Goal: Task Accomplishment & Management: Manage account settings

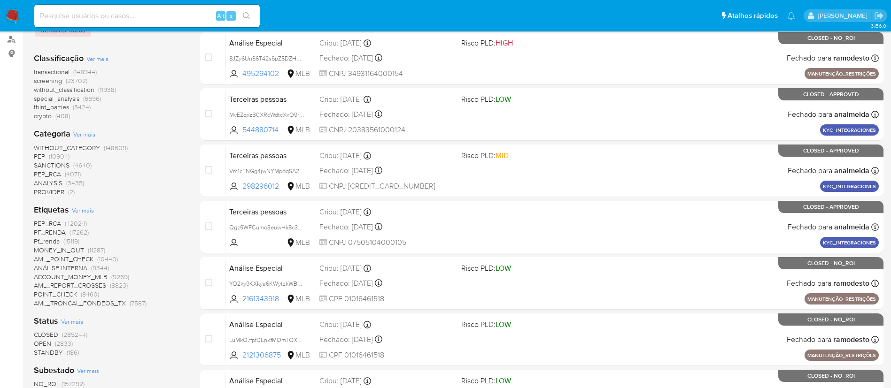
scroll to position [141, 0]
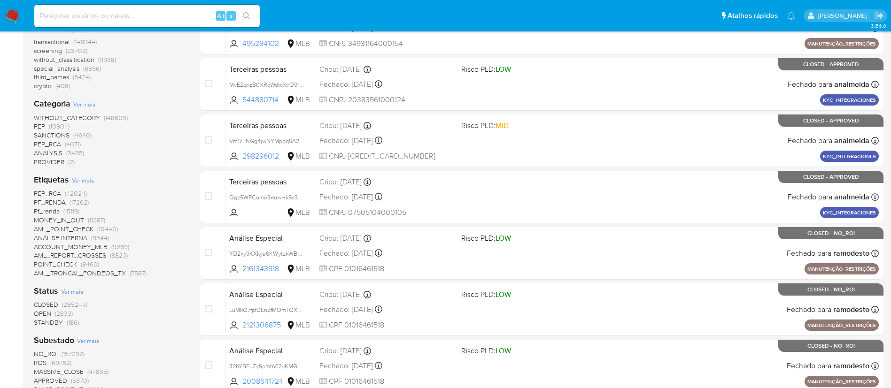
click at [58, 315] on span "(2833)" at bounding box center [64, 313] width 18 height 9
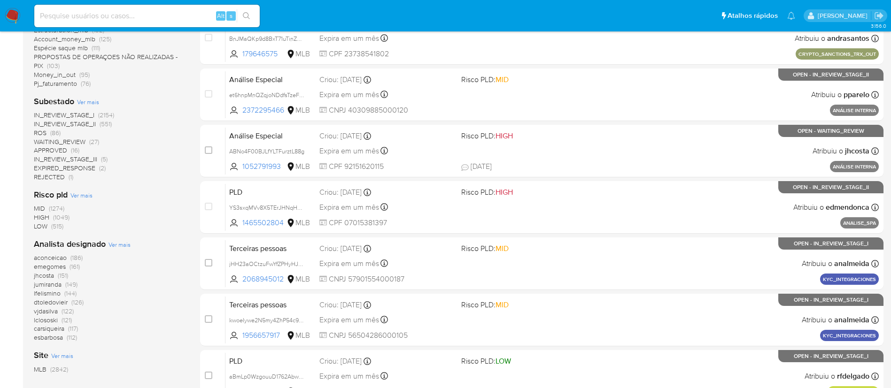
scroll to position [211, 0]
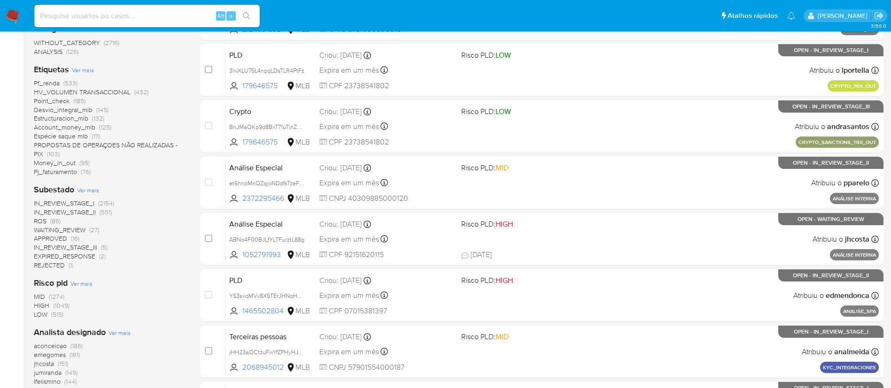
click at [55, 221] on span "(86)" at bounding box center [55, 220] width 10 height 9
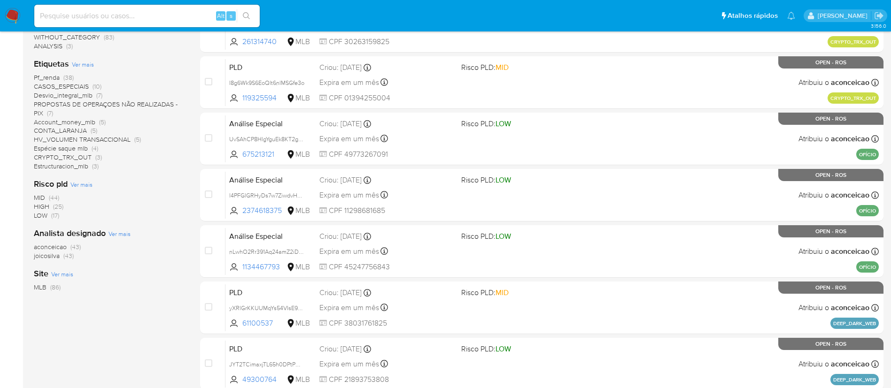
scroll to position [211, 0]
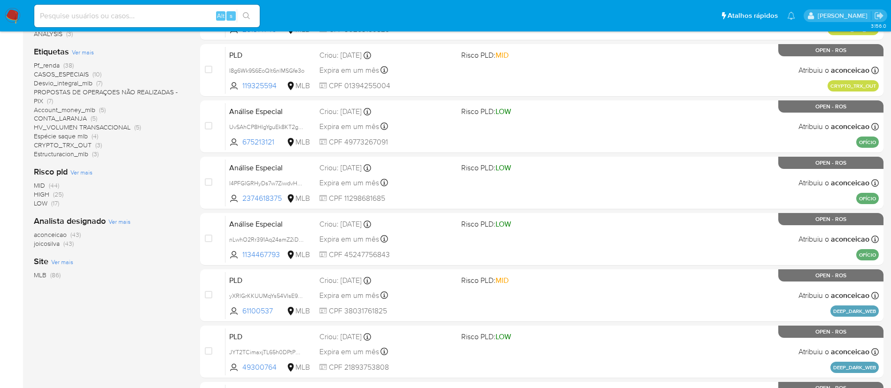
click at [66, 244] on span "(43)" at bounding box center [68, 243] width 10 height 9
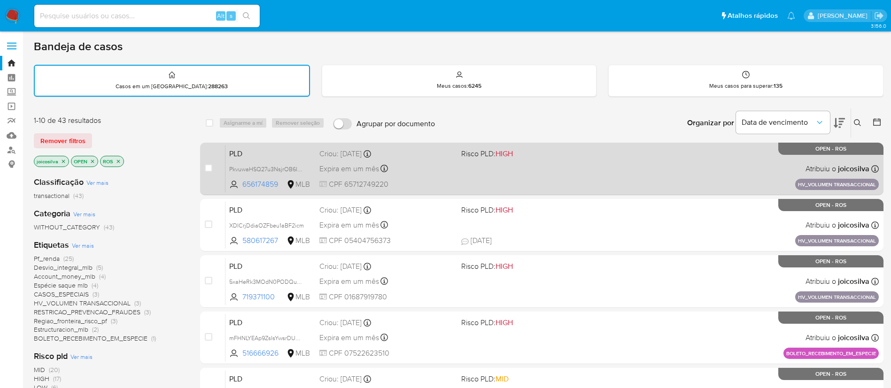
click at [497, 183] on div "PLD PkvuwaHSQ27u3NsjrOB6IS4T 656174859 MLB Risco PLD: HIGH Criou: 14/08/2025 Cr…" at bounding box center [551, 168] width 653 height 47
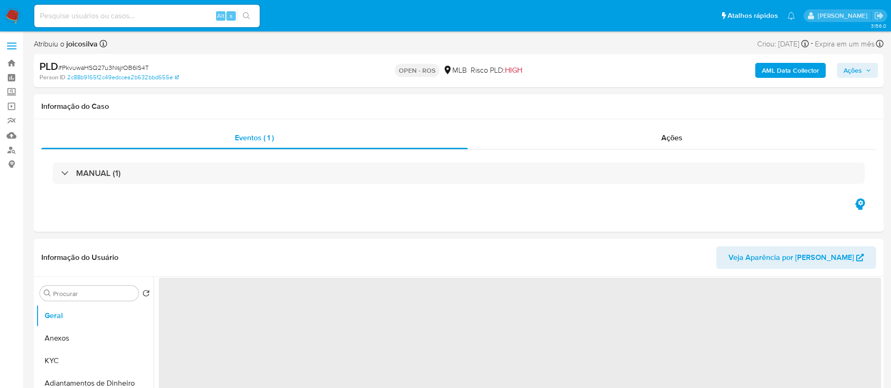
click at [140, 67] on span "# PkvuwaHSQ27u3NsjrOB6IS4T" at bounding box center [103, 67] width 91 height 9
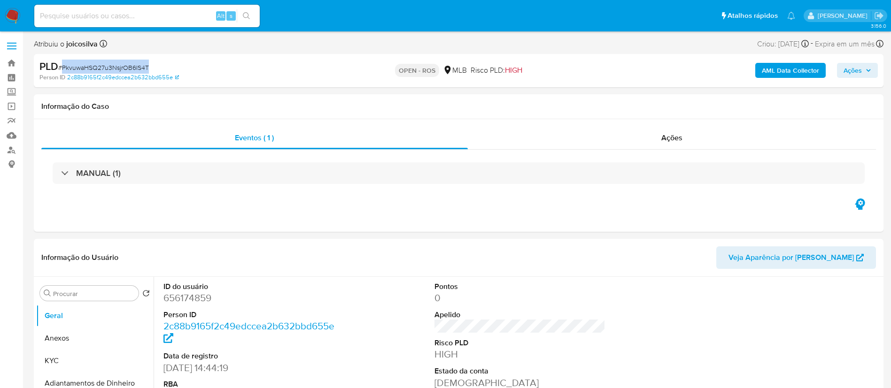
click at [140, 67] on span "# PkvuwaHSQ27u3NsjrOB6IS4T" at bounding box center [103, 67] width 91 height 9
select select "10"
copy span "PkvuwaHSQ27u3NsjrOB6IS4T"
click at [81, 335] on button "Anexos" at bounding box center [91, 338] width 110 height 23
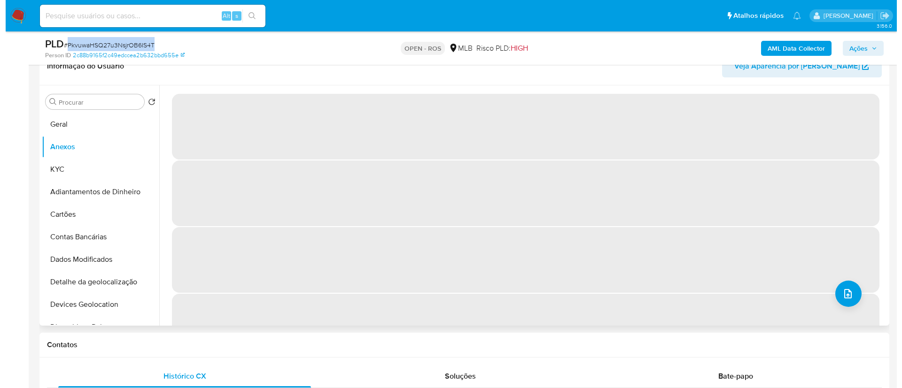
scroll to position [211, 0]
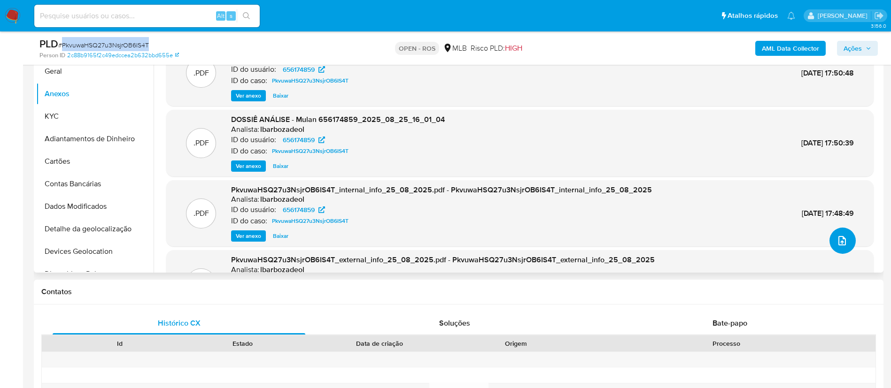
click at [840, 239] on icon "upload-file" at bounding box center [841, 240] width 11 height 11
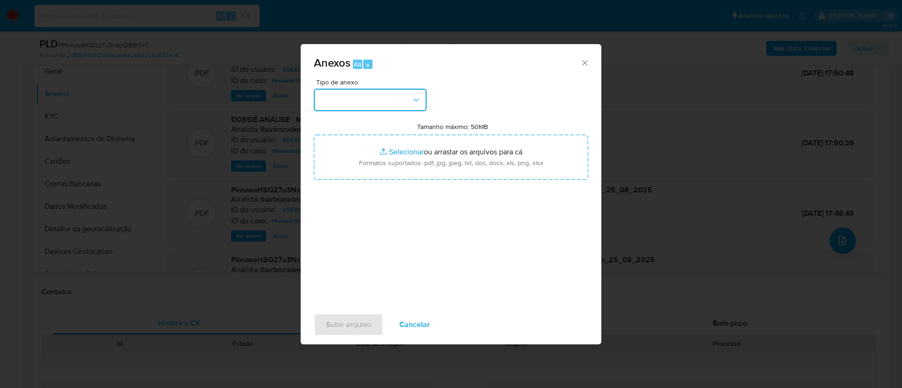
click at [392, 102] on button "button" at bounding box center [370, 100] width 113 height 23
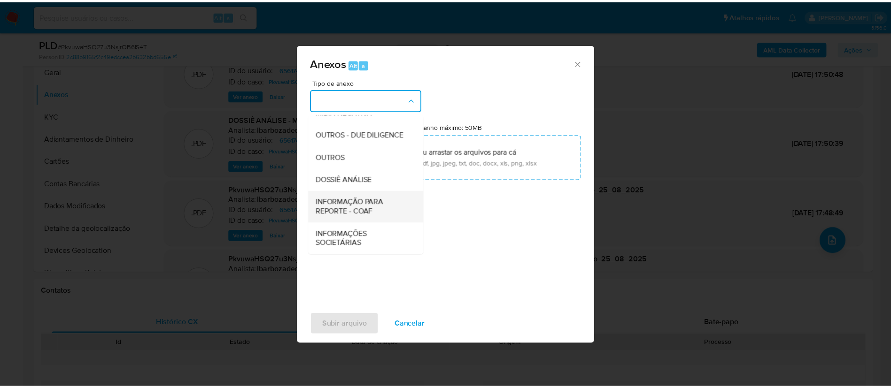
scroll to position [145, 0]
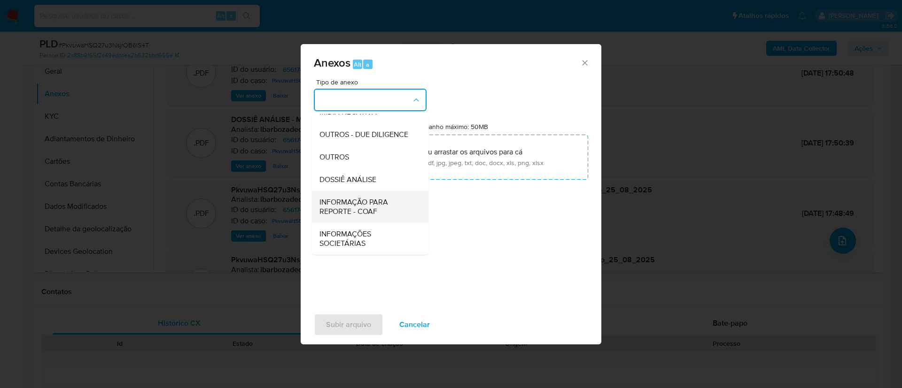
click at [378, 209] on span "INFORMAÇÃO PARA REPORTE - COAF" at bounding box center [367, 207] width 96 height 19
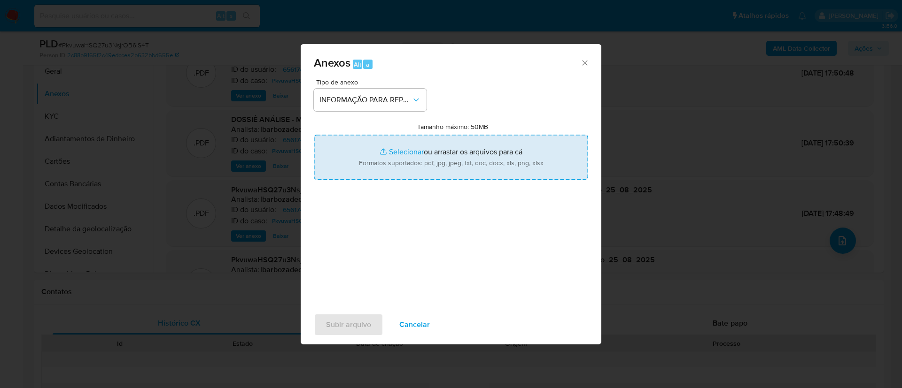
type input "C:\fakepath\2° SAR - PkvuwaHSQ27u3NsjrOB6IS4T - CPF 65712749220 - JONI DA SILVA…"
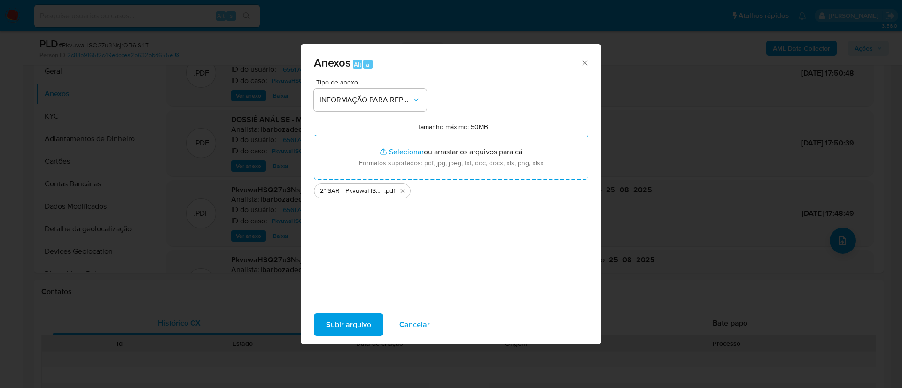
click at [367, 321] on span "Subir arquivo" at bounding box center [348, 325] width 45 height 21
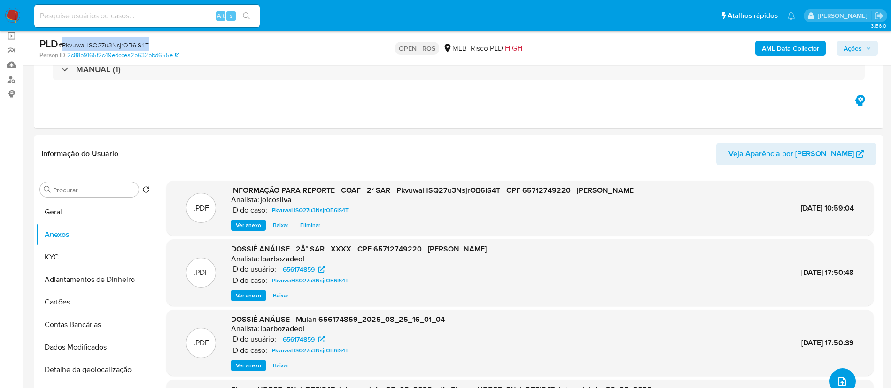
scroll to position [68, 0]
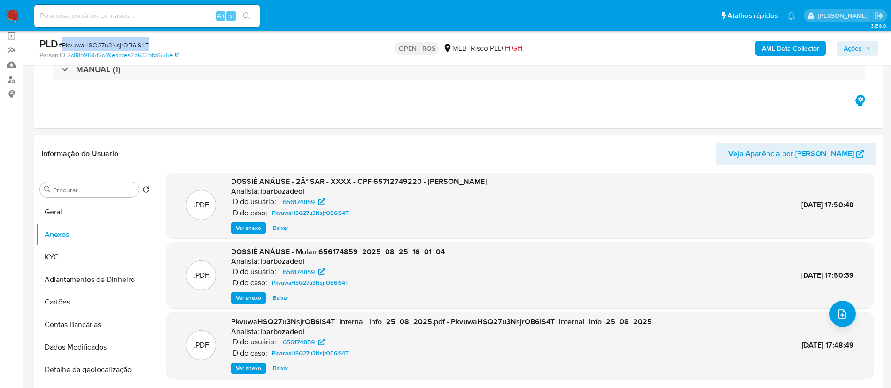
click at [862, 45] on span "Ações" at bounding box center [857, 48] width 28 height 13
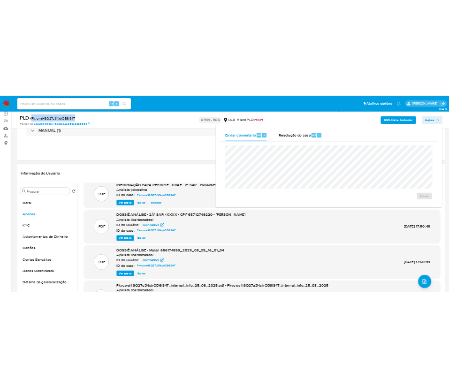
scroll to position [0, 0]
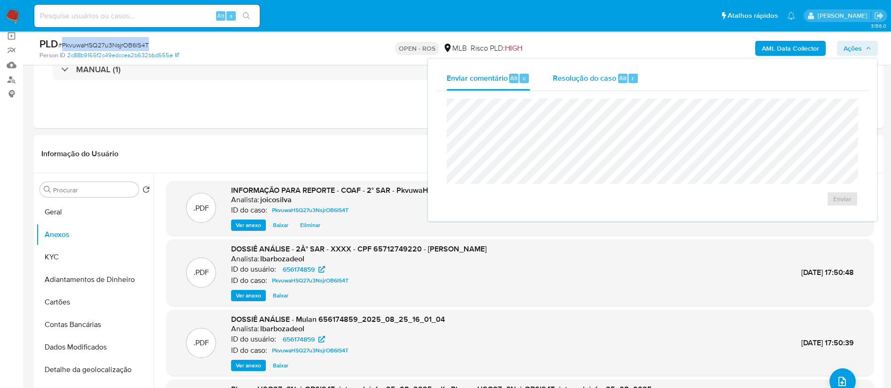
click at [564, 90] on div "Resolução do caso Alt r" at bounding box center [596, 78] width 86 height 24
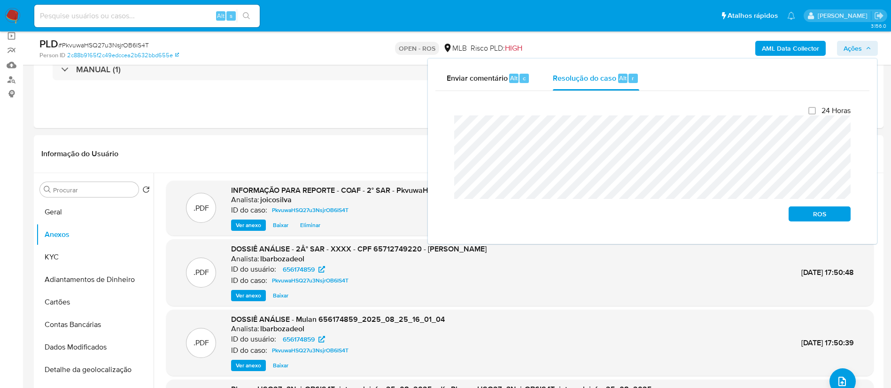
click at [428, 129] on div "Enviar comentário Alt c Resolução do caso Alt r Fechamento do caso 24 Horas ROS" at bounding box center [652, 151] width 449 height 185
click at [817, 217] on span "ROS" at bounding box center [819, 214] width 49 height 13
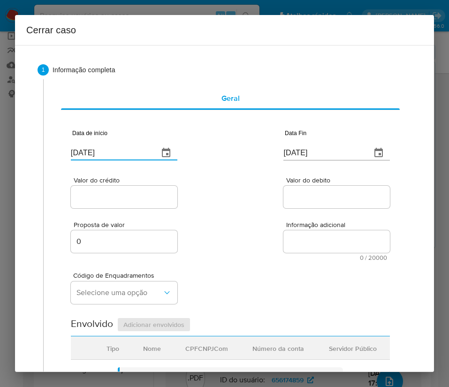
click at [102, 151] on input "27/08/2025" at bounding box center [111, 153] width 80 height 15
click at [102, 151] on input "[DATE]" at bounding box center [111, 153] width 80 height 15
paste input "01/07"
type input "[DATE]"
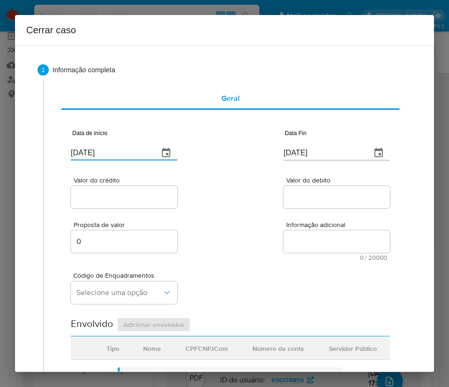
click at [238, 185] on div "Valor do crédito Valor do debito" at bounding box center [230, 188] width 319 height 45
click at [302, 146] on input "[DATE]" at bounding box center [324, 153] width 80 height 15
paste input "4"
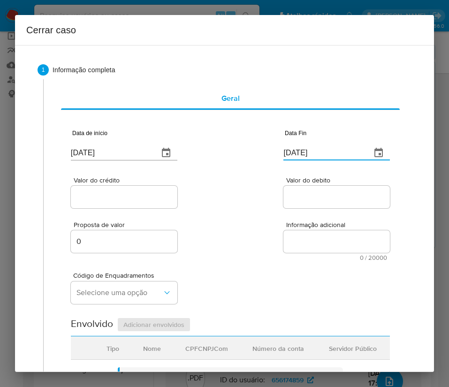
type input "24/08/2025"
click at [277, 213] on div "Proposta de valor 0 Informação adicional 0 / 20000 20000 caracteres restantes" at bounding box center [230, 235] width 319 height 51
click at [143, 200] on input "Valor do crédito" at bounding box center [124, 197] width 107 height 12
drag, startPoint x: 109, startPoint y: 195, endPoint x: 112, endPoint y: 203, distance: 8.3
click at [109, 195] on input "Valor do crédito" at bounding box center [124, 197] width 107 height 12
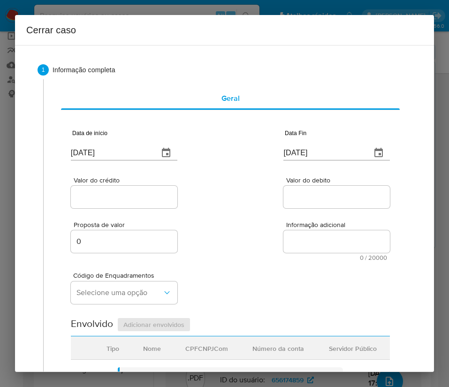
paste input "R$621.731"
type input "R$621.731"
drag, startPoint x: 295, startPoint y: 196, endPoint x: 254, endPoint y: 271, distance: 85.9
click at [294, 196] on input "Valor do debito" at bounding box center [337, 197] width 107 height 12
paste input "R$603.607"
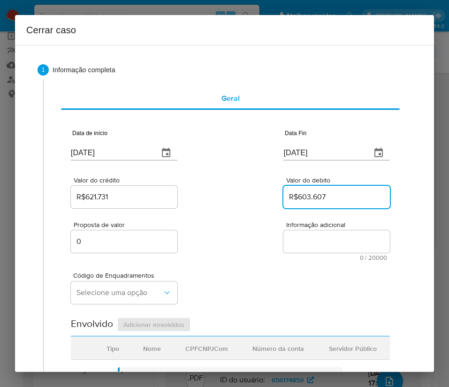
type input "R$603.607"
click at [238, 281] on div "Código de Enquadramentos Selecione uma opção" at bounding box center [230, 284] width 319 height 47
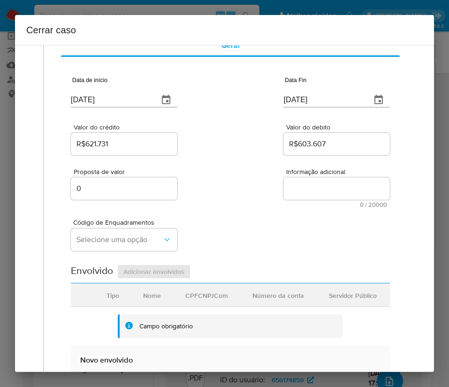
scroll to position [70, 0]
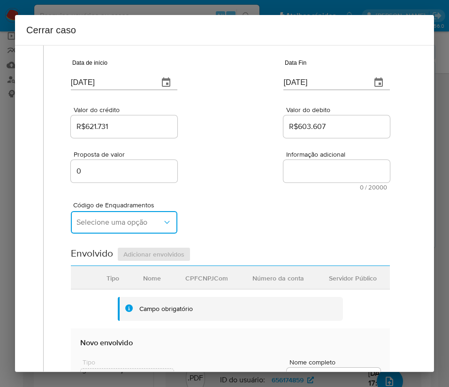
click at [126, 221] on span "Selecione uma opção" at bounding box center [120, 222] width 86 height 9
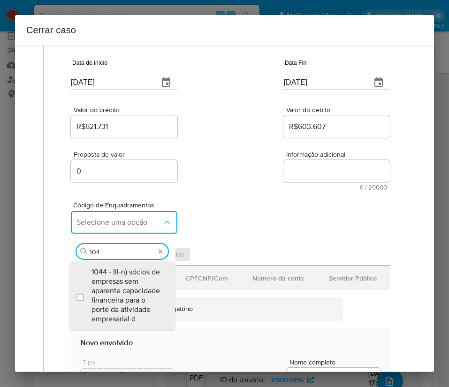
scroll to position [0, 0]
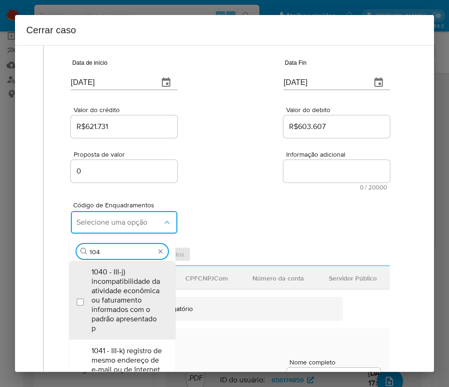
type input "1045"
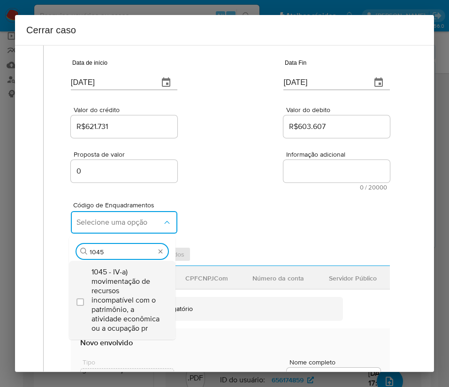
click at [113, 283] on span "1045 - IV-a) movimentação de recursos incompatível com o patrimônio, a atividad…" at bounding box center [127, 301] width 71 height 66
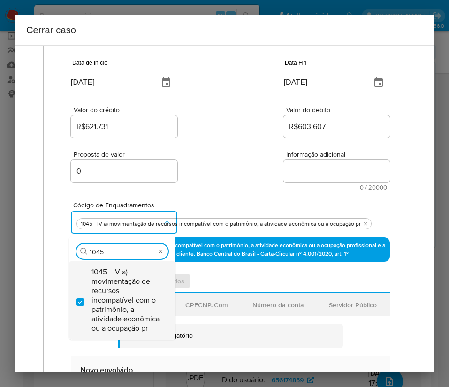
checkbox input "true"
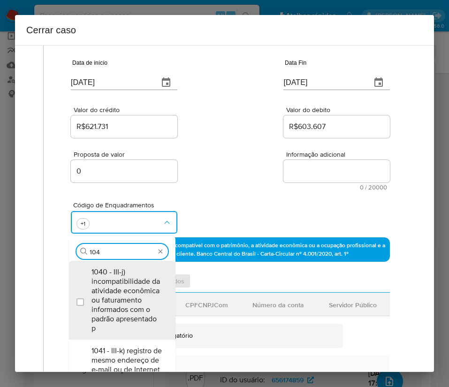
type input "1047"
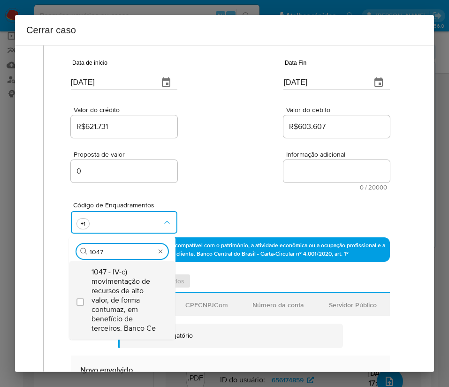
click at [106, 285] on span "1047 - IV-c) movimentação de recursos de alto valor, de forma contumaz, em bene…" at bounding box center [127, 301] width 71 height 66
checkbox input "true"
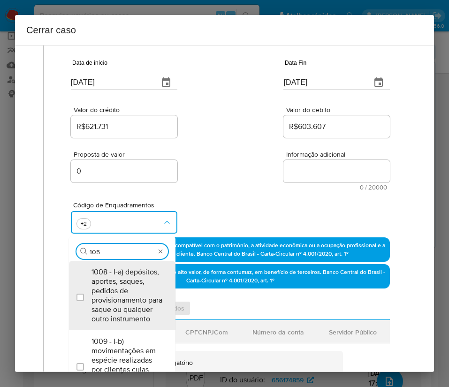
type input "1055"
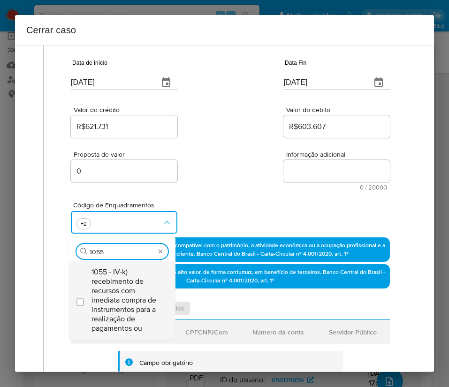
click at [111, 285] on span "1055 - IV-k) recebimento de recursos com imediata compra de instrumentos para a…" at bounding box center [127, 301] width 71 height 66
checkbox input "true"
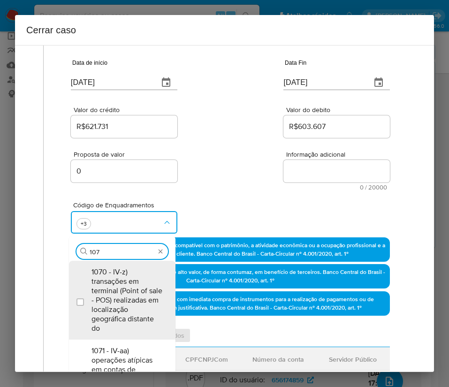
type input "1074"
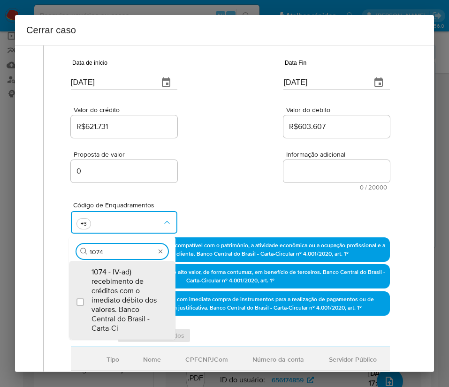
click at [111, 285] on span "1074 - IV-ad) recebimento de créditos com o imediato débito dos valores. Banco …" at bounding box center [127, 301] width 71 height 66
checkbox input "true"
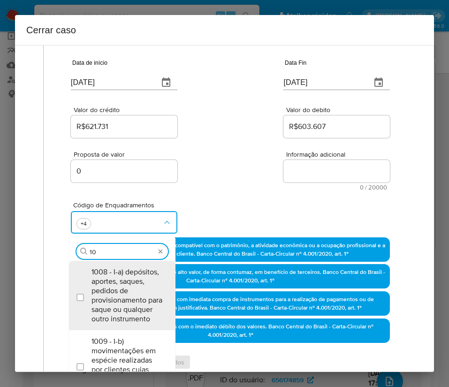
type input "1"
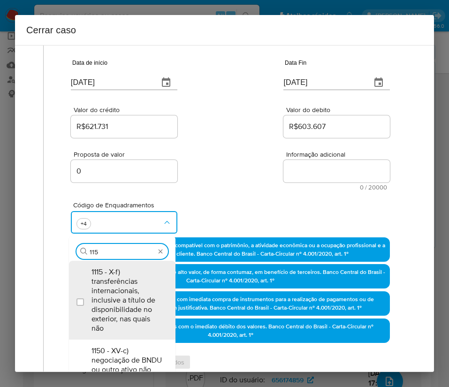
type input "1157"
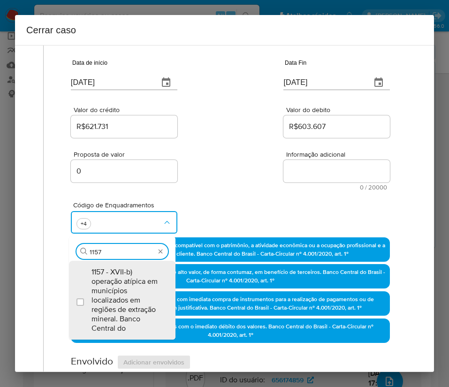
click at [111, 285] on span "1157 - XVII-b) operação atípica em municípios localizados em regiões de extraçã…" at bounding box center [127, 301] width 71 height 66
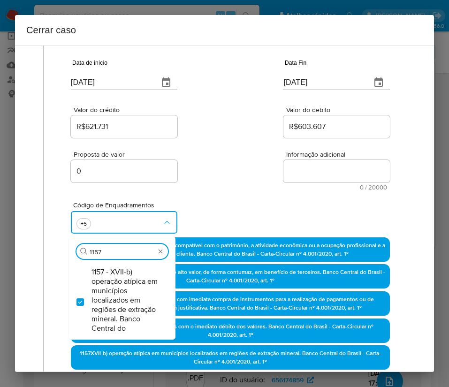
checkbox input "true"
click at [222, 174] on div "Proposta de valor 0 Informação adicional 0 / 20000 20000 caracteres restantes" at bounding box center [230, 165] width 319 height 51
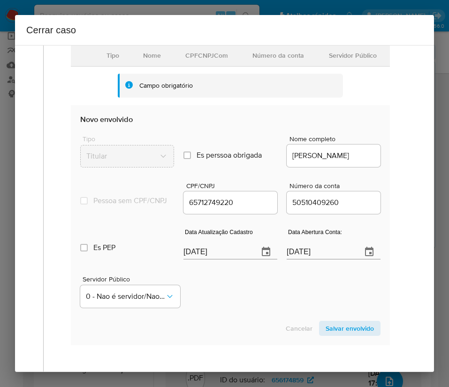
scroll to position [493, 0]
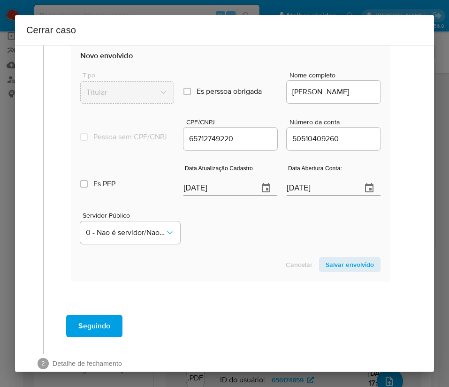
click at [202, 194] on input "[DATE]" at bounding box center [218, 188] width 68 height 15
paste input "19"
type input "[DATE]"
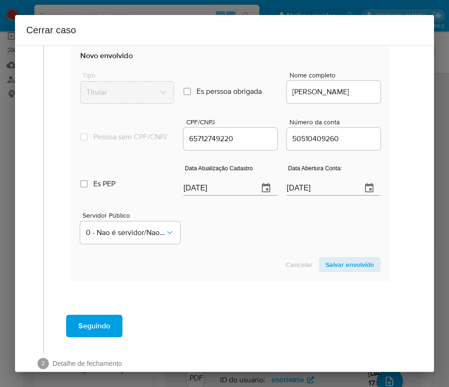
click at [230, 262] on section "Novo envolvido Tipo Titular Es perssoa obrigada Is PObrigada Nome completo JONI…" at bounding box center [230, 161] width 319 height 240
click at [305, 196] on input "22/10/2020" at bounding box center [321, 188] width 68 height 15
click at [284, 229] on div "Servidor Público 0 - Nao é servidor/[PERSON_NAME] possui informacao" at bounding box center [230, 224] width 301 height 47
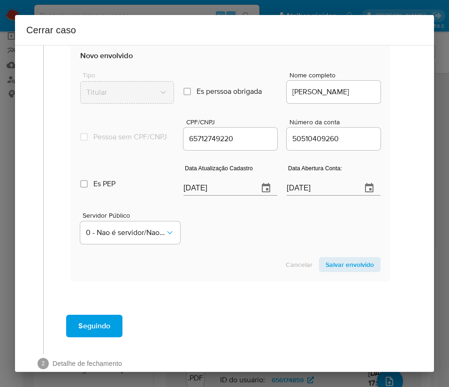
click at [348, 271] on span "Salvar envolvido" at bounding box center [350, 264] width 48 height 13
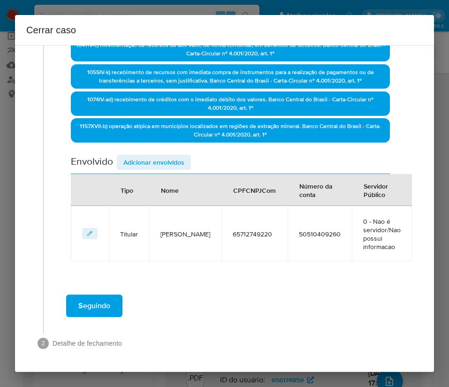
scroll to position [298, 0]
click at [151, 161] on span "Adicionar envolvidos" at bounding box center [153, 162] width 61 height 13
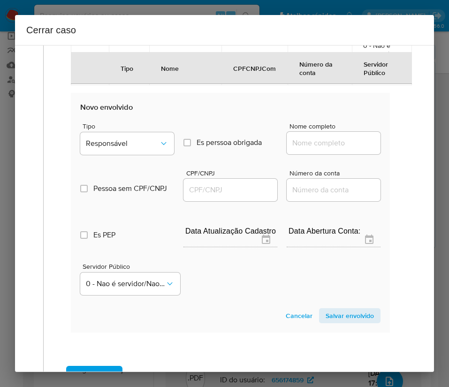
scroll to position [509, 0]
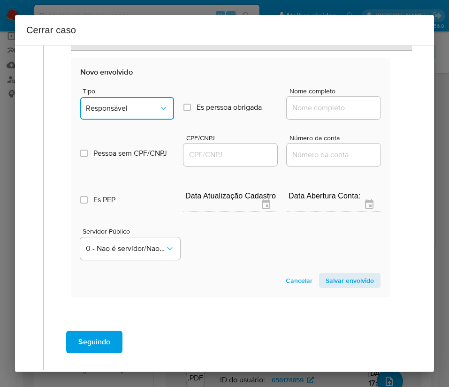
click at [149, 115] on button "Responsável" at bounding box center [127, 108] width 94 height 23
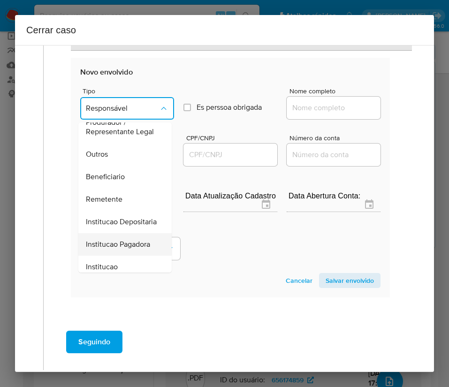
scroll to position [167, 0]
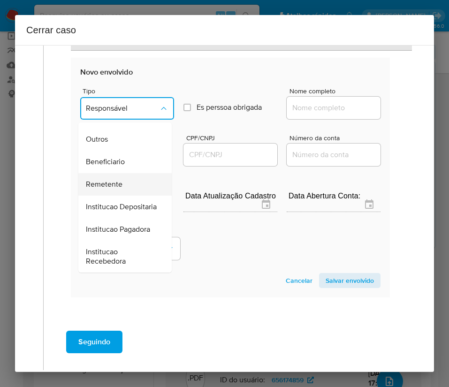
click at [120, 180] on span "Remetente" at bounding box center [104, 184] width 37 height 9
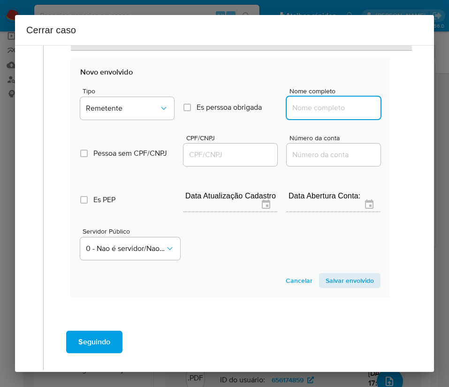
click at [294, 108] on input "Nome completo" at bounding box center [334, 108] width 94 height 12
paste input "E D B Souza Comercio De Bebidas Ltda, 50672992000171"
drag, startPoint x: 301, startPoint y: 109, endPoint x: 399, endPoint y: 109, distance: 98.1
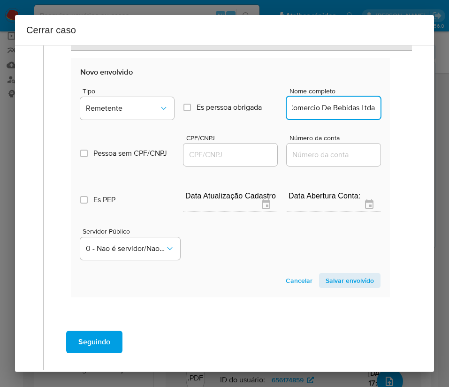
scroll to position [0, 50]
type input "E D B Souza Comercio De Bebidas Ltda"
click at [253, 144] on div at bounding box center [231, 155] width 94 height 23
click at [249, 152] on input "CPF/CNPJ" at bounding box center [231, 155] width 94 height 12
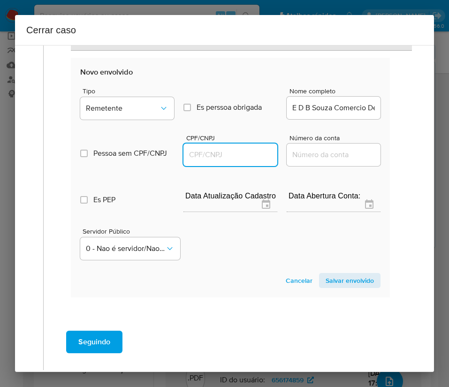
paste input "50672992000171"
type input "50672992000171"
click at [336, 282] on span "Salvar envolvido" at bounding box center [350, 280] width 48 height 13
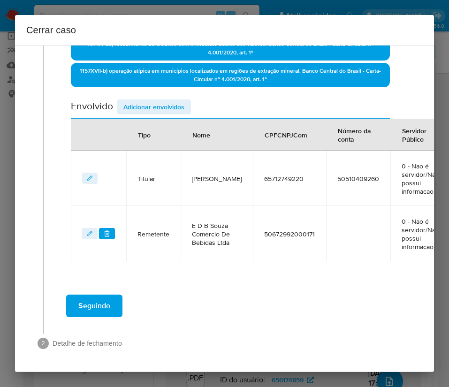
click at [142, 100] on span "Adicionar envolvidos" at bounding box center [153, 106] width 61 height 13
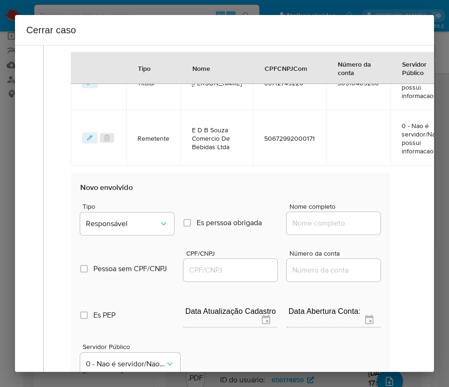
scroll to position [522, 0]
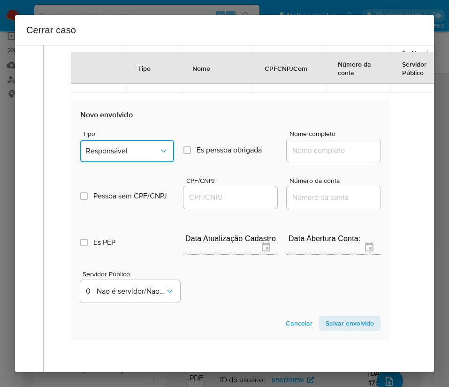
click at [116, 156] on span "Responsável" at bounding box center [122, 151] width 73 height 9
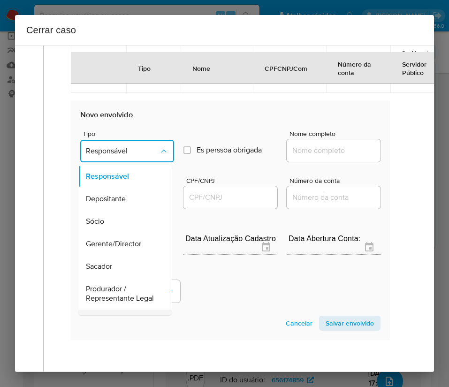
scroll to position [141, 0]
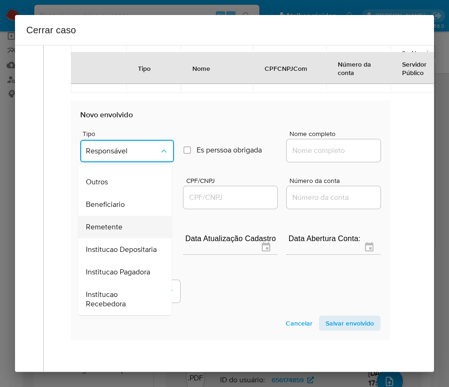
click at [108, 232] on span "Remetente" at bounding box center [104, 227] width 37 height 9
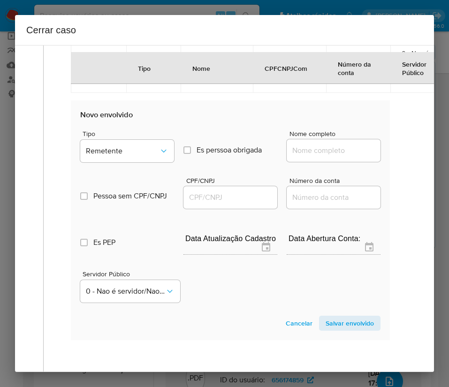
click at [316, 157] on input "Nome completo" at bounding box center [334, 151] width 94 height 12
paste input "Kathlen Braga Batista, 02045566277"
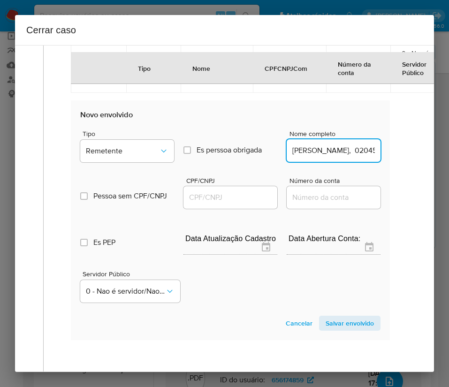
scroll to position [0, 43]
drag, startPoint x: 309, startPoint y: 173, endPoint x: 337, endPoint y: 172, distance: 27.7
click at [337, 157] on input "Kathlen Braga Batista, 02045566277" at bounding box center [334, 151] width 94 height 12
drag, startPoint x: 310, startPoint y: 171, endPoint x: 403, endPoint y: 171, distance: 93.0
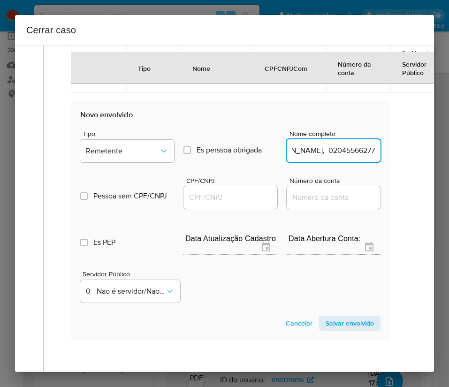
type input "Kathlen Braga Batista"
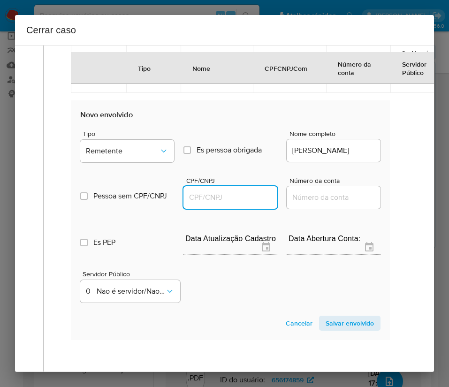
click at [231, 204] on input "CPF/CNPJ" at bounding box center [231, 198] width 94 height 12
paste input "02045566277"
type input "2045566277"
click at [326, 330] on span "Salvar envolvido" at bounding box center [350, 323] width 48 height 13
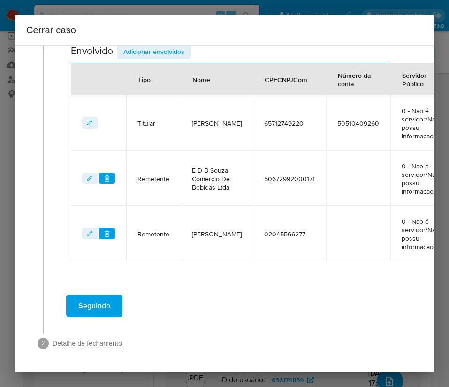
scroll to position [436, 0]
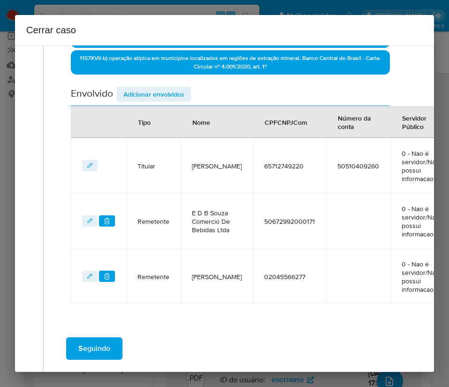
click at [151, 115] on div "Tipo" at bounding box center [144, 122] width 35 height 23
click at [161, 99] on span "Adicionar envolvidos" at bounding box center [153, 94] width 61 height 13
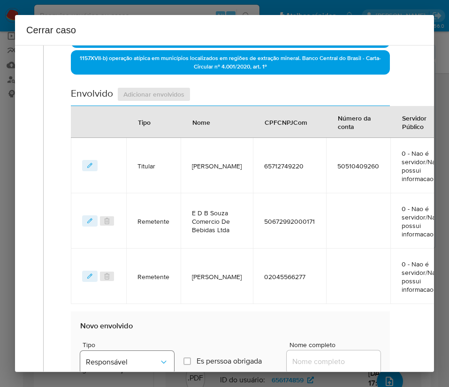
scroll to position [648, 0]
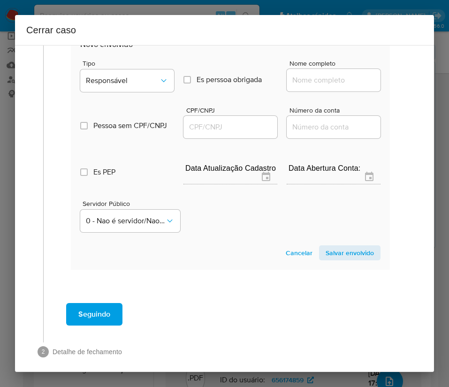
click at [149, 67] on span "Tipo" at bounding box center [130, 63] width 94 height 7
click at [144, 85] on span "Responsável" at bounding box center [122, 80] width 73 height 9
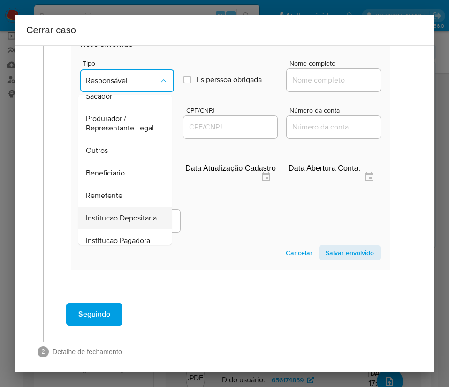
scroll to position [167, 0]
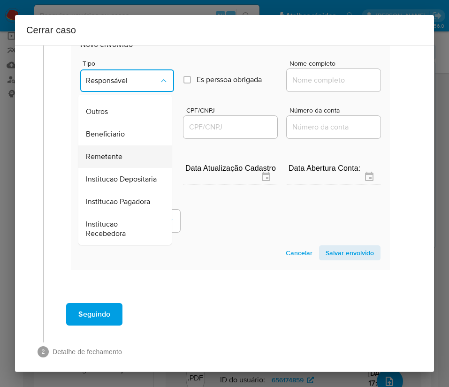
click at [123, 152] on div "Remetente" at bounding box center [122, 157] width 73 height 23
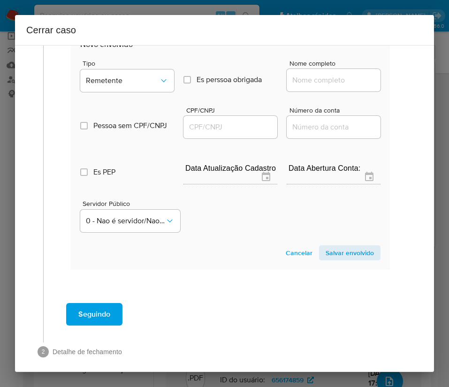
click at [321, 86] on input "Nome completo" at bounding box center [334, 80] width 94 height 12
paste input "Alexander Rosario Cativo, 72860367268"
drag, startPoint x: 310, startPoint y: 99, endPoint x: 384, endPoint y: 99, distance: 73.7
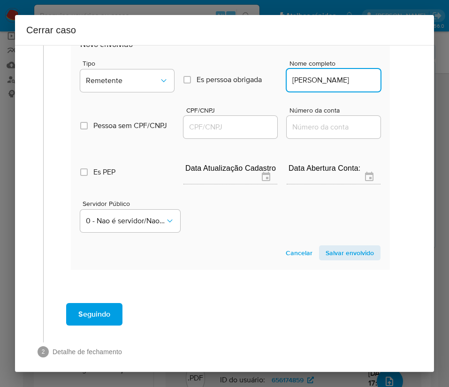
scroll to position [0, 2]
type input "Alexander Rosario Cativo"
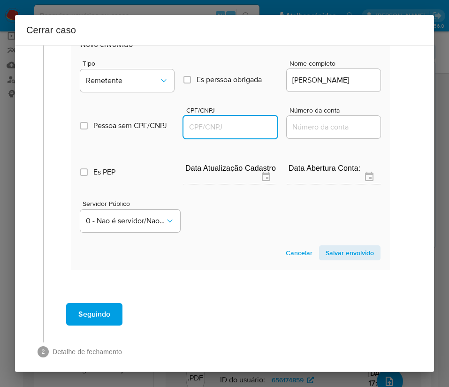
scroll to position [0, 0]
click at [232, 133] on input "CPF/CNPJ" at bounding box center [231, 127] width 94 height 12
paste input "72860367268"
type input "72860367268"
click at [335, 260] on span "Salvar envolvido" at bounding box center [350, 253] width 48 height 13
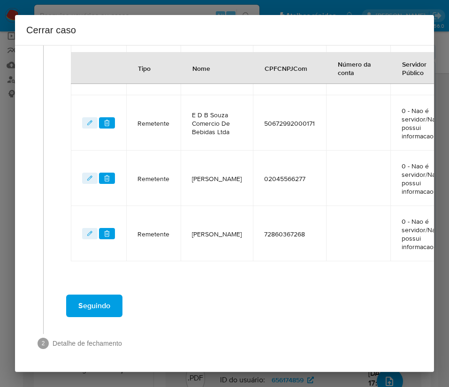
scroll to position [492, 0]
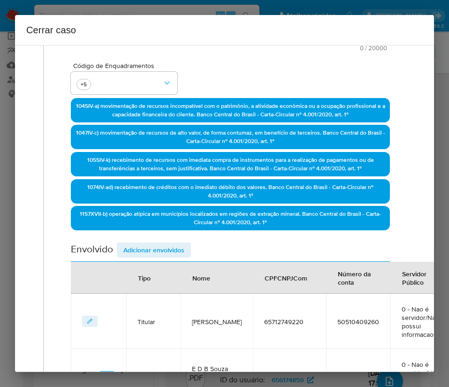
click at [152, 250] on span "Adicionar envolvidos" at bounding box center [153, 250] width 61 height 13
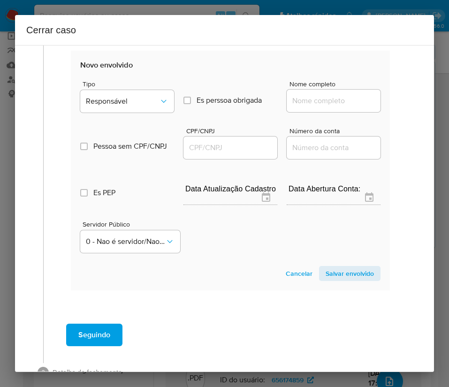
scroll to position [703, 0]
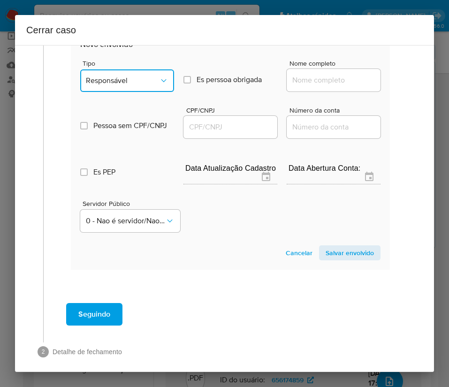
click at [142, 85] on span "Responsável" at bounding box center [122, 80] width 73 height 9
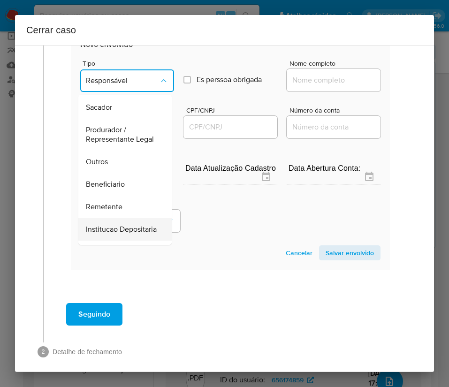
scroll to position [141, 0]
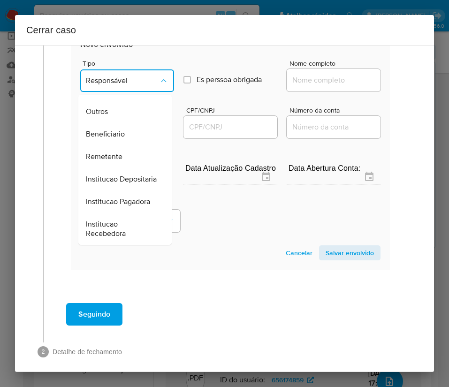
drag, startPoint x: 123, startPoint y: 181, endPoint x: 133, endPoint y: 178, distance: 9.8
click at [123, 168] on div "Remetente" at bounding box center [122, 157] width 73 height 23
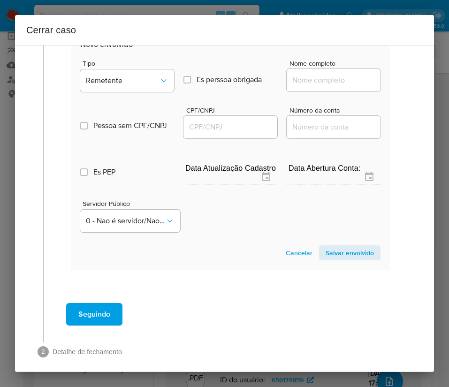
click at [313, 86] on input "Nome completo" at bounding box center [334, 80] width 94 height 12
paste input "Juliana Ramos Baptista, 00219842205"
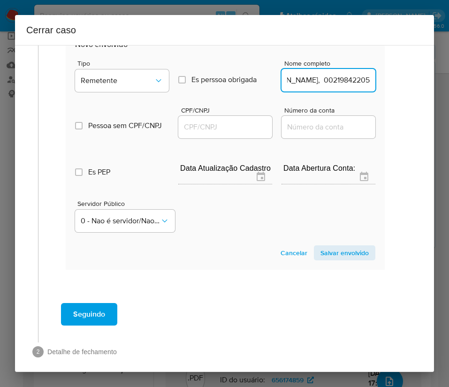
drag, startPoint x: 311, startPoint y: 102, endPoint x: 427, endPoint y: 103, distance: 116.0
click at [427, 103] on div "1 Informação completa Geral Data de início 01/07/2025 Data Fin 24/08/2025 Valor…" at bounding box center [224, 208] width 419 height 327
type input "Juliana Ramos Baptista"
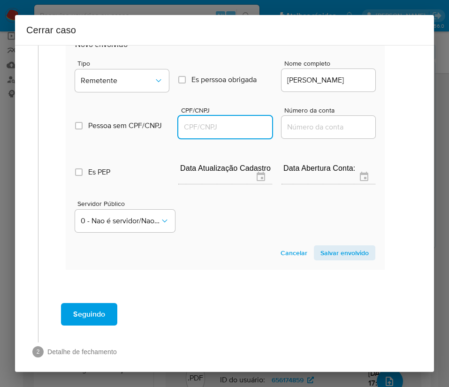
drag, startPoint x: 212, startPoint y: 148, endPoint x: 222, endPoint y: 142, distance: 11.4
click at [214, 133] on input "CPF/CNPJ" at bounding box center [225, 127] width 94 height 12
click at [222, 133] on input "CPF/CNPJ" at bounding box center [225, 127] width 94 height 12
paste input "00219842205"
type input "219842205"
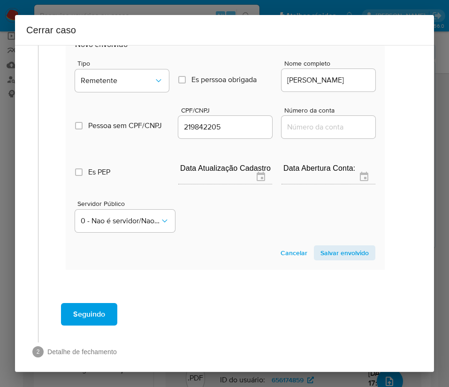
click at [323, 260] on span "Salvar envolvido" at bounding box center [345, 253] width 48 height 13
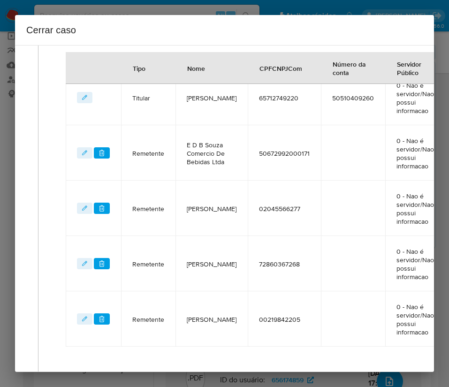
scroll to position [336, 5]
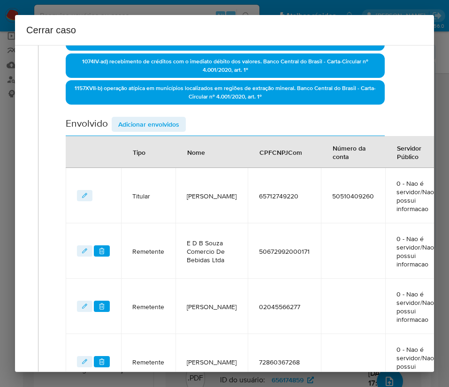
click at [166, 132] on div "Envolvido Adicionar envolvidos" at bounding box center [225, 126] width 319 height 19
click at [168, 127] on span "Adicionar envolvidos" at bounding box center [148, 124] width 61 height 13
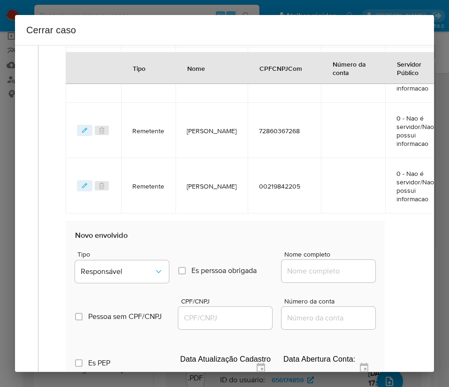
scroll to position [617, 5]
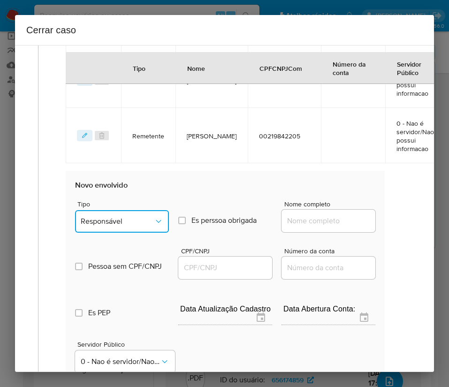
click at [121, 226] on span "Responsável" at bounding box center [117, 221] width 73 height 9
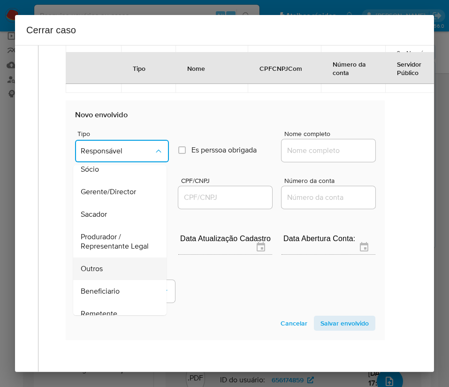
scroll to position [70, 0]
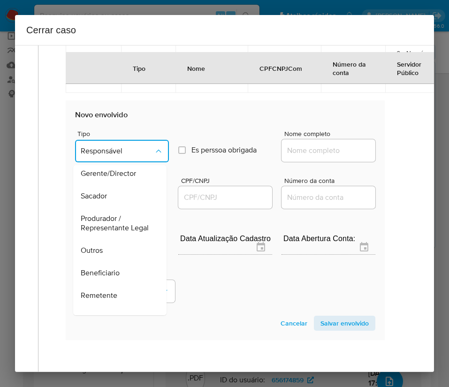
drag, startPoint x: 108, startPoint y: 320, endPoint x: 143, endPoint y: 295, distance: 42.9
click at [108, 301] on span "Remetente" at bounding box center [99, 295] width 37 height 9
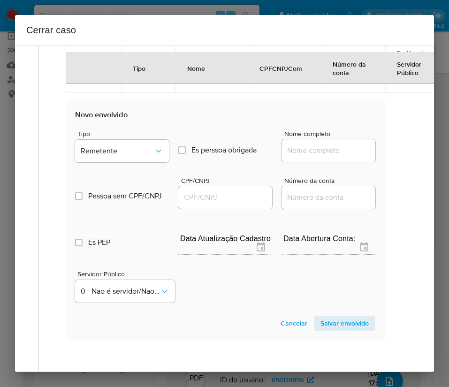
click at [306, 157] on input "Nome completo" at bounding box center [329, 151] width 94 height 12
paste input "Waldimilson B P 31965288200, 46695584000168"
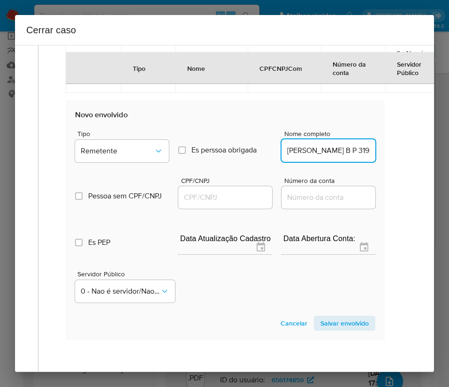
scroll to position [0, 86]
drag, startPoint x: 294, startPoint y: 167, endPoint x: 394, endPoint y: 177, distance: 100.5
type input "Waldimilson B P 31965288200"
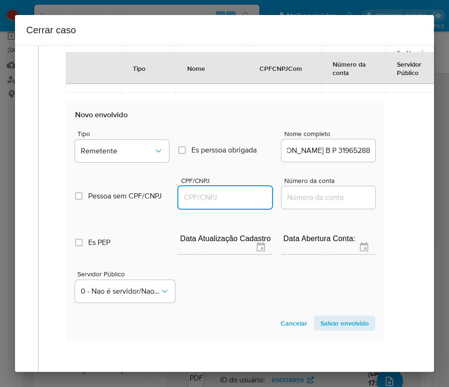
click at [243, 204] on input "CPF/CNPJ" at bounding box center [225, 198] width 94 height 12
paste input "46695584000168"
type input "46695584000168"
click at [347, 330] on span "Salvar envolvido" at bounding box center [345, 323] width 48 height 13
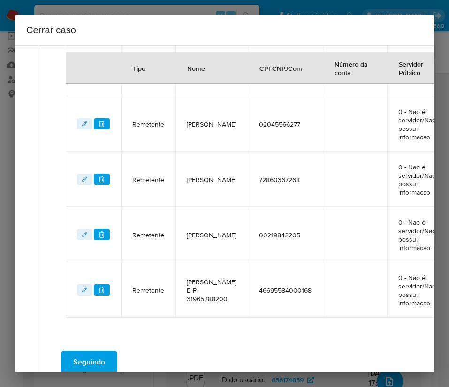
scroll to position [374, 5]
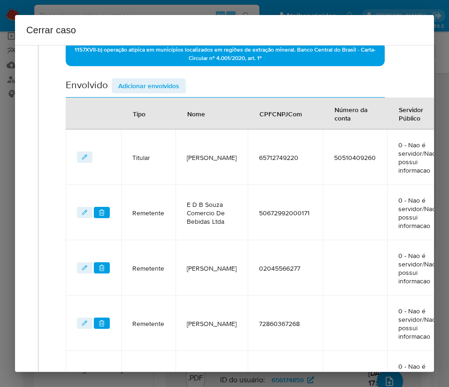
click at [167, 86] on span "Adicionar envolvidos" at bounding box center [148, 85] width 61 height 13
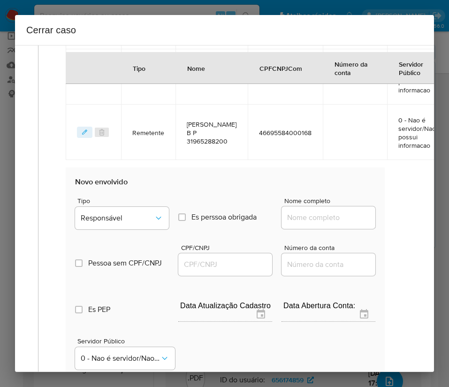
scroll to position [726, 5]
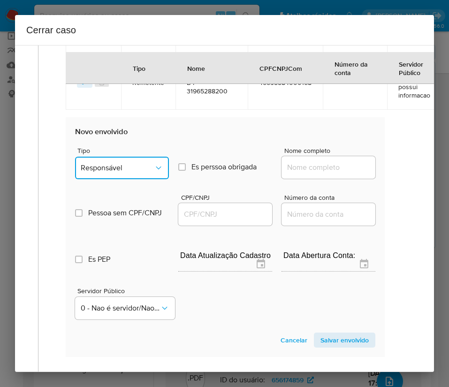
click at [108, 170] on span "Responsável" at bounding box center [117, 167] width 73 height 9
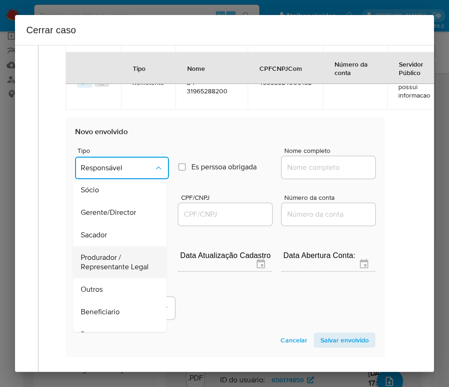
scroll to position [70, 0]
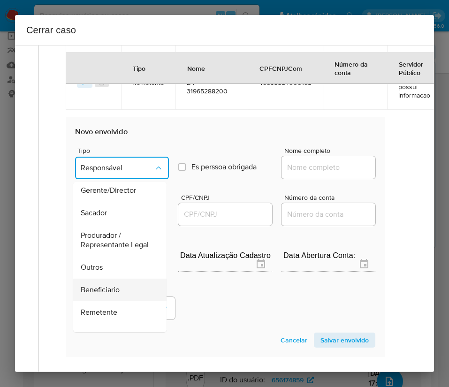
click at [120, 299] on div "Beneficiario" at bounding box center [117, 290] width 73 height 23
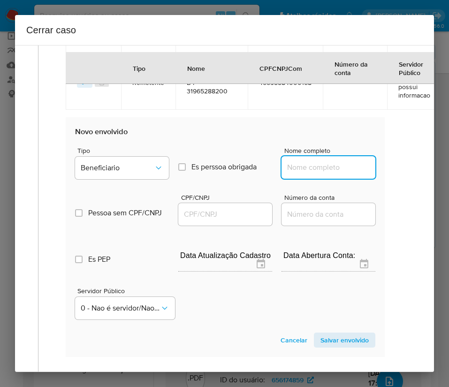
click at [295, 165] on input "Nome completo" at bounding box center [329, 168] width 94 height 12
paste input "Flavio Garrido Da Silva Filho, 47504226220"
drag, startPoint x: 305, startPoint y: 170, endPoint x: 401, endPoint y: 192, distance: 99.2
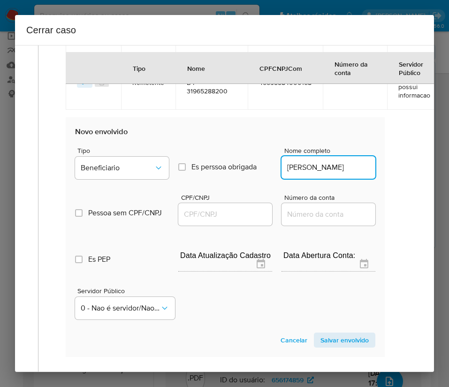
scroll to position [0, 12]
type input "Flavio Garrido Da Silva Filho"
click at [208, 201] on div "CPF/CNPJ" at bounding box center [225, 210] width 94 height 33
click at [207, 211] on input "CPF/CNPJ" at bounding box center [225, 214] width 94 height 12
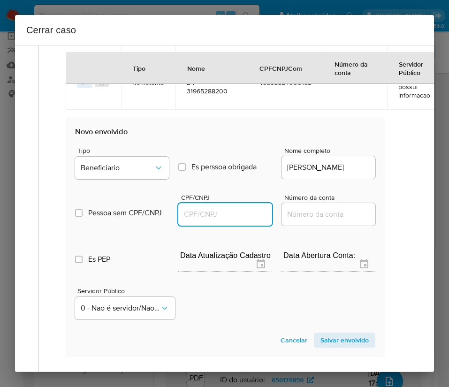
paste input "47504226220"
type input "47504226220"
click at [325, 338] on span "Salvar envolvido" at bounding box center [345, 340] width 48 height 13
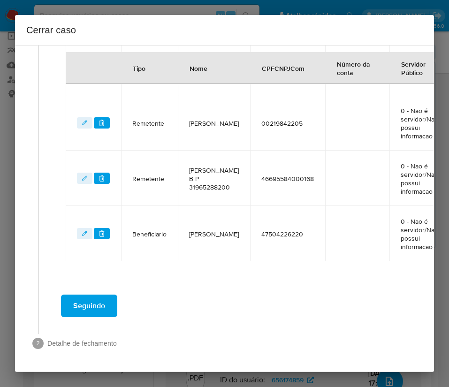
scroll to position [641, 5]
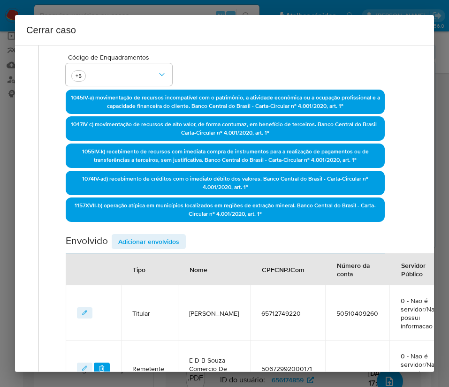
click at [163, 243] on span "Adicionar envolvidos" at bounding box center [148, 241] width 61 height 13
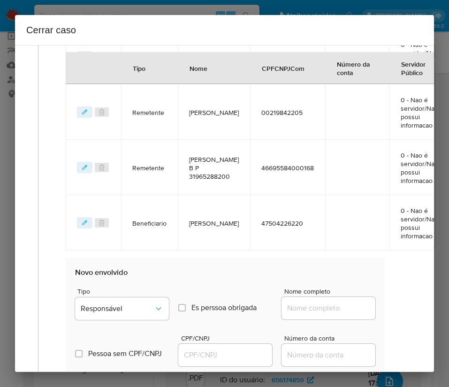
scroll to position [852, 5]
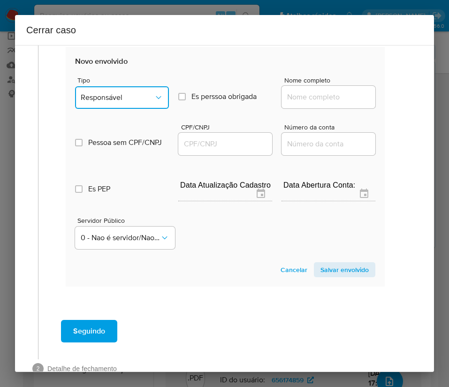
click at [137, 92] on button "Responsável" at bounding box center [122, 97] width 94 height 23
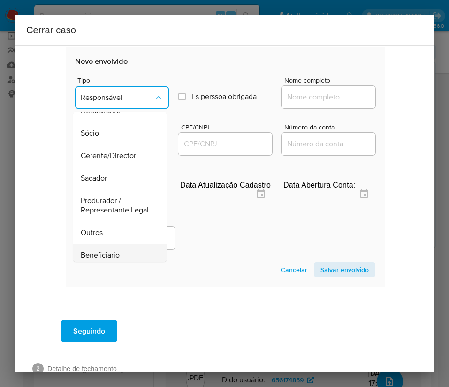
scroll to position [141, 0]
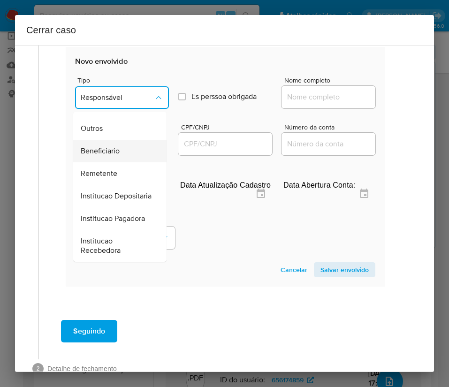
click at [108, 156] on span "Beneficiario" at bounding box center [100, 151] width 39 height 9
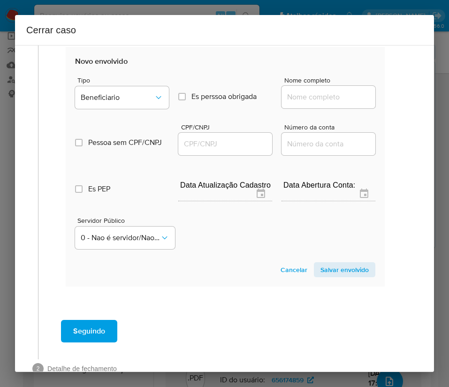
click at [300, 89] on div at bounding box center [329, 97] width 94 height 23
click at [300, 93] on input "Nome completo" at bounding box center [329, 97] width 94 height 12
paste input "Santabier Distribuidora, Transporte E Servico Ltda, 03485319000142"
drag, startPoint x: 296, startPoint y: 99, endPoint x: 398, endPoint y: 101, distance: 101.9
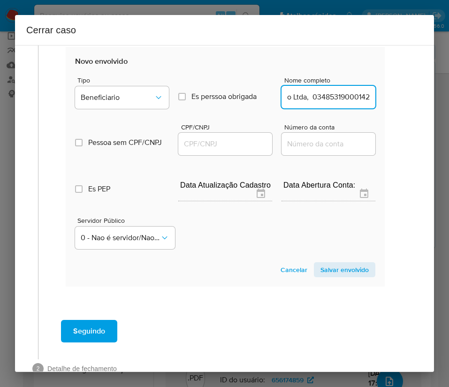
type input "Santabier Distribuidora, Transporte E Servico Ltda"
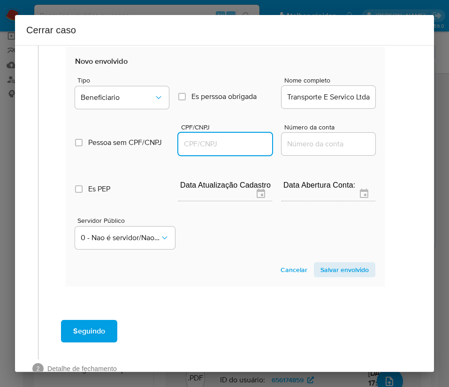
scroll to position [0, 0]
click at [239, 143] on input "CPF/CNPJ" at bounding box center [225, 144] width 94 height 12
paste input "03485319000142"
type input "3485319000142"
click at [326, 265] on span "Salvar envolvido" at bounding box center [345, 269] width 48 height 13
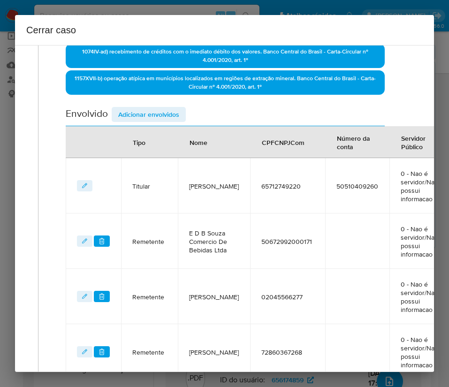
scroll to position [203, 5]
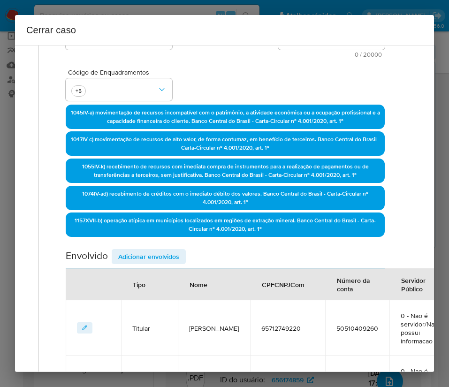
click at [150, 254] on span "Adicionar envolvidos" at bounding box center [148, 256] width 61 height 13
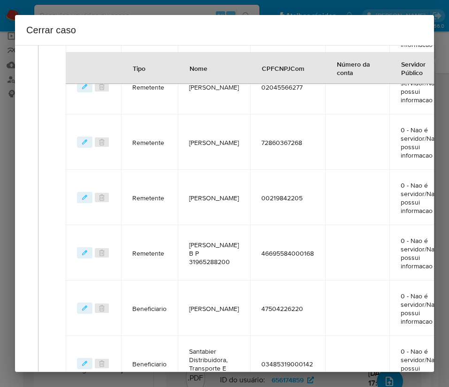
scroll to position [837, 5]
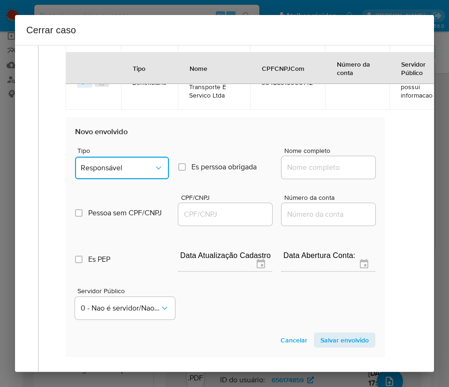
click at [130, 166] on span "Responsável" at bounding box center [117, 167] width 73 height 9
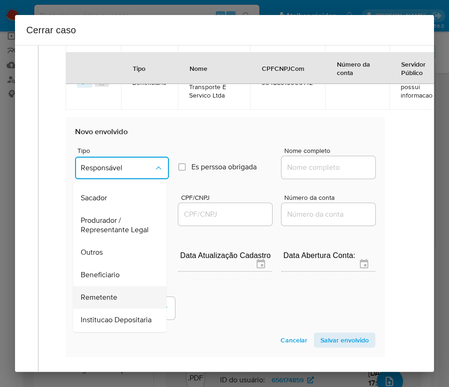
scroll to position [167, 0]
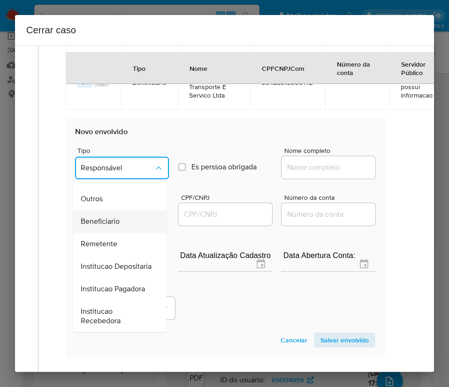
click at [113, 217] on span "Beneficiario" at bounding box center [100, 221] width 39 height 9
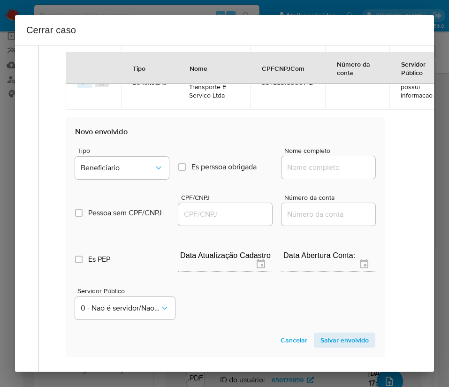
click at [289, 168] on input "Nome completo" at bounding box center [329, 168] width 94 height 12
paste input "Lucas Ariel Santos De Sousa, 01949148289"
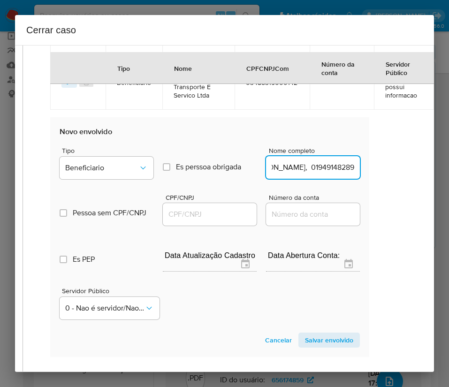
drag, startPoint x: 309, startPoint y: 169, endPoint x: 427, endPoint y: 178, distance: 117.8
click at [426, 177] on div "1 Informação completa Geral Data de início 01/07/2025 Data Fin 24/08/2025 Valor…" at bounding box center [224, 208] width 419 height 327
type input "Lucas Ariel Santos De Sousa"
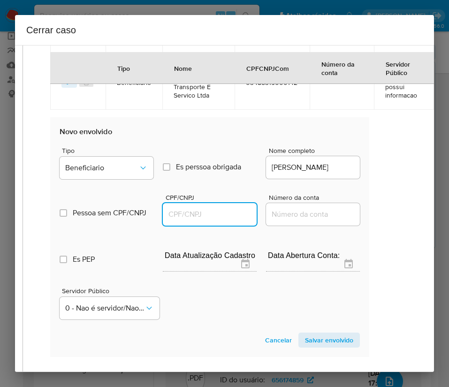
scroll to position [0, 0]
click at [224, 208] on input "CPF/CNPJ" at bounding box center [210, 214] width 94 height 12
paste input "01949148289"
type input "1949148289"
click at [328, 340] on span "Salvar envolvido" at bounding box center [329, 340] width 48 height 13
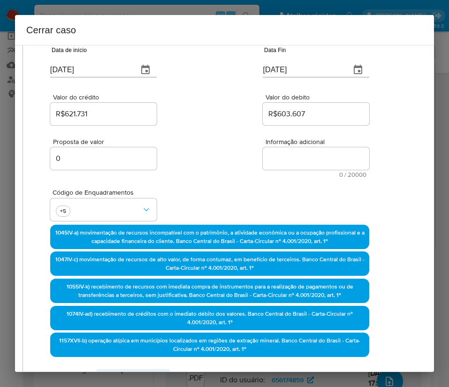
scroll to position [0, 22]
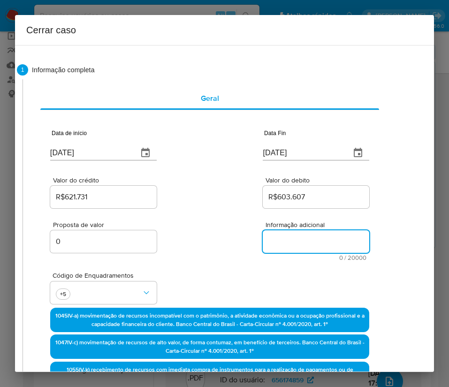
click at [294, 245] on textarea "Informação adicional" at bounding box center [316, 242] width 107 height 23
paste textarea "Informações do Cliente Joni da Silva Souza, CPF 65712749220, 46 anos, residente…"
type textarea "Informações do Cliente Joni da Silva Souza, CPF 65712749220, 46 anos, residente…"
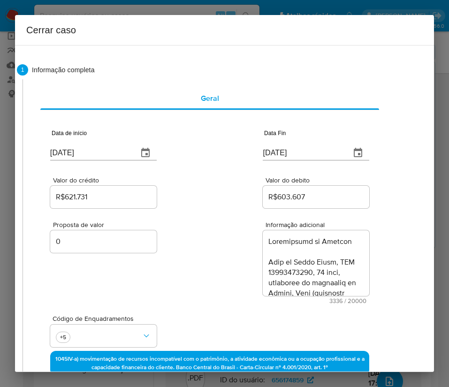
scroll to position [2017, 0]
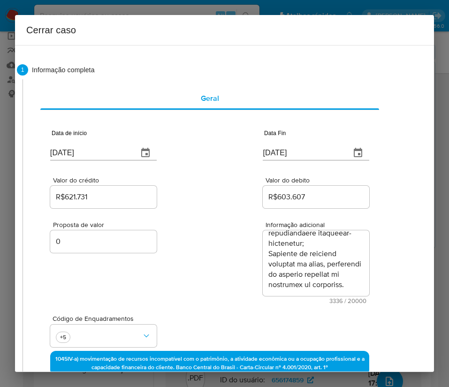
click at [243, 293] on div "Proposta de valor 0 Informação adicional 3336 / 20000 16664 caracteres restantes" at bounding box center [209, 257] width 319 height 94
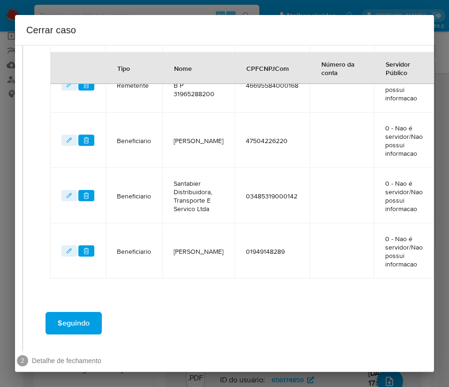
scroll to position [795, 22]
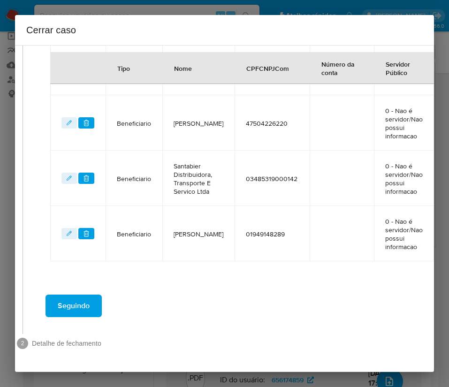
click at [90, 295] on button "Seguindo" at bounding box center [74, 306] width 56 height 23
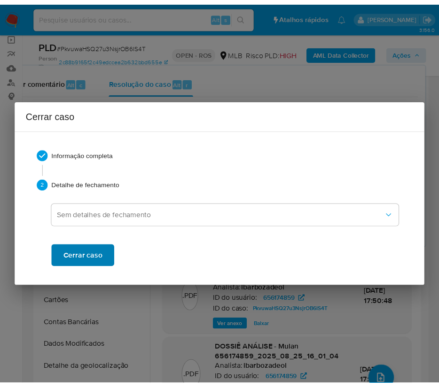
scroll to position [0, 0]
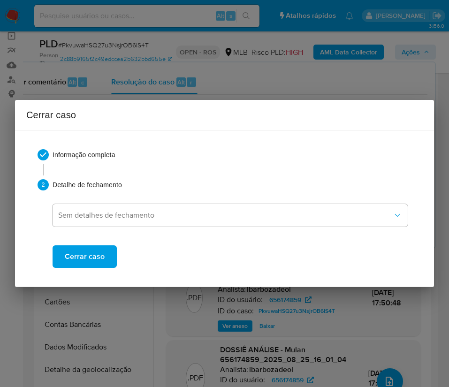
click at [97, 254] on span "Cerrar caso" at bounding box center [85, 257] width 40 height 21
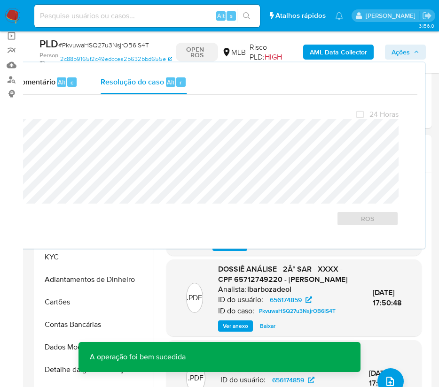
click at [91, 48] on span "# PkvuwaHSQ27u3NsjrOB6IS4T" at bounding box center [103, 44] width 91 height 9
copy span "PkvuwaHSQ27u3NsjrOB6IS4T"
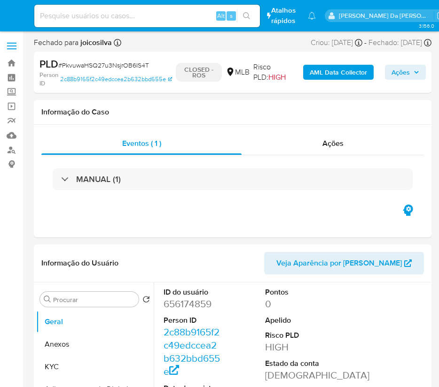
select select "10"
click at [8, 11] on img at bounding box center [13, 16] width 16 height 16
click at [12, 14] on img at bounding box center [13, 16] width 16 height 16
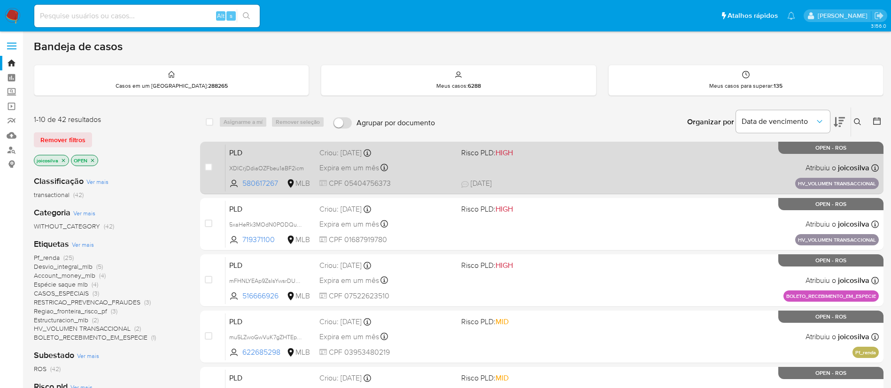
click at [449, 175] on div "PLD XDICrjDdiaOZFbeu1aBF2icm 580617267 MLB Risco PLD: HIGH Criou: 14/08/2025 Cr…" at bounding box center [551, 167] width 653 height 47
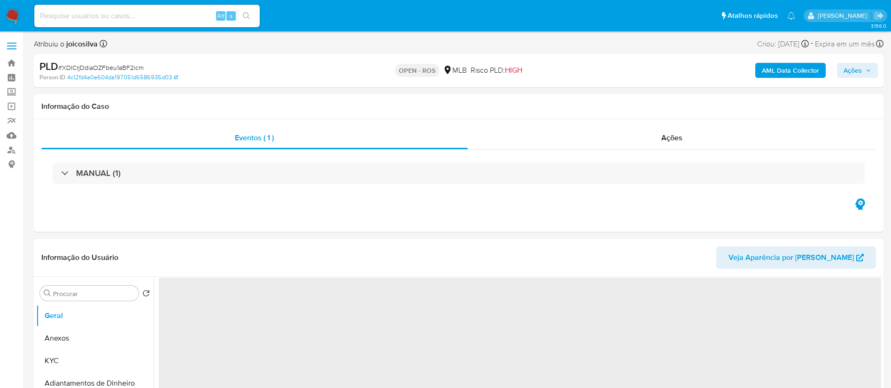
click at [128, 70] on span "# XDICrjDdiaOZFbeu1aBF2icm" at bounding box center [100, 67] width 85 height 9
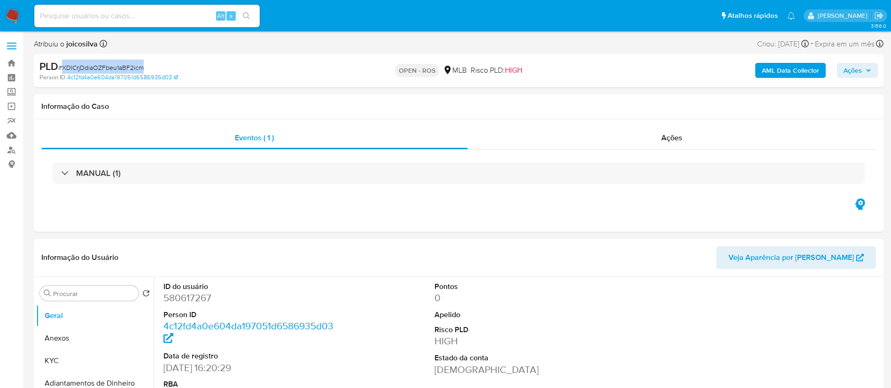
click at [128, 70] on span "# XDICrjDdiaOZFbeu1aBF2icm" at bounding box center [100, 67] width 85 height 9
copy span "XDICrjDdiaOZFbeu1aBF2icm"
select select "10"
click at [134, 66] on span "# XDICrjDdiaOZFbeu1aBF2icm" at bounding box center [100, 67] width 85 height 9
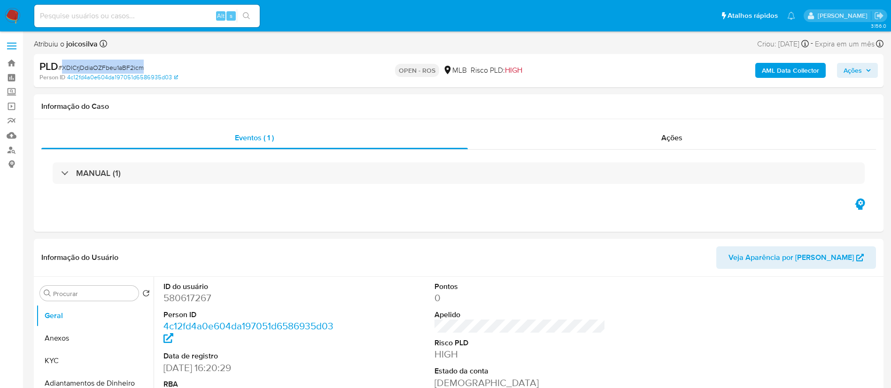
click at [845, 71] on span "Ações" at bounding box center [852, 70] width 18 height 15
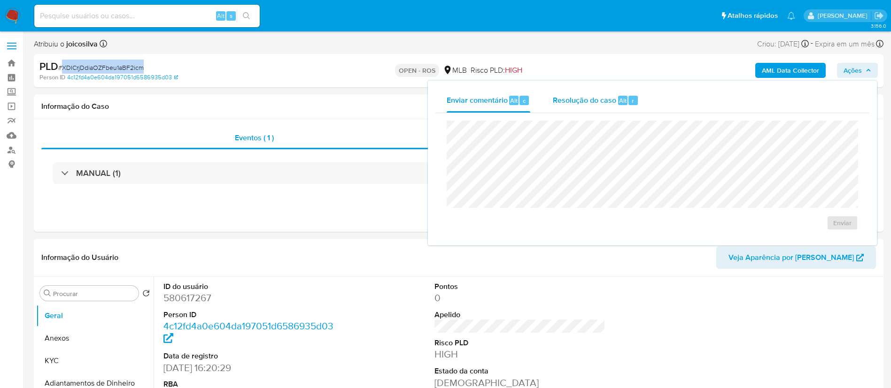
click at [580, 105] on span "Resolução do caso" at bounding box center [584, 100] width 63 height 11
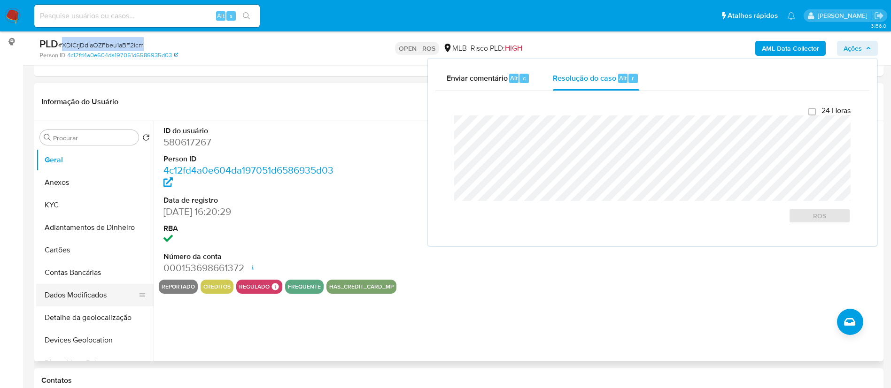
scroll to position [211, 0]
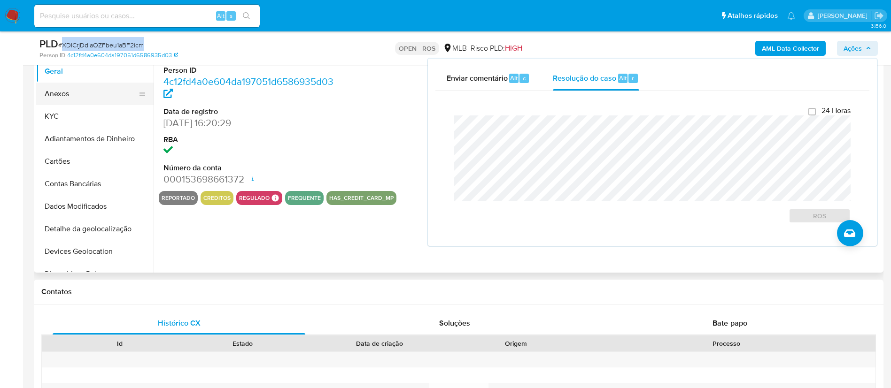
drag, startPoint x: 72, startPoint y: 97, endPoint x: 84, endPoint y: 95, distance: 12.0
click at [72, 97] on button "Anexos" at bounding box center [91, 94] width 110 height 23
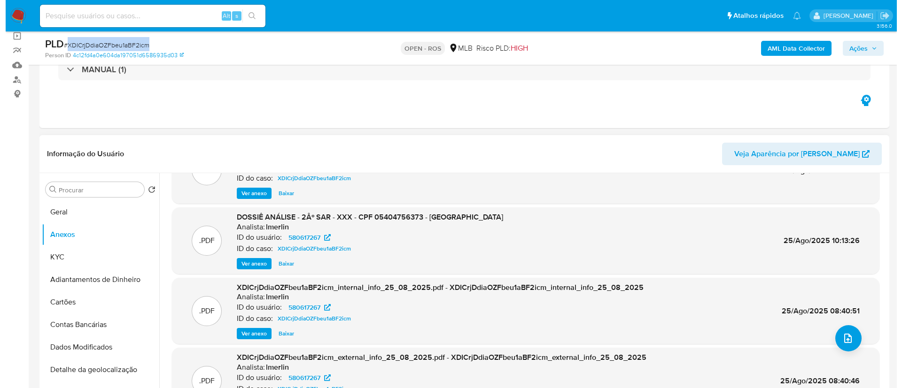
scroll to position [79, 0]
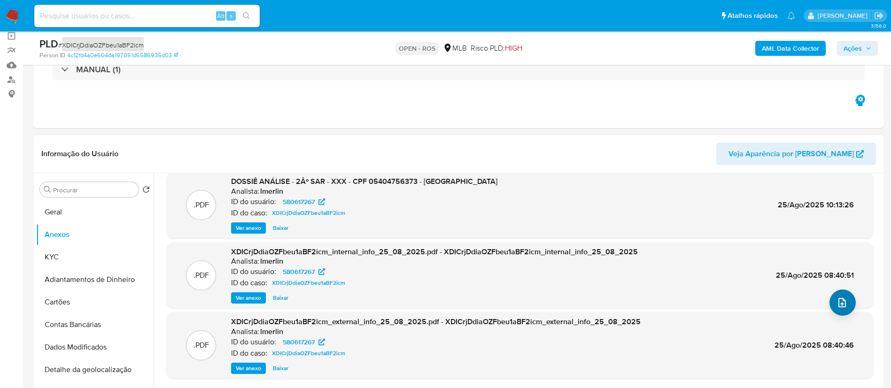
click at [830, 301] on button "upload-file" at bounding box center [842, 303] width 26 height 26
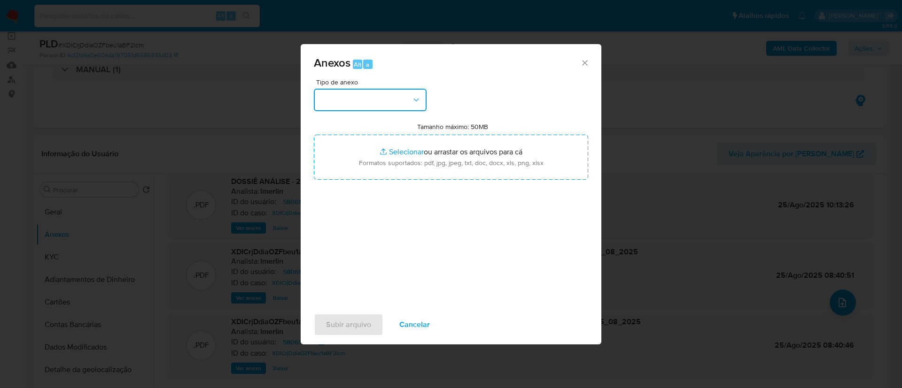
drag, startPoint x: 397, startPoint y: 97, endPoint x: 408, endPoint y: 107, distance: 14.0
click at [397, 97] on button "button" at bounding box center [370, 100] width 113 height 23
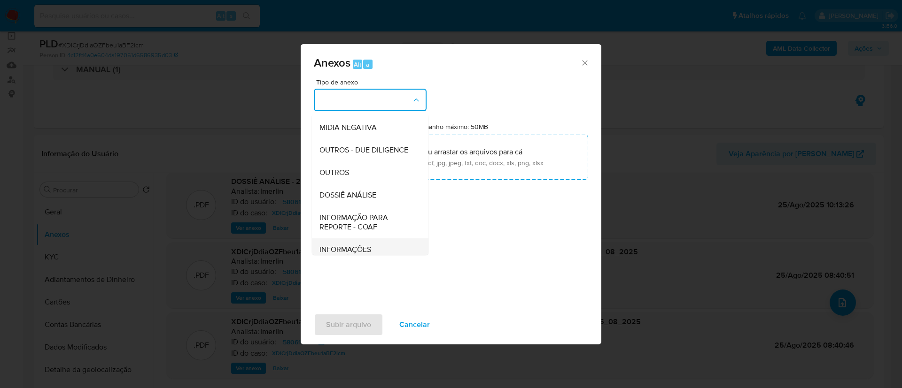
scroll to position [145, 0]
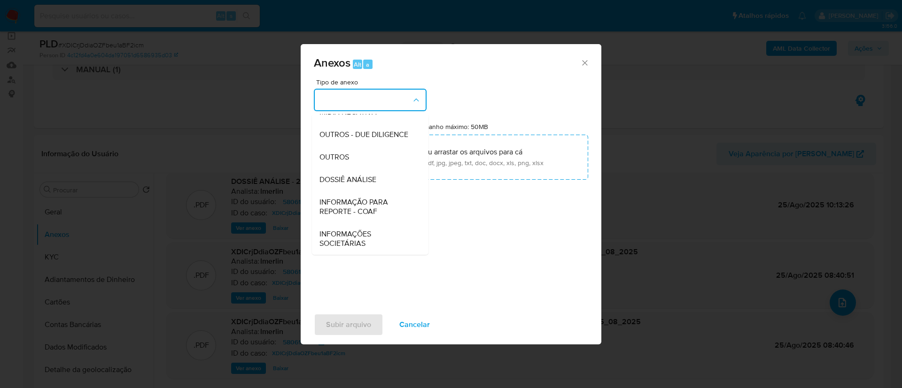
click at [369, 208] on span "INFORMAÇÃO PARA REPORTE - COAF" at bounding box center [367, 207] width 96 height 19
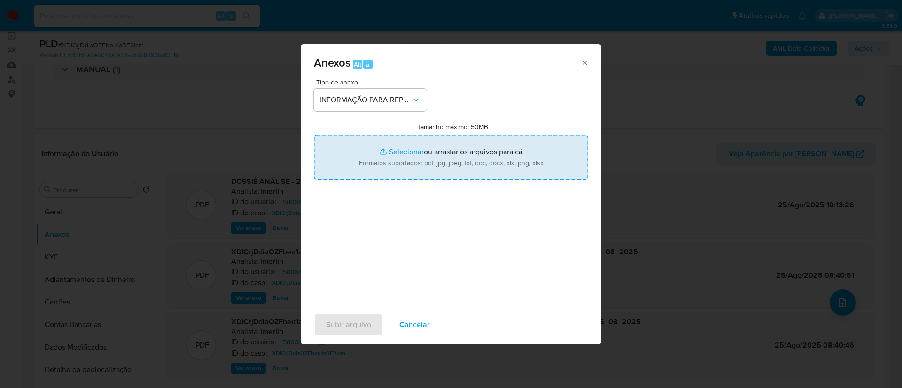
type input "C:\fakepath\2º SAR - XDICrjDdiaOZFbeu1aBF2icm - CPF 05404756373 - SUZANE VALE B…"
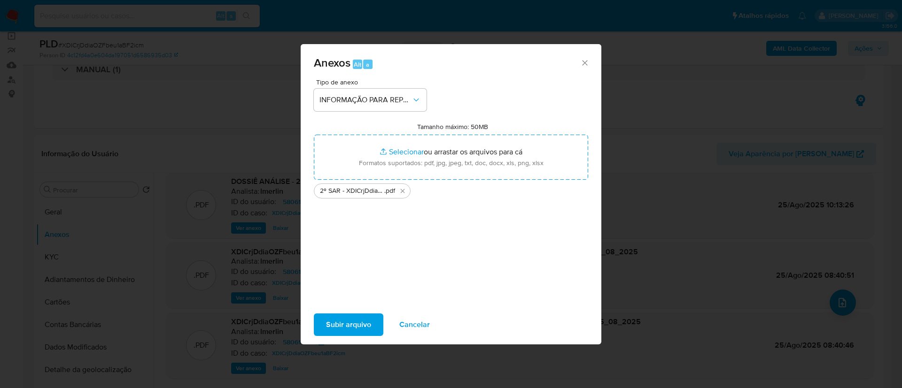
click at [377, 328] on button "Subir arquivo" at bounding box center [348, 325] width 69 height 23
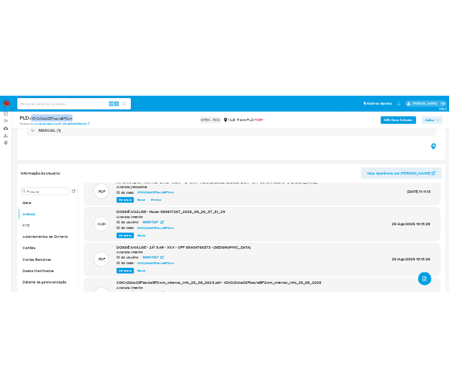
scroll to position [0, 0]
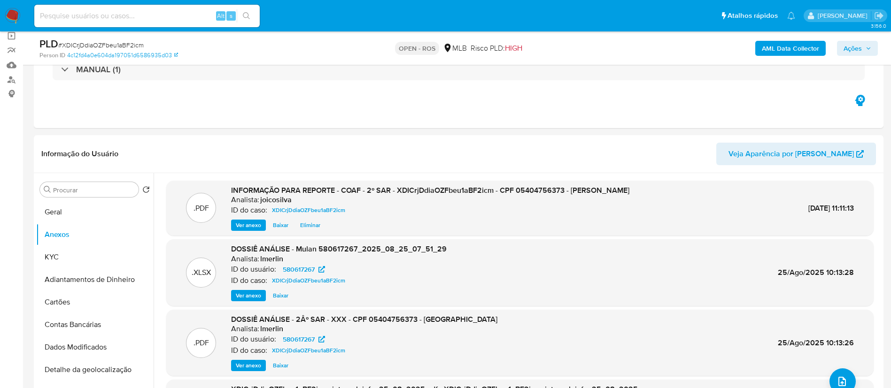
click at [852, 38] on div "AML Data Collector Ações" at bounding box center [739, 48] width 277 height 22
click at [850, 47] on span "Ações" at bounding box center [852, 48] width 18 height 15
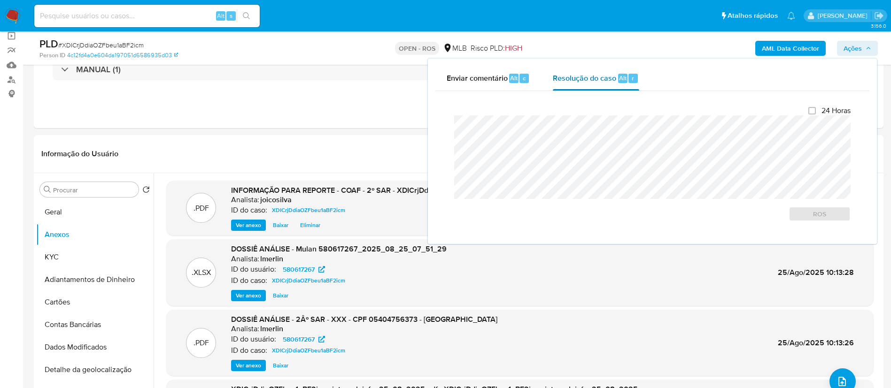
click at [568, 76] on span "Resolução do caso" at bounding box center [584, 77] width 63 height 11
click at [447, 127] on div "24 Horas ROS" at bounding box center [652, 164] width 411 height 131
click at [815, 213] on span "ROS" at bounding box center [819, 214] width 49 height 13
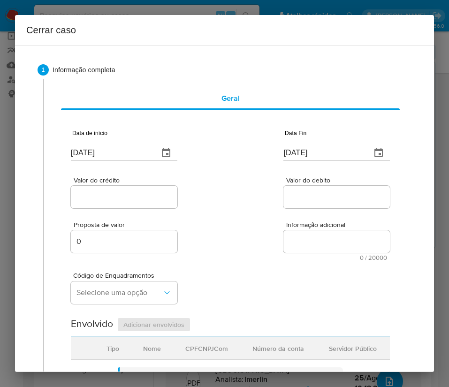
click at [96, 151] on input "[DATE]" at bounding box center [111, 153] width 80 height 15
paste input "01/07"
type input "[DATE]"
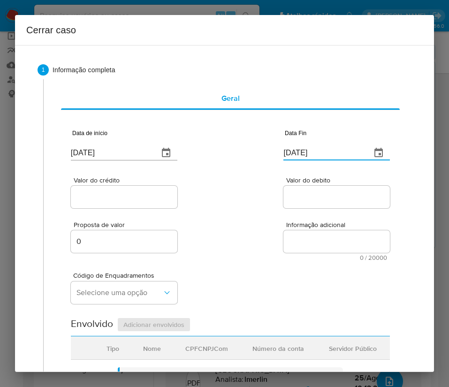
click at [303, 153] on input "[DATE]" at bounding box center [324, 153] width 80 height 15
paste input "3"
type input "23/08/2025"
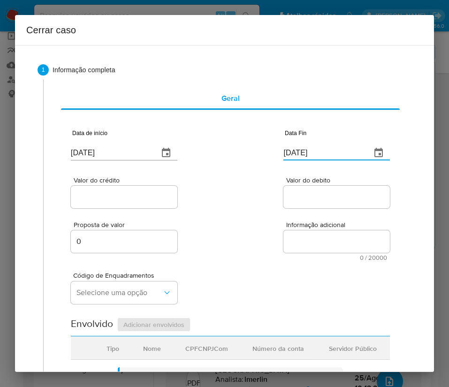
click at [295, 219] on div "Proposta de valor 0 Informação adicional 0 / 20000 20000 caracteres restantes" at bounding box center [230, 235] width 319 height 51
drag, startPoint x: 151, startPoint y: 203, endPoint x: 153, endPoint y: 197, distance: 5.9
click at [151, 203] on input "Valor do crédito" at bounding box center [124, 197] width 107 height 12
click at [81, 188] on div at bounding box center [124, 197] width 107 height 23
drag, startPoint x: 85, startPoint y: 200, endPoint x: 100, endPoint y: 200, distance: 14.6
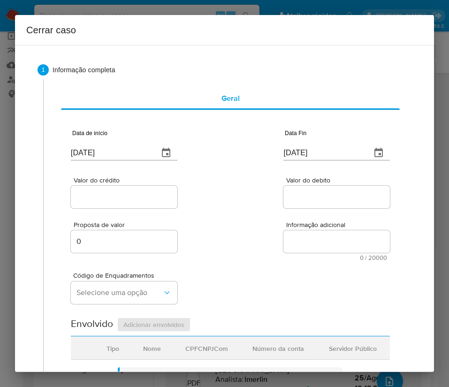
click at [85, 200] on input "Valor do crédito" at bounding box center [124, 197] width 107 height 12
paste input "R$557.711"
type input "R$557.711"
click at [310, 195] on input "Valor do debito" at bounding box center [337, 197] width 107 height 12
paste input "R$565.951"
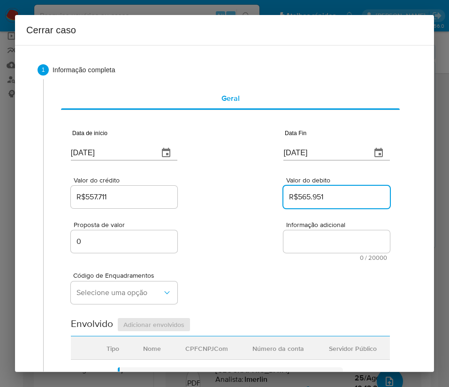
type input "R$565.951"
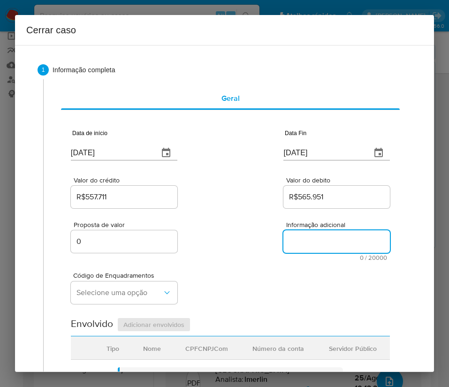
click at [284, 252] on textarea "Informação adicional" at bounding box center [337, 242] width 107 height 23
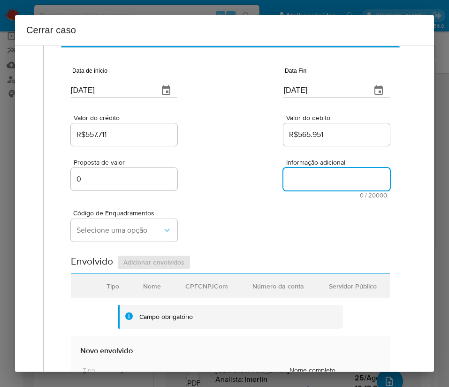
scroll to position [141, 0]
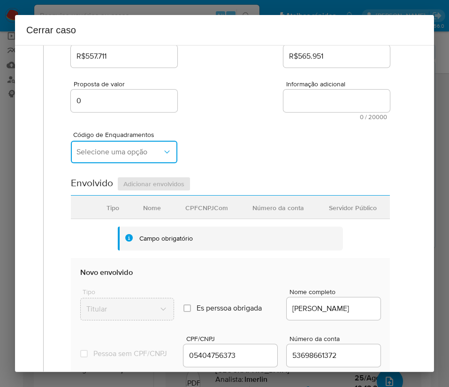
click at [106, 160] on button "Selecione uma opção" at bounding box center [124, 152] width 107 height 23
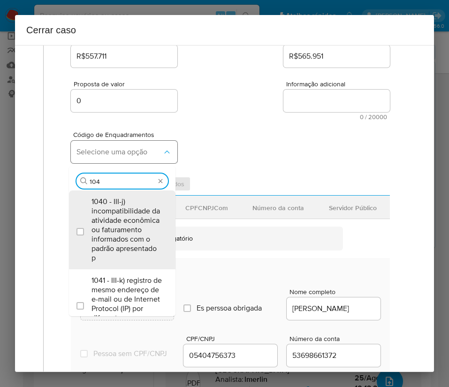
type input "1045"
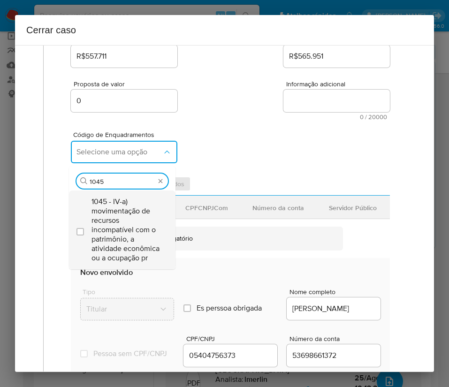
click at [134, 208] on span "1045 - IV-a) movimentação de recursos incompatível com o patrimônio, a atividad…" at bounding box center [127, 230] width 71 height 66
checkbox input "true"
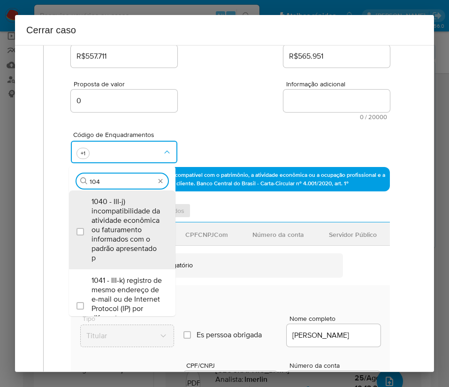
scroll to position [0, 0]
type input "1047"
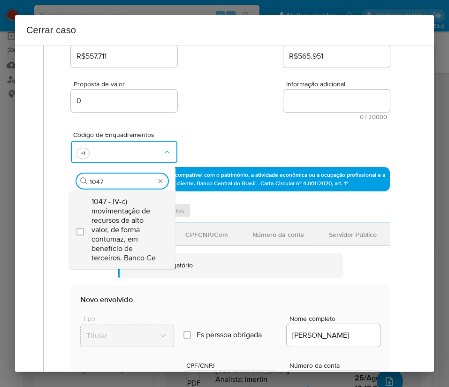
click at [131, 208] on span "1047 - IV-c) movimentação de recursos de alto valor, de forma contumaz, em bene…" at bounding box center [127, 230] width 71 height 66
checkbox input "true"
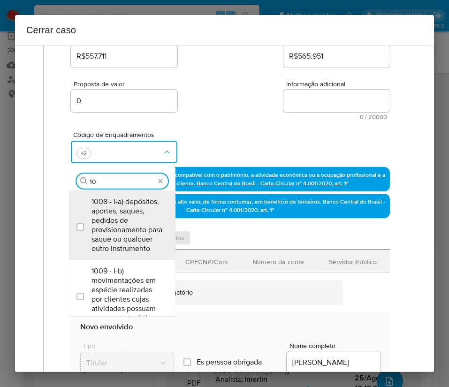
type input "1"
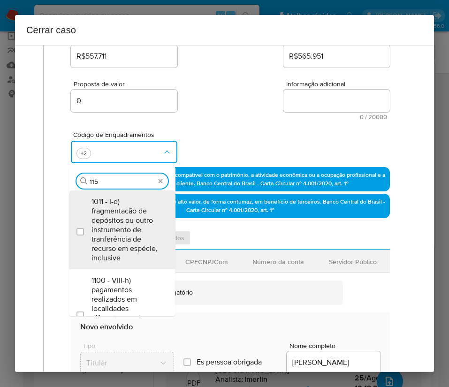
type input "1158"
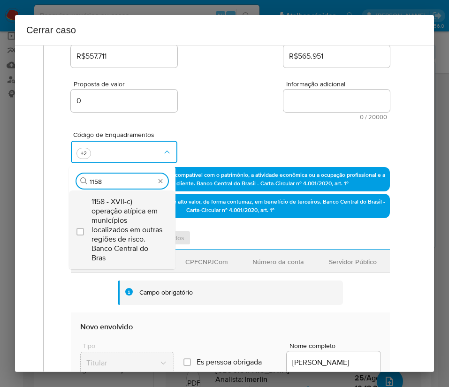
click at [128, 215] on span "1158 - XVII-c) operação atípica em municípios localizados em outras regiões de …" at bounding box center [127, 230] width 71 height 66
checkbox input "true"
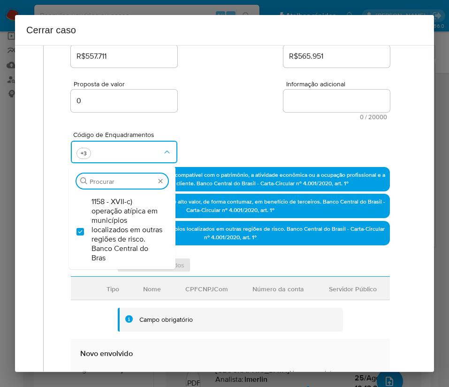
click at [223, 130] on div "Código de Enquadramentos Procurar 1158 - XVII-c) operação atípica em municípios…" at bounding box center [230, 143] width 319 height 47
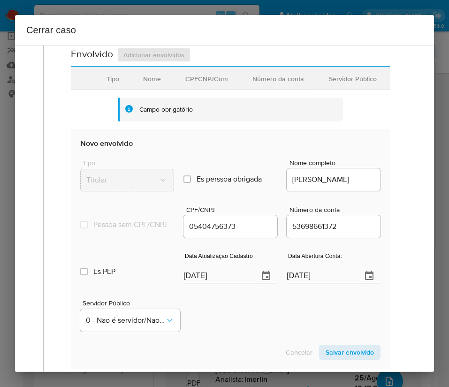
scroll to position [423, 0]
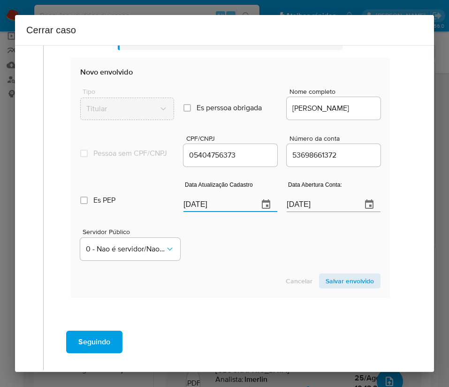
click at [205, 212] on input "[DATE]" at bounding box center [218, 204] width 68 height 15
click at [204, 212] on input "[DATE]" at bounding box center [218, 204] width 68 height 15
click at [204, 212] on input "27/08/2025" at bounding box center [218, 204] width 68 height 15
paste input "19"
type input "19/08/2025"
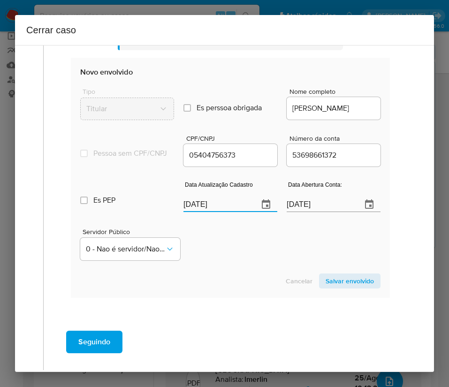
click at [223, 274] on section "Novo envolvido Tipo Titular Es perssoa obrigada Is PObrigada Nome completo SUZA…" at bounding box center [230, 178] width 319 height 240
click at [308, 212] on input "14/01/2022" at bounding box center [321, 204] width 68 height 15
click at [288, 260] on div "Servidor Público 0 - Nao é servidor/[PERSON_NAME] possui informacao" at bounding box center [230, 240] width 301 height 47
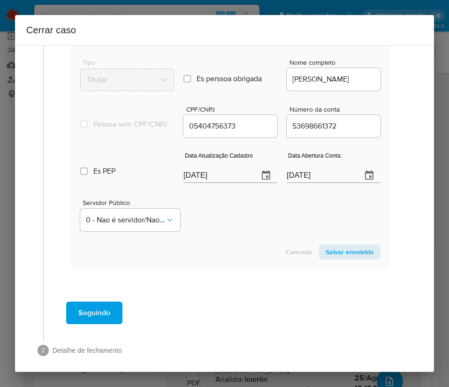
scroll to position [467, 0]
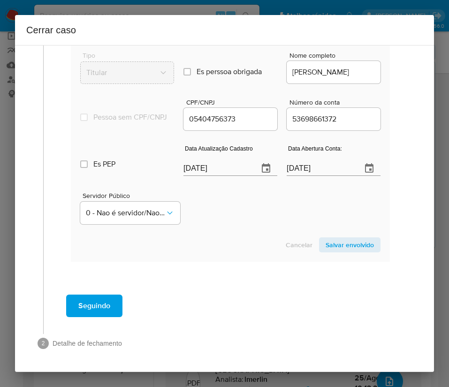
click at [341, 246] on span "Salvar envolvido" at bounding box center [350, 245] width 48 height 13
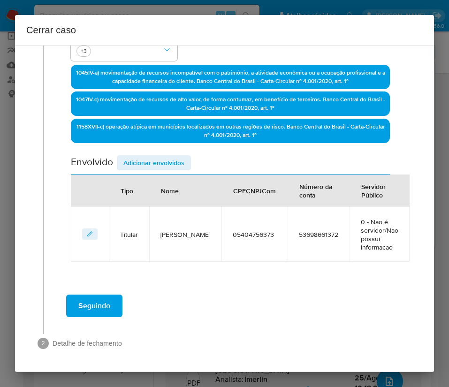
scroll to position [243, 0]
click at [186, 167] on button "Adicionar envolvidos" at bounding box center [154, 162] width 74 height 15
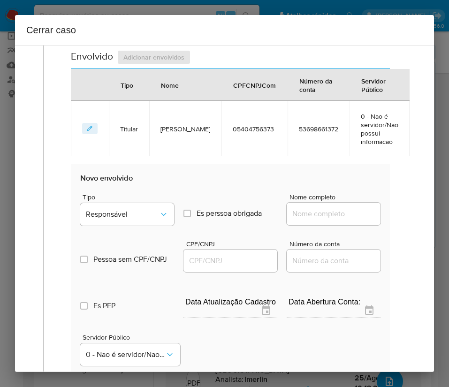
scroll to position [455, 0]
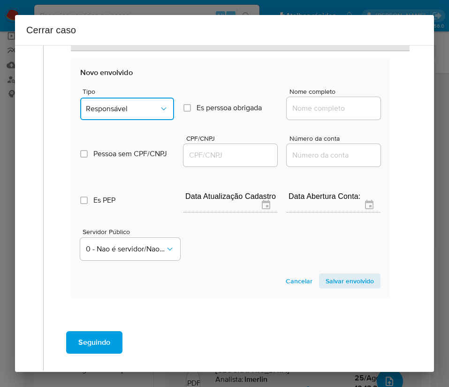
click at [144, 108] on span "Responsável" at bounding box center [122, 108] width 73 height 9
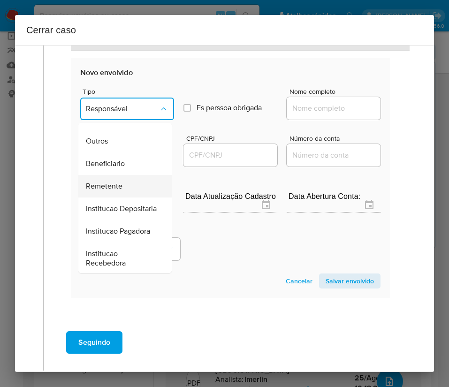
scroll to position [141, 0]
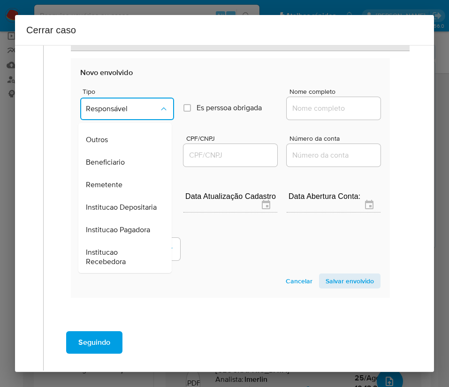
drag, startPoint x: 119, startPoint y: 189, endPoint x: 178, endPoint y: 170, distance: 62.1
click at [119, 190] on span "Remetente" at bounding box center [104, 184] width 37 height 9
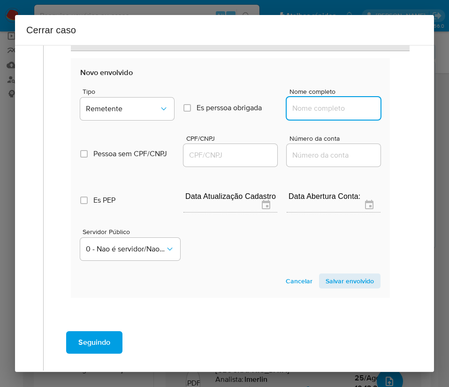
click at [317, 110] on input "Nome completo" at bounding box center [334, 108] width 94 height 12
paste input "Julian Nelson Moreira Carvalho, 06421433316"
click at [317, 110] on input "Julian Nelson Moreira Carvalho, 06421433316" at bounding box center [334, 108] width 94 height 12
click at [318, 110] on input "Julian Nelson Moreira Carvalho, 06421433316" at bounding box center [334, 108] width 94 height 12
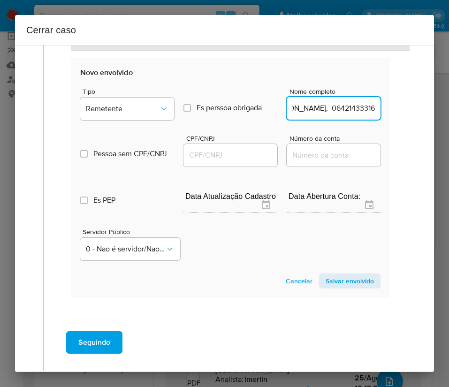
drag, startPoint x: 315, startPoint y: 111, endPoint x: 419, endPoint y: 111, distance: 104.2
click at [419, 111] on div "1 Informação completa Geral Data de início 01/07/2025 Data Fin 23/08/2025 Valor…" at bounding box center [224, 208] width 419 height 327
type input "Julian Nelson Moreira Carvalho"
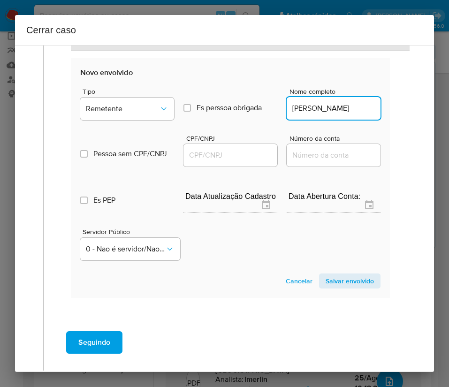
click at [242, 151] on input "CPF/CNPJ" at bounding box center [231, 155] width 94 height 12
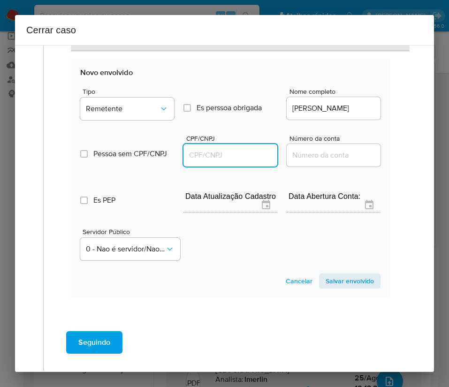
paste input "06421433316"
type input "6421433316"
click at [340, 282] on span "Salvar envolvido" at bounding box center [350, 281] width 48 height 13
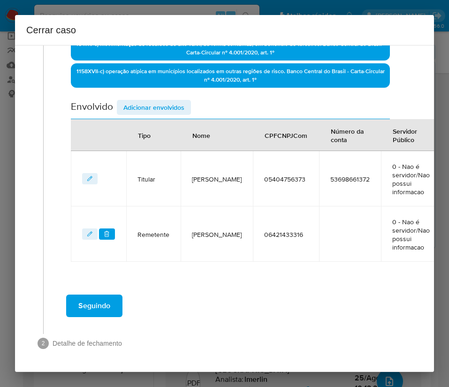
scroll to position [299, 0]
click at [131, 106] on span "Adicionar envolvidos" at bounding box center [153, 107] width 61 height 13
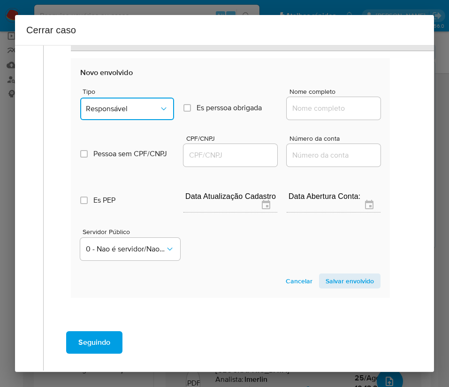
click at [131, 101] on button "Responsável" at bounding box center [127, 109] width 94 height 23
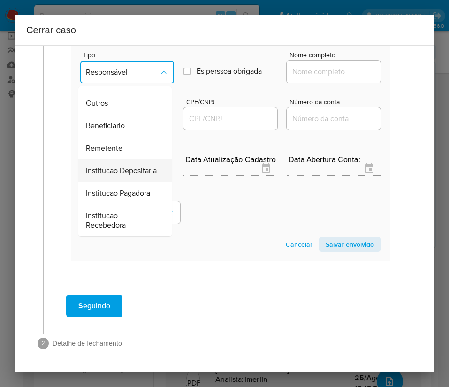
scroll to position [167, 0]
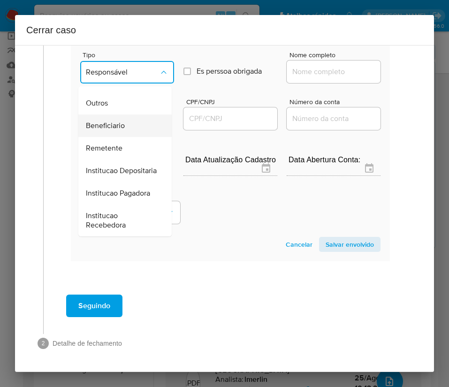
click at [124, 121] on span "Beneficiario" at bounding box center [105, 125] width 39 height 9
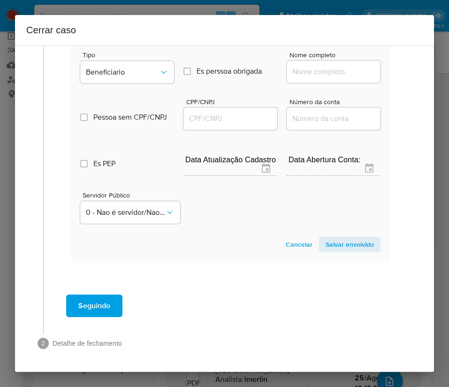
click at [308, 70] on input "Nome completo" at bounding box center [334, 72] width 94 height 12
paste input "Antonio Rodrigues Alves Junior, 28258968882"
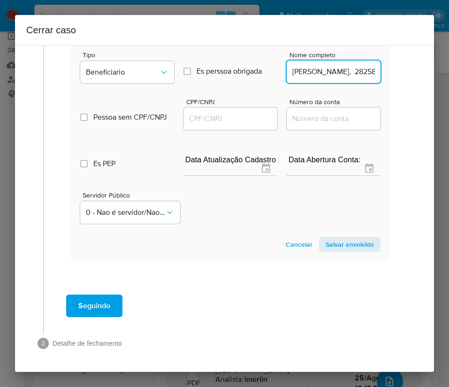
scroll to position [0, 76]
click at [312, 75] on input "Antonio Rodrigues Alves Junior, 28258968882" at bounding box center [334, 72] width 94 height 12
drag, startPoint x: 311, startPoint y: 75, endPoint x: 388, endPoint y: 77, distance: 77.5
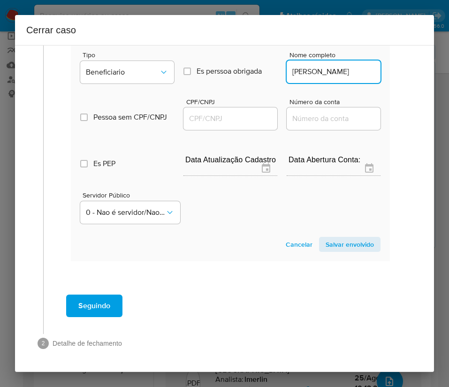
type input "Antonio Rodrigues Alves Junior"
click at [238, 109] on div at bounding box center [231, 119] width 94 height 23
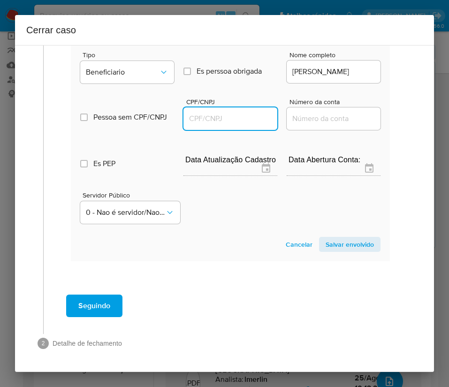
click at [232, 118] on input "CPF/CNPJ" at bounding box center [231, 119] width 94 height 12
paste input "28258968882"
type input "28258968882"
click at [337, 247] on span "Salvar envolvido" at bounding box center [350, 244] width 48 height 13
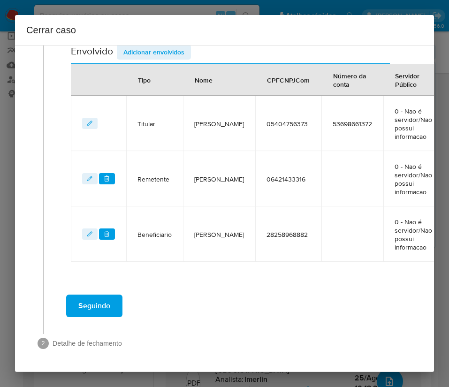
scroll to position [354, 0]
click at [161, 54] on span "Adicionar envolvidos" at bounding box center [153, 52] width 61 height 13
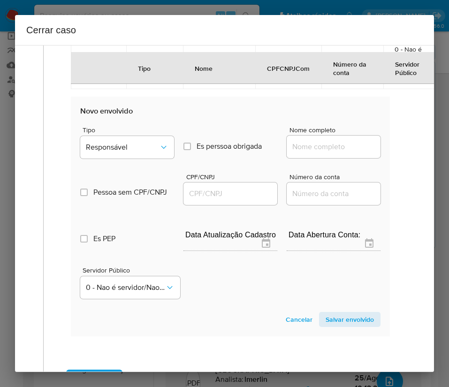
scroll to position [565, 0]
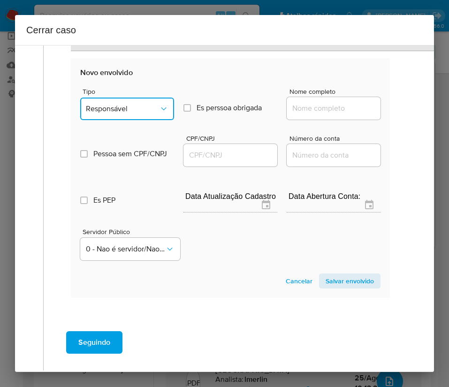
click at [144, 112] on span "Responsável" at bounding box center [122, 108] width 73 height 9
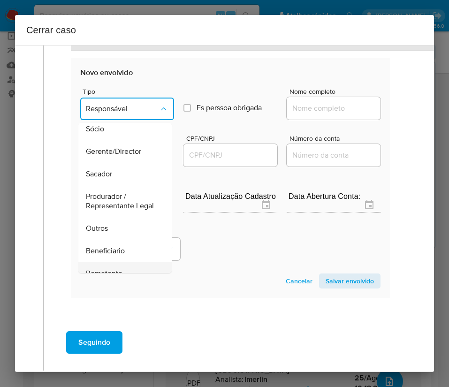
scroll to position [141, 0]
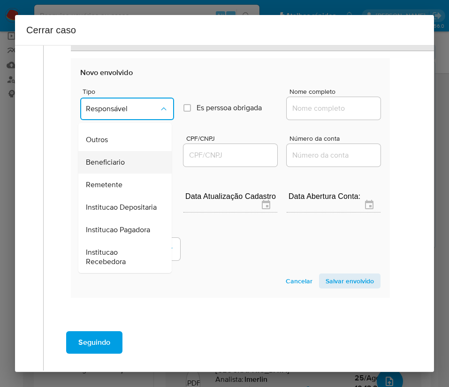
click at [127, 170] on div "Beneficiario" at bounding box center [122, 162] width 73 height 23
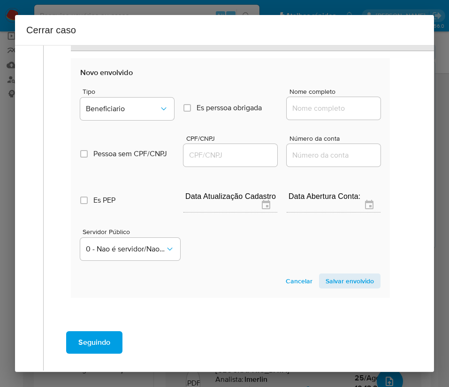
click at [307, 109] on input "Nome completo" at bounding box center [334, 108] width 94 height 12
paste input "Pame Moda Fitness Ltda., 16989635000101"
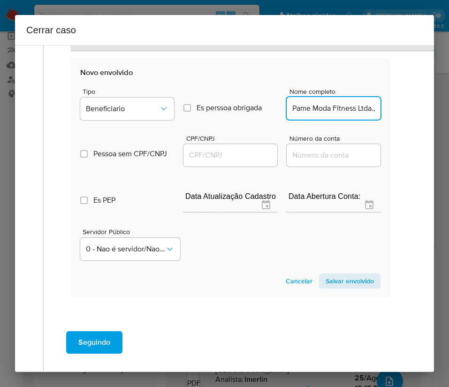
scroll to position [0, 64]
drag, startPoint x: 302, startPoint y: 108, endPoint x: 392, endPoint y: 108, distance: 89.7
type input "Pame Moda Fitness Ltda."
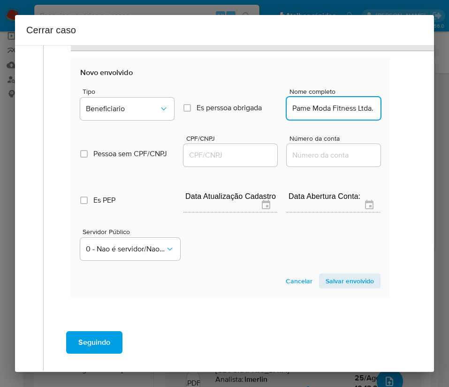
scroll to position [0, 0]
click at [225, 158] on input "CPF/CNPJ" at bounding box center [231, 155] width 94 height 12
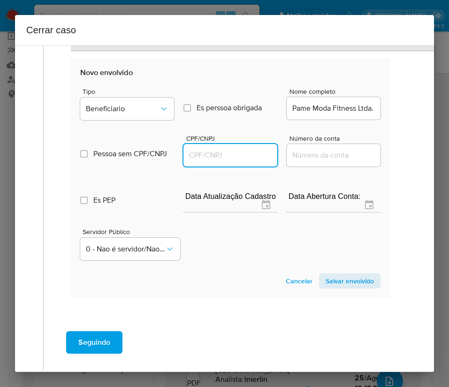
paste input "16989635000101"
type input "16989635000101"
click at [345, 282] on span "Salvar envolvido" at bounding box center [350, 281] width 48 height 13
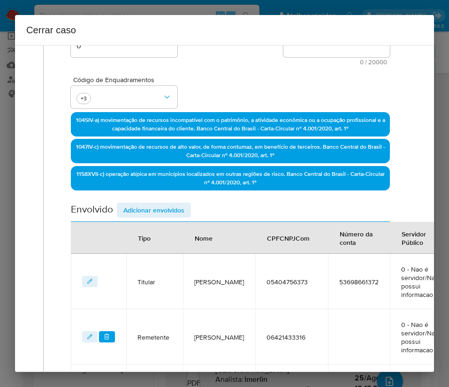
scroll to position [68, 0]
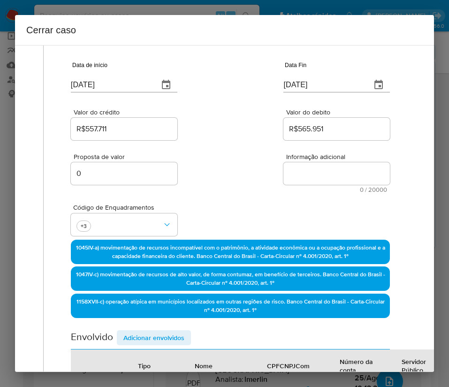
click at [332, 170] on textarea "Informação adicional" at bounding box center [337, 173] width 107 height 23
paste textarea "Informações do Cliente Suzane Vale Brito, CPF 05404756373, 31 anos, residente n…"
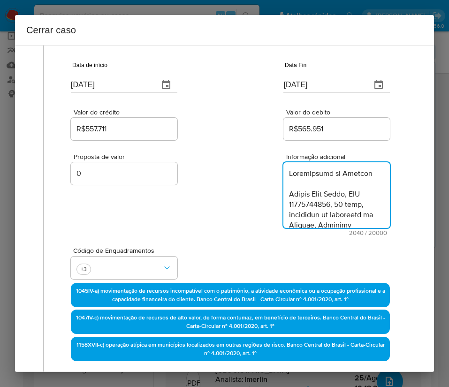
scroll to position [1232, 0]
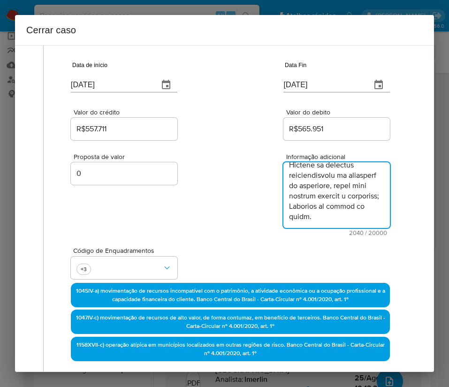
type textarea "Informações do Cliente Suzane Vale Brito, CPF 05404756373, 31 anos, residente n…"
click at [234, 224] on div "Proposta de valor 0 Informação adicional 2040 / 20000 17960 caracteres restantes" at bounding box center [230, 189] width 319 height 94
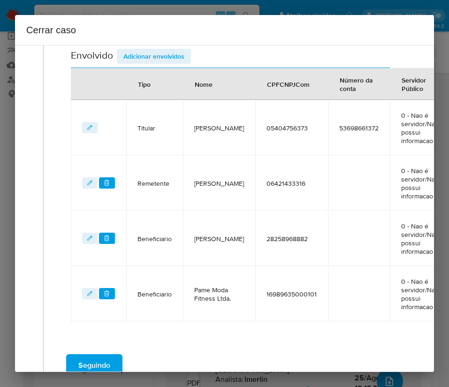
scroll to position [463, 0]
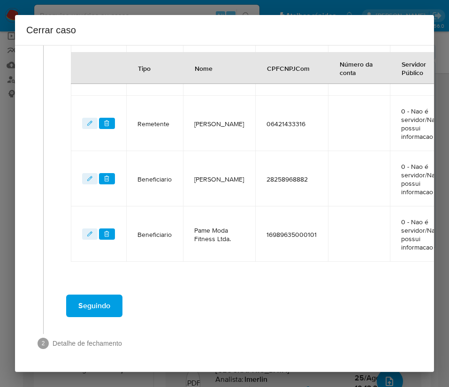
click at [107, 296] on span "Seguindo" at bounding box center [94, 306] width 32 height 21
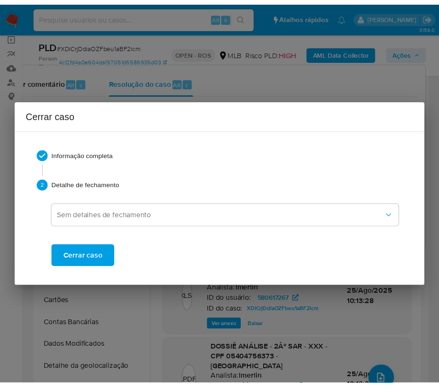
scroll to position [1190, 0]
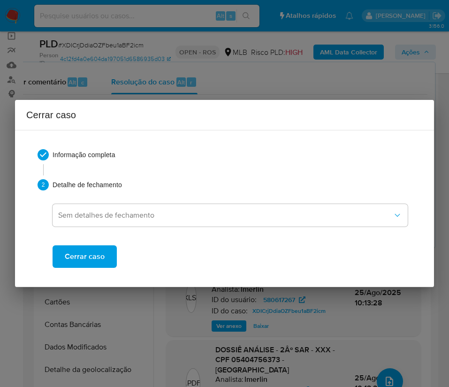
click at [95, 259] on span "Cerrar caso" at bounding box center [85, 257] width 40 height 21
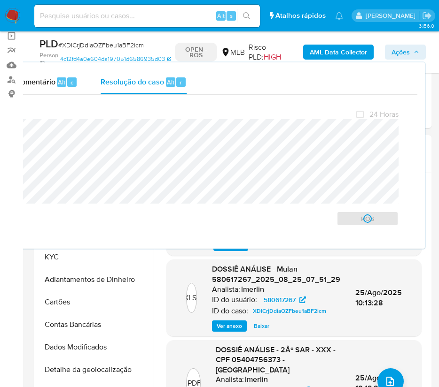
click at [88, 40] on span "# XDICrjDdiaOZFbeu1aBF2icm" at bounding box center [100, 44] width 85 height 9
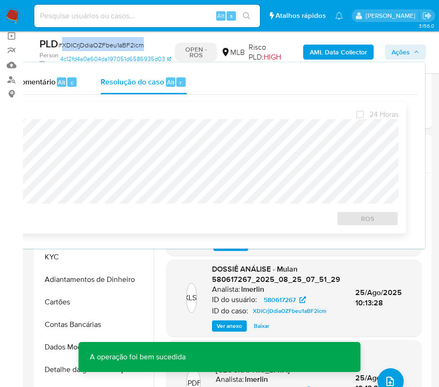
copy span "XDICrjDdiaOZFbeu1aBF2icm"
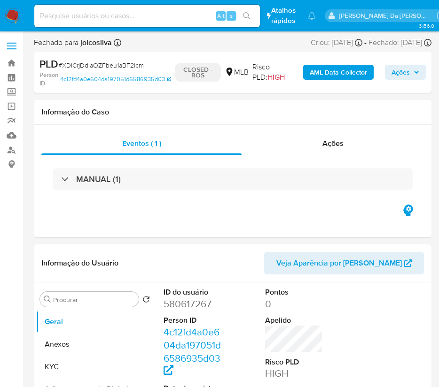
select select "10"
click at [14, 15] on img at bounding box center [13, 16] width 16 height 16
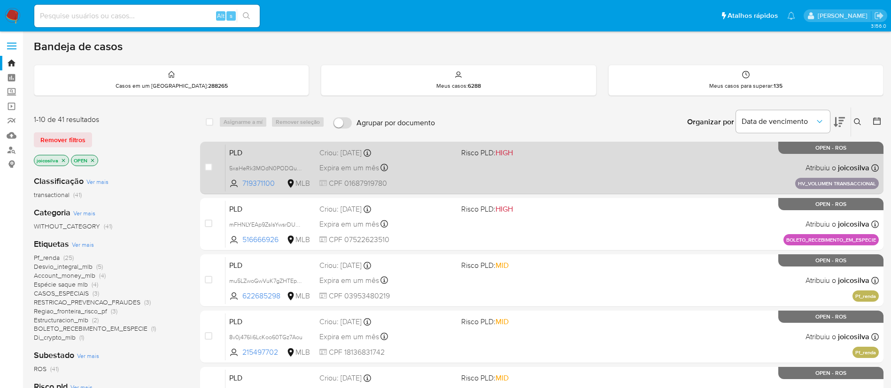
click at [449, 164] on div "PLD 5xaHeRk3MOdN0PODQunFO1qF 719371100 MLB Risco PLD: HIGH Criou: [DATE] Criou:…" at bounding box center [551, 167] width 653 height 47
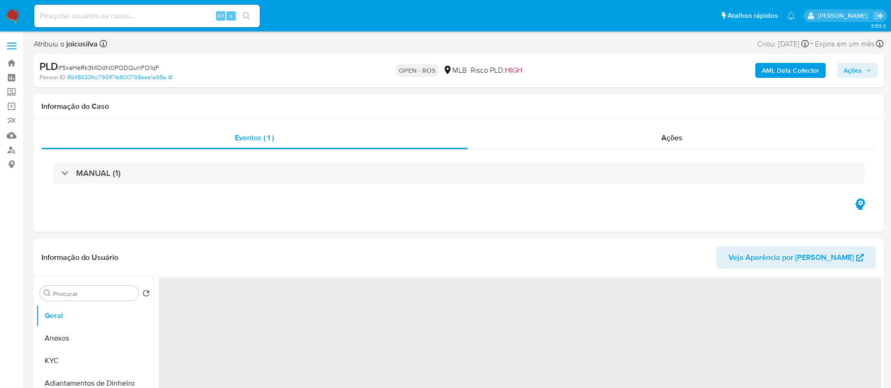
click at [136, 67] on span "# 5xaHeRk3MOdN0PODQunFO1qF" at bounding box center [108, 67] width 101 height 9
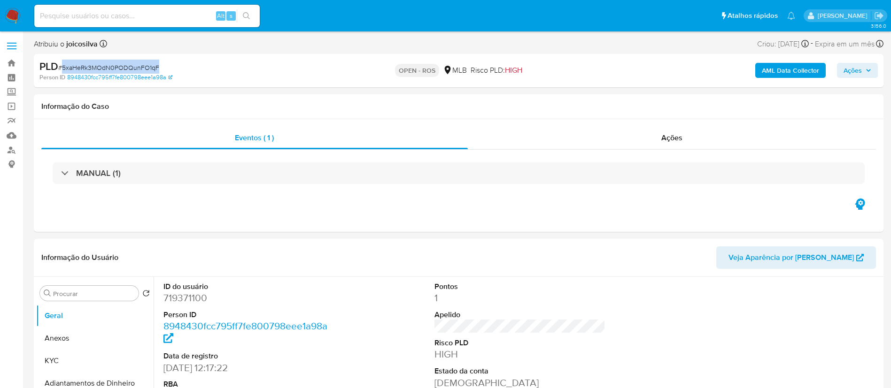
copy span "5xaHeRk3MOdN0PODQunFO1qF"
select select "10"
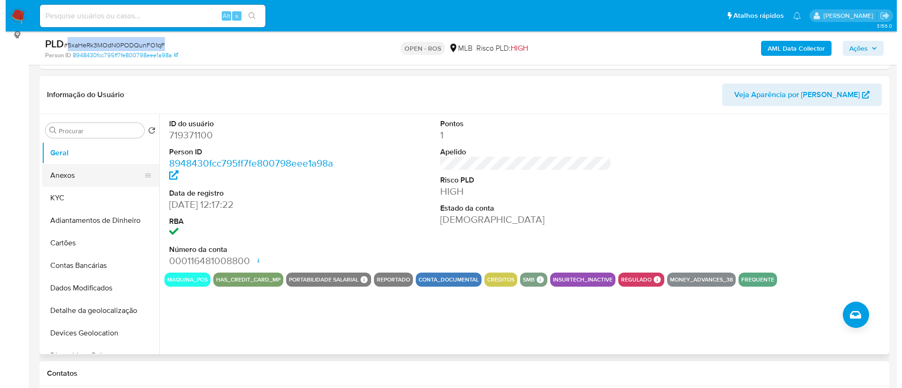
scroll to position [141, 0]
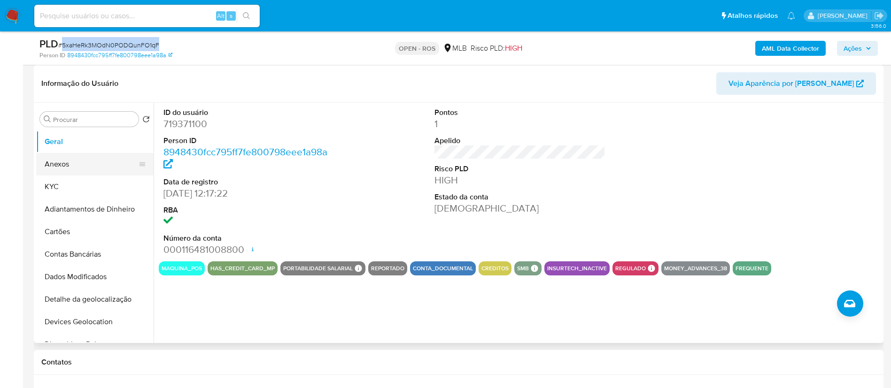
click at [79, 164] on button "Anexos" at bounding box center [91, 164] width 110 height 23
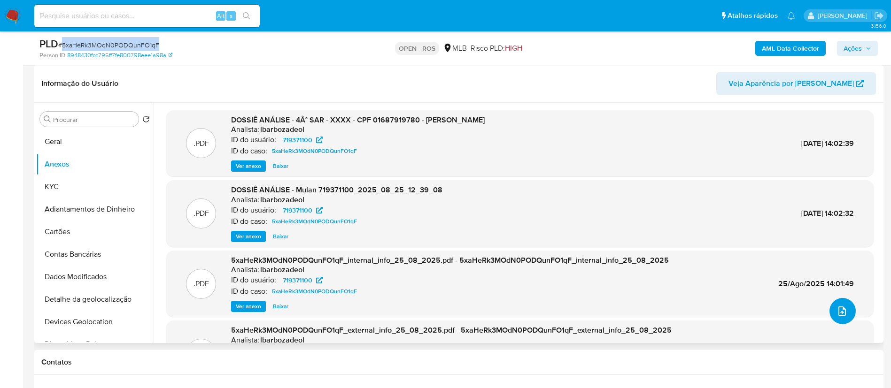
click at [836, 311] on icon "upload-file" at bounding box center [841, 311] width 11 height 11
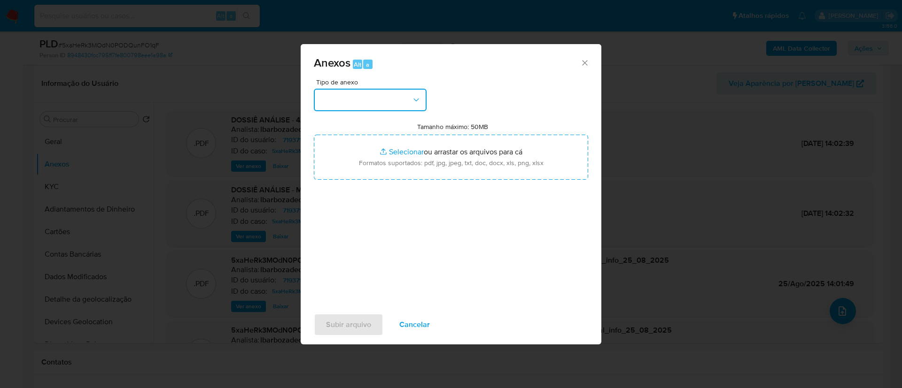
click at [407, 95] on button "button" at bounding box center [370, 100] width 113 height 23
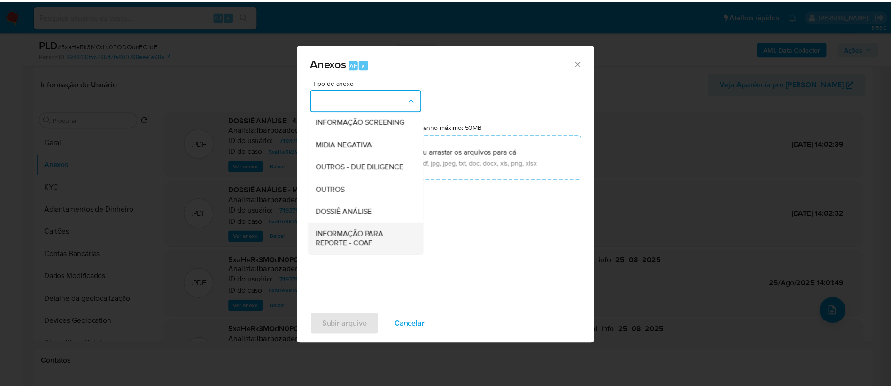
scroll to position [145, 0]
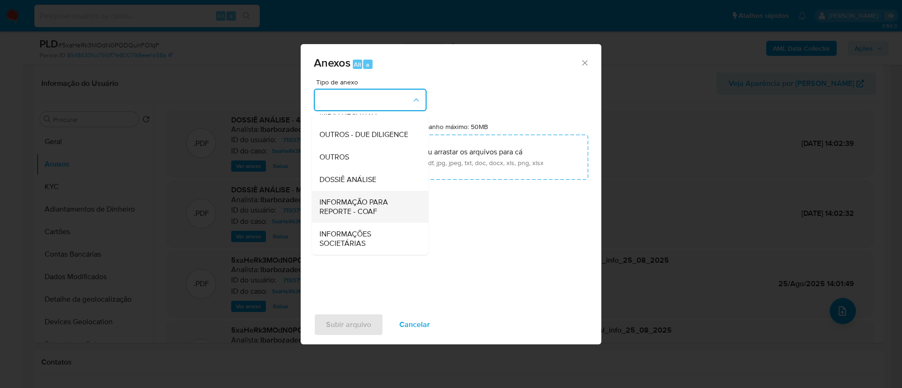
click at [390, 203] on span "INFORMAÇÃO PARA REPORTE - COAF" at bounding box center [367, 207] width 96 height 19
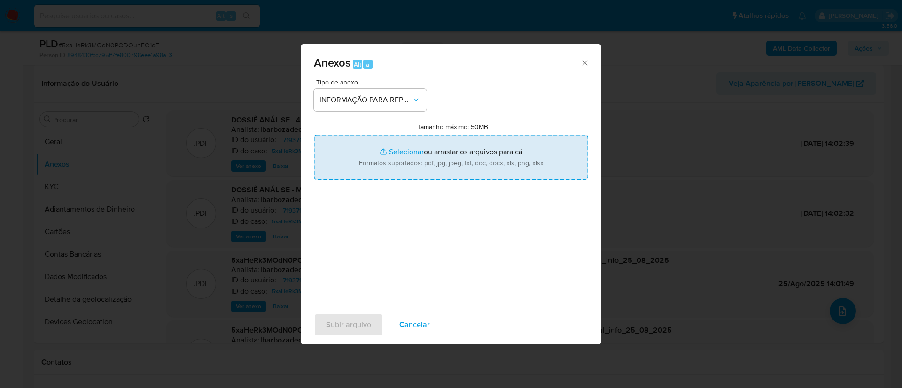
type input "C:\fakepath\4° SAR - 5xaHeRk3MOdN0PODQunFO1qF - CPF 01687919780 - [PERSON_NAME]…"
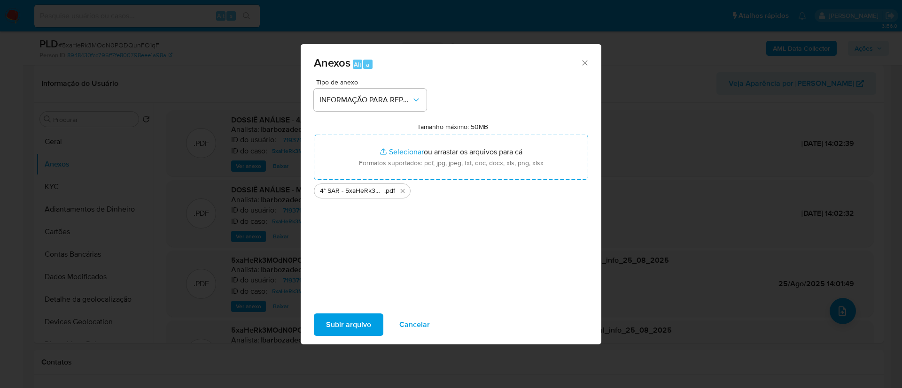
click at [368, 276] on div "Tipo de anexo INFORMAÇÃO PARA REPORTE - COAF Tamanho máximo: 50MB Selecionar ar…" at bounding box center [451, 190] width 274 height 222
click at [362, 326] on span "Subir arquivo" at bounding box center [348, 325] width 45 height 21
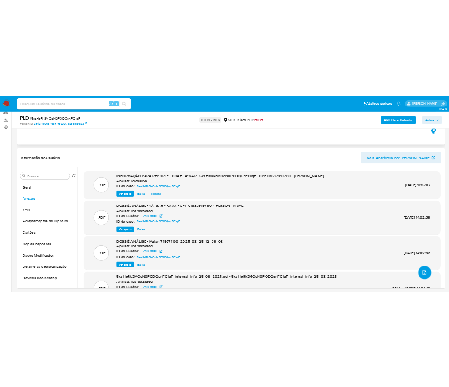
scroll to position [70, 0]
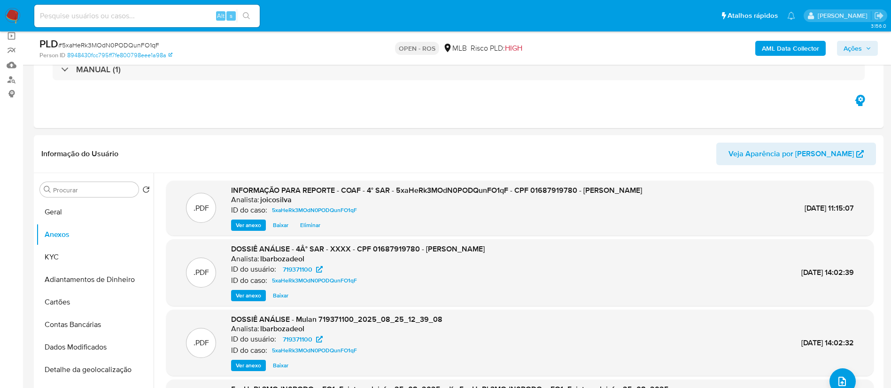
click at [848, 50] on span "Ações" at bounding box center [852, 48] width 18 height 15
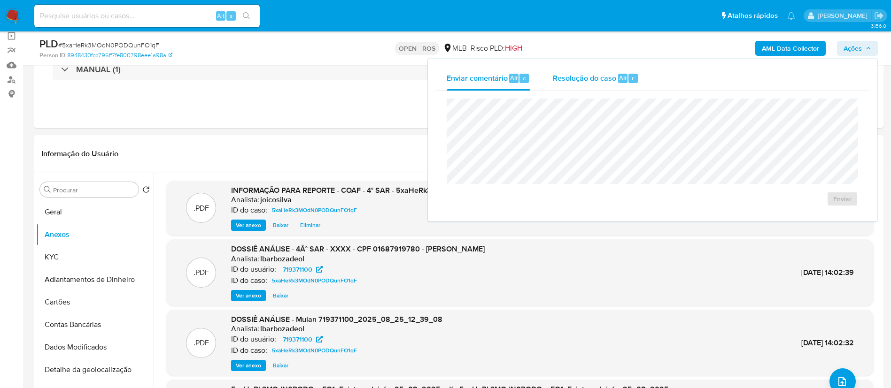
click at [580, 80] on span "Resolução do caso" at bounding box center [584, 77] width 63 height 11
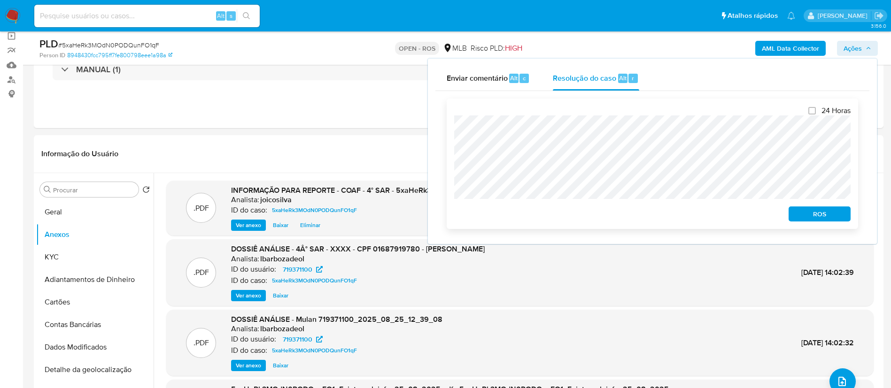
click at [804, 219] on span "ROS" at bounding box center [819, 214] width 49 height 13
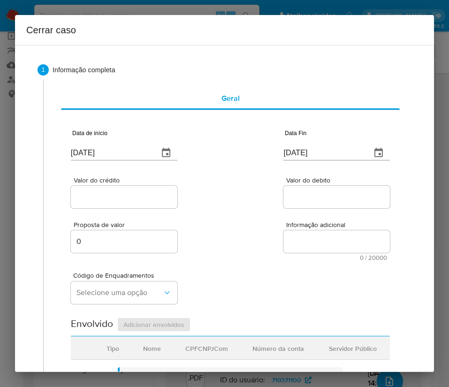
drag, startPoint x: 118, startPoint y: 140, endPoint x: 116, endPoint y: 148, distance: 8.3
click at [118, 140] on div "[DATE]" at bounding box center [124, 147] width 107 height 28
click at [114, 151] on input "[DATE]" at bounding box center [111, 153] width 80 height 15
click at [114, 151] on input "27/08/2025" at bounding box center [111, 153] width 80 height 15
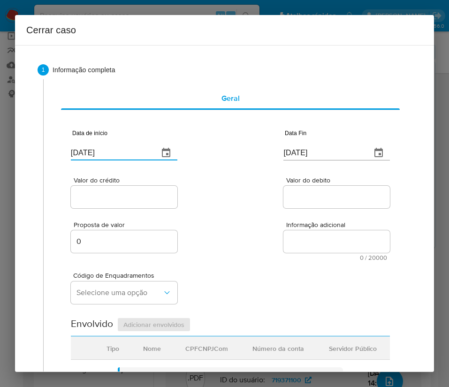
paste input "01/07"
type input "01/07/2025"
click at [197, 223] on div "Proposta de valor 0 Informação adicional 0 / 20000 20000 caracteres restantes" at bounding box center [230, 235] width 319 height 51
click at [318, 152] on input "27/08/2025" at bounding box center [324, 153] width 80 height 15
click at [318, 153] on input "27/08/2025" at bounding box center [324, 153] width 80 height 15
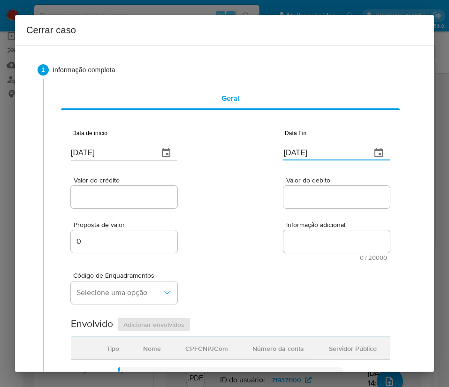
click at [318, 153] on input "27/08/2025" at bounding box center [324, 153] width 80 height 15
paste input "4"
type input "24/08/2025"
drag, startPoint x: 321, startPoint y: 238, endPoint x: 208, endPoint y: 248, distance: 113.2
click at [316, 239] on textarea "Informação adicional" at bounding box center [337, 242] width 107 height 23
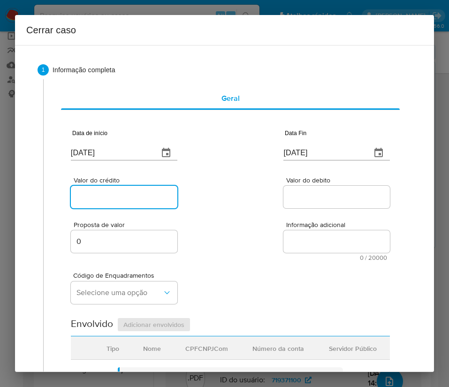
drag, startPoint x: 99, startPoint y: 199, endPoint x: 16, endPoint y: 239, distance: 92.0
click at [99, 199] on input "Valor do crédito" at bounding box center [124, 197] width 107 height 12
click at [114, 203] on input "Valor do crédito" at bounding box center [124, 197] width 107 height 12
paste input "R$493.204"
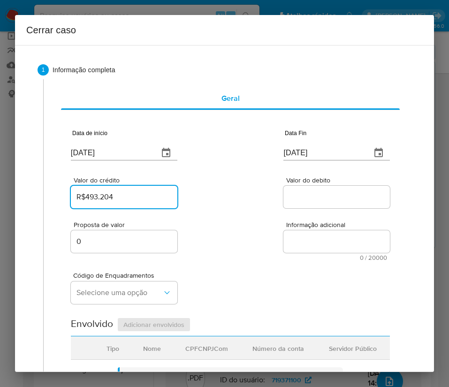
type input "R$493.204"
click at [228, 234] on div "Proposta de valor 0 Informação adicional 0 / 20000 20000 caracteres restantes" at bounding box center [230, 235] width 319 height 51
click at [285, 192] on input "Valor do debito" at bounding box center [337, 197] width 107 height 12
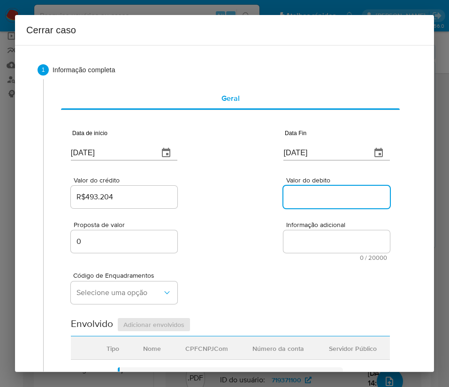
paste input "R$492.932"
type input "R$492.932"
drag, startPoint x: 215, startPoint y: 257, endPoint x: 206, endPoint y: 258, distance: 8.5
click at [214, 257] on div "Proposta de valor 0 Informação adicional 0 / 20000 20000 caracteres restantes" at bounding box center [230, 235] width 319 height 51
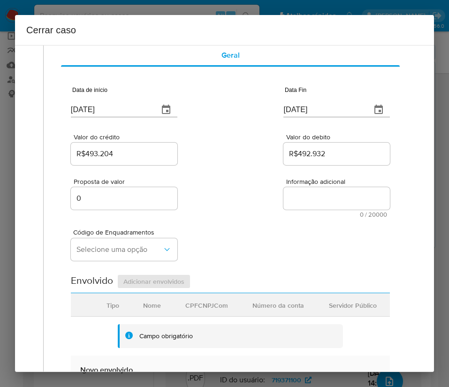
scroll to position [211, 0]
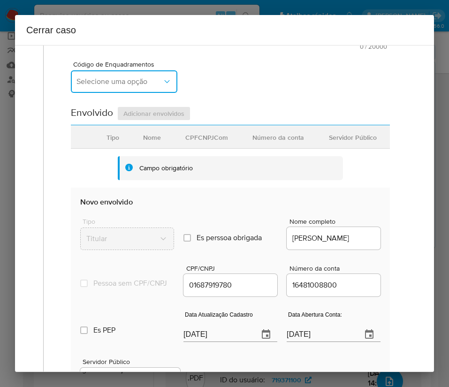
click at [101, 84] on span "Selecione uma opção" at bounding box center [120, 81] width 86 height 9
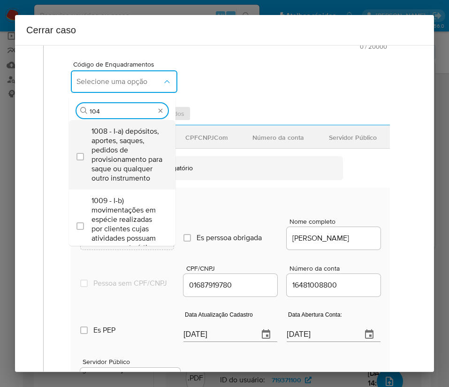
type input "1045"
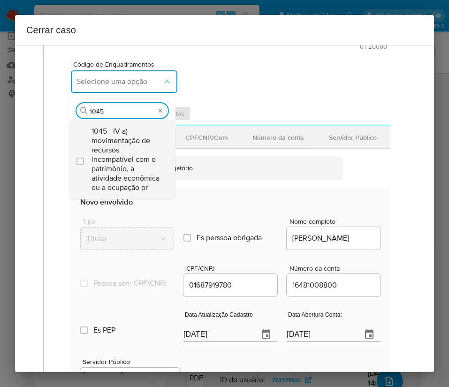
click at [114, 158] on span "1045 - IV-a) movimentação de recursos incompatível com o patrimônio, a atividad…" at bounding box center [127, 160] width 71 height 66
checkbox input "true"
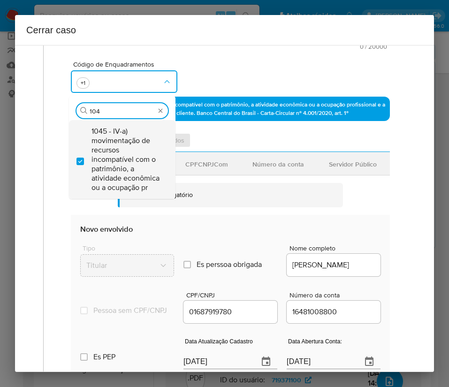
scroll to position [0, 0]
type input "1047"
click at [115, 158] on span "1047 - IV-c) movimentação de recursos de alto valor, de forma contumaz, em bene…" at bounding box center [127, 160] width 71 height 66
checkbox input "true"
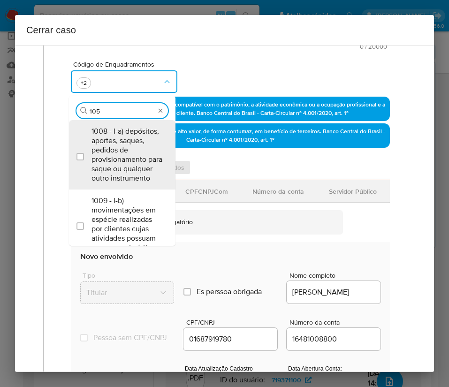
type input "1055"
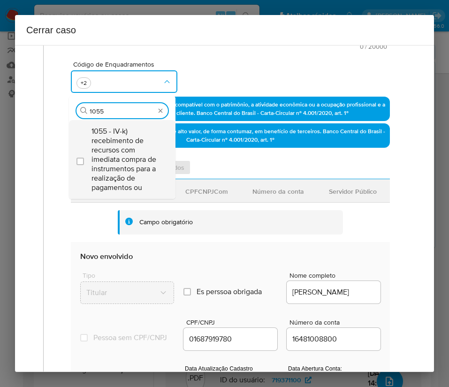
click at [121, 148] on span "1055 - IV-k) recebimento de recursos com imediata compra de instrumentos para a…" at bounding box center [127, 160] width 71 height 66
checkbox input "true"
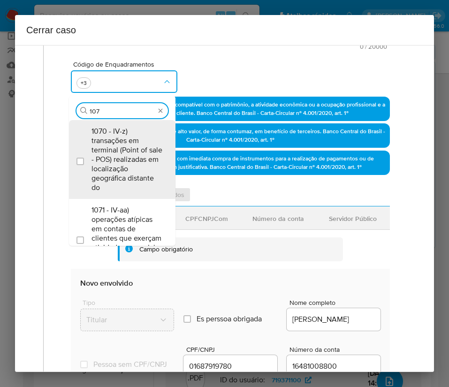
type input "1074"
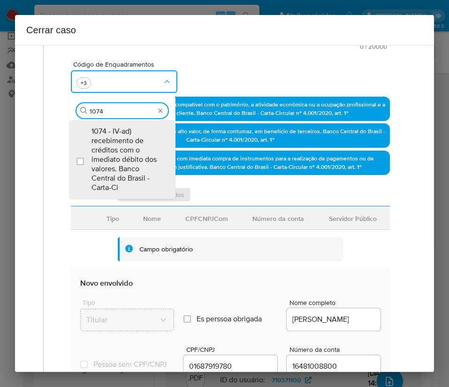
click at [121, 148] on span "1074 - IV-ad) recebimento de créditos com o imediato débito dos valores. Banco …" at bounding box center [127, 160] width 71 height 66
checkbox input "true"
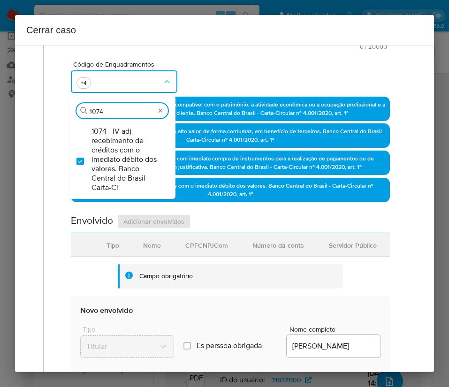
click at [270, 49] on div "Proposta de valor 0 Informação adicional 0 / 20000 20000 caracteres restantes" at bounding box center [230, 24] width 319 height 51
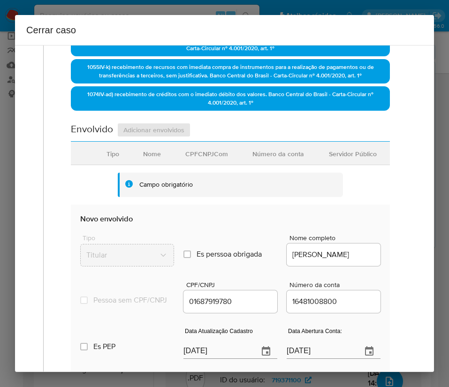
scroll to position [352, 0]
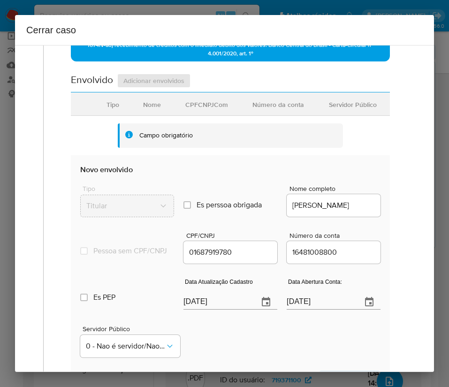
click at [220, 309] on input "[DATE]" at bounding box center [218, 302] width 68 height 15
paste input "1/05"
type input "21/05/2025"
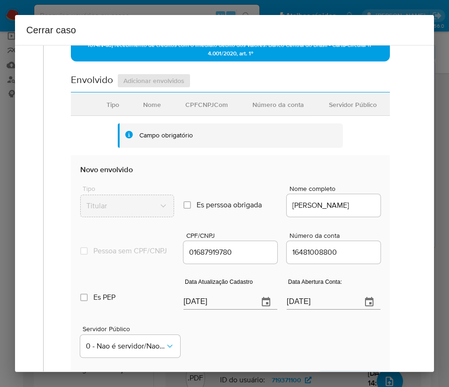
click at [254, 346] on div "Servidor Público 0 - Nao é servidor/[PERSON_NAME] possui informacao" at bounding box center [230, 338] width 301 height 47
click at [297, 310] on input "10/03/2021" at bounding box center [321, 302] width 68 height 15
click at [297, 309] on input "10/03/2021" at bounding box center [321, 302] width 68 height 15
click at [284, 338] on div "Servidor Público 0 - Nao é servidor/[PERSON_NAME] possui informacao" at bounding box center [230, 338] width 301 height 47
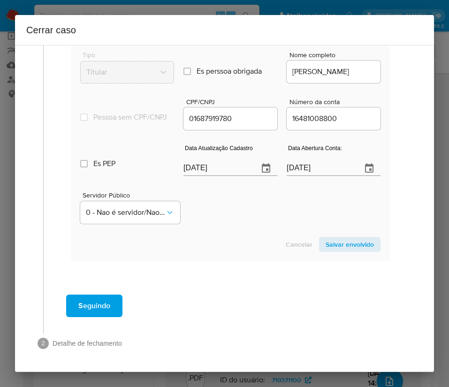
click at [353, 242] on span "Salvar envolvido" at bounding box center [350, 244] width 48 height 13
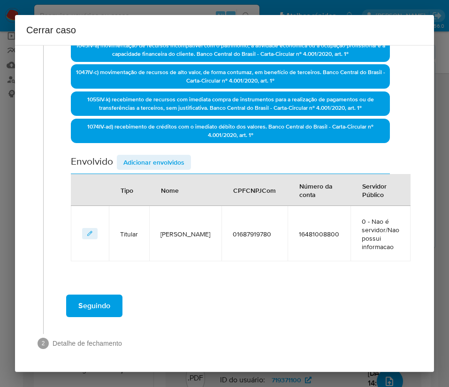
drag, startPoint x: 180, startPoint y: 158, endPoint x: 173, endPoint y: 178, distance: 20.8
click at [180, 159] on span "Adicionar envolvidos" at bounding box center [153, 162] width 61 height 13
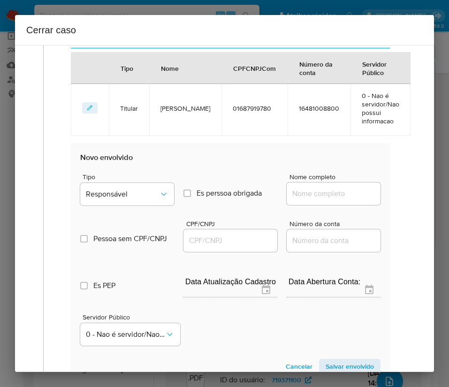
scroll to position [518, 0]
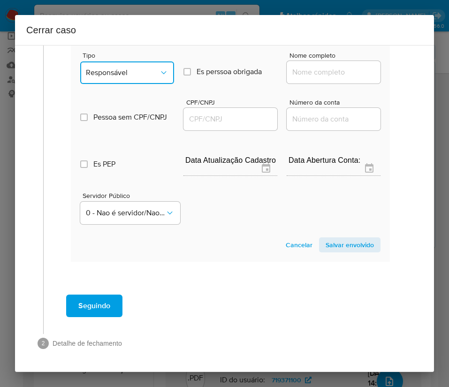
click at [148, 79] on button "Responsável" at bounding box center [127, 73] width 94 height 23
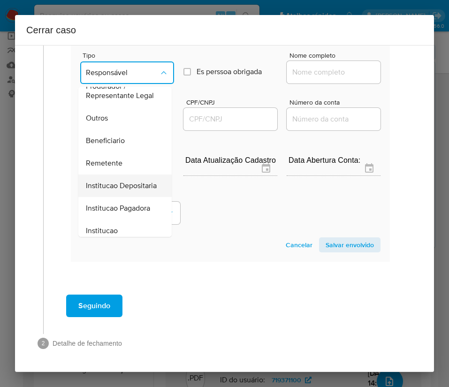
scroll to position [167, 0]
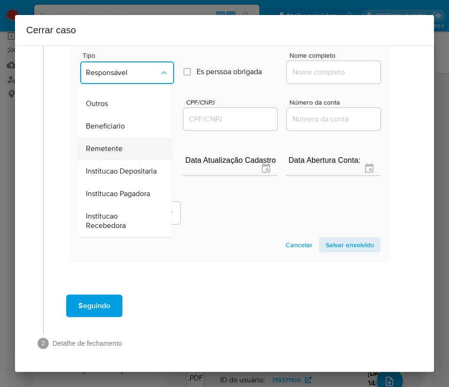
click at [122, 138] on div "Remetente" at bounding box center [122, 149] width 73 height 23
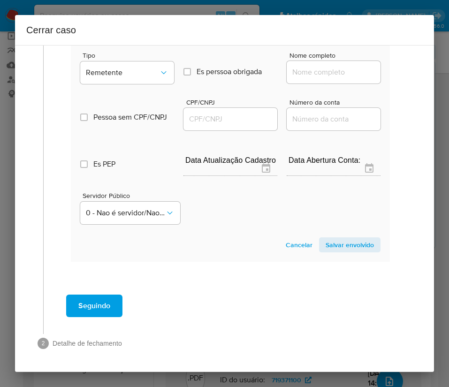
click at [324, 74] on input "Nome completo" at bounding box center [334, 72] width 94 height 12
paste input "MINIMERCADO ESTACAO DA BENCAO LTDA, 61293853000153"
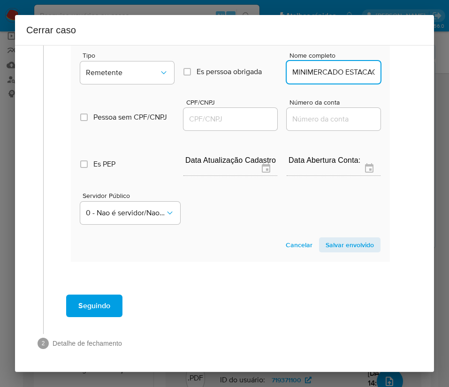
scroll to position [0, 131]
drag, startPoint x: 301, startPoint y: 75, endPoint x: 412, endPoint y: 78, distance: 110.9
type input "MINIMERCADO ESTACAO DA BENCAO LTDA"
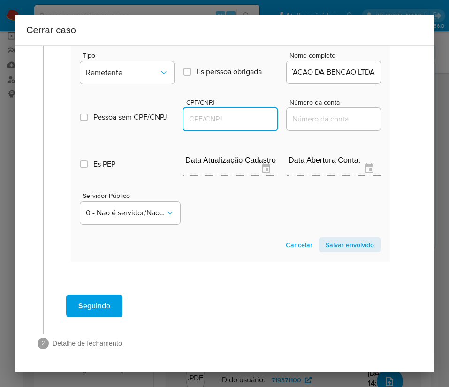
scroll to position [0, 0]
click at [230, 121] on input "CPF/CNPJ" at bounding box center [231, 119] width 94 height 12
paste input "61293853000153"
type input "61293853000153"
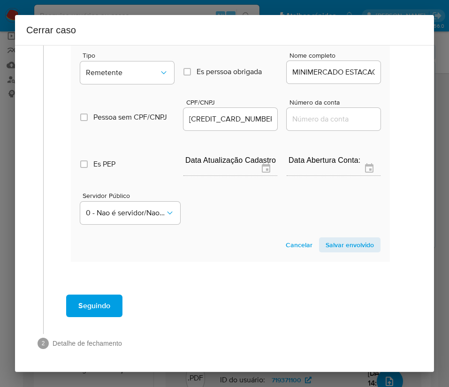
click at [326, 245] on span "Salvar envolvido" at bounding box center [350, 245] width 48 height 13
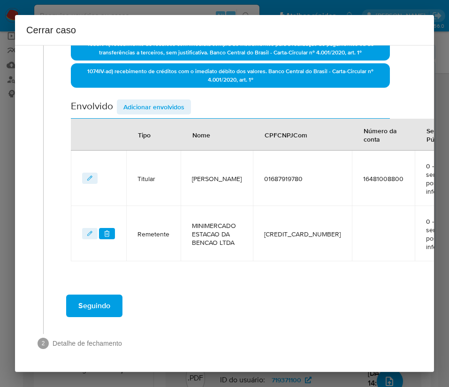
click at [186, 100] on button "Adicionar envolvidos" at bounding box center [154, 107] width 74 height 15
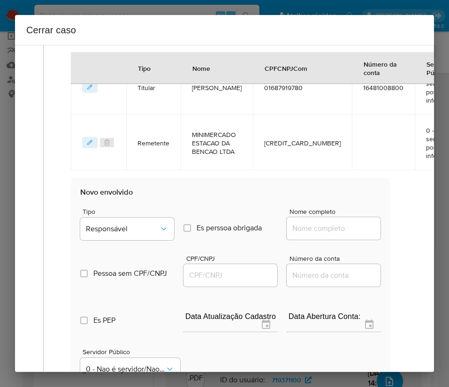
scroll to position [478, 0]
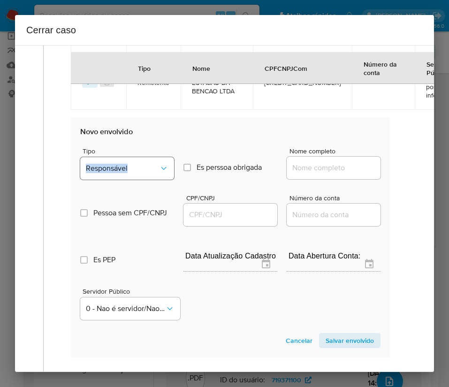
drag, startPoint x: 154, startPoint y: 151, endPoint x: 151, endPoint y: 165, distance: 13.9
click at [151, 164] on div "Tipo Responsável" at bounding box center [127, 166] width 94 height 36
click at [147, 176] on button "Responsável" at bounding box center [127, 168] width 94 height 23
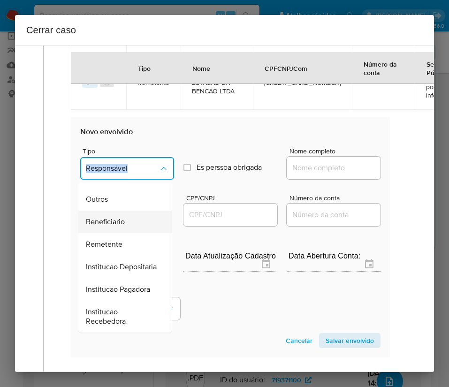
scroll to position [167, 0]
click at [119, 240] on span "Remetente" at bounding box center [104, 244] width 37 height 9
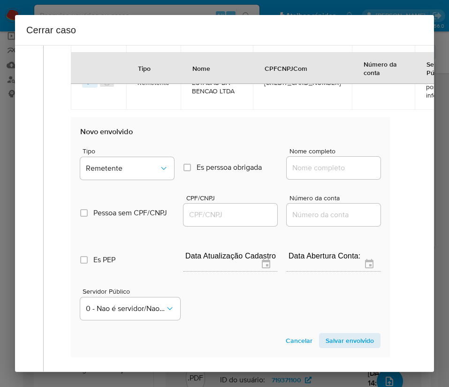
click at [337, 160] on div at bounding box center [334, 168] width 94 height 23
click at [328, 168] on input "Nome completo" at bounding box center [334, 168] width 94 height 12
paste input "MINIMERCADO OS TRES MOSQUETEIROS LTDA, 58809299000100"
drag, startPoint x: 297, startPoint y: 171, endPoint x: 390, endPoint y: 171, distance: 93.4
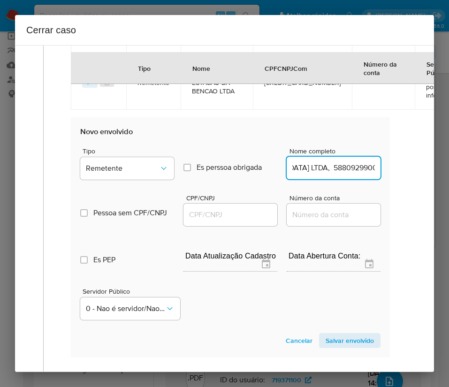
type input "MINIMERCADO OS TRES MOSQUETEIROS LTDA"
click at [220, 206] on div at bounding box center [231, 215] width 94 height 23
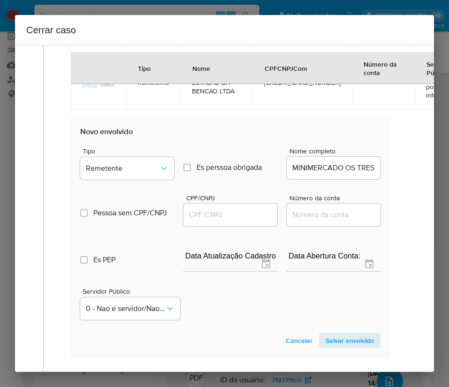
click at [223, 212] on input "CPF/CNPJ" at bounding box center [231, 215] width 94 height 12
paste input "58809299000100"
type input "58809299000100"
click at [337, 342] on span "Salvar envolvido" at bounding box center [350, 340] width 48 height 13
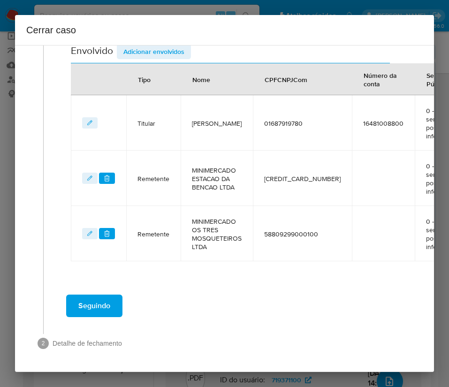
scroll to position [392, 0]
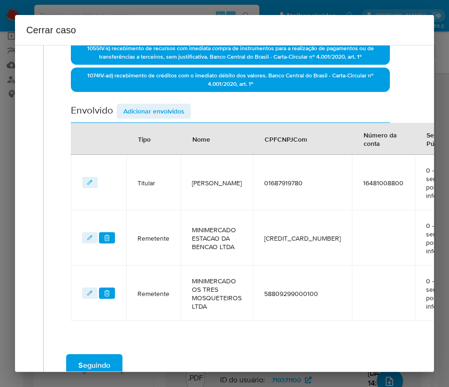
click at [152, 111] on span "Adicionar envolvidos" at bounding box center [153, 111] width 61 height 13
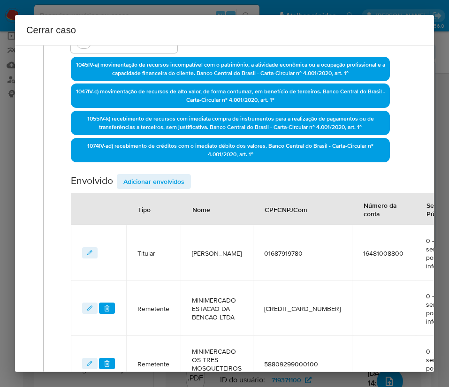
click at [159, 177] on span "Adicionar envolvidos" at bounding box center [153, 181] width 61 height 13
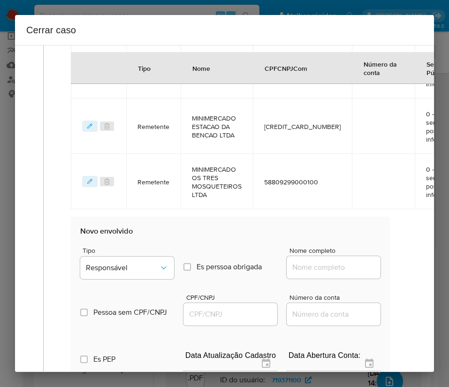
scroll to position [322, 0]
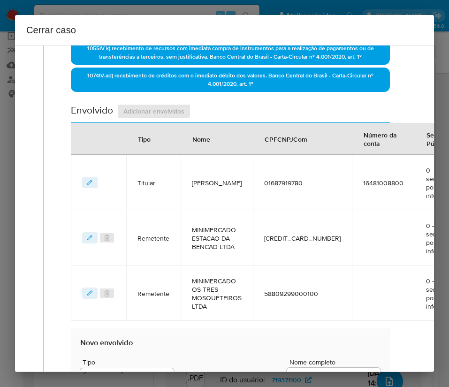
click at [161, 105] on div "Envolvido Adicionar envolvidos" at bounding box center [230, 113] width 319 height 19
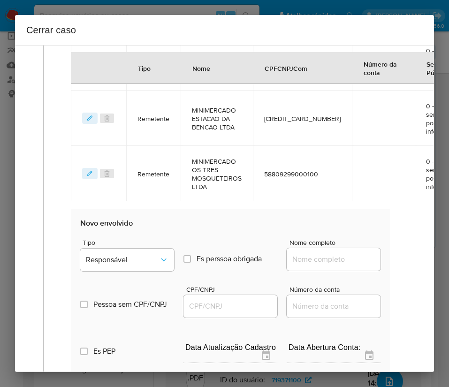
scroll to position [533, 0]
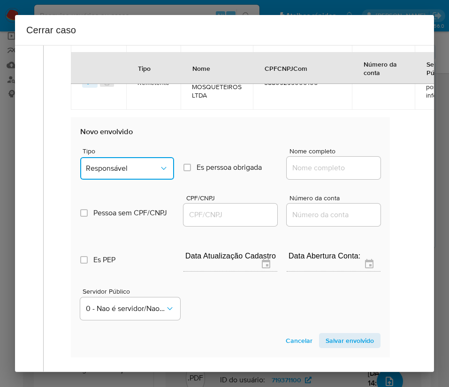
click at [142, 169] on span "Responsável" at bounding box center [122, 168] width 73 height 9
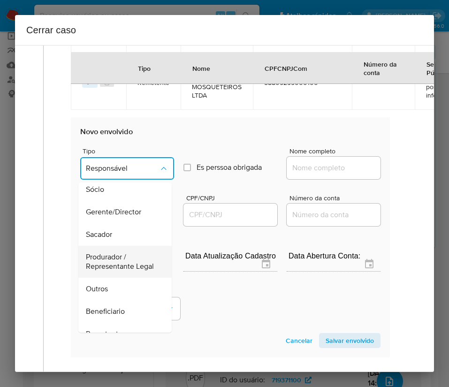
scroll to position [70, 0]
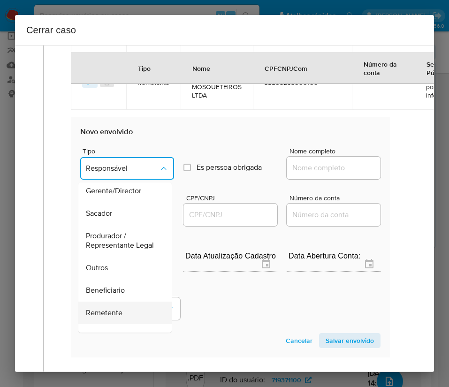
click at [116, 318] on span "Remetente" at bounding box center [104, 312] width 37 height 9
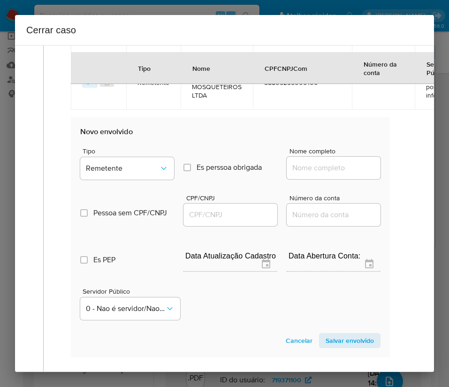
drag, startPoint x: 306, startPoint y: 170, endPoint x: 316, endPoint y: 174, distance: 10.4
click at [306, 170] on input "Nome completo" at bounding box center [334, 168] width 94 height 12
paste input "Taynara Ingrid Silva, 13834404764"
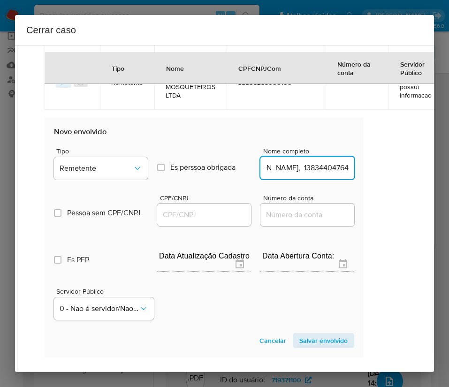
drag, startPoint x: 314, startPoint y: 169, endPoint x: 431, endPoint y: 172, distance: 117.4
click at [431, 172] on div "1 Informação completa Geral Data de início 01/07/2025 Data Fin 24/08/2025 Valor…" at bounding box center [224, 208] width 419 height 327
type input "Taynara Ingrid Silva"
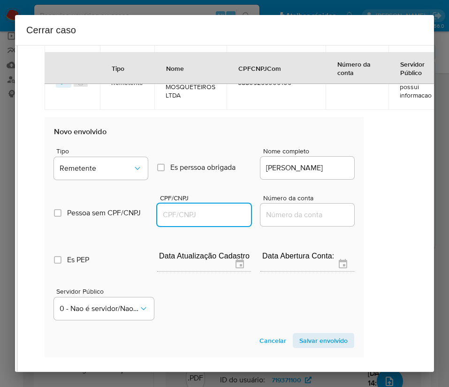
drag, startPoint x: 213, startPoint y: 212, endPoint x: 223, endPoint y: 218, distance: 11.6
click at [213, 213] on input "CPF/CNPJ" at bounding box center [204, 215] width 94 height 12
paste input "13834404764"
type input "13834404764"
click at [315, 336] on span "Salvar envolvido" at bounding box center [324, 340] width 48 height 13
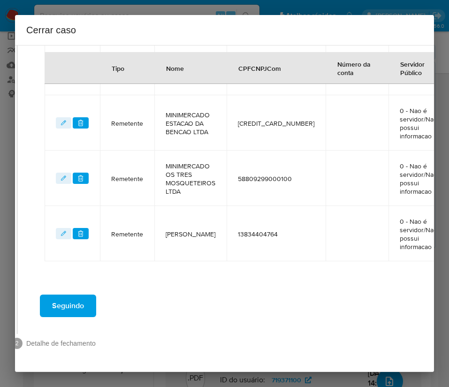
scroll to position [377, 26]
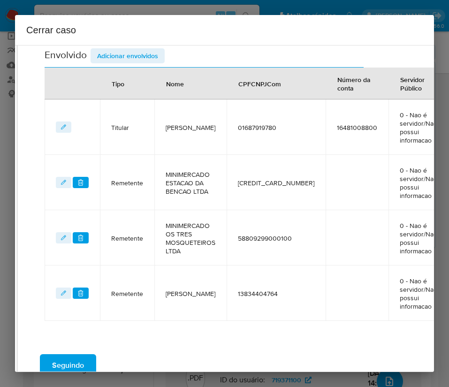
click at [144, 57] on span "Adicionar envolvidos" at bounding box center [127, 55] width 61 height 13
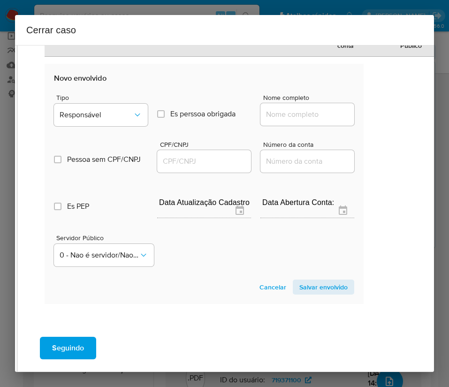
scroll to position [695, 26]
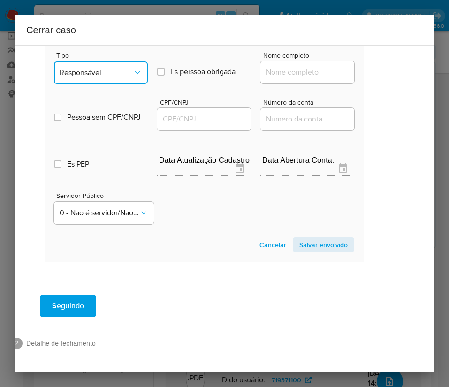
click at [102, 67] on button "Responsável" at bounding box center [101, 73] width 94 height 23
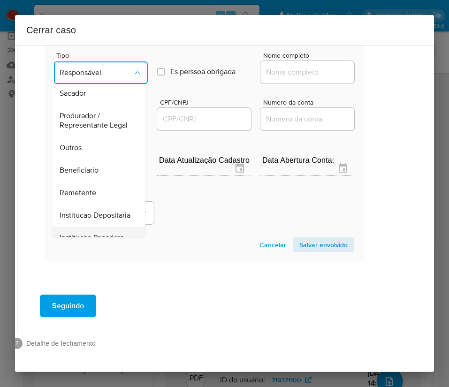
scroll to position [167, 0]
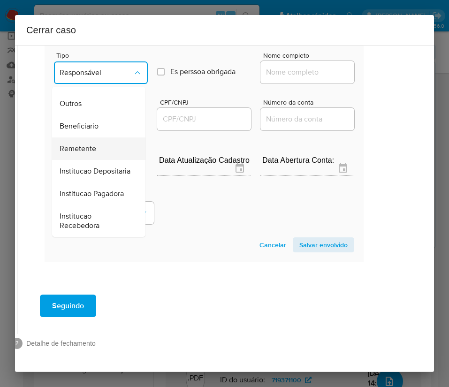
click at [94, 144] on span "Remetente" at bounding box center [78, 148] width 37 height 9
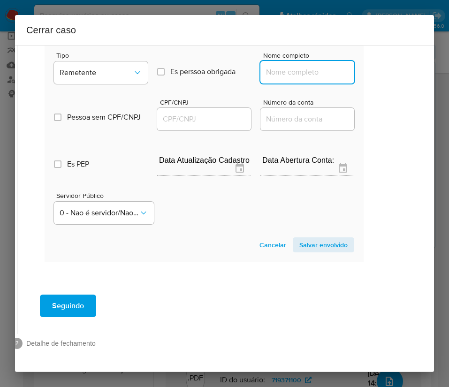
click at [283, 66] on input "Nome completo" at bounding box center [308, 72] width 94 height 12
paste input "James Willians Teixeira Diniz, 17303121790"
drag, startPoint x: 291, startPoint y: 64, endPoint x: 381, endPoint y: 65, distance: 90.2
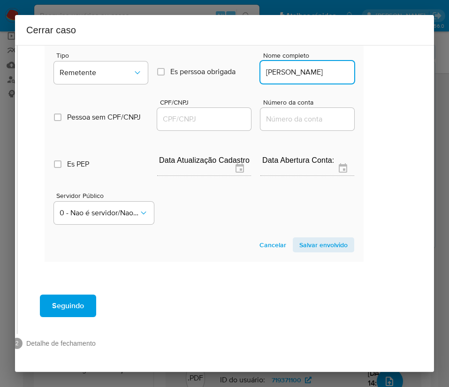
scroll to position [0, 13]
type input "James Willians Teixeira Diniz"
click at [208, 113] on input "CPF/CNPJ" at bounding box center [204, 119] width 94 height 12
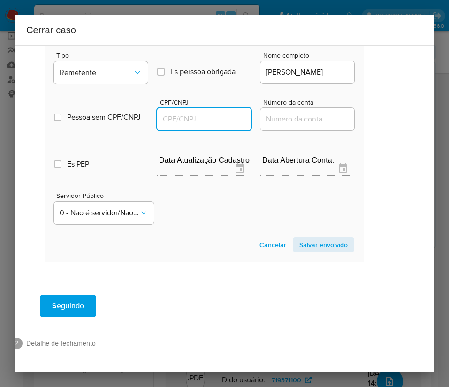
paste input "17303121790"
type input "17303121790"
click at [300, 239] on span "Salvar envolvido" at bounding box center [324, 245] width 48 height 13
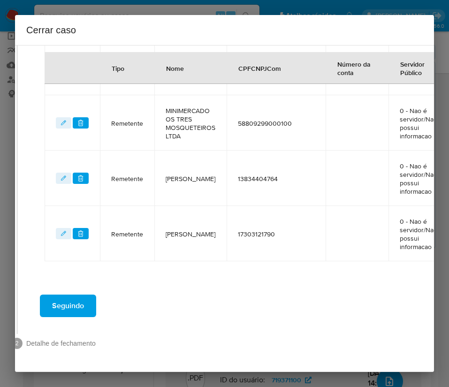
scroll to position [503, 26]
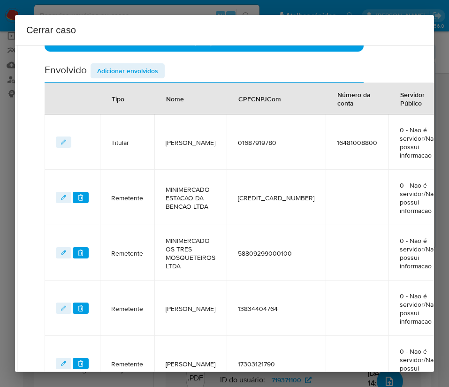
click at [145, 65] on span "Adicionar envolvidos" at bounding box center [127, 70] width 61 height 13
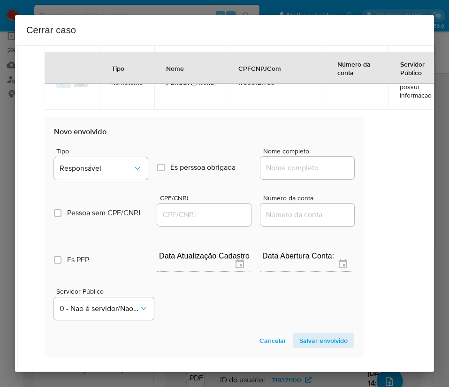
scroll to position [714, 26]
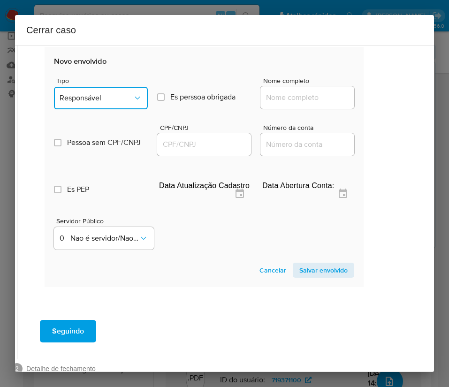
click at [112, 108] on button "Responsável" at bounding box center [101, 98] width 94 height 23
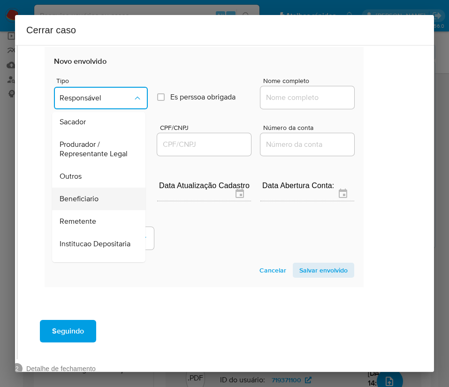
scroll to position [141, 0]
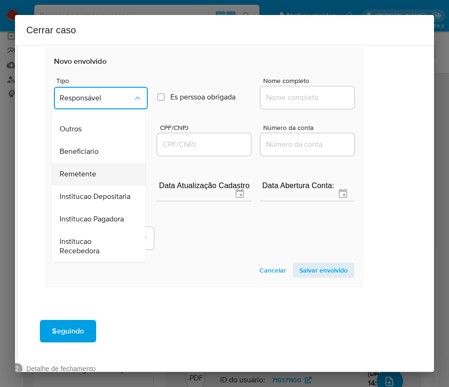
click at [94, 179] on span "Remetente" at bounding box center [78, 174] width 37 height 9
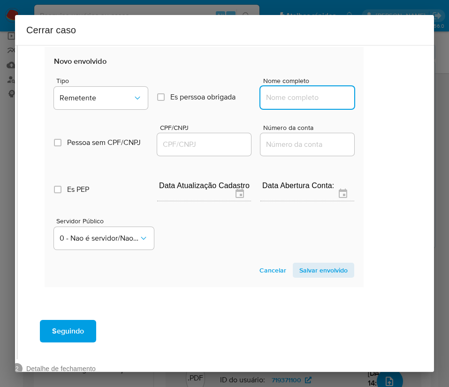
click at [294, 103] on input "Nome completo" at bounding box center [308, 98] width 94 height 12
paste input "Giovanni Dantas De Souza, 15356902751"
drag, startPoint x: 287, startPoint y: 101, endPoint x: 368, endPoint y: 101, distance: 80.8
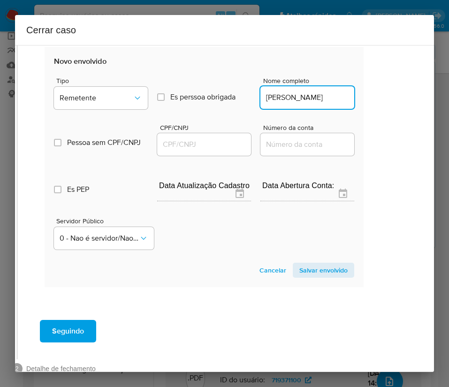
scroll to position [0, 7]
type input "Giovanni Dantas De Souza"
drag, startPoint x: 215, startPoint y: 144, endPoint x: 239, endPoint y: 150, distance: 25.3
click at [215, 144] on input "CPF/CNPJ" at bounding box center [204, 145] width 94 height 12
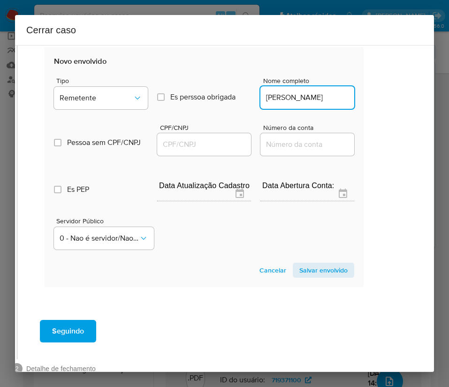
paste input "15356902751"
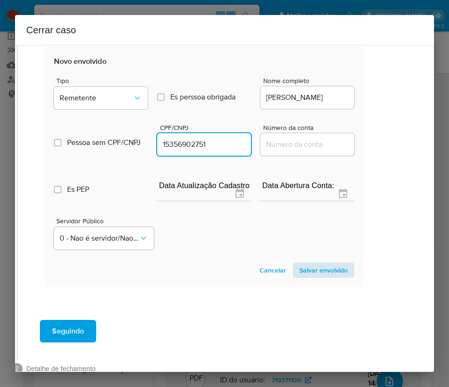
type input "15356902751"
click at [309, 268] on span "Salvar envolvido" at bounding box center [324, 270] width 48 height 13
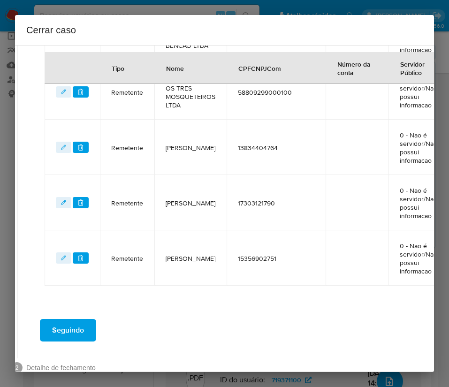
scroll to position [347, 26]
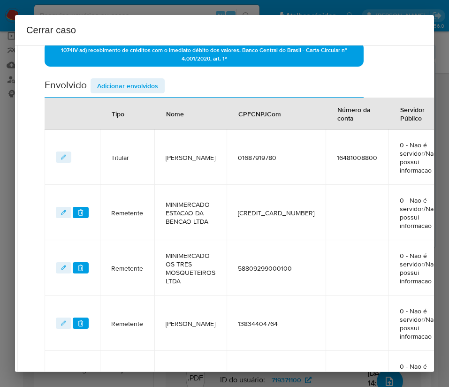
click at [139, 94] on div "Envolvido Adicionar envolvidos" at bounding box center [204, 87] width 319 height 19
click at [146, 85] on span "Adicionar envolvidos" at bounding box center [127, 85] width 61 height 13
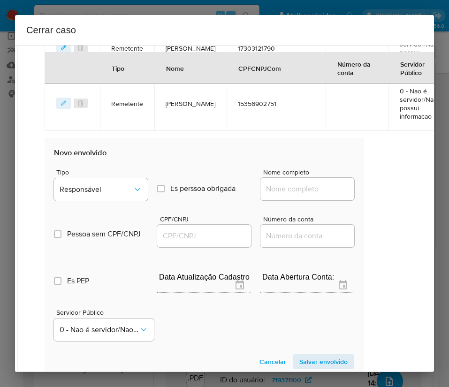
scroll to position [806, 26]
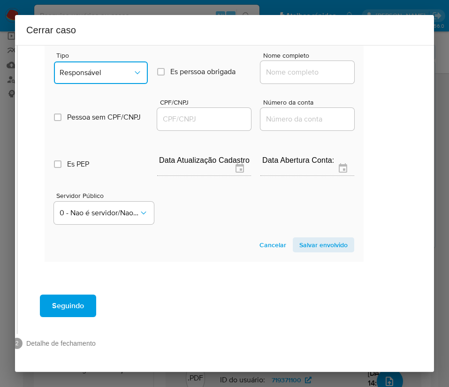
click at [110, 71] on button "Responsável" at bounding box center [101, 73] width 94 height 23
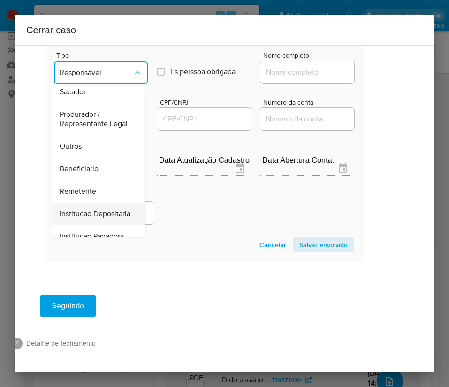
scroll to position [141, 0]
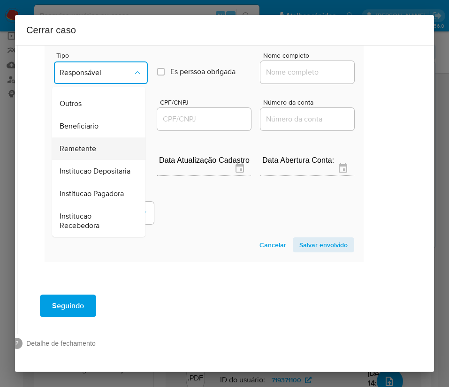
click at [89, 144] on span "Remetente" at bounding box center [78, 148] width 37 height 9
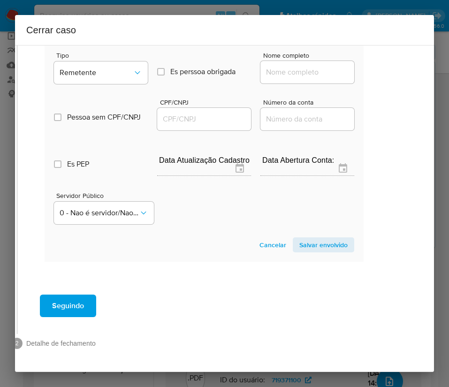
click at [287, 66] on input "Nome completo" at bounding box center [308, 72] width 94 height 12
paste input "BENCAO DA CENTRAL MINIMERCADO LTDA, 29660280000146"
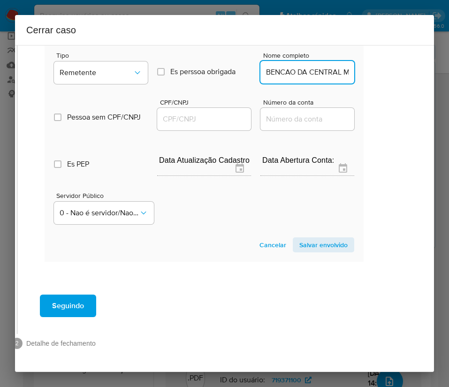
scroll to position [0, 131]
drag, startPoint x: 275, startPoint y: 63, endPoint x: 338, endPoint y: 63, distance: 62.5
click at [338, 66] on input "BENCAO DA CENTRAL MINIMERCADO LTDA, 29660280000146" at bounding box center [308, 72] width 94 height 12
drag, startPoint x: 274, startPoint y: 65, endPoint x: 348, endPoint y: 64, distance: 73.7
click at [347, 64] on section "Novo envolvido Tipo Remetente Es perssoa obrigada Is PObrigada Nome completo BE…" at bounding box center [204, 142] width 319 height 240
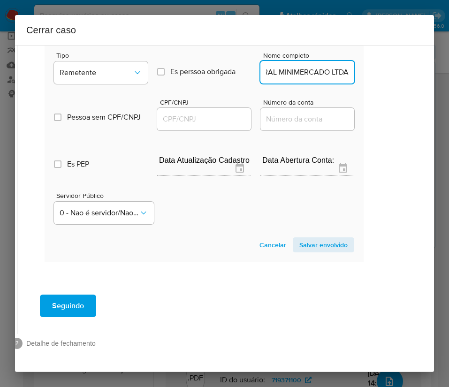
scroll to position [0, 67]
type input "BENCAO DA CENTRAL MINIMERCADO LTDA"
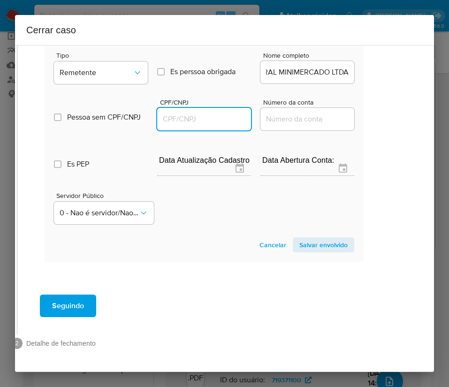
click at [195, 113] on input "CPF/CNPJ" at bounding box center [204, 119] width 94 height 12
paste input "29660280000146"
type input "29660280000146"
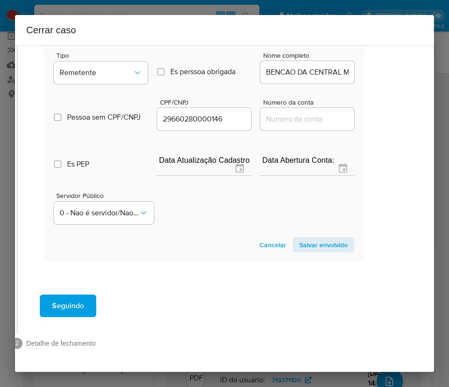
click at [307, 239] on span "Salvar envolvido" at bounding box center [324, 245] width 48 height 13
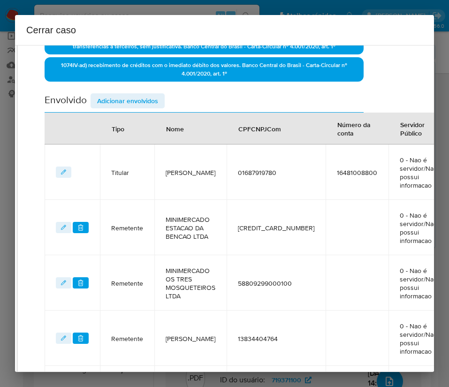
click at [116, 94] on span "Adicionar envolvidos" at bounding box center [127, 100] width 61 height 13
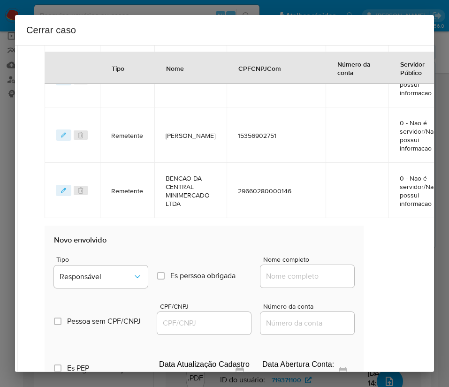
scroll to position [755, 26]
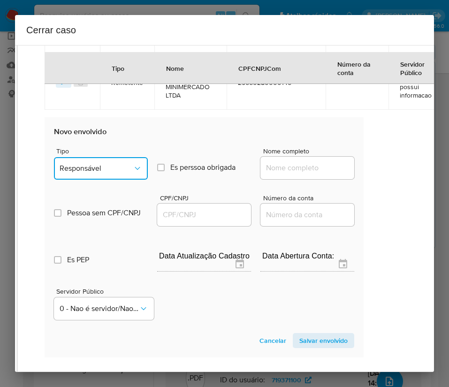
drag, startPoint x: 93, startPoint y: 165, endPoint x: 95, endPoint y: 173, distance: 8.3
click at [93, 166] on button "Responsável" at bounding box center [101, 168] width 94 height 23
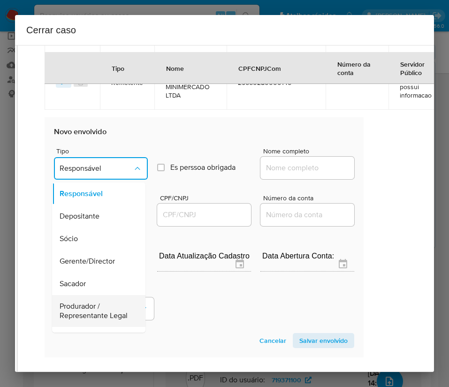
scroll to position [141, 0]
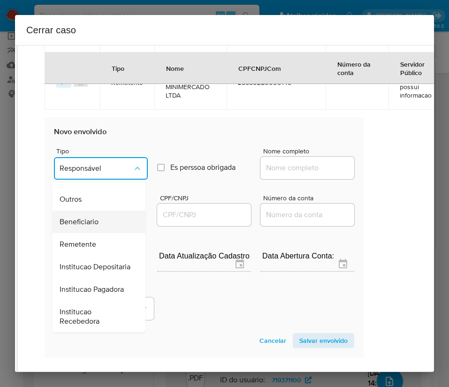
click at [102, 223] on div "Beneficiario" at bounding box center [96, 222] width 73 height 23
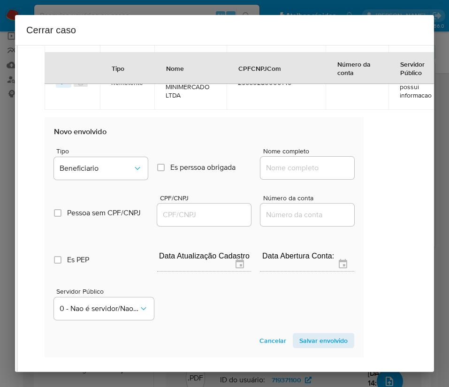
click at [293, 166] on input "Nome completo" at bounding box center [308, 168] width 94 height 12
paste input "Polegar Da Sorte Loterias Ltda, 07462316000144"
drag, startPoint x: 275, startPoint y: 170, endPoint x: 379, endPoint y: 172, distance: 104.3
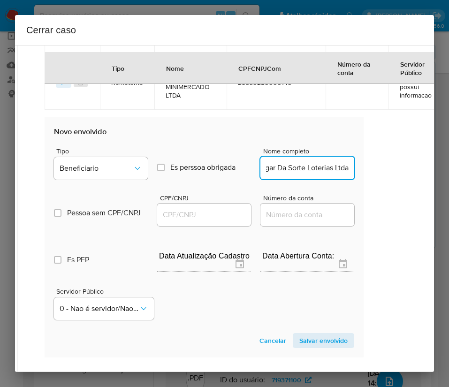
scroll to position [0, 19]
type input "Polegar Da Sorte Loterias Ltda"
click at [183, 211] on input "CPF/CNPJ" at bounding box center [204, 215] width 94 height 12
paste input "07462316000144"
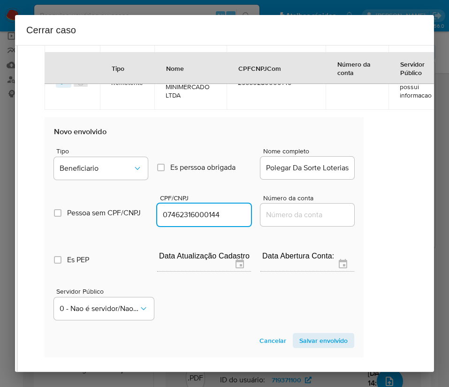
type input "7462316000144"
click at [307, 337] on span "Salvar envolvido" at bounding box center [324, 340] width 48 height 13
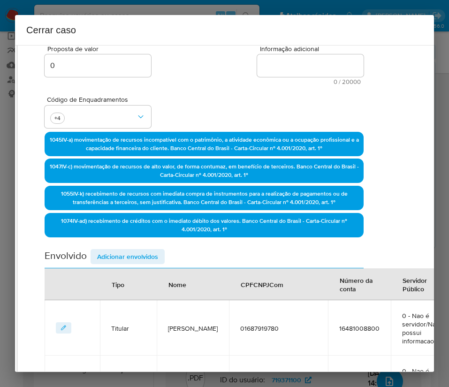
click at [136, 254] on span "Adicionar envolvidos" at bounding box center [127, 256] width 61 height 13
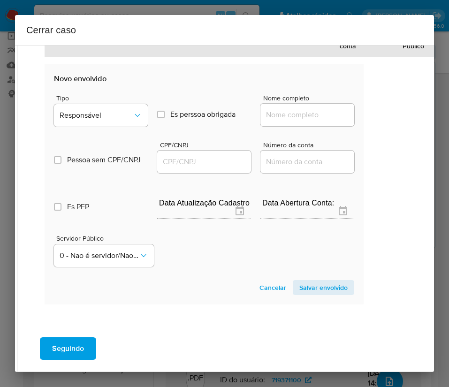
scroll to position [846, 26]
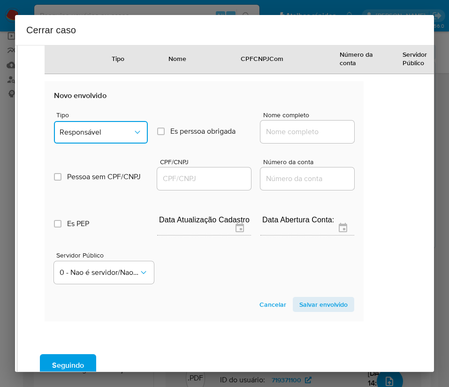
click at [120, 131] on span "Responsável" at bounding box center [96, 132] width 73 height 9
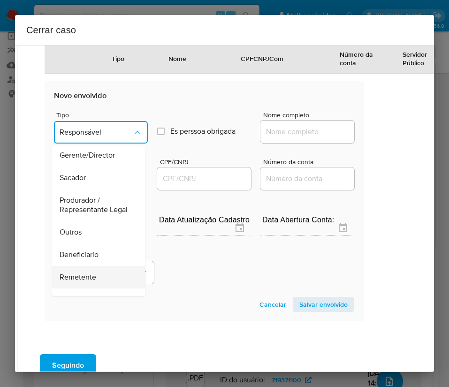
scroll to position [167, 0]
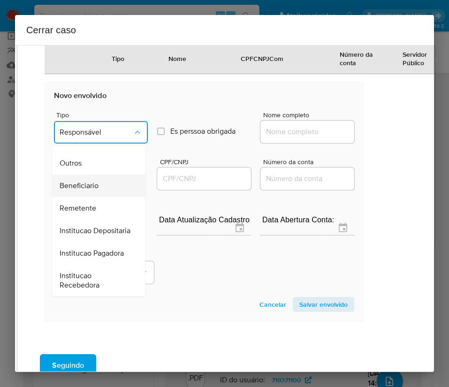
click at [97, 181] on span "Beneficiario" at bounding box center [79, 185] width 39 height 9
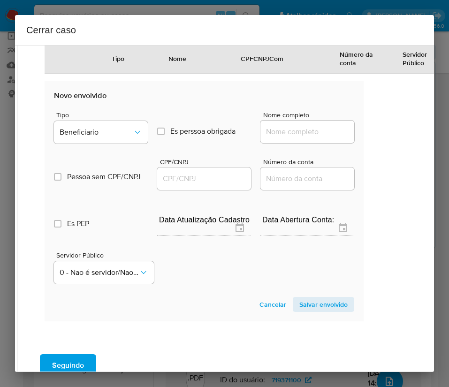
drag, startPoint x: 275, startPoint y: 130, endPoint x: 279, endPoint y: 132, distance: 4.8
click at [275, 130] on input "Nome completo" at bounding box center [308, 132] width 94 height 12
paste input "Pedro Siqueira Cavalcanti Netto Cpf 09791550611, 17636661000100"
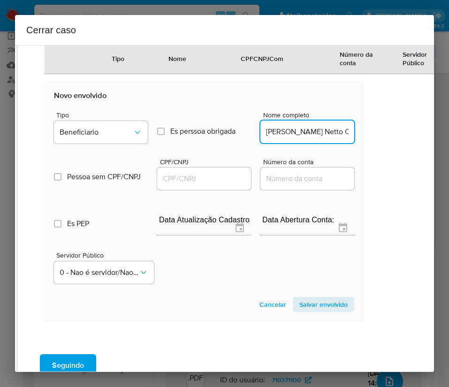
scroll to position [0, 144]
drag, startPoint x: 276, startPoint y: 135, endPoint x: 374, endPoint y: 132, distance: 98.2
type input "Pedro Siqueira Cavalcanti Netto Cpf 09791550611"
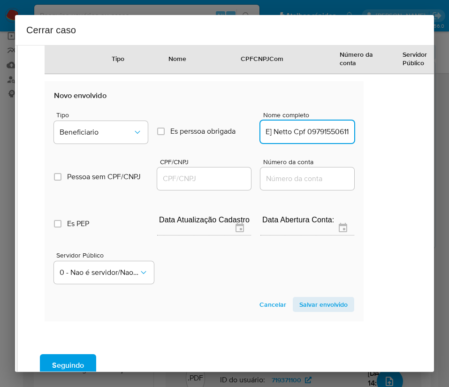
scroll to position [0, 0]
click at [214, 181] on input "CPF/CNPJ" at bounding box center [204, 179] width 94 height 12
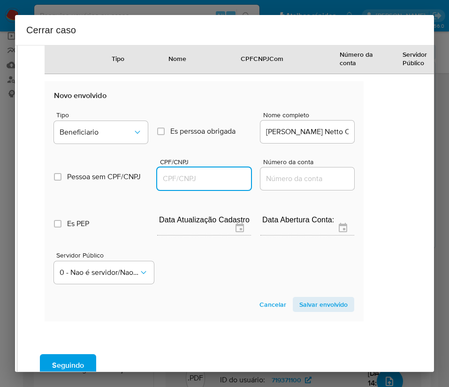
paste input "17636661000100"
type input "17636661000100"
click at [301, 305] on span "Salvar envolvido" at bounding box center [324, 304] width 48 height 13
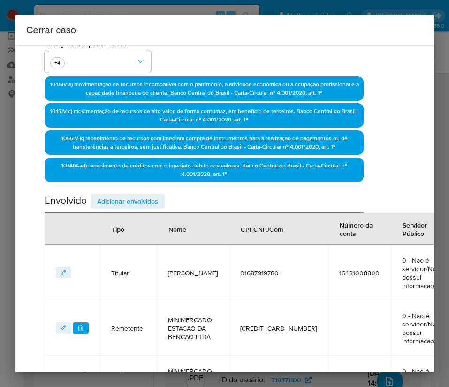
scroll to position [20, 26]
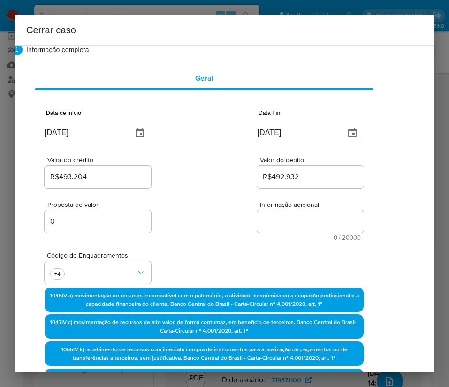
click at [293, 224] on textarea "Informação adicional" at bounding box center [310, 221] width 107 height 23
paste textarea "Informações do Cliente Giovani Teixeira de Souza, CPF 01687919780, 51 anos, res…"
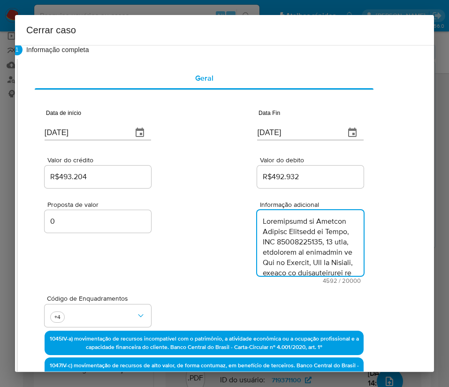
scroll to position [2719, 0]
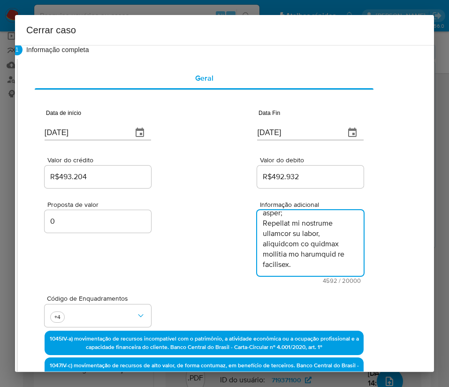
type textarea "Informações do Cliente Giovani Teixeira de Souza, CPF 01687919780, 51 anos, res…"
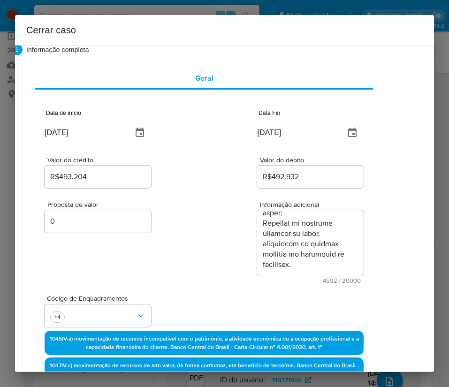
click at [225, 287] on div "Código de Enquadramentos +4" at bounding box center [204, 307] width 319 height 47
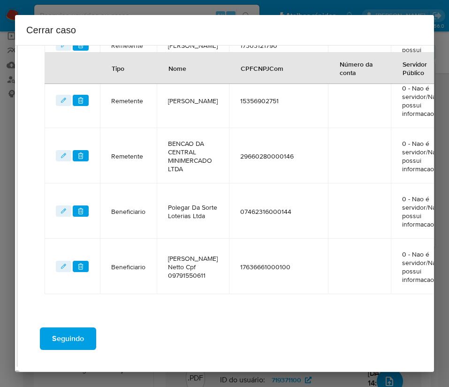
scroll to position [768, 26]
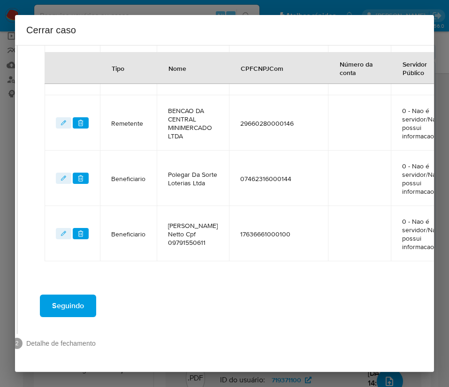
click at [76, 296] on span "Seguindo" at bounding box center [68, 306] width 32 height 21
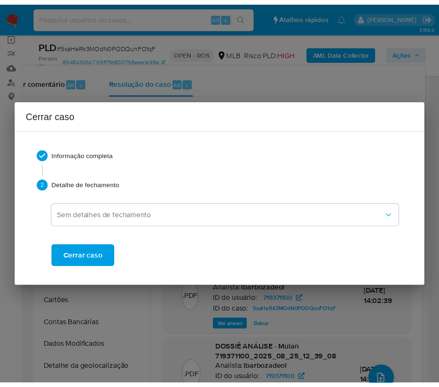
scroll to position [2637, 0]
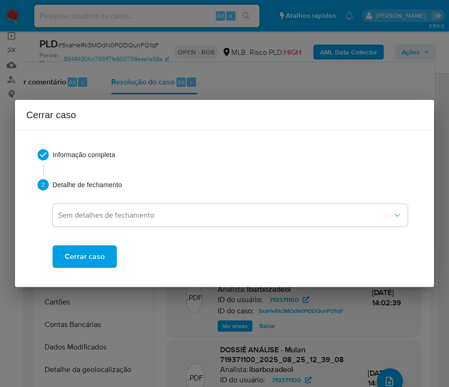
click at [88, 264] on span "Cerrar caso" at bounding box center [85, 257] width 40 height 21
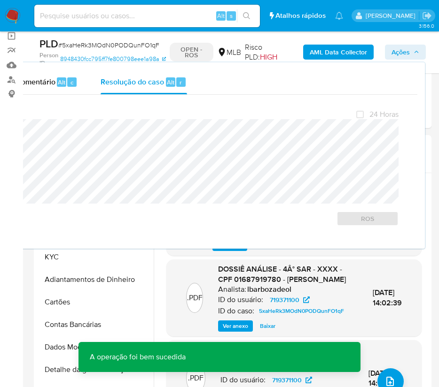
click at [94, 48] on span "# 5xaHeRk3MOdN0PODQunFO1qF" at bounding box center [108, 44] width 101 height 9
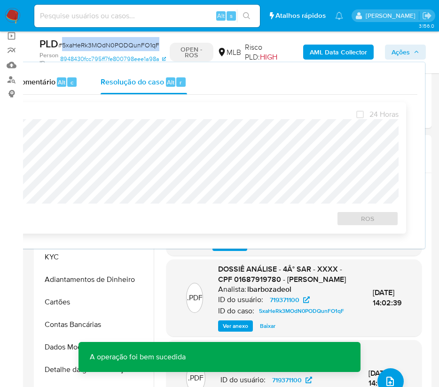
copy span "5xaHeRk3MOdN0PODQunFO1qF"
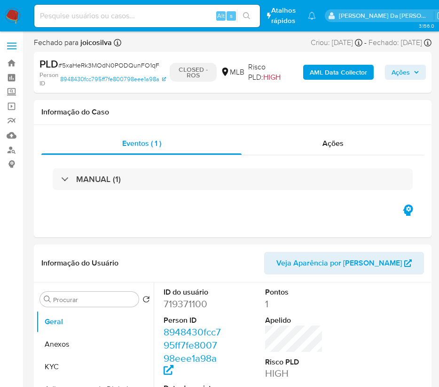
click at [15, 16] on img at bounding box center [13, 16] width 16 height 16
select select "10"
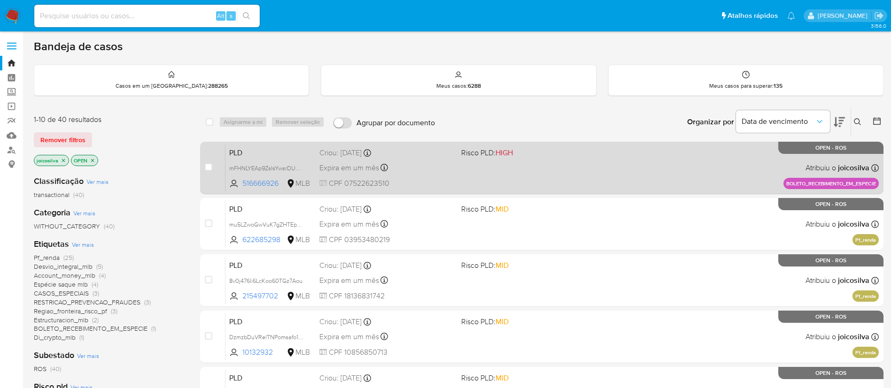
click at [449, 176] on div "PLD mFHNLYEAp9ZsIsYwsrDUCTO5 516666926 MLB Risco PLD: HIGH Criou: [DATE] Criou:…" at bounding box center [551, 167] width 653 height 47
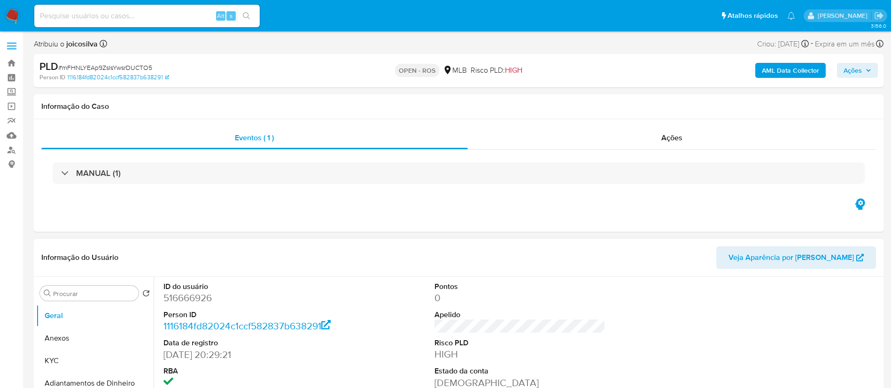
select select "10"
click at [145, 61] on div "PLD # mFHNLYEAp9ZsIsYwsrDUCTO5" at bounding box center [177, 67] width 276 height 14
click at [145, 70] on span "# mFHNLYEAp9ZsIsYwsrDUCTO5" at bounding box center [105, 67] width 94 height 9
copy span "mFHNLYEAp9ZsIsYwsrDUCTO5"
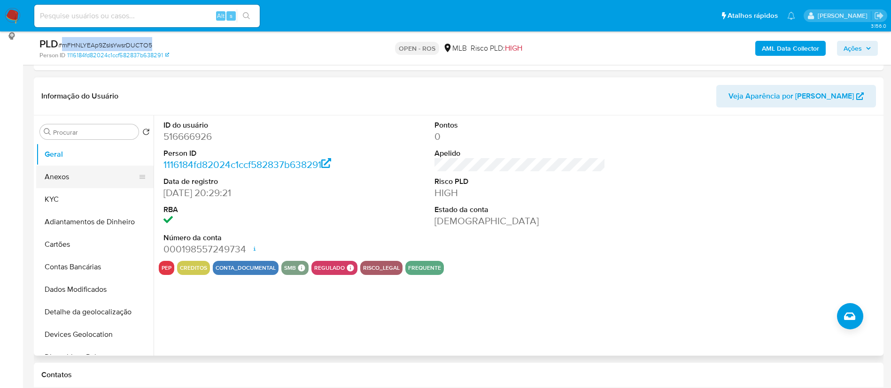
scroll to position [141, 0]
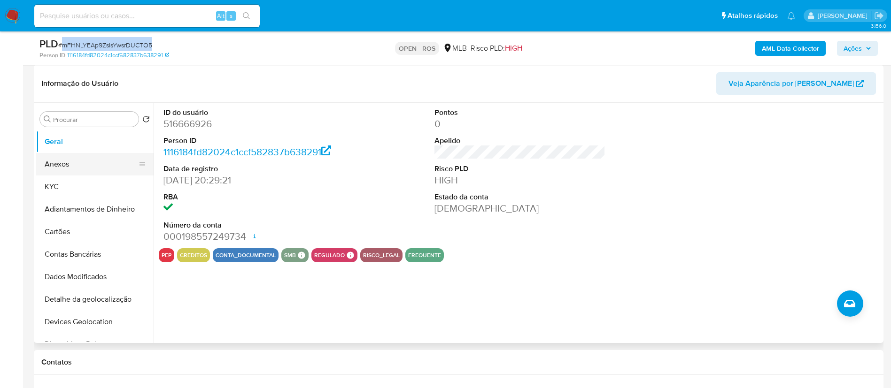
click at [70, 160] on button "Anexos" at bounding box center [91, 164] width 110 height 23
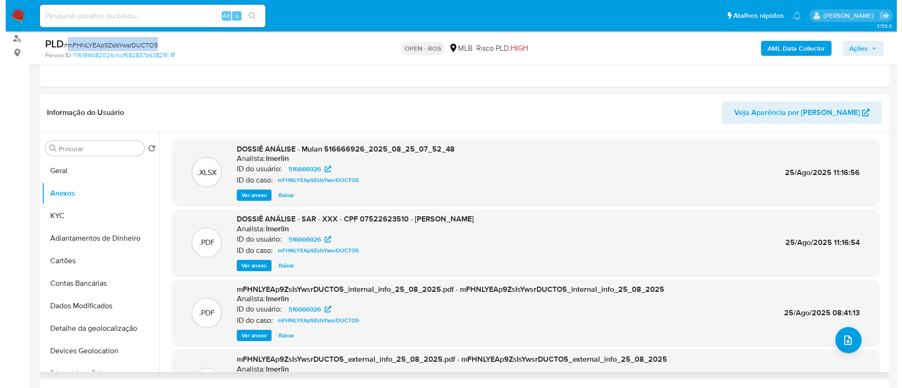
scroll to position [211, 0]
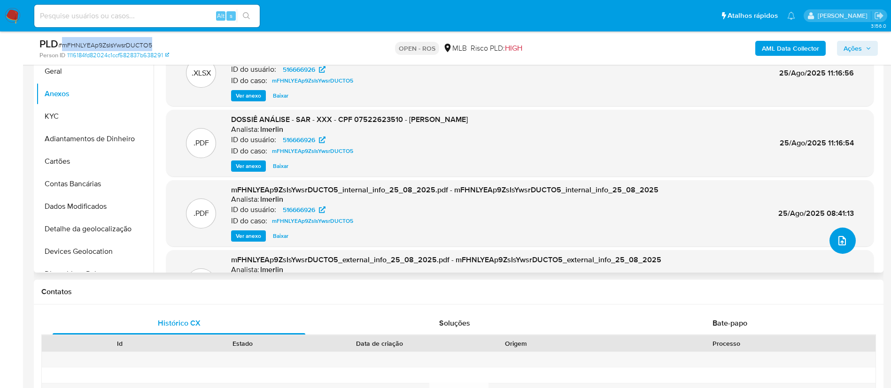
click at [840, 239] on icon "upload-file" at bounding box center [841, 240] width 11 height 11
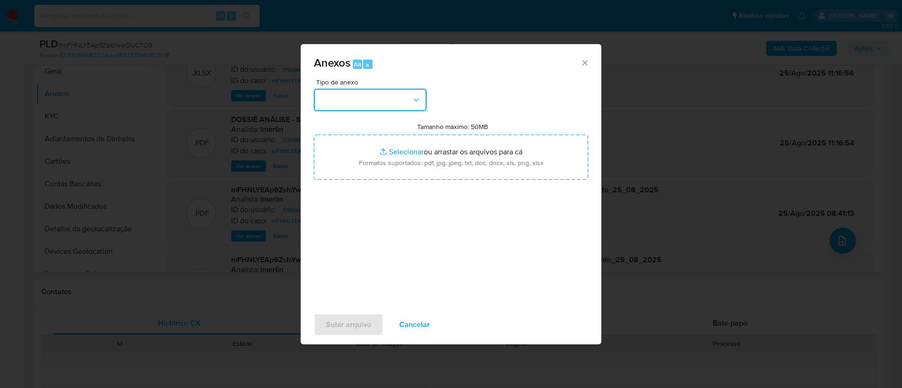
click at [423, 95] on button "button" at bounding box center [370, 100] width 113 height 23
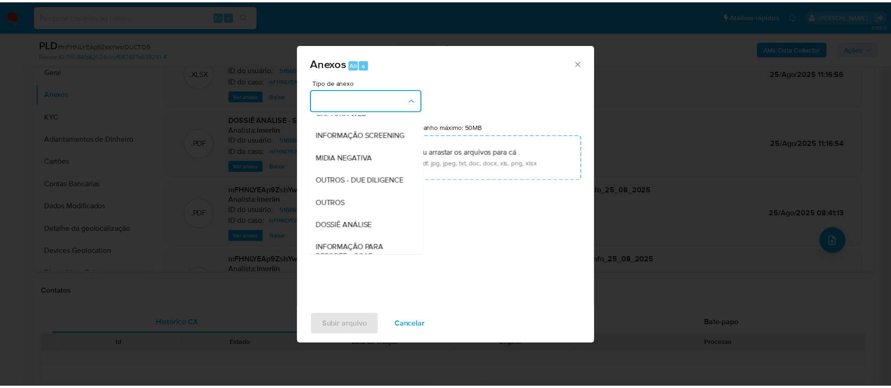
scroll to position [145, 0]
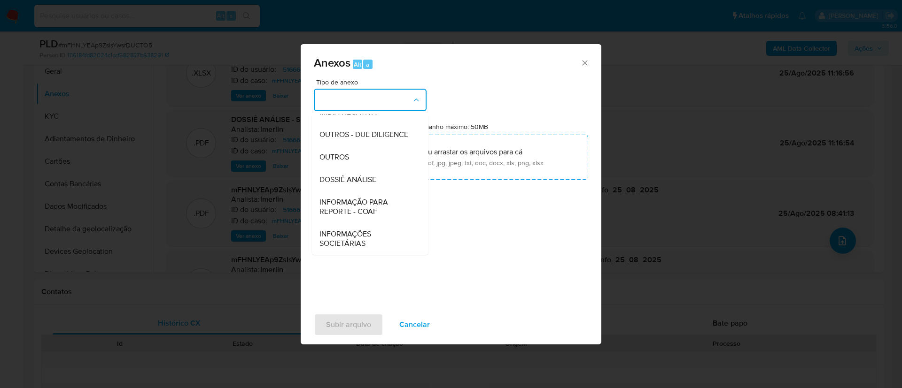
click at [372, 208] on span "INFORMAÇÃO PARA REPORTE - COAF" at bounding box center [367, 207] width 96 height 19
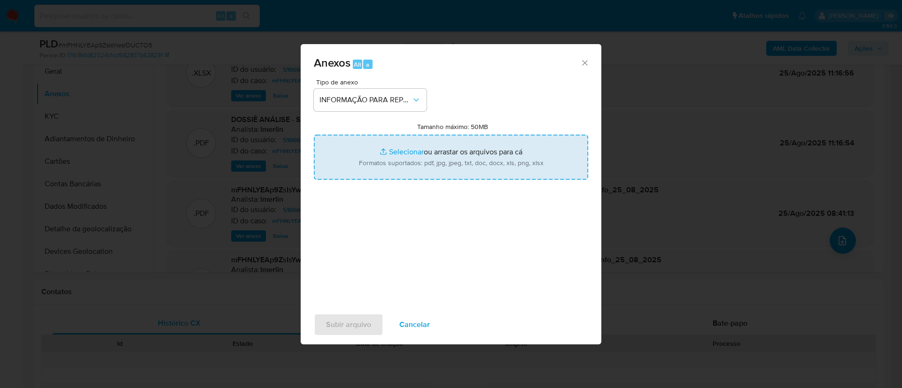
type input "C:\fakepath\SAR - mFHNLYEAp9ZsIsYwsrDUCTO5 - CPF 07522623510 - [PERSON_NAME].pdf"
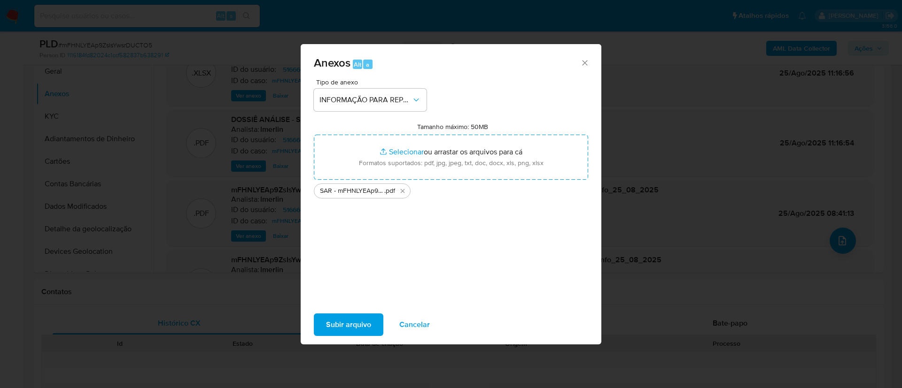
click at [416, 208] on div "Tipo de anexo INFORMAÇÃO PARA REPORTE - COAF Tamanho máximo: 50MB Selecionar ar…" at bounding box center [451, 190] width 274 height 222
click at [378, 319] on button "Subir arquivo" at bounding box center [348, 325] width 69 height 23
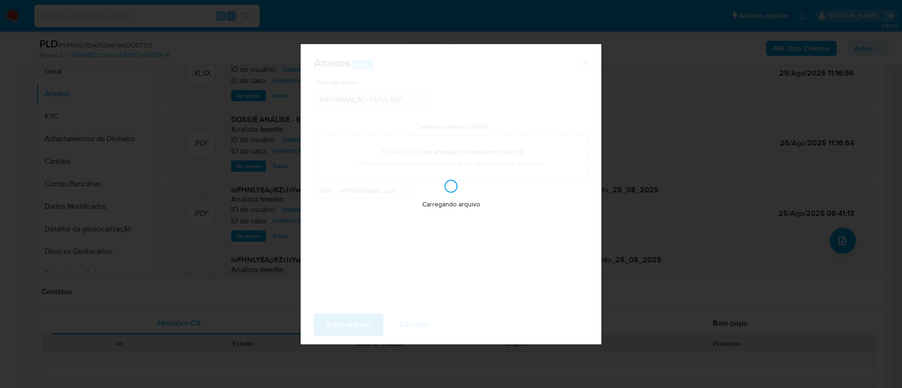
click at [377, 327] on div "Carregando arquivo" at bounding box center [451, 194] width 301 height 301
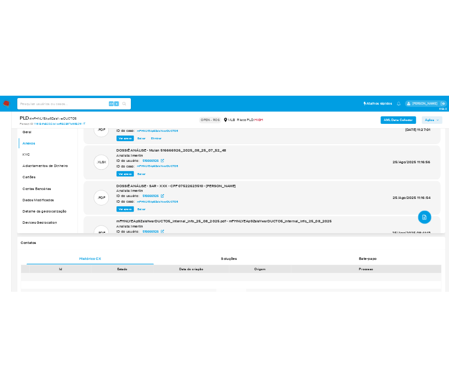
scroll to position [70, 0]
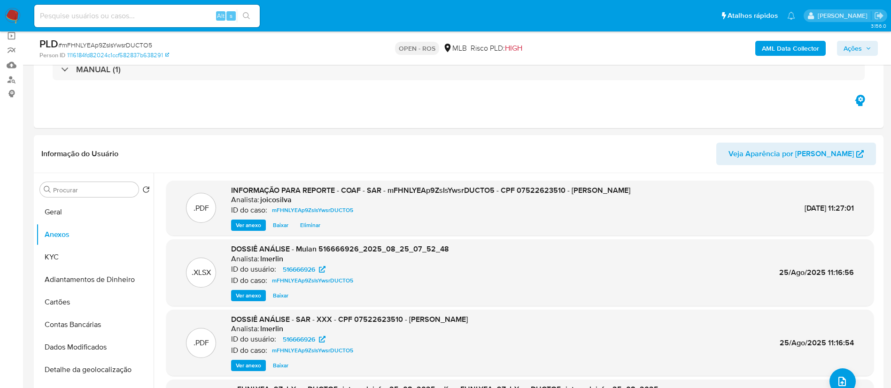
click at [857, 45] on span "Ações" at bounding box center [852, 48] width 18 height 15
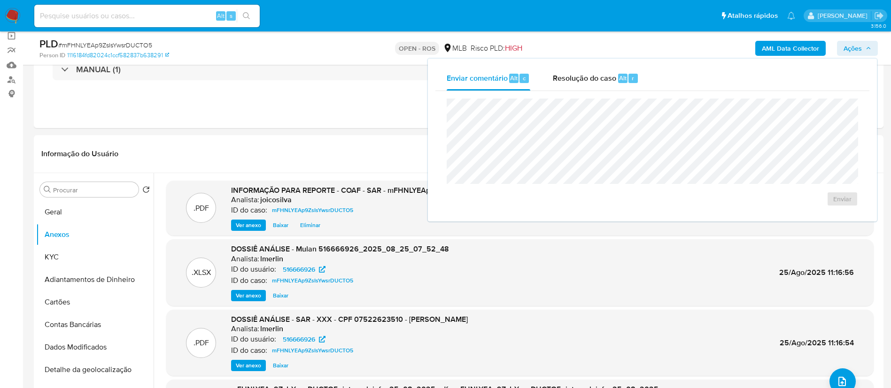
drag, startPoint x: 567, startPoint y: 80, endPoint x: 564, endPoint y: 98, distance: 18.0
click at [567, 79] on span "Resolução do caso" at bounding box center [584, 77] width 63 height 11
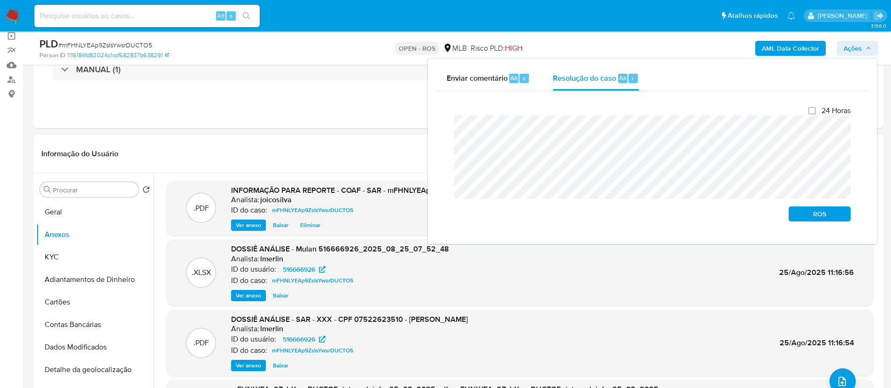
click at [444, 129] on div "Fechamento do caso 24 Horas ROS" at bounding box center [652, 164] width 434 height 146
click at [808, 216] on span "ROS" at bounding box center [819, 214] width 49 height 13
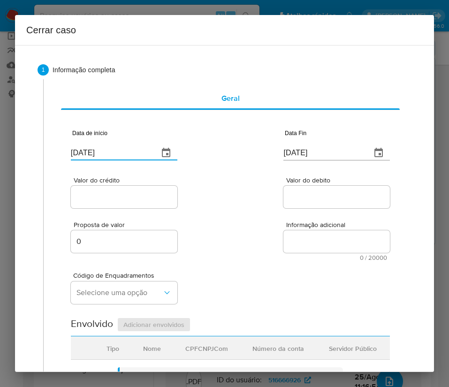
click at [122, 150] on input "[DATE]" at bounding box center [111, 153] width 80 height 15
paste input "01/07"
type input "[DATE]"
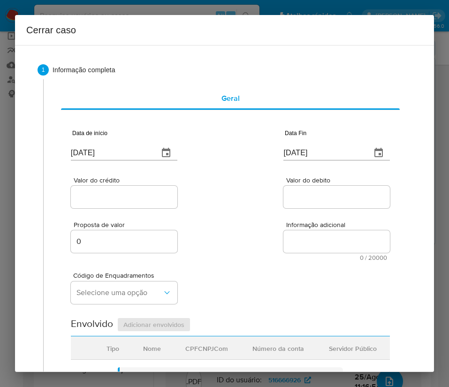
click at [230, 209] on div "Valor do crédito Valor do debito" at bounding box center [230, 188] width 319 height 45
click at [285, 152] on input "[DATE]" at bounding box center [324, 153] width 80 height 15
paste input "4"
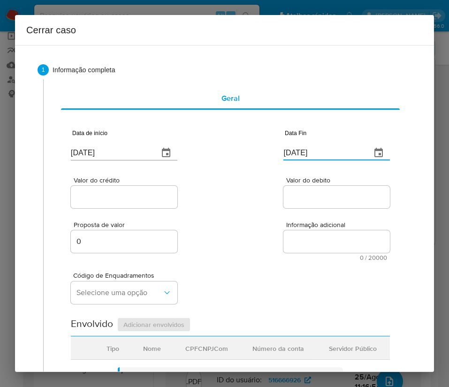
type input "[DATE]"
drag, startPoint x: 287, startPoint y: 219, endPoint x: 160, endPoint y: 223, distance: 127.3
click at [285, 221] on div "Proposta de valor 0 Informação adicional 0 / 20000 20000 caracteres restantes" at bounding box center [230, 235] width 319 height 51
click at [142, 209] on div "Valor do crédito" at bounding box center [124, 193] width 107 height 33
click at [144, 203] on input "Valor do crédito" at bounding box center [124, 197] width 107 height 12
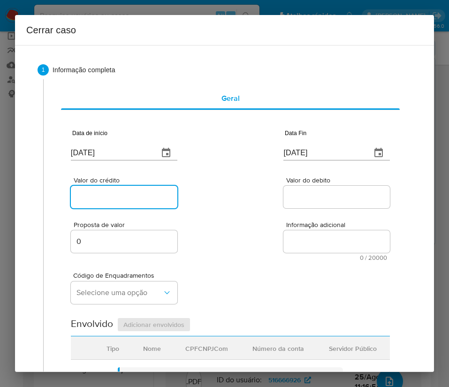
click at [98, 198] on input "Valor do crédito" at bounding box center [124, 197] width 107 height 12
paste input "R$355.591"
type input "R$355.591"
click at [325, 198] on input "Valor do debito" at bounding box center [337, 197] width 107 height 12
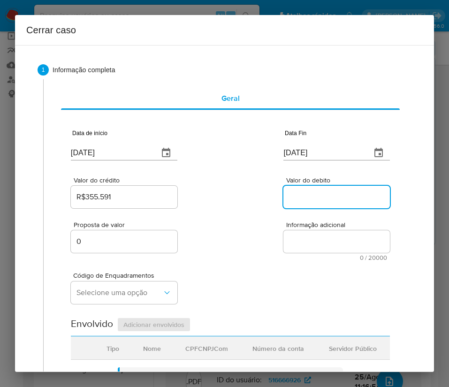
paste input "R$352.613"
type input "R$352.613"
click at [303, 279] on div "Código de Enquadramentos Selecione uma opção" at bounding box center [230, 284] width 319 height 47
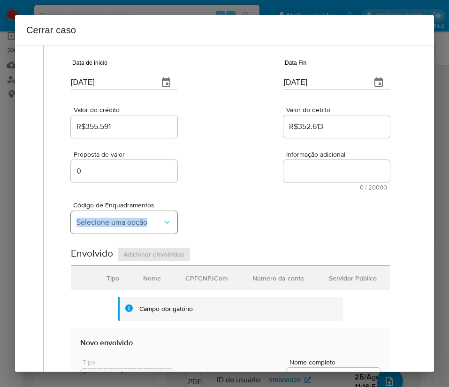
click at [118, 227] on span "Selecione uma opção" at bounding box center [120, 222] width 86 height 9
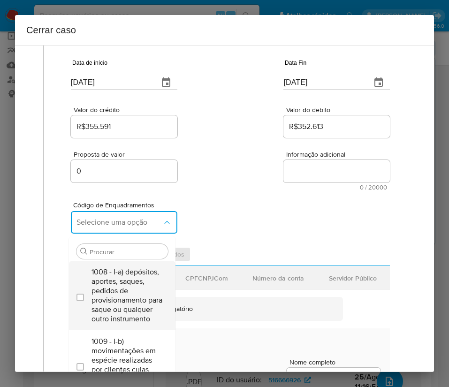
click at [101, 294] on span "1008 - I-a) depósitos, aportes, saques, pedidos de provisionamento para saque o…" at bounding box center [127, 296] width 71 height 56
checkbox input "true"
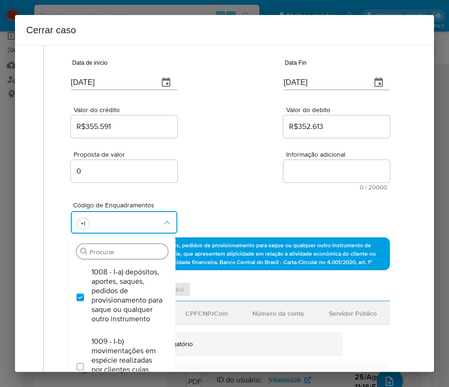
click at [108, 251] on input "Procurar" at bounding box center [127, 252] width 75 height 8
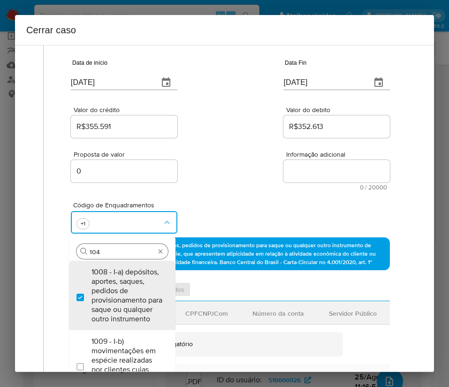
type input "1045"
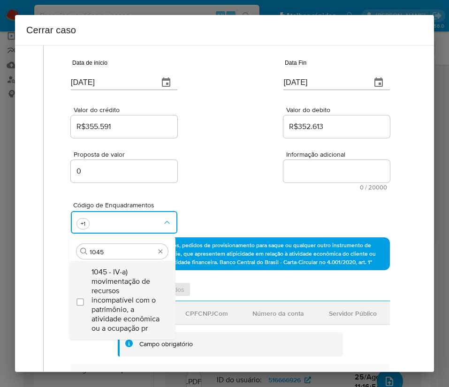
click at [134, 285] on span "1045 - IV-a) movimentação de recursos incompatível com o patrimônio, a atividad…" at bounding box center [127, 301] width 71 height 66
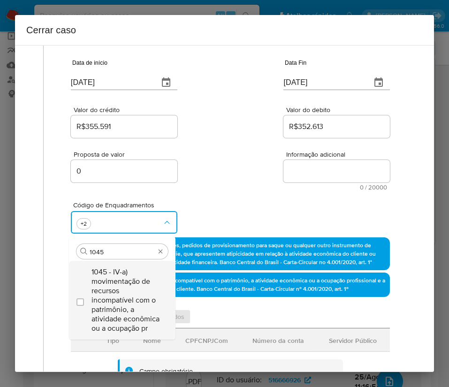
checkbox input "true"
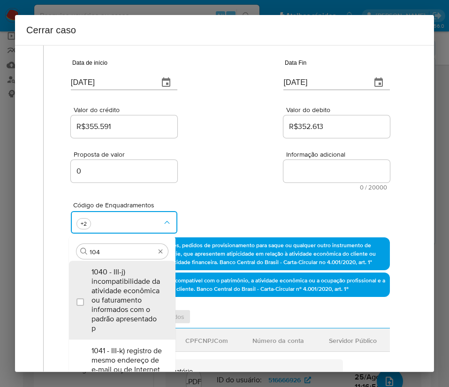
type input "1047"
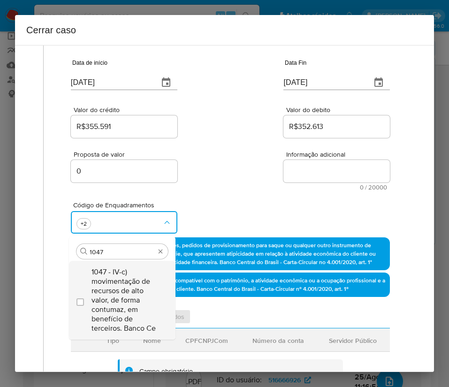
drag, startPoint x: 134, startPoint y: 285, endPoint x: 149, endPoint y: 285, distance: 15.0
click at [148, 285] on span "1047 - IV-c) movimentação de recursos de alto valor, de forma contumaz, em bene…" at bounding box center [127, 301] width 71 height 66
checkbox input "true"
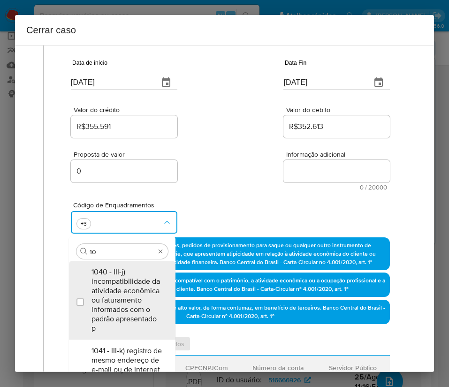
type input "1"
type input "1156"
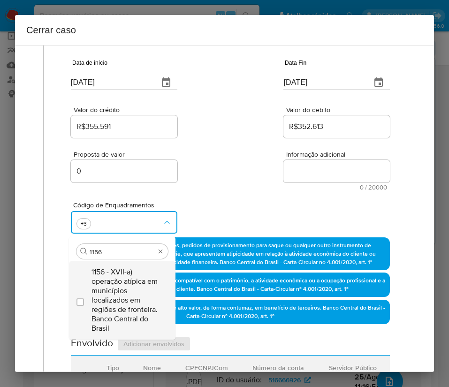
click at [136, 286] on span "1156 - XVII-a) operação atípica em municípios localizados em regiões de frontei…" at bounding box center [127, 301] width 71 height 66
checkbox input "true"
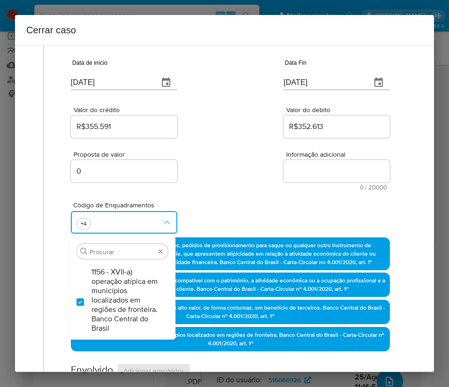
click at [213, 115] on div "Valor do crédito R$355.591 Valor do debito R$352.613" at bounding box center [230, 117] width 319 height 45
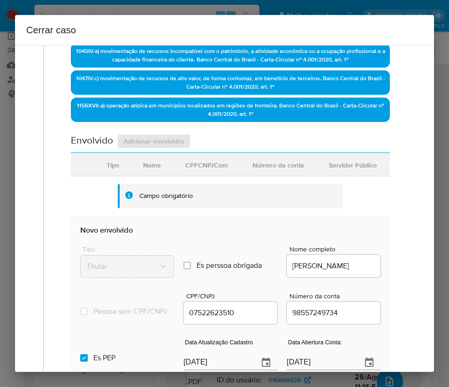
scroll to position [423, 0]
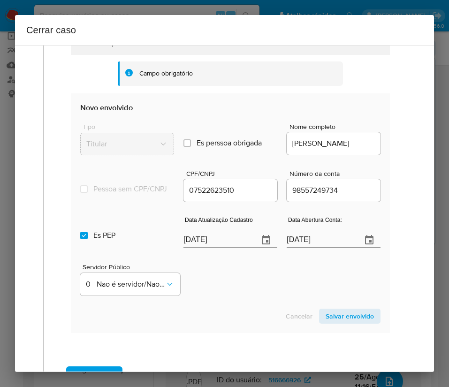
click at [203, 248] on input "[DATE]" at bounding box center [218, 240] width 68 height 15
paste input "06"
type input "[DATE]"
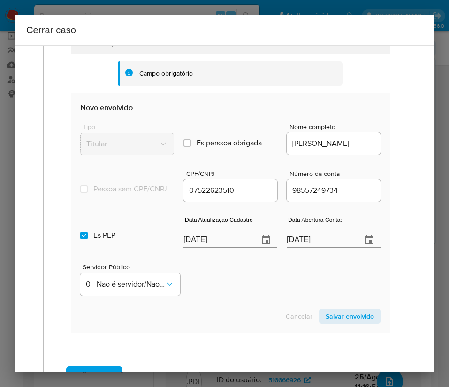
click at [217, 298] on div "Servidor Público 0 - Nao é servidor/[PERSON_NAME] possui informacao" at bounding box center [230, 276] width 301 height 47
click at [299, 246] on input "[DATE]" at bounding box center [321, 240] width 68 height 15
drag, startPoint x: 278, startPoint y: 288, endPoint x: 260, endPoint y: 290, distance: 18.5
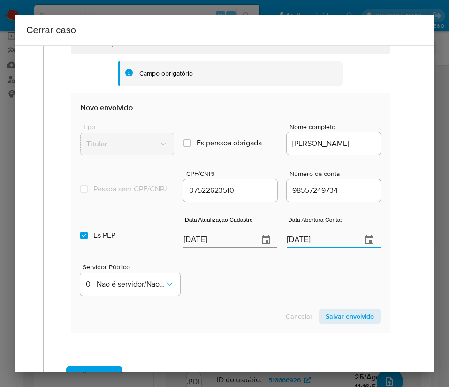
click at [274, 289] on div "Servidor Público 0 - Nao é servidor/[PERSON_NAME] possui informacao" at bounding box center [230, 276] width 301 height 47
click at [82, 239] on input "Es PEP isPEP" at bounding box center [84, 236] width 8 height 8
checkbox input "false"
click at [354, 323] on span "Salvar envolvido" at bounding box center [350, 316] width 48 height 13
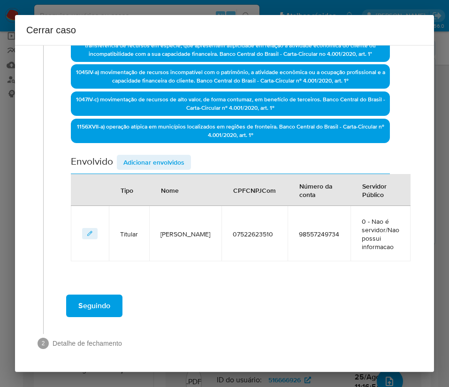
click at [164, 165] on span "Adicionar envolvidos" at bounding box center [153, 162] width 61 height 13
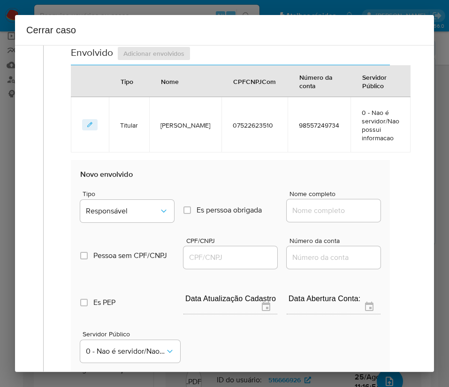
scroll to position [420, 0]
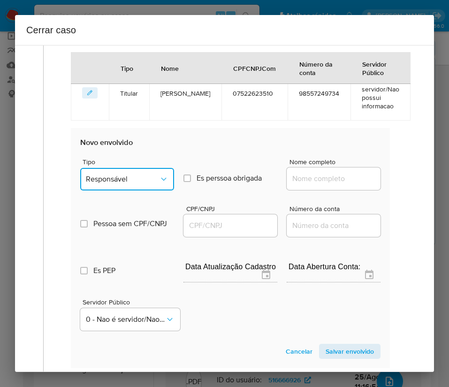
click at [143, 180] on span "Responsável" at bounding box center [122, 179] width 73 height 9
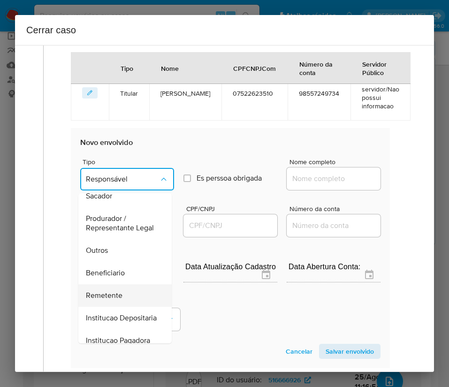
scroll to position [141, 0]
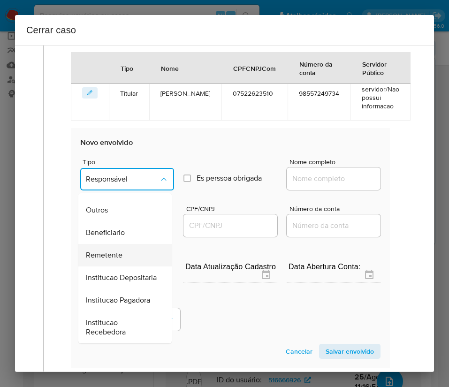
click at [124, 258] on div "Remetente" at bounding box center [122, 255] width 73 height 23
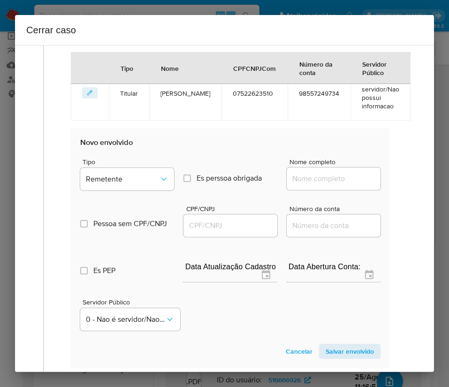
click at [328, 175] on input "Nome completo" at bounding box center [334, 179] width 94 height 12
paste input "[PERSON_NAME], 02212208600"
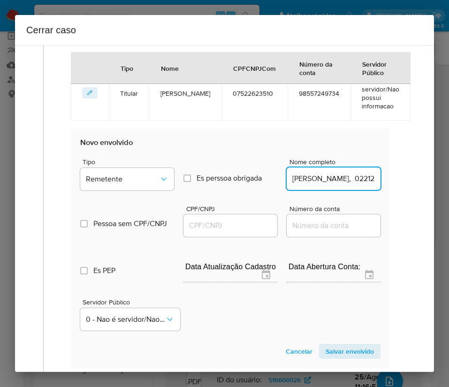
scroll to position [0, 70]
drag, startPoint x: 312, startPoint y: 182, endPoint x: 386, endPoint y: 182, distance: 74.7
click at [386, 182] on div "Data de início [DATE] Data Fin [DATE] Valor do crédito R$355.591 Valor do debit…" at bounding box center [230, 40] width 339 height 698
type input "[PERSON_NAME]"
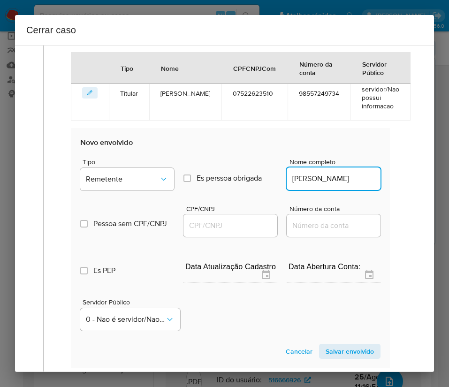
click at [222, 225] on input "CPF/CNPJ" at bounding box center [231, 226] width 94 height 12
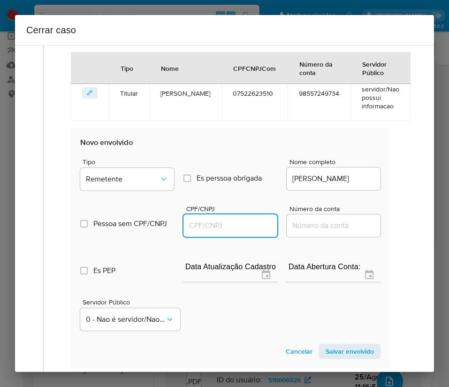
paste input "02212208600"
type input "2212208600"
click at [339, 352] on span "Salvar envolvido" at bounding box center [350, 351] width 48 height 13
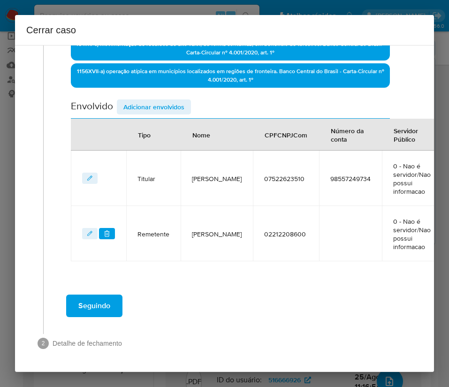
click at [161, 113] on span "Adicionar envolvidos" at bounding box center [153, 106] width 61 height 13
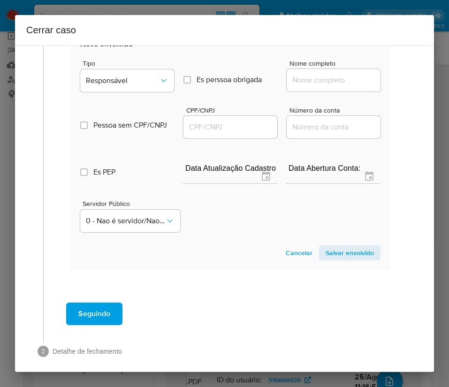
scroll to position [582, 0]
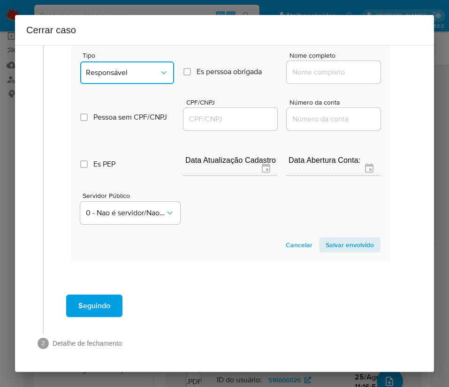
click at [147, 76] on span "Responsável" at bounding box center [122, 72] width 73 height 9
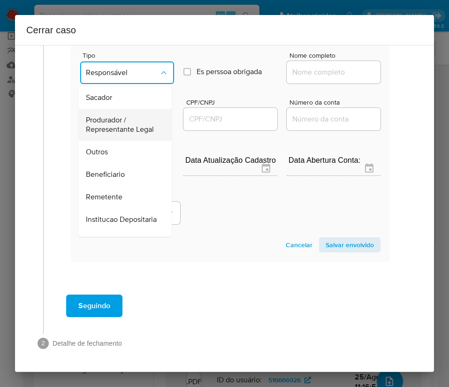
scroll to position [141, 0]
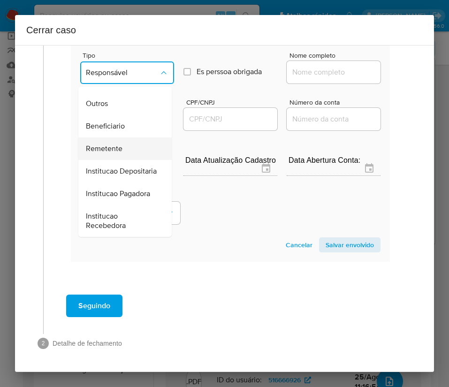
click at [115, 154] on span "Remetente" at bounding box center [104, 148] width 37 height 9
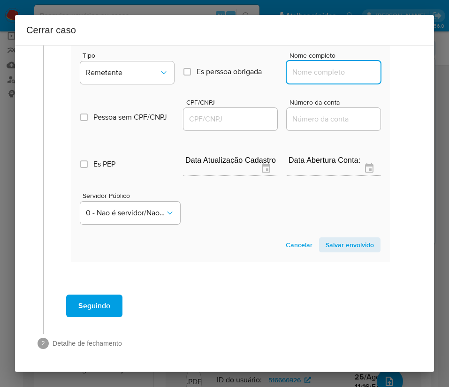
click at [331, 73] on input "Nome completo" at bounding box center [334, 72] width 94 height 12
paste input "[PERSON_NAME][GEOGRAPHIC_DATA], 04117712560"
drag, startPoint x: 316, startPoint y: 75, endPoint x: 449, endPoint y: 77, distance: 132.9
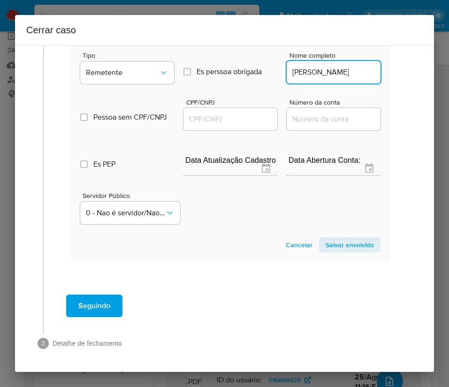
scroll to position [0, 8]
type input "[PERSON_NAME]"
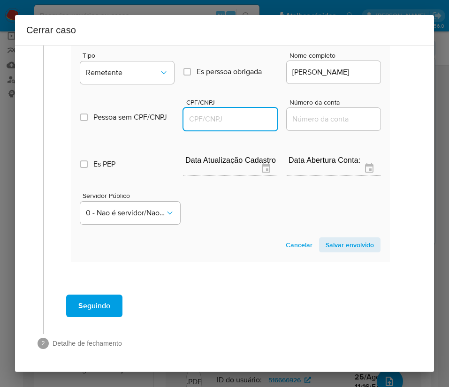
scroll to position [0, 0]
drag, startPoint x: 213, startPoint y: 123, endPoint x: 220, endPoint y: 123, distance: 7.6
click at [213, 123] on input "CPF/CNPJ" at bounding box center [231, 119] width 94 height 12
paste input "04117712560"
type input "4117712560"
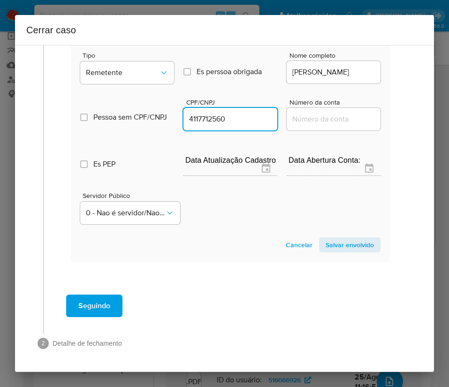
click at [337, 249] on span "Salvar envolvido" at bounding box center [350, 245] width 48 height 13
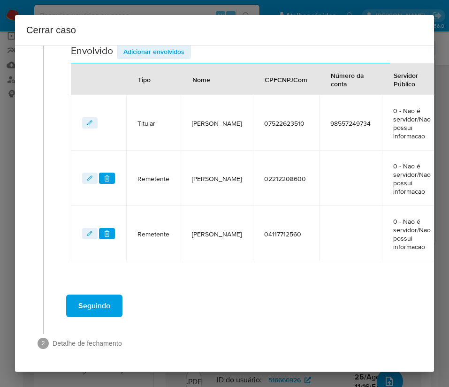
scroll to position [390, 0]
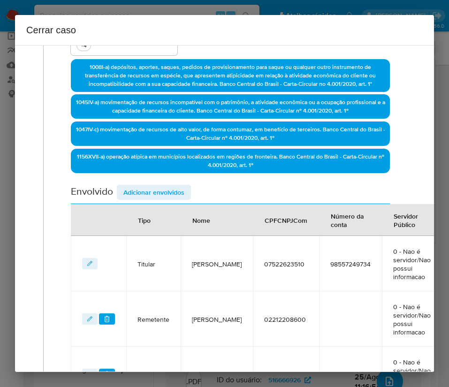
drag, startPoint x: 135, startPoint y: 192, endPoint x: 135, endPoint y: 199, distance: 7.0
click at [135, 199] on span "Adicionar envolvidos" at bounding box center [153, 192] width 61 height 13
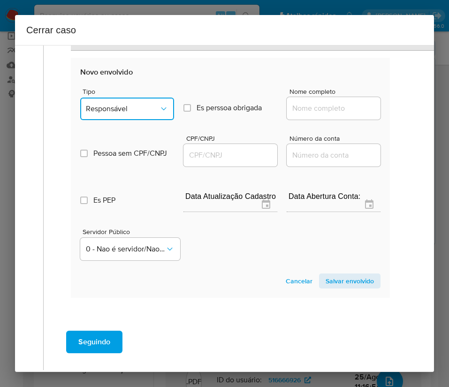
drag, startPoint x: 138, startPoint y: 105, endPoint x: 140, endPoint y: 110, distance: 5.5
click at [138, 105] on span "Responsável" at bounding box center [122, 108] width 73 height 9
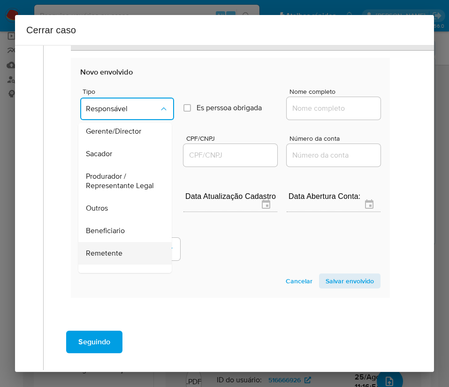
scroll to position [167, 0]
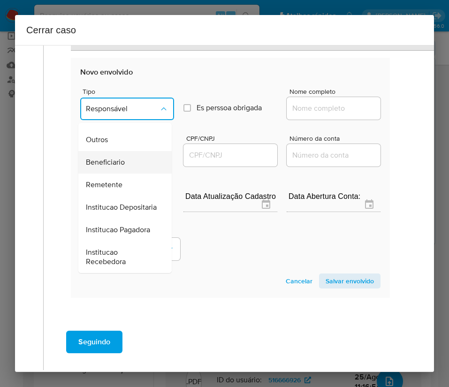
click at [118, 158] on span "Beneficiario" at bounding box center [105, 162] width 39 height 9
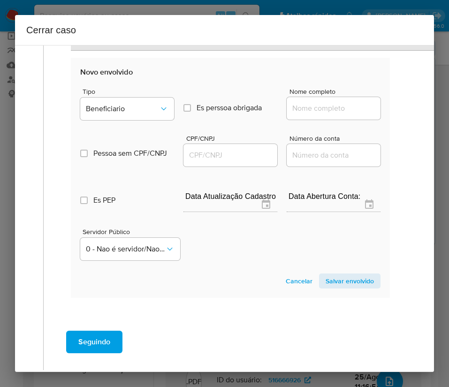
click at [314, 103] on input "Nome completo" at bounding box center [334, 108] width 94 height 12
paste input "Codemundo Ltda, [CREDIT_CARD_NUMBER]"
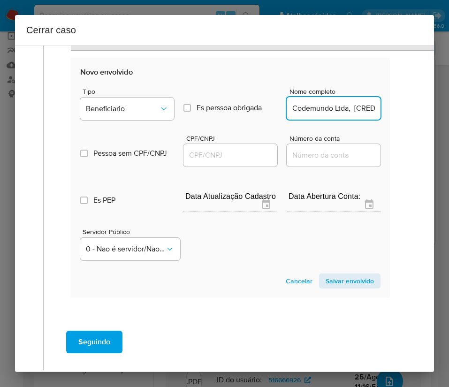
scroll to position [0, 42]
drag, startPoint x: 299, startPoint y: 114, endPoint x: 397, endPoint y: 116, distance: 98.2
type input "Codemundo Ltda"
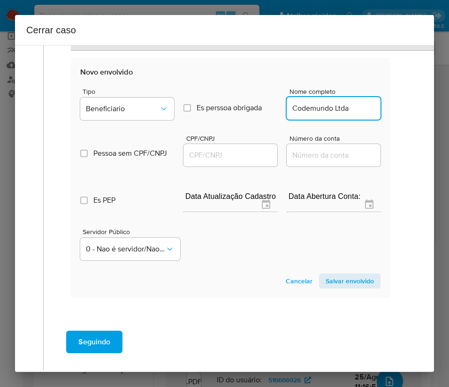
click at [232, 153] on div at bounding box center [231, 155] width 94 height 23
click at [237, 158] on input "CPF/CNPJ" at bounding box center [231, 155] width 94 height 12
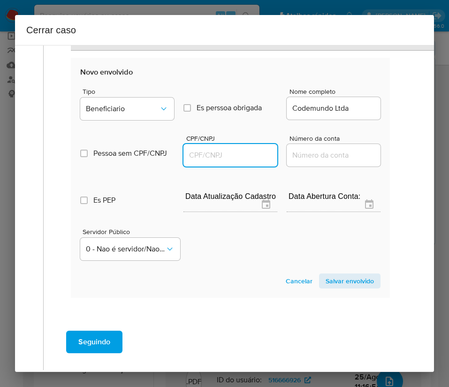
paste input "57803288000150"
type input "57803288000150"
click at [340, 285] on span "Salvar envolvido" at bounding box center [350, 281] width 48 height 13
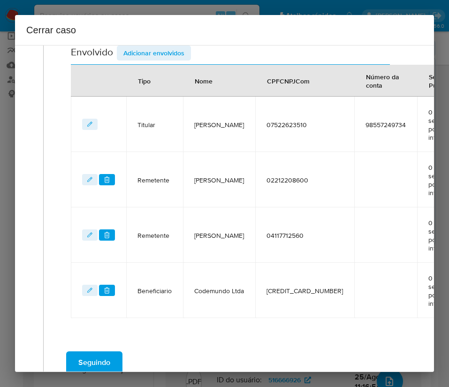
scroll to position [315, 0]
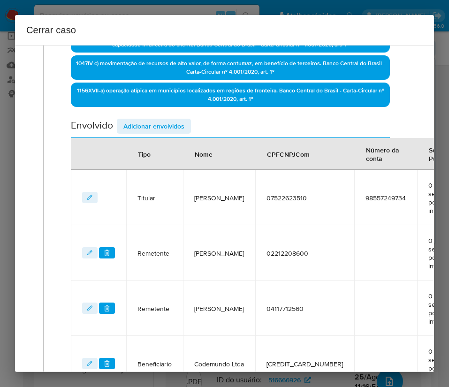
click at [172, 116] on div "Data de início 01/07/2025 Data Fin 24/08/2025 Valor do crédito R$355.591 Valor …" at bounding box center [230, 97] width 319 height 590
click at [168, 130] on span "Adicionar envolvidos" at bounding box center [153, 126] width 61 height 13
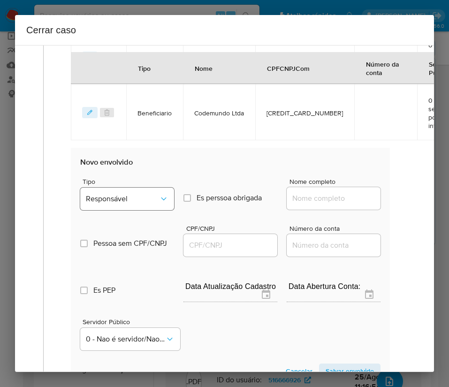
scroll to position [597, 0]
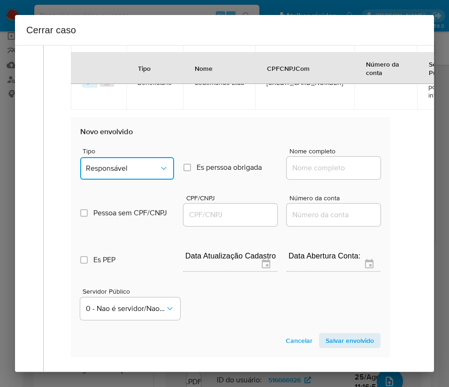
click at [137, 168] on span "Responsável" at bounding box center [122, 168] width 73 height 9
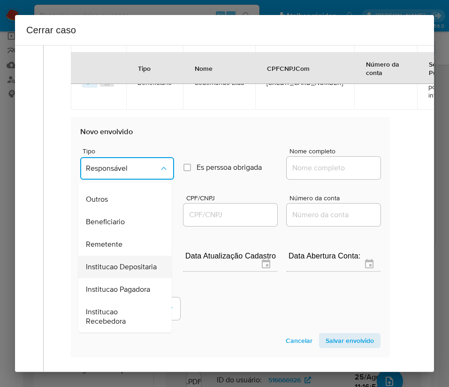
scroll to position [167, 0]
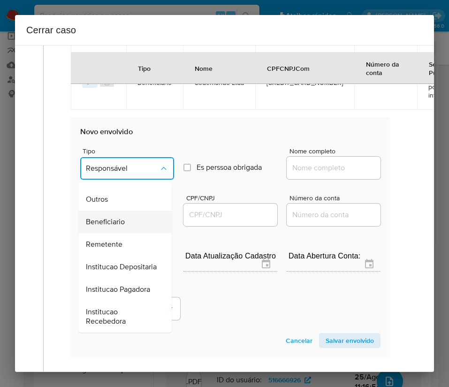
click at [126, 211] on div "Beneficiario" at bounding box center [122, 222] width 73 height 23
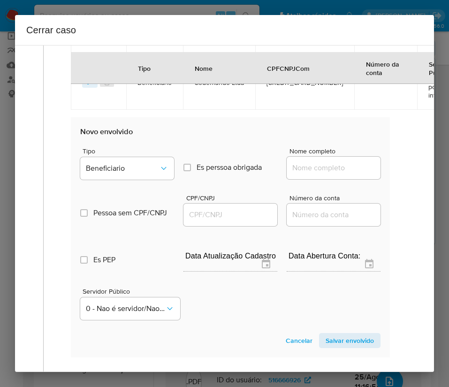
click at [304, 174] on div at bounding box center [334, 168] width 94 height 23
click at [318, 165] on input "Nome completo" at bounding box center [334, 168] width 94 height 12
paste input "Mg Distribuidora Ltda, 31699315000100"
drag, startPoint x: 303, startPoint y: 170, endPoint x: 334, endPoint y: 177, distance: 31.9
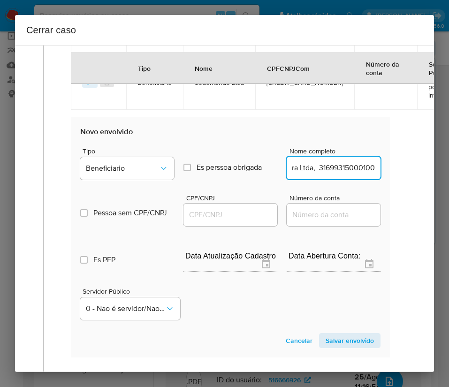
click at [349, 170] on input "Mg Distribuidora Ltda, 31699315000100" at bounding box center [334, 168] width 94 height 12
drag, startPoint x: 302, startPoint y: 172, endPoint x: 425, endPoint y: 182, distance: 123.4
click at [417, 173] on div "1 Informação completa Geral Data de início 01/07/2025 Data Fin 24/08/2025 Valor…" at bounding box center [224, 208] width 419 height 327
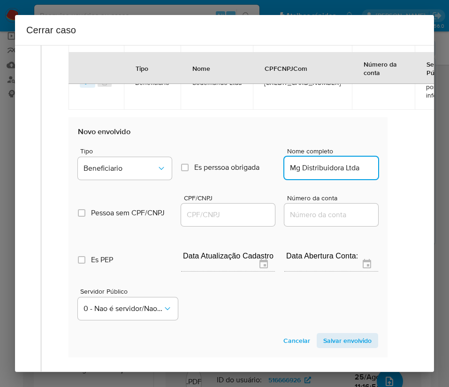
scroll to position [0, 0]
type input "Mg Distribuidora Ltda"
drag, startPoint x: 198, startPoint y: 215, endPoint x: 234, endPoint y: 219, distance: 35.9
click at [198, 215] on input "CPF/CNPJ" at bounding box center [228, 215] width 94 height 12
paste input "31699315000100"
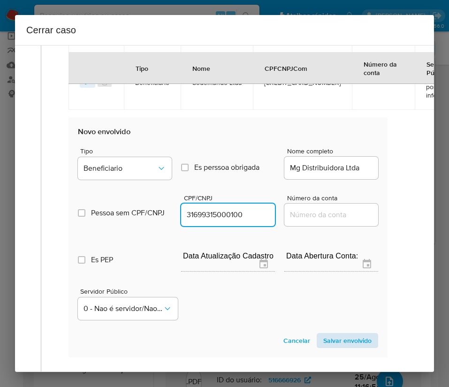
type input "31699315000100"
click at [338, 338] on span "Salvar envolvido" at bounding box center [348, 340] width 48 height 13
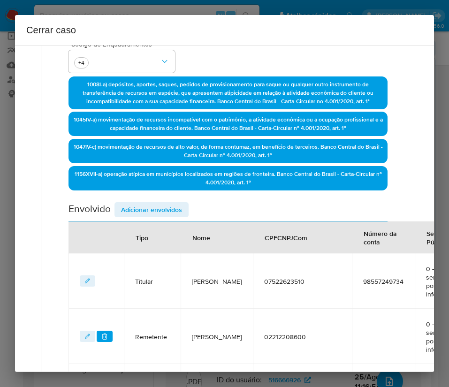
scroll to position [230, 2]
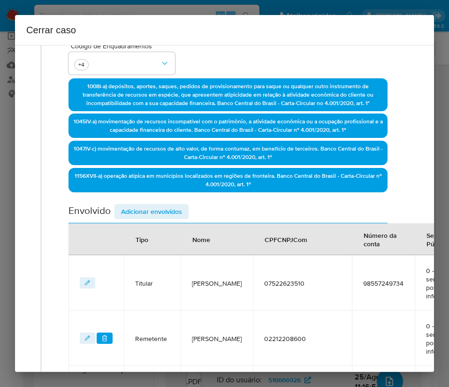
click at [153, 220] on div "Envolvido Adicionar envolvidos" at bounding box center [228, 213] width 319 height 19
click at [155, 217] on span "Adicionar envolvidos" at bounding box center [151, 211] width 61 height 13
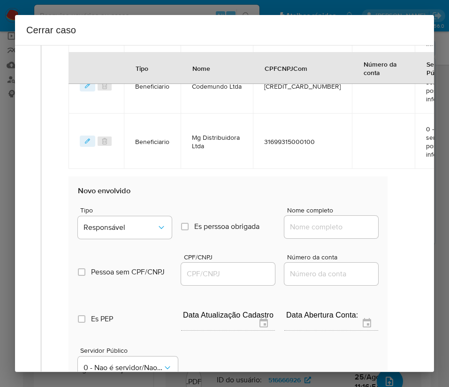
scroll to position [652, 2]
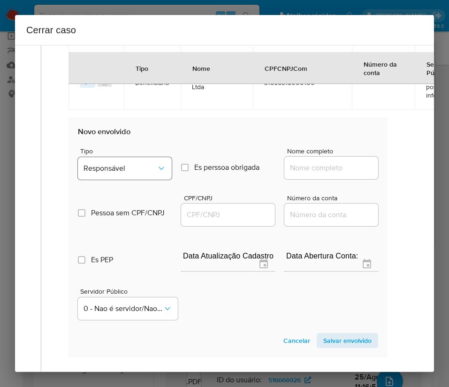
drag, startPoint x: 137, startPoint y: 160, endPoint x: 141, endPoint y: 167, distance: 8.0
click at [140, 163] on div "Tipo Responsável" at bounding box center [125, 166] width 94 height 36
click at [142, 174] on button "Responsável" at bounding box center [125, 168] width 94 height 23
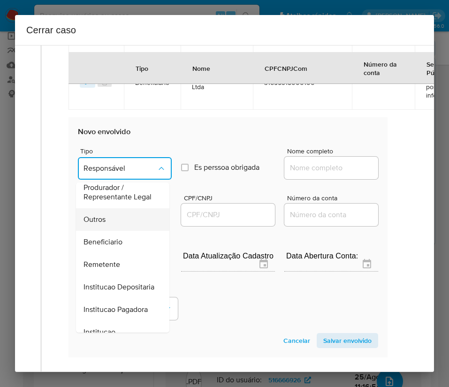
scroll to position [97, 0]
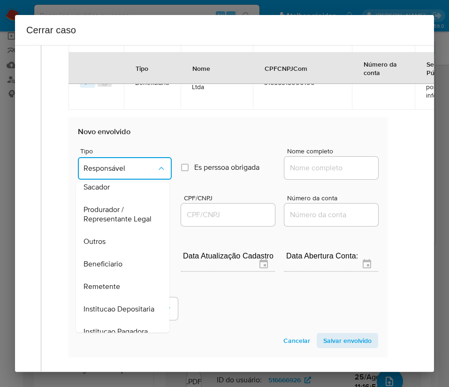
click at [106, 253] on div "Outros" at bounding box center [120, 242] width 73 height 23
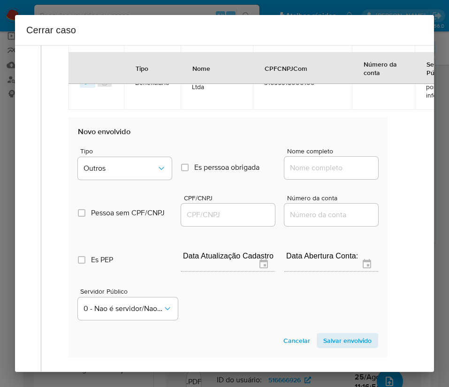
click at [335, 176] on div at bounding box center [332, 168] width 94 height 23
click at [328, 159] on div at bounding box center [332, 168] width 94 height 23
click at [326, 163] on input "Nome completo" at bounding box center [332, 168] width 94 height 12
paste input "Gerval Lacerda Magalhaes, 00013947540"
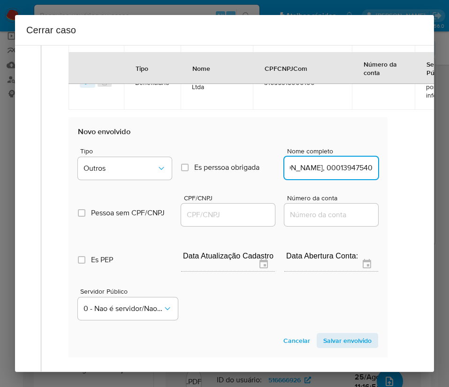
drag, startPoint x: 311, startPoint y: 171, endPoint x: 409, endPoint y: 192, distance: 99.8
type input "Gerval Lacerda Magalhaes"
click at [198, 216] on input "CPF/CNPJ" at bounding box center [228, 215] width 94 height 12
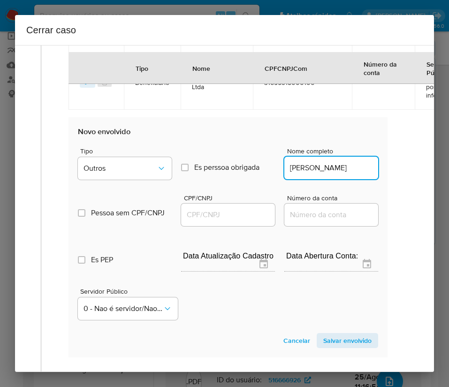
scroll to position [0, 0]
paste input "00013947540"
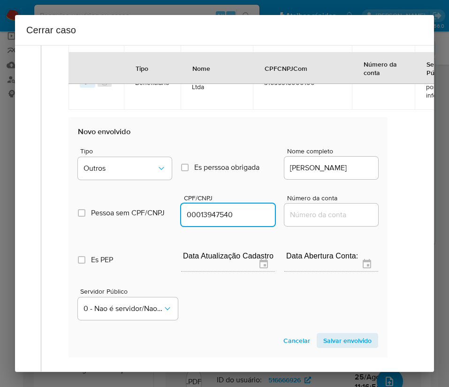
type input "13947540"
click at [326, 339] on span "Salvar envolvido" at bounding box center [348, 340] width 48 height 13
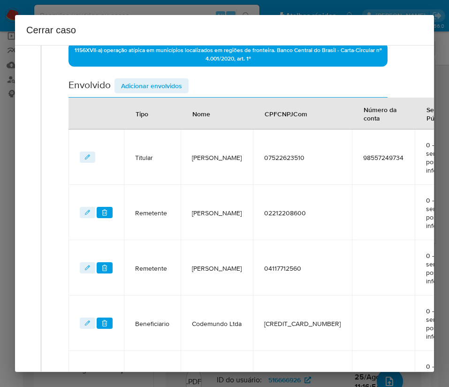
click at [170, 74] on div "Data de início 01/07/2025 Data Fin 24/08/2025 Valor do crédito R$355.591 Valor …" at bounding box center [228, 111] width 319 height 701
click at [171, 86] on span "Adicionar envolvidos" at bounding box center [151, 85] width 61 height 13
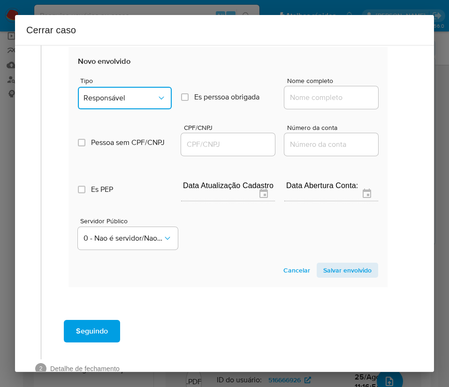
click at [143, 90] on button "Responsável" at bounding box center [125, 98] width 94 height 23
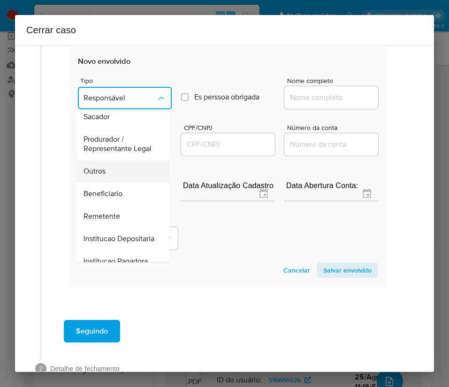
click at [108, 179] on div "Outros" at bounding box center [120, 171] width 73 height 23
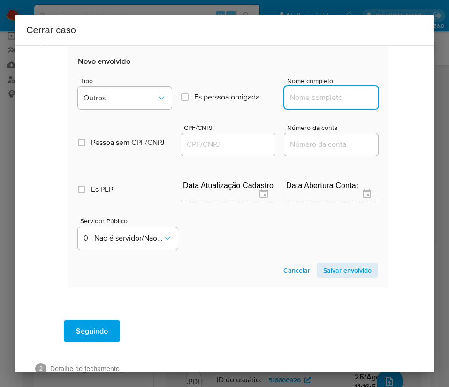
click at [333, 99] on input "Nome completo" at bounding box center [332, 98] width 94 height 12
paste input "Robson Fernandes Da Silva Junior, 6390407564"
click at [314, 103] on input "Robson Fernandes Da Silva Junior, 6390407564" at bounding box center [332, 98] width 94 height 12
click at [314, 100] on input "Robson Fernandes Da Silva Junior, 6390407564" at bounding box center [332, 98] width 94 height 12
click at [339, 93] on input "Robson Fernandes Da Silva Junior, 6390407564" at bounding box center [332, 98] width 94 height 12
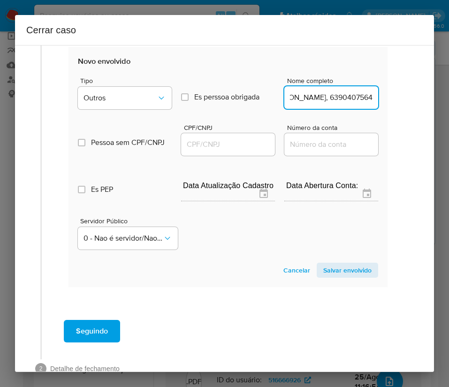
drag, startPoint x: 314, startPoint y: 97, endPoint x: 384, endPoint y: 101, distance: 70.6
click at [325, 100] on input "Robson Fernandes Da Silva Junior, 6390407564" at bounding box center [332, 98] width 94 height 12
drag, startPoint x: 315, startPoint y: 100, endPoint x: 393, endPoint y: 106, distance: 78.2
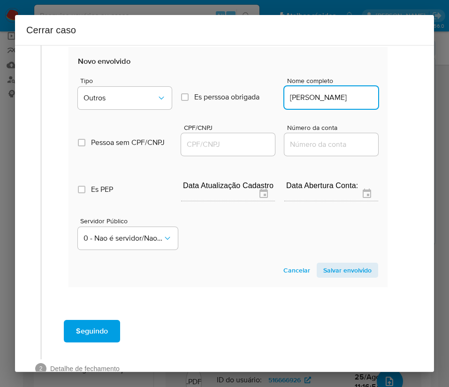
scroll to position [0, 32]
type input "Robson Fernandes Da Silva Junior"
click at [201, 137] on div at bounding box center [228, 144] width 94 height 23
click at [205, 143] on input "CPF/CNPJ" at bounding box center [228, 145] width 94 height 12
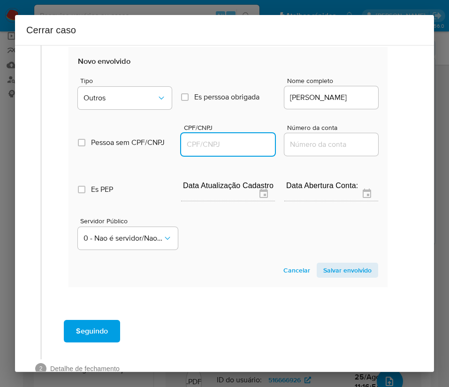
paste input "6390407564"
type input "6390407564"
click at [331, 281] on section "Novo envolvido Tipo Outros Es perssoa obrigada Is PObrigada Nome completo Robso…" at bounding box center [228, 167] width 319 height 240
click at [333, 273] on span "Salvar envolvido" at bounding box center [348, 270] width 48 height 13
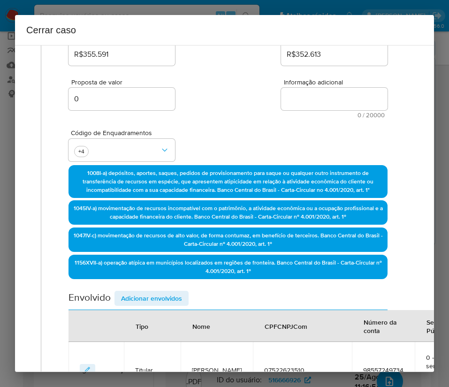
scroll to position [0, 2]
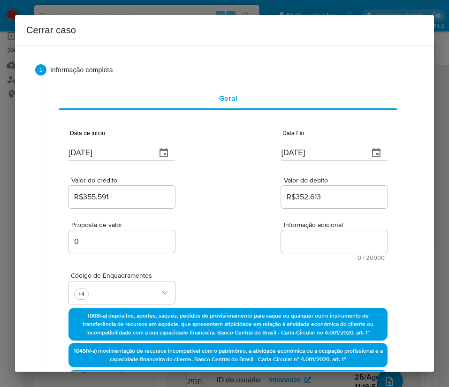
click at [305, 241] on textarea "Informação adicional" at bounding box center [334, 242] width 107 height 23
paste textarea "Informações do Cliente Ana Carolina da Silva Pereira, CPF 07522623510, 23 anos,…"
type textarea "Informações do Cliente Ana Carolina da Silva Pereira, CPF 07522623510, 23 anos,…"
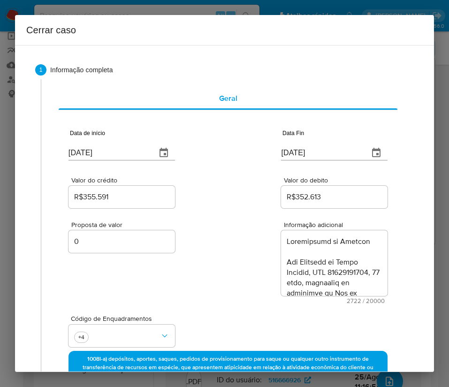
scroll to position [1604, 0]
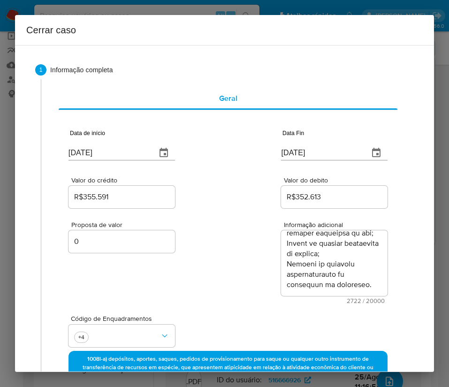
click at [237, 284] on div "Proposta de valor 0 Informação adicional 2722 / 20000 17278 caracteres restantes" at bounding box center [228, 257] width 319 height 94
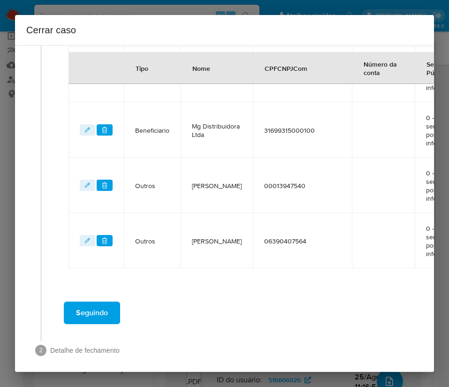
scroll to position [665, 2]
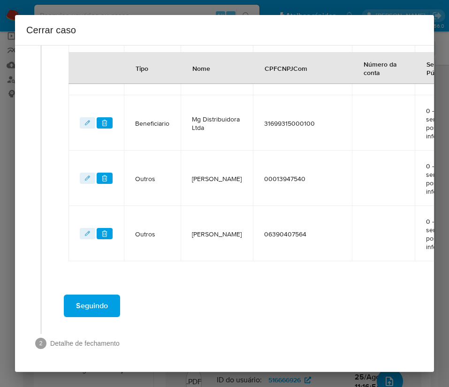
click at [95, 296] on span "Seguindo" at bounding box center [92, 306] width 32 height 21
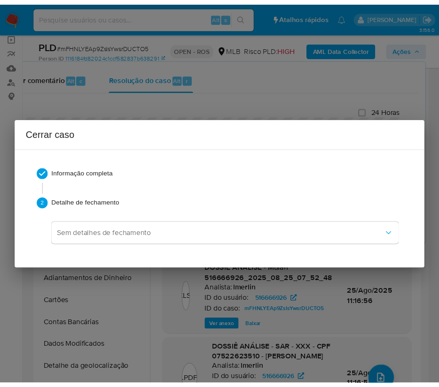
scroll to position [1500, 0]
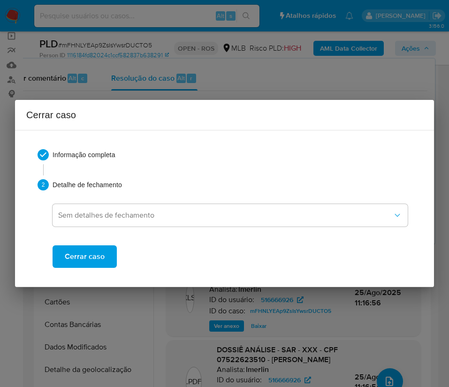
click at [94, 253] on span "Cerrar caso" at bounding box center [85, 257] width 40 height 21
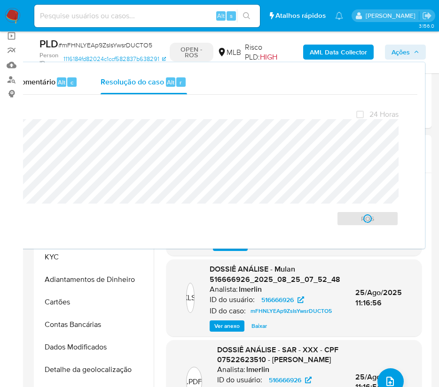
click at [83, 43] on span "# mFHNLYEAp9ZsIsYwsrDUCTO5" at bounding box center [105, 44] width 94 height 9
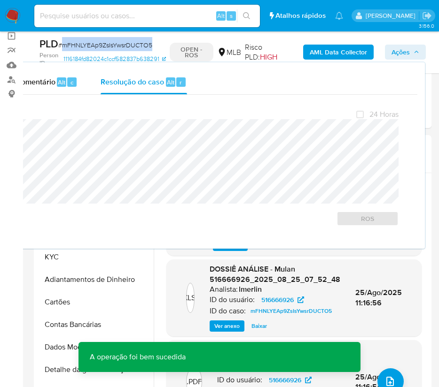
click at [83, 43] on span "# mFHNLYEAp9ZsIsYwsrDUCTO5" at bounding box center [105, 44] width 94 height 9
copy span "mFHNLYEAp9ZsIsYwsrDUCTO5"
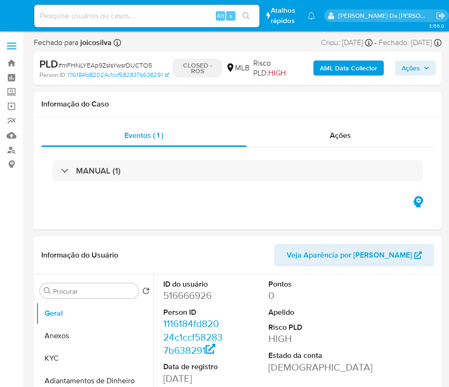
select select "10"
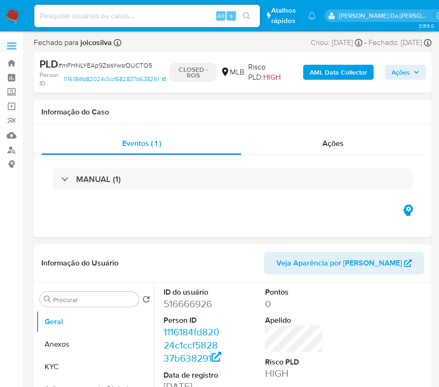
click at [8, 16] on img at bounding box center [13, 16] width 16 height 16
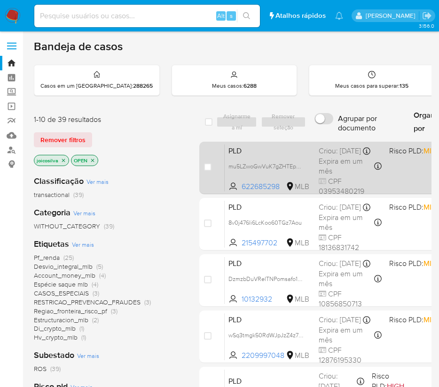
click at [285, 155] on span "PLD" at bounding box center [269, 150] width 83 height 12
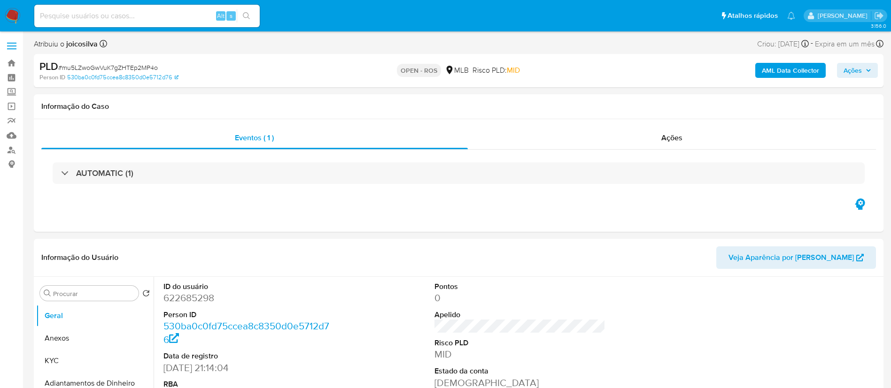
click at [149, 66] on span "# mu5LZwoGwVuK7gZHTEp2MP4o" at bounding box center [108, 67] width 100 height 9
copy span "mu5LZwoGwVuK7gZHTEp2MP4o"
select select "10"
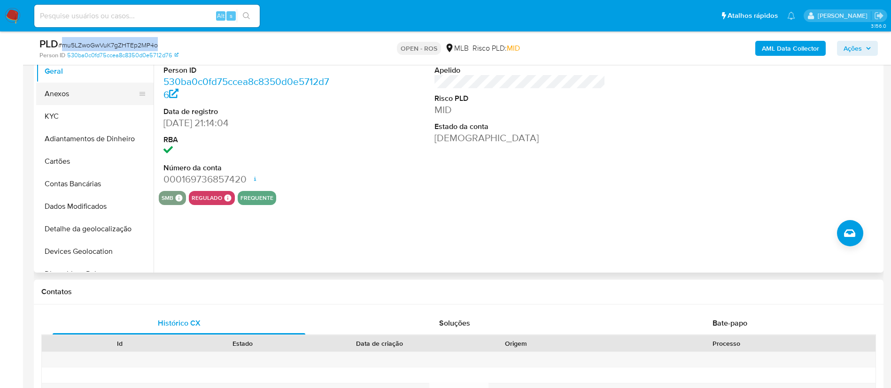
click at [75, 98] on button "Anexos" at bounding box center [91, 94] width 110 height 23
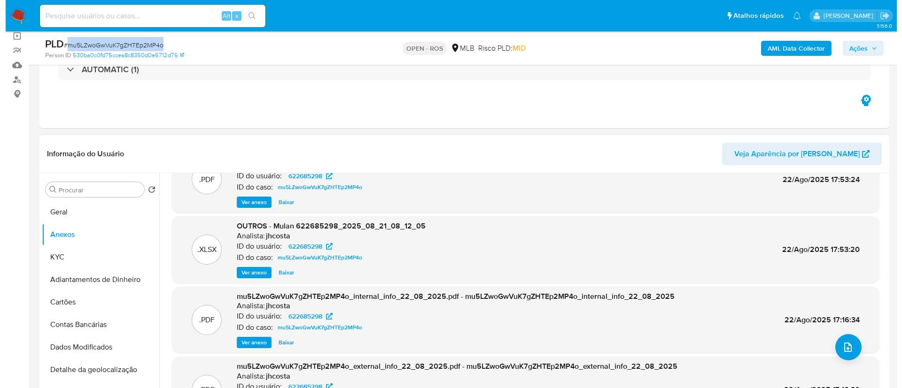
scroll to position [53, 0]
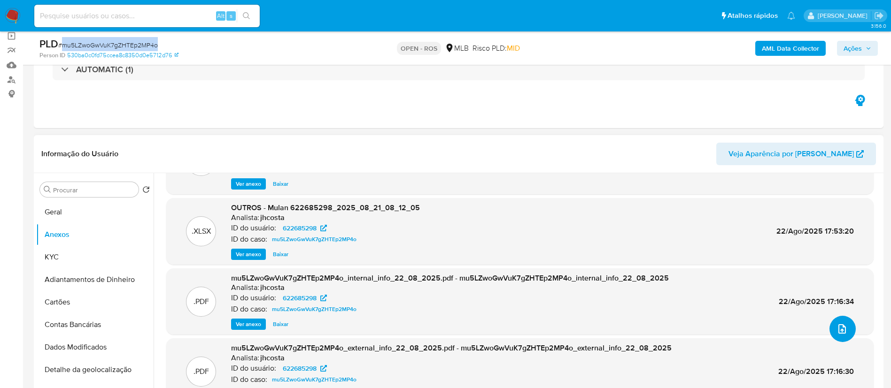
click at [449, 338] on button "upload-file" at bounding box center [842, 329] width 26 height 26
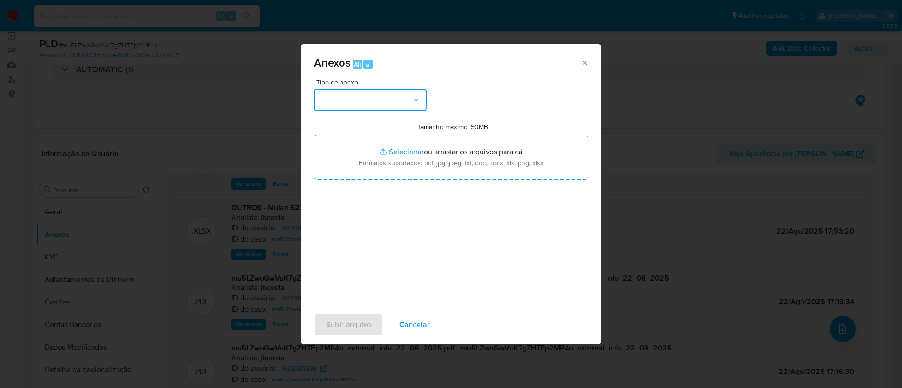
click at [409, 92] on button "button" at bounding box center [370, 100] width 113 height 23
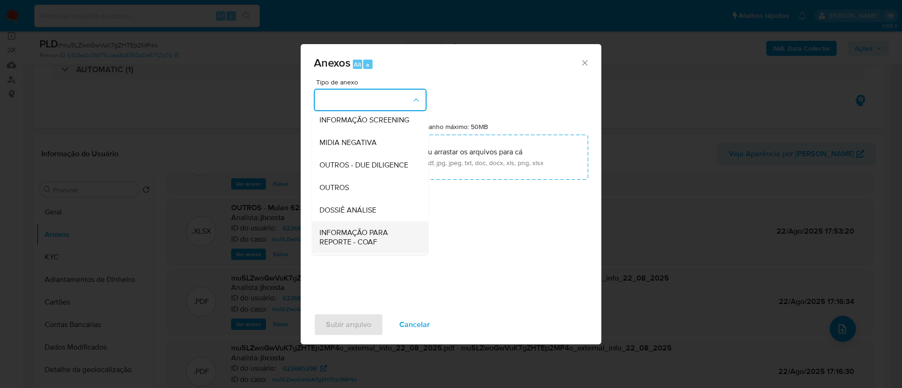
scroll to position [145, 0]
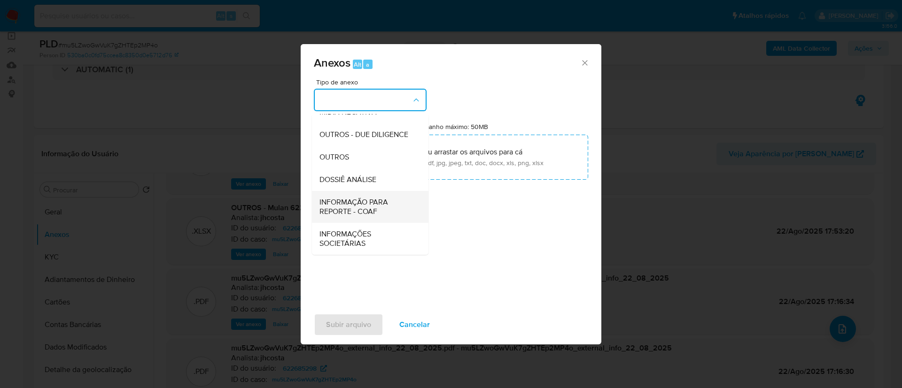
click at [376, 199] on span "INFORMAÇÃO PARA REPORTE - COAF" at bounding box center [367, 207] width 96 height 19
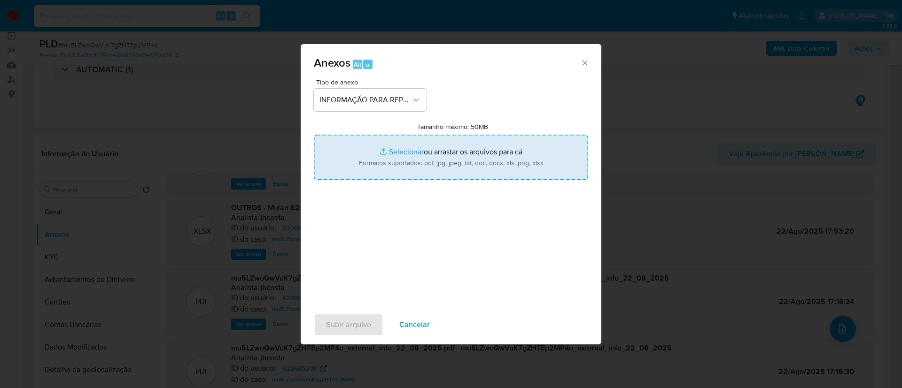
type input "C:\fakepath\SAR - mu5LZwoGwVuK7gZHTEp2MP4o - CPF 03953480219 - LUCAS PEREIRA DA…"
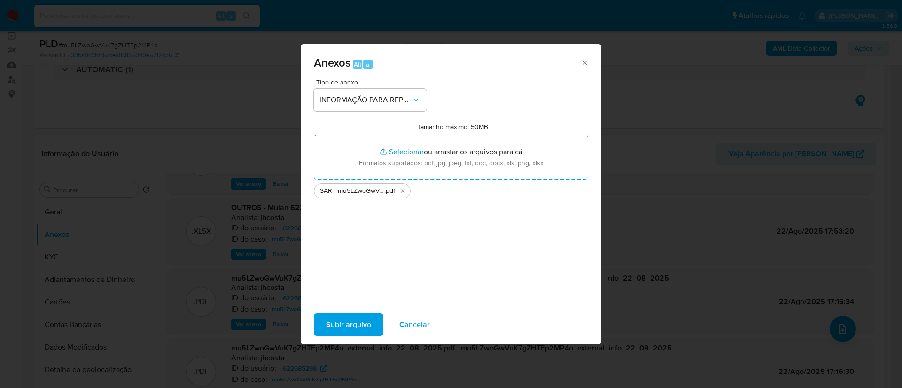
click at [428, 240] on div "Tipo de anexo INFORMAÇÃO PARA REPORTE - COAF Tamanho máximo: 50MB Selecionar ar…" at bounding box center [451, 190] width 274 height 222
click at [374, 325] on button "Subir arquivo" at bounding box center [348, 325] width 69 height 23
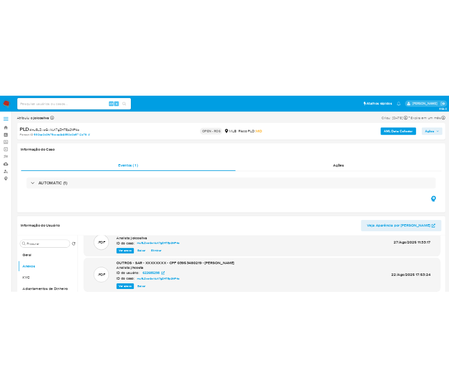
scroll to position [41, 0]
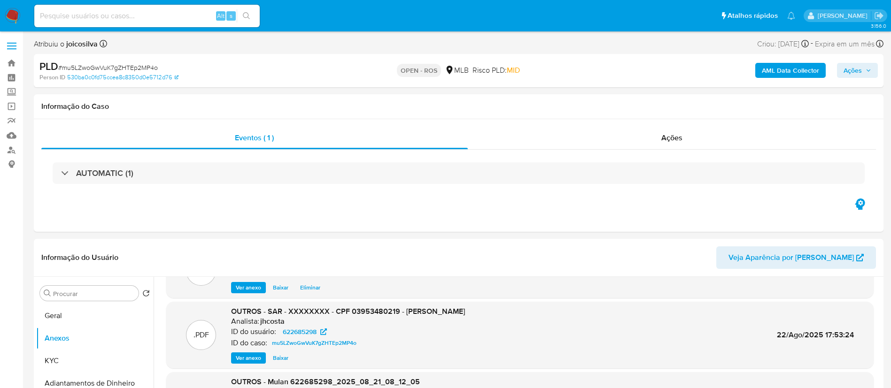
click at [449, 68] on icon "button" at bounding box center [868, 71] width 6 height 6
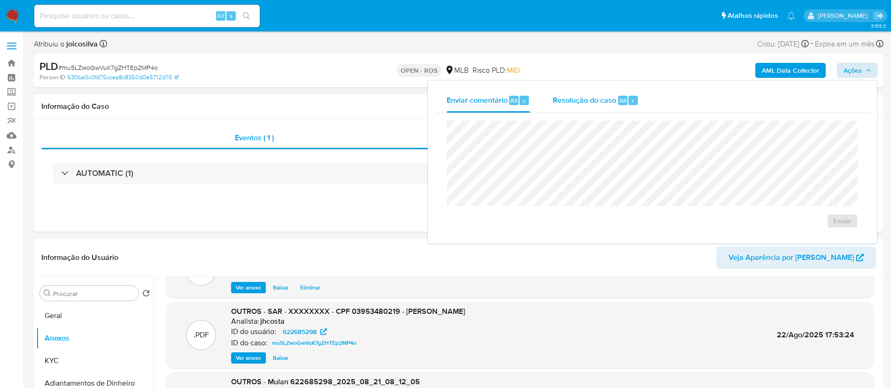
click at [449, 103] on span "Resolução do caso" at bounding box center [584, 100] width 63 height 11
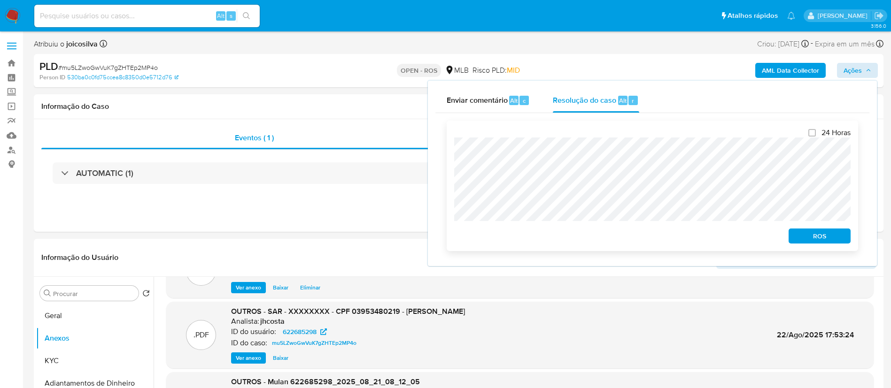
click at [449, 244] on button "ROS" at bounding box center [819, 236] width 62 height 15
click at [449, 241] on span "ROS" at bounding box center [819, 236] width 49 height 13
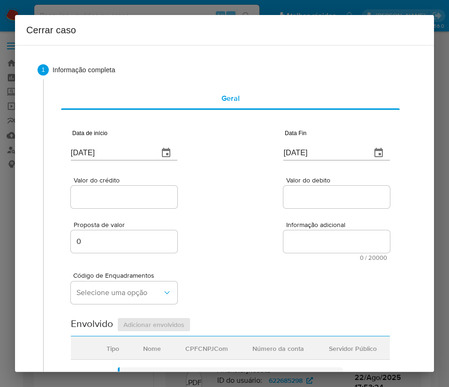
scroll to position [65, 0]
click at [99, 153] on input "[DATE]" at bounding box center [111, 153] width 80 height 15
paste input "01/07"
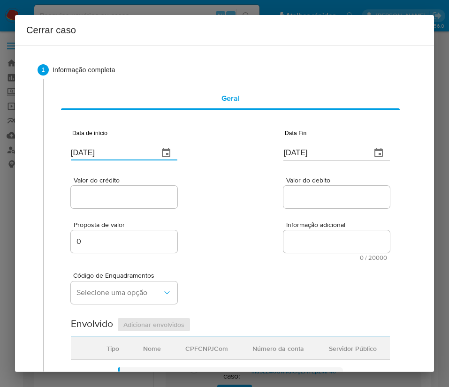
type input "[DATE]"
click at [287, 152] on input "[DATE]" at bounding box center [324, 153] width 80 height 15
paste input "0"
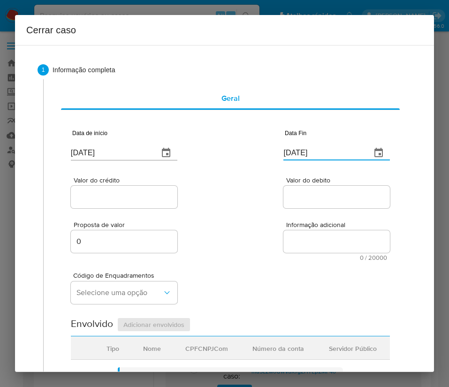
type input "20/08/2025"
click at [287, 240] on textarea "Informação adicional" at bounding box center [337, 242] width 107 height 23
drag, startPoint x: 132, startPoint y: 197, endPoint x: 128, endPoint y: 202, distance: 6.7
click at [132, 197] on input "Valor do crédito" at bounding box center [124, 197] width 107 height 12
click at [99, 197] on input "Valor do crédito" at bounding box center [124, 197] width 107 height 12
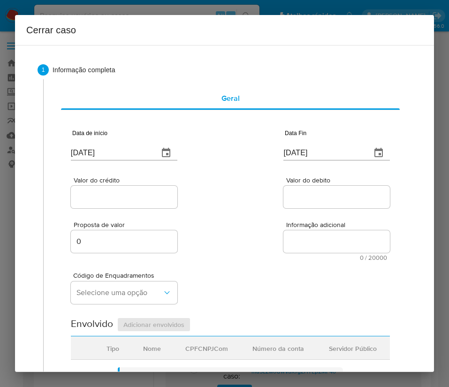
paste input "R$130.793"
type input "R$130.793"
drag, startPoint x: 285, startPoint y: 228, endPoint x: 0, endPoint y: 312, distance: 296.7
click at [274, 242] on div "Proposta de valor 0 Informação adicional 0 / 20000 20000 caracteres restantes" at bounding box center [230, 235] width 319 height 51
click at [287, 198] on input "Valor do debito" at bounding box center [337, 197] width 107 height 12
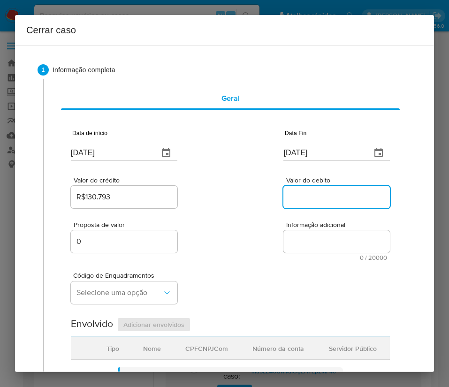
paste input "R$136.287"
type input "R$136.287"
click at [247, 292] on div "Código de Enquadramentos Selecione uma opção" at bounding box center [230, 284] width 319 height 47
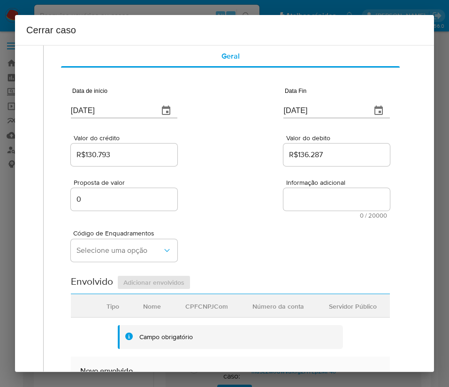
scroll to position [70, 0]
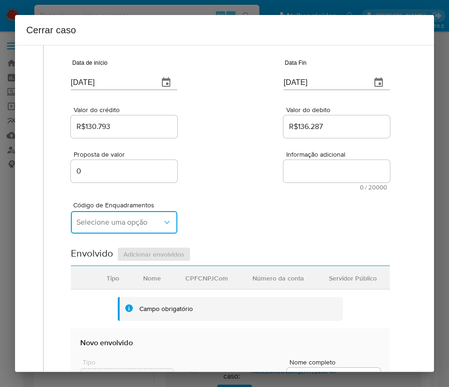
click at [112, 223] on span "Selecione uma opção" at bounding box center [120, 222] width 86 height 9
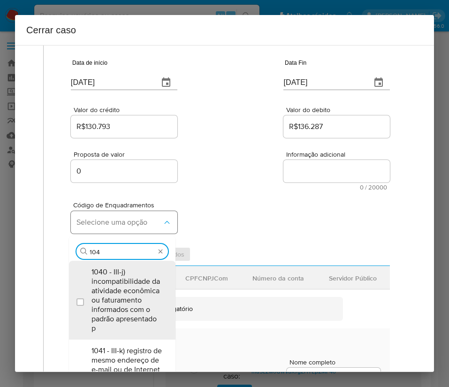
type input "1045"
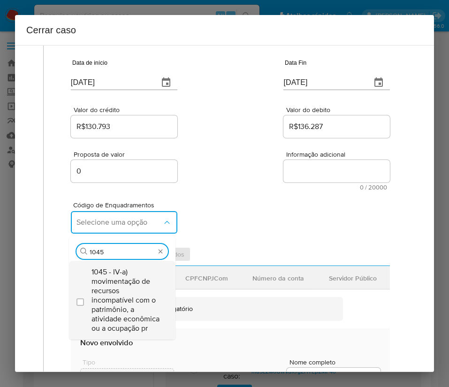
click at [135, 282] on span "1045 - IV-a) movimentação de recursos incompatível com o patrimônio, a atividad…" at bounding box center [127, 301] width 71 height 66
checkbox input "true"
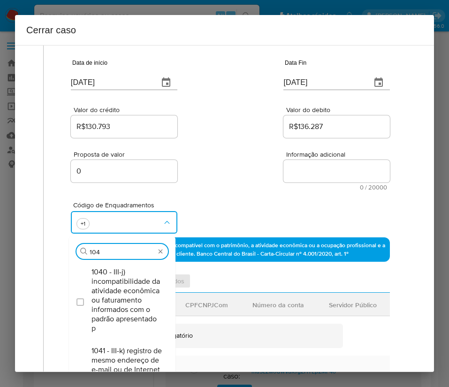
scroll to position [0, 0]
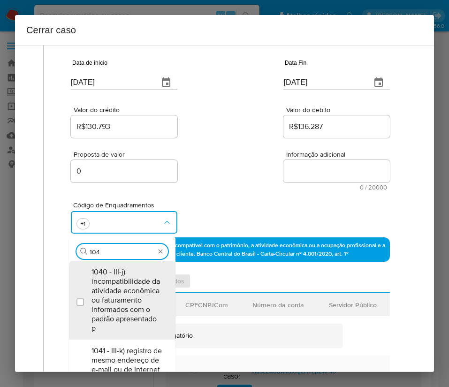
type input "1047"
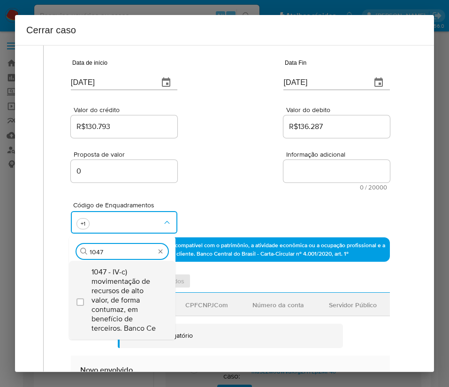
click at [114, 287] on span "1047 - IV-c) movimentação de recursos de alto valor, de forma contumaz, em bene…" at bounding box center [127, 301] width 71 height 66
checkbox input "true"
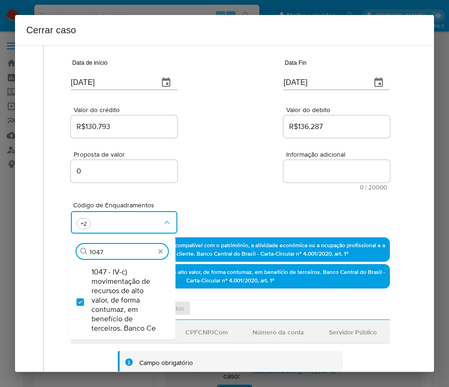
click at [242, 172] on div "Proposta de valor 0 Informação adicional 0 / 20000 20000 caracteres restantes" at bounding box center [230, 165] width 319 height 51
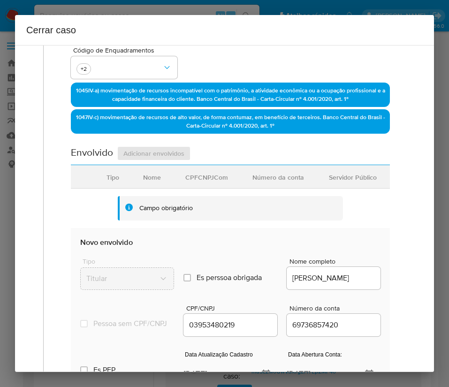
scroll to position [352, 0]
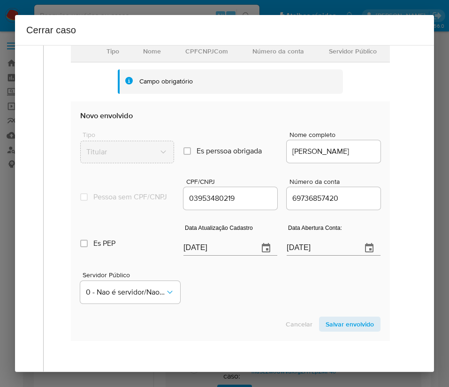
click at [196, 256] on input "[DATE]" at bounding box center [218, 248] width 68 height 15
paste input "09"
type input "09/08/2025"
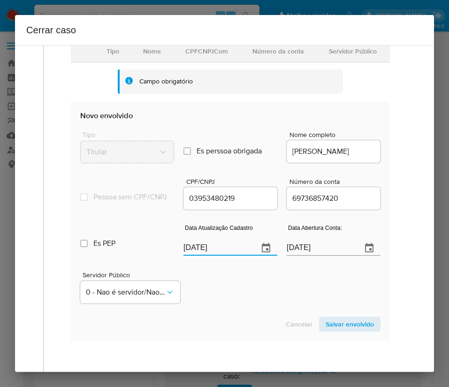
click at [236, 276] on div "Servidor Público 0 - Nao é servidor/[PERSON_NAME] possui informacao" at bounding box center [230, 284] width 301 height 47
click at [300, 250] on input "16/10/2021" at bounding box center [321, 248] width 68 height 15
click at [279, 308] on div "Servidor Público 0 - Nao é servidor/[PERSON_NAME] possui informacao" at bounding box center [230, 284] width 301 height 47
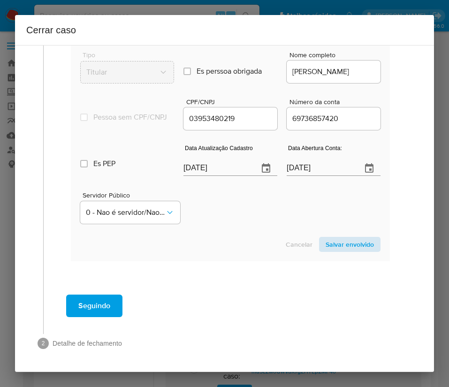
drag, startPoint x: 344, startPoint y: 233, endPoint x: 343, endPoint y: 240, distance: 6.6
click at [344, 234] on section "Novo envolvido Tipo Titular Es perssoa obrigada Is PObrigada Nome completo LUCA…" at bounding box center [230, 142] width 319 height 240
click at [341, 248] on span "Salvar envolvido" at bounding box center [350, 244] width 48 height 13
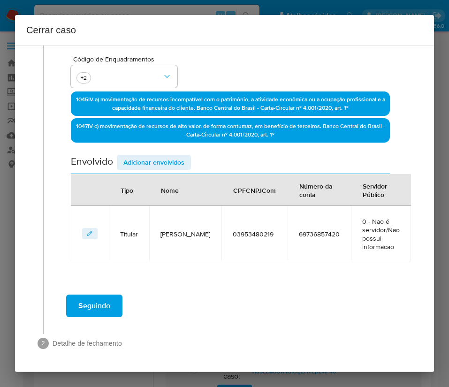
click at [163, 151] on div "Data de início 01/07/2025 Data Fin 20/08/2025 Valor do crédito R$130.793 Valor …" at bounding box center [230, 80] width 319 height 361
click at [164, 160] on span "Adicionar envolvidos" at bounding box center [153, 162] width 61 height 13
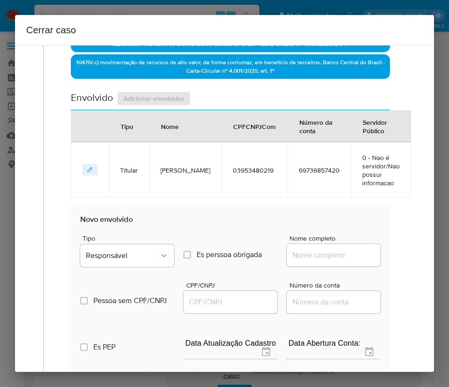
scroll to position [428, 0]
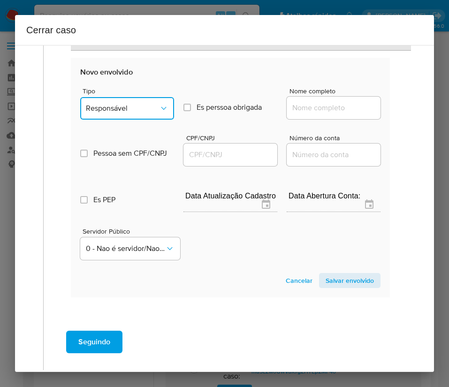
click at [140, 104] on span "Responsável" at bounding box center [122, 108] width 73 height 9
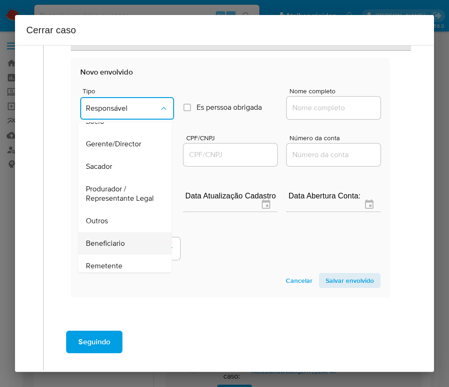
scroll to position [141, 0]
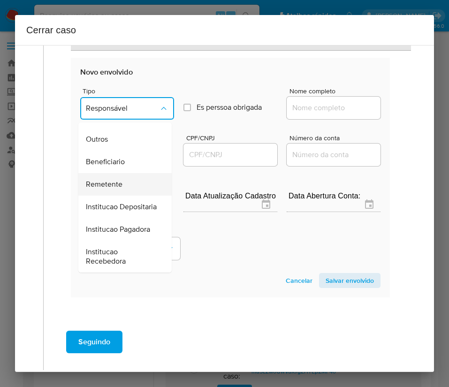
click at [116, 186] on span "Remetente" at bounding box center [104, 184] width 37 height 9
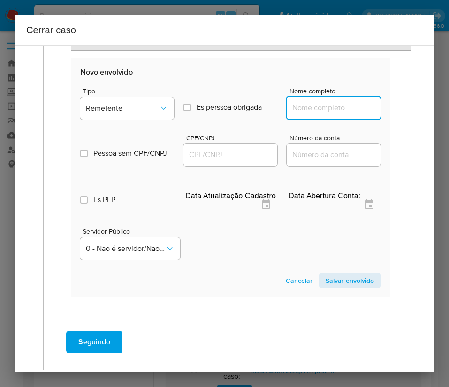
click at [314, 110] on input "Nome completo" at bounding box center [334, 108] width 94 height 12
paste input "Claudeci Soares Do Nascimento Filho, 03940511226"
drag, startPoint x: 312, startPoint y: 112, endPoint x: 401, endPoint y: 113, distance: 88.8
click at [401, 113] on div "Geral Data de início 01/07/2025 Data Fin 20/08/2025 Valor do crédito R$130.793 …" at bounding box center [227, 6] width 369 height 708
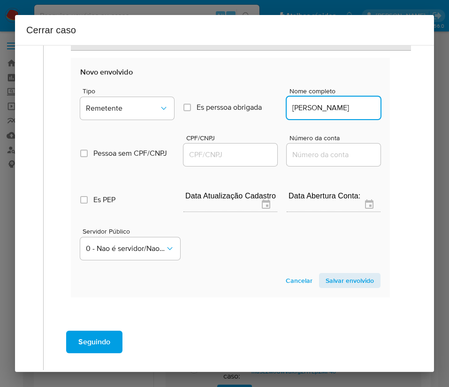
scroll to position [0, 43]
type input "Claudeci Soares Do Nascimento Filho"
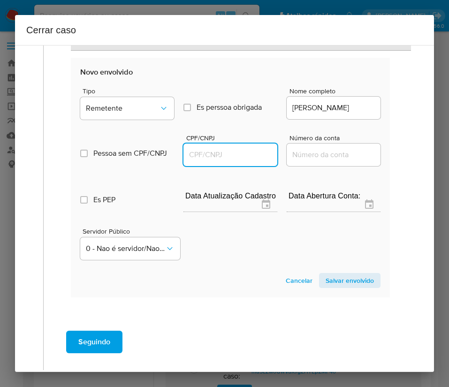
scroll to position [0, 0]
click at [196, 160] on input "CPF/CNPJ" at bounding box center [231, 155] width 94 height 12
paste input "03940511226"
type input "3940511226"
click at [326, 279] on span "Salvar envolvido" at bounding box center [350, 280] width 48 height 13
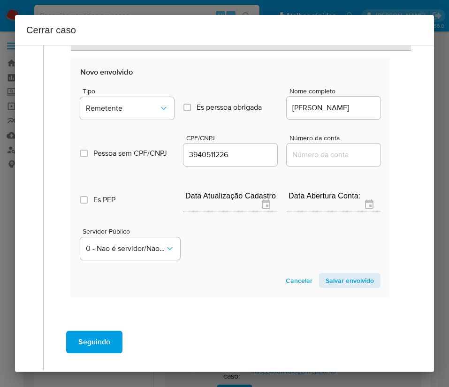
scroll to position [283, 0]
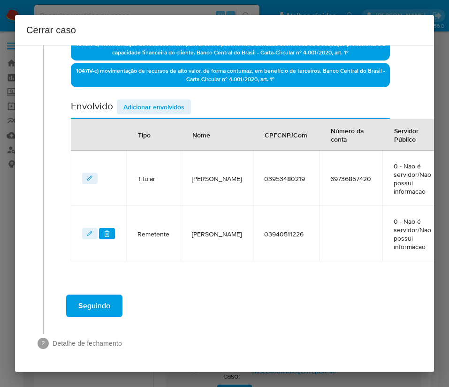
click at [155, 100] on span "Adicionar envolvidos" at bounding box center [153, 106] width 61 height 13
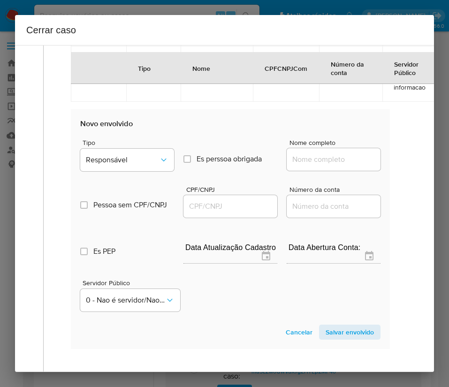
scroll to position [530, 0]
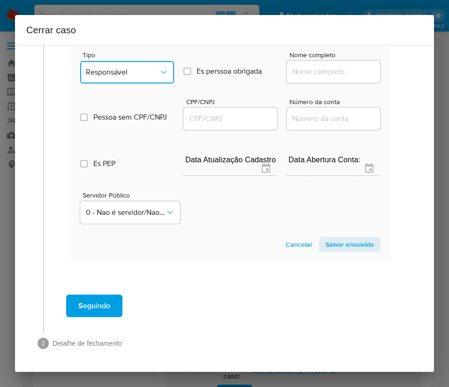
click at [133, 68] on span "Responsável" at bounding box center [122, 72] width 73 height 9
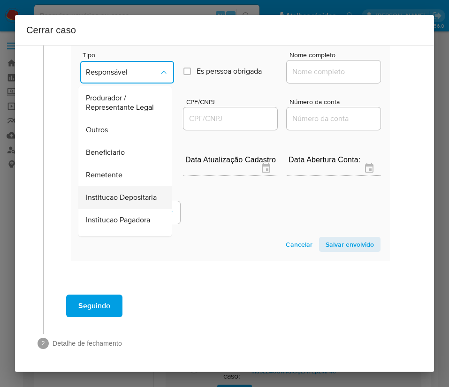
scroll to position [141, 0]
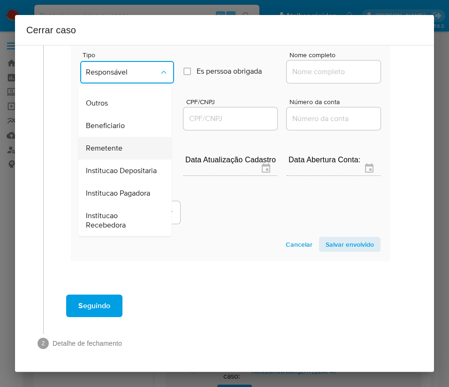
click at [112, 144] on span "Remetente" at bounding box center [104, 148] width 37 height 9
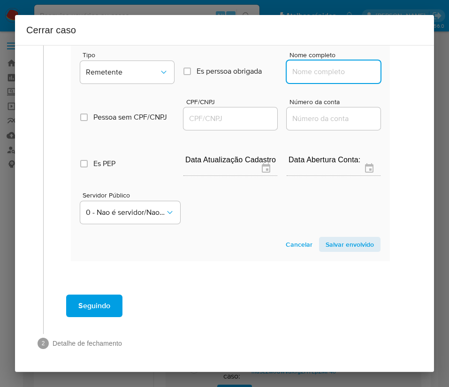
click at [318, 66] on input "Nome completo" at bounding box center [334, 72] width 94 height 12
paste input "Itala Merces Da Silva Ferreira, 02915233233"
drag, startPoint x: 312, startPoint y: 63, endPoint x: 407, endPoint y: 63, distance: 94.9
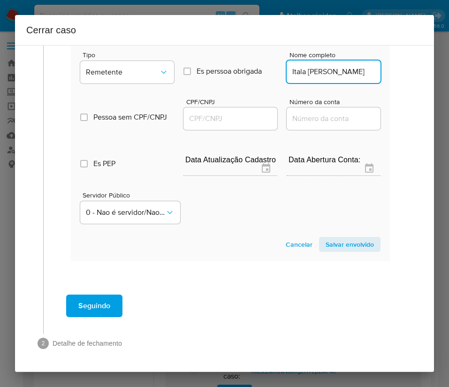
scroll to position [0, 15]
type input "Itala Merces Da Silva Ferreira"
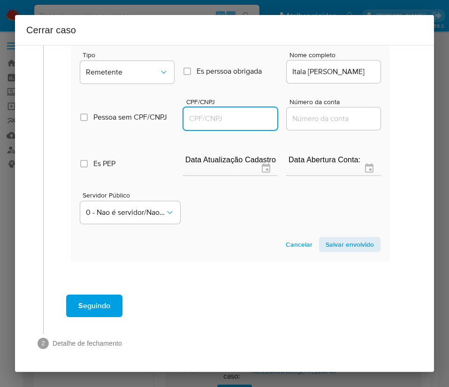
click at [226, 113] on input "CPF/CNPJ" at bounding box center [231, 119] width 94 height 12
paste input "02915233233"
type input "2915233233"
click at [326, 238] on span "Salvar envolvido" at bounding box center [350, 244] width 48 height 13
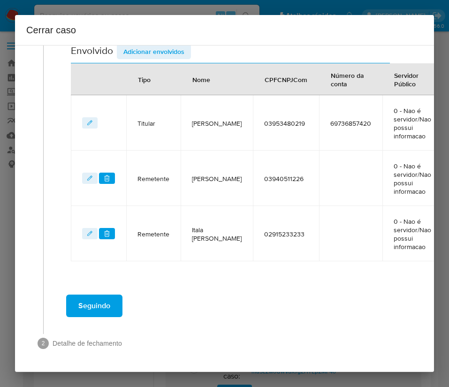
scroll to position [338, 0]
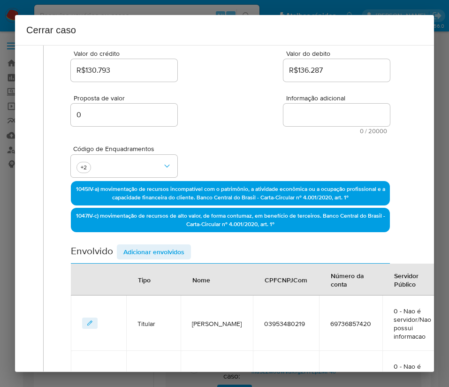
click at [150, 254] on span "Adicionar envolvidos" at bounding box center [153, 252] width 61 height 13
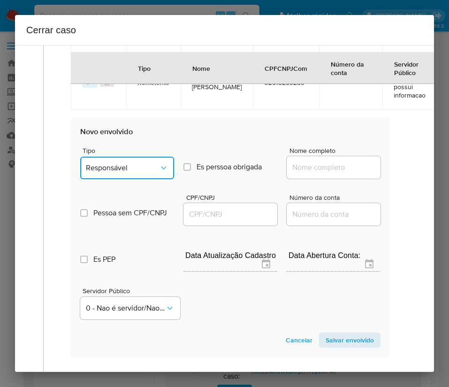
click at [130, 174] on button "Responsável" at bounding box center [127, 168] width 94 height 23
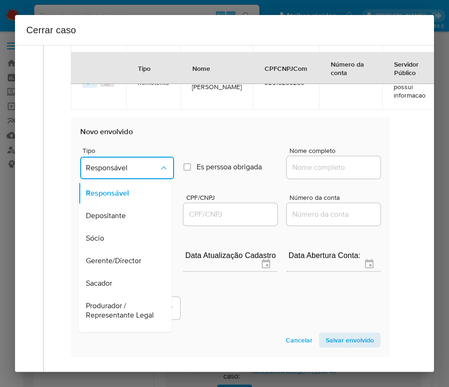
scroll to position [167, 0]
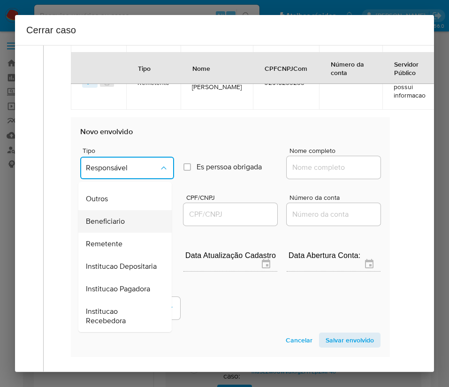
click at [116, 217] on span "Beneficiario" at bounding box center [105, 221] width 39 height 9
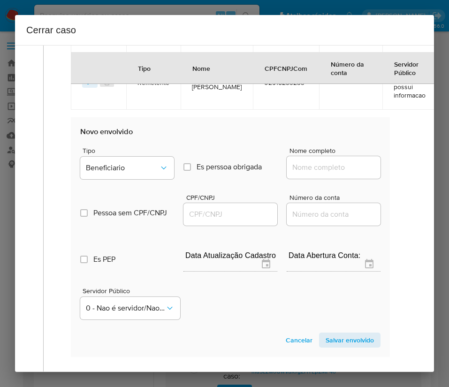
click at [294, 168] on input "Nome completo" at bounding box center [334, 168] width 94 height 12
paste input "Naielly Da Silva Ferreira, 04317363240"
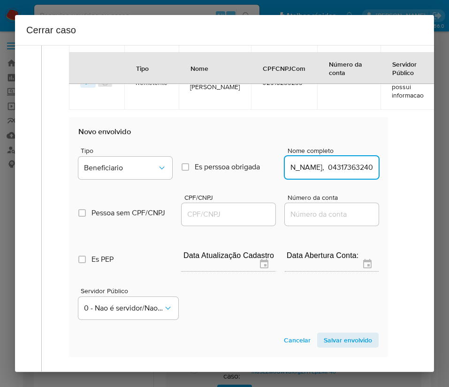
drag, startPoint x: 313, startPoint y: 170, endPoint x: 449, endPoint y: 169, distance: 136.7
type input "Naielly Da Silva Ferreira"
click at [226, 213] on input "CPF/CNPJ" at bounding box center [229, 214] width 94 height 12
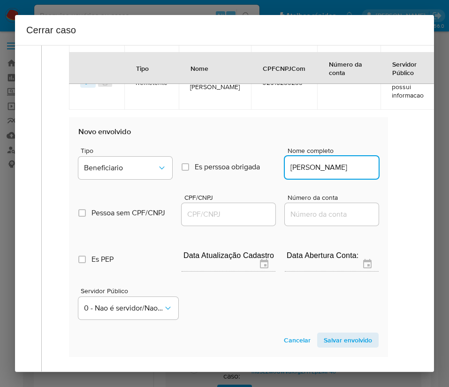
paste input "04317363240"
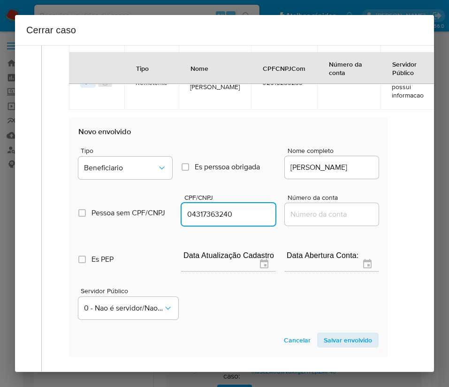
type input "4317363240"
click at [331, 334] on span "Salvar envolvido" at bounding box center [348, 340] width 48 height 13
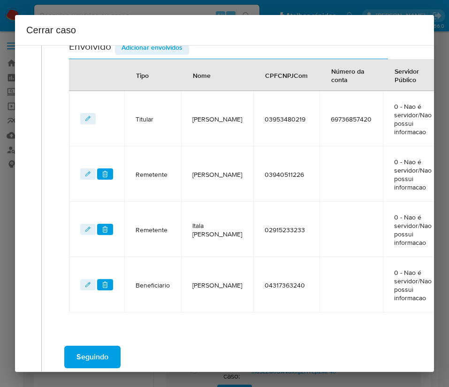
scroll to position [253, 2]
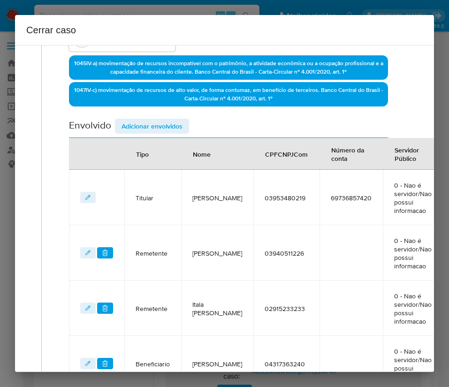
click at [164, 134] on div "Envolvido Adicionar envolvidos" at bounding box center [228, 128] width 319 height 19
click at [167, 127] on span "Adicionar envolvidos" at bounding box center [152, 126] width 61 height 13
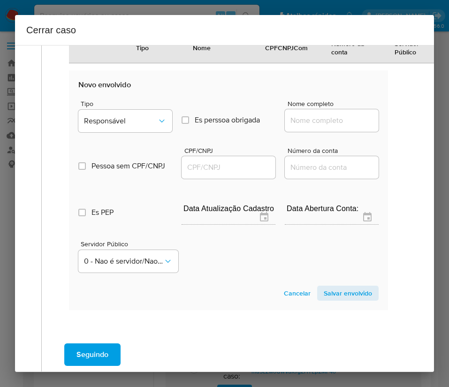
scroll to position [605, 2]
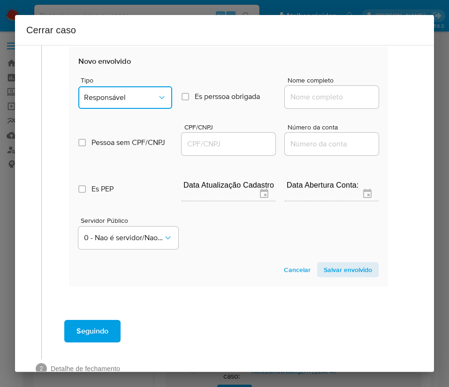
click at [141, 89] on button "Responsável" at bounding box center [125, 97] width 94 height 23
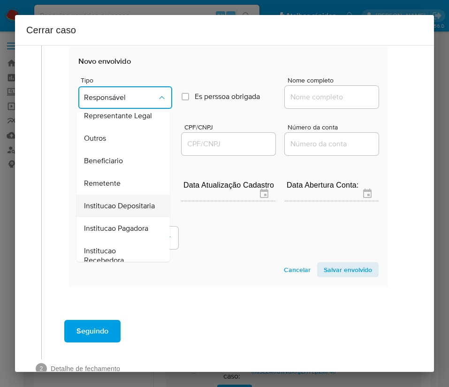
scroll to position [167, 0]
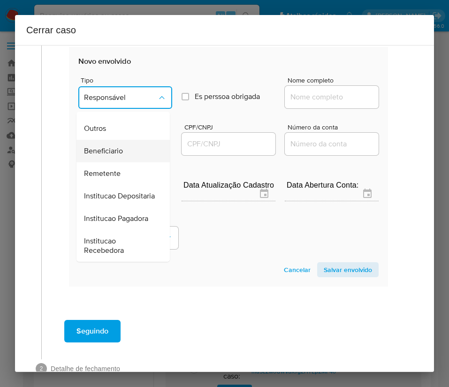
click at [107, 147] on span "Beneficiario" at bounding box center [103, 151] width 39 height 9
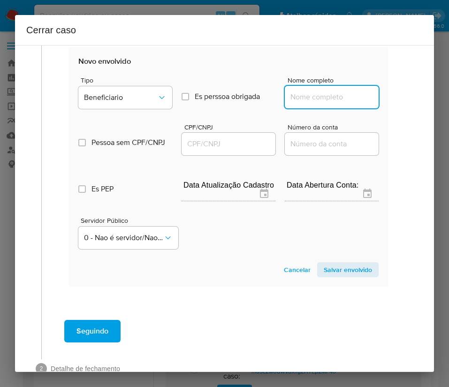
click at [293, 97] on input "Nome completo" at bounding box center [332, 97] width 94 height 12
paste input "Jose Carlos De Oliveira Neto, 03899413288"
drag, startPoint x: 311, startPoint y: 97, endPoint x: 395, endPoint y: 100, distance: 84.1
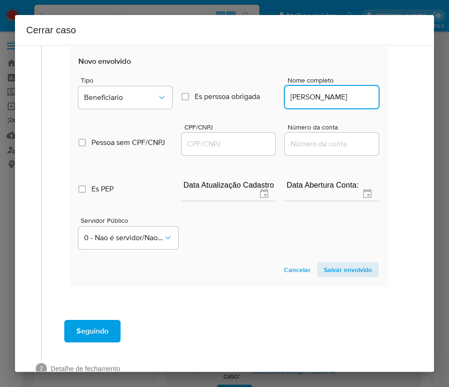
scroll to position [0, 14]
type input "Jose Carlos De Oliveira Neto"
click at [217, 146] on input "CPF/CNPJ" at bounding box center [229, 144] width 94 height 12
paste input "03899413288"
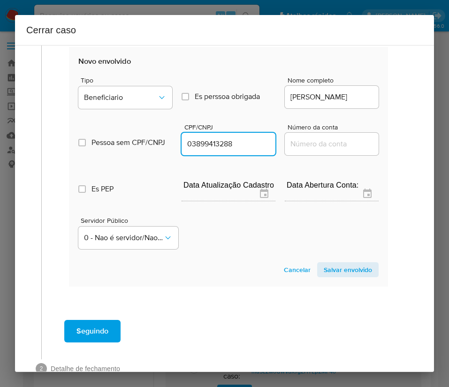
type input "3899413288"
click at [326, 270] on span "Salvar envolvido" at bounding box center [348, 269] width 48 height 13
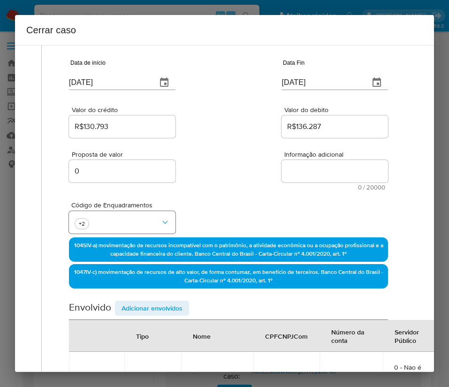
scroll to position [0, 2]
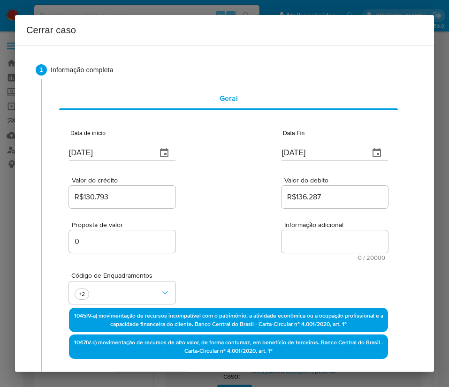
click at [296, 242] on textarea "Informação adicional" at bounding box center [335, 242] width 107 height 23
paste textarea "Informações do Cliente Lucas Pereira da Costa, CPF 03953480219, 28 anos, reside…"
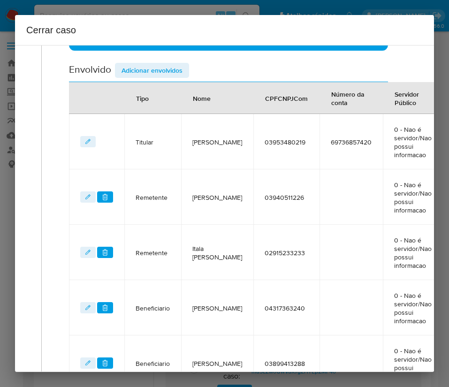
scroll to position [492, 2]
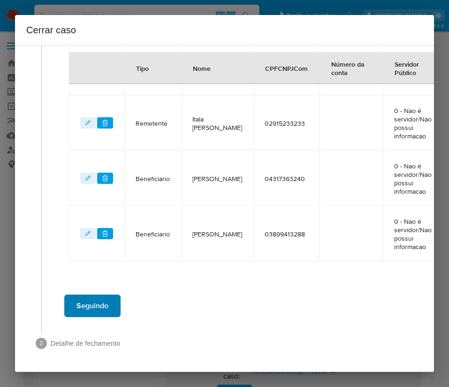
type textarea "Informações do Cliente Lucas Pereira da Costa, CPF 03953480219, 28 anos, reside…"
click at [111, 300] on button "Seguindo" at bounding box center [92, 306] width 56 height 23
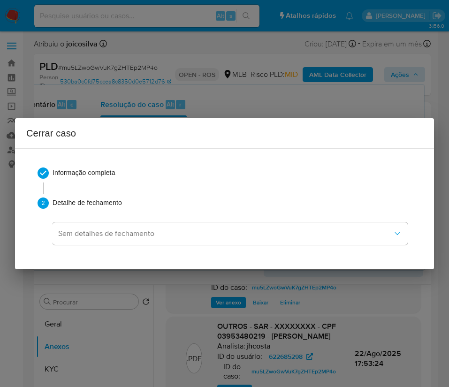
scroll to position [0, 0]
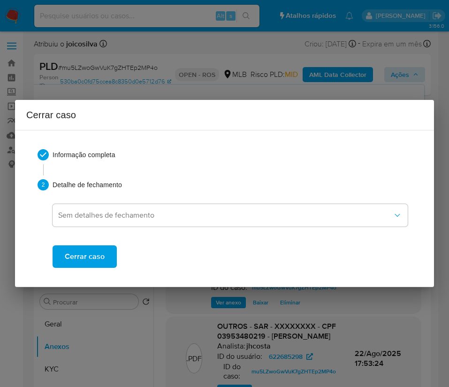
click at [98, 260] on span "Cerrar caso" at bounding box center [85, 257] width 40 height 21
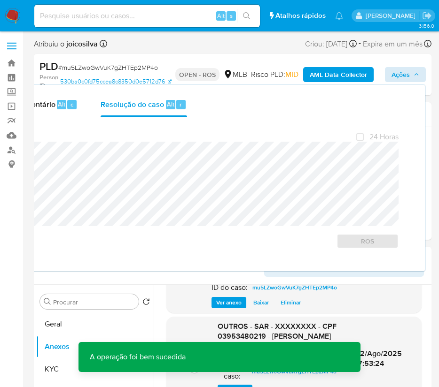
click at [103, 71] on span "# mu5LZwoGwVuK7gZHTEp2MP4o" at bounding box center [108, 67] width 100 height 9
click at [103, 72] on span "# mu5LZwoGwVuK7gZHTEp2MP4o" at bounding box center [108, 67] width 100 height 9
copy span "mu5LZwoGwVuK7gZHTEp2MP4o"
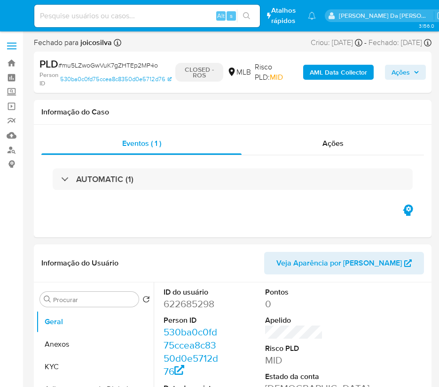
select select "10"
click at [9, 18] on img at bounding box center [13, 16] width 16 height 16
click at [12, 14] on img at bounding box center [13, 16] width 16 height 16
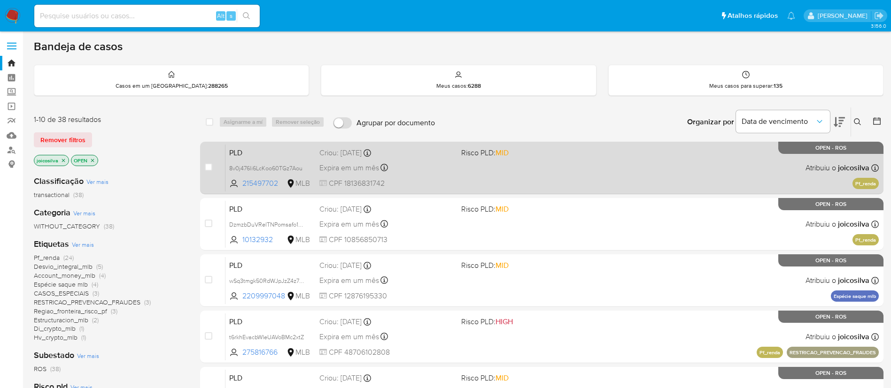
click at [449, 170] on div "PLD 8v0j476li6LcKoo60TGz7Aou 215497702 MLB Risco PLD: MID Criou: [DATE] Criou: …" at bounding box center [551, 167] width 653 height 47
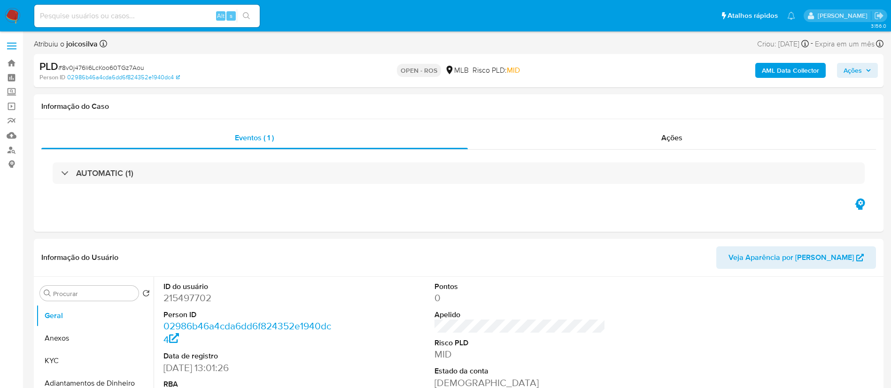
select select "10"
click at [95, 65] on span "# 8v0j476li6LcKoo60TGz7Aou" at bounding box center [101, 67] width 86 height 9
copy span "8v0j476li6LcKoo60TGz7Aou"
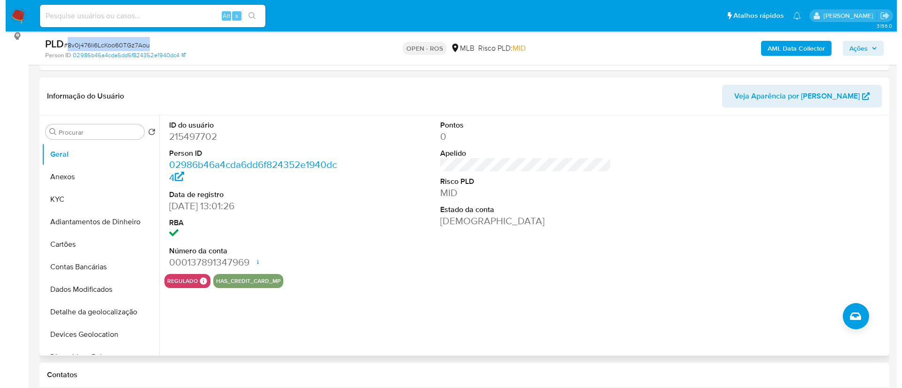
scroll to position [211, 0]
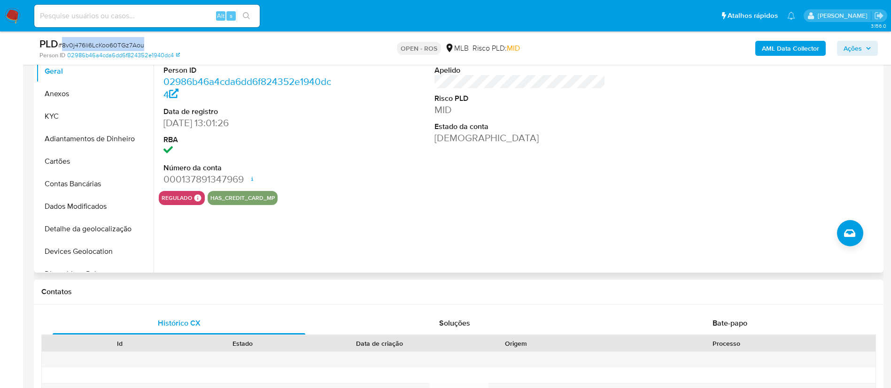
drag, startPoint x: 69, startPoint y: 93, endPoint x: 172, endPoint y: 107, distance: 104.3
click at [69, 93] on button "Anexos" at bounding box center [94, 94] width 117 height 23
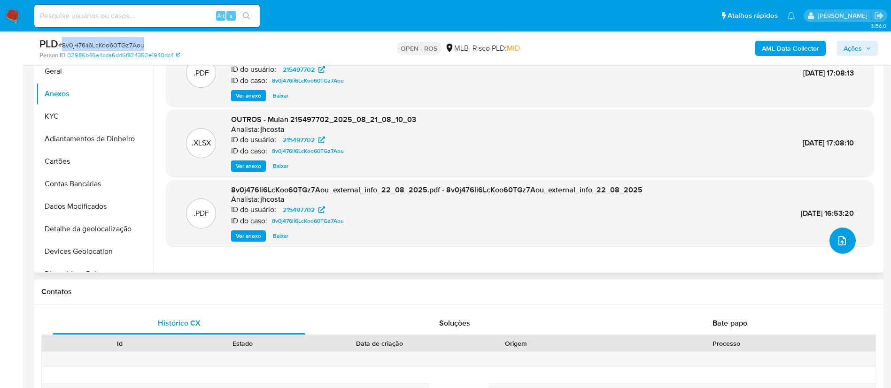
click at [837, 235] on icon "upload-file" at bounding box center [841, 240] width 11 height 11
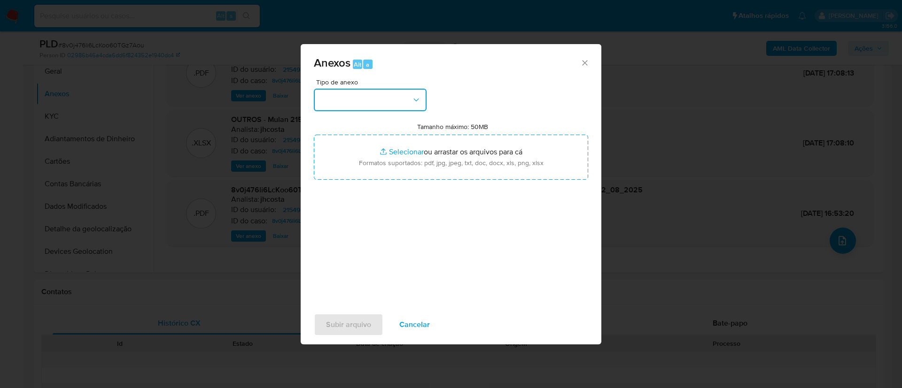
click at [401, 92] on button "button" at bounding box center [370, 100] width 113 height 23
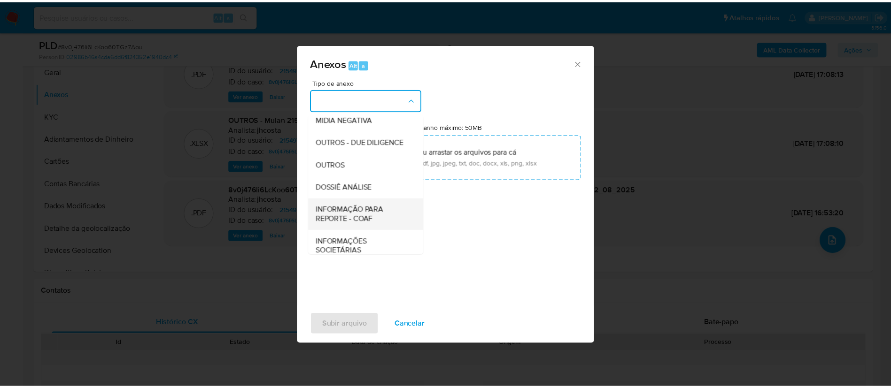
scroll to position [145, 0]
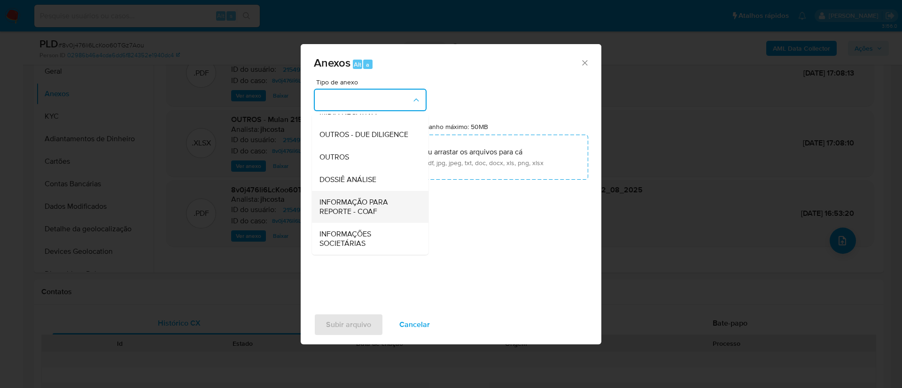
click at [369, 208] on span "INFORMAÇÃO PARA REPORTE - COAF" at bounding box center [367, 207] width 96 height 19
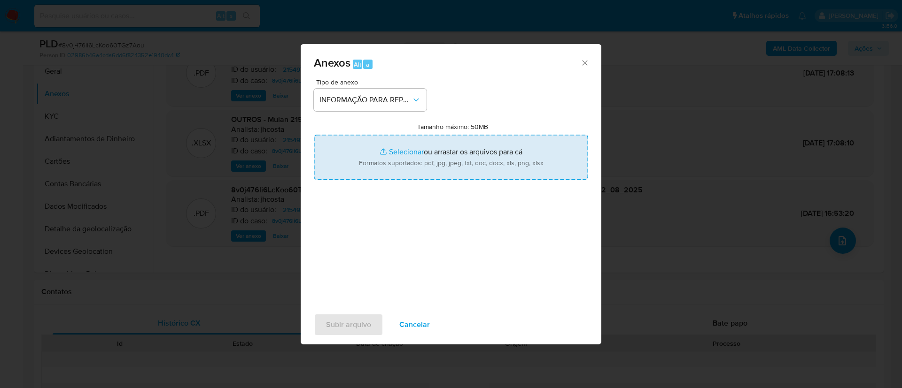
type input "C:\fakepath\SAR - 8v0j476li6LcKoo60TGz7Aou - CPF 18136831742 - [PERSON_NAME].pdf"
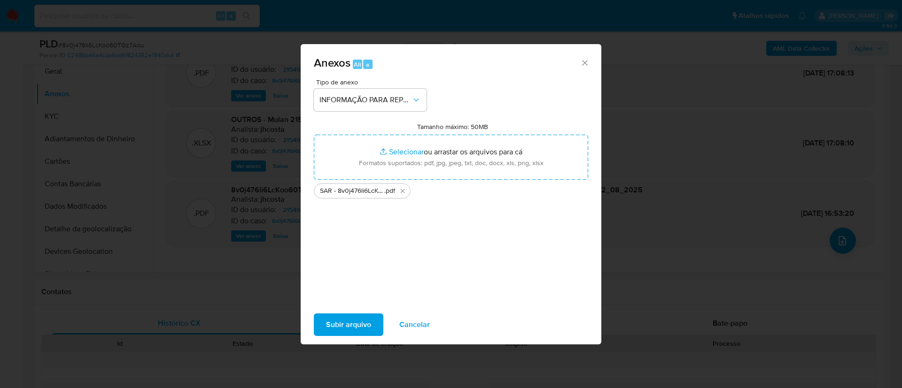
click at [339, 332] on span "Subir arquivo" at bounding box center [348, 325] width 45 height 21
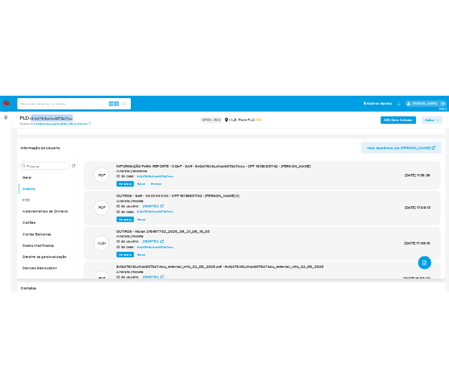
scroll to position [70, 0]
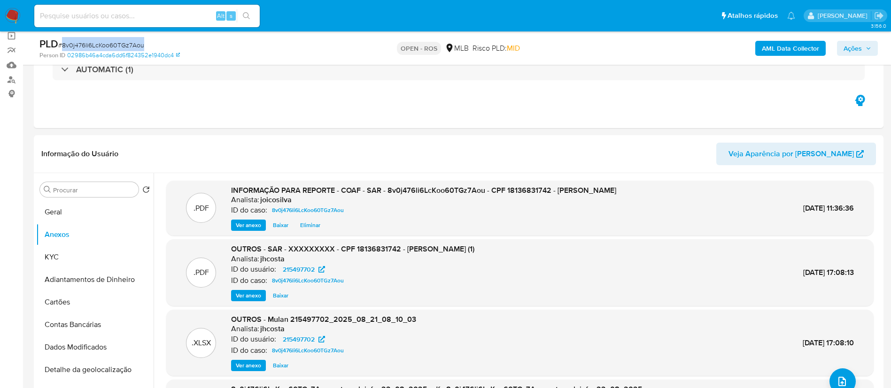
click at [849, 46] on span "Ações" at bounding box center [852, 48] width 18 height 15
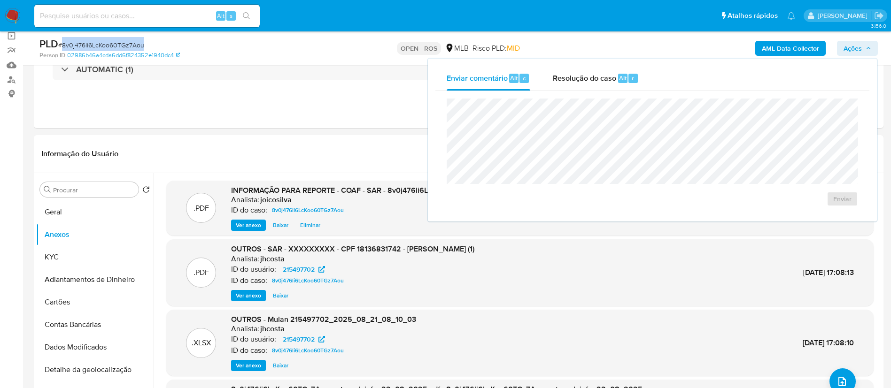
drag, startPoint x: 575, startPoint y: 82, endPoint x: 569, endPoint y: 93, distance: 13.0
click at [575, 81] on span "Resolução do caso" at bounding box center [584, 77] width 63 height 11
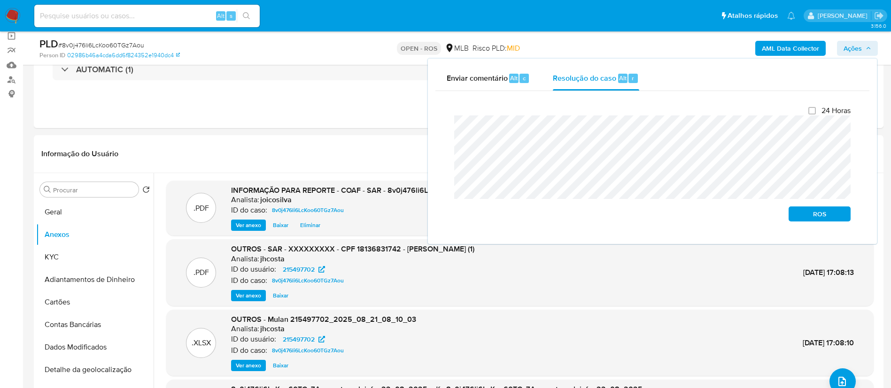
click at [434, 127] on div "Enviar comentário Alt c Resolução do caso Alt r Fechamento do caso 24 Horas ROS" at bounding box center [652, 151] width 449 height 185
click at [815, 216] on span "ROS" at bounding box center [819, 214] width 49 height 13
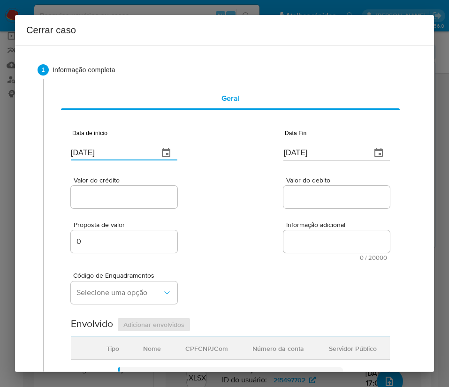
click at [110, 146] on input "[DATE]" at bounding box center [111, 153] width 80 height 15
paste input "01/07"
type input "[DATE]"
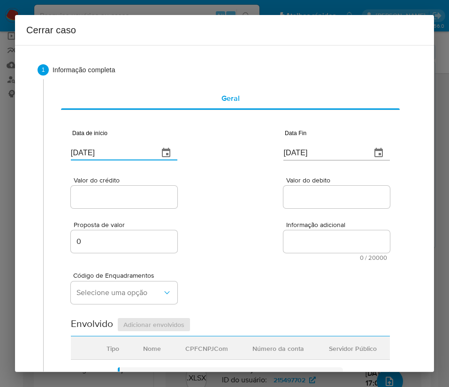
drag, startPoint x: 218, startPoint y: 194, endPoint x: 2, endPoint y: 247, distance: 222.9
click at [216, 197] on div "Valor do crédito Valor do debito" at bounding box center [230, 188] width 319 height 45
click at [284, 152] on input "[DATE]" at bounding box center [324, 153] width 80 height 15
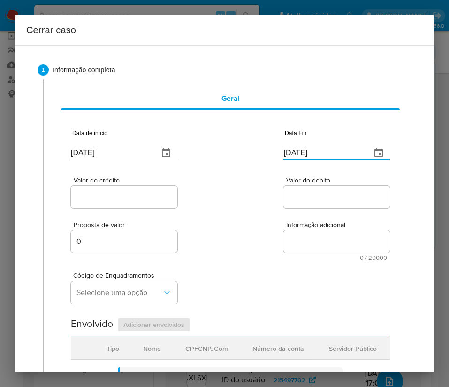
paste input "15"
type input "[DATE]"
drag, startPoint x: 286, startPoint y: 235, endPoint x: 170, endPoint y: 220, distance: 117.0
click at [284, 236] on textarea "Informação adicional" at bounding box center [337, 242] width 107 height 23
click at [143, 193] on input "Valor do crédito" at bounding box center [124, 197] width 107 height 12
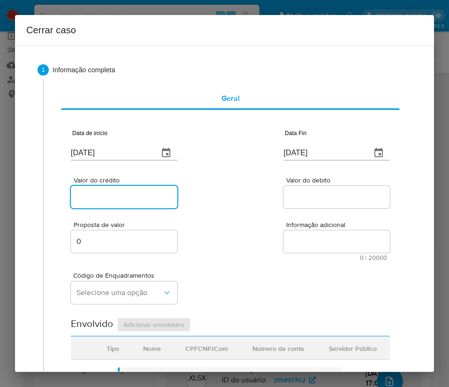
click at [120, 192] on input "Valor do crédito" at bounding box center [124, 197] width 107 height 12
paste input "R$160.609"
type input "R$160.609"
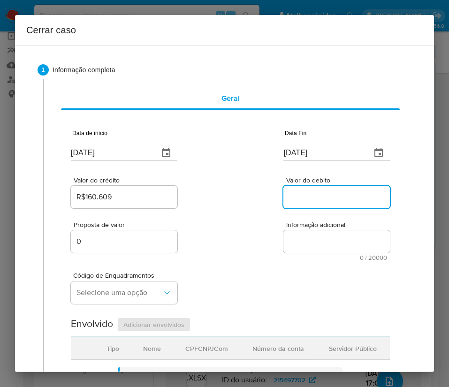
click at [315, 191] on input "Valor do debito" at bounding box center [337, 197] width 107 height 12
paste input "R$160.579"
type input "R$160.579"
click at [268, 267] on div "Código de Enquadramentos Selecione uma opção" at bounding box center [230, 284] width 319 height 47
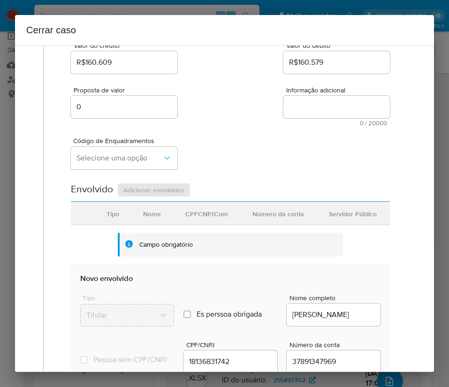
scroll to position [141, 0]
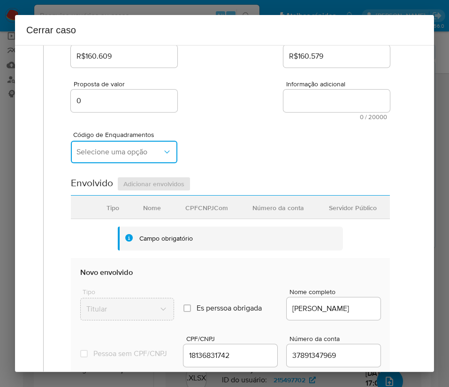
click at [108, 158] on button "Selecione uma opção" at bounding box center [124, 152] width 107 height 23
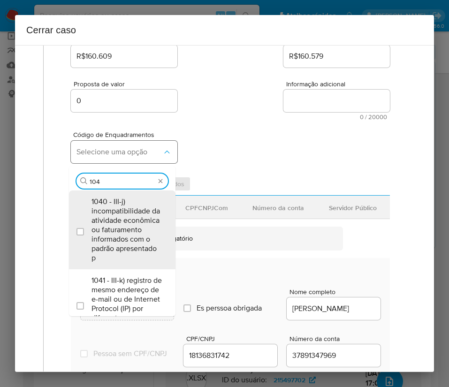
type input "1045"
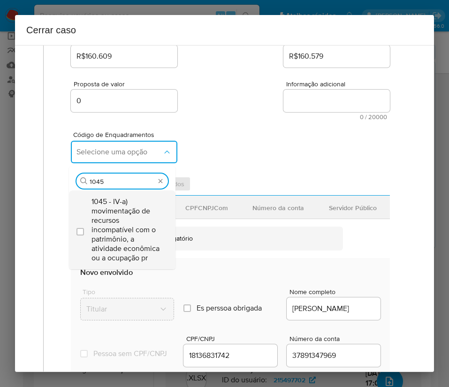
click at [106, 224] on span "1045 - IV-a) movimentação de recursos incompatível com o patrimônio, a atividad…" at bounding box center [127, 230] width 71 height 66
checkbox input "true"
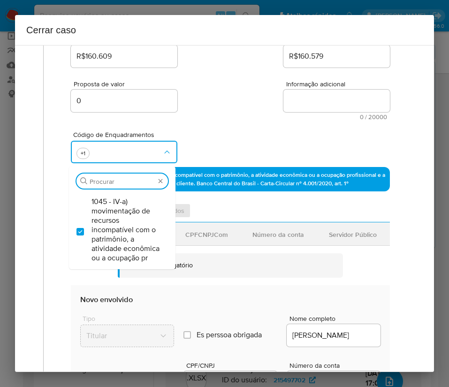
click at [212, 135] on div "Código de Enquadramentos Procurar 1045 - IV-a) movimentação de recursos incompa…" at bounding box center [230, 143] width 319 height 47
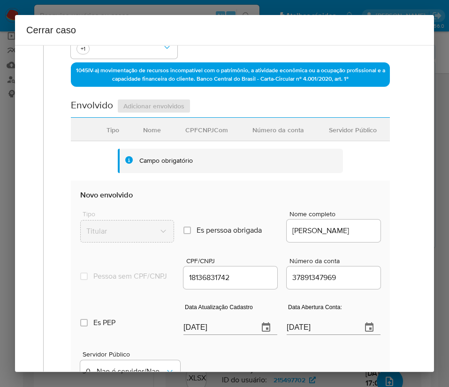
scroll to position [413, 0]
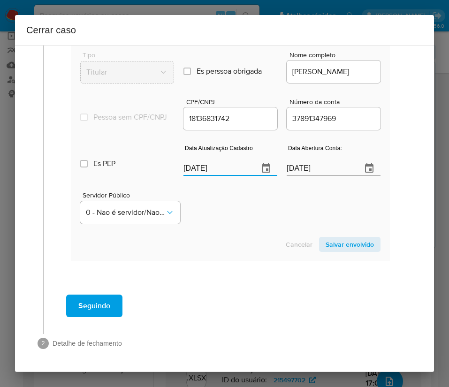
click at [197, 167] on input "[DATE]" at bounding box center [218, 168] width 68 height 15
paste input "4/05"
type input "[DATE]"
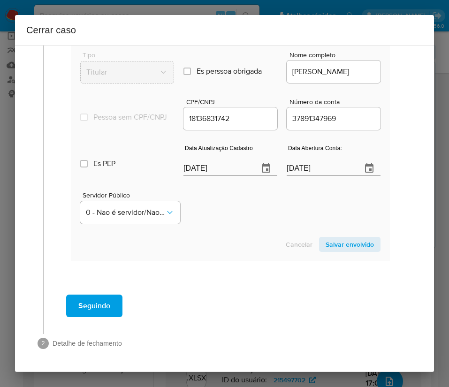
drag, startPoint x: 246, startPoint y: 224, endPoint x: 18, endPoint y: 244, distance: 228.6
click at [246, 225] on div "Servidor Público 0 - Nao é servidor/[PERSON_NAME] possui informacao" at bounding box center [230, 204] width 301 height 47
click at [305, 165] on input "[DATE]" at bounding box center [321, 168] width 68 height 15
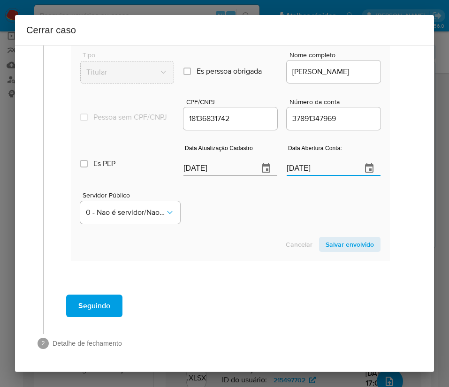
paste input "text"
type input "[DATE]"
click at [284, 227] on div "Servidor Público 0 - Nao é servidor/[PERSON_NAME] possui informacao" at bounding box center [230, 204] width 301 height 47
click at [326, 241] on span "Salvar envolvido" at bounding box center [350, 244] width 48 height 13
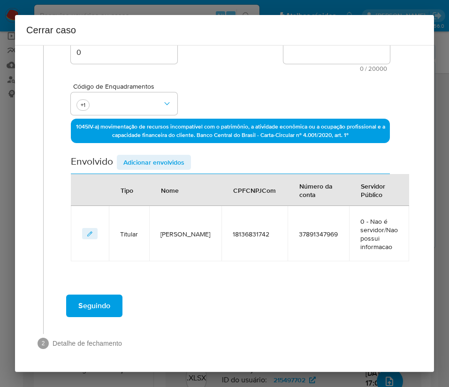
scroll to position [0, 0]
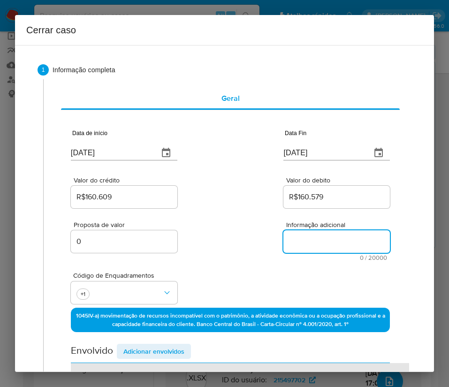
click at [297, 240] on textarea "Informação adicional" at bounding box center [337, 242] width 107 height 23
paste textarea "Loremipsumd si Ametcon Adipisc Elitse Doeius te Incid, UTL 55581414045, 08 etdo…"
type textarea "Loremipsumd si Ametcon Adipisc Elitse Doeius te Incid, UTL 55581414045, 08 etdo…"
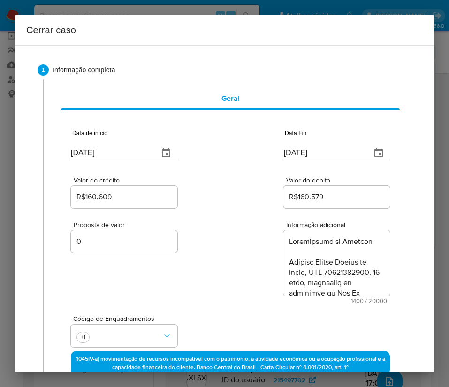
scroll to position [849, 0]
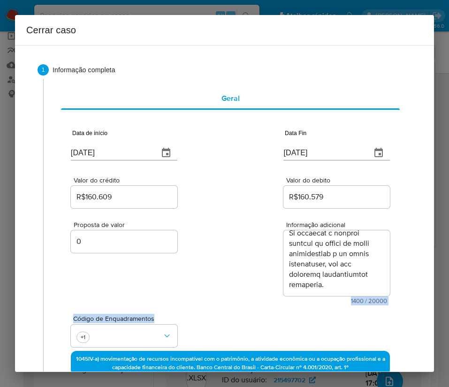
click at [268, 304] on div "Data de início [DATE] Data Fin [DATE] Valor do crédito R$160.609 Valor do debit…" at bounding box center [230, 306] width 319 height 378
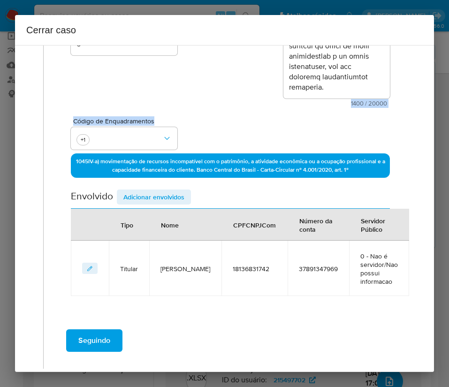
scroll to position [241, 0]
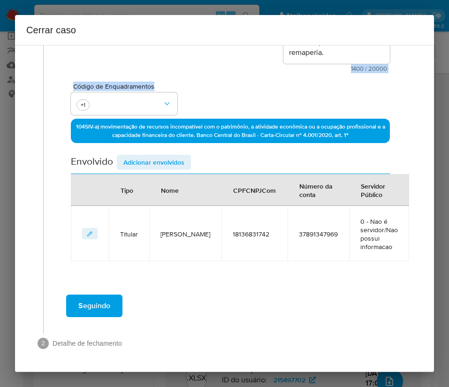
click at [99, 302] on span "Seguindo" at bounding box center [94, 306] width 32 height 21
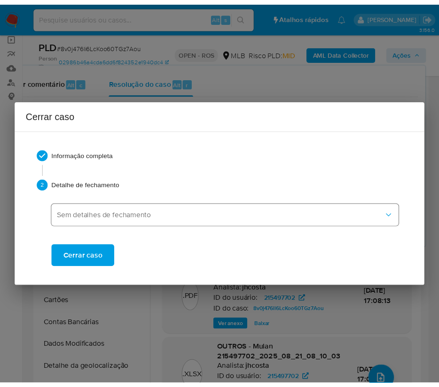
scroll to position [829, 0]
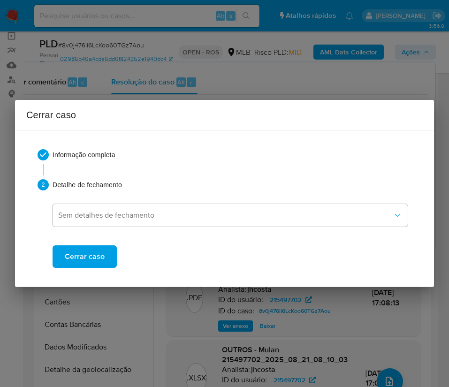
click at [99, 256] on span "Cerrar caso" at bounding box center [85, 257] width 40 height 21
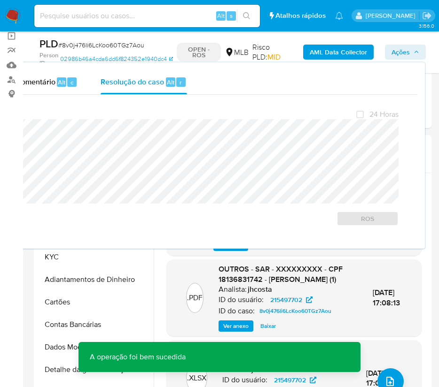
click at [99, 44] on span "# 8v0j476li6LcKoo60TGz7Aou" at bounding box center [101, 44] width 86 height 9
copy span "8v0j476li6LcKoo60TGz7Aou"
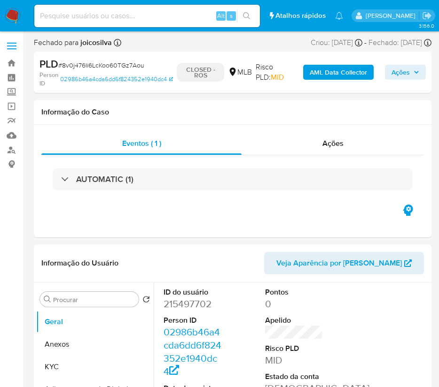
click at [4, 18] on nav "Pausado Ver notificaciones Alt s Atalhos rápidos Presiona las siguientes teclas…" at bounding box center [219, 15] width 439 height 31
select select "10"
click at [10, 14] on img at bounding box center [13, 16] width 16 height 16
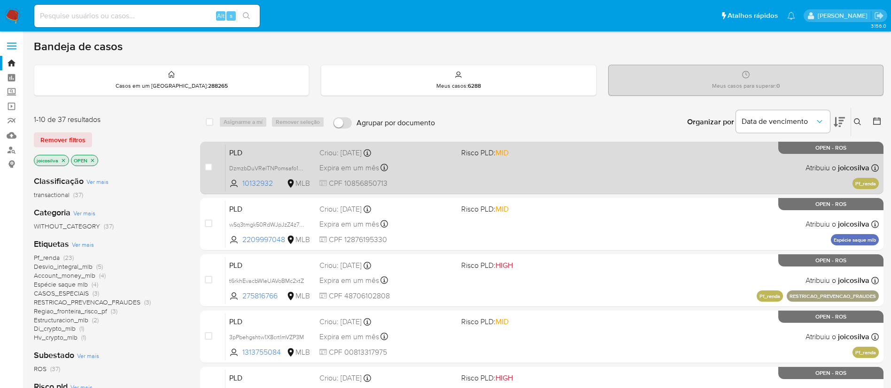
click at [449, 187] on div "PLD DzmzbDuVRelTNPomsafo1gnO 10132932 MLB Risco PLD: MID Criou: 12/08/2025 Crio…" at bounding box center [551, 167] width 653 height 47
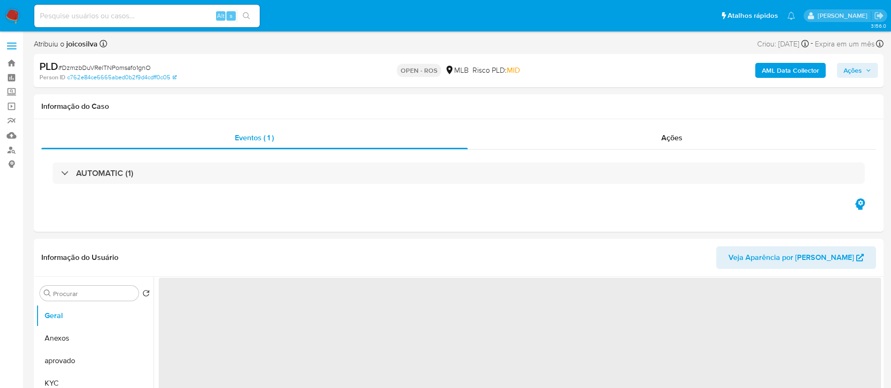
click at [139, 66] on span "# DzmzbDuVRelTNPomsafo1gnO" at bounding box center [104, 67] width 93 height 9
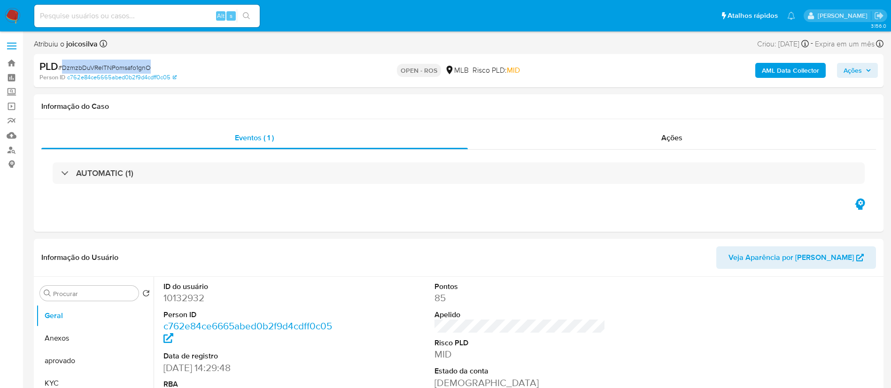
copy span "DzmzbDuVRelTNPomsafo1gnO"
select select "10"
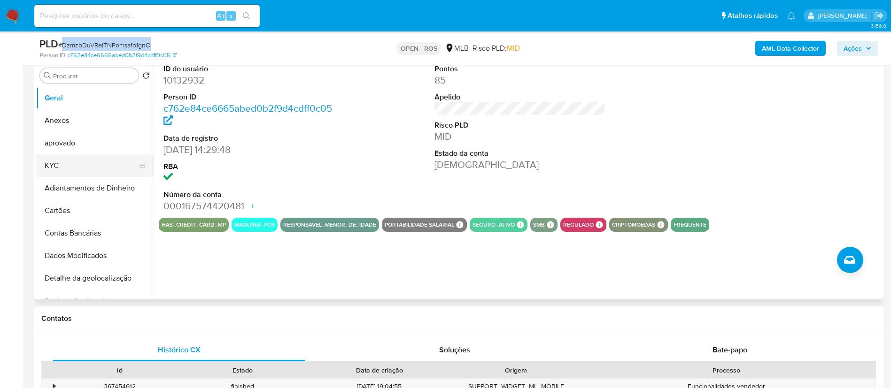
scroll to position [211, 0]
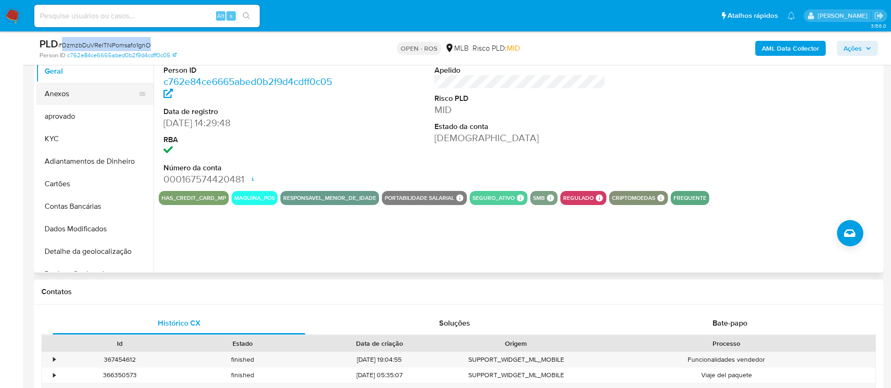
drag, startPoint x: 74, startPoint y: 93, endPoint x: 84, endPoint y: 95, distance: 10.4
click at [74, 95] on button "Anexos" at bounding box center [91, 94] width 110 height 23
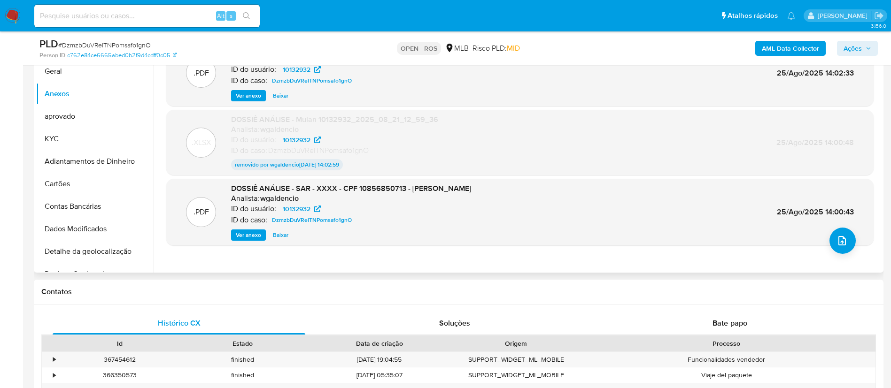
click at [684, 139] on div ".XLSX DOSSIÊ ANÁLISE - Mulan 10132932_2025_08_21_12_59_36 Analista: wgaldencio …" at bounding box center [520, 143] width 698 height 56
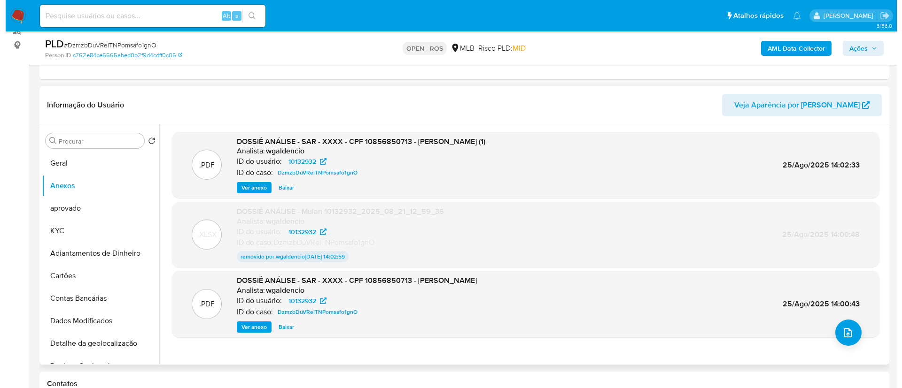
scroll to position [141, 0]
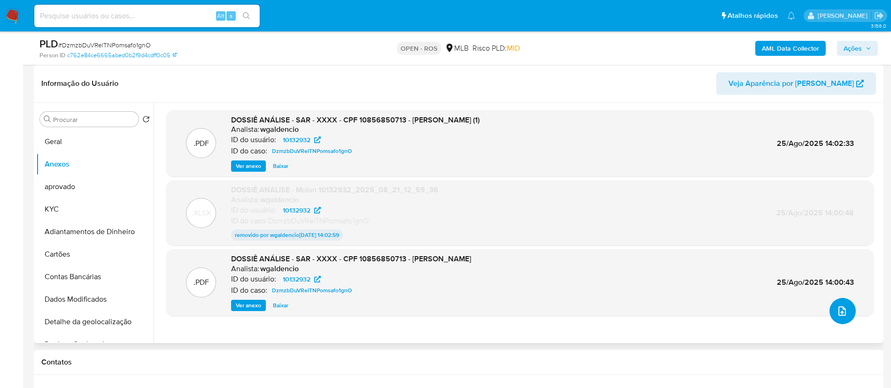
click at [830, 310] on button "upload-file" at bounding box center [842, 311] width 26 height 26
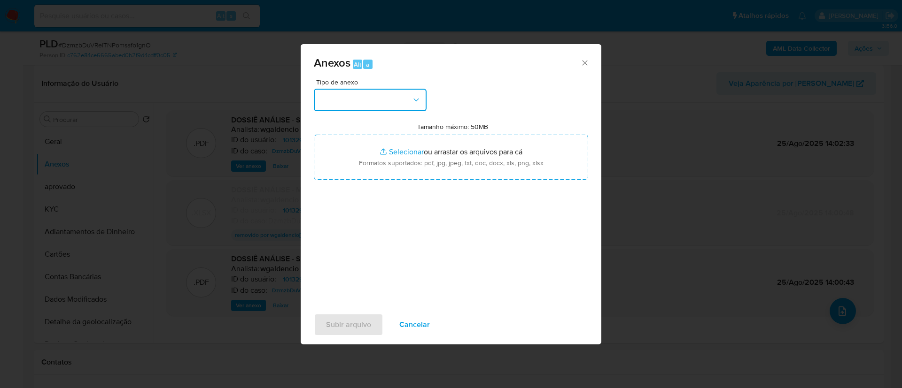
click at [403, 93] on button "button" at bounding box center [370, 100] width 113 height 23
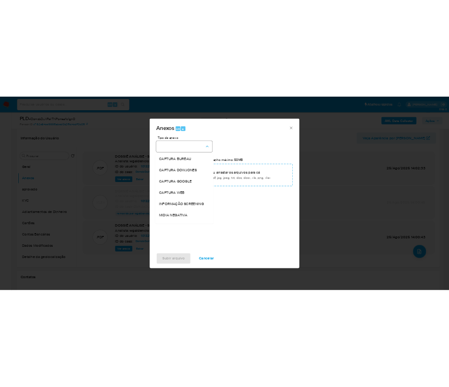
scroll to position [145, 0]
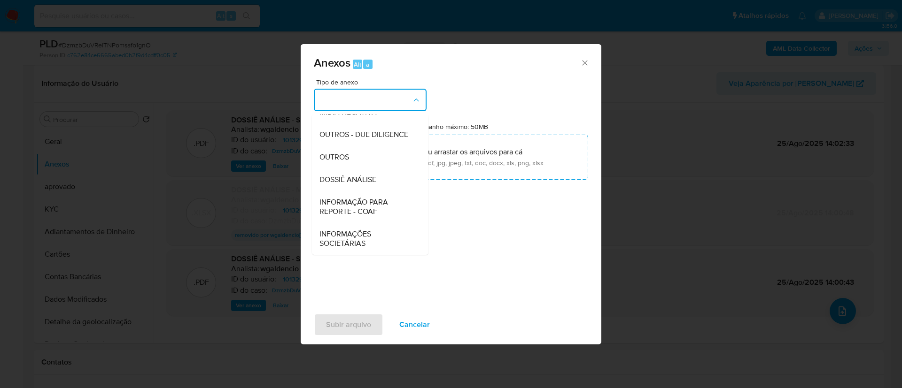
click at [366, 208] on span "INFORMAÇÃO PARA REPORTE - COAF" at bounding box center [367, 207] width 96 height 19
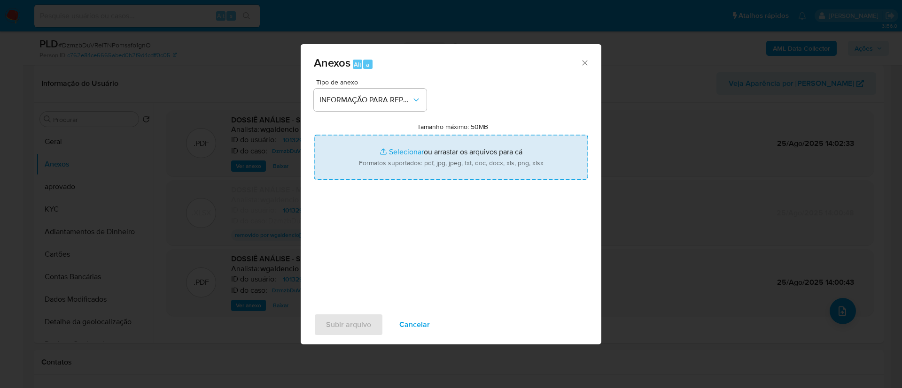
type input "C:\fakepath\SAR - DzmzbDuVRelTNPomsafo1gnO - CPF 10856850713 - KELLY MACEDO AND…"
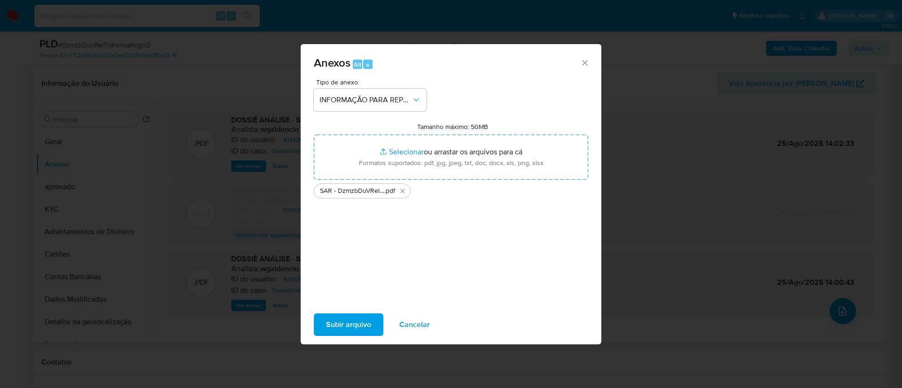
click at [343, 323] on span "Subir arquivo" at bounding box center [348, 325] width 45 height 21
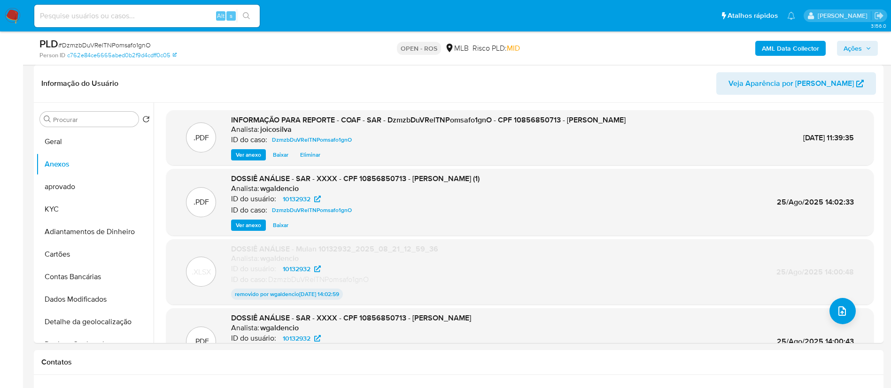
click at [856, 49] on span "Ações" at bounding box center [852, 48] width 18 height 15
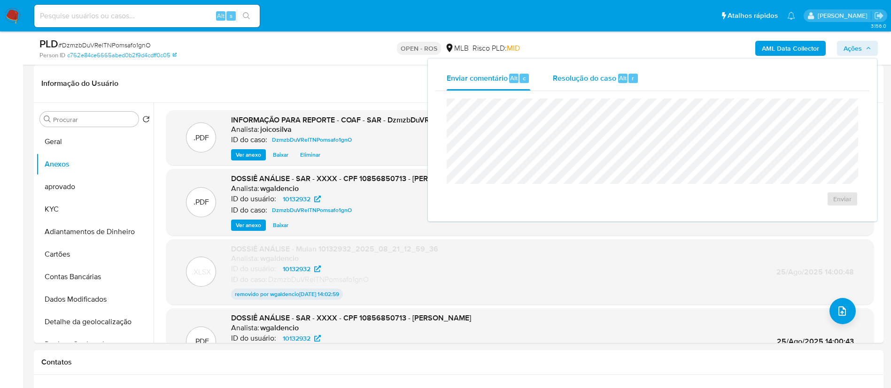
click at [583, 75] on span "Resolução do caso" at bounding box center [584, 77] width 63 height 11
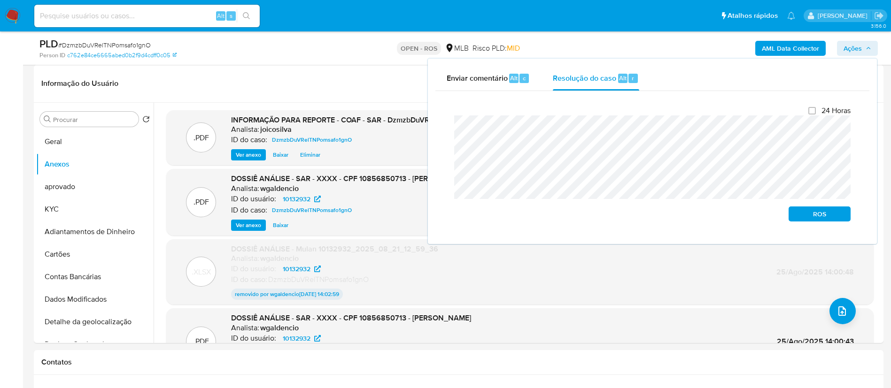
click at [429, 130] on div "Enviar comentário Alt c Resolução do caso Alt r Fechamento do caso 24 Horas ROS" at bounding box center [652, 151] width 449 height 185
click at [834, 220] on span "ROS" at bounding box center [819, 214] width 49 height 13
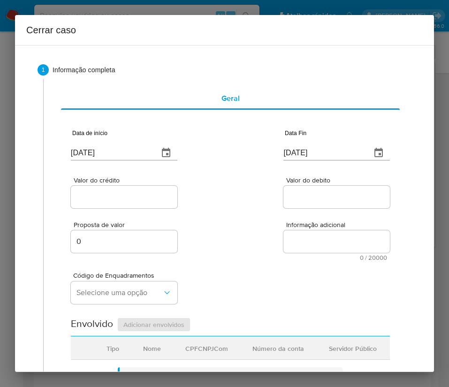
click at [116, 150] on input "[DATE]" at bounding box center [111, 153] width 80 height 15
paste input "01/07"
type input "01/07/2025"
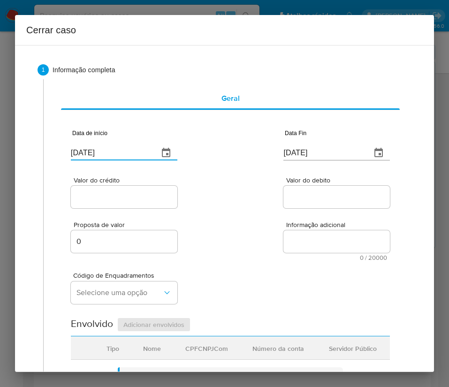
click at [234, 193] on div "Valor do crédito Valor do debito" at bounding box center [230, 188] width 319 height 45
click at [284, 150] on input "[DATE]" at bounding box center [324, 153] width 80 height 15
paste input "1"
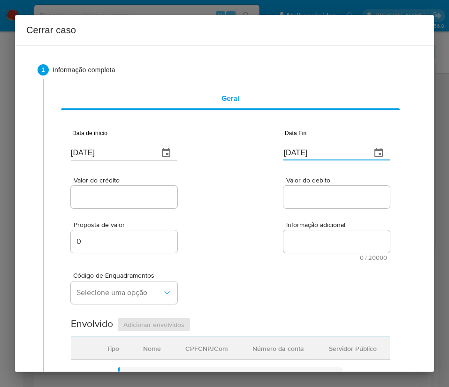
type input "21/08/2025"
click at [254, 232] on div "Proposta de valor 0 Informação adicional 0 / 20000 20000 caracteres restantes" at bounding box center [230, 235] width 319 height 51
drag, startPoint x: 139, startPoint y: 205, endPoint x: 149, endPoint y: 198, distance: 12.9
click at [141, 204] on div at bounding box center [124, 197] width 107 height 23
click at [149, 198] on input "Valor do crédito" at bounding box center [124, 197] width 107 height 12
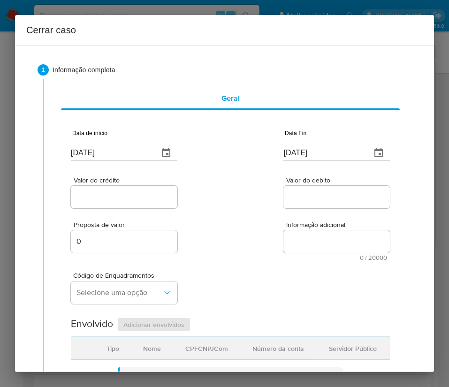
click at [126, 197] on input "Valor do crédito" at bounding box center [124, 197] width 107 height 12
paste input "R$304.441"
type input "R$304.441"
click at [266, 205] on div "Valor do crédito R$304.441 Valor do debito" at bounding box center [230, 188] width 319 height 45
click at [295, 188] on div at bounding box center [337, 197] width 107 height 23
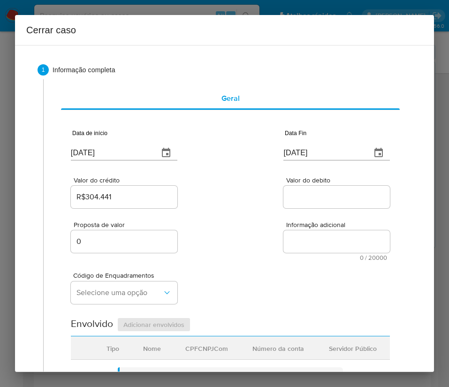
click at [289, 209] on div "Valor do debito" at bounding box center [337, 193] width 107 height 33
click at [296, 198] on input "Valor do debito" at bounding box center [337, 197] width 107 height 12
paste input "R$303.814"
type input "R$303.814"
click at [212, 292] on div "Código de Enquadramentos Selecione uma opção" at bounding box center [230, 284] width 319 height 47
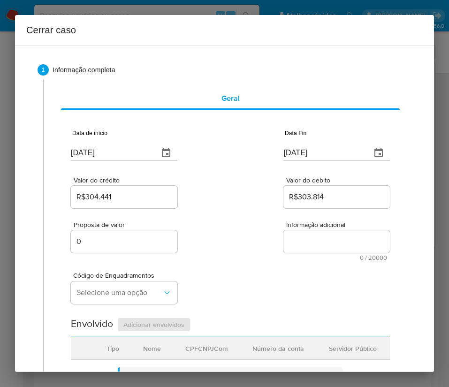
scroll to position [141, 0]
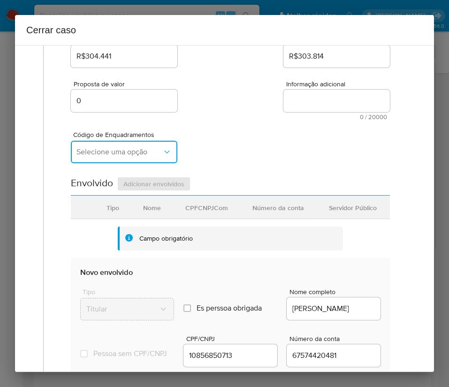
click at [98, 152] on span "Selecione uma opção" at bounding box center [120, 151] width 86 height 9
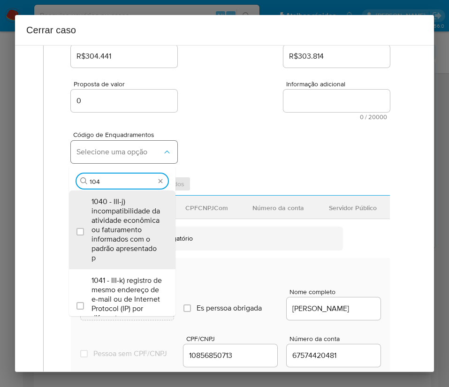
type input "1045"
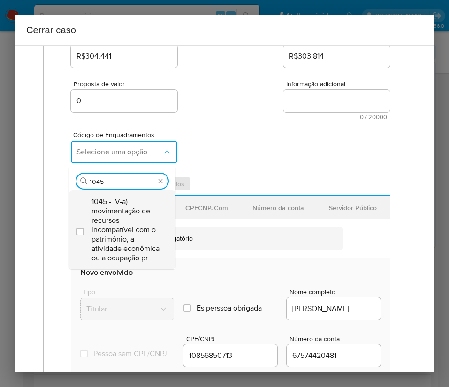
click at [110, 216] on span "1045 - IV-a) movimentação de recursos incompatível com o patrimônio, a atividad…" at bounding box center [127, 230] width 71 height 66
checkbox input "true"
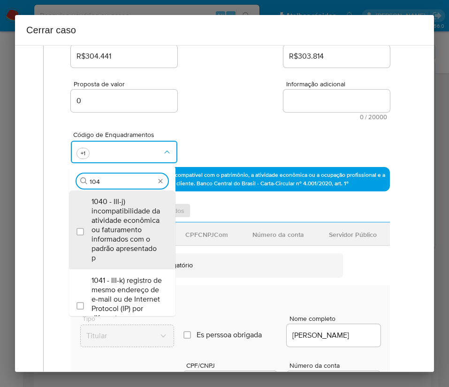
scroll to position [0, 0]
type input "1047"
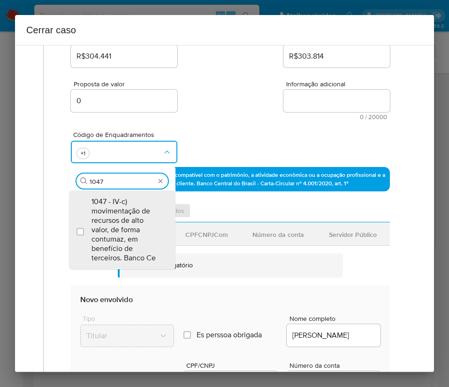
click at [110, 216] on span "1047 - IV-c) movimentação de recursos de alto valor, de forma contumaz, em bene…" at bounding box center [127, 230] width 71 height 66
checkbox input "true"
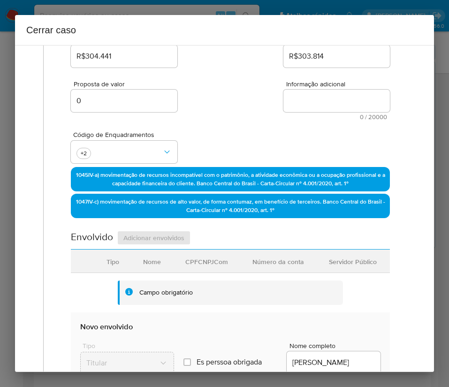
click at [248, 93] on div "Proposta de valor 0 Informação adicional 0 / 20000 20000 caracteres restantes" at bounding box center [230, 94] width 319 height 51
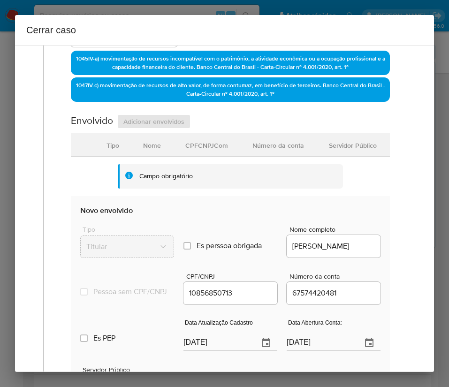
scroll to position [423, 0]
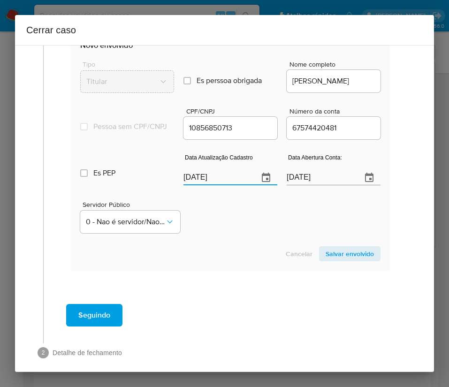
click at [197, 185] on input "[DATE]" at bounding box center [218, 177] width 68 height 15
paste input "19"
type input "19/08/2025"
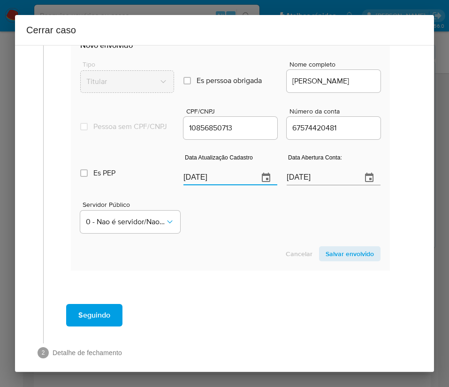
click at [226, 247] on section "Novo envolvido Tipo Titular Es perssoa obrigada Is PObrigada Nome completo KELL…" at bounding box center [230, 151] width 319 height 240
click at [319, 185] on input "30/06/2020" at bounding box center [321, 177] width 68 height 15
drag, startPoint x: 293, startPoint y: 234, endPoint x: 281, endPoint y: 234, distance: 12.7
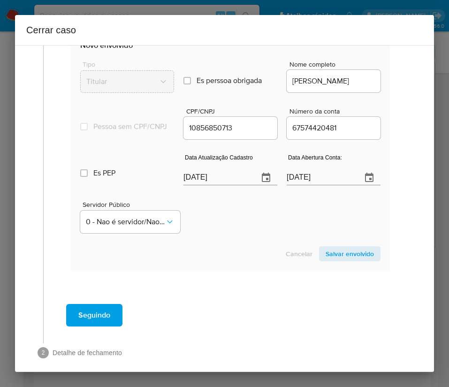
click at [293, 234] on div "Servidor Público 0 - Nao é servidor/Nao possui informacao" at bounding box center [230, 213] width 301 height 47
click at [134, 227] on span "0 - Nao é servidor/Nao possui informacao" at bounding box center [125, 221] width 79 height 9
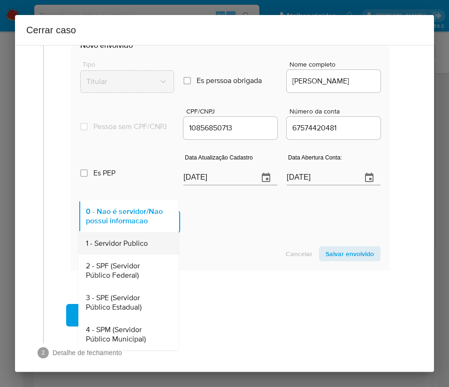
click at [123, 245] on div "1 - Servidor Publico" at bounding box center [126, 243] width 80 height 23
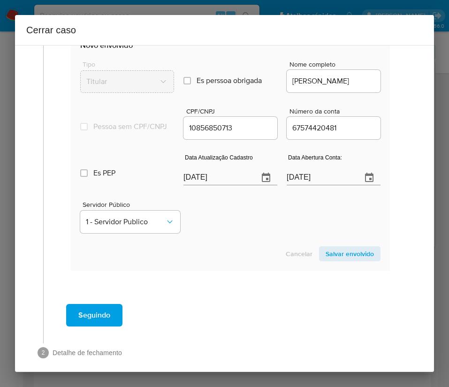
click at [226, 220] on div "Servidor Público 1 - Servidor Publico" at bounding box center [230, 213] width 301 height 47
click at [343, 261] on span "Salvar envolvido" at bounding box center [350, 253] width 48 height 13
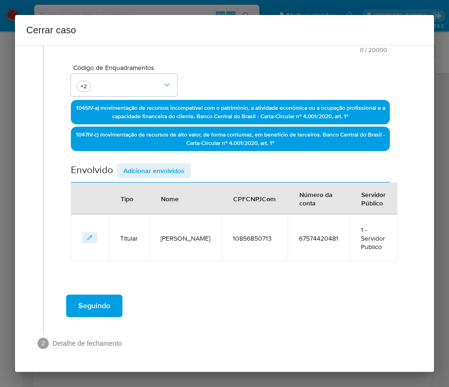
click at [151, 167] on span "Adicionar envolvidos" at bounding box center [153, 170] width 61 height 13
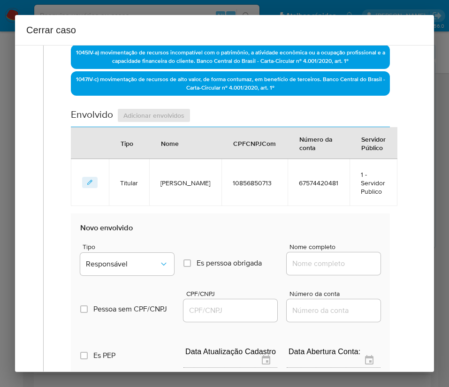
scroll to position [349, 0]
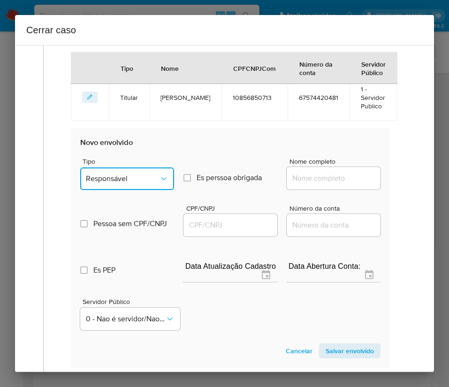
click at [142, 179] on span "Responsável" at bounding box center [122, 178] width 73 height 9
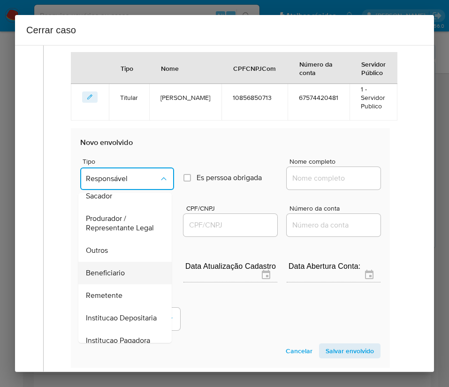
scroll to position [141, 0]
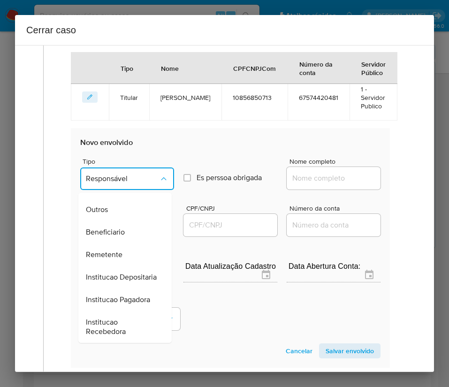
click at [110, 259] on div "Remetente" at bounding box center [122, 255] width 73 height 23
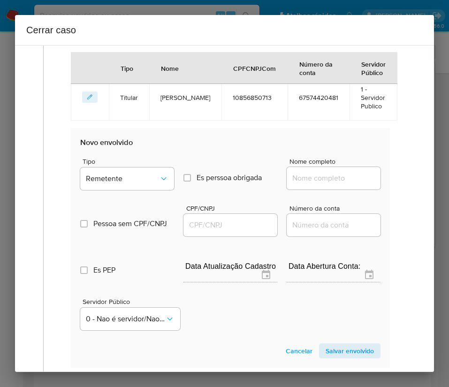
click at [306, 177] on input "Nome completo" at bounding box center [334, 178] width 94 height 12
paste input "Evandro Barros Carvalho, 10600390799"
drag, startPoint x: 311, startPoint y: 181, endPoint x: 415, endPoint y: 181, distance: 104.2
click at [415, 181] on div "1 Informação completa Geral Data de início 01/07/2025 Data Fin 21/08/2025 Valor…" at bounding box center [224, 208] width 419 height 327
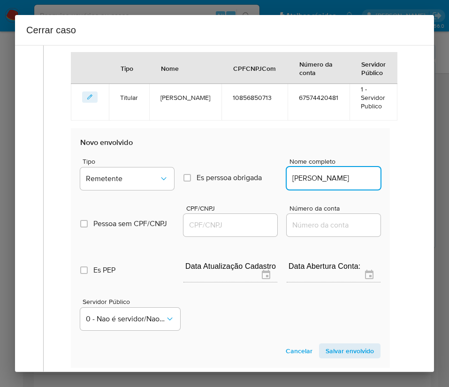
scroll to position [0, 1]
type input "Evandro Barros Carvalho"
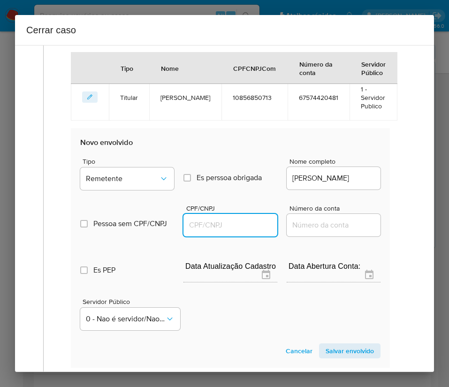
scroll to position [0, 0]
click at [199, 225] on input "CPF/CNPJ" at bounding box center [231, 225] width 94 height 12
paste input "10600390799"
type input "10600390799"
drag, startPoint x: 324, startPoint y: 347, endPoint x: 308, endPoint y: 346, distance: 16.5
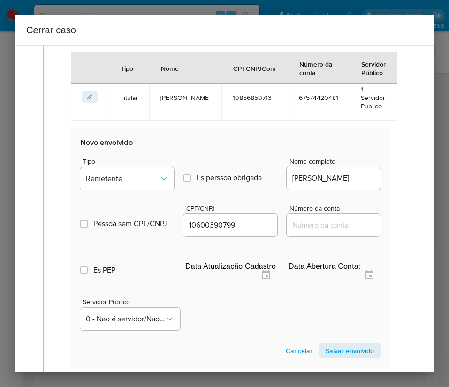
click at [326, 347] on span "Salvar envolvido" at bounding box center [350, 351] width 48 height 13
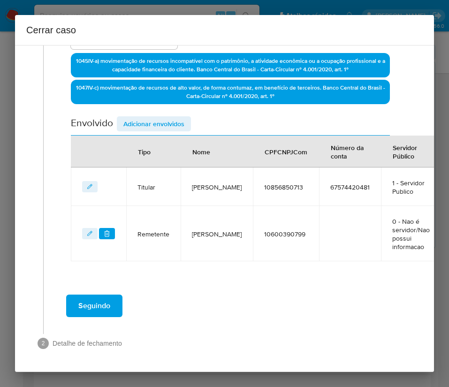
click at [156, 122] on span "Adicionar envolvidos" at bounding box center [153, 123] width 61 height 13
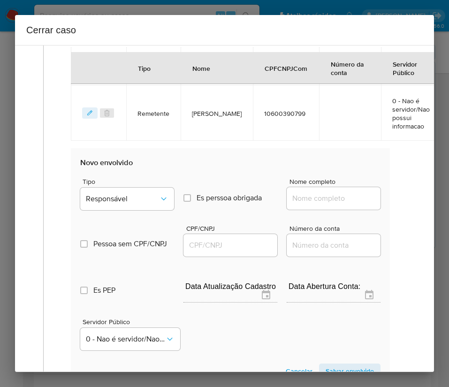
scroll to position [475, 0]
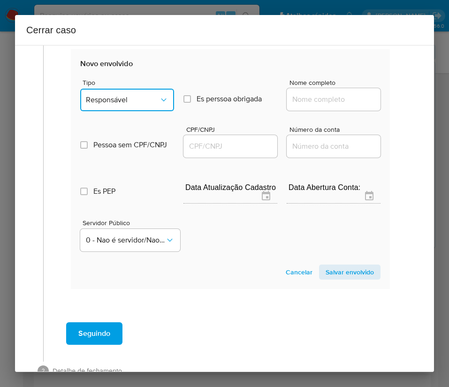
click at [136, 105] on span "Responsável" at bounding box center [122, 99] width 73 height 9
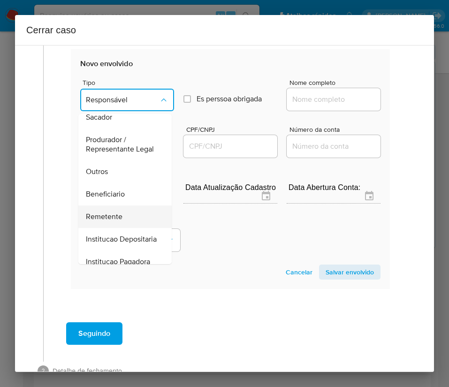
scroll to position [167, 0]
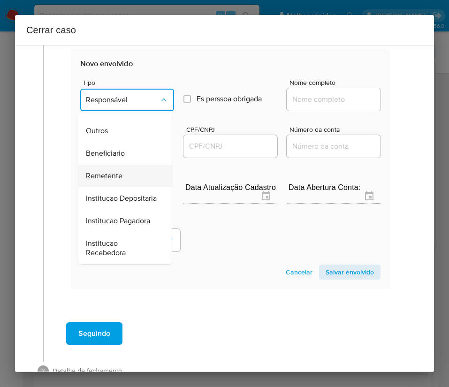
click at [115, 171] on span "Remetente" at bounding box center [104, 175] width 37 height 9
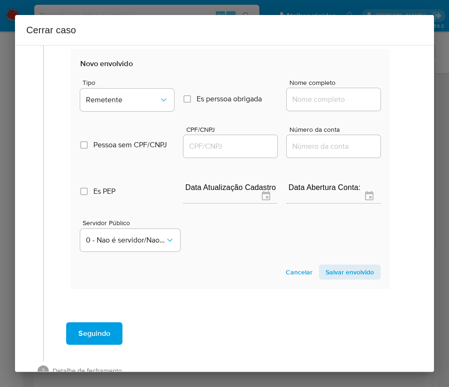
click at [305, 106] on input "Nome completo" at bounding box center [334, 99] width 94 height 12
paste input "OIG GAMING BRAZIL LTDA, 55459453000172"
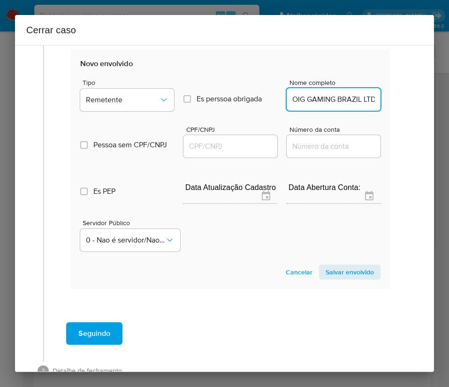
scroll to position [0, 73]
drag, startPoint x: 299, startPoint y: 109, endPoint x: 418, endPoint y: 109, distance: 118.8
click at [418, 109] on div "1 Informação completa Geral Data de início 01/07/2025 Data Fin 21/08/2025 Valor…" at bounding box center [224, 208] width 419 height 327
type input "OIG GAMING BRAZIL LTDA"
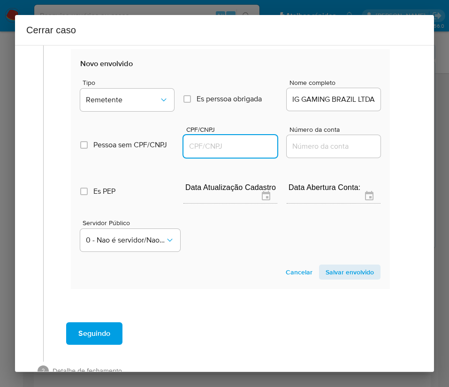
scroll to position [0, 0]
click at [200, 153] on input "CPF/CNPJ" at bounding box center [231, 146] width 94 height 12
paste input "55459453000172"
type input "55459453000172"
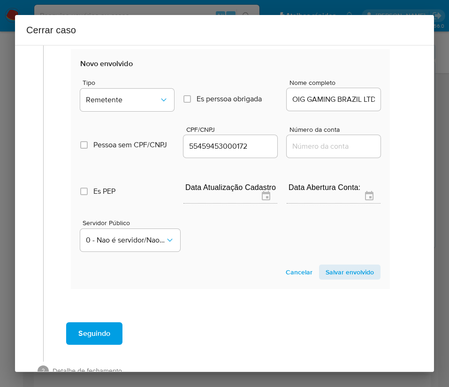
click at [329, 278] on span "Salvar envolvido" at bounding box center [350, 272] width 48 height 13
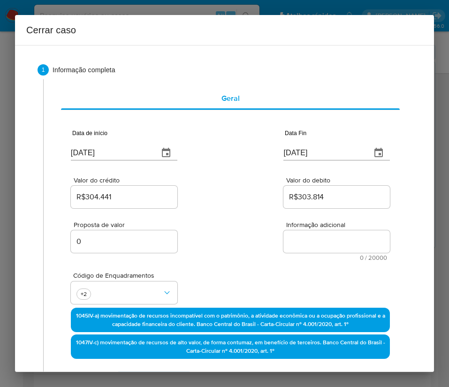
click at [299, 239] on textarea "Informação adicional" at bounding box center [337, 242] width 107 height 23
paste textarea "Informações do Cliente Kelly Macedo Andre, CPF 10856850713, 40 anos, residente …"
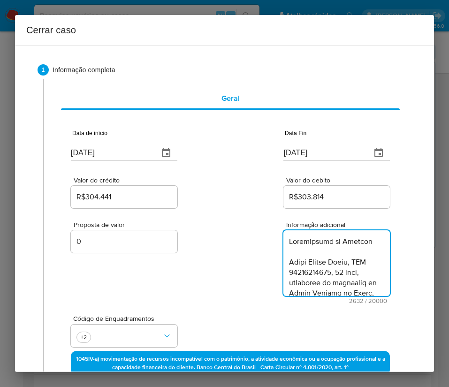
type textarea "Informações do Cliente Kelly Macedo Andre, CPF 10856850713, 40 anos, residente …"
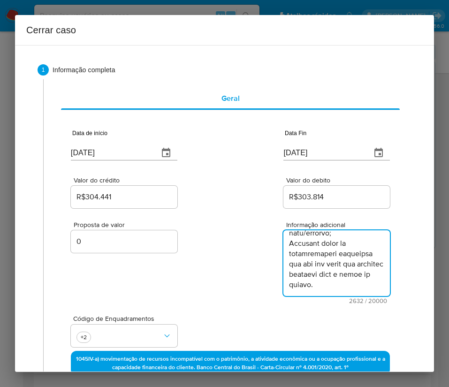
click at [210, 274] on div "Proposta de valor 0 Informação adicional 2632 / 20000 17368 caracteres restantes" at bounding box center [230, 257] width 319 height 94
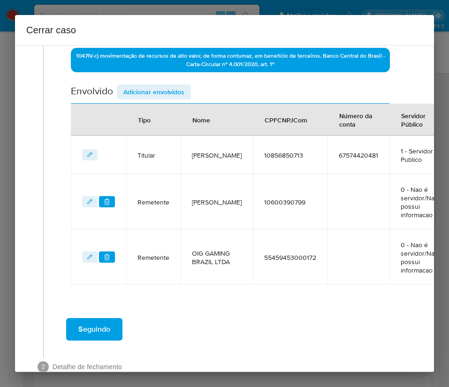
scroll to position [373, 0]
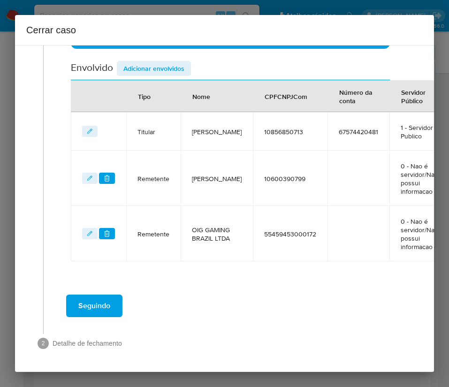
click at [100, 298] on span "Seguindo" at bounding box center [94, 306] width 32 height 21
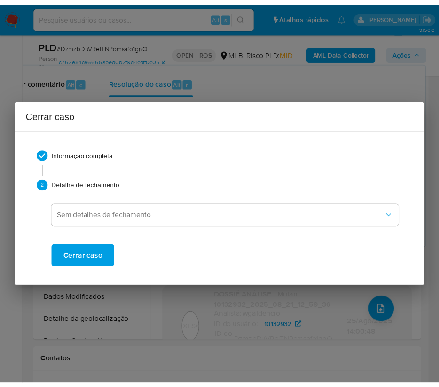
scroll to position [1480, 0]
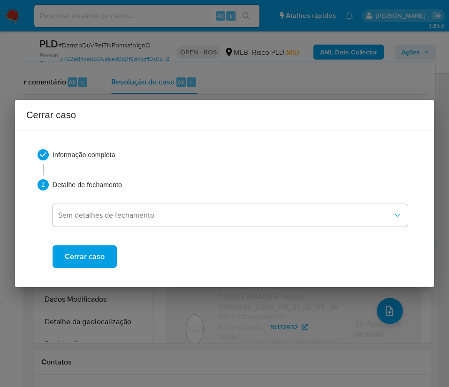
click at [93, 263] on span "Cerrar caso" at bounding box center [85, 257] width 40 height 21
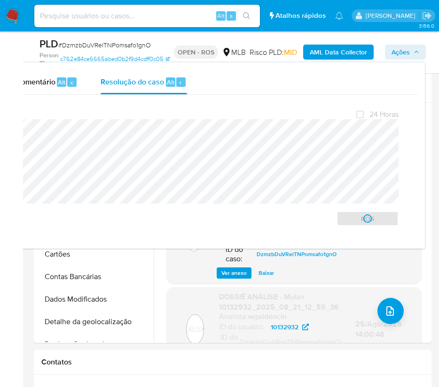
click at [85, 48] on span "# DzmzbDuVRelTNPomsafo1gnO" at bounding box center [104, 44] width 93 height 9
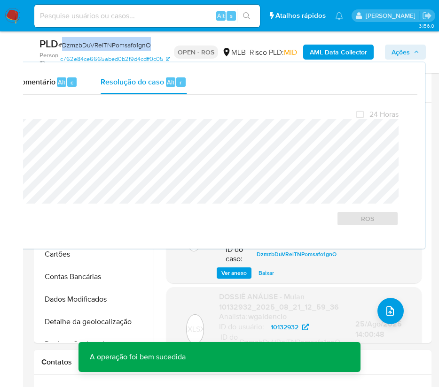
click at [85, 48] on span "# DzmzbDuVRelTNPomsafo1gnO" at bounding box center [104, 44] width 93 height 9
copy span "DzmzbDuVRelTNPomsafo1gnO"
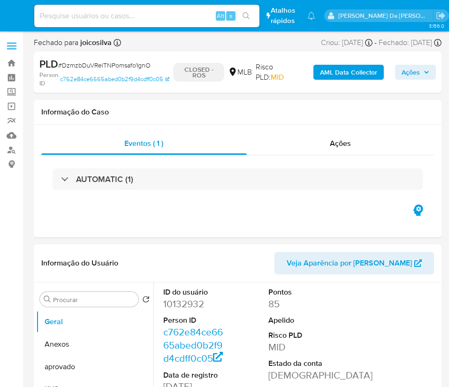
select select "10"
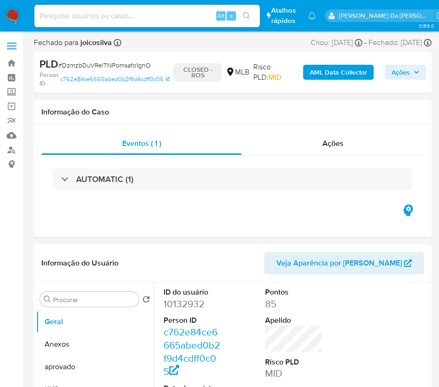
click at [15, 13] on img at bounding box center [13, 16] width 16 height 16
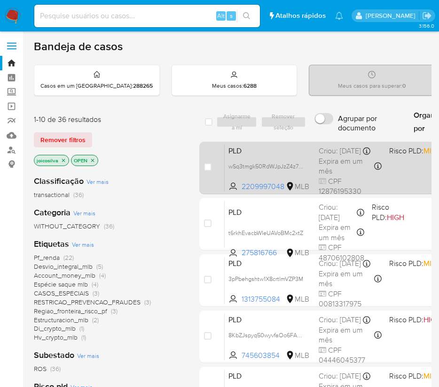
click at [302, 166] on div "PLD wSq3tmgk50RdWJpJzZ4z7qY1 2209997048 MLB Risco PLD: MID Criou: [DATE] Criou:…" at bounding box center [407, 167] width 367 height 47
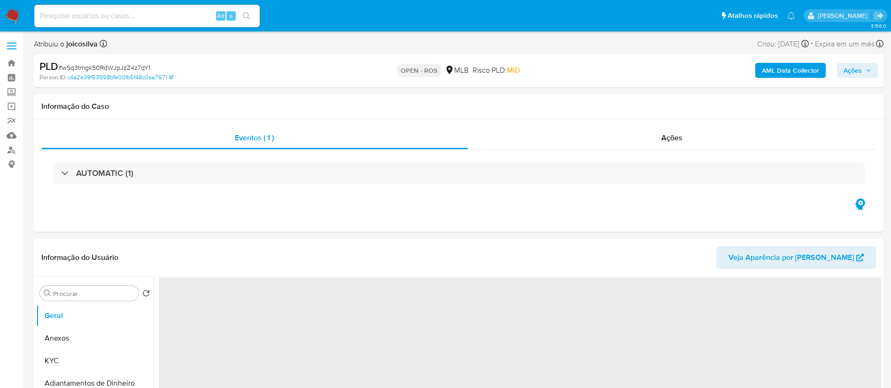
click at [133, 66] on span "# wSq3tmgk50RdWJpJzZ4z7qY1" at bounding box center [104, 67] width 92 height 9
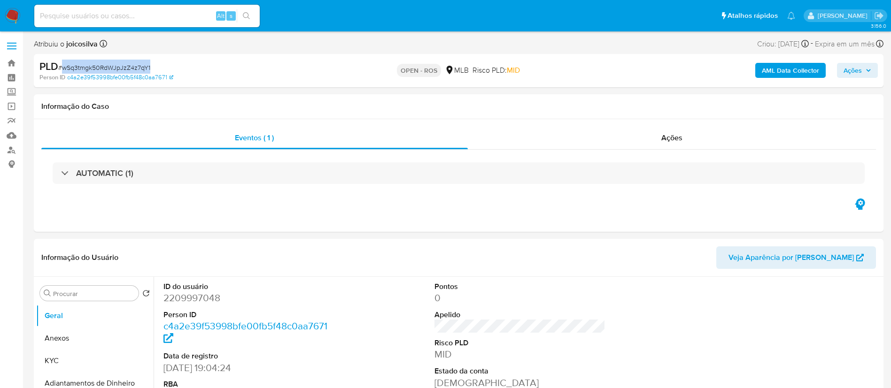
click at [133, 66] on span "# wSq3tmgk50RdWJpJzZ4z7qY1" at bounding box center [104, 67] width 92 height 9
select select "10"
copy span "wSq3tmgk50RdWJpJzZ4z7qY1"
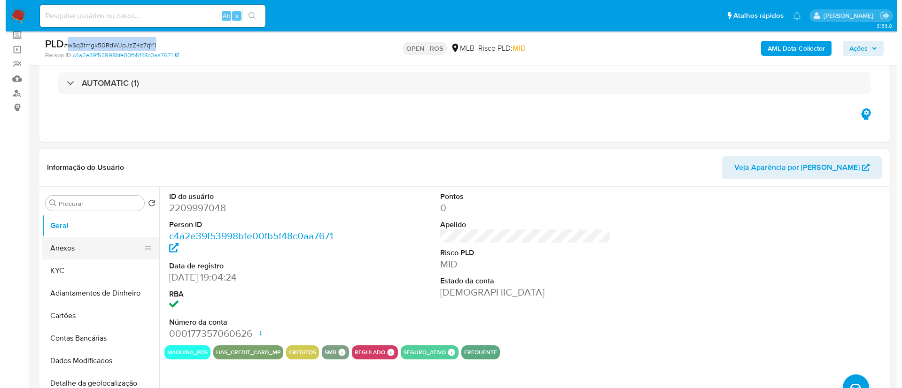
scroll to position [70, 0]
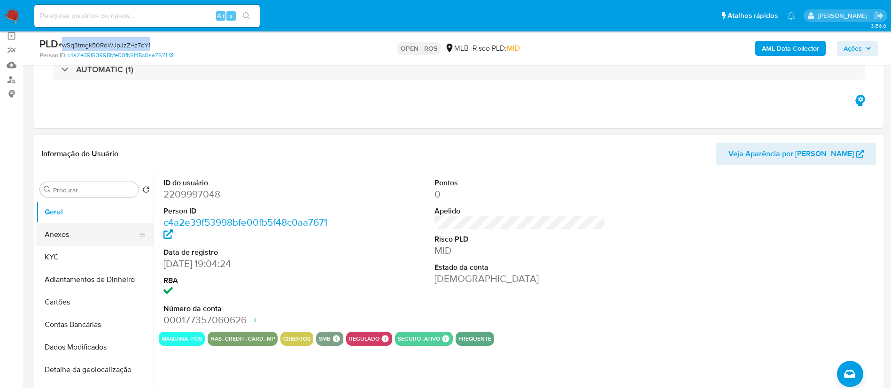
click at [60, 241] on button "Anexos" at bounding box center [91, 235] width 110 height 23
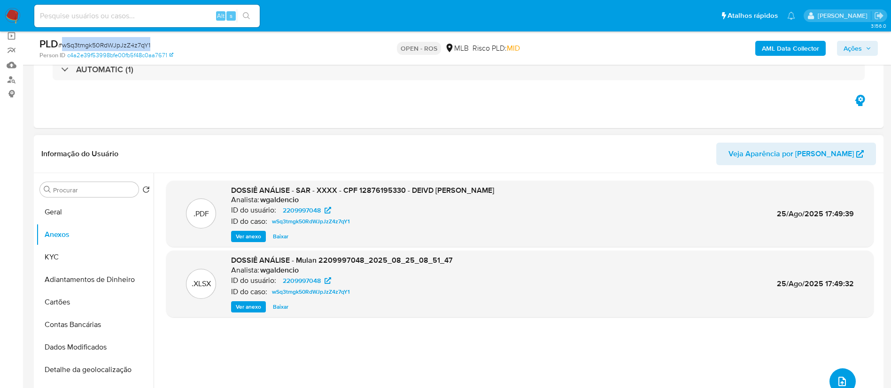
click at [449, 378] on icon "upload-file" at bounding box center [841, 381] width 11 height 11
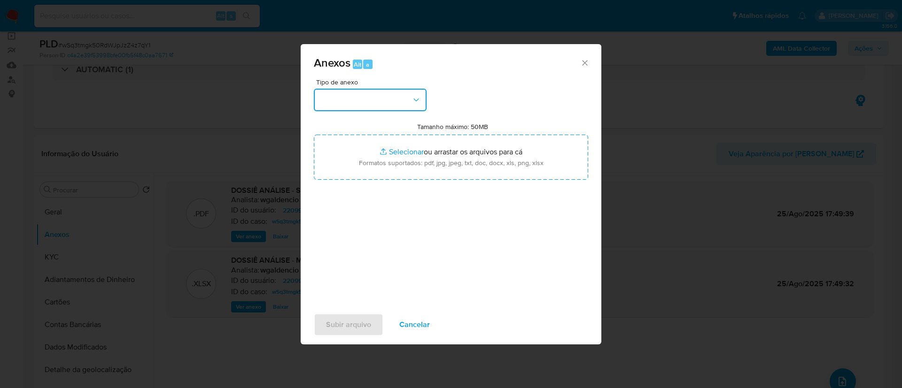
drag, startPoint x: 403, startPoint y: 96, endPoint x: 403, endPoint y: 101, distance: 5.6
click at [403, 96] on button "button" at bounding box center [370, 100] width 113 height 23
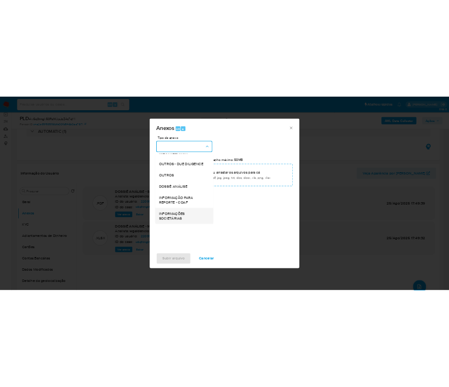
scroll to position [145, 0]
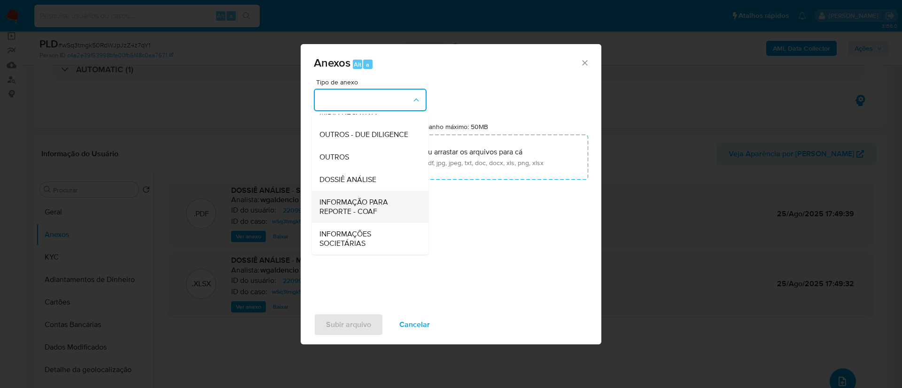
click at [362, 212] on span "INFORMAÇÃO PARA REPORTE - COAF" at bounding box center [367, 207] width 96 height 19
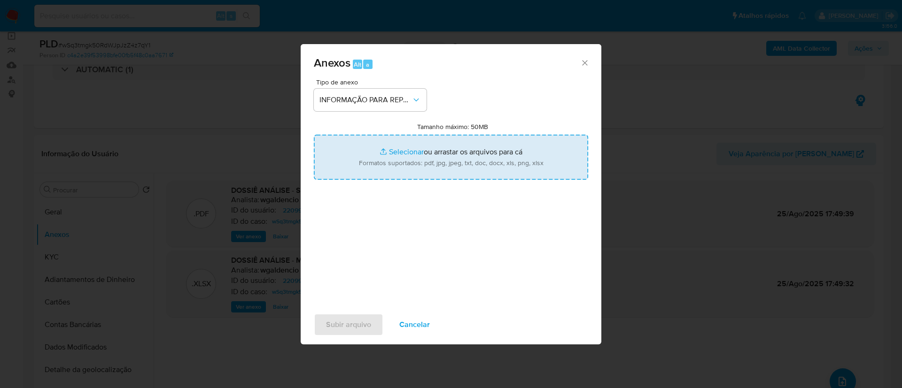
type input "C:\fakepath\SAR - wSq3tmgk50RdWJpJzZ4z7qY1 - CPF 12876195330 - DEIVD HERCULES D…"
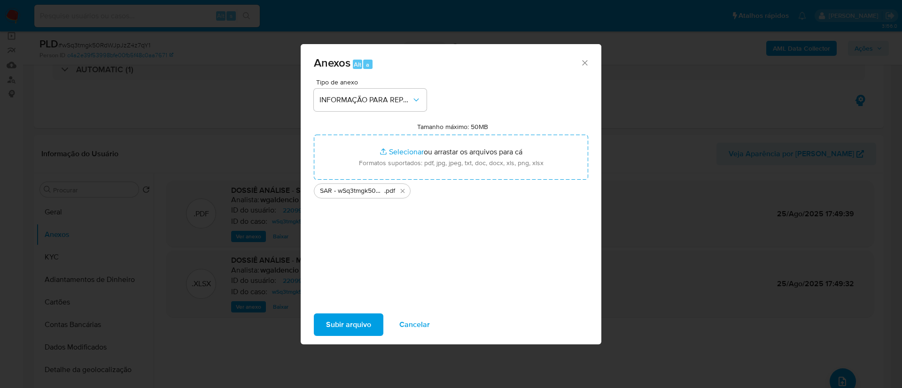
click at [355, 324] on span "Subir arquivo" at bounding box center [348, 325] width 45 height 21
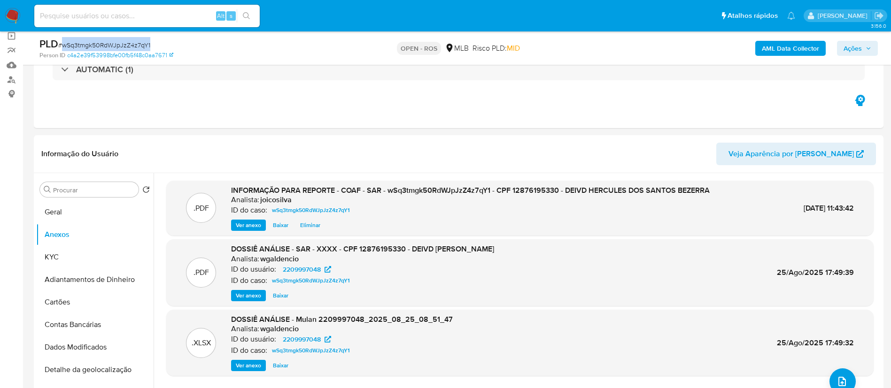
drag, startPoint x: 859, startPoint y: 45, endPoint x: 847, endPoint y: 55, distance: 16.7
click at [449, 46] on span "Ações" at bounding box center [852, 48] width 18 height 15
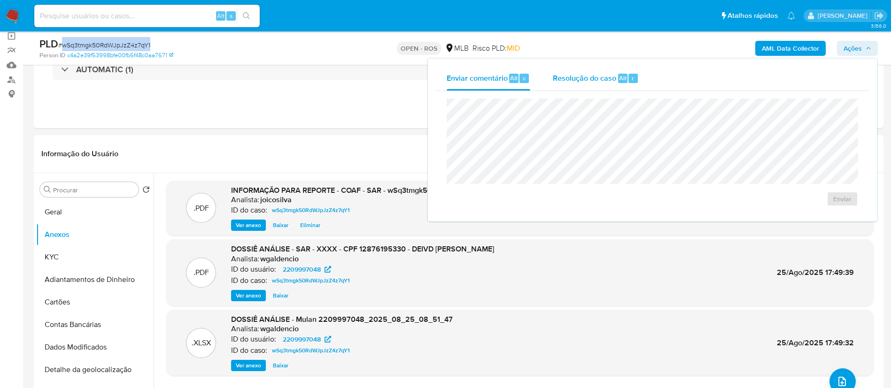
click at [449, 78] on span "Resolução do caso" at bounding box center [584, 77] width 63 height 11
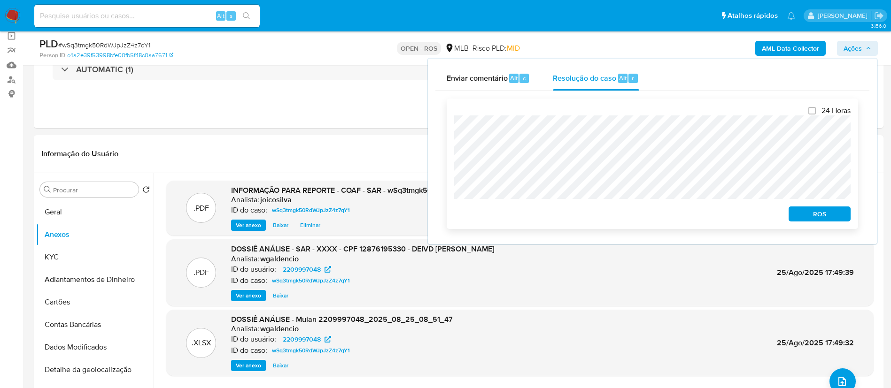
click at [449, 214] on span "ROS" at bounding box center [819, 214] width 49 height 13
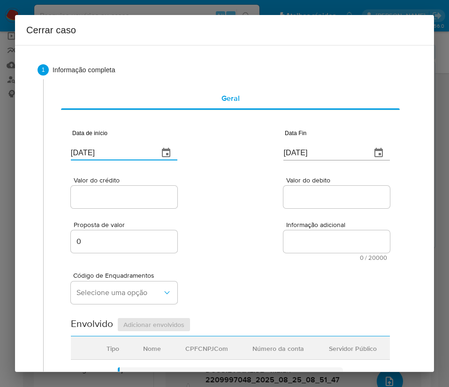
click at [120, 148] on input "[DATE]" at bounding box center [111, 153] width 80 height 15
paste input "02/07"
type input "02/07/2025"
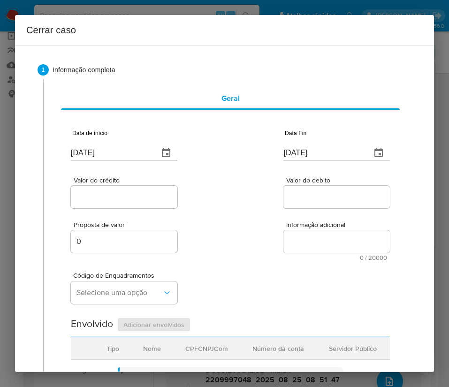
click at [244, 231] on div "Proposta de valor 0 Informação adicional 0 / 20000 20000 caracteres restantes" at bounding box center [230, 235] width 319 height 51
click at [304, 153] on input "27/08/2025" at bounding box center [324, 153] width 80 height 15
paste input "4"
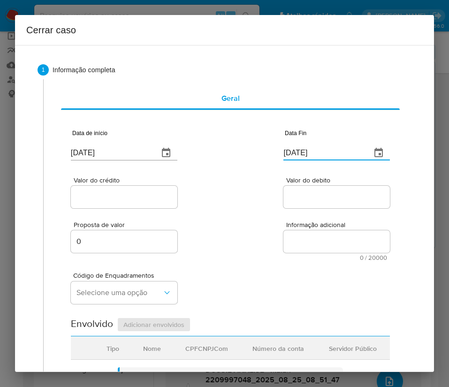
type input "24/08/2025"
drag, startPoint x: 278, startPoint y: 219, endPoint x: 139, endPoint y: 210, distance: 139.3
click at [277, 221] on div "Proposta de valor 0 Informação adicional 0 / 20000 20000 caracteres restantes" at bounding box center [230, 235] width 319 height 51
drag, startPoint x: 112, startPoint y: 196, endPoint x: 88, endPoint y: 211, distance: 28.0
click at [112, 196] on input "Valor do crédito" at bounding box center [124, 197] width 107 height 12
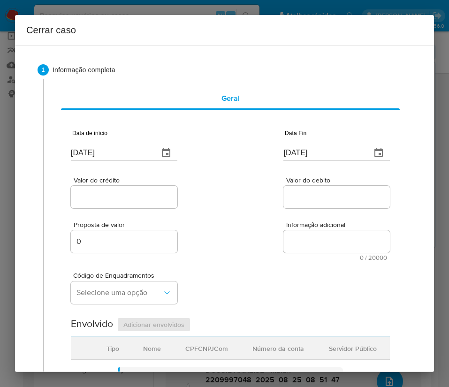
click at [122, 190] on div at bounding box center [124, 197] width 107 height 23
click at [120, 195] on input "Valor do crédito" at bounding box center [124, 197] width 107 height 12
paste input "R$236.764"
type input "R$236.764"
click at [303, 198] on input "Valor do debito" at bounding box center [337, 197] width 107 height 12
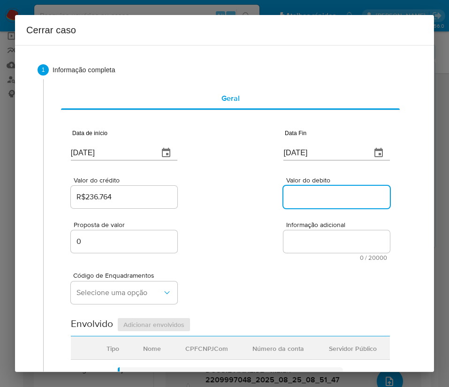
paste input "R$235.523"
type input "R$235.523"
click at [257, 256] on div "Proposta de valor 0 Informação adicional 0 / 20000 20000 caracteres restantes" at bounding box center [230, 235] width 319 height 51
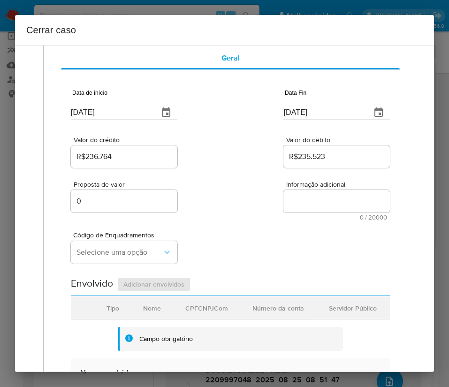
scroll to position [70, 0]
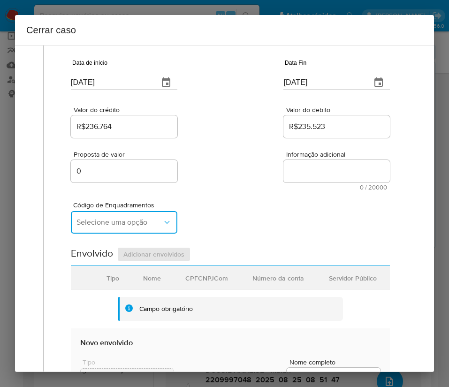
click at [125, 217] on button "Selecione uma opção" at bounding box center [124, 222] width 107 height 23
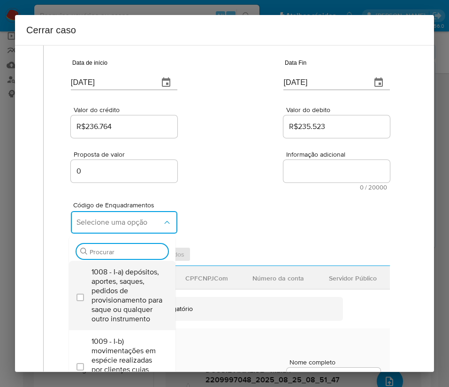
click at [108, 278] on span "1008 - I-a) depósitos, aportes, saques, pedidos de provisionamento para saque o…" at bounding box center [127, 296] width 71 height 56
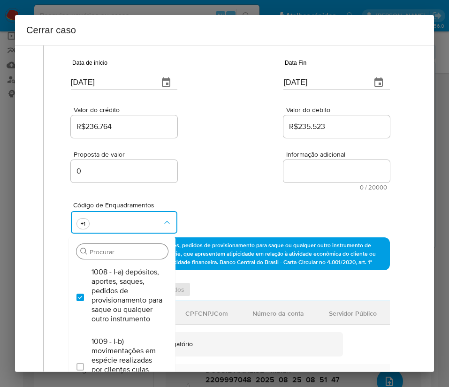
checkbox input "true"
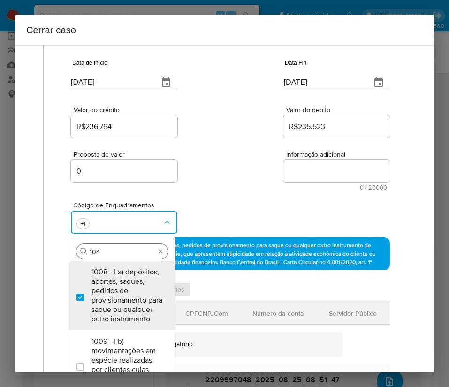
type input "1045"
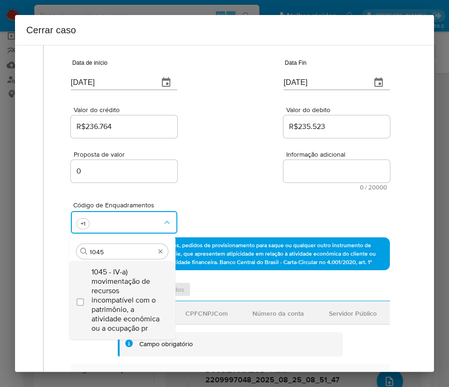
click at [105, 287] on span "1045 - IV-a) movimentação de recursos incompatível com o patrimônio, a atividad…" at bounding box center [127, 301] width 71 height 66
checkbox input "true"
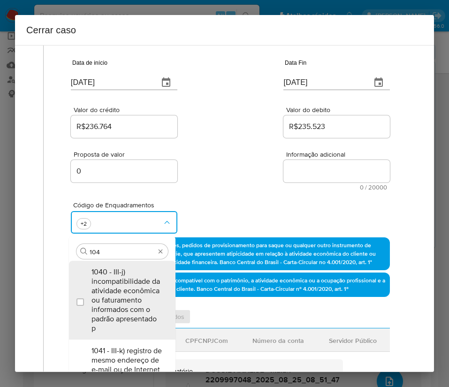
scroll to position [0, 0]
type input "1047"
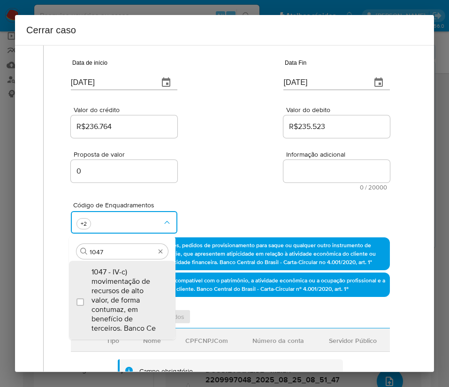
click at [105, 287] on span "1047 - IV-c) movimentação de recursos de alto valor, de forma contumaz, em bene…" at bounding box center [127, 301] width 71 height 66
checkbox input "true"
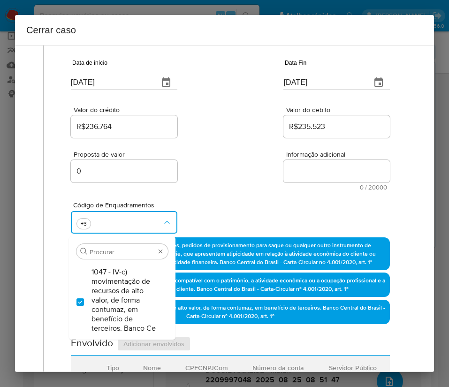
click at [214, 154] on div "Proposta de valor 0 Informação adicional 0 / 20000 20000 caracteres restantes" at bounding box center [230, 165] width 319 height 51
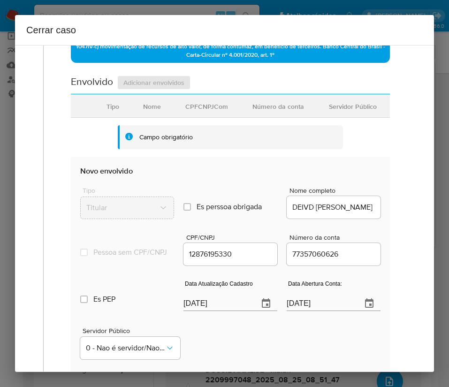
scroll to position [352, 0]
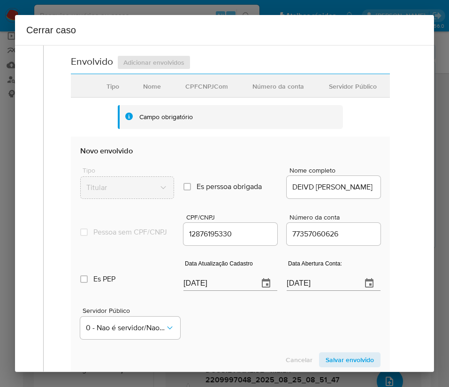
click at [202, 291] on input "[DATE]" at bounding box center [218, 283] width 68 height 15
paste input "19"
type input "19/08/2025"
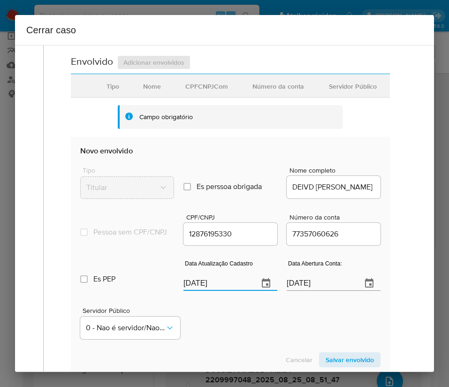
click at [229, 327] on div "Servidor Público 0 - Nao é servidor/[PERSON_NAME] possui informacao" at bounding box center [230, 319] width 301 height 47
click at [317, 288] on input "24/01/2025" at bounding box center [321, 283] width 68 height 15
click at [296, 343] on div "Servidor Público 0 - Nao é servidor/Nao possui informacao" at bounding box center [230, 319] width 301 height 47
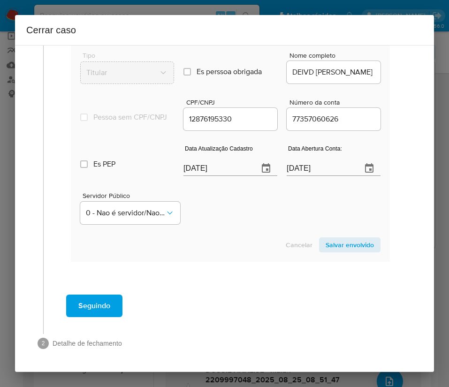
click at [326, 242] on span "Salvar envolvido" at bounding box center [350, 245] width 48 height 13
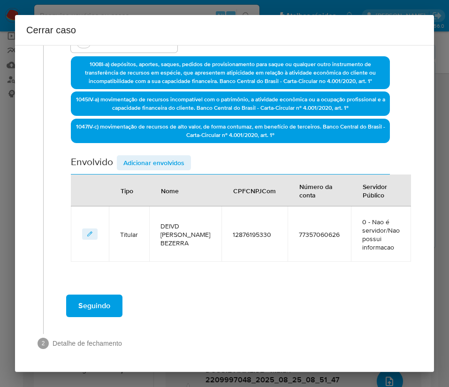
click at [146, 143] on div "Data de início 02/07/2025 Data Fin 24/08/2025 Valor do crédito R$236.764 Valor …" at bounding box center [230, 63] width 319 height 397
click at [144, 156] on span "Adicionar envolvidos" at bounding box center [153, 162] width 61 height 13
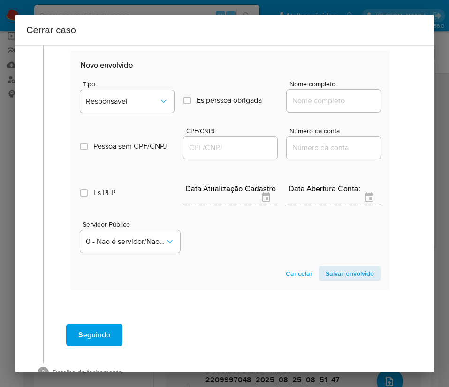
scroll to position [471, 0]
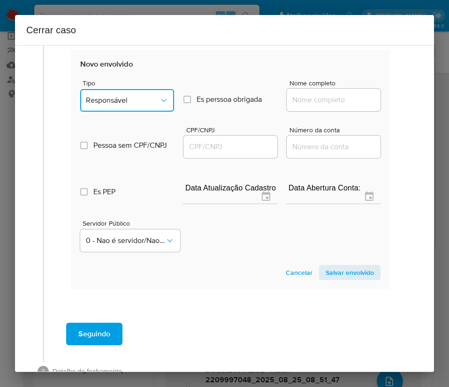
click at [138, 99] on button "Responsável" at bounding box center [127, 100] width 94 height 23
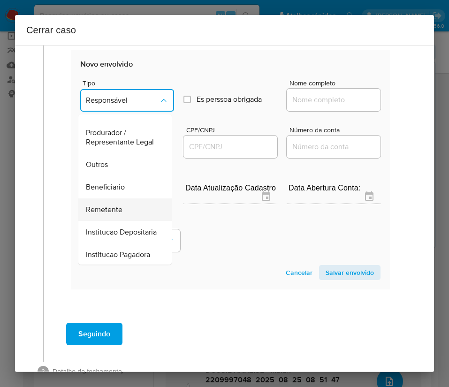
scroll to position [167, 0]
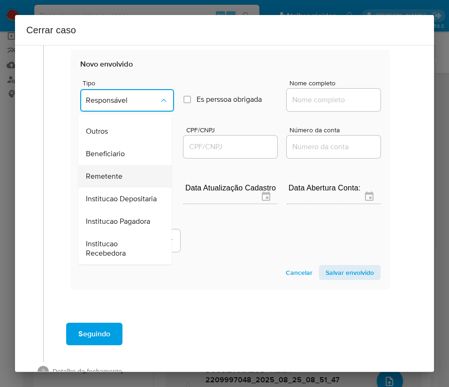
click at [108, 172] on span "Remetente" at bounding box center [104, 176] width 37 height 9
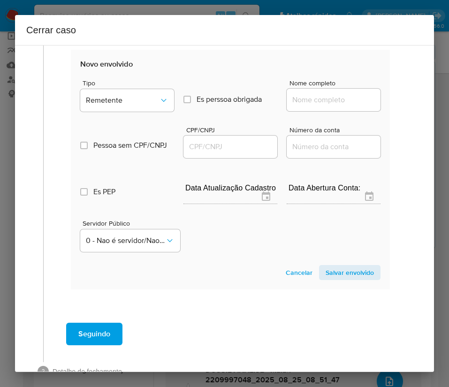
click at [294, 106] on input "Nome completo" at bounding box center [334, 100] width 94 height 12
paste input "Gabriel Gomes Campos Ferreira, 07257752117"
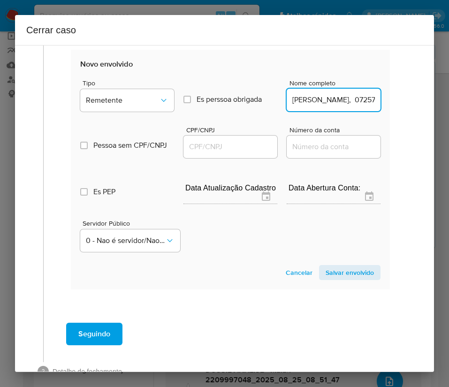
scroll to position [0, 74]
drag, startPoint x: 315, startPoint y: 111, endPoint x: 428, endPoint y: 114, distance: 112.7
click at [428, 114] on div "1 Informação completa Geral Data de início 02/07/2025 Data Fin 24/08/2025 Valor…" at bounding box center [224, 208] width 419 height 327
type input "Gabriel Gomes Campos Ferreira"
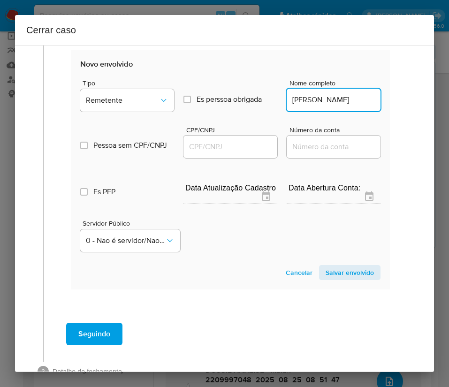
scroll to position [0, 0]
click at [227, 153] on input "CPF/CNPJ" at bounding box center [231, 147] width 94 height 12
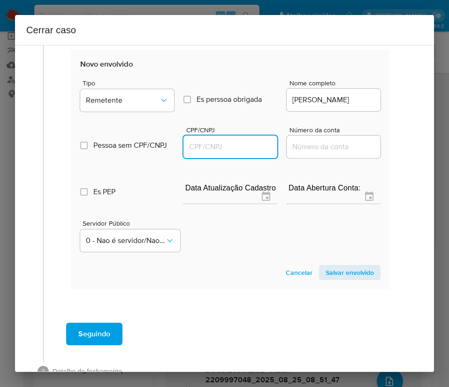
paste input "07257752117"
type input "7257752117"
click at [332, 279] on span "Salvar envolvido" at bounding box center [350, 272] width 48 height 13
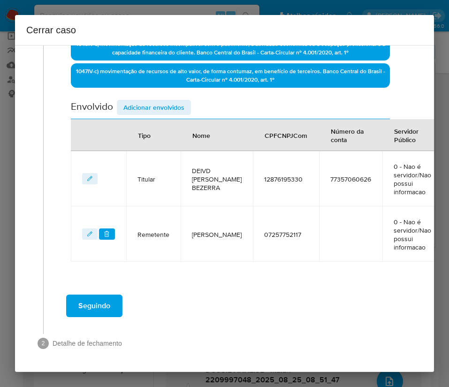
scroll to position [316, 0]
click at [166, 101] on span "Adicionar envolvidos" at bounding box center [153, 107] width 61 height 13
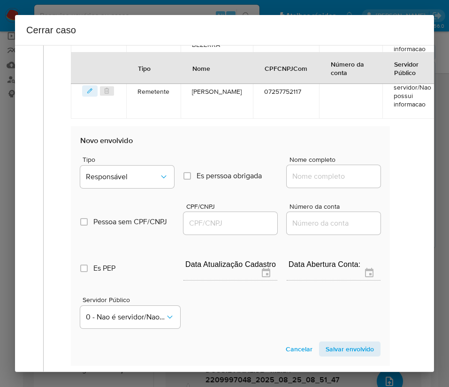
scroll to position [527, 0]
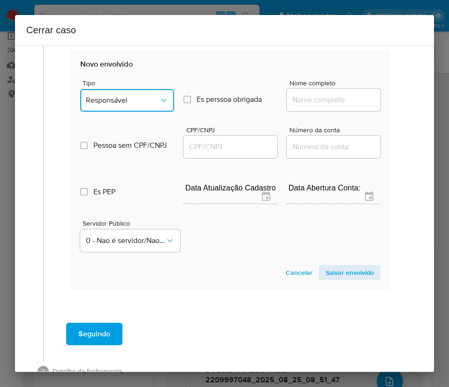
click at [136, 105] on span "Responsável" at bounding box center [122, 100] width 73 height 9
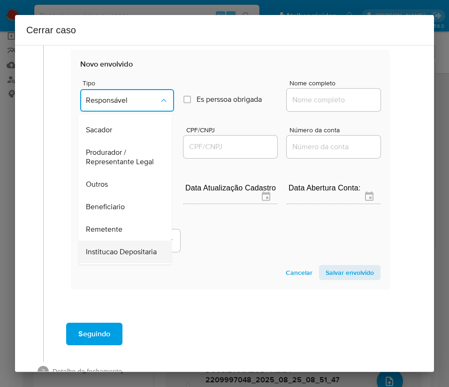
scroll to position [167, 0]
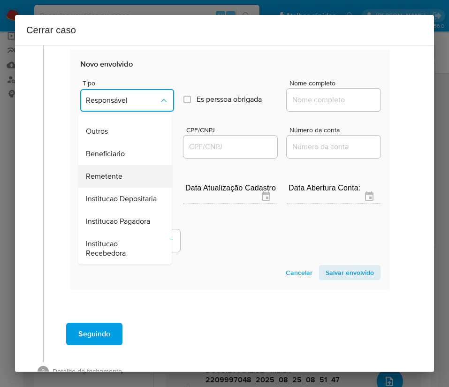
click at [119, 172] on span "Remetente" at bounding box center [104, 176] width 37 height 9
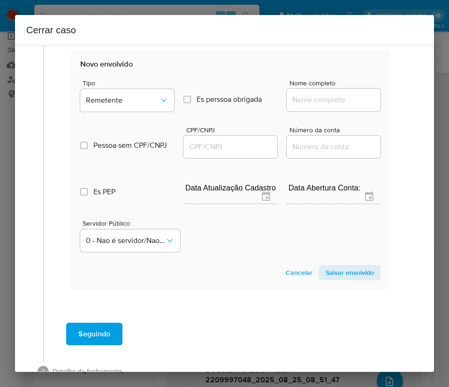
click at [301, 106] on input "Nome completo" at bounding box center [334, 100] width 94 height 12
paste input "Guilherme Pereira Dos Reis, 09529282133"
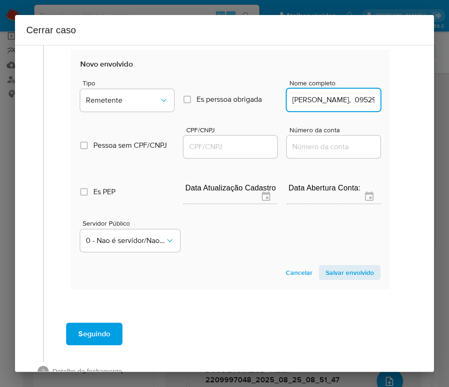
scroll to position [0, 62]
drag, startPoint x: 313, startPoint y: 108, endPoint x: 402, endPoint y: 113, distance: 89.8
type input "Guilherme Pereira Dos Reis"
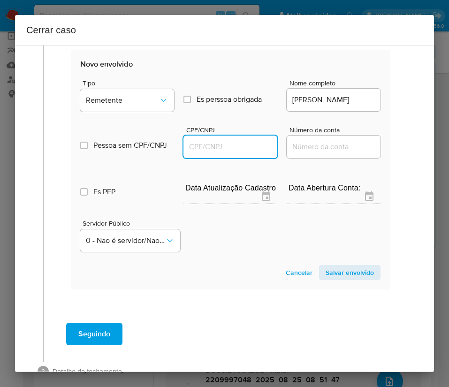
scroll to position [0, 0]
click at [232, 153] on input "CPF/CNPJ" at bounding box center [231, 147] width 94 height 12
paste input "09529282133"
type input "9529282133"
click at [329, 279] on span "Salvar envolvido" at bounding box center [350, 272] width 48 height 13
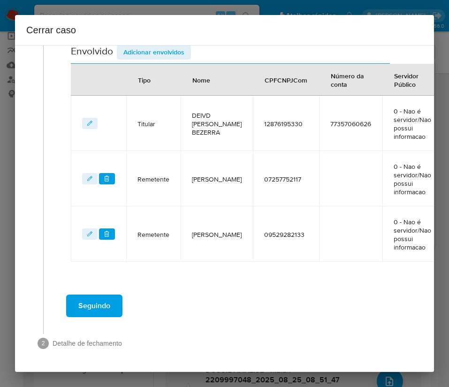
scroll to position [371, 0]
click at [168, 47] on span "Adicionar envolvidos" at bounding box center [153, 52] width 61 height 13
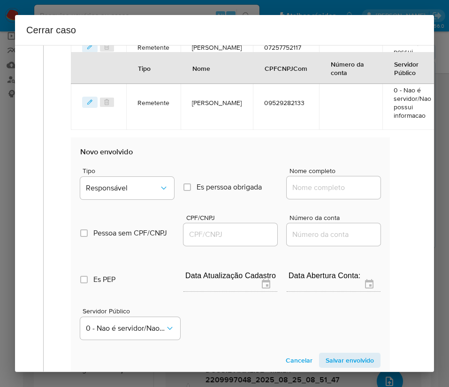
scroll to position [582, 0]
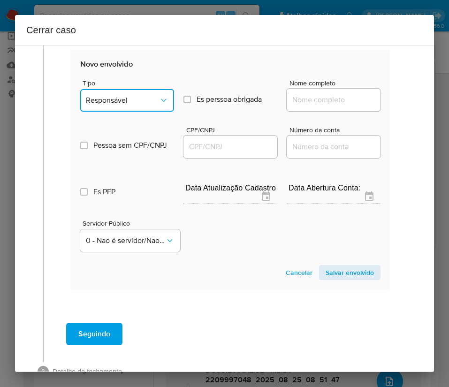
click at [147, 112] on button "Responsável" at bounding box center [127, 100] width 94 height 23
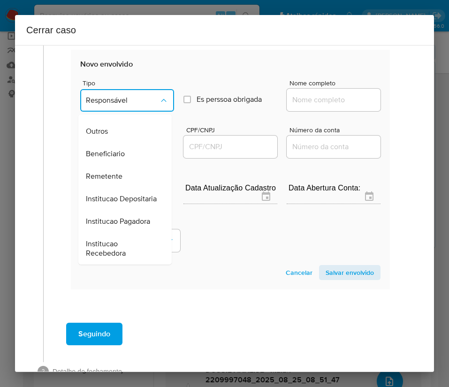
scroll to position [167, 0]
click at [120, 172] on span "Remetente" at bounding box center [104, 176] width 37 height 9
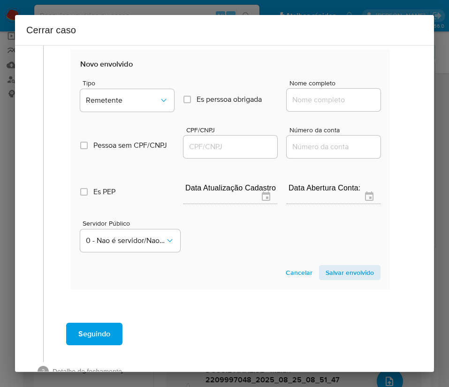
click at [297, 106] on input "Nome completo" at bounding box center [334, 100] width 94 height 12
paste input "Welyton Da Silva Padilha, 06025721181"
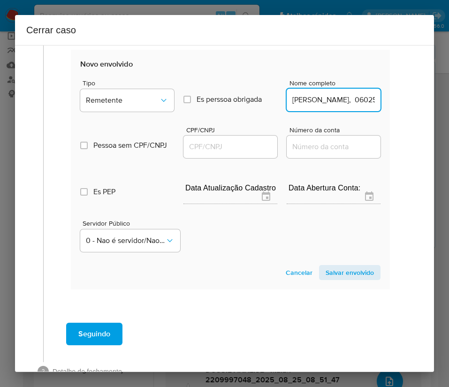
scroll to position [0, 49]
drag, startPoint x: 315, startPoint y: 112, endPoint x: 429, endPoint y: 117, distance: 114.2
click at [428, 112] on div "1 Informação completa Geral Data de início 02/07/2025 Data Fin 24/08/2025 Valor…" at bounding box center [224, 208] width 419 height 327
type input "Welyton Da Silva Padilha"
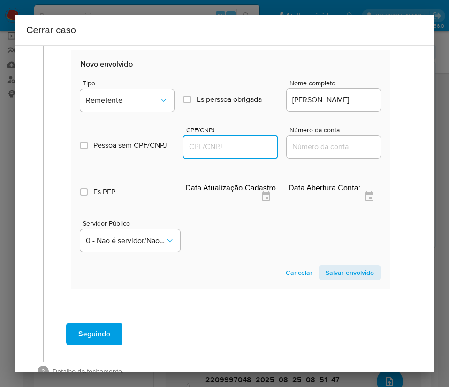
scroll to position [0, 0]
click at [215, 153] on input "CPF/CNPJ" at bounding box center [231, 147] width 94 height 12
paste input "06025721181"
type input "6025721181"
click at [343, 279] on span "Salvar envolvido" at bounding box center [350, 272] width 48 height 13
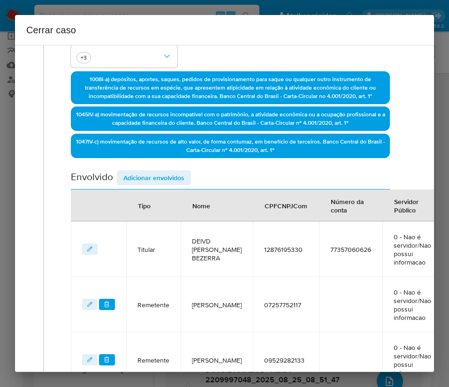
scroll to position [215, 0]
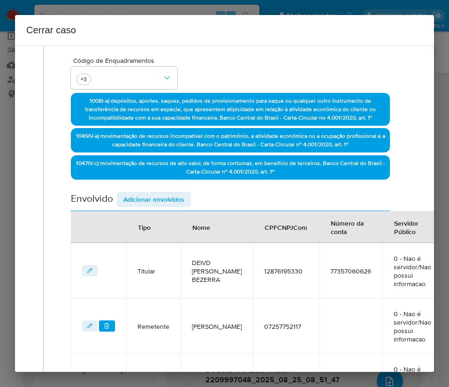
click at [166, 197] on span "Adicionar envolvidos" at bounding box center [153, 199] width 61 height 13
click at [166, 200] on div "Envolvido Adicionar envolvidos" at bounding box center [230, 201] width 319 height 19
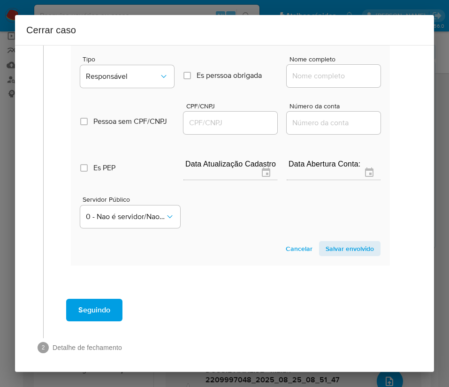
scroll to position [674, 0]
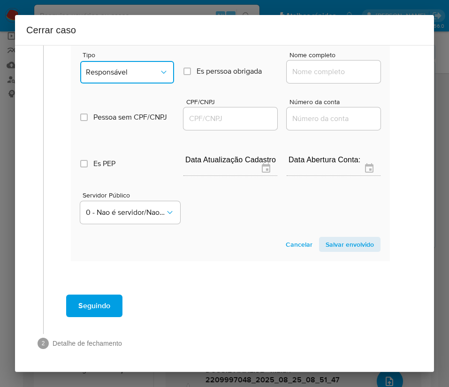
click at [129, 77] on button "Responsável" at bounding box center [127, 72] width 94 height 23
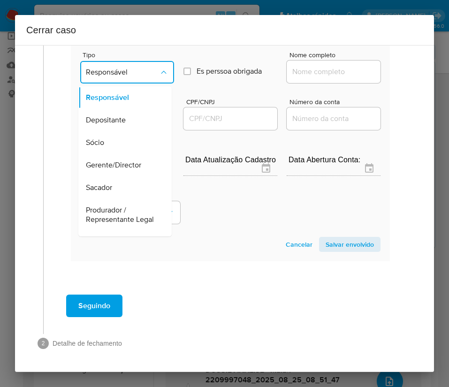
scroll to position [167, 0]
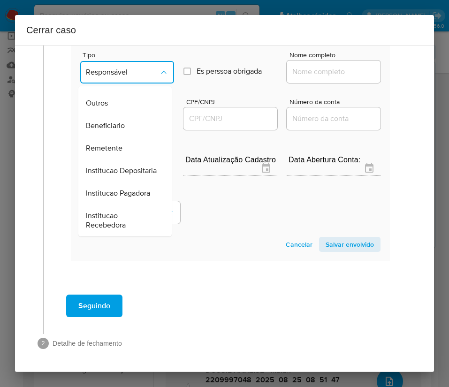
click at [112, 144] on span "Remetente" at bounding box center [104, 148] width 37 height 9
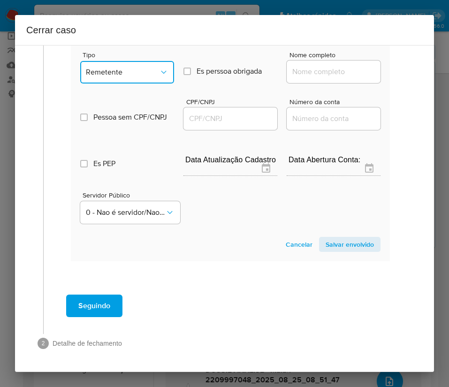
click at [134, 61] on button "Remetente" at bounding box center [127, 72] width 94 height 23
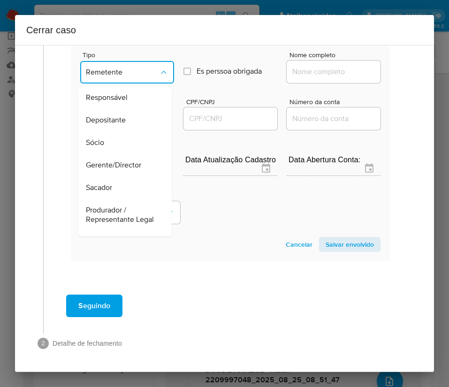
scroll to position [135, 0]
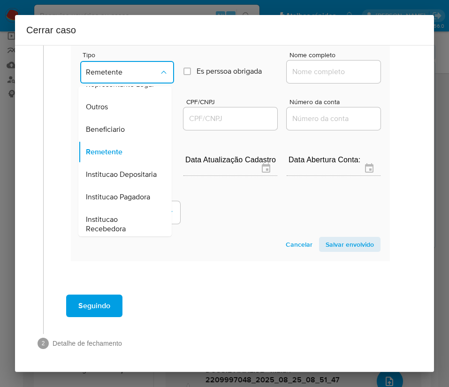
click at [132, 66] on button "Remetente" at bounding box center [127, 72] width 94 height 23
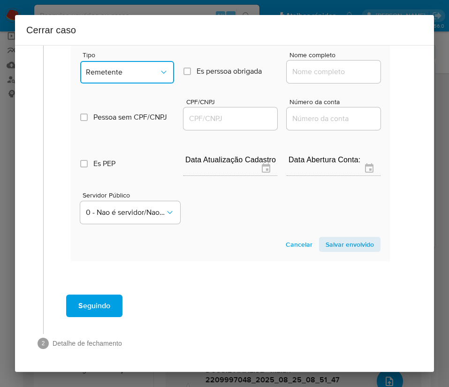
click at [139, 77] on span "Remetente" at bounding box center [122, 72] width 73 height 9
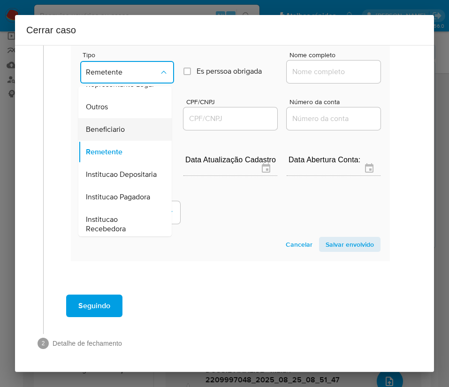
click at [110, 134] on span "Beneficiario" at bounding box center [105, 129] width 39 height 9
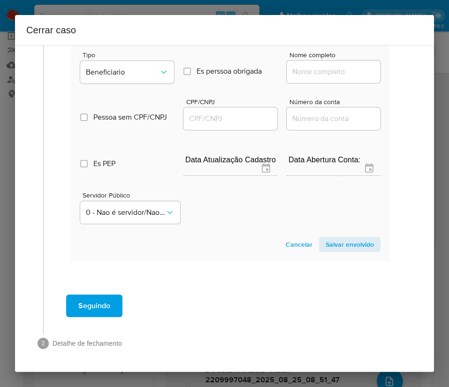
click at [298, 70] on input "Nome completo" at bounding box center [334, 72] width 94 height 12
paste input "52.548.076 Gabriel Conceicao Da Silva, 52548076000150"
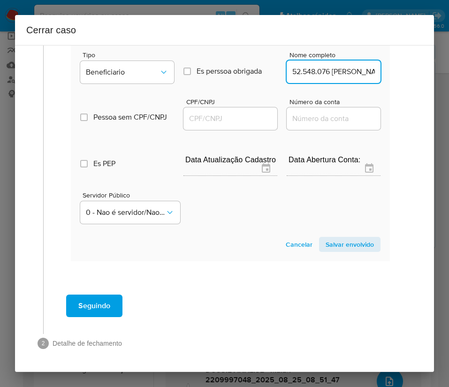
scroll to position [0, 115]
drag, startPoint x: 298, startPoint y: 73, endPoint x: 415, endPoint y: 110, distance: 123.1
click at [414, 73] on div "1 Informação completa Geral Data de início 02/07/2025 Data Fin 24/08/2025 Valor…" at bounding box center [224, 208] width 419 height 327
type input "52.548.076 Gabriel Conceicao Da Silva"
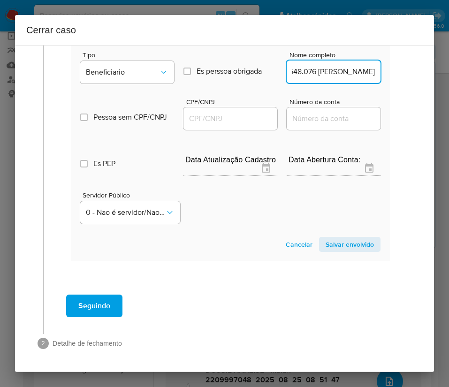
click at [208, 122] on input "CPF/CNPJ" at bounding box center [231, 119] width 94 height 12
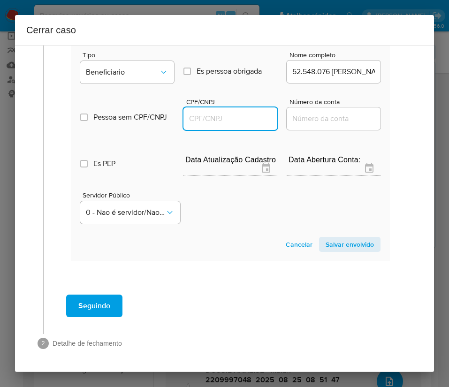
click at [217, 113] on input "CPF/CNPJ" at bounding box center [231, 119] width 94 height 12
paste input "52548076000150"
type input "52548076000150"
click at [336, 247] on span "Salvar envolvido" at bounding box center [350, 244] width 48 height 13
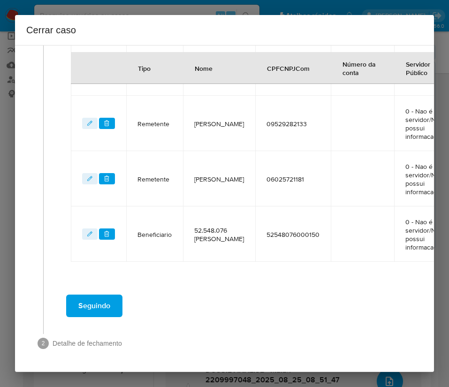
scroll to position [493, 0]
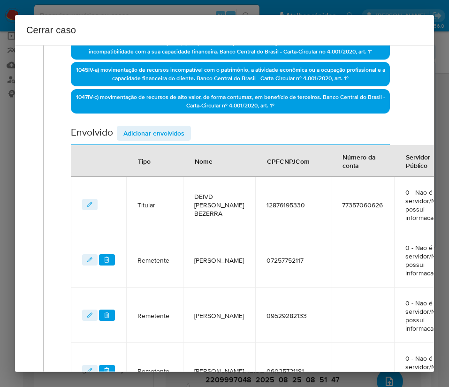
click at [166, 132] on span "Adicionar envolvidos" at bounding box center [153, 133] width 61 height 13
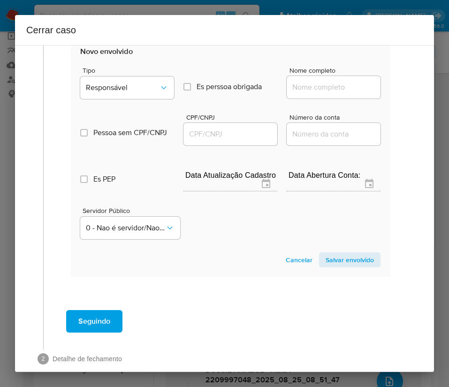
scroll to position [740, 0]
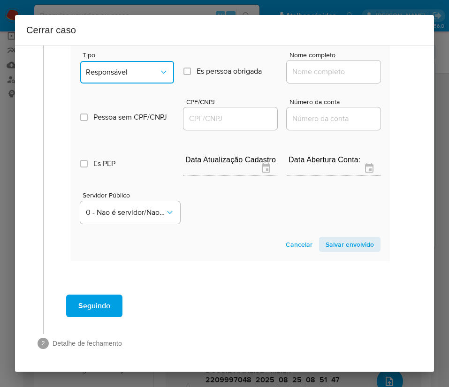
click at [135, 68] on span "Responsável" at bounding box center [122, 72] width 73 height 9
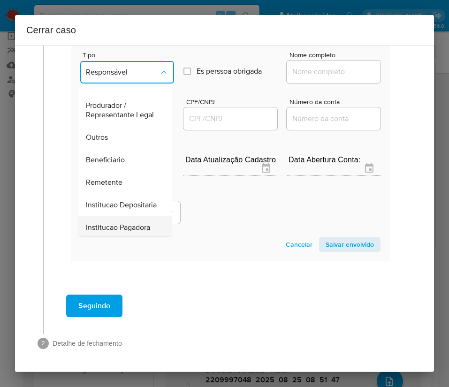
scroll to position [167, 0]
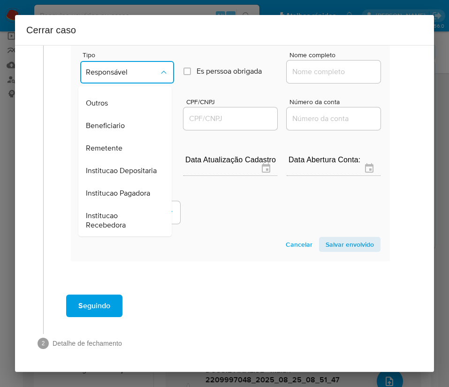
drag, startPoint x: 125, startPoint y: 90, endPoint x: 195, endPoint y: 83, distance: 70.8
click at [125, 115] on div "Beneficiario" at bounding box center [122, 126] width 73 height 23
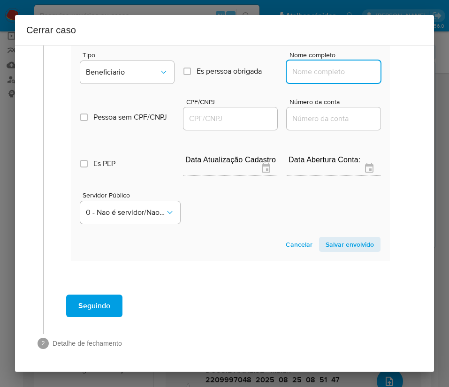
click at [303, 66] on input "Nome completo" at bounding box center [334, 72] width 94 height 12
paste input "Bruno Cardoso Barreto, 04397201170"
drag, startPoint x: 313, startPoint y: 63, endPoint x: 401, endPoint y: 66, distance: 88.3
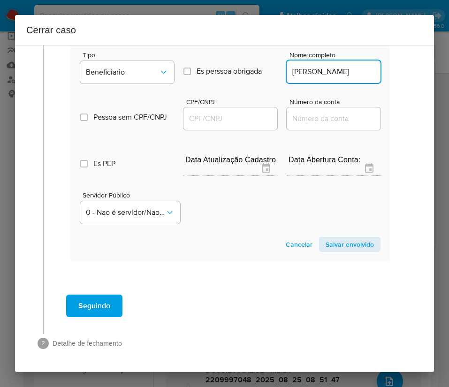
scroll to position [0, 0]
type input "Bruno Cardoso Barreto"
click at [231, 116] on div at bounding box center [231, 119] width 94 height 23
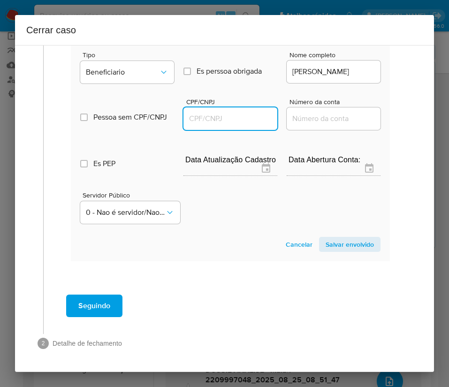
click at [242, 113] on input "CPF/CNPJ" at bounding box center [231, 119] width 94 height 12
paste input "04397201170"
type input "4397201170"
click at [346, 238] on span "Salvar envolvido" at bounding box center [350, 244] width 48 height 13
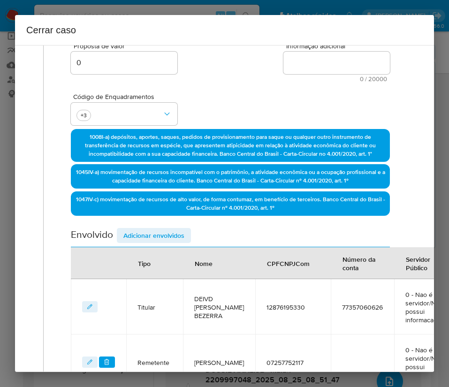
scroll to position [55, 0]
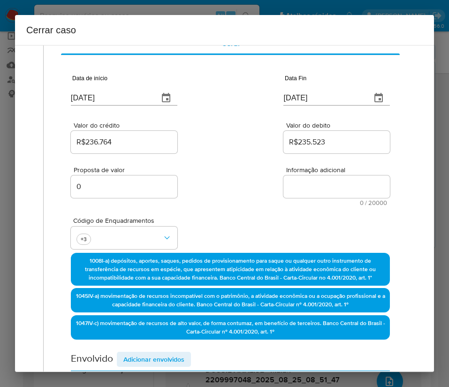
drag, startPoint x: 307, startPoint y: 169, endPoint x: 304, endPoint y: 175, distance: 7.2
click at [307, 169] on span "Informação adicional" at bounding box center [339, 170] width 107 height 7
click at [307, 176] on textarea "Informação adicional" at bounding box center [337, 187] width 107 height 23
click at [299, 186] on textarea "Informação adicional" at bounding box center [337, 187] width 107 height 23
paste textarea "Informações do Cliente Deivd Hercules Dos Santos Bezerra, CPF 12876195330, 23 a…"
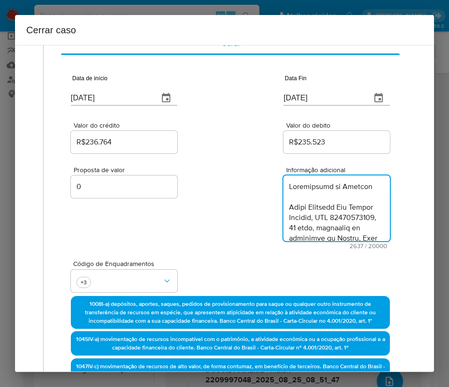
scroll to position [1624, 0]
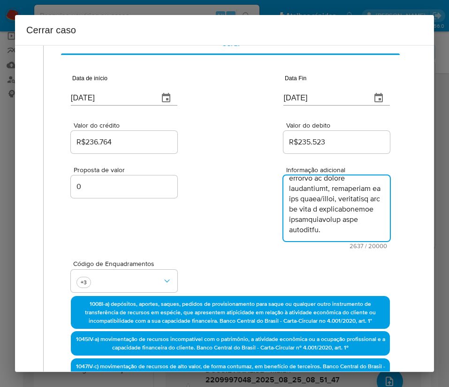
type textarea "Informações do Cliente Deivd Hercules Dos Santos Bezerra, CPF 12876195330, 23 a…"
click at [239, 268] on div "Código de Enquadramentos +3" at bounding box center [230, 272] width 319 height 47
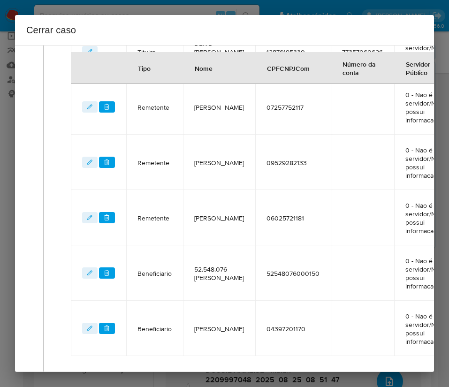
scroll to position [591, 0]
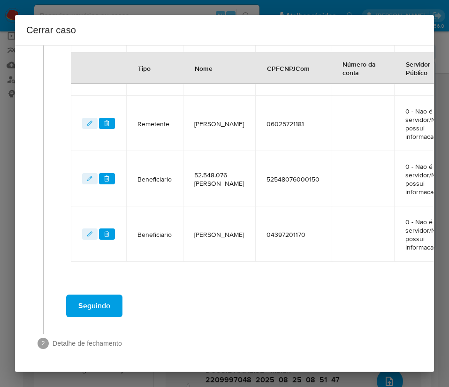
click at [108, 296] on span "Seguindo" at bounding box center [94, 306] width 32 height 21
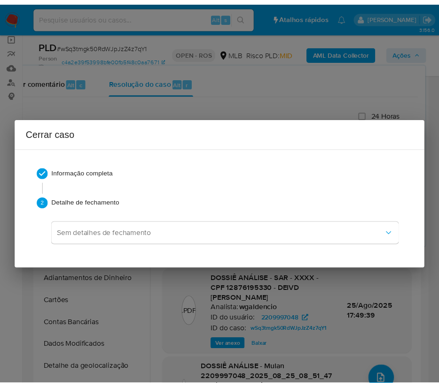
scroll to position [1521, 0]
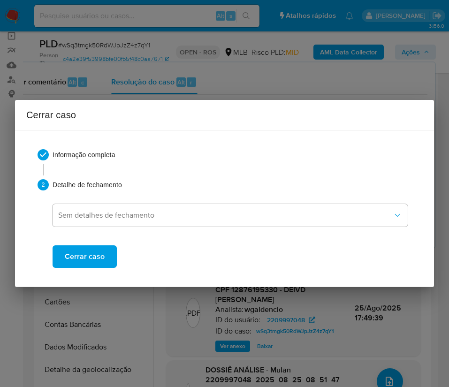
click at [102, 260] on span "Cerrar caso" at bounding box center [85, 257] width 40 height 21
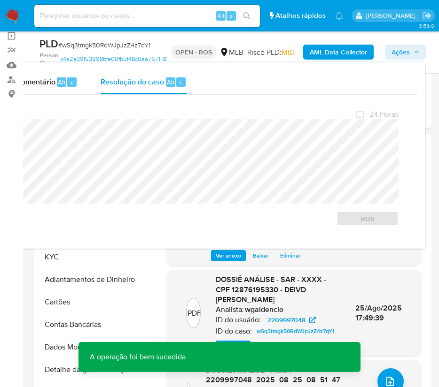
click at [95, 45] on span "# wSq3tmgk50RdWJpJzZ4z7qY1" at bounding box center [104, 44] width 92 height 9
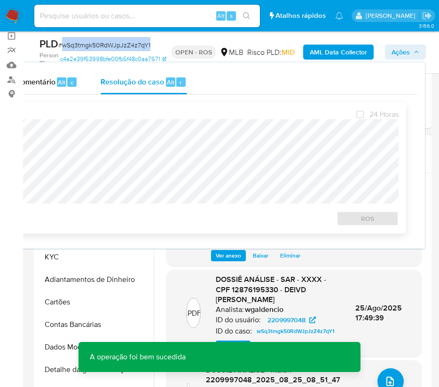
copy span "wSq3tmgk50RdWJpJzZ4z7qY1"
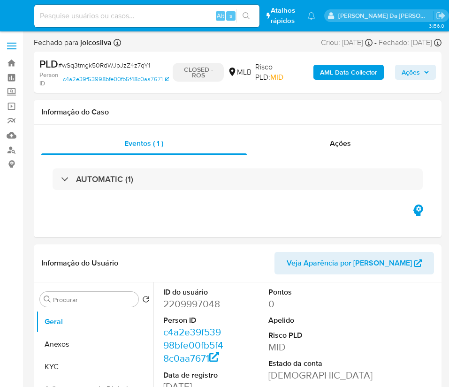
select select "10"
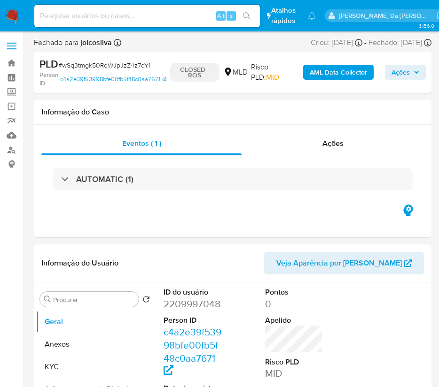
click at [13, 9] on img at bounding box center [13, 16] width 16 height 16
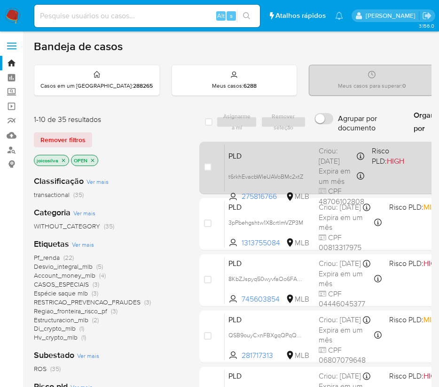
click at [287, 153] on span "PLD" at bounding box center [269, 155] width 83 height 12
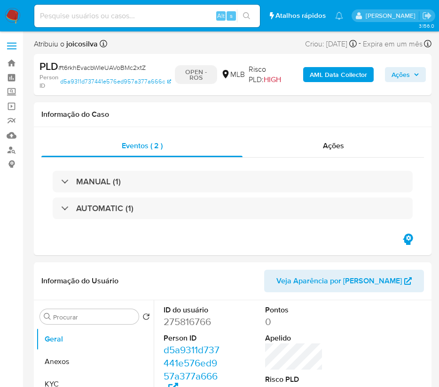
select select "10"
click at [101, 66] on span "# t6rkhEvacbWIeUAVoBMc2xtZ" at bounding box center [101, 67] width 87 height 9
copy span "t6rkhEvacbWIeUAVoBMc2xtZ"
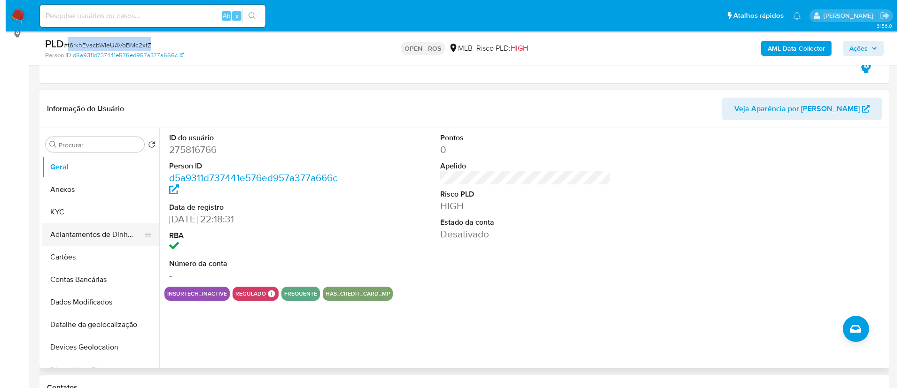
scroll to position [211, 0]
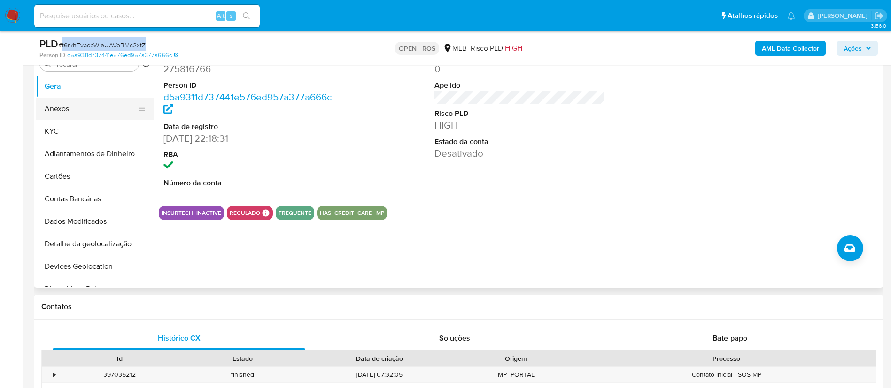
click at [74, 110] on button "Anexos" at bounding box center [91, 109] width 110 height 23
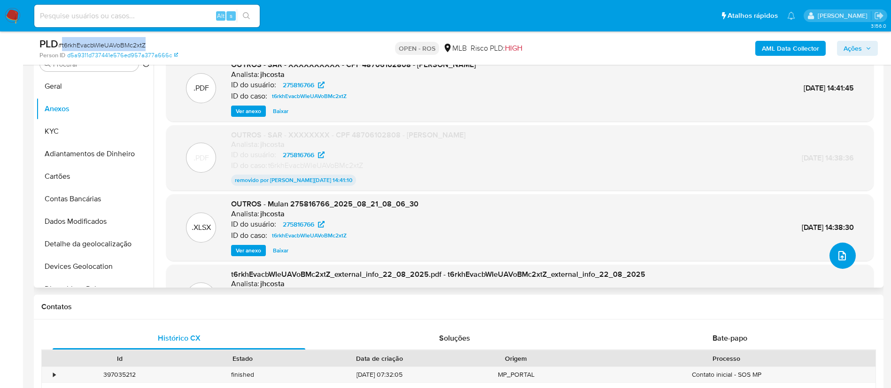
click at [449, 261] on span "upload-file" at bounding box center [841, 255] width 11 height 11
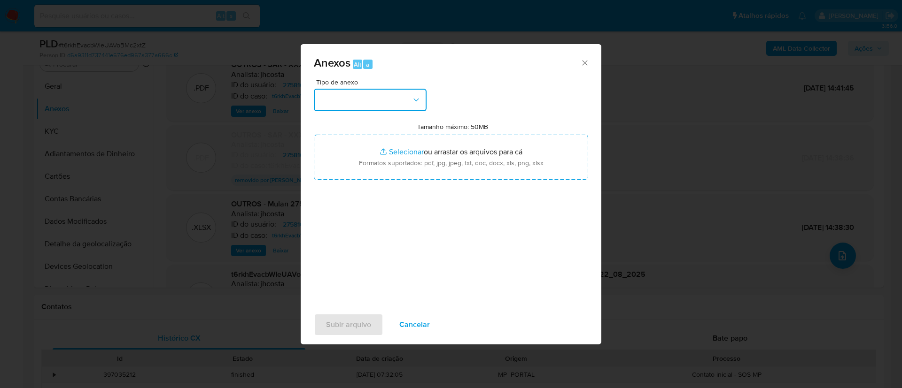
click at [392, 96] on button "button" at bounding box center [370, 100] width 113 height 23
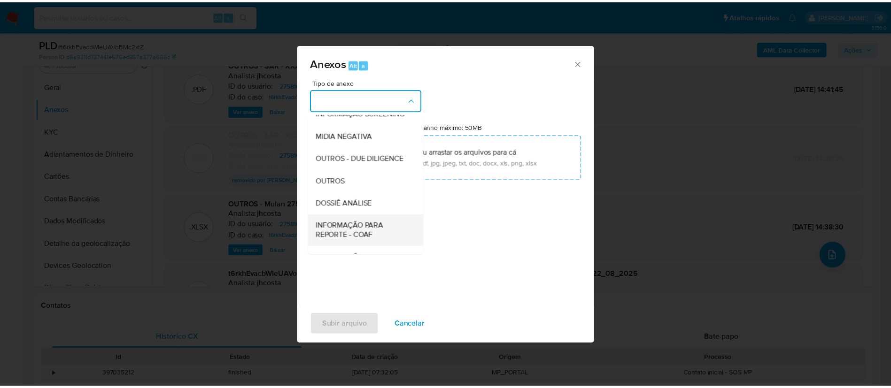
scroll to position [145, 0]
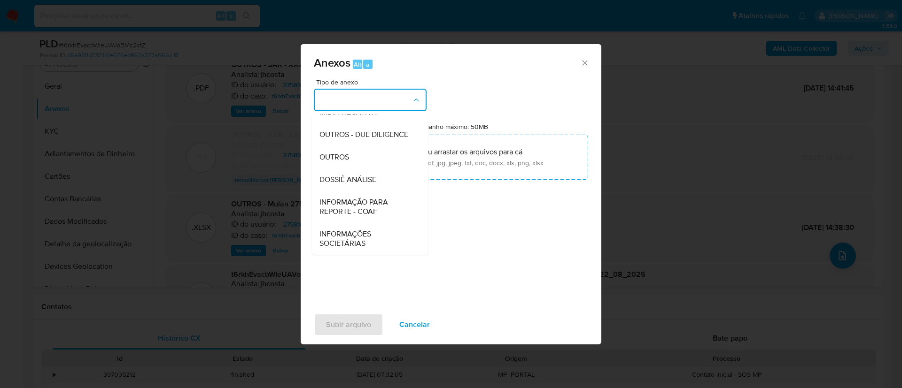
click at [362, 211] on span "INFORMAÇÃO PARA REPORTE - COAF" at bounding box center [367, 207] width 96 height 19
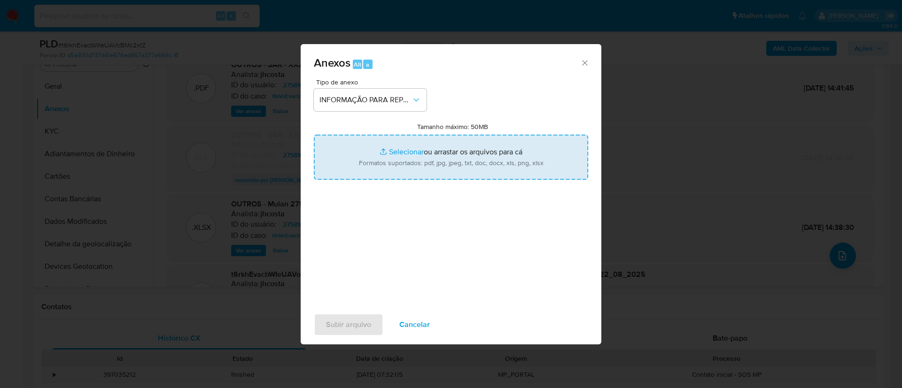
type input "C:\fakepath\SAR - t6rkhEvacbWIeUAVoBMc2xtZ - CPF 48706102808 - PEDRO ROCHA LOPE…"
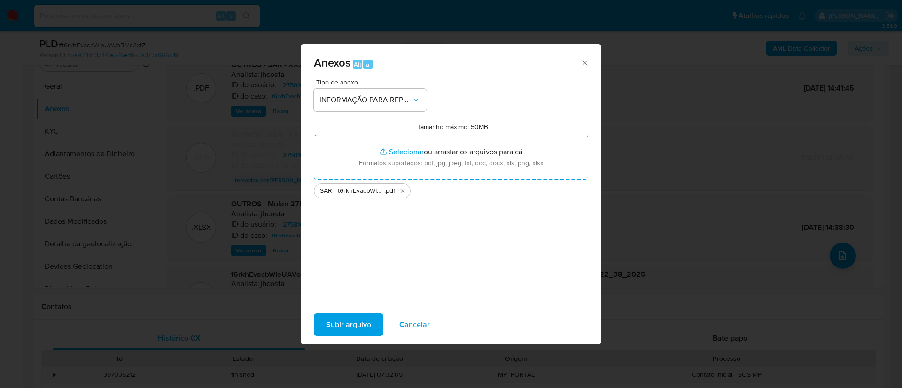
click at [358, 324] on span "Subir arquivo" at bounding box center [348, 325] width 45 height 21
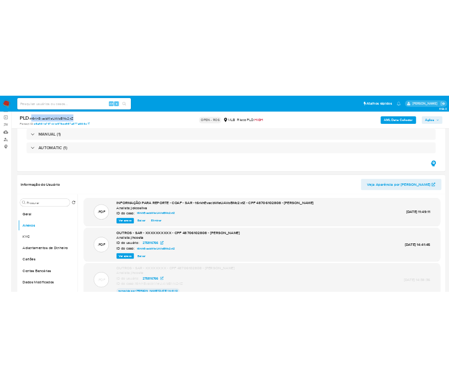
scroll to position [141, 0]
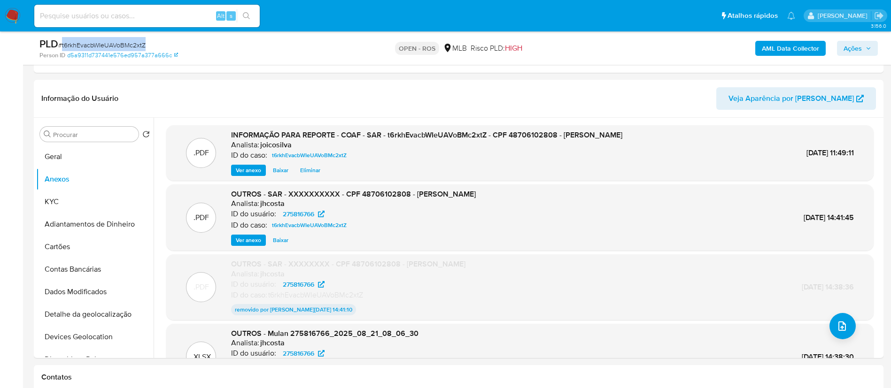
click at [449, 48] on span "Ações" at bounding box center [852, 48] width 18 height 15
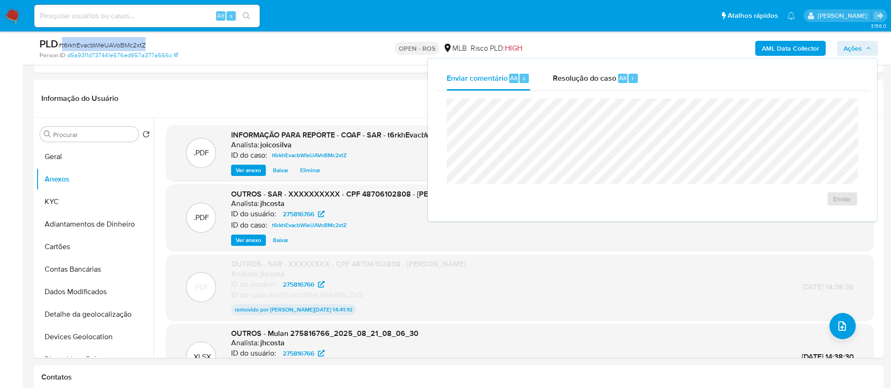
click at [449, 82] on span "Resolução do caso" at bounding box center [584, 77] width 63 height 11
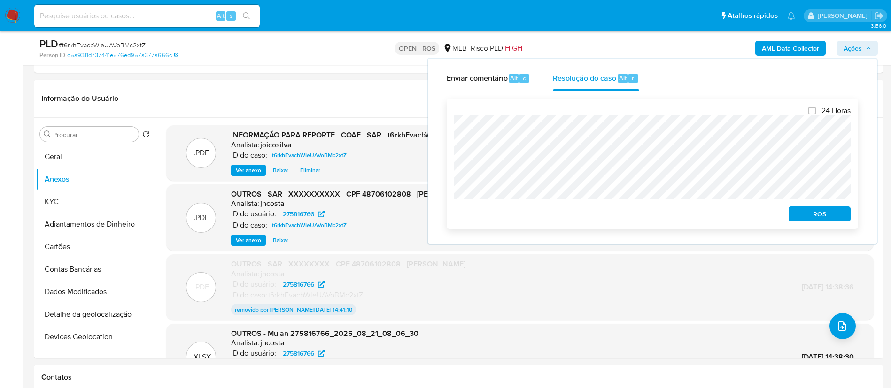
click at [449, 127] on div "24 Horas ROS" at bounding box center [652, 164] width 411 height 131
click at [449, 215] on span "ROS" at bounding box center [819, 214] width 49 height 13
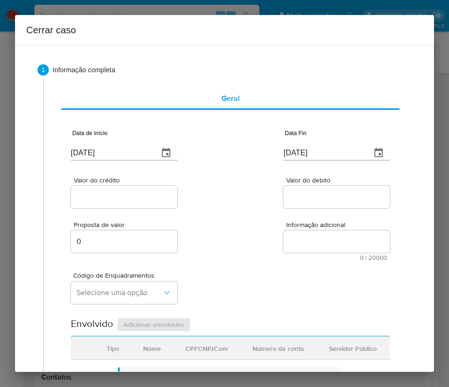
click at [123, 155] on input "[DATE]" at bounding box center [111, 153] width 80 height 15
click at [123, 155] on input "27/08/2025" at bounding box center [111, 153] width 80 height 15
click at [123, 155] on input "[DATE]" at bounding box center [111, 153] width 80 height 15
paste input "01/07"
type input "[DATE]"
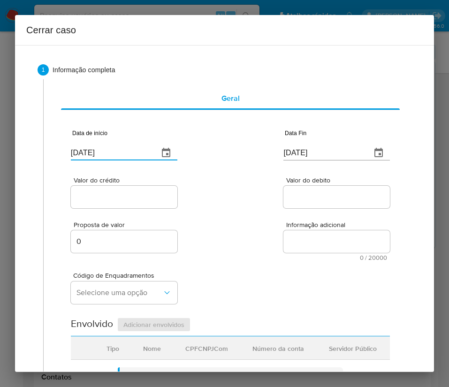
click at [229, 192] on div "Valor do crédito Valor do debito" at bounding box center [230, 188] width 319 height 45
click at [319, 154] on input "[DATE]" at bounding box center [324, 153] width 80 height 15
paste input "06"
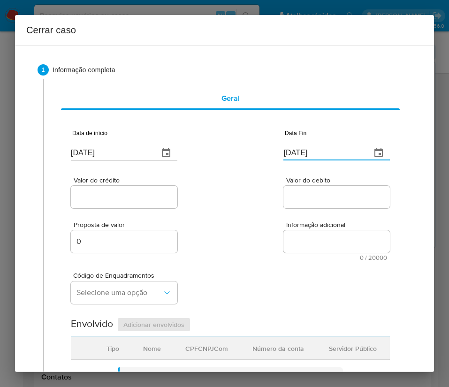
type input "06/08/2025"
drag, startPoint x: 293, startPoint y: 217, endPoint x: 81, endPoint y: 216, distance: 211.8
click at [291, 217] on div "Proposta de valor 0 Informação adicional 0 / 20000 20000 caracteres restantes" at bounding box center [230, 235] width 319 height 51
drag, startPoint x: 108, startPoint y: 200, endPoint x: 103, endPoint y: 201, distance: 4.9
click at [108, 200] on input "Valor do crédito" at bounding box center [124, 197] width 107 height 12
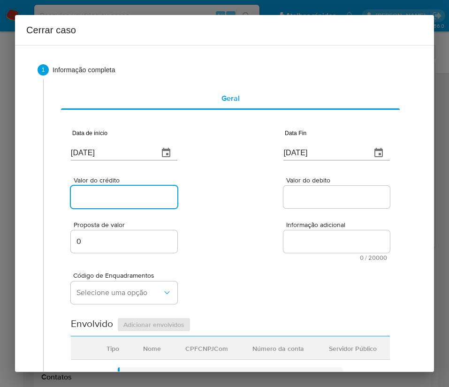
click at [99, 193] on input "Valor do crédito" at bounding box center [124, 197] width 107 height 12
paste input "R$63.705"
type input "R$63.705"
click at [296, 195] on input "Valor do debito" at bounding box center [337, 197] width 107 height 12
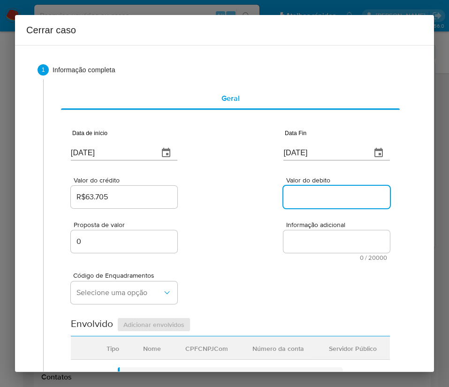
paste input "R$64.783"
type input "R$64.783"
click at [264, 272] on div "Código de Enquadramentos Selecione uma opção" at bounding box center [230, 284] width 319 height 47
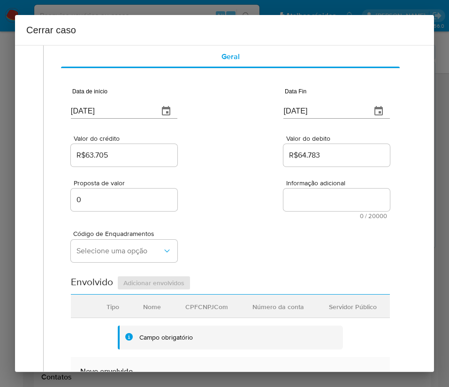
scroll to position [70, 0]
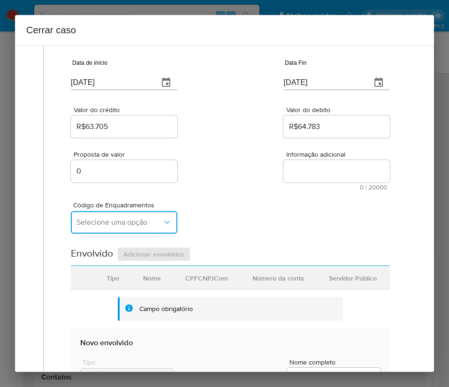
click at [111, 218] on span "Selecione uma opção" at bounding box center [120, 222] width 86 height 9
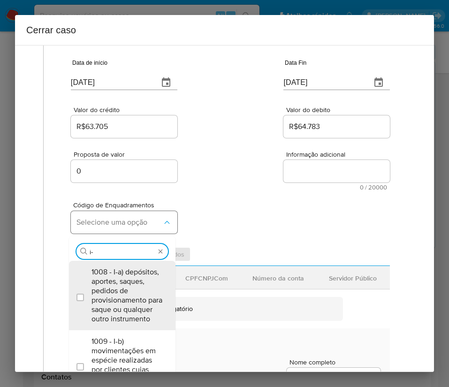
type input "i-h"
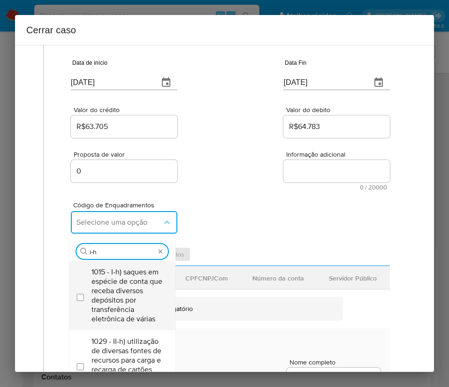
click at [113, 281] on span "1015 - I-h) saques em espécie de conta que receba diversos depósitos por transf…" at bounding box center [127, 296] width 71 height 56
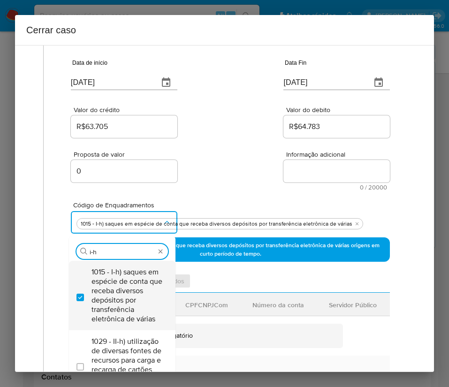
checkbox input "true"
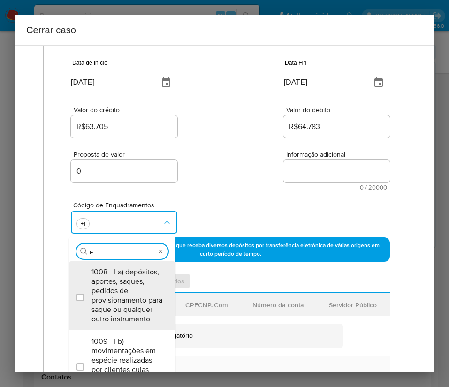
scroll to position [0, 0]
type input "i"
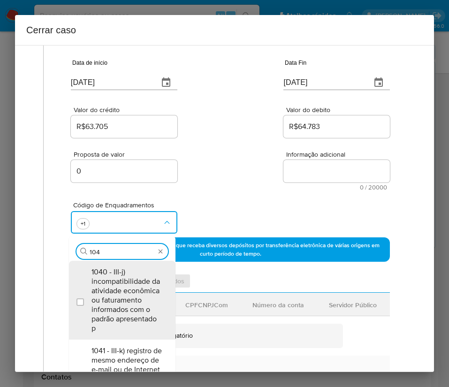
type input "1045"
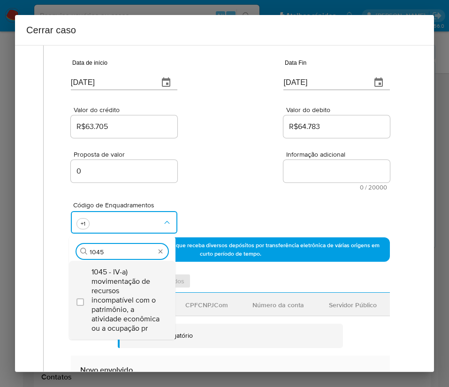
click at [125, 301] on span "1045 - IV-a) movimentação de recursos incompatível com o patrimônio, a atividad…" at bounding box center [127, 301] width 71 height 66
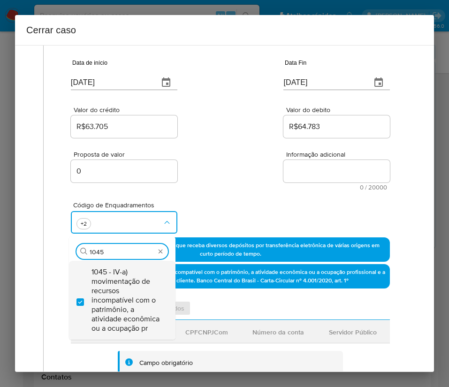
checkbox input "true"
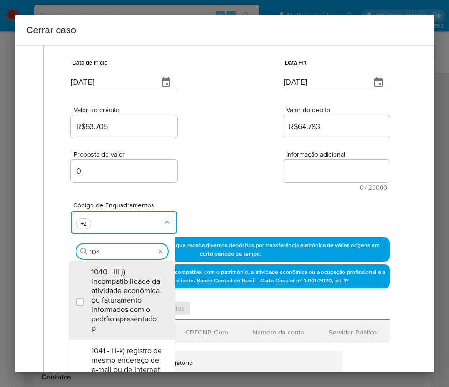
type input "1047"
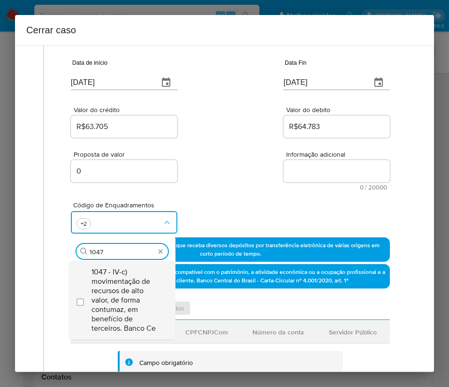
click at [123, 279] on span "1047 - IV-c) movimentação de recursos de alto valor, de forma contumaz, em bene…" at bounding box center [127, 301] width 71 height 66
checkbox input "true"
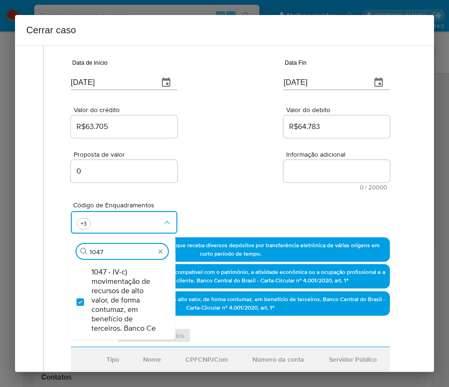
click at [205, 160] on div "Proposta de valor 0 Informação adicional 0 / 20000 20000 caracteres restantes" at bounding box center [230, 165] width 319 height 51
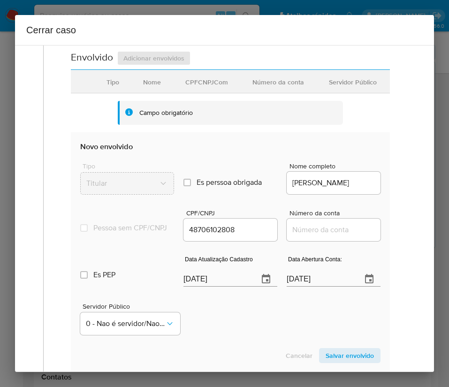
scroll to position [352, 0]
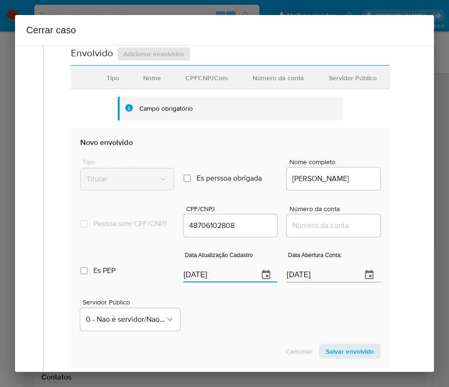
click at [214, 282] on input "[DATE]" at bounding box center [218, 275] width 68 height 15
paste input "4/07"
type input "24/07/2025"
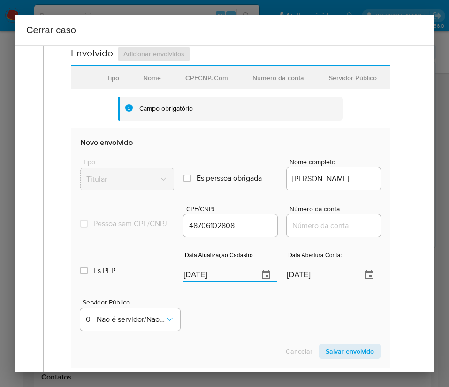
click at [248, 335] on div "Servidor Público 0 - Nao é servidor/[PERSON_NAME] possui informacao" at bounding box center [230, 311] width 301 height 47
click at [294, 283] on input "[DATE]" at bounding box center [321, 275] width 68 height 15
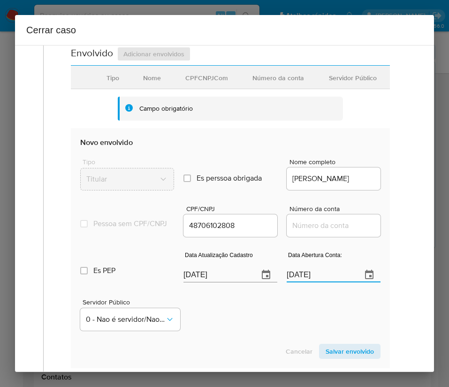
paste input "0/04/2024"
type input "20/04/2024"
click at [264, 335] on div "Servidor Público 0 - Nao é servidor/[PERSON_NAME] possui informacao" at bounding box center [230, 311] width 301 height 47
click at [299, 227] on div at bounding box center [334, 226] width 94 height 23
click at [299, 231] on input "Número da conta" at bounding box center [334, 226] width 94 height 12
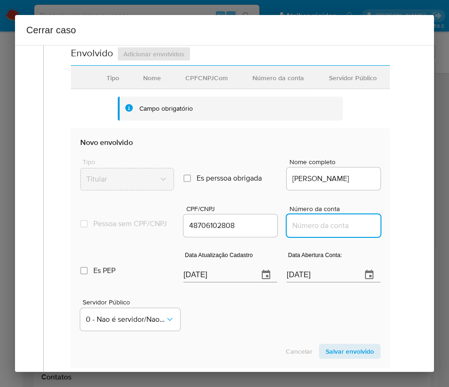
paste input "30552022923"
type input "30552022923"
click at [417, 227] on div "1 Informação completa Geral Data de início 01/07/2025 Data Fin 06/08/2025 Valor…" at bounding box center [224, 208] width 419 height 327
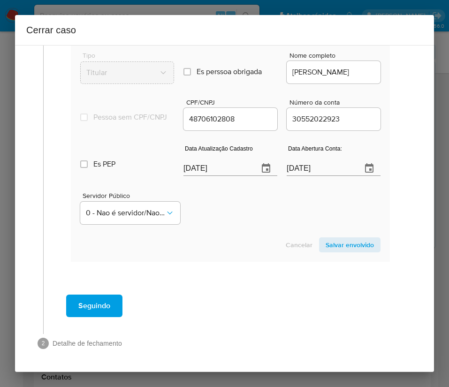
click at [355, 241] on span "Salvar envolvido" at bounding box center [350, 245] width 48 height 13
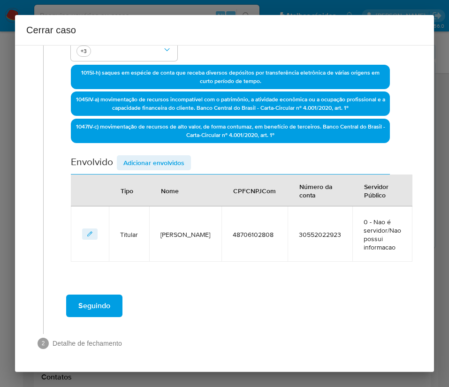
scroll to position [243, 0]
click at [153, 163] on span "Adicionar envolvidos" at bounding box center [153, 162] width 61 height 13
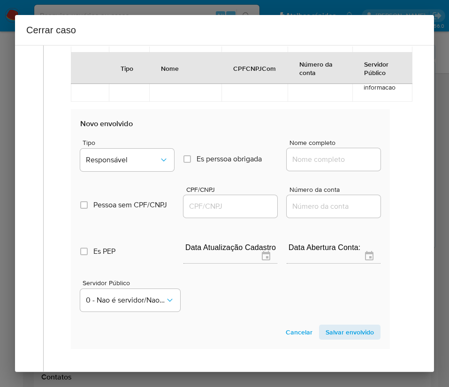
scroll to position [455, 0]
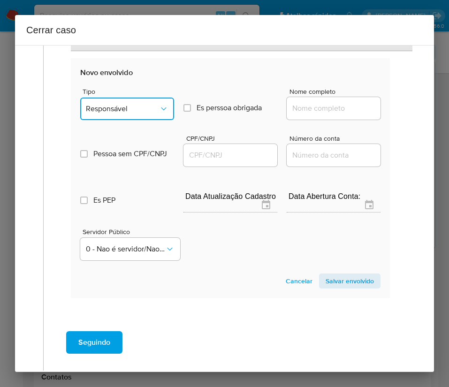
click at [119, 103] on button "Responsável" at bounding box center [127, 109] width 94 height 23
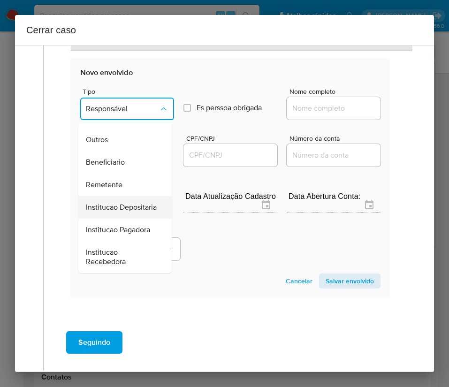
scroll to position [167, 0]
click at [114, 180] on span "Remetente" at bounding box center [104, 184] width 37 height 9
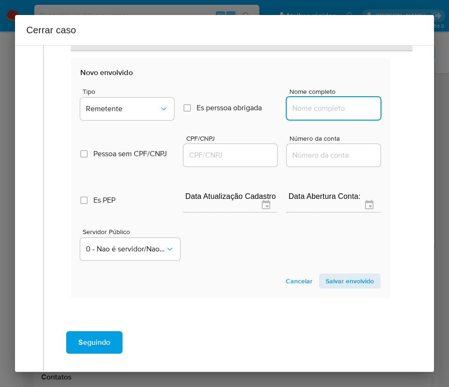
drag, startPoint x: 305, startPoint y: 113, endPoint x: 314, endPoint y: 112, distance: 8.9
click at [306, 113] on input "Nome completo" at bounding box center [334, 108] width 94 height 12
paste input "Paulo Sergio Ferreira Da Silva, 49431557827"
drag, startPoint x: 316, startPoint y: 112, endPoint x: 397, endPoint y: 116, distance: 81.8
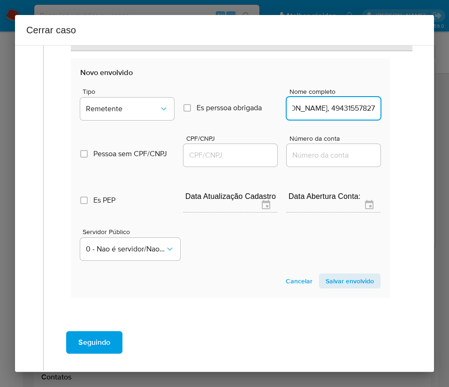
type input "Paulo Sergio Ferreira Da Silva"
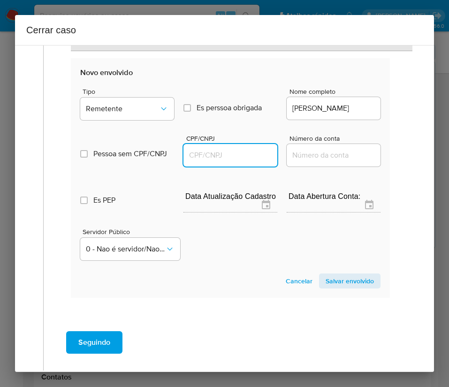
scroll to position [0, 0]
drag, startPoint x: 200, startPoint y: 156, endPoint x: 240, endPoint y: 160, distance: 41.0
click at [200, 156] on input "CPF/CNPJ" at bounding box center [231, 155] width 94 height 12
paste input "49431557827"
type input "49431557827"
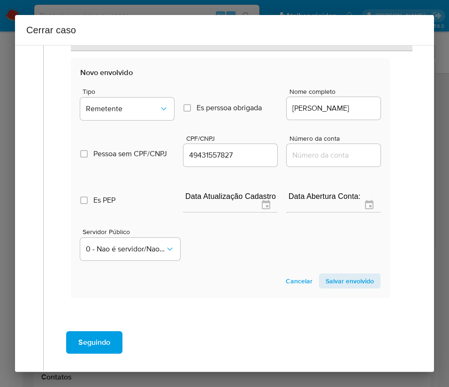
click at [351, 282] on span "Salvar envolvido" at bounding box center [350, 281] width 48 height 13
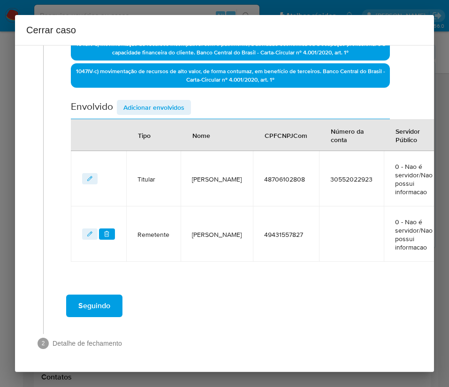
click at [164, 101] on span "Adicionar envolvidos" at bounding box center [153, 107] width 61 height 13
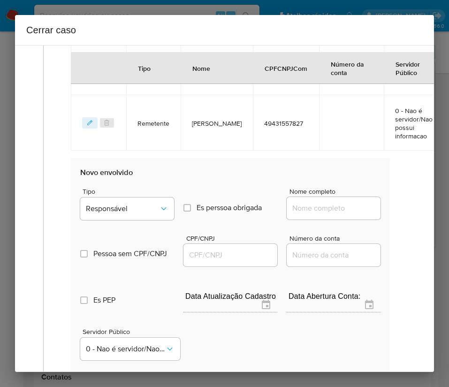
scroll to position [518, 0]
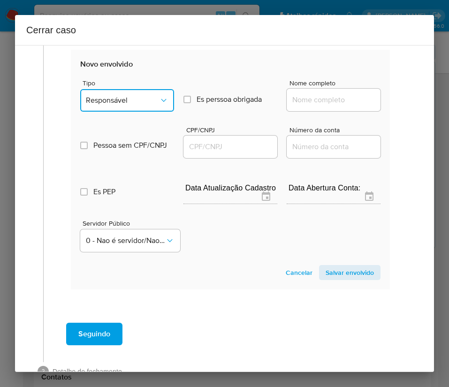
click at [131, 105] on span "Responsável" at bounding box center [122, 100] width 73 height 9
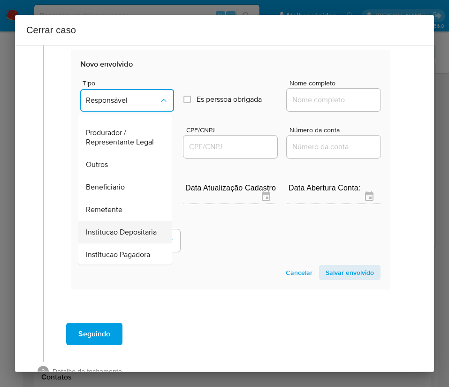
scroll to position [167, 0]
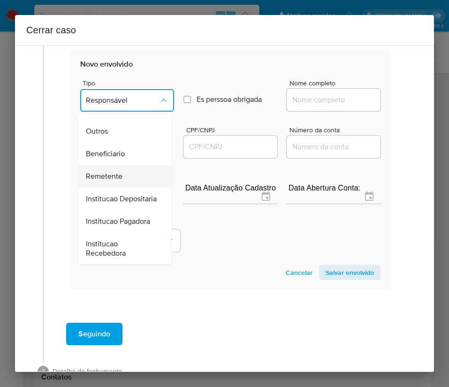
click at [116, 172] on span "Remetente" at bounding box center [104, 176] width 37 height 9
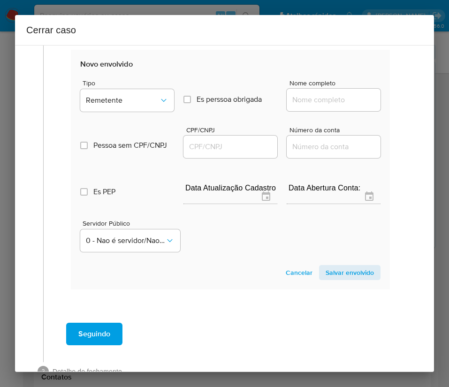
drag, startPoint x: 308, startPoint y: 113, endPoint x: 314, endPoint y: 113, distance: 6.1
click at [308, 106] on input "Nome completo" at bounding box center [334, 100] width 94 height 12
paste input "Alisson Gustavo, 52379729859"
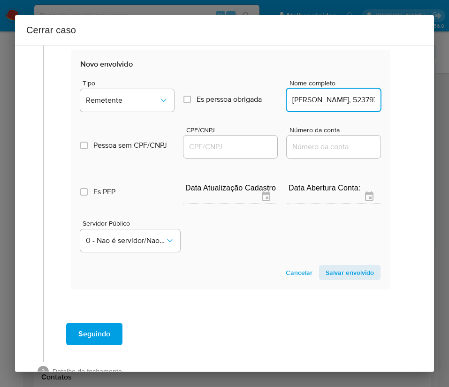
scroll to position [0, 23]
drag, startPoint x: 312, startPoint y: 110, endPoint x: 401, endPoint y: 124, distance: 89.4
type input "Alisson Gustavo"
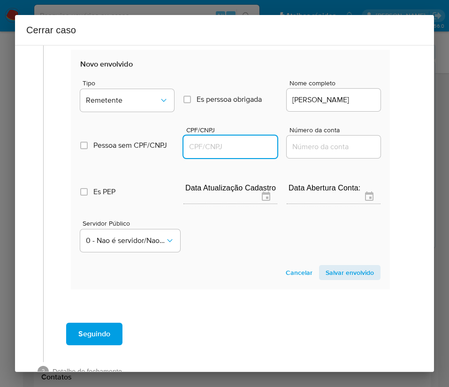
click at [258, 151] on input "CPF/CNPJ" at bounding box center [231, 147] width 94 height 12
paste input "52379729859"
type input "52379729859"
click at [327, 279] on span "Salvar envolvido" at bounding box center [350, 272] width 48 height 13
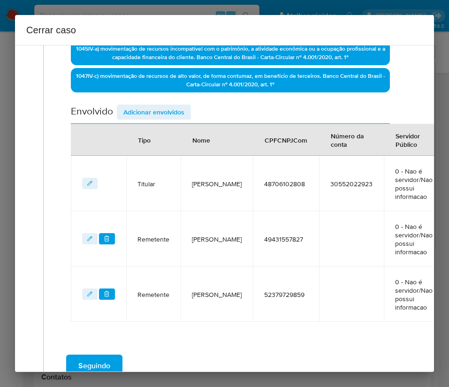
scroll to position [213, 0]
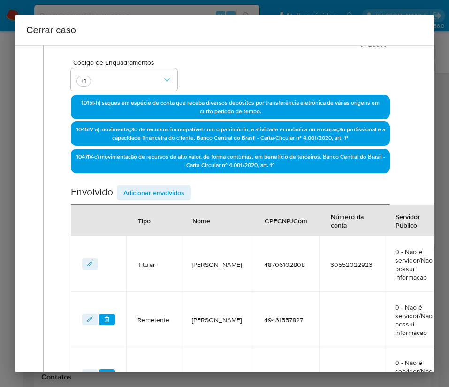
click at [152, 186] on span "Adicionar envolvidos" at bounding box center [153, 192] width 61 height 13
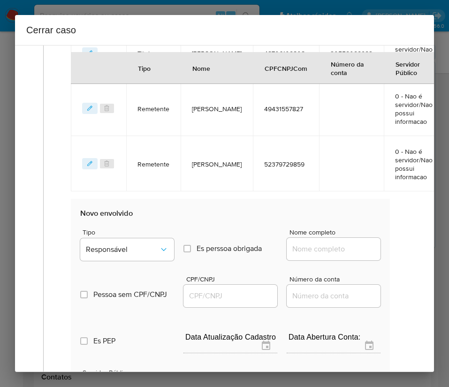
scroll to position [565, 0]
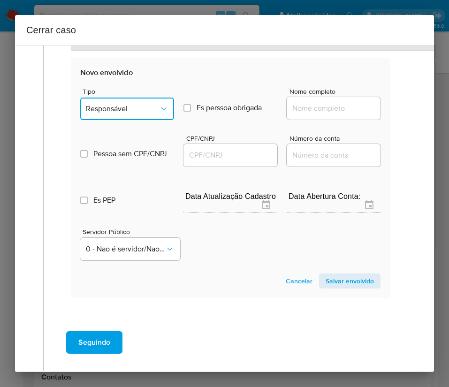
click at [136, 98] on button "Responsável" at bounding box center [127, 109] width 94 height 23
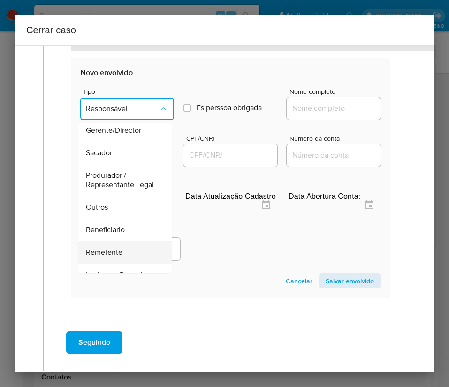
scroll to position [167, 0]
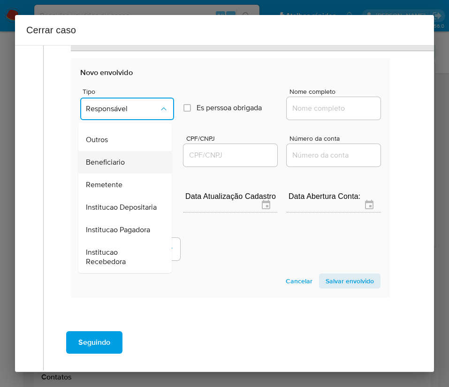
click at [118, 158] on span "Beneficiario" at bounding box center [105, 162] width 39 height 9
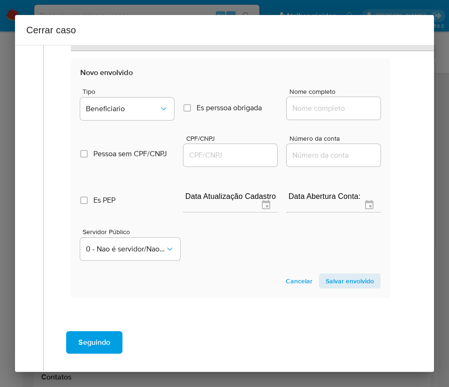
click at [310, 108] on input "Nome completo" at bounding box center [334, 108] width 94 height 12
paste input "Loterica Taboao Ltda, 04517592000174"
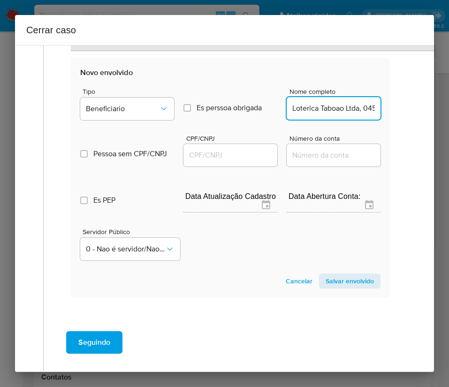
scroll to position [0, 49]
drag, startPoint x: 305, startPoint y: 111, endPoint x: 372, endPoint y: 112, distance: 67.2
click at [372, 112] on section "Novo envolvido Tipo Beneficiario Es perssoa obrigada Is PObrigada Nome completo…" at bounding box center [230, 178] width 319 height 240
drag, startPoint x: 302, startPoint y: 112, endPoint x: 375, endPoint y: 111, distance: 73.3
click at [375, 111] on section "Novo envolvido Tipo Beneficiario Es perssoa obrigada Is PObrigada Nome completo…" at bounding box center [230, 178] width 319 height 240
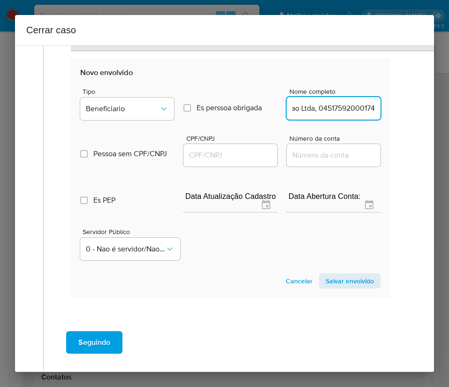
click at [323, 107] on input "Loterica Taboao Ltda, 04517592000174" at bounding box center [334, 108] width 94 height 12
drag, startPoint x: 303, startPoint y: 112, endPoint x: 401, endPoint y: 112, distance: 97.7
type input "Loterica Taboao Ltda"
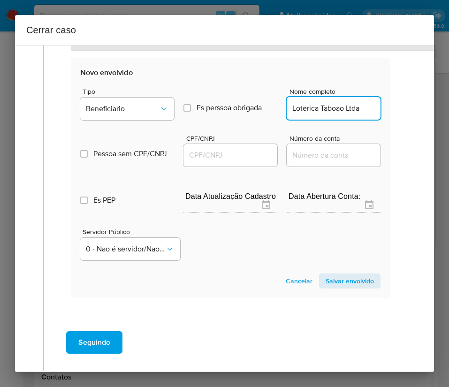
click at [211, 154] on input "CPF/CNPJ" at bounding box center [231, 155] width 94 height 12
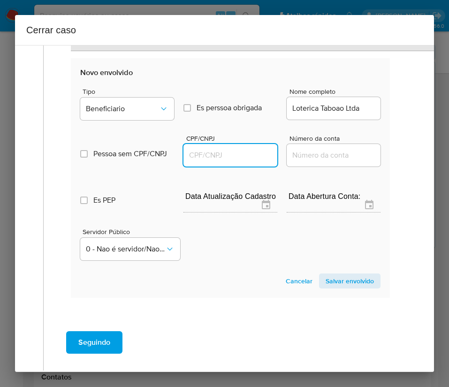
paste input "04517592000174"
type input "4517592000174"
drag, startPoint x: 327, startPoint y: 264, endPoint x: 329, endPoint y: 281, distance: 17.0
click at [327, 266] on section "Novo envolvido Tipo Beneficiario Es perssoa obrigada Is PObrigada Nome completo…" at bounding box center [230, 178] width 319 height 240
click at [329, 284] on span "Salvar envolvido" at bounding box center [350, 281] width 48 height 13
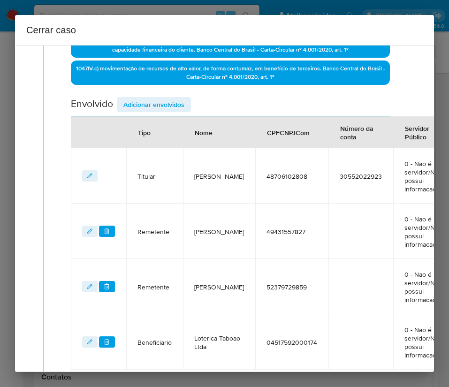
scroll to position [279, 0]
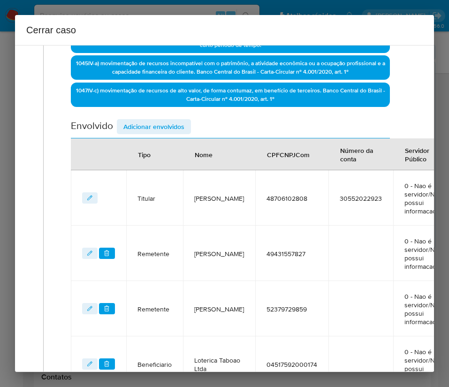
click at [138, 126] on span "Adicionar envolvidos" at bounding box center [153, 126] width 61 height 13
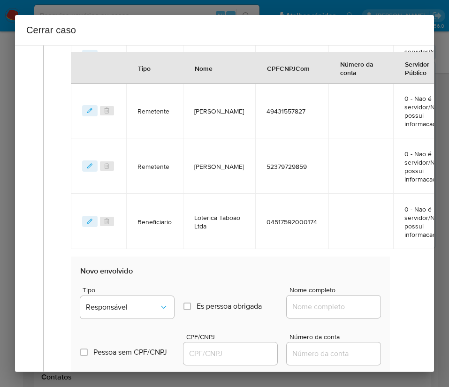
scroll to position [632, 0]
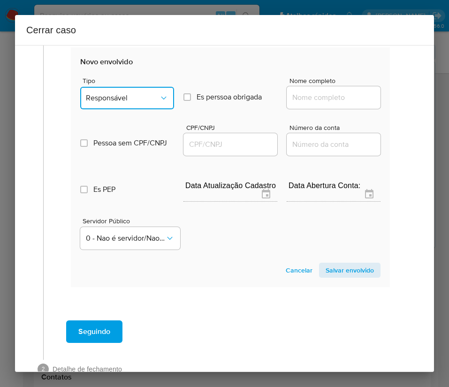
click at [133, 101] on span "Responsável" at bounding box center [122, 97] width 73 height 9
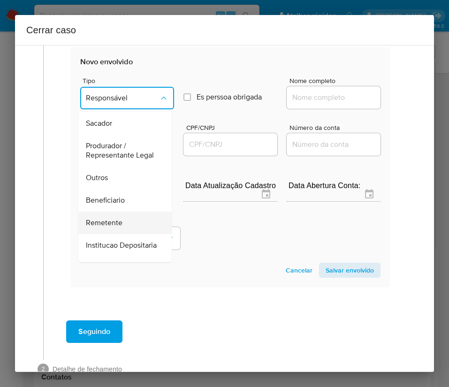
scroll to position [141, 0]
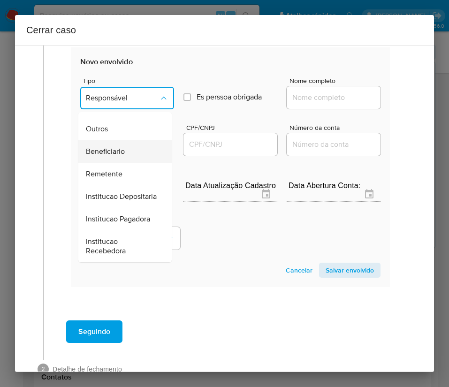
click at [117, 156] on span "Beneficiario" at bounding box center [105, 151] width 39 height 9
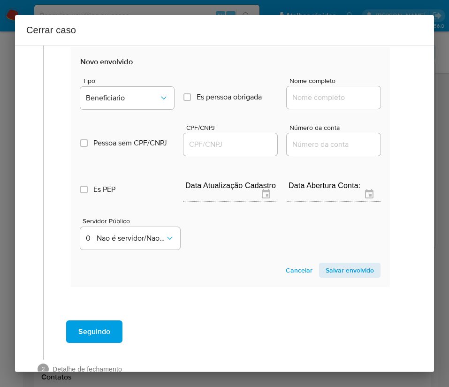
drag, startPoint x: 302, startPoint y: 97, endPoint x: 308, endPoint y: 97, distance: 5.6
click at [302, 97] on input "Nome completo" at bounding box center [334, 98] width 94 height 12
paste input "Milton Almeida Santos Neto, 50037317873"
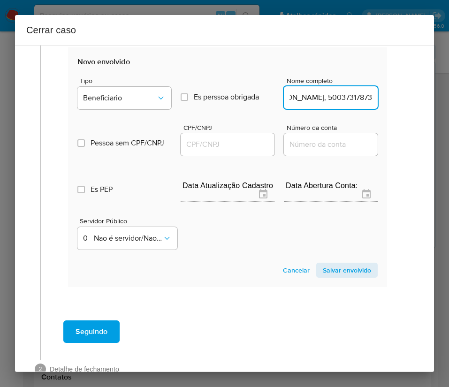
drag, startPoint x: 316, startPoint y: 100, endPoint x: 441, endPoint y: 109, distance: 124.8
click at [437, 100] on div "Cerrar caso 1 Informação completa Geral Data de início 01/07/2025 Data Fin 06/0…" at bounding box center [224, 193] width 449 height 387
type input "Milton Almeida Santos Neto"
click at [242, 148] on input "CPF/CNPJ" at bounding box center [228, 145] width 94 height 12
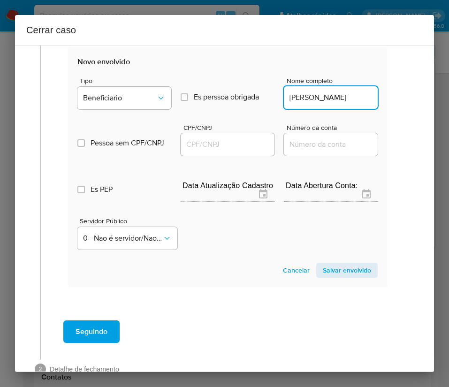
scroll to position [0, 0]
paste input "50037317873"
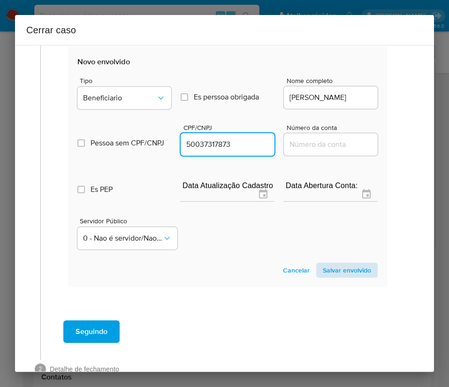
type input "50037317873"
click at [333, 273] on span "Salvar envolvido" at bounding box center [347, 270] width 48 height 13
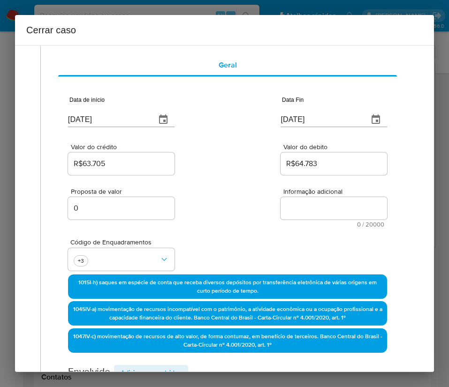
scroll to position [0, 3]
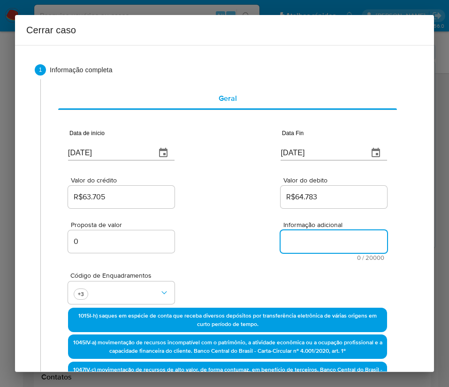
click at [293, 245] on textarea "Informação adicional" at bounding box center [334, 242] width 107 height 23
paste textarea "Informações do Cliente Pedro Rocha Lopes, CPF 48706102808, 19 anos, residente n…"
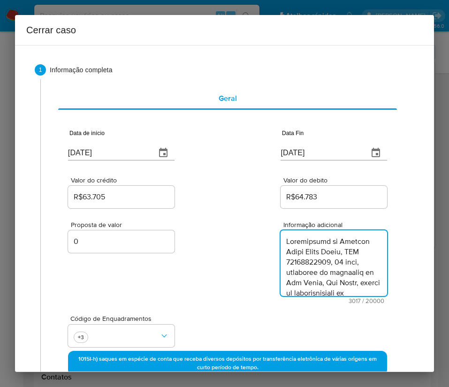
scroll to position [1758, 0]
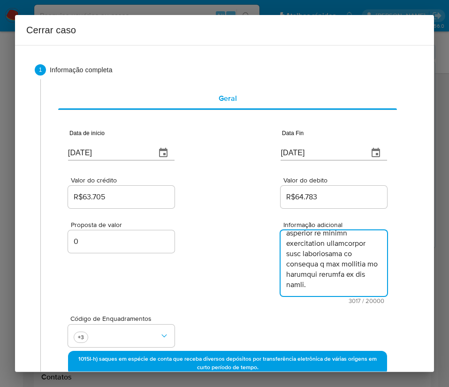
type textarea "Informações do Cliente Pedro Rocha Lopes, CPF 48706102808, 19 anos, residente n…"
click at [237, 289] on div "Proposta de valor 0 Informação adicional 3017 / 20000 16983 caracteres restantes" at bounding box center [227, 257] width 319 height 94
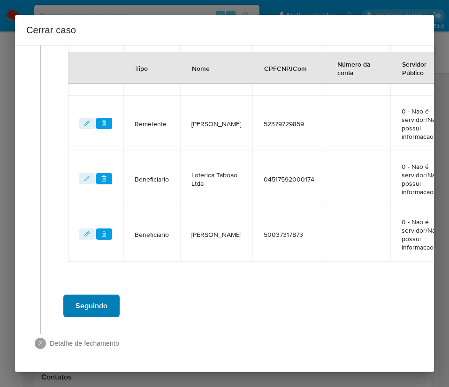
scroll to position [519, 3]
click at [105, 296] on span "Seguindo" at bounding box center [92, 306] width 32 height 21
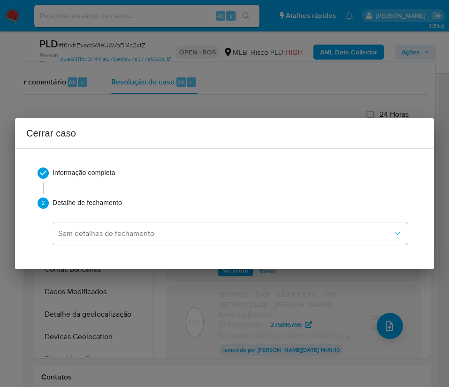
scroll to position [0, 0]
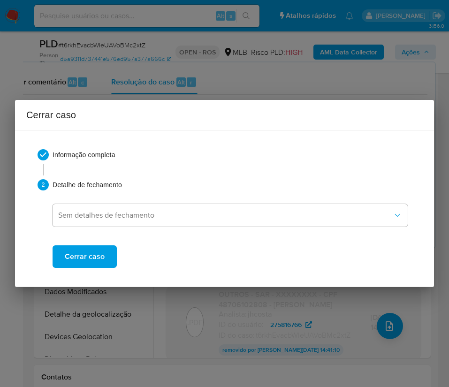
click at [74, 259] on span "Cerrar caso" at bounding box center [85, 257] width 40 height 21
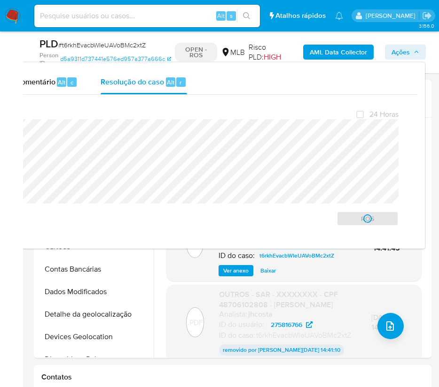
click at [118, 48] on span "# t6rkhEvacbWIeUAVoBMc2xtZ" at bounding box center [101, 44] width 87 height 9
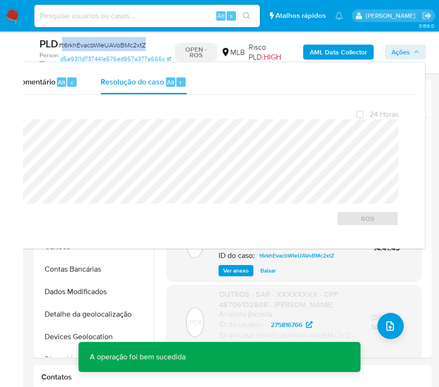
click at [118, 48] on span "# t6rkhEvacbWIeUAVoBMc2xtZ" at bounding box center [101, 44] width 87 height 9
copy span "t6rkhEvacbWIeUAVoBMc2xtZ"
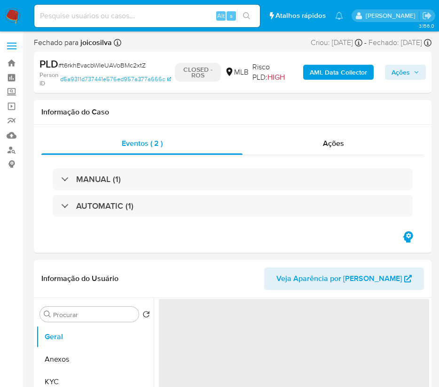
click at [15, 18] on img at bounding box center [13, 16] width 16 height 16
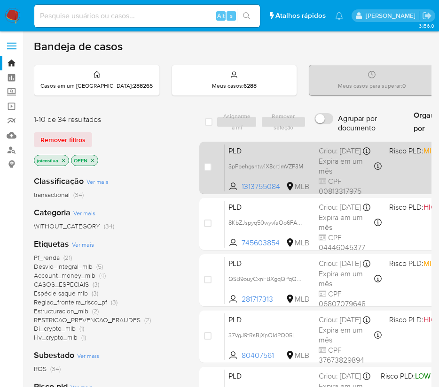
click at [306, 156] on span "PLD" at bounding box center [269, 150] width 83 height 12
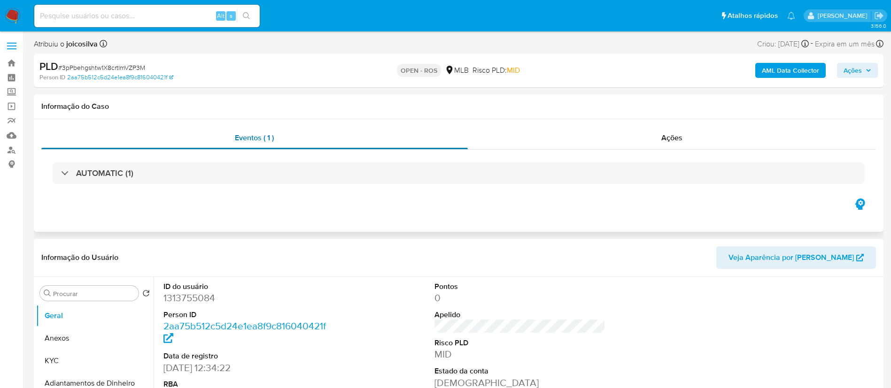
select select "10"
click at [141, 68] on span "# 3pPbehgshtw1X8crtlmVZP3M" at bounding box center [101, 67] width 87 height 9
copy span "3pPbehgshtw1X8crtlmVZP3M"
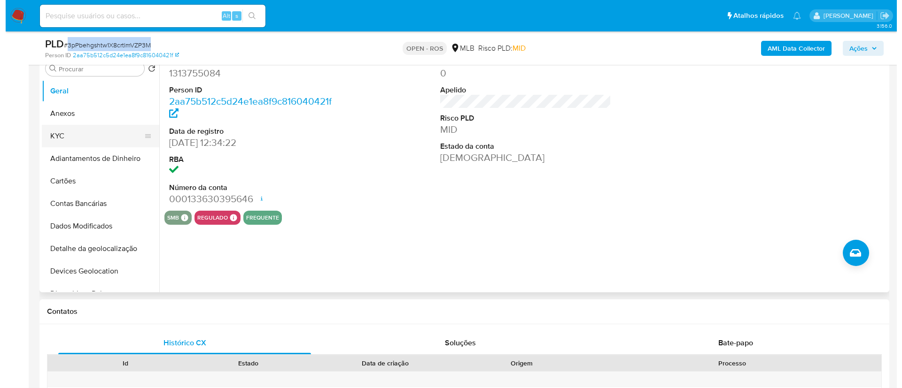
scroll to position [141, 0]
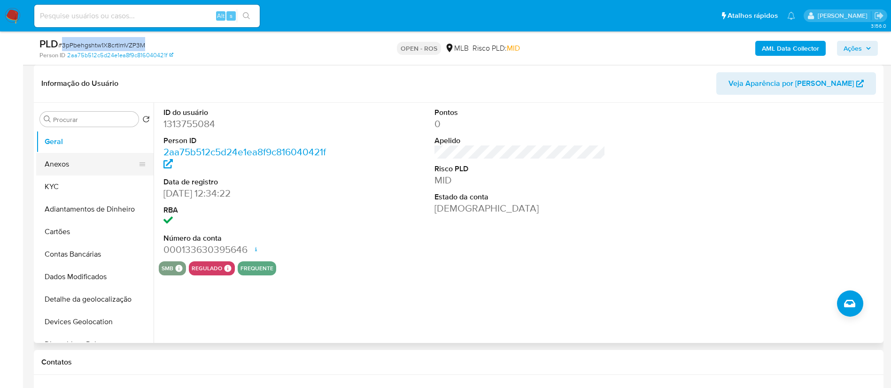
click at [68, 160] on button "Anexos" at bounding box center [91, 164] width 110 height 23
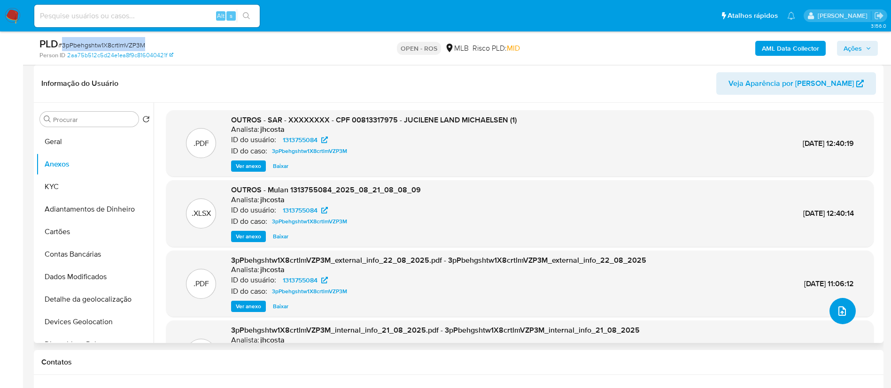
click at [449, 313] on button "upload-file" at bounding box center [842, 311] width 26 height 26
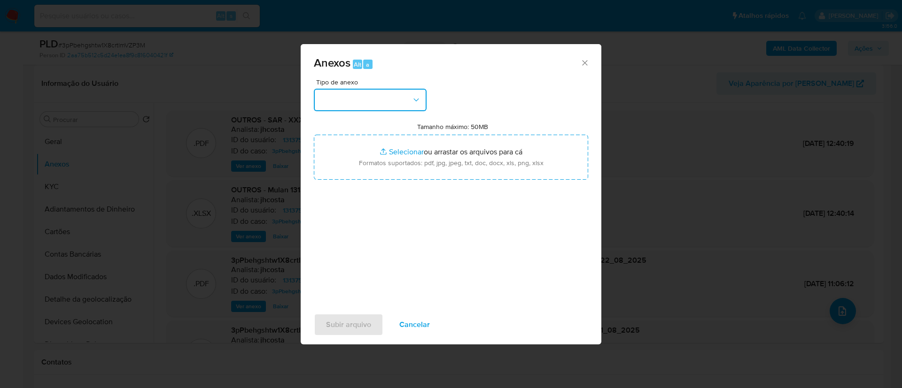
click at [405, 95] on button "button" at bounding box center [370, 100] width 113 height 23
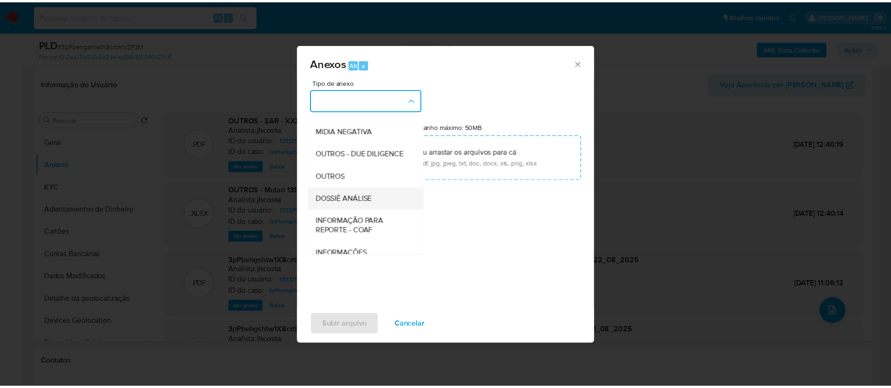
scroll to position [145, 0]
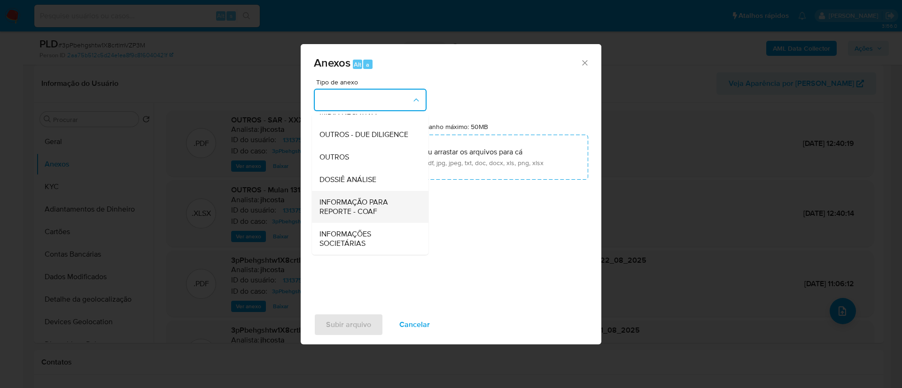
click at [365, 209] on span "INFORMAÇÃO PARA REPORTE - COAF" at bounding box center [367, 207] width 96 height 19
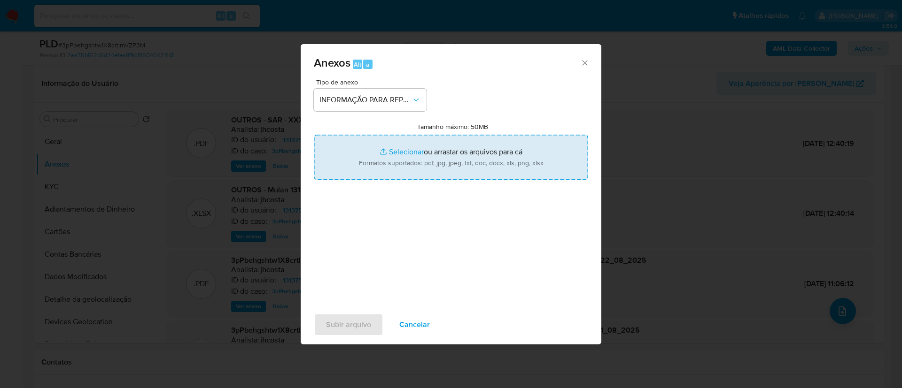
type input "C:\fakepath\SAR - 3pPbehgshtw1X8crtlmVZP3M - CPF 00813317975 - JUCILENE LAND MI…"
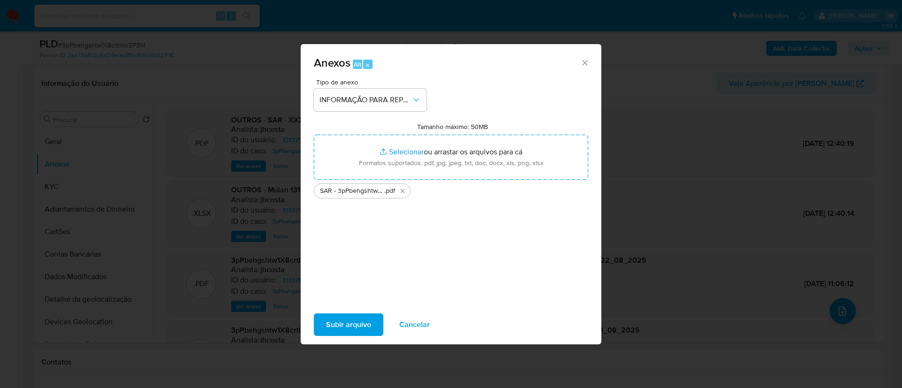
click at [352, 321] on span "Subir arquivo" at bounding box center [348, 325] width 45 height 21
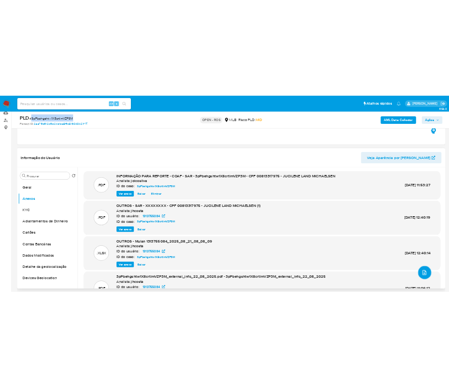
scroll to position [70, 0]
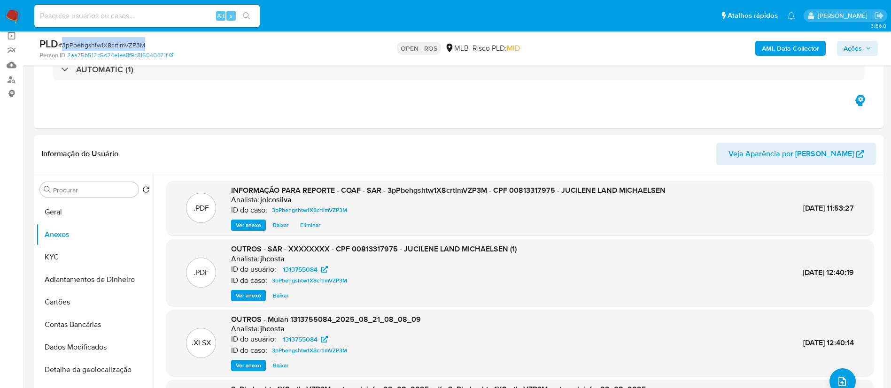
click at [449, 44] on span "Ações" at bounding box center [857, 48] width 28 height 13
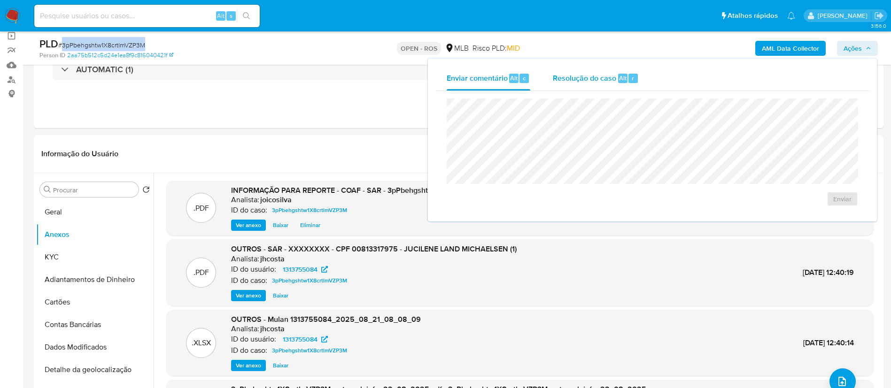
click at [449, 77] on span "Resolução do caso" at bounding box center [584, 77] width 63 height 11
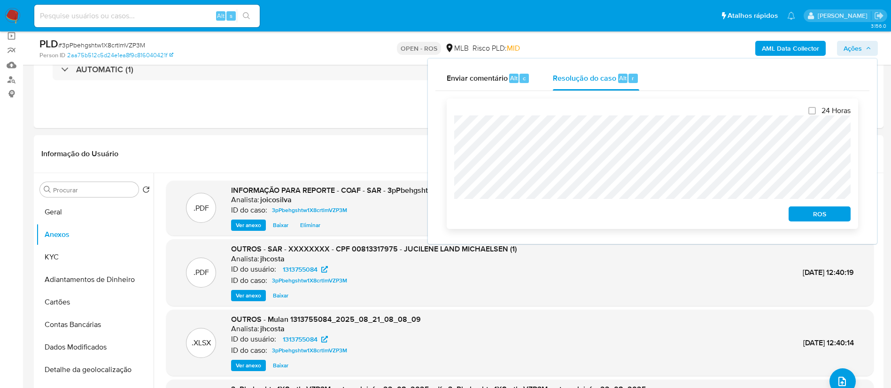
click at [449, 214] on span "ROS" at bounding box center [819, 214] width 49 height 13
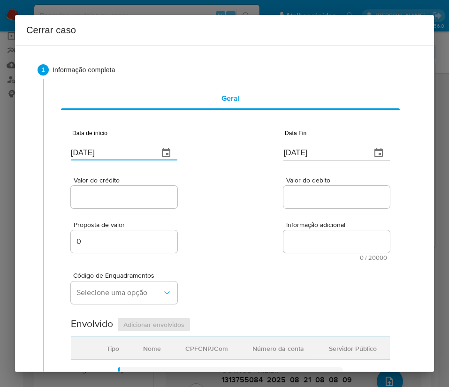
click at [107, 151] on input "[DATE]" at bounding box center [111, 153] width 80 height 15
paste input "01/07"
type input "[DATE]"
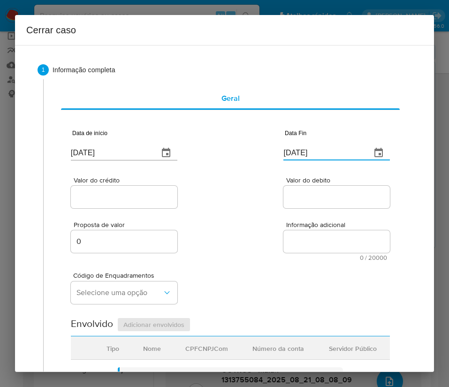
click at [307, 158] on input "[DATE]" at bounding box center [324, 153] width 80 height 15
click at [306, 158] on input "[DATE]" at bounding box center [324, 153] width 80 height 15
paste input "0"
type input "[DATE]"
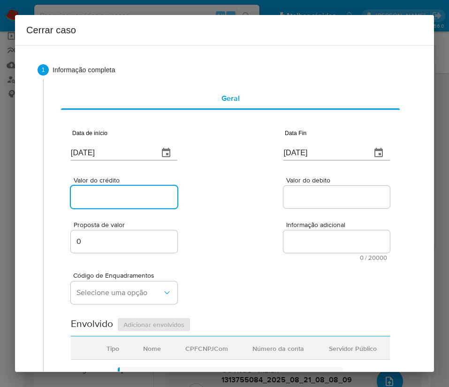
click at [89, 199] on input "Valor do crédito" at bounding box center [124, 197] width 107 height 12
click at [108, 186] on div at bounding box center [124, 197] width 107 height 23
click at [106, 193] on input "Valor do crédito" at bounding box center [124, 197] width 107 height 12
paste input "R$172.399"
type input "R$172.399"
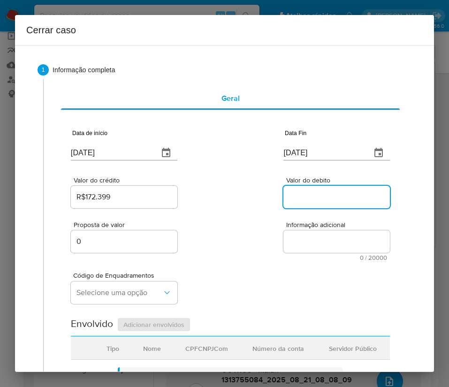
click at [311, 196] on input "Valor do debito" at bounding box center [337, 197] width 107 height 12
paste input "R$172.292"
type input "R$172.292"
drag, startPoint x: 198, startPoint y: 266, endPoint x: 47, endPoint y: 264, distance: 150.3
click at [197, 267] on div "Código de Enquadramentos Selecione uma opção" at bounding box center [230, 284] width 319 height 47
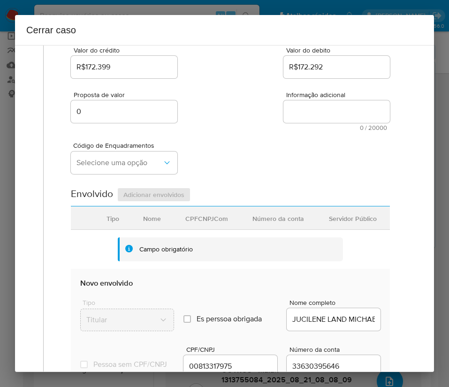
scroll to position [141, 0]
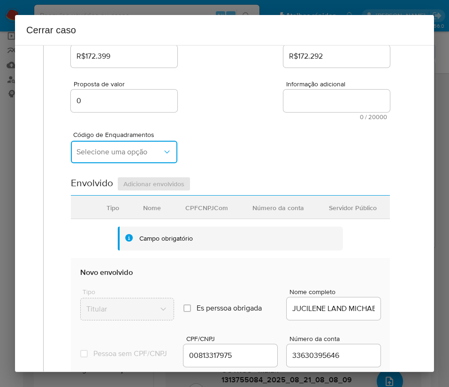
click at [104, 152] on span "Selecione uma opção" at bounding box center [120, 151] width 86 height 9
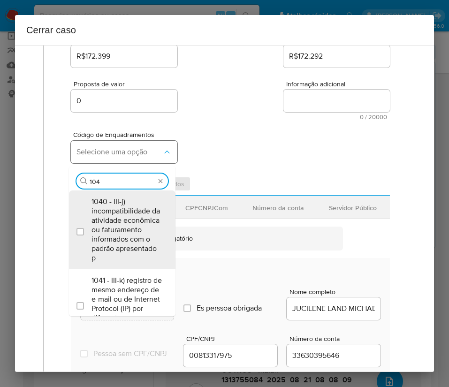
type input "1045"
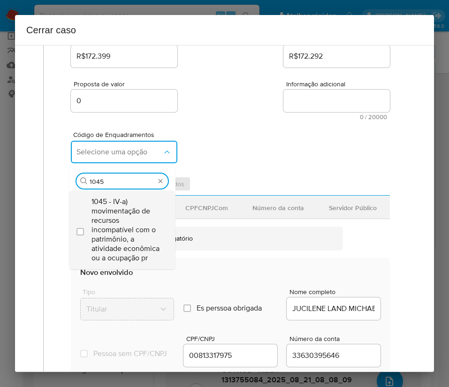
click at [120, 219] on span "1045 - IV-a) movimentação de recursos incompatível com o patrimônio, a atividad…" at bounding box center [127, 230] width 71 height 66
checkbox input "true"
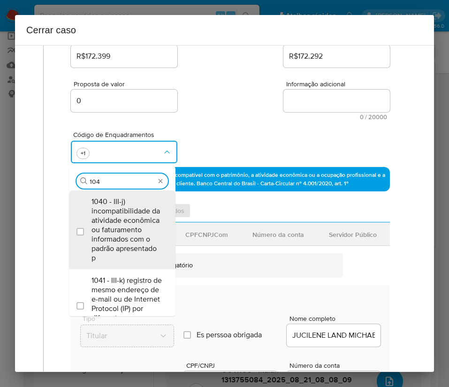
scroll to position [0, 0]
type input "1047"
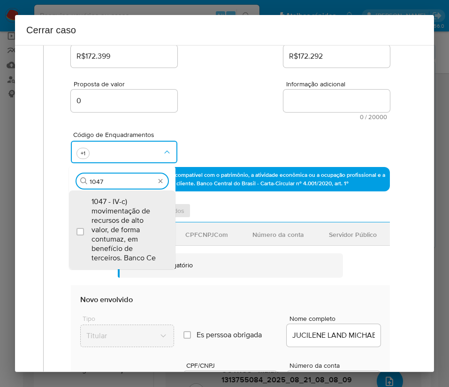
click at [120, 219] on span "1047 - IV-c) movimentação de recursos de alto valor, de forma contumaz, em bene…" at bounding box center [127, 230] width 71 height 66
checkbox input "true"
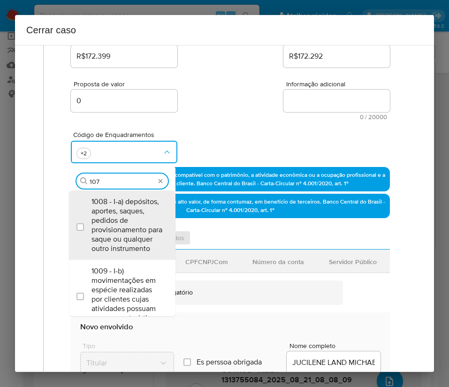
type input "1074"
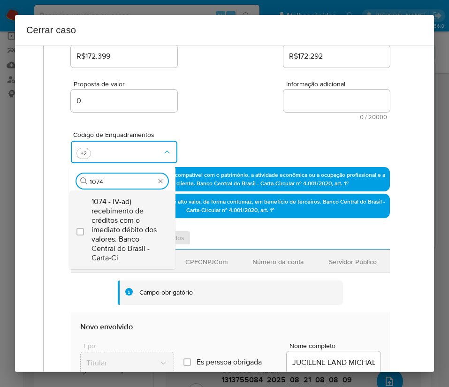
click at [119, 219] on span "1074 - IV-ad) recebimento de créditos com o imediato débito dos valores. Banco …" at bounding box center [127, 230] width 71 height 66
checkbox input "true"
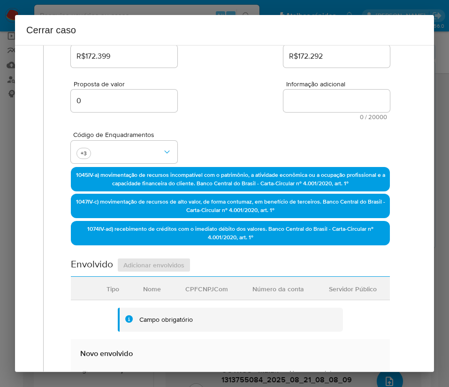
click at [241, 122] on div "Código de Enquadramentos +3" at bounding box center [230, 143] width 319 height 47
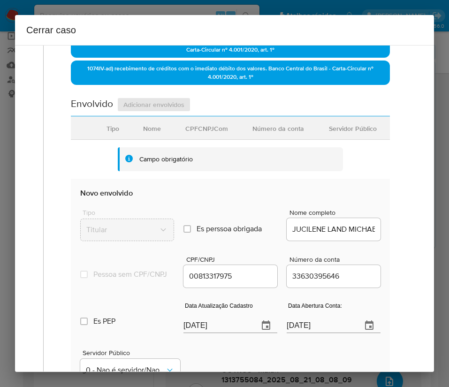
scroll to position [352, 0]
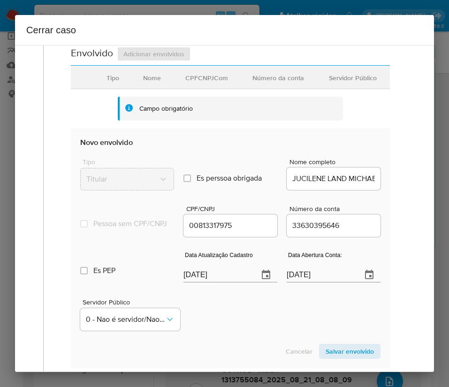
click at [209, 283] on input "[DATE]" at bounding box center [218, 275] width 68 height 15
paste input "19"
type input "19/08/2025"
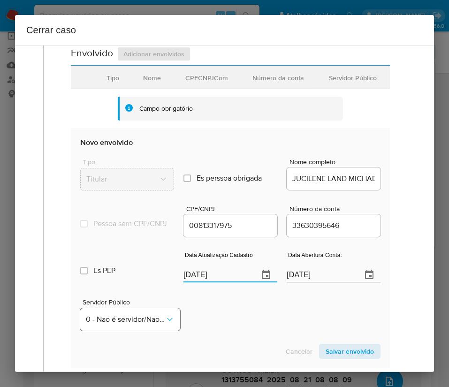
click at [214, 320] on div "Servidor Público 0 - Nao é servidor/[PERSON_NAME] possui informacao" at bounding box center [230, 311] width 301 height 47
click at [302, 283] on input "19/02/2023" at bounding box center [321, 275] width 68 height 15
click at [257, 323] on div "Servidor Público 0 - Nao é servidor/[PERSON_NAME] possui informacao" at bounding box center [230, 311] width 301 height 47
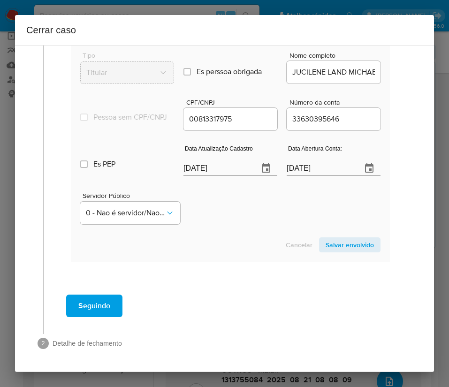
click at [335, 245] on span "Salvar envolvido" at bounding box center [350, 245] width 48 height 13
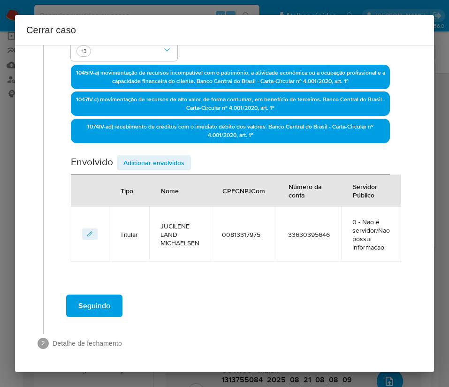
drag, startPoint x: 139, startPoint y: 158, endPoint x: 140, endPoint y: 163, distance: 4.7
click at [140, 163] on span "Adicionar envolvidos" at bounding box center [153, 162] width 61 height 13
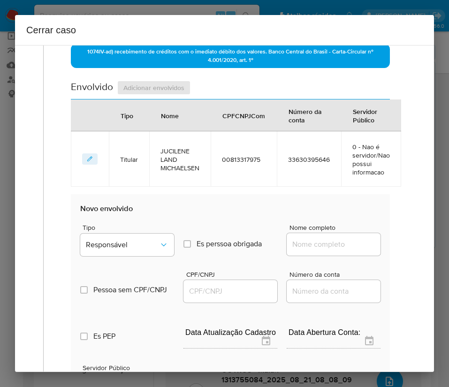
scroll to position [384, 0]
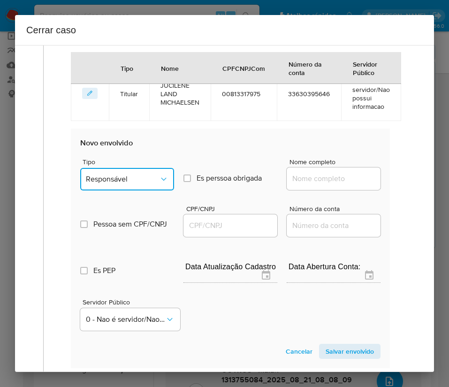
click at [133, 177] on span "Responsável" at bounding box center [122, 179] width 73 height 9
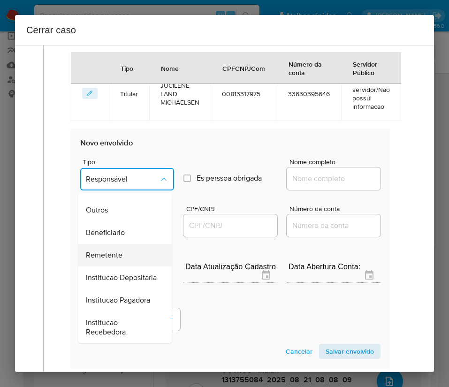
scroll to position [167, 0]
click at [122, 244] on div "Remetente" at bounding box center [122, 255] width 73 height 23
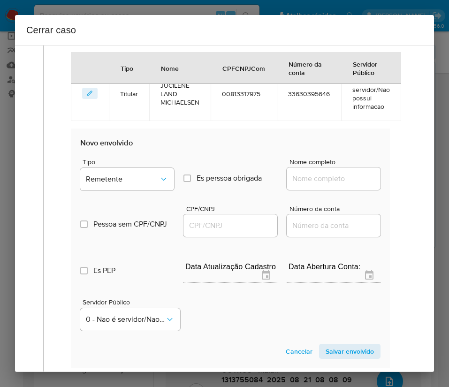
click at [305, 171] on div at bounding box center [334, 179] width 94 height 23
click at [308, 181] on input "Nome completo" at bounding box center [334, 179] width 94 height 12
paste input "Miguel Michaelsen Ramos, 12481978951"
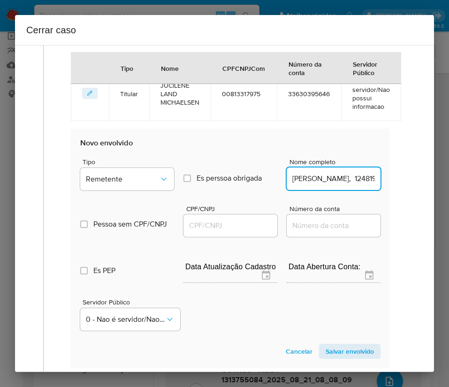
scroll to position [0, 53]
drag, startPoint x: 316, startPoint y: 181, endPoint x: 401, endPoint y: 202, distance: 87.0
click at [401, 181] on div "Geral Data de início 01/07/2025 Data Fin 20/08/2025 Valor do crédito R$172.399 …" at bounding box center [227, 62] width 369 height 735
type input "Miguel Michaelsen Ramos"
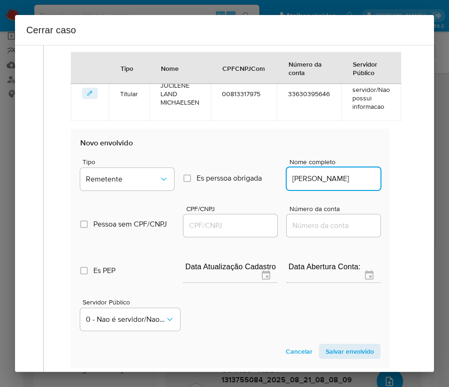
drag, startPoint x: 220, startPoint y: 231, endPoint x: 224, endPoint y: 226, distance: 5.4
click at [220, 230] on input "CPF/CNPJ" at bounding box center [231, 226] width 94 height 12
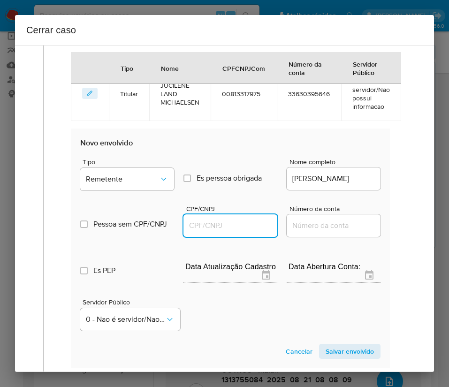
paste input "12481978951"
type input "12481978951"
drag, startPoint x: 342, startPoint y: 359, endPoint x: 346, endPoint y: 349, distance: 10.3
click at [343, 356] on span "Salvar envolvido" at bounding box center [350, 351] width 48 height 13
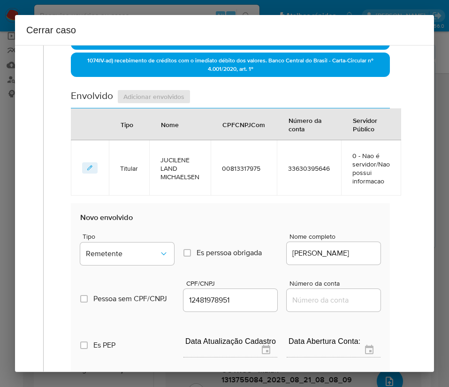
click at [346, 349] on div "1 Informação completa Geral Data de início 01/07/2025 Data Fin 20/08/2025 Valor…" at bounding box center [224, 145] width 397 height 802
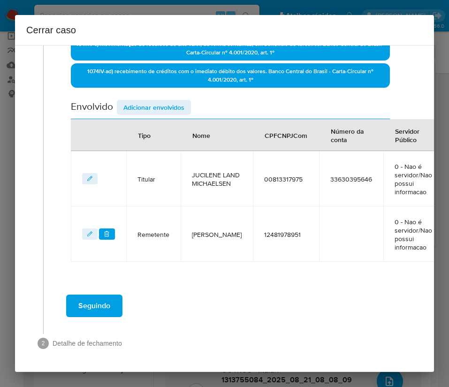
click at [147, 101] on span "Adicionar envolvidos" at bounding box center [153, 107] width 61 height 13
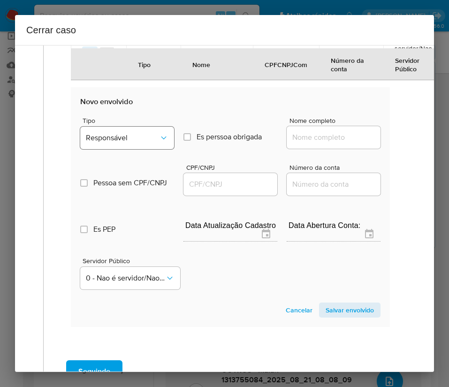
scroll to position [521, 0]
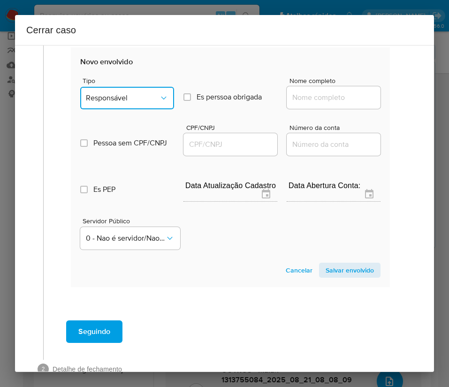
click at [138, 105] on button "Responsável" at bounding box center [127, 98] width 94 height 23
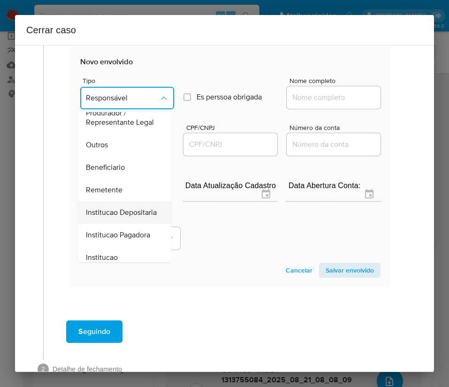
scroll to position [167, 0]
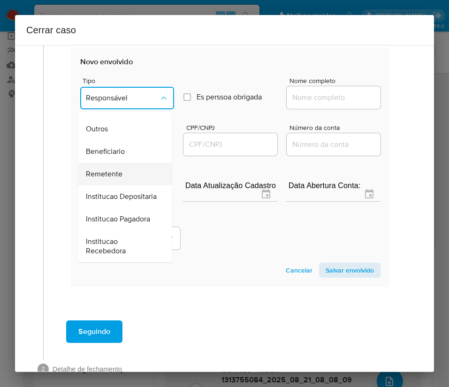
click at [117, 170] on span "Remetente" at bounding box center [104, 174] width 37 height 9
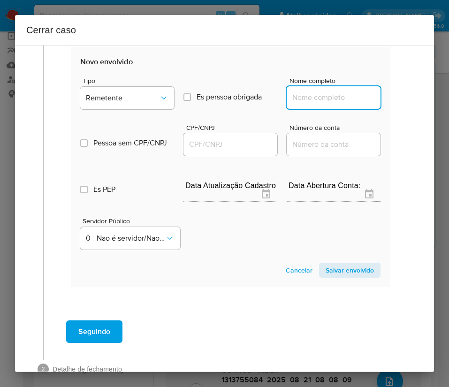
click at [316, 95] on input "Nome completo" at bounding box center [334, 98] width 94 height 12
paste input "Oig Gaming Brazil Ltda, 55459453000172"
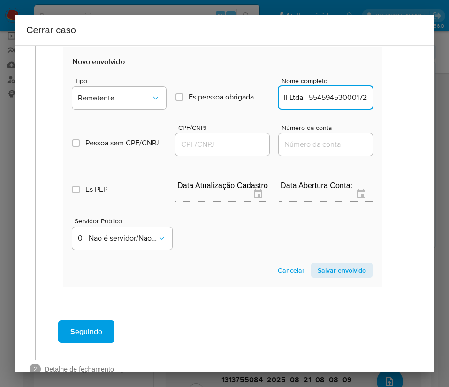
drag, startPoint x: 298, startPoint y: 100, endPoint x: 418, endPoint y: 100, distance: 119.7
click at [417, 100] on div "1 Informação completa Geral Data de início 01/07/2025 Data Fin 20/08/2025 Valor…" at bounding box center [224, 208] width 419 height 327
type input "Oig Gaming Brazil Ltda"
click at [225, 144] on input "CPF/CNPJ" at bounding box center [223, 145] width 94 height 12
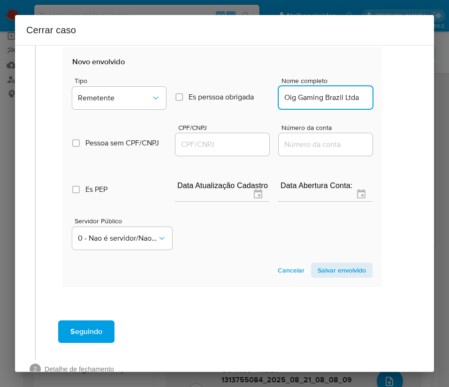
paste input "55459453000172"
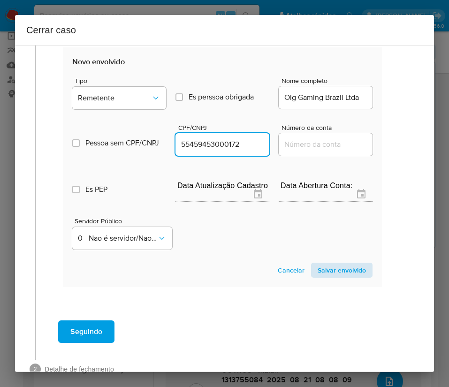
type input "55459453000172"
click at [331, 266] on span "Salvar envolvido" at bounding box center [342, 270] width 48 height 13
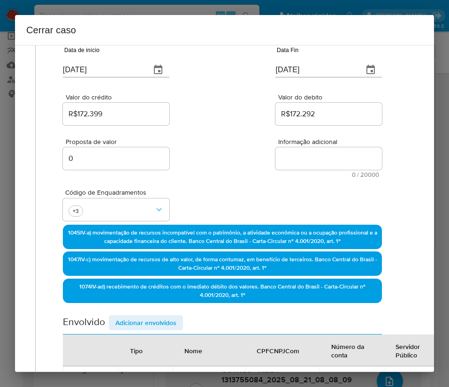
scroll to position [0, 8]
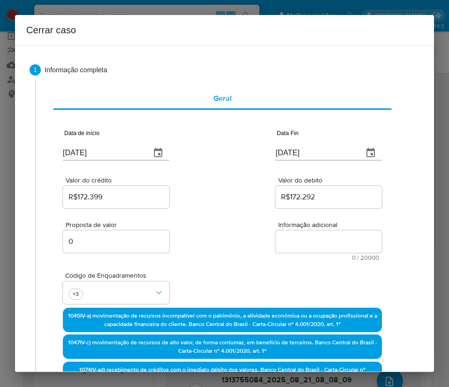
click at [286, 257] on span "0 / 20000" at bounding box center [328, 258] width 101 height 6
click at [290, 245] on textarea "Informação adicional" at bounding box center [329, 242] width 107 height 23
paste textarea "Informações do Cliente Jucilene Land Michaelsen, CPF 00813317975, 45 anos, resi…"
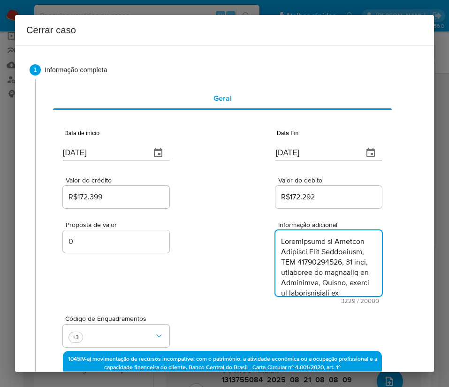
type textarea "Informações do Cliente Jucilene Land Michaelsen, CPF 00813317975, 45 anos, resi…"
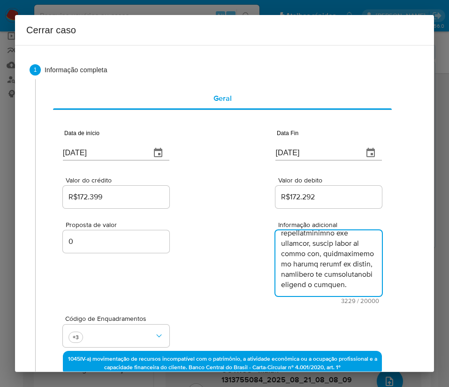
click at [244, 295] on div "Proposta de valor 0 Informação adicional 3229 / 20000 16771 caracteres restantes" at bounding box center [222, 257] width 319 height 94
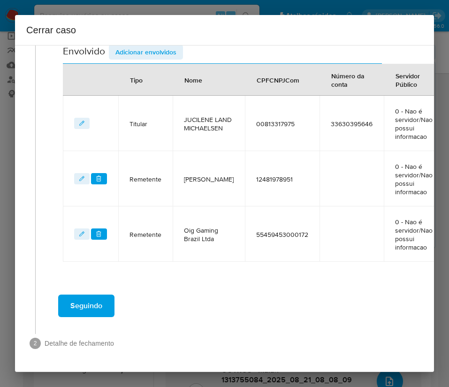
click at [101, 302] on span "Seguindo" at bounding box center [86, 306] width 32 height 21
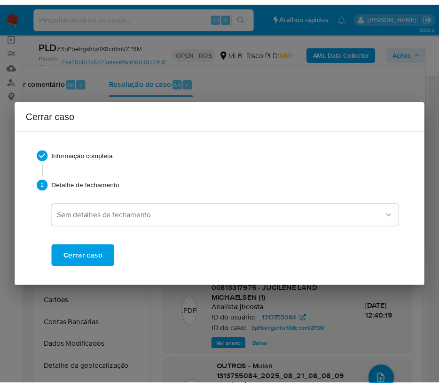
scroll to position [1775, 0]
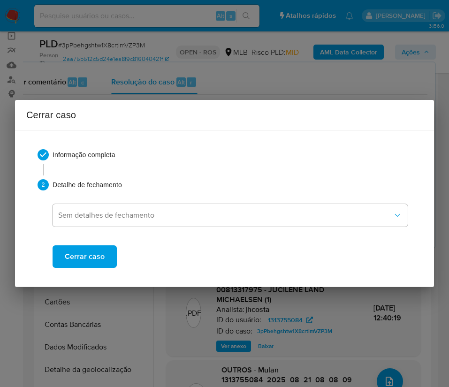
click at [96, 260] on span "Cerrar caso" at bounding box center [85, 257] width 40 height 21
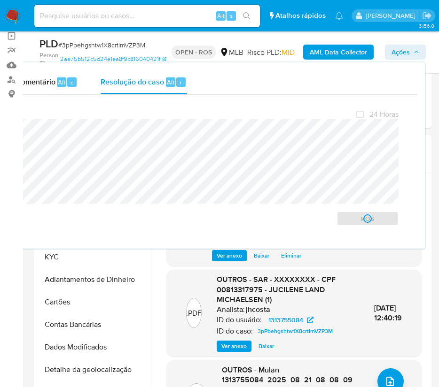
click at [100, 46] on span "# 3pPbehgshtw1X8crtlmVZP3M" at bounding box center [101, 44] width 87 height 9
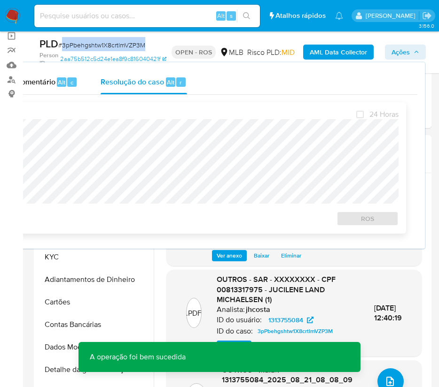
copy span "3pPbehgshtw1X8crtlmVZP3M"
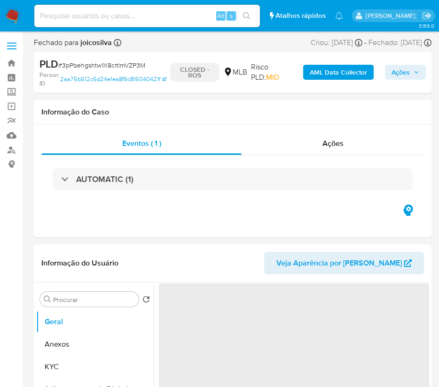
click at [12, 15] on img at bounding box center [13, 16] width 16 height 16
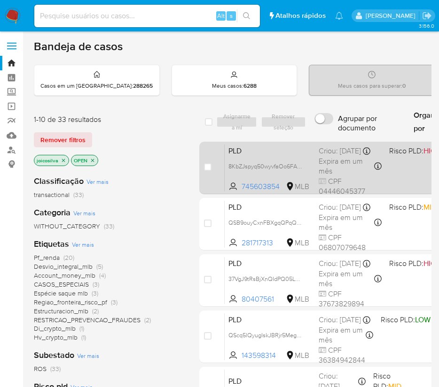
click at [296, 156] on span "PLD" at bounding box center [269, 150] width 83 height 12
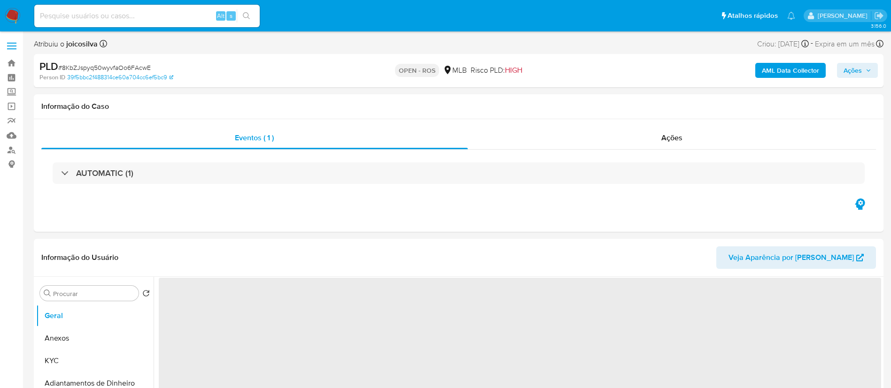
click at [123, 67] on span "# 8KbZJspyq50wyvfaOo6FAcwE" at bounding box center [104, 67] width 93 height 9
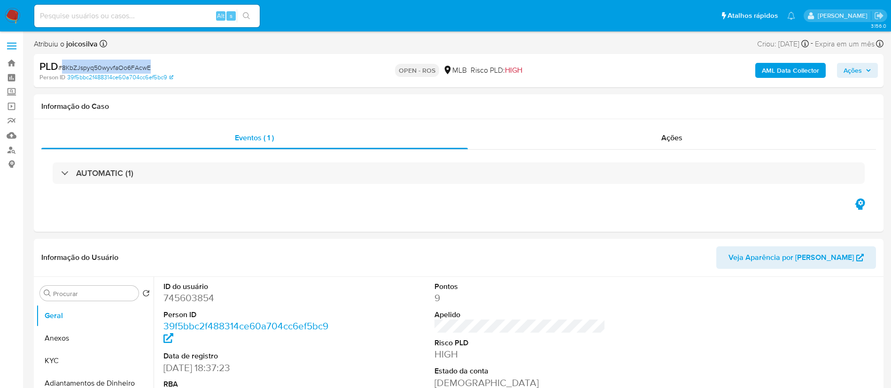
copy span "8KbZJspyq50wyvfaOo6FAcwE"
select select "10"
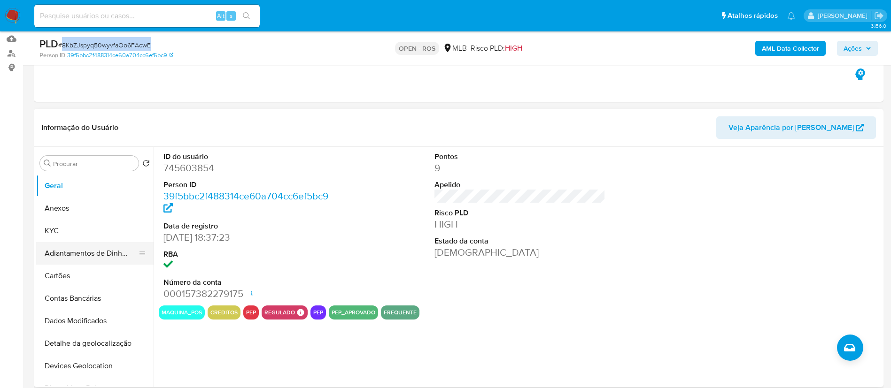
scroll to position [211, 0]
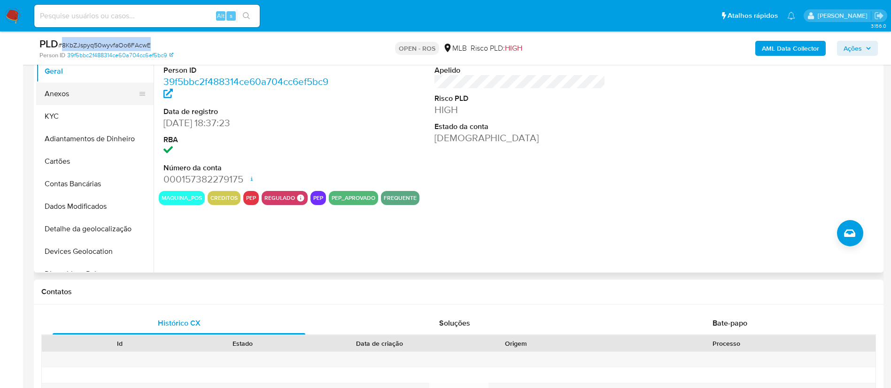
click at [76, 96] on button "Anexos" at bounding box center [91, 94] width 110 height 23
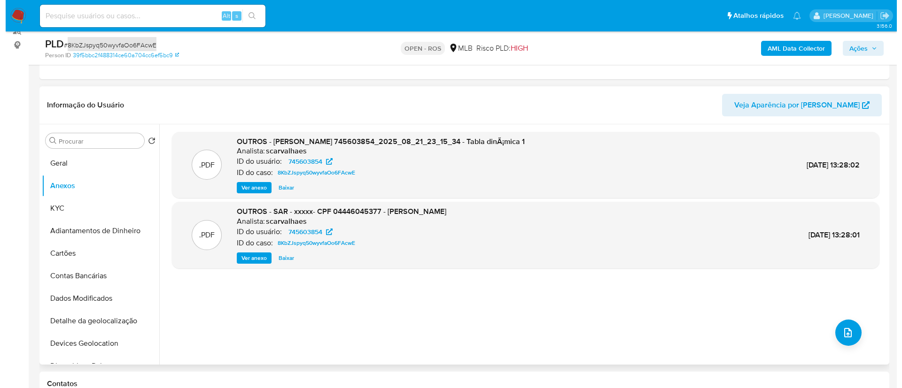
scroll to position [141, 0]
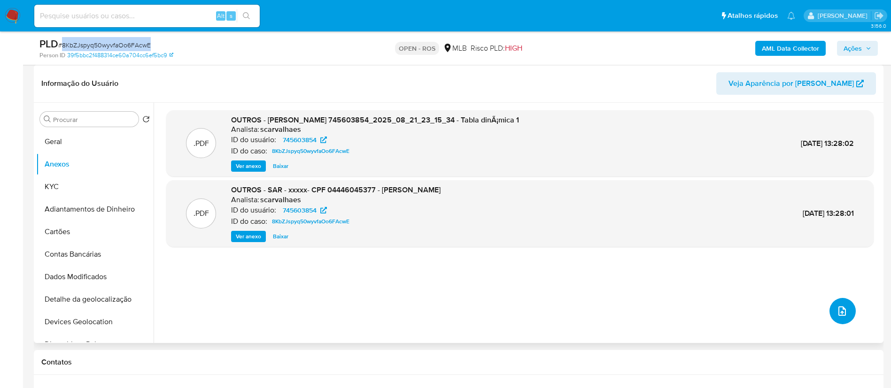
click at [449, 312] on button "upload-file" at bounding box center [842, 311] width 26 height 26
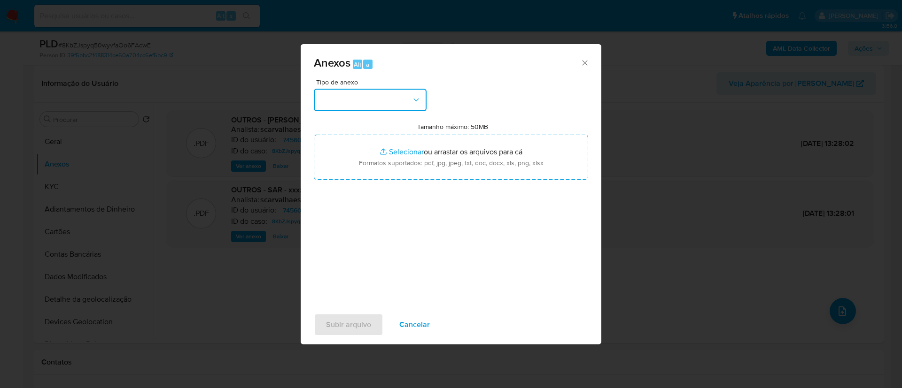
click at [420, 97] on button "button" at bounding box center [370, 100] width 113 height 23
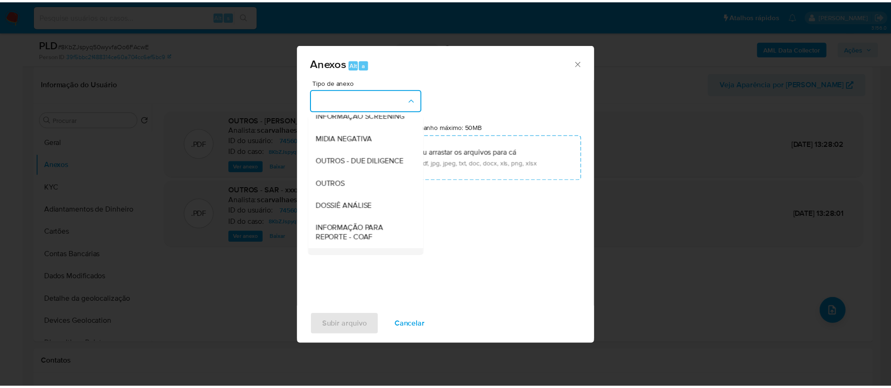
scroll to position [145, 0]
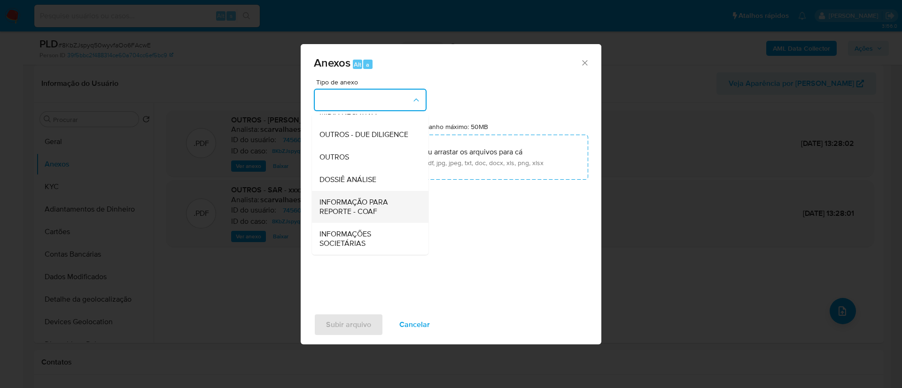
click at [379, 203] on span "INFORMAÇÃO PARA REPORTE - COAF" at bounding box center [367, 207] width 96 height 19
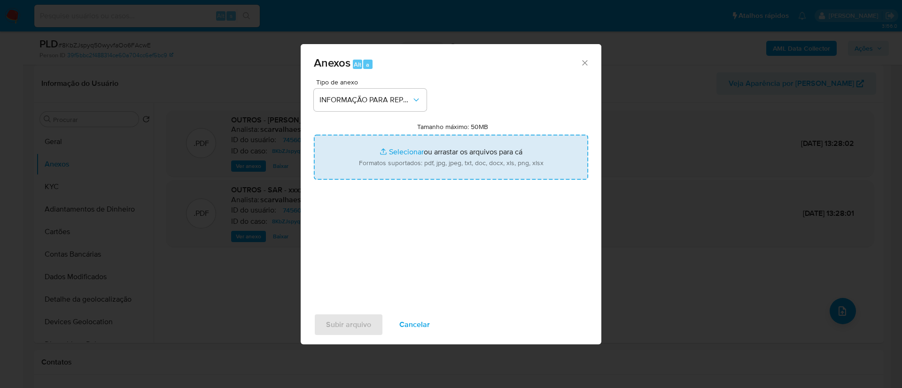
type input "C:\fakepath\SAR - 8KbZJspyq50wyvfaOo6FAcwE - CPF 04446045377 - [PERSON_NAME].pdf"
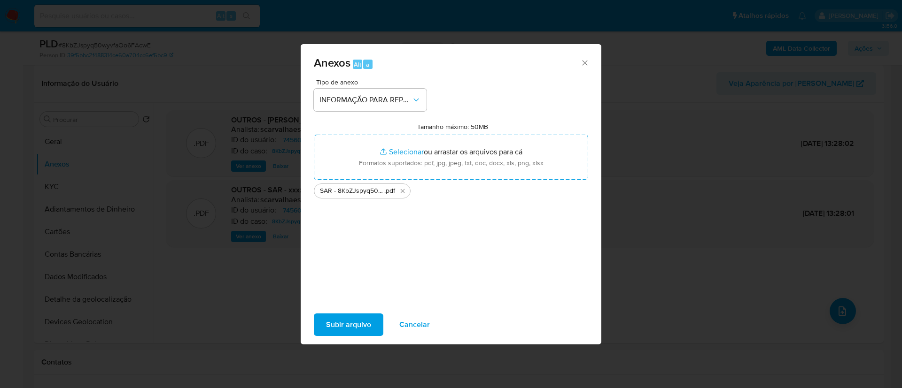
click at [362, 327] on span "Subir arquivo" at bounding box center [348, 325] width 45 height 21
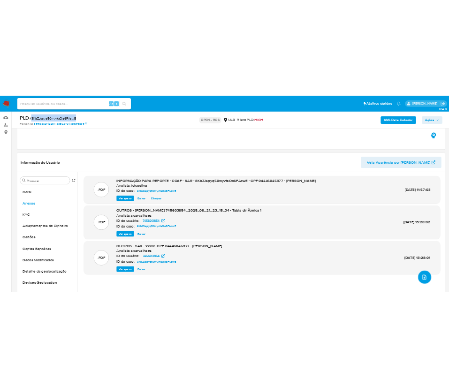
scroll to position [70, 0]
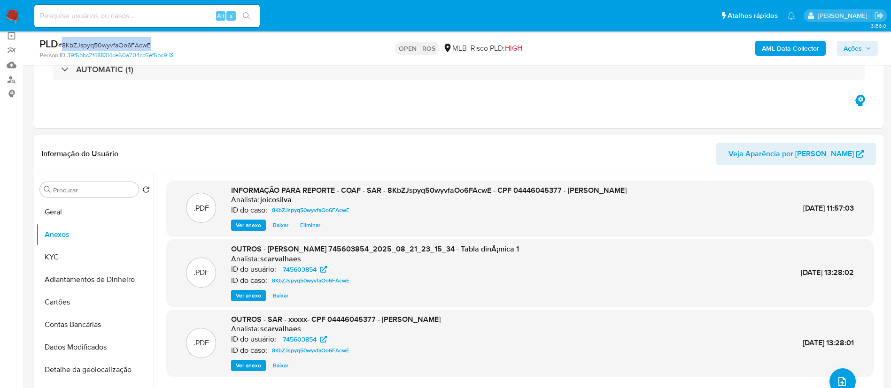
click at [449, 55] on span "Ações" at bounding box center [852, 48] width 18 height 15
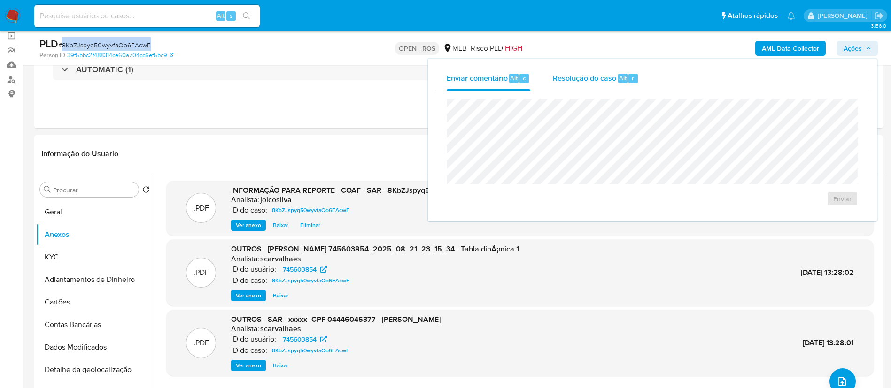
click at [449, 80] on span "Resolução do caso" at bounding box center [584, 77] width 63 height 11
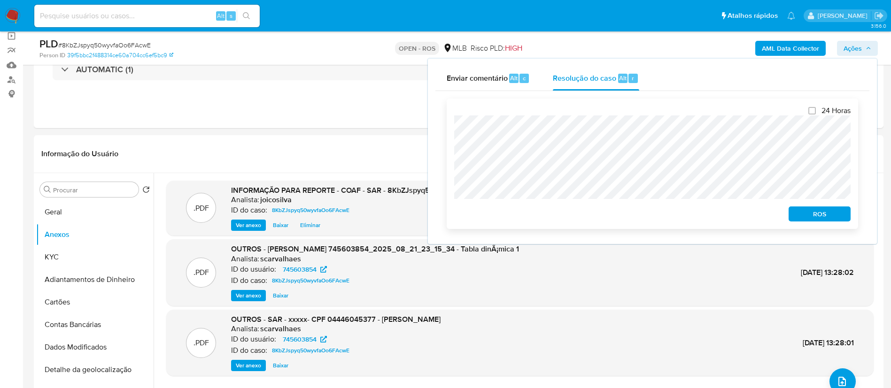
click at [449, 219] on span "ROS" at bounding box center [819, 214] width 49 height 13
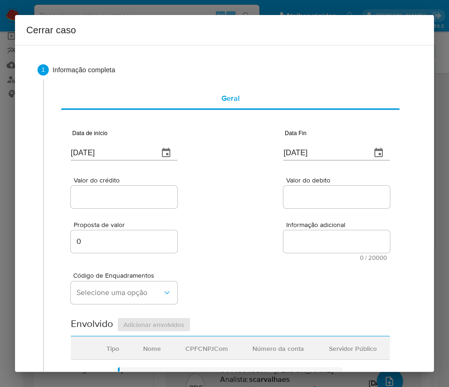
click at [120, 151] on input "[DATE]" at bounding box center [111, 153] width 80 height 15
paste input "0/06"
type input "[DATE]"
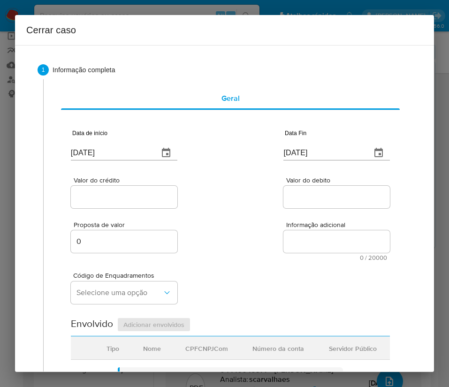
drag, startPoint x: 239, startPoint y: 170, endPoint x: 52, endPoint y: 222, distance: 194.7
click at [240, 171] on div "Valor do crédito Valor do debito" at bounding box center [230, 188] width 319 height 45
click at [304, 154] on input "[DATE]" at bounding box center [324, 153] width 80 height 15
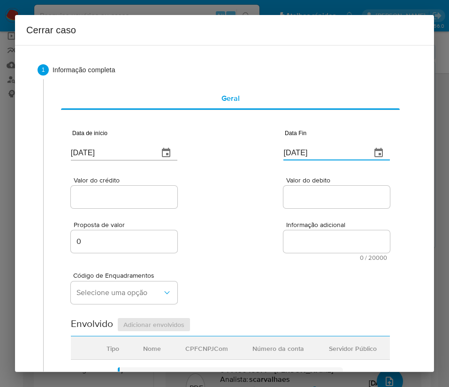
paste input "0"
type input "20/08/2025"
drag, startPoint x: 294, startPoint y: 211, endPoint x: 178, endPoint y: 223, distance: 116.1
click at [291, 213] on div "Proposta de valor 0 Informação adicional 0 / 20000 20000 caracteres restantes" at bounding box center [230, 235] width 319 height 51
click at [104, 210] on div "Proposta de valor 0 Informação adicional 0 / 20000 20000 caracteres restantes" at bounding box center [230, 235] width 319 height 51
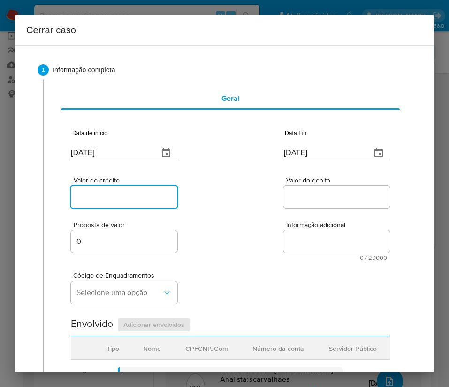
click at [108, 198] on input "Valor do crédito" at bounding box center [124, 197] width 107 height 12
click at [119, 193] on input "Valor do crédito" at bounding box center [124, 197] width 107 height 12
paste input "R$161.280"
type input "R$161.280"
click at [305, 192] on input "Valor do debito" at bounding box center [337, 197] width 107 height 12
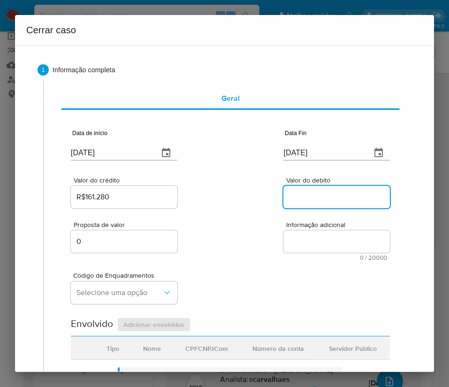
paste input "R$160.655"
type input "R$160.655"
drag, startPoint x: 224, startPoint y: 248, endPoint x: 218, endPoint y: 250, distance: 6.3
click at [222, 249] on div "Proposta de valor 0 Informação adicional 0 / 20000 20000 caracteres restantes" at bounding box center [230, 235] width 319 height 51
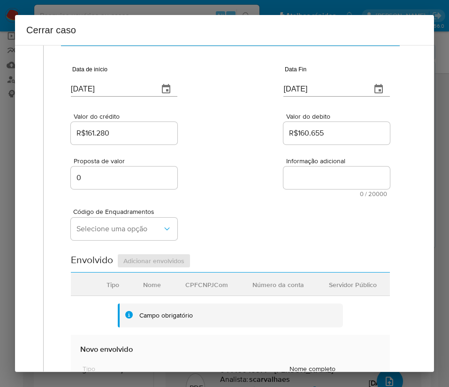
scroll to position [141, 0]
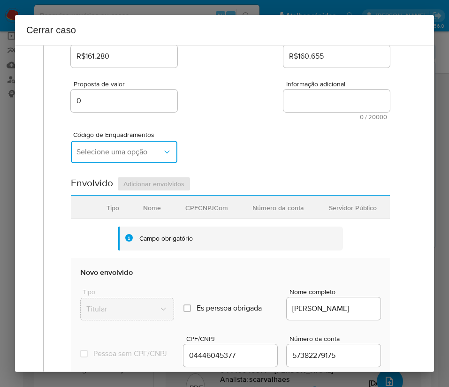
click at [116, 153] on span "Selecione uma opção" at bounding box center [120, 151] width 86 height 9
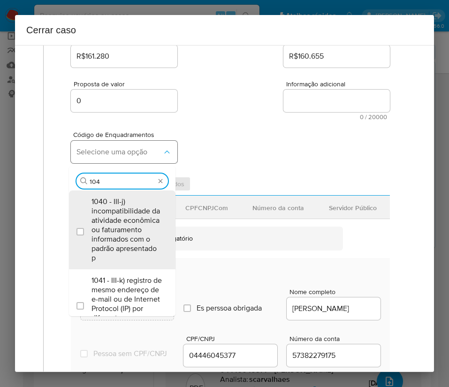
type input "1045"
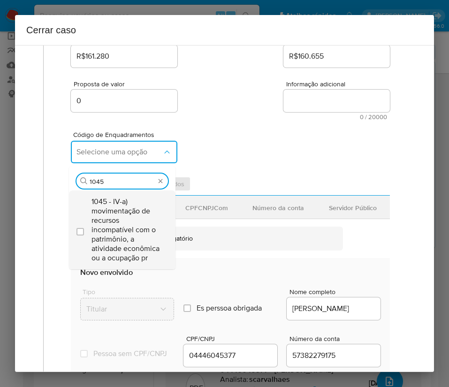
click at [114, 211] on span "1045 - IV-a) movimentação de recursos incompatível com o patrimônio, a atividad…" at bounding box center [127, 230] width 71 height 66
checkbox input "true"
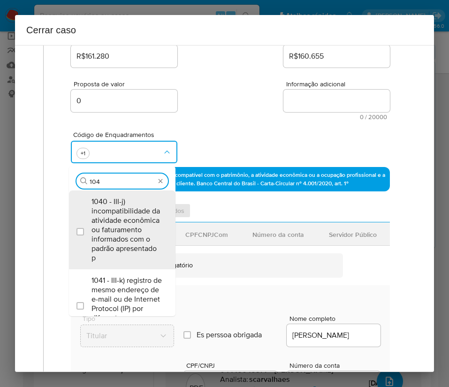
scroll to position [0, 0]
type input "1047"
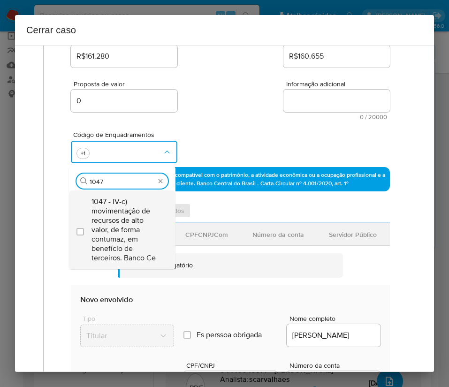
click at [116, 210] on span "1047 - IV-c) movimentação de recursos de alto valor, de forma contumaz, em bene…" at bounding box center [127, 230] width 71 height 66
checkbox input "true"
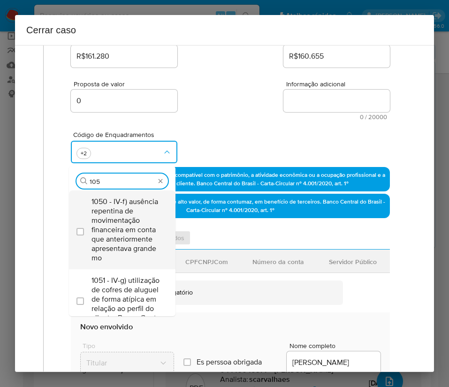
type input "1055"
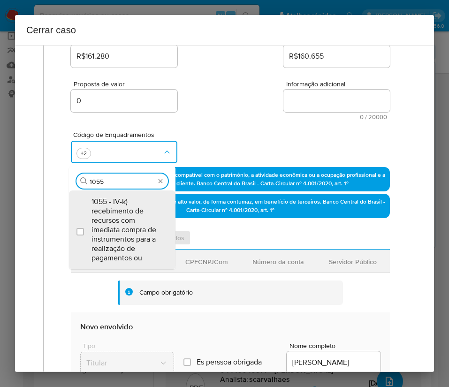
click at [116, 209] on span "1055 - IV-k) recebimento de recursos com imediata compra de instrumentos para a…" at bounding box center [127, 230] width 71 height 66
checkbox input "true"
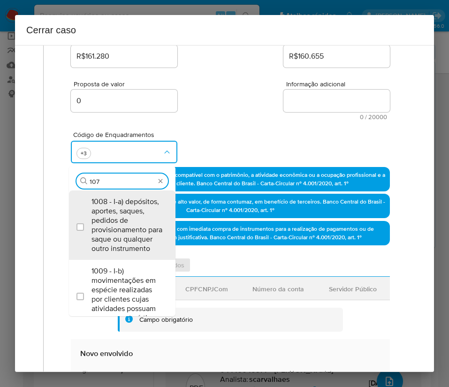
type input "1074"
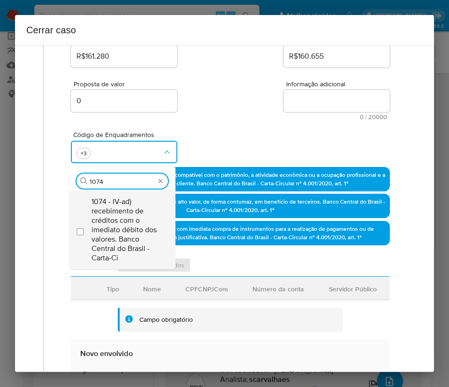
click at [118, 209] on span "1074 - IV-ad) recebimento de créditos com o imediato débito dos valores. Banco …" at bounding box center [127, 230] width 71 height 66
checkbox input "true"
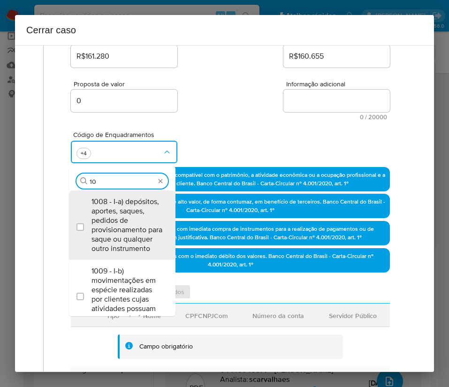
type input "1"
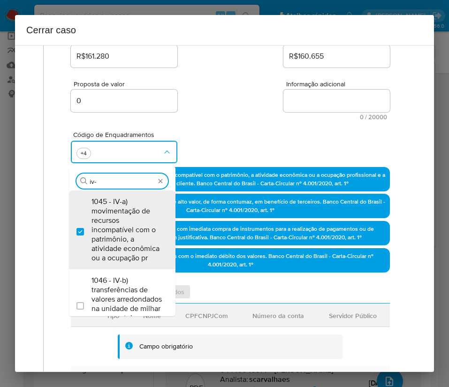
type input "iv-s"
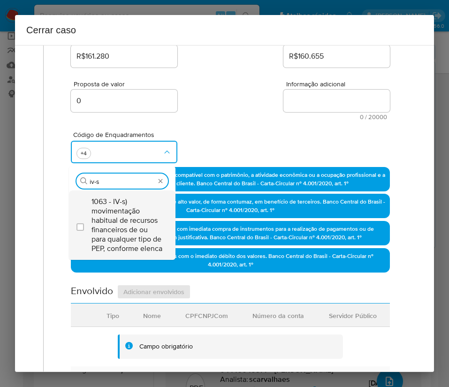
click at [116, 224] on span "1063 - IV-s) movimentação habitual de recursos financeiros de ou para qualquer …" at bounding box center [127, 225] width 71 height 56
checkbox input "true"
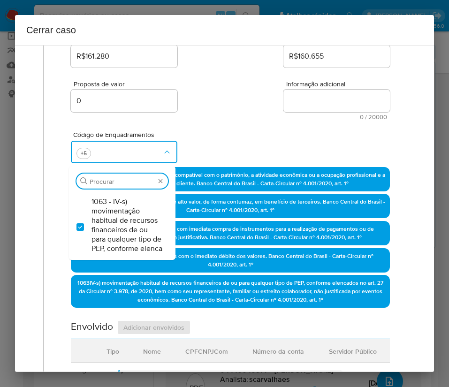
click at [220, 129] on div "Código de Enquadramentos Procurar 1063 - IV-s) movimentação habitual de recurso…" at bounding box center [230, 143] width 319 height 47
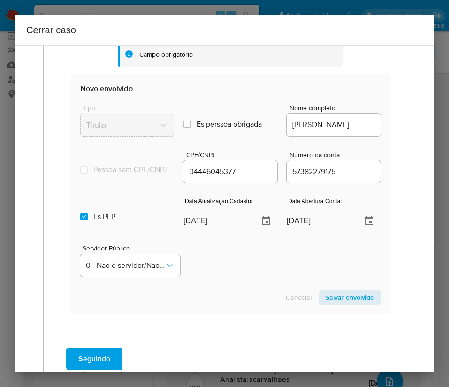
scroll to position [493, 0]
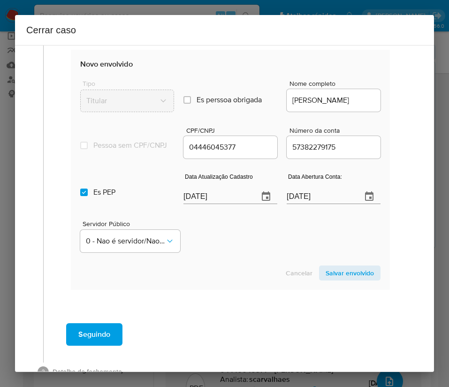
click at [225, 204] on input "[DATE]" at bounding box center [218, 196] width 68 height 15
paste input "18/07"
type input "18/07/2025"
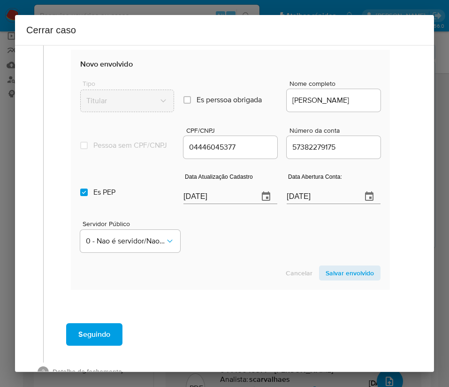
click at [242, 256] on div "Servidor Público 0 - Nao é servidor/[PERSON_NAME] possui informacao" at bounding box center [230, 232] width 301 height 47
click at [314, 204] on input "17/04/2021" at bounding box center [321, 196] width 68 height 15
click at [246, 256] on div "Servidor Público 0 - Nao é servidor/[PERSON_NAME] possui informacao" at bounding box center [230, 232] width 301 height 47
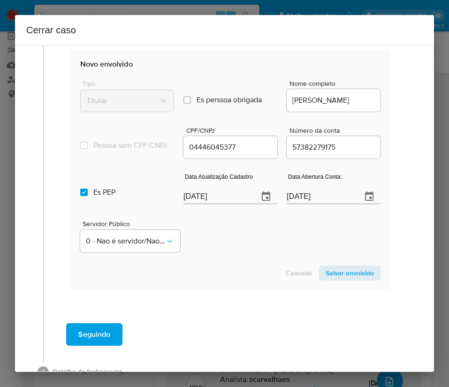
click at [220, 272] on section "Novo envolvido Tipo Titular Es perssoa obrigada Is PObrigada Nome completo WILC…" at bounding box center [230, 170] width 319 height 240
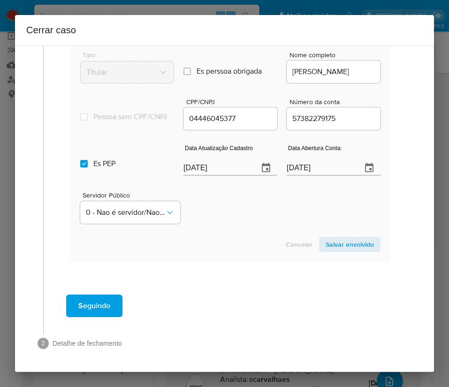
click at [330, 245] on span "Salvar envolvido" at bounding box center [350, 244] width 48 height 13
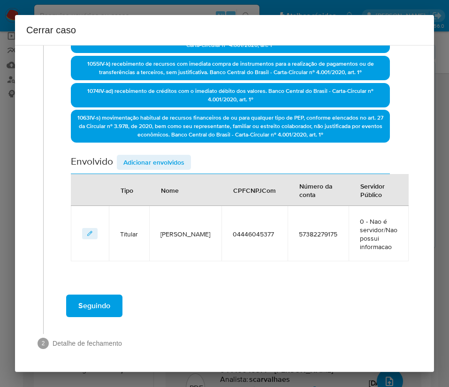
scroll to position [306, 0]
click at [178, 165] on span "Adicionar envolvidos" at bounding box center [153, 162] width 61 height 13
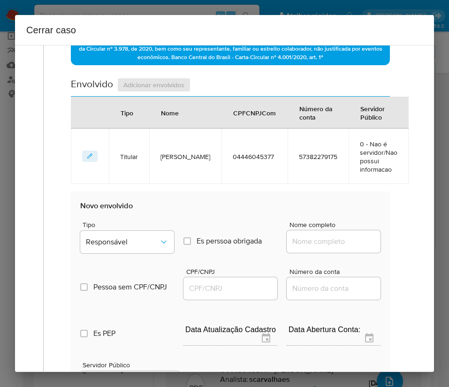
scroll to position [554, 0]
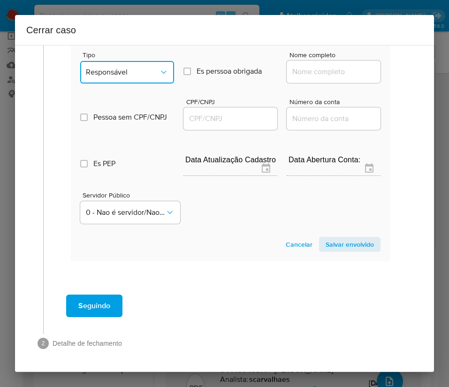
click at [124, 78] on button "Responsável" at bounding box center [127, 72] width 94 height 23
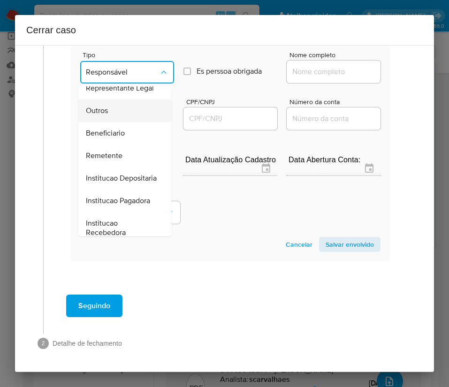
scroll to position [141, 0]
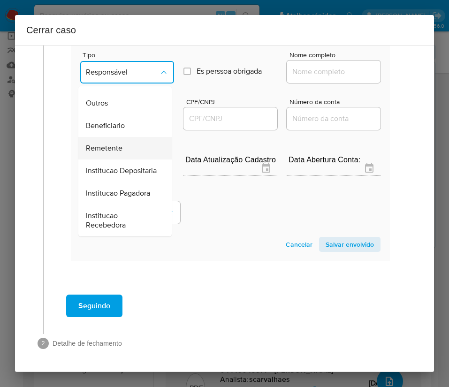
click at [109, 153] on span "Remetente" at bounding box center [104, 148] width 37 height 9
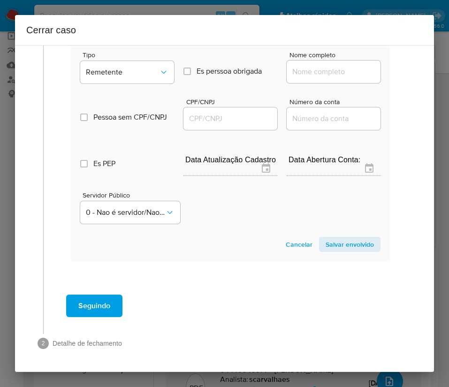
click at [306, 72] on input "Nome completo" at bounding box center [334, 72] width 94 height 12
paste input "Kaizen Gaming Brasil Ltda., 46786961000174"
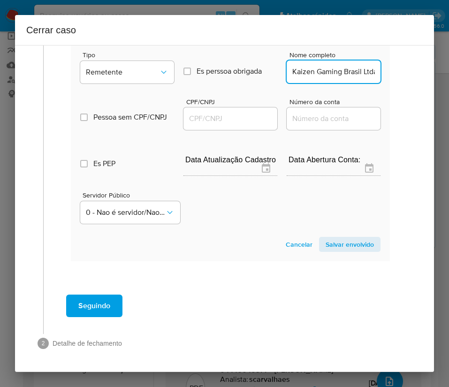
scroll to position [0, 69]
drag, startPoint x: 301, startPoint y: 74, endPoint x: 379, endPoint y: 74, distance: 77.9
click at [379, 74] on section "Novo envolvido Tipo Remetente Es perssoa obrigada Is PObrigada Nome completo Ka…" at bounding box center [230, 142] width 319 height 240
type input "Kaizen Gaming Brasil Ltda."
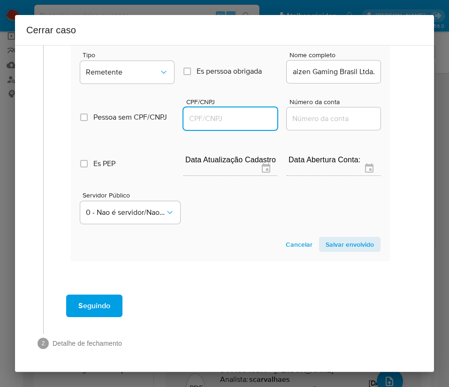
scroll to position [0, 0]
click at [247, 114] on input "CPF/CNPJ" at bounding box center [231, 119] width 94 height 12
paste input "46786961000174"
type input "46786961000174"
drag, startPoint x: 316, startPoint y: 257, endPoint x: 335, endPoint y: 247, distance: 21.8
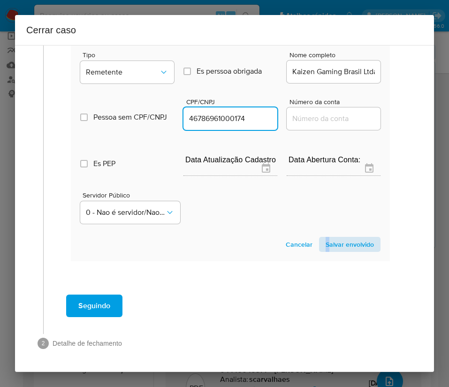
click at [323, 253] on section "Novo envolvido Tipo Remetente Es perssoa obrigada Is PObrigada Nome completo Ka…" at bounding box center [230, 142] width 319 height 240
click at [335, 247] on span "Salvar envolvido" at bounding box center [350, 244] width 48 height 13
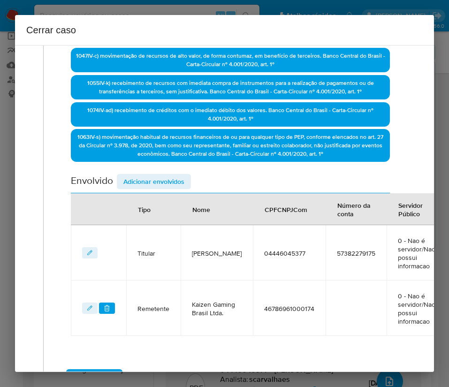
scroll to position [221, 0]
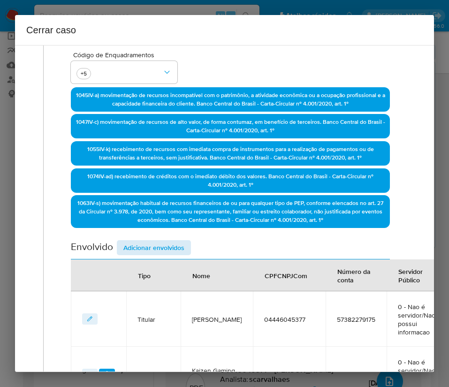
click at [142, 240] on div "Data de início 20/06/2025 Data Fin 20/08/2025 Valor do crédito R$161.280 Valor …" at bounding box center [230, 149] width 319 height 506
click at [144, 243] on span "Adicionar envolvidos" at bounding box center [153, 247] width 61 height 13
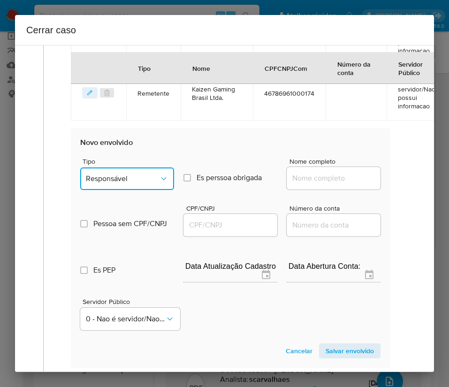
click at [132, 172] on button "Responsável" at bounding box center [127, 179] width 94 height 23
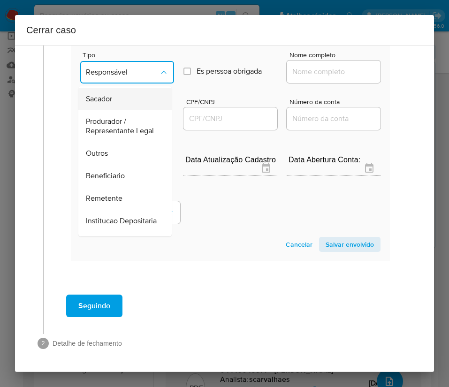
scroll to position [167, 0]
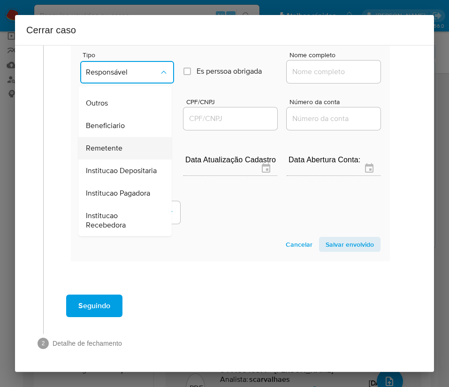
click at [118, 144] on span "Remetente" at bounding box center [104, 148] width 37 height 9
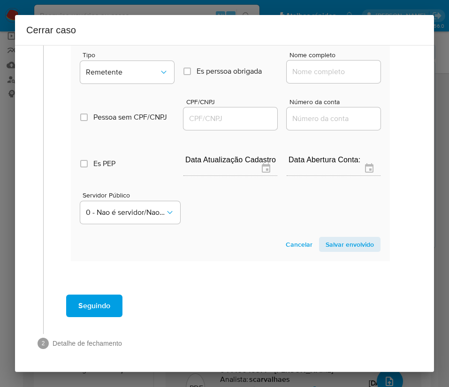
click at [310, 69] on input "Nome completo" at bounding box center [334, 72] width 94 height 12
paste input "Carlos Henrique da Silva e Silva, 61669933318"
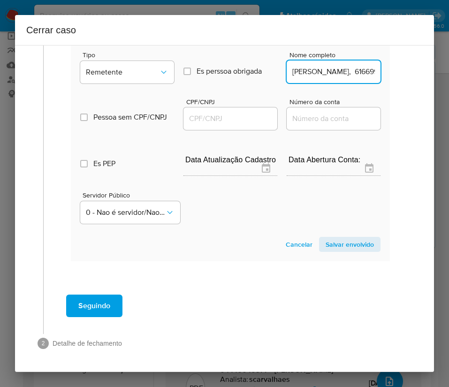
scroll to position [0, 74]
click at [310, 75] on input "Carlos Henrique da Silva e Silva, 61669933318" at bounding box center [334, 72] width 94 height 12
drag, startPoint x: 314, startPoint y: 74, endPoint x: 414, endPoint y: 147, distance: 124.0
click at [416, 74] on div "1 Informação completa Geral Data de início 20/06/2025 Data Fin 20/08/2025 Valor…" at bounding box center [224, 208] width 419 height 327
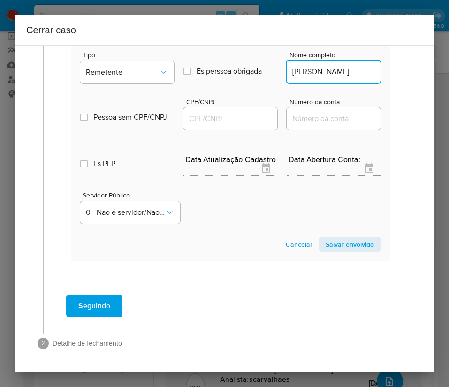
type input "Carlos Henrique da Silva e Silva"
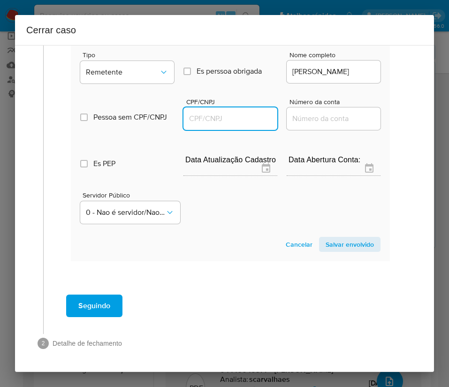
scroll to position [0, 0]
click at [226, 118] on input "CPF/CNPJ" at bounding box center [231, 119] width 94 height 12
paste input "61669933318"
type input "61669933318"
drag, startPoint x: 335, startPoint y: 242, endPoint x: 336, endPoint y: 247, distance: 4.7
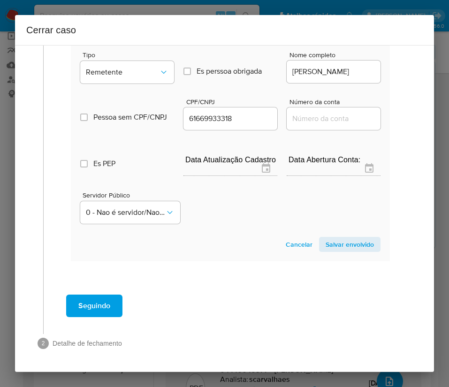
click at [336, 247] on span "Salvar envolvido" at bounding box center [350, 244] width 48 height 13
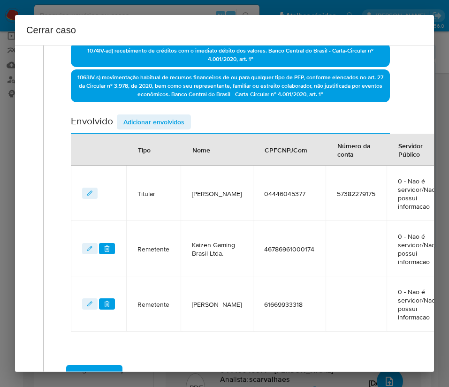
click at [178, 117] on span "Adicionar envolvidos" at bounding box center [153, 122] width 61 height 13
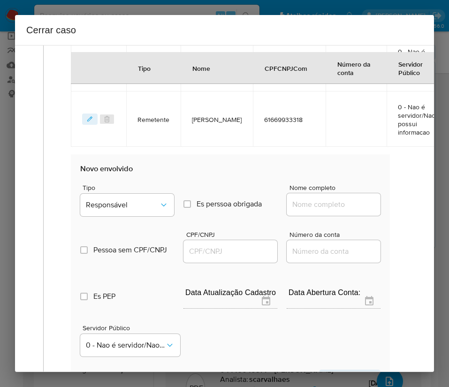
scroll to position [628, 0]
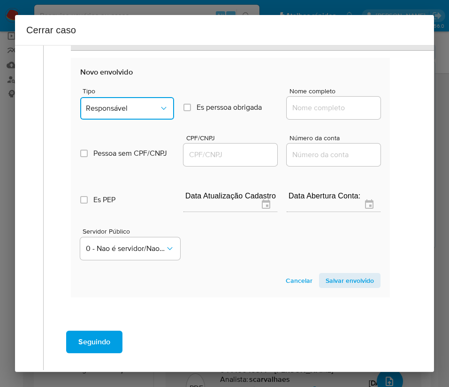
click at [150, 111] on span "Responsável" at bounding box center [122, 108] width 73 height 9
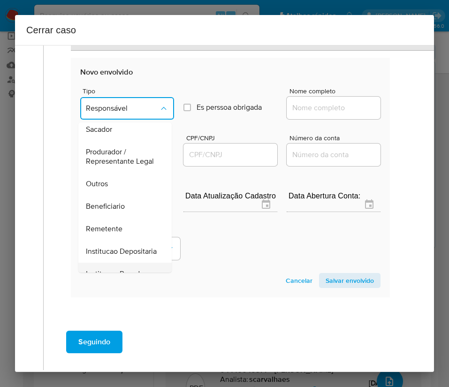
scroll to position [167, 0]
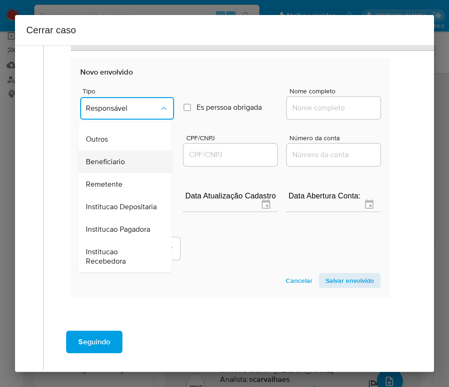
click at [116, 157] on span "Beneficiario" at bounding box center [105, 161] width 39 height 9
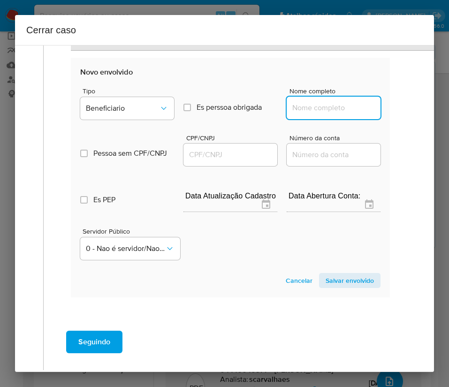
click at [324, 105] on input "Nome completo" at bounding box center [334, 108] width 94 height 12
paste input "Rodrigo Pinheiro Almeida, 61267930306"
drag, startPoint x: 315, startPoint y: 110, endPoint x: 410, endPoint y: 128, distance: 96.6
click at [413, 108] on div "1 Informação completa Geral Data de início 20/06/2025 Data Fin 20/08/2025 Valor…" at bounding box center [224, 208] width 419 height 327
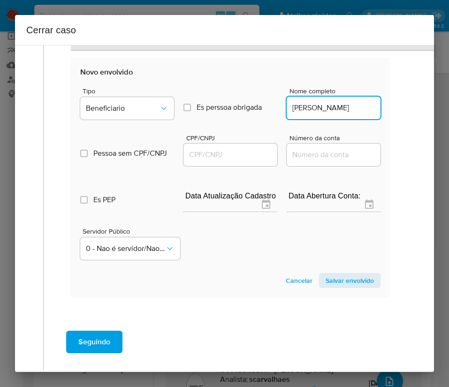
scroll to position [0, 3]
type input "Rodrigo Pinheiro Almeida"
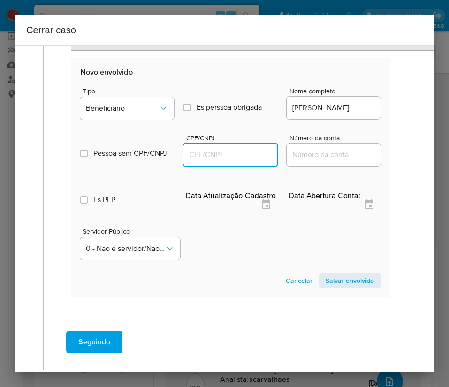
scroll to position [0, 0]
click at [227, 150] on input "CPF/CNPJ" at bounding box center [231, 155] width 94 height 12
paste input "61267930306"
type input "61267930306"
click at [347, 272] on section "Novo envolvido Tipo Beneficiario Es perssoa obrigada Is PObrigada Nome completo…" at bounding box center [230, 178] width 319 height 240
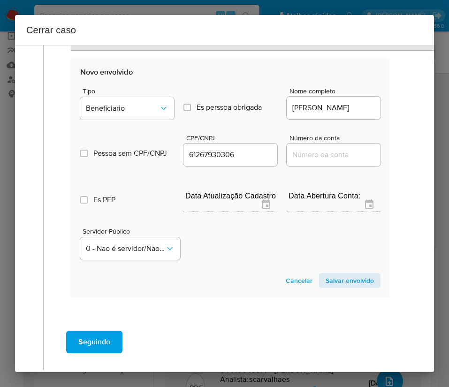
click at [347, 279] on span "Salvar envolvido" at bounding box center [350, 280] width 48 height 13
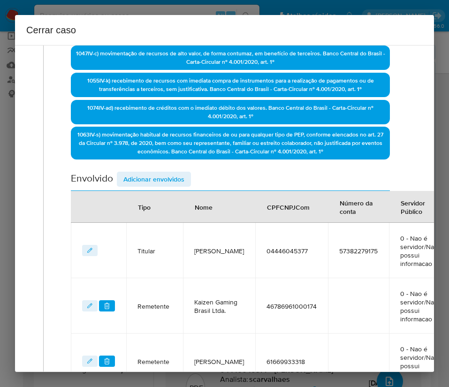
scroll to position [131, 0]
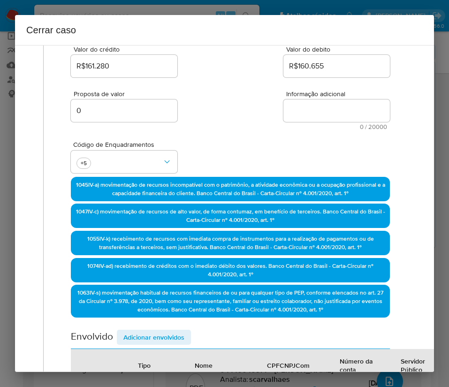
click at [327, 102] on textarea "Informação adicional" at bounding box center [337, 111] width 107 height 23
paste textarea "Informações do Cliente Wilcks Abreu da Silva, CPF 04446045377, 32 anos, residen…"
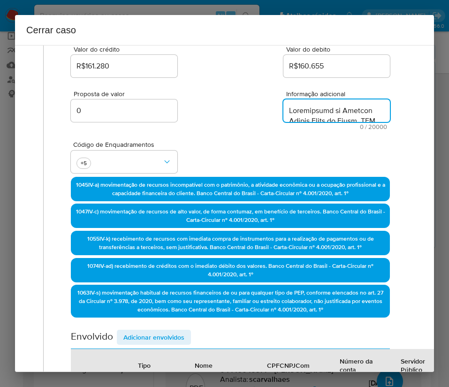
scroll to position [1500, 0]
type textarea "Informações do Cliente Wilcks Abreu da Silva, CPF 04446045377, 32 anos, residen…"
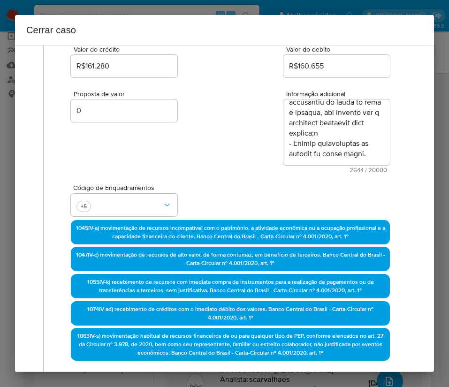
click at [191, 207] on div "Código de Enquadramentos +5" at bounding box center [230, 196] width 319 height 47
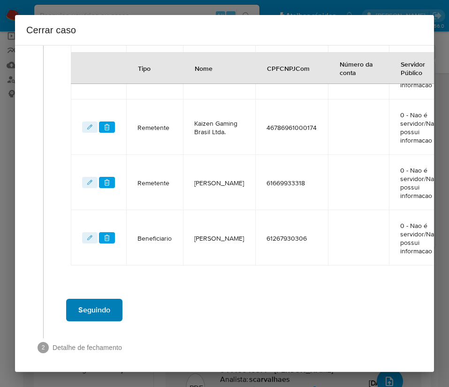
scroll to position [526, 0]
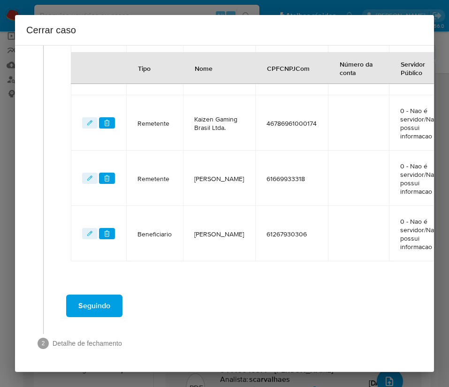
click at [107, 298] on span "Seguindo" at bounding box center [94, 306] width 32 height 21
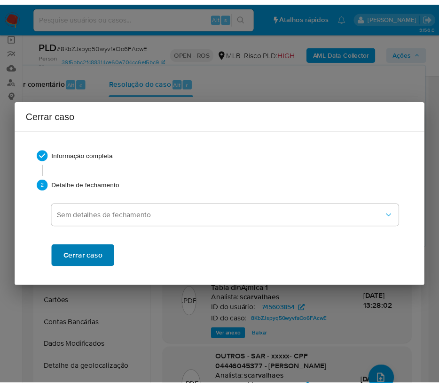
scroll to position [1449, 0]
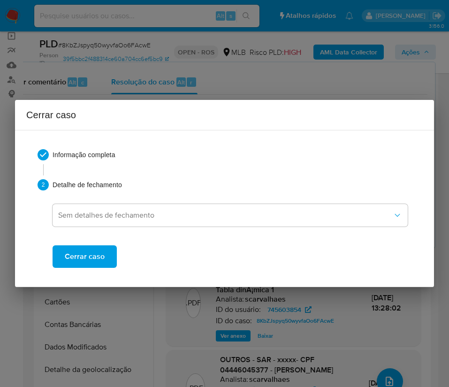
click at [90, 258] on span "Cerrar caso" at bounding box center [85, 257] width 40 height 21
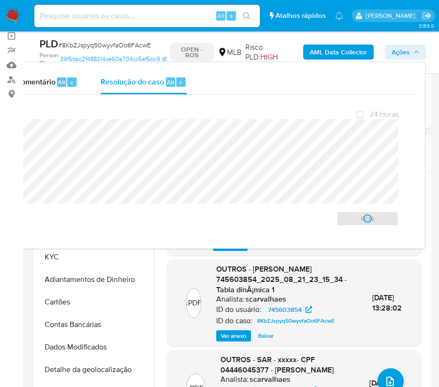
click at [77, 41] on span "# 8KbZJspyq50wyvfaOo6FAcwE" at bounding box center [104, 44] width 93 height 9
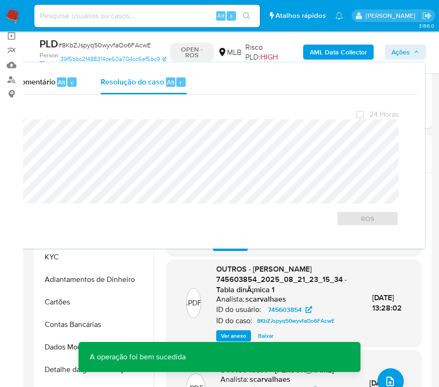
click at [76, 46] on span "# 8KbZJspyq50wyvfaOo6FAcwE" at bounding box center [104, 44] width 93 height 9
copy span "8KbZJspyq50wyvfaOo6FAcwE"
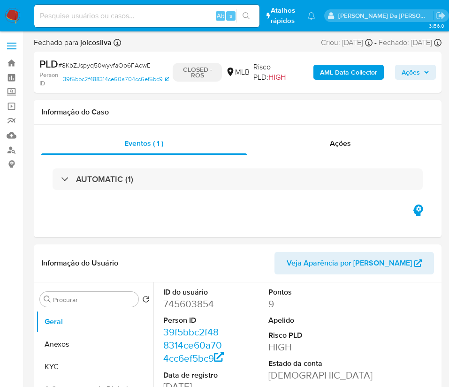
select select "10"
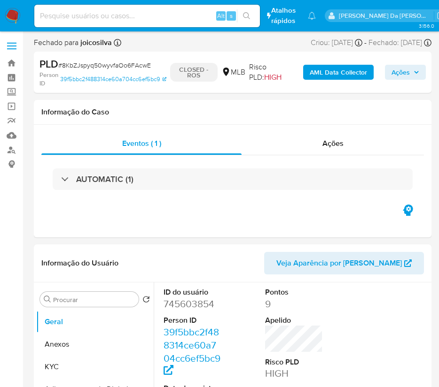
click at [17, 16] on img at bounding box center [13, 16] width 16 height 16
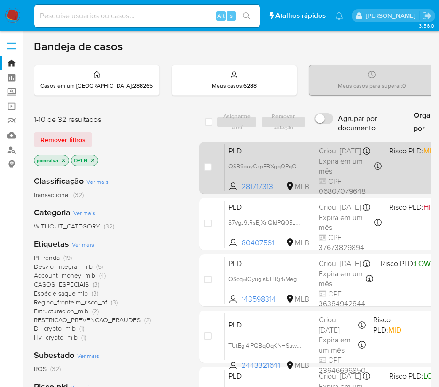
click at [290, 156] on span "PLD" at bounding box center [269, 150] width 83 height 12
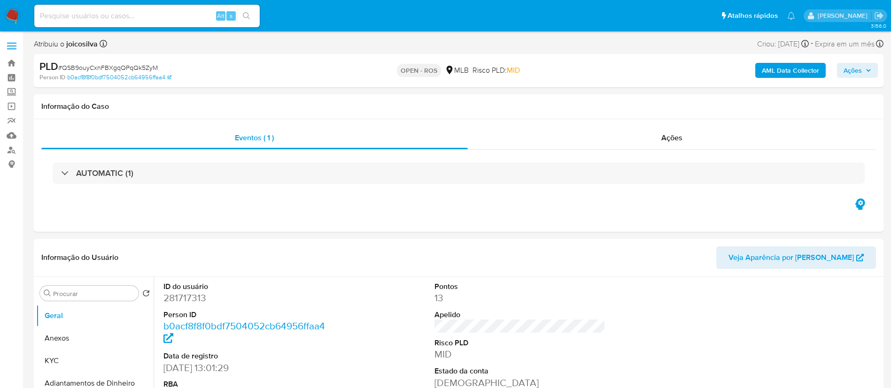
select select "10"
click at [133, 63] on span "# QSB9ouyCxnFBXgqQPqQk5ZyM" at bounding box center [108, 67] width 100 height 9
copy span "QSB9ouyCxnFBXgqQPqQk5ZyM"
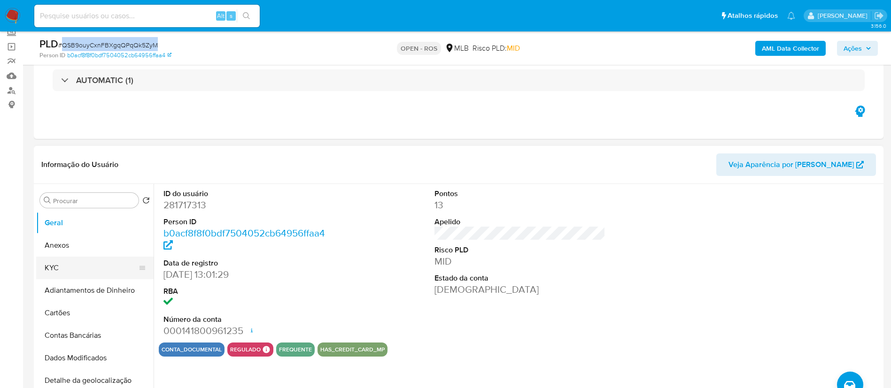
scroll to position [141, 0]
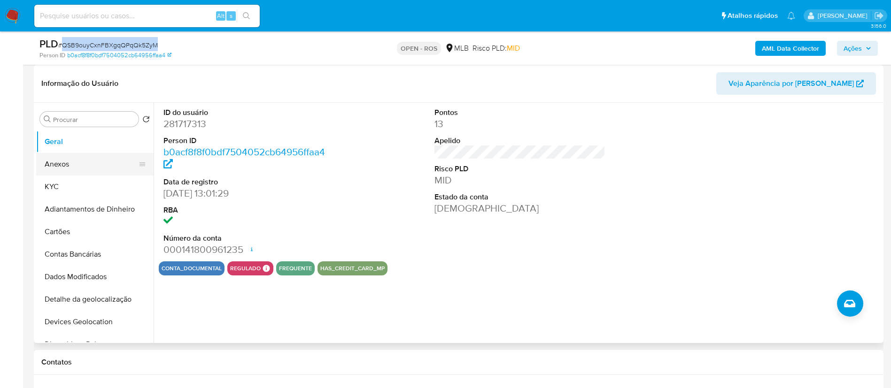
click at [79, 167] on button "Anexos" at bounding box center [91, 164] width 110 height 23
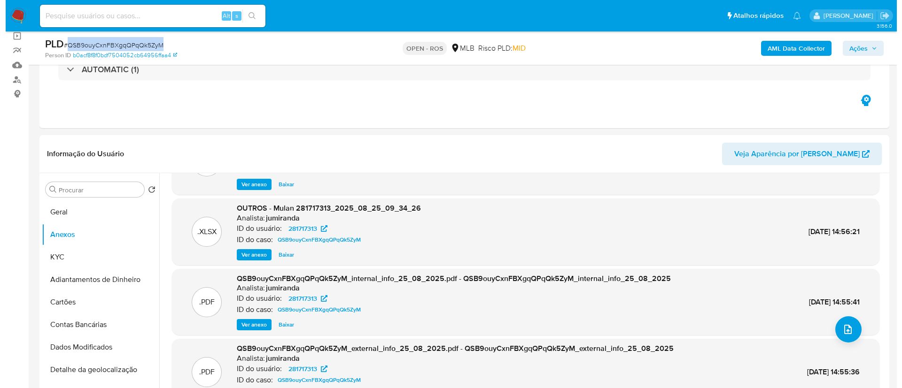
scroll to position [53, 0]
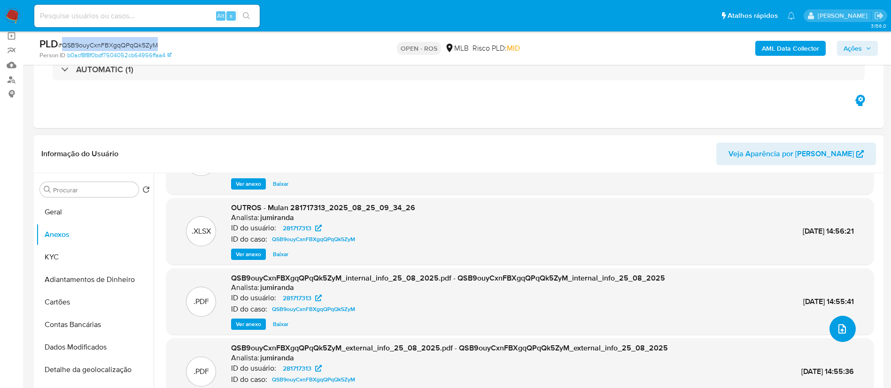
click at [449, 324] on button "upload-file" at bounding box center [842, 329] width 26 height 26
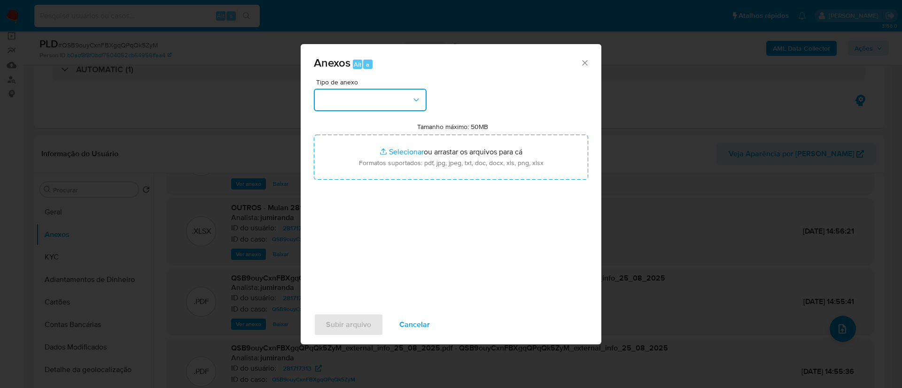
click at [386, 100] on button "button" at bounding box center [370, 100] width 113 height 23
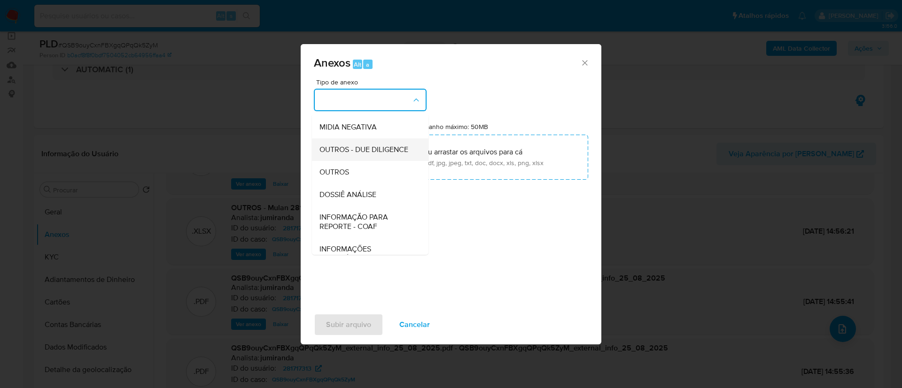
scroll to position [145, 0]
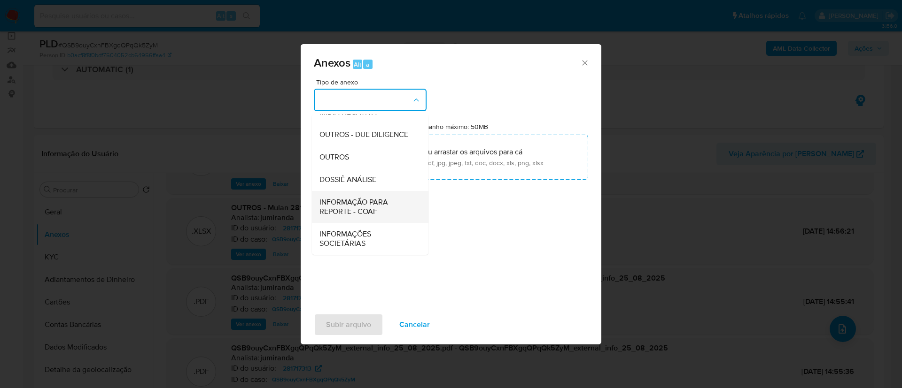
click at [367, 214] on span "INFORMAÇÃO PARA REPORTE - COAF" at bounding box center [367, 207] width 96 height 19
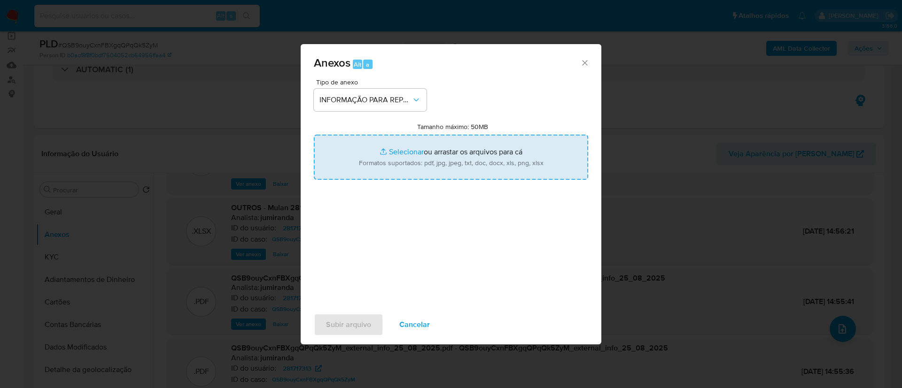
type input "C:\fakepath\SAR - QSB9ouyCxnFBXgqQPqQk5ZyM - CPF 06807079648 - [PERSON_NAME].pdf"
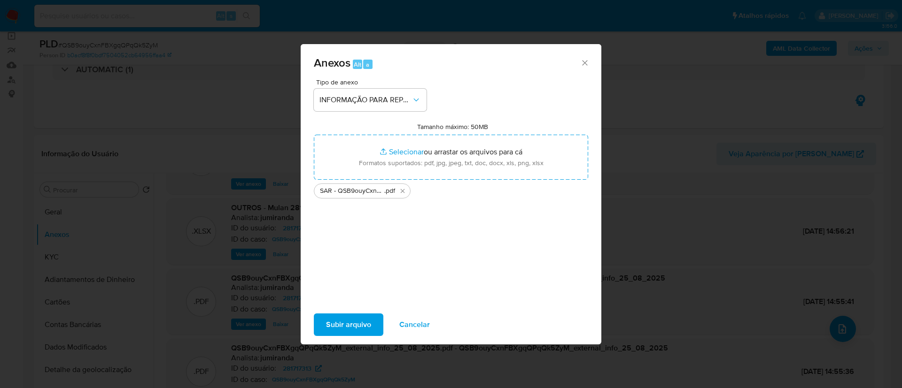
click at [358, 325] on span "Subir arquivo" at bounding box center [348, 325] width 45 height 21
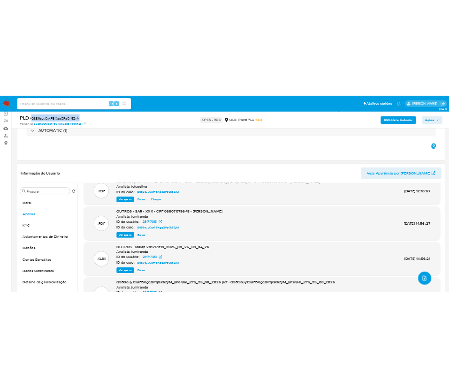
scroll to position [0, 0]
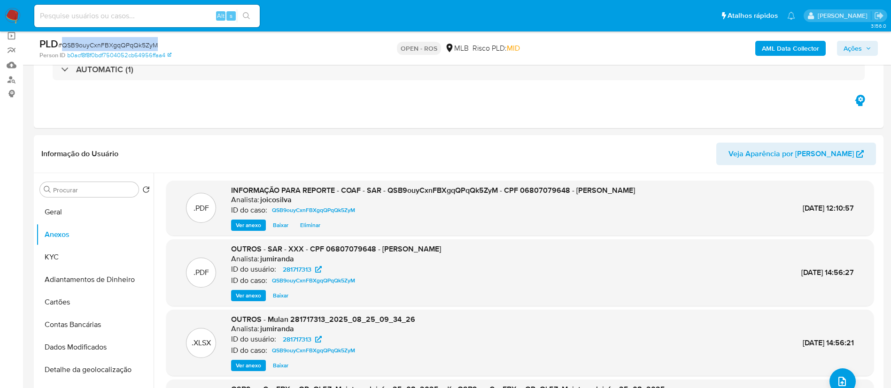
click at [449, 46] on span "Ações" at bounding box center [852, 48] width 18 height 15
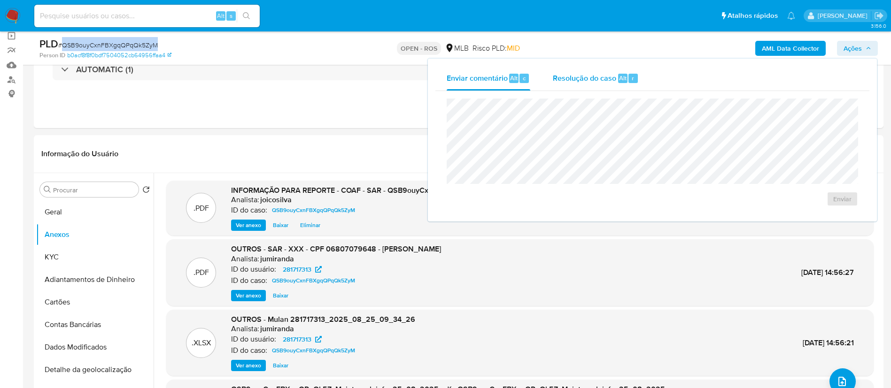
click at [449, 85] on div "Resolução do caso Alt r" at bounding box center [596, 78] width 86 height 24
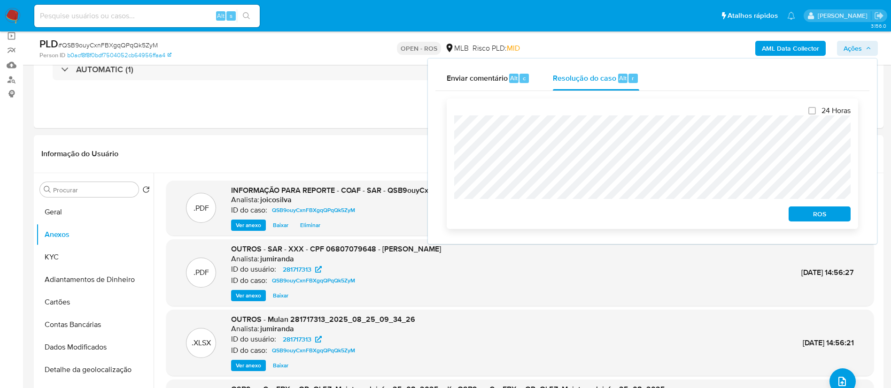
click at [447, 129] on div "24 Horas ROS" at bounding box center [652, 164] width 411 height 131
click at [449, 217] on span "ROS" at bounding box center [819, 214] width 49 height 13
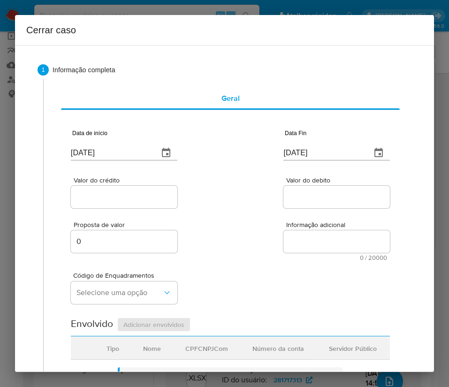
click at [129, 157] on input "[DATE]" at bounding box center [111, 153] width 80 height 15
paste input "01/07"
type input "[DATE]"
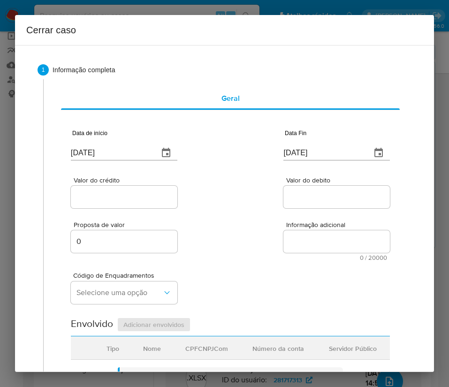
click at [261, 237] on div "Proposta de valor 0 Informação adicional 0 / 20000 20000 caracteres restantes" at bounding box center [230, 235] width 319 height 51
click at [293, 155] on input "[DATE]" at bounding box center [324, 153] width 80 height 15
paste input "4"
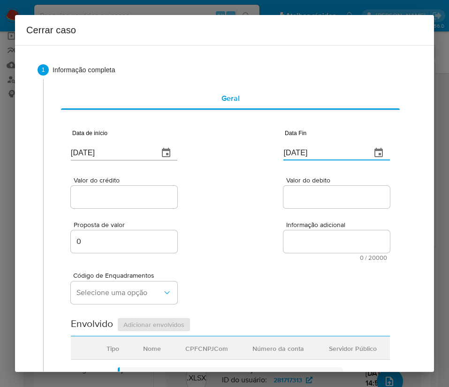
type input "[DATE]"
drag, startPoint x: 327, startPoint y: 210, endPoint x: 178, endPoint y: 225, distance: 149.6
click at [325, 211] on div "Data de início [DATE] Data Fin [DATE] Valor do crédito Valor do debito Proposta…" at bounding box center [230, 378] width 319 height 523
click at [134, 197] on input "Valor do crédito" at bounding box center [124, 197] width 107 height 12
click at [114, 193] on input "Valor do crédito" at bounding box center [124, 197] width 107 height 12
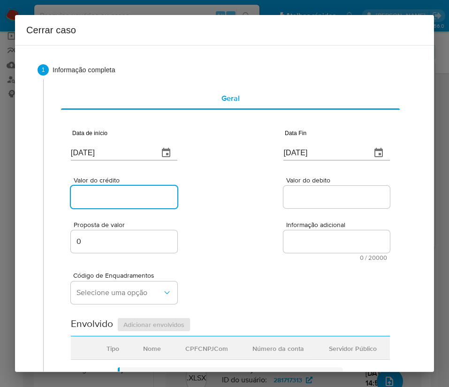
paste input "R$150.845"
type input "R$150.845"
click at [248, 217] on div "Proposta de valor 0 Informação adicional 0 / 20000 20000 caracteres restantes" at bounding box center [230, 235] width 319 height 51
click at [310, 198] on input "Valor do debito" at bounding box center [337, 197] width 107 height 12
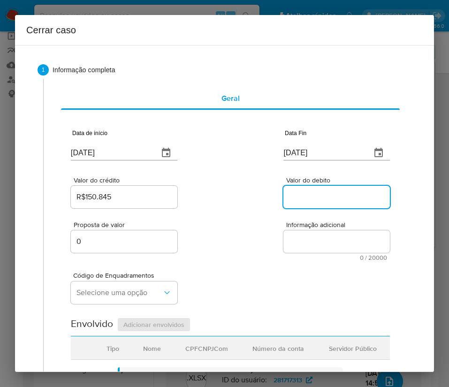
paste input "R$206.448"
type input "R$206.448"
click at [267, 275] on div "Código de Enquadramentos Selecione uma opção" at bounding box center [230, 284] width 319 height 47
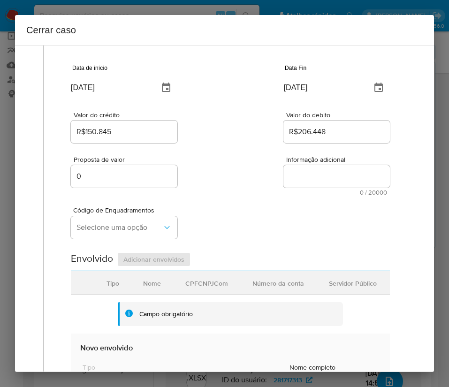
scroll to position [141, 0]
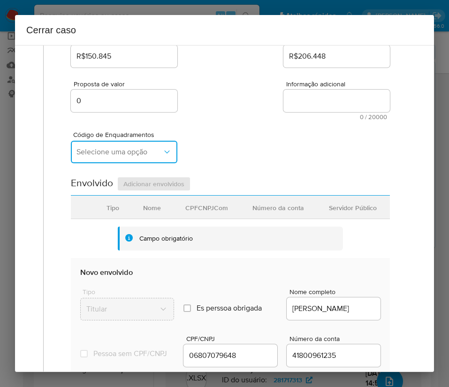
click at [122, 153] on span "Selecione uma opção" at bounding box center [120, 151] width 86 height 9
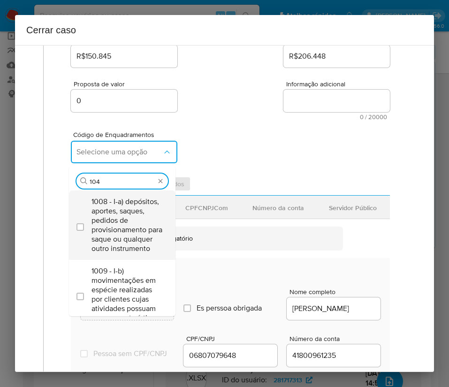
type input "1045"
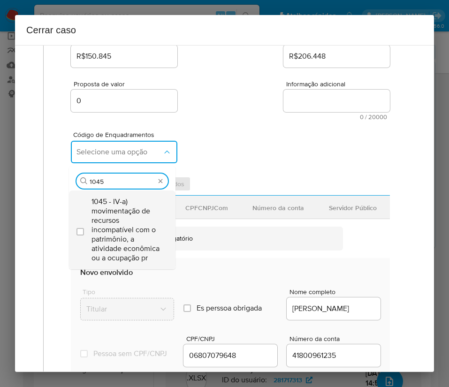
click at [122, 225] on span "1045 - IV-a) movimentação de recursos incompatível com o patrimônio, a atividad…" at bounding box center [127, 230] width 71 height 66
checkbox input "true"
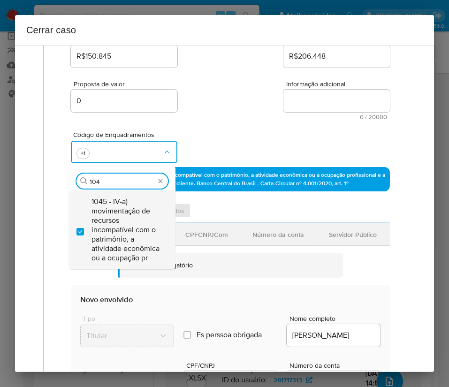
scroll to position [0, 0]
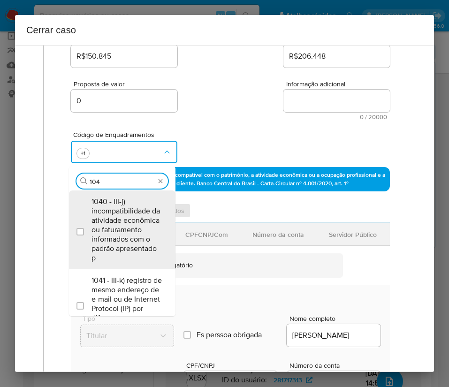
type input "1047"
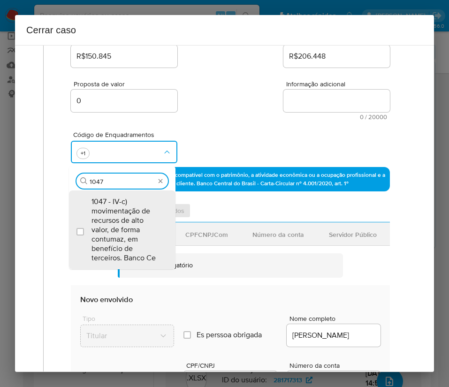
click at [126, 224] on span "1047 - IV-c) movimentação de recursos de alto valor, de forma contumaz, em bene…" at bounding box center [127, 230] width 71 height 66
checkbox input "true"
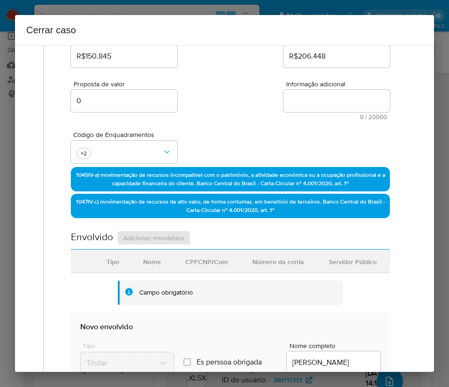
click at [209, 131] on div "Código de Enquadramentos +2" at bounding box center [230, 143] width 319 height 47
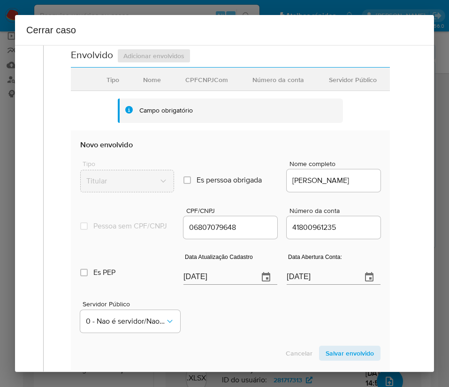
scroll to position [352, 0]
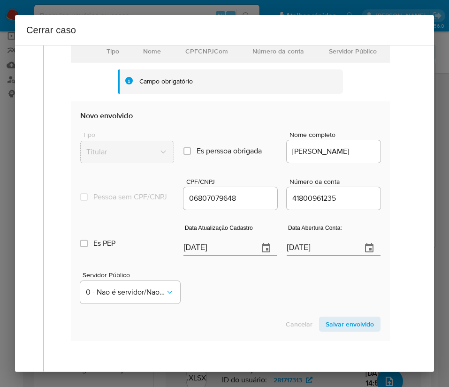
click at [211, 249] on input "[DATE]" at bounding box center [218, 248] width 68 height 15
paste input "19"
type input "[DATE]"
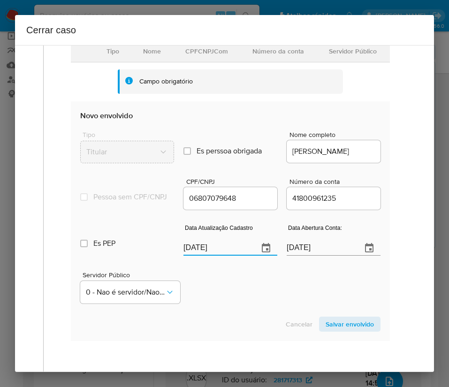
click at [256, 308] on div "Servidor Público 0 - Nao é servidor/[PERSON_NAME] possui informacao" at bounding box center [230, 284] width 301 height 47
click at [316, 255] on input "[DATE]" at bounding box center [321, 248] width 68 height 15
click at [292, 308] on div "Servidor Público 0 - Nao é servidor/[PERSON_NAME] possui informacao" at bounding box center [230, 284] width 301 height 47
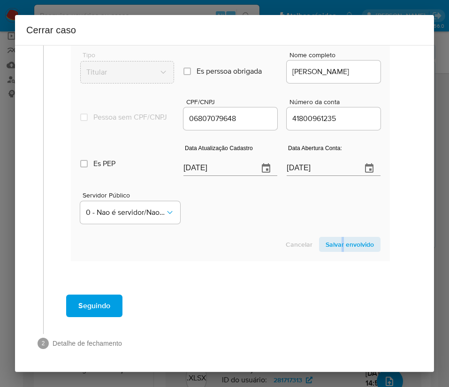
click at [332, 232] on section "Novo envolvido Tipo Titular Es perssoa obrigada Is PObrigada Nome completo [PER…" at bounding box center [230, 142] width 319 height 240
click at [337, 241] on span "Salvar envolvido" at bounding box center [350, 244] width 48 height 13
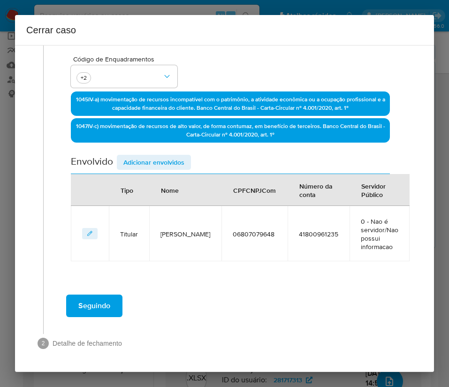
click at [158, 160] on span "Adicionar envolvidos" at bounding box center [153, 162] width 61 height 13
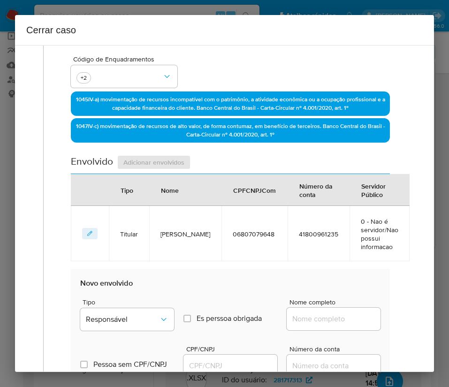
scroll to position [428, 0]
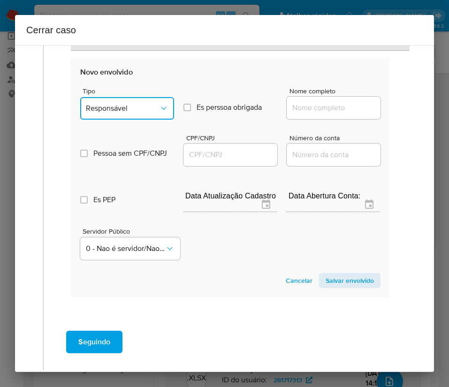
click at [128, 117] on button "Responsável" at bounding box center [127, 108] width 94 height 23
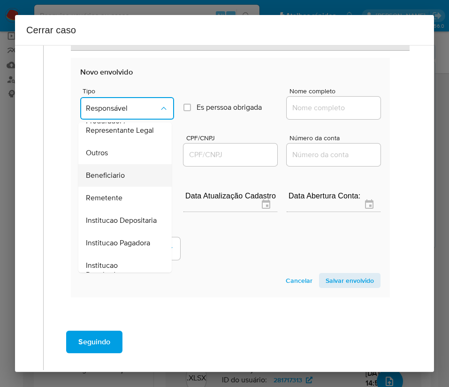
scroll to position [167, 0]
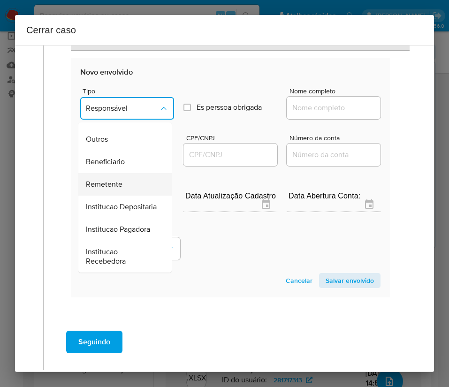
click at [121, 180] on span "Remetente" at bounding box center [104, 184] width 37 height 9
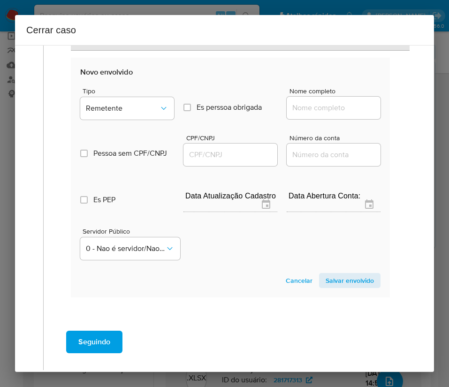
drag, startPoint x: 295, startPoint y: 107, endPoint x: 303, endPoint y: 106, distance: 8.5
click at [295, 107] on input "Nome completo" at bounding box center [334, 108] width 94 height 12
paste input "Endovet Rafael Viana Ltda - CNPJ 57079381000163"
drag, startPoint x: 308, startPoint y: 108, endPoint x: 442, endPoint y: 118, distance: 134.2
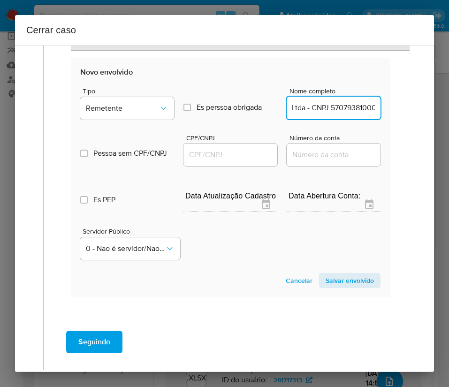
click at [440, 110] on div "Cerrar caso 1 Informação completa Geral Data de início 01/07/2025 Data Fin 24/0…" at bounding box center [224, 193] width 449 height 387
type input "Endovet Rafael Viana Ltda"
click at [243, 151] on input "CPF/CNPJ" at bounding box center [231, 155] width 94 height 12
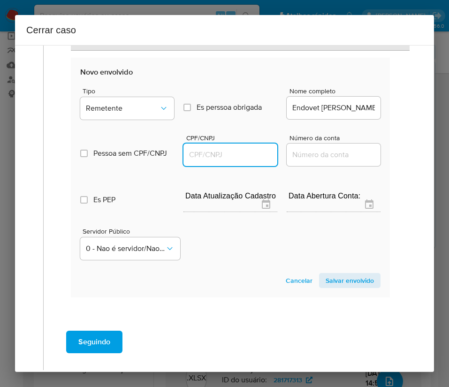
paste input "57079381000163"
type input "57079381000163"
click at [341, 285] on span "Salvar envolvido" at bounding box center [350, 280] width 48 height 13
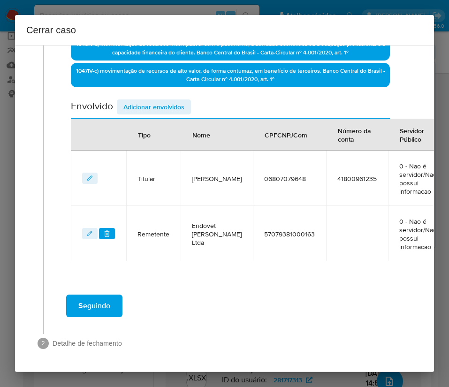
scroll to position [272, 0]
click at [155, 97] on div "Data de início 01/07/2025 Data Fin 24/08/2025 Valor do crédito R$150.845 Valor …" at bounding box center [230, 53] width 319 height 416
click at [153, 105] on span "Adicionar envolvidos" at bounding box center [153, 106] width 61 height 13
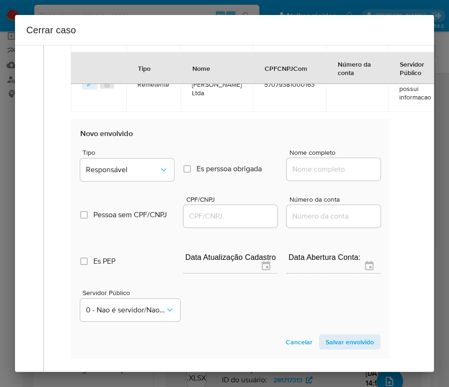
scroll to position [519, 0]
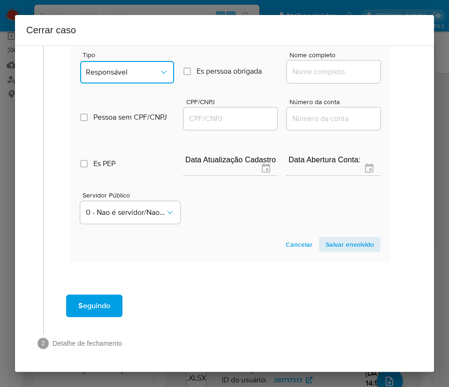
click at [151, 62] on button "Responsável" at bounding box center [127, 72] width 94 height 23
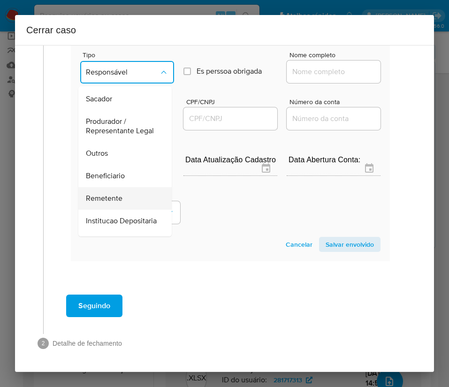
scroll to position [167, 0]
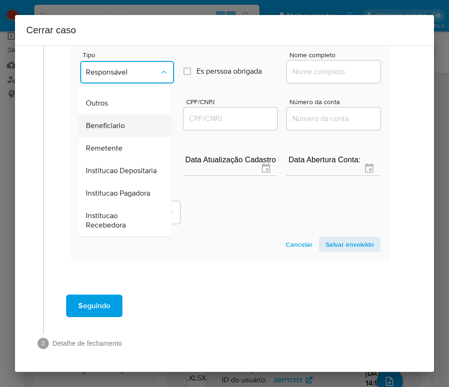
click at [108, 121] on span "Beneficiario" at bounding box center [105, 125] width 39 height 9
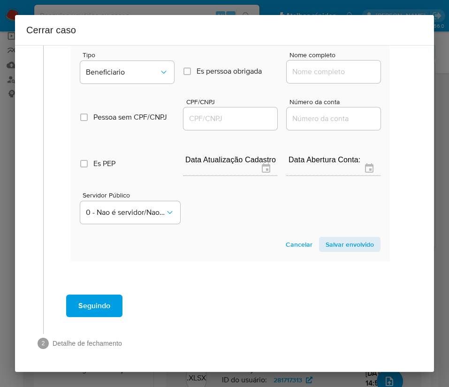
click at [341, 68] on input "Nome completo" at bounding box center [334, 72] width 94 height 12
paste input "Exp Equipamentos Medicos Ltda - CNPJ 54486198000194"
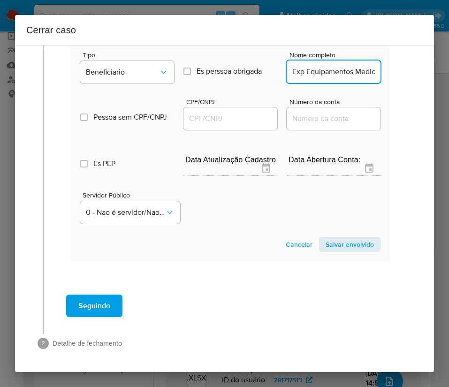
scroll to position [0, 110]
drag, startPoint x: 304, startPoint y: 74, endPoint x: 400, endPoint y: 75, distance: 95.8
type input "Exp Equipamentos Medicos Ltda"
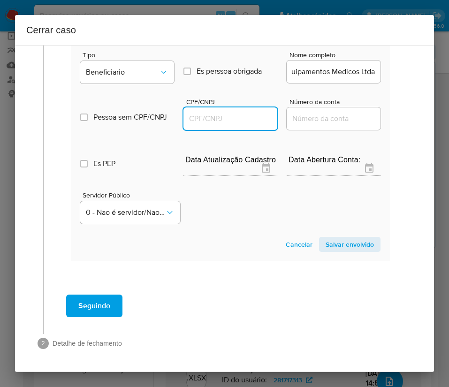
scroll to position [0, 0]
click at [232, 114] on input "CPF/CNPJ" at bounding box center [231, 119] width 94 height 12
paste input "54486198000194"
type input "54486198000194"
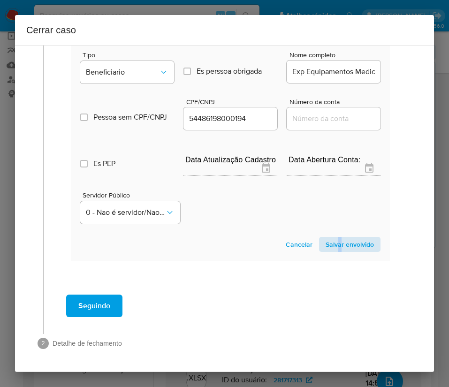
click at [332, 243] on section "Novo envolvido Tipo Beneficiario Es perssoa obrigada Is PObrigada Nome completo…" at bounding box center [230, 142] width 319 height 240
click at [332, 243] on span "Salvar envolvido" at bounding box center [350, 244] width 48 height 13
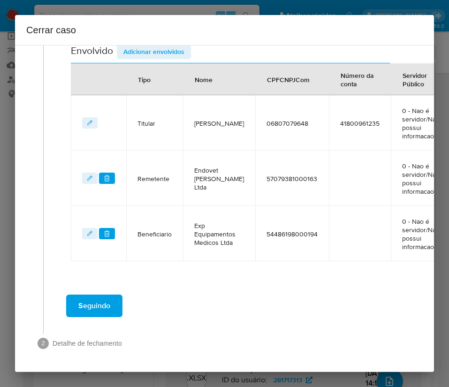
scroll to position [338, 0]
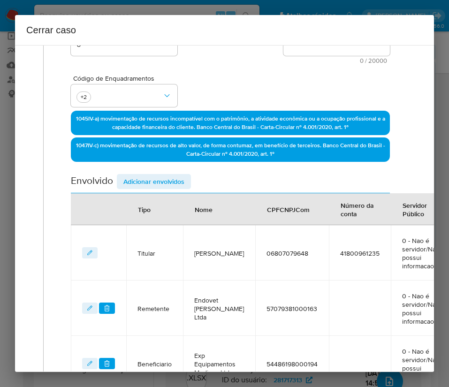
click at [148, 180] on span "Adicionar envolvidos" at bounding box center [153, 181] width 61 height 13
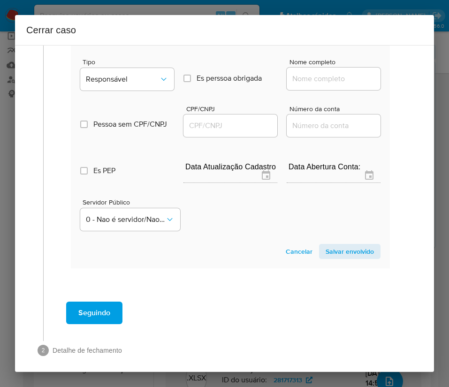
scroll to position [586, 0]
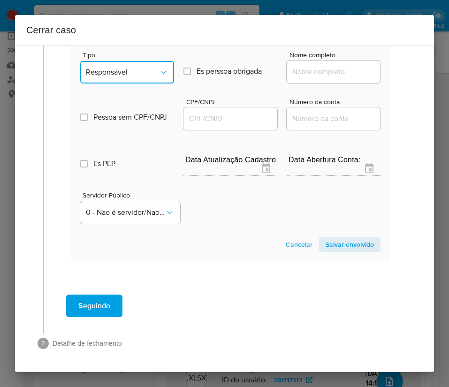
click at [148, 67] on button "Responsável" at bounding box center [127, 72] width 94 height 23
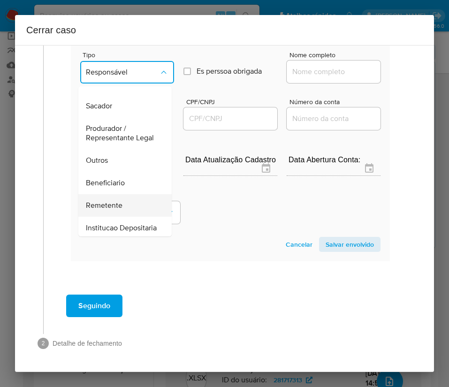
scroll to position [167, 0]
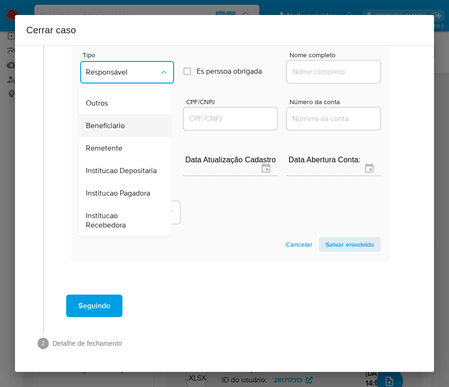
click at [123, 121] on span "Beneficiario" at bounding box center [105, 125] width 39 height 9
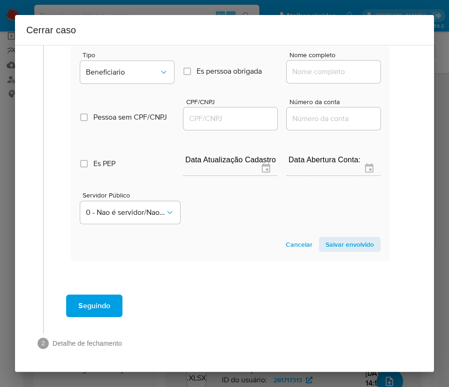
click at [312, 66] on input "Nome completo" at bounding box center [334, 72] width 94 height 12
paste input "Ludmila De Avellar Gomes Guedes Teixeira - CPF 90199138672"
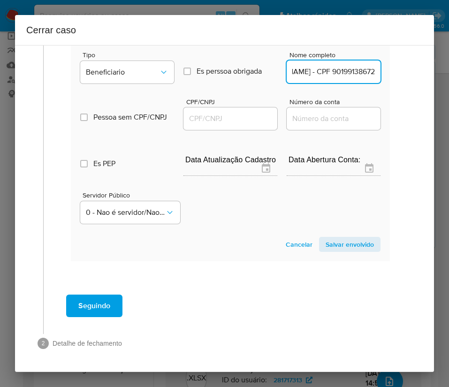
scroll to position [586, 18]
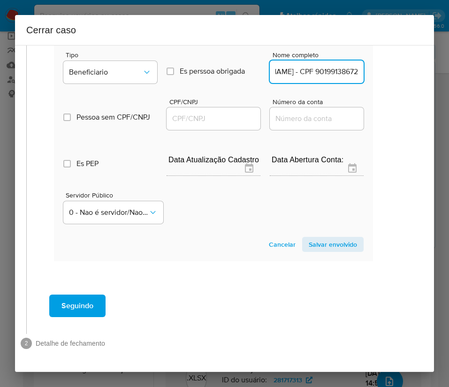
drag, startPoint x: 318, startPoint y: 62, endPoint x: 422, endPoint y: 62, distance: 103.8
click at [422, 62] on div "1 Informação completa Geral Data de início 01/07/2025 Data Fin 24/08/2025 Valor…" at bounding box center [224, 208] width 419 height 327
type input "Ludmila De Avellar Gomes Guedes Teixeira"
click at [231, 113] on input "CPF/CNPJ" at bounding box center [214, 119] width 94 height 12
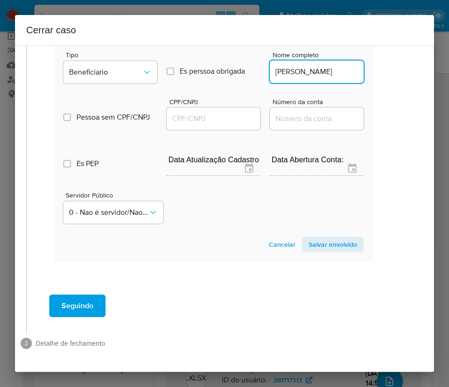
scroll to position [0, 0]
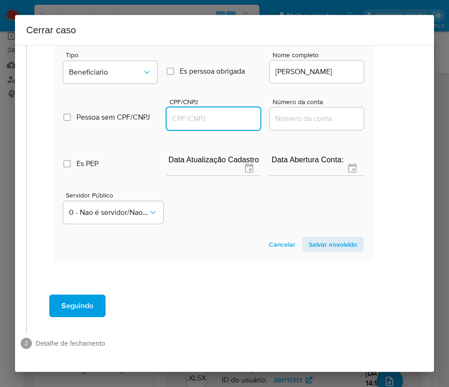
paste input "90199138672"
type input "90199138672"
click at [322, 238] on span "Salvar envolvido" at bounding box center [333, 244] width 48 height 13
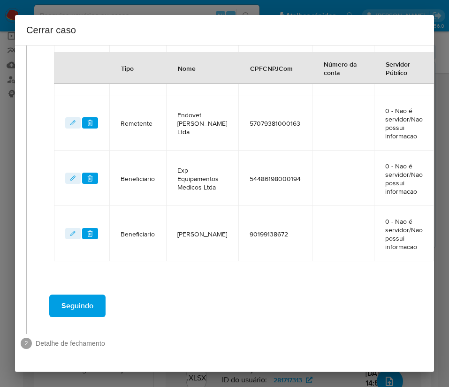
scroll to position [402, 18]
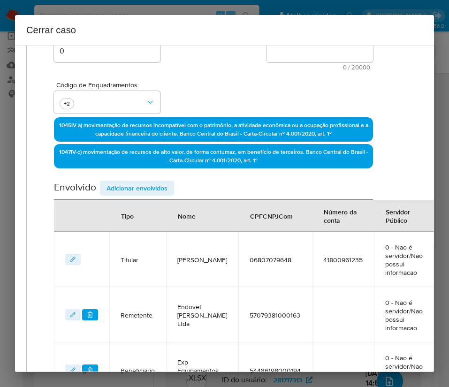
click at [139, 191] on span "Adicionar envolvidos" at bounding box center [137, 188] width 61 height 13
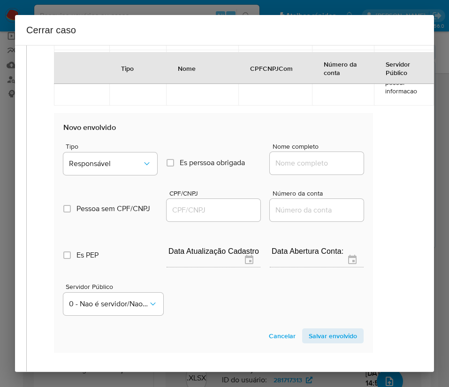
scroll to position [543, 18]
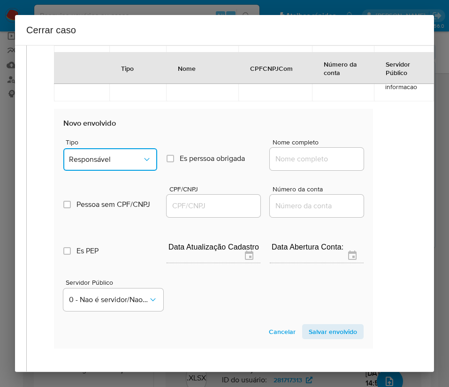
click at [117, 164] on span "Responsável" at bounding box center [105, 159] width 73 height 9
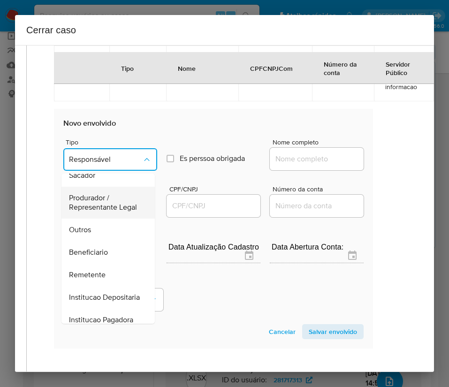
scroll to position [70, 0]
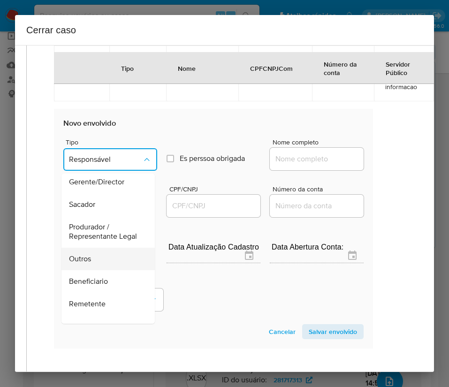
click at [88, 264] on span "Outros" at bounding box center [80, 258] width 22 height 9
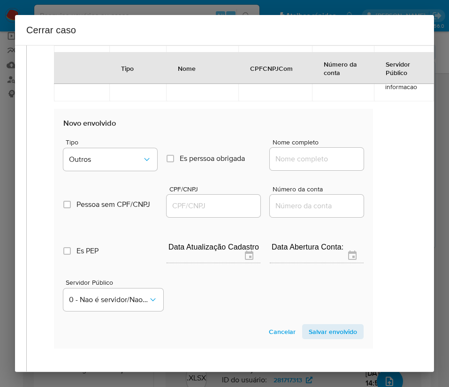
click at [313, 165] on input "Nome completo" at bounding box center [317, 159] width 94 height 12
paste input "ESPLENDIDA MOCA COMERCIO DE COSMETICOS LTDA, CNPJ 36027748000125"
drag, startPoint x: 285, startPoint y: 170, endPoint x: 386, endPoint y: 165, distance: 102.0
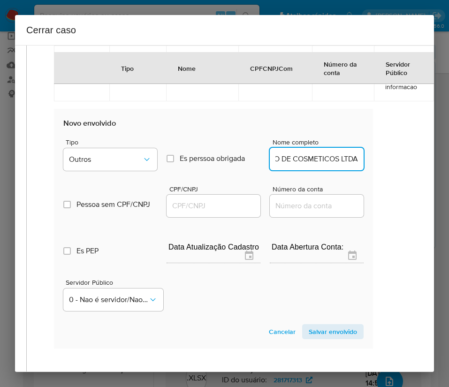
scroll to position [0, 106]
type input "ESPLENDIDA MOCA COMERCIO DE COSMETICOS LTDA"
click at [220, 210] on input "CPF/CNPJ" at bounding box center [214, 206] width 94 height 12
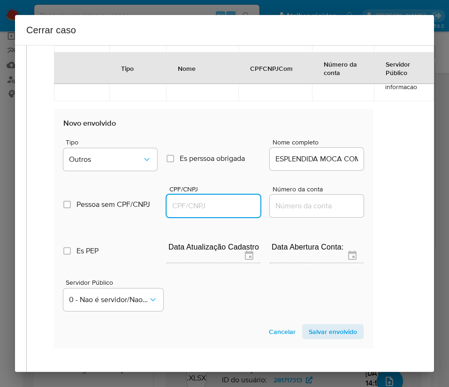
paste input "36027748000125"
type input "36027748000125"
click at [309, 339] on span "Salvar envolvido" at bounding box center [333, 331] width 48 height 13
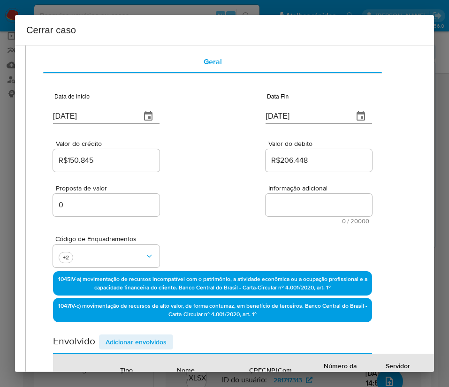
scroll to position [0, 18]
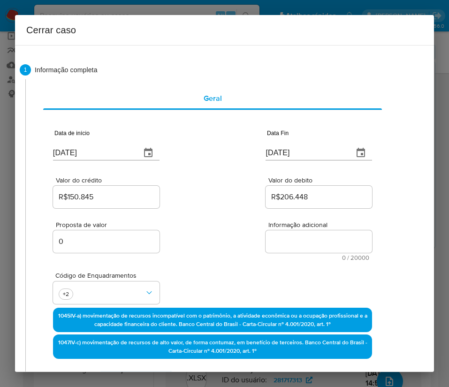
click at [314, 246] on textarea "Informação adicional" at bounding box center [319, 242] width 107 height 23
click at [320, 233] on textarea "Informação adicional" at bounding box center [319, 242] width 107 height 23
paste textarea "Informações do Cliente Rafael de Faria Viana, CPF 06807079648, 29 anos, residen…"
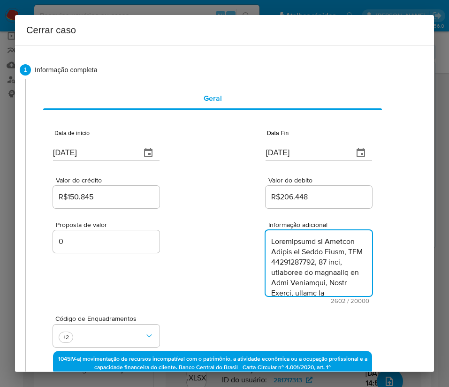
scroll to position [1531, 0]
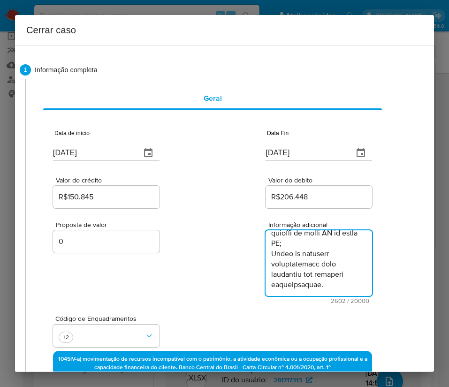
type textarea "Informações do Cliente Rafael de Faria Viana, CPF 06807079648, 29 anos, residen…"
click at [249, 296] on div "Proposta de valor 0 Informação adicional 2602 / 20000 17398 caracteres restantes" at bounding box center [212, 257] width 319 height 94
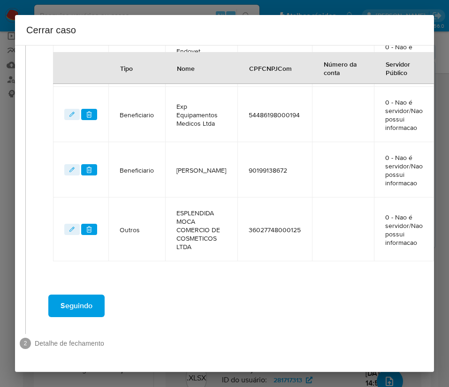
scroll to position [517, 18]
click at [90, 305] on span "Seguindo" at bounding box center [77, 306] width 32 height 21
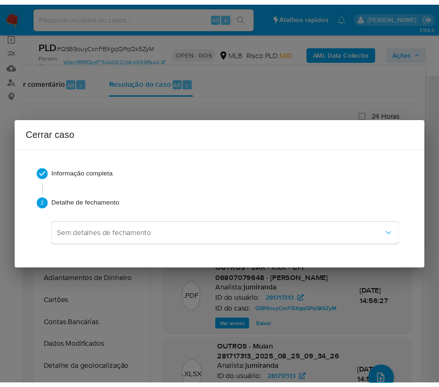
scroll to position [1521, 0]
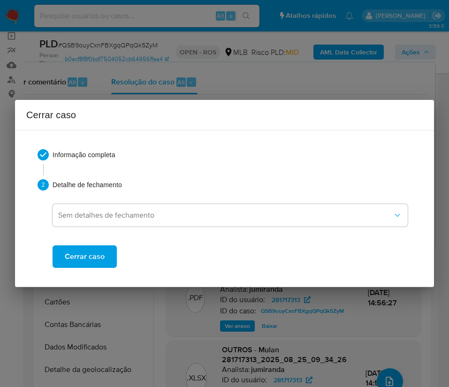
drag, startPoint x: 101, startPoint y: 264, endPoint x: 106, endPoint y: 254, distance: 10.9
click at [102, 264] on span "Cerrar caso" at bounding box center [85, 257] width 40 height 21
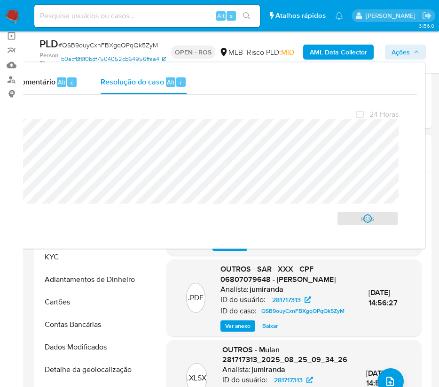
click at [102, 52] on link "b0acf8f8f0bdf7504052cb64956ffaa4" at bounding box center [113, 59] width 104 height 16
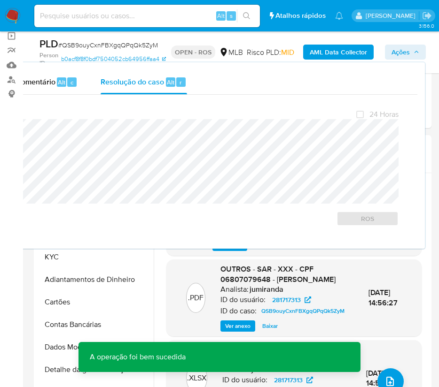
click at [96, 46] on span "# QSB9ouyCxnFBXgqQPqQk5ZyM" at bounding box center [108, 44] width 100 height 9
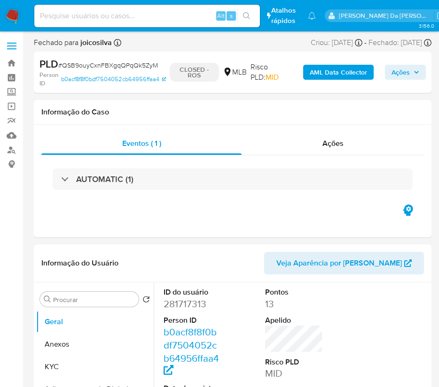
select select "10"
click at [95, 63] on span "# QSB9ouyCxnFBXgqQPqQk5ZyM" at bounding box center [108, 65] width 100 height 9
copy span "QSB9ouyCxnFBXgqQPqQk5ZyM"
click at [13, 16] on img at bounding box center [13, 16] width 16 height 16
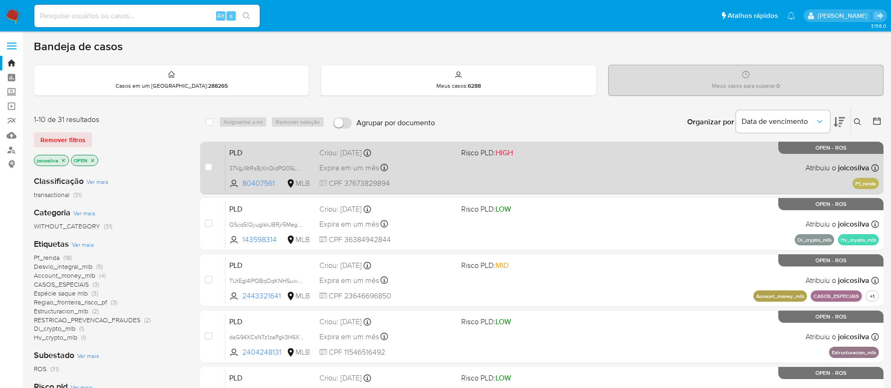
click at [449, 162] on div "PLD 37VgJ9tRsBjXnQIdPQ05LG57 80407561 MLB Risco PLD: HIGH Criou: [DATE] Criou: …" at bounding box center [551, 167] width 653 height 47
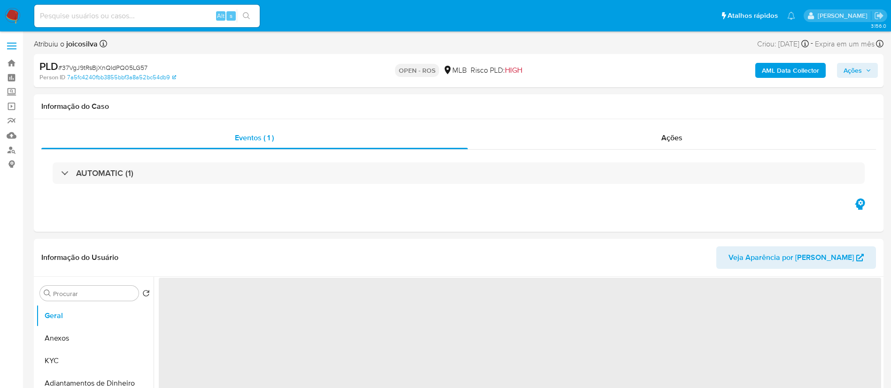
click at [135, 69] on span "# 37VgJ9tRsBjXnQIdPQ05LG57" at bounding box center [102, 67] width 89 height 9
click at [136, 68] on span "# 37VgJ9tRsBjXnQIdPQ05LG57" at bounding box center [102, 67] width 89 height 9
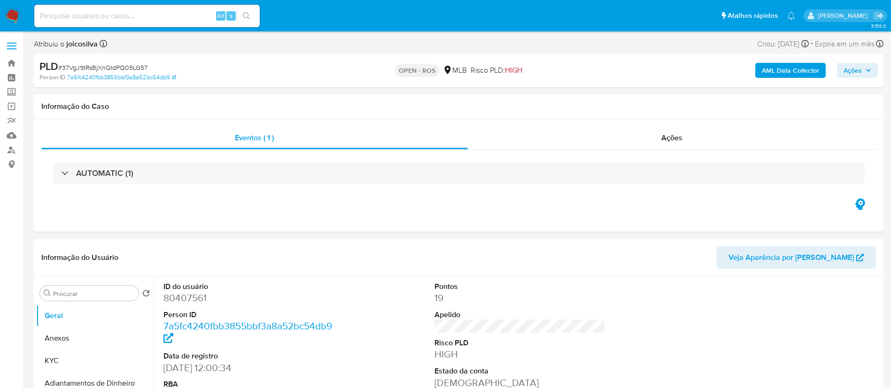
click at [131, 66] on span "# 37VgJ9tRsBjXnQIdPQ05LG57" at bounding box center [102, 67] width 89 height 9
select select "10"
click at [131, 66] on span "# 37VgJ9tRsBjXnQIdPQ05LG57" at bounding box center [102, 67] width 89 height 9
copy span "37VgJ9tRsBjXnQIdPQ05LG57"
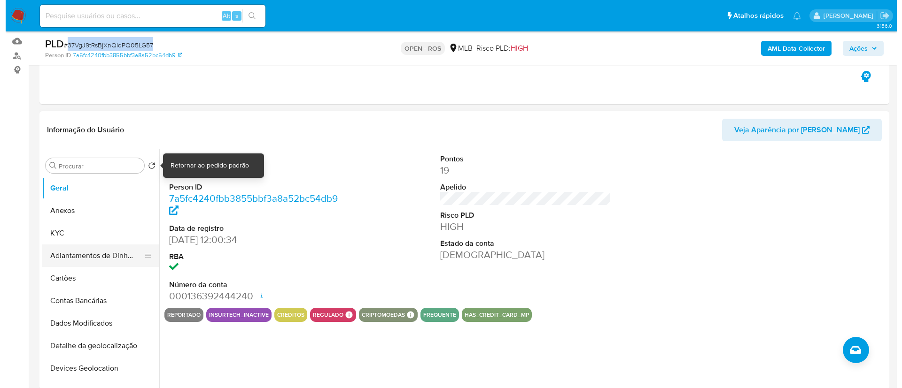
scroll to position [141, 0]
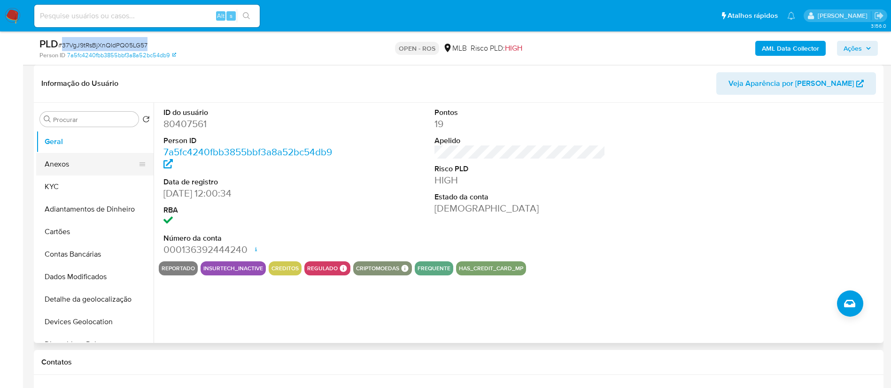
click at [64, 166] on button "Anexos" at bounding box center [91, 164] width 110 height 23
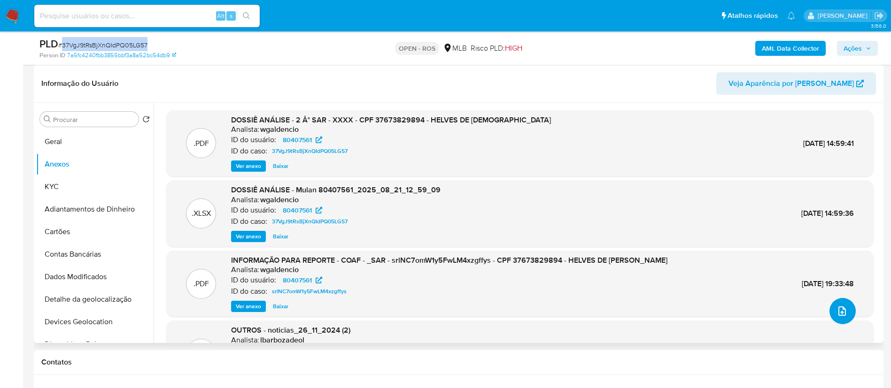
click at [837, 316] on icon "upload-file" at bounding box center [841, 311] width 11 height 11
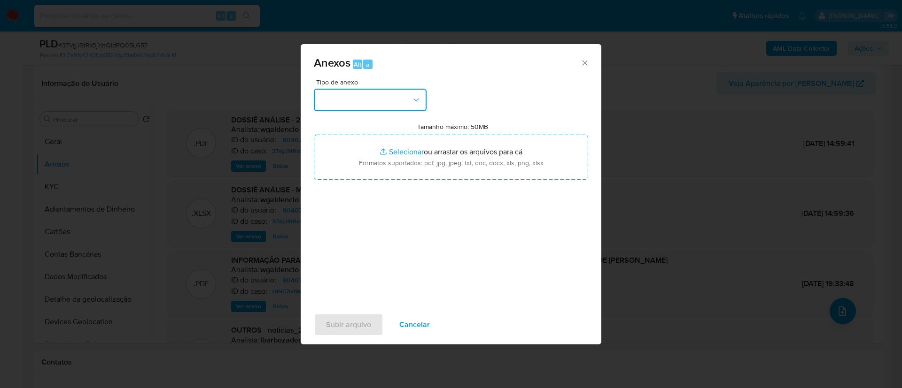
click at [412, 102] on icon "button" at bounding box center [415, 99] width 9 height 9
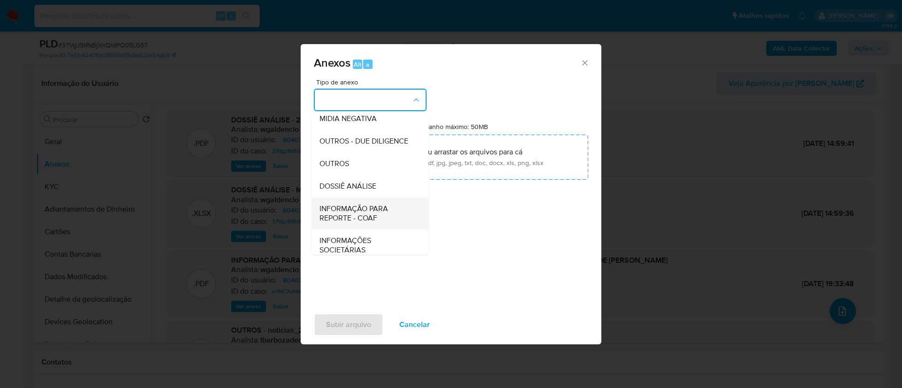
scroll to position [145, 0]
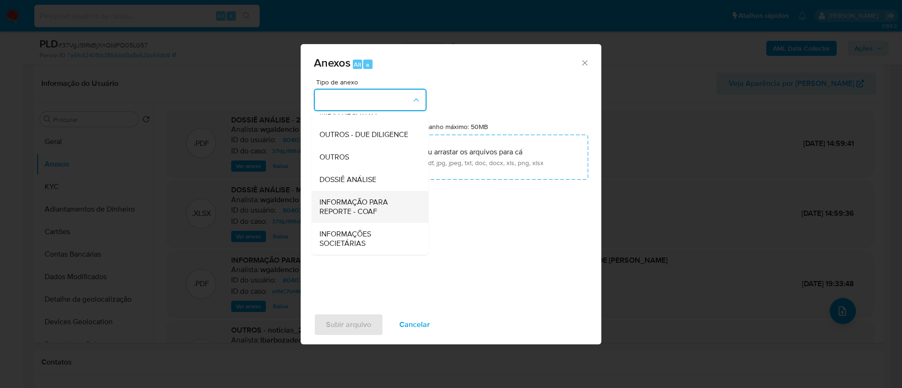
click at [378, 210] on span "INFORMAÇÃO PARA REPORTE - COAF" at bounding box center [367, 207] width 96 height 19
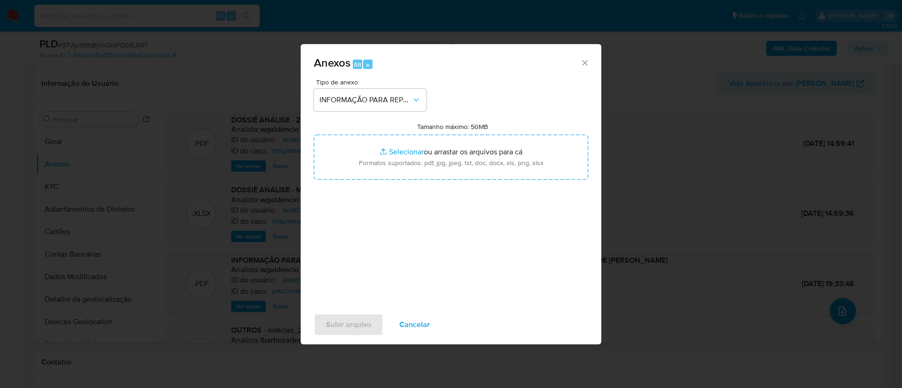
click at [397, 85] on div "Tipo de anexo INFORMAÇÃO PARA REPORTE - COAF" at bounding box center [370, 95] width 113 height 32
click at [397, 96] on span "INFORMAÇÃO PARA REPORTE - COAF" at bounding box center [365, 99] width 92 height 9
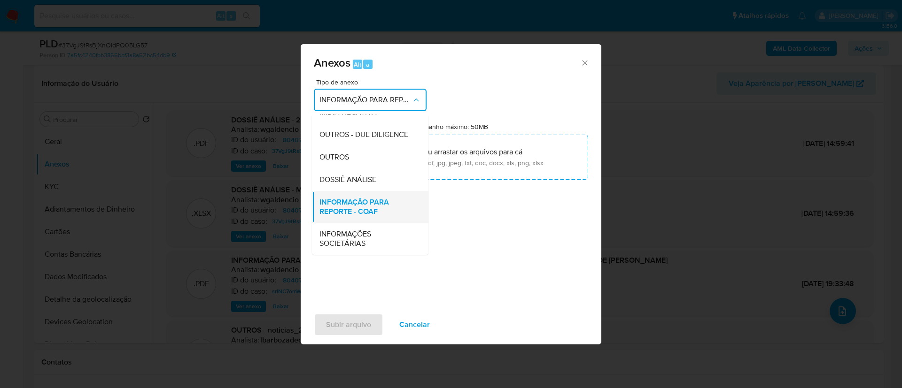
click at [371, 211] on span "INFORMAÇÃO PARA REPORTE - COAF" at bounding box center [367, 207] width 96 height 19
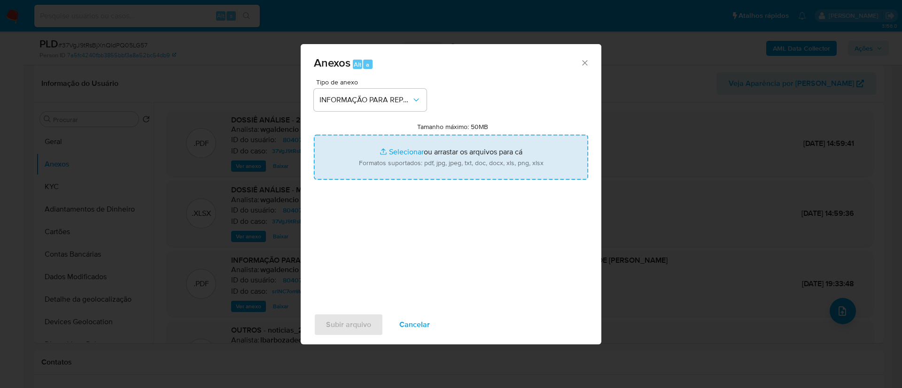
type input "C:\fakepath\2 ° SAR - 37VgJ9tRsBjXnQIdPQ05LG57 - CPF 37673829894 - HELVES DE JE…"
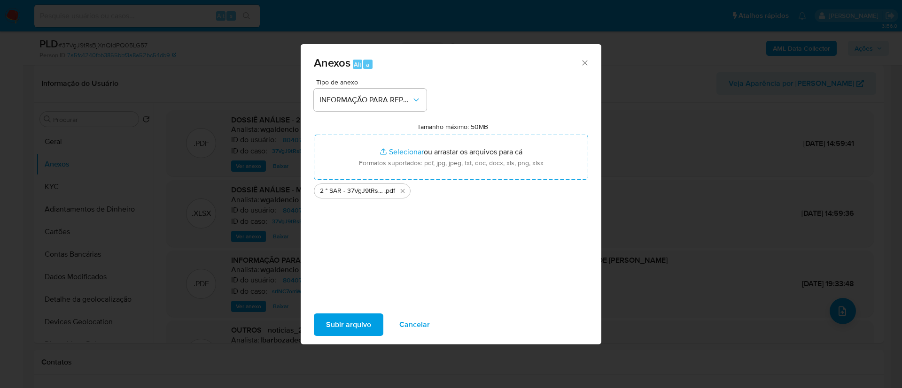
click at [389, 230] on div "Tipo de anexo INFORMAÇÃO PARA REPORTE - COAF Tamanho máximo: 50MB Selecionar ar…" at bounding box center [451, 190] width 274 height 222
click at [362, 320] on span "Subir arquivo" at bounding box center [348, 325] width 45 height 21
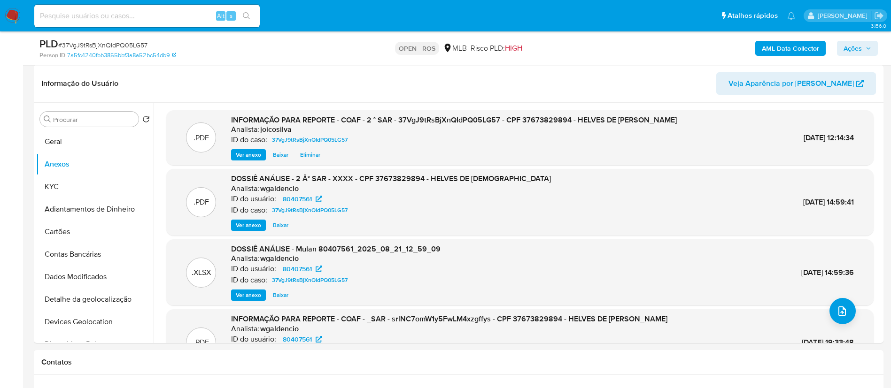
drag, startPoint x: 851, startPoint y: 43, endPoint x: 845, endPoint y: 53, distance: 11.4
click at [852, 43] on span "Ações" at bounding box center [852, 48] width 18 height 15
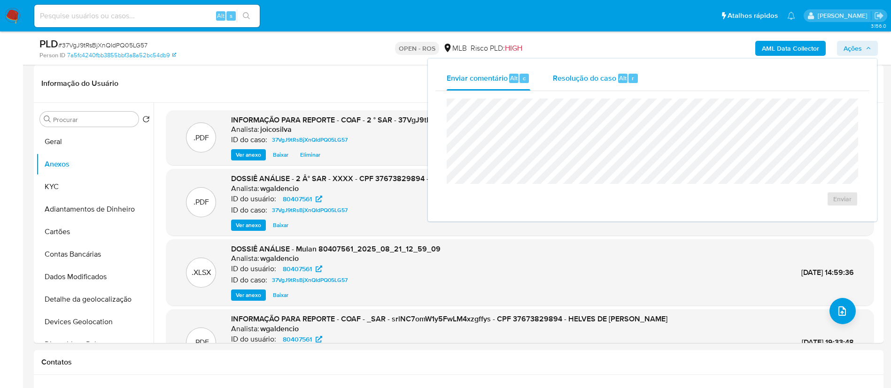
click at [582, 85] on div "Resolução do caso Alt r" at bounding box center [596, 78] width 86 height 24
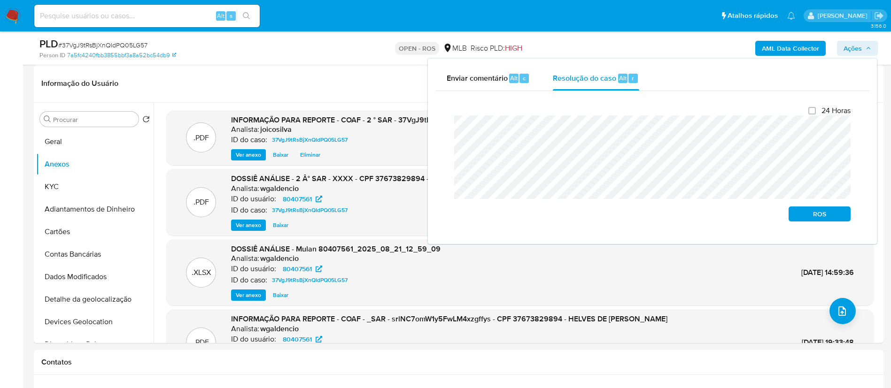
click at [444, 131] on div "Fechamento do caso 24 Horas ROS" at bounding box center [652, 164] width 434 height 146
click at [808, 210] on span "ROS" at bounding box center [819, 214] width 49 height 13
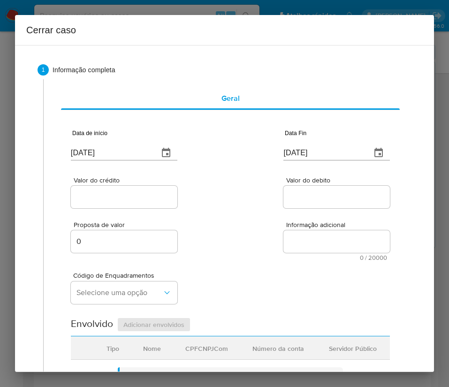
click at [83, 155] on input "[DATE]" at bounding box center [111, 153] width 80 height 15
paste input "02/07"
type input "02/07/2025"
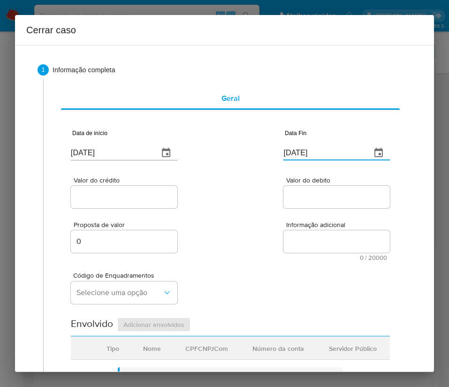
click at [295, 154] on input "[DATE]" at bounding box center [324, 153] width 80 height 15
paste input "19"
type input "19/08/2025"
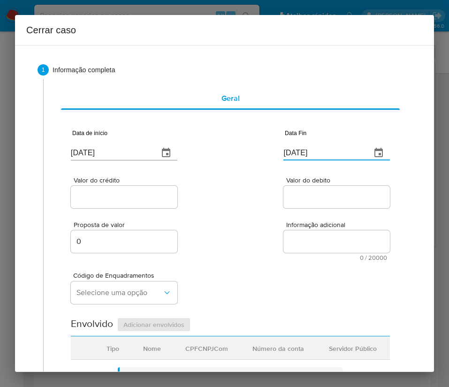
click at [287, 231] on textarea "Informação adicional" at bounding box center [337, 242] width 107 height 23
click at [109, 191] on input "Valor do crédito" at bounding box center [124, 197] width 107 height 12
click at [129, 194] on input "Valor do crédito" at bounding box center [124, 197] width 107 height 12
paste input "R$503.885"
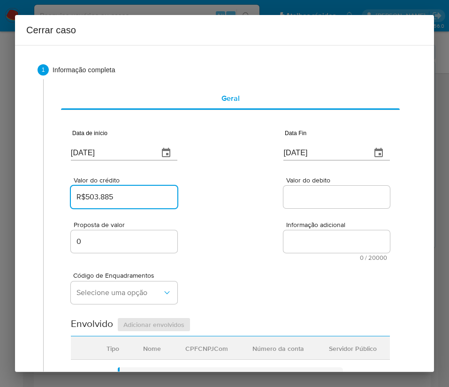
type input "R$503.885"
click at [224, 197] on div "Valor do crédito R$503.885 Valor do debito" at bounding box center [230, 188] width 319 height 45
drag, startPoint x: 309, startPoint y: 194, endPoint x: 315, endPoint y: 193, distance: 5.2
click at [309, 194] on input "Valor do debito" at bounding box center [337, 197] width 107 height 12
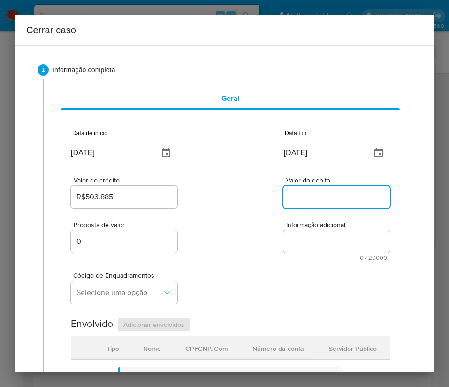
paste input "R$502.776"
type input "R$502.776"
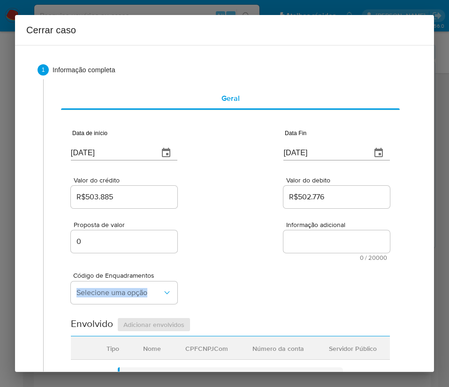
click at [249, 279] on div "Código de Enquadramentos Selecione uma opção" at bounding box center [230, 284] width 319 height 47
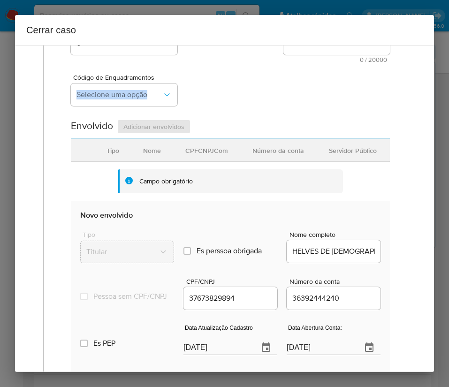
scroll to position [211, 0]
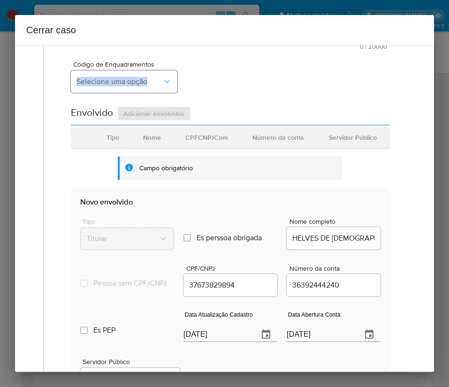
click at [135, 77] on span "Selecione uma opção" at bounding box center [120, 81] width 86 height 9
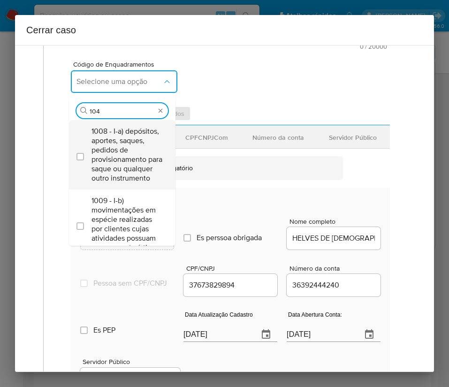
type input "1045"
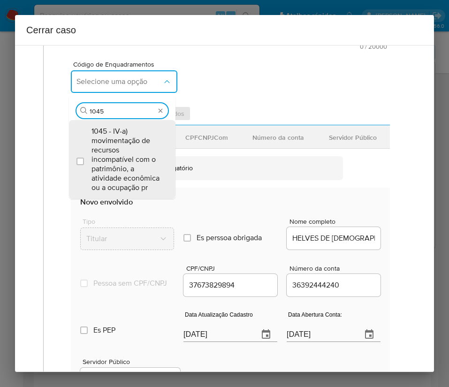
click at [138, 171] on span "1045 - IV-a) movimentação de recursos incompatível com o patrimônio, a atividad…" at bounding box center [127, 160] width 71 height 66
checkbox input "true"
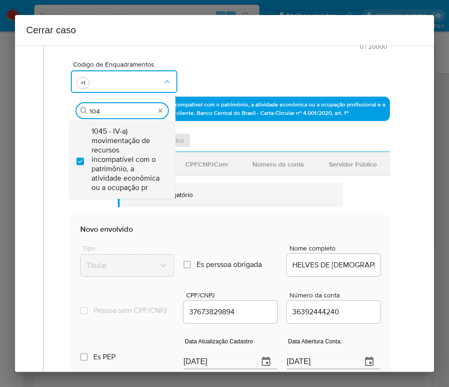
scroll to position [0, 0]
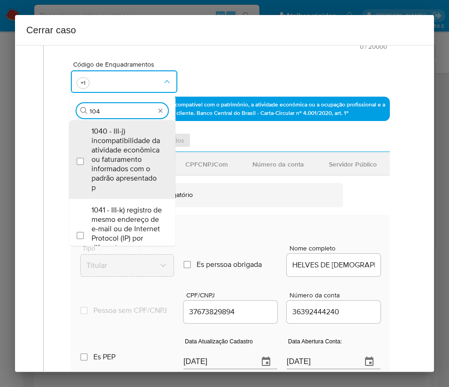
type input "1047"
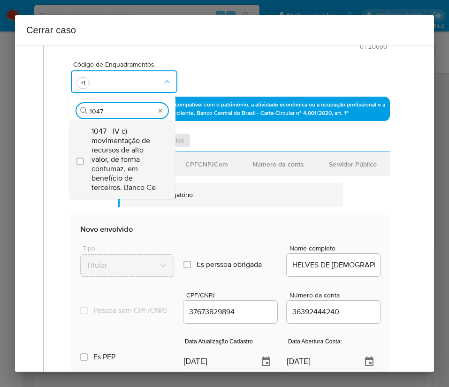
click at [138, 167] on span "1047 - IV-c) movimentação de recursos de alto valor, de forma contumaz, em bene…" at bounding box center [127, 160] width 71 height 66
checkbox input "true"
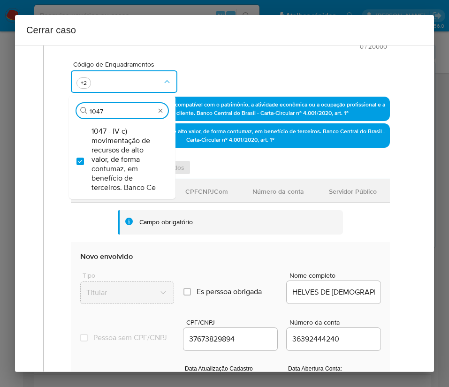
click at [208, 57] on div "Código de Enquadramentos Procurar 1047 1047 - IV-c) movimentação de recursos de…" at bounding box center [230, 73] width 319 height 47
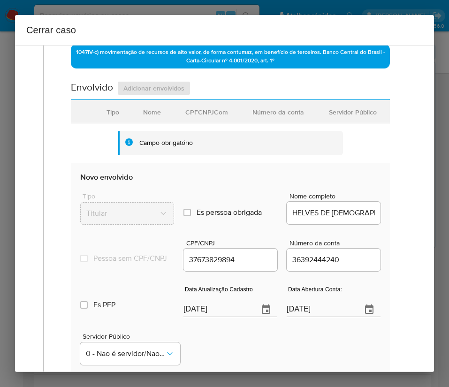
scroll to position [423, 0]
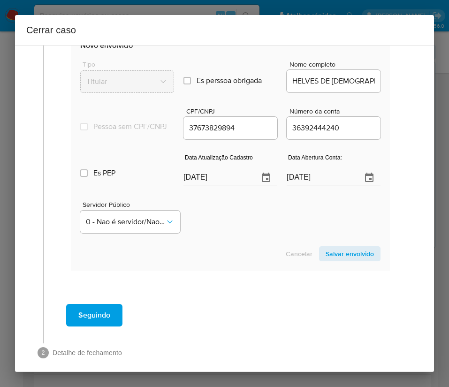
click at [214, 185] on input "[DATE]" at bounding box center [218, 177] width 68 height 15
paste input "3/05"
type input "23/05/2025"
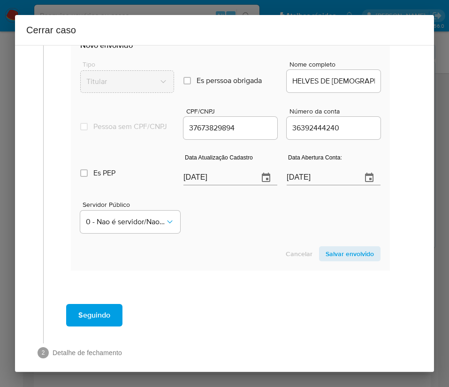
click at [231, 237] on div "Servidor Público 0 - Nao é servidor/Nao possui informacao" at bounding box center [230, 213] width 301 height 47
click at [315, 179] on input "04/12/2021" at bounding box center [321, 177] width 68 height 15
click at [262, 235] on div "Servidor Público 0 - Nao é servidor/Nao possui informacao" at bounding box center [230, 213] width 301 height 47
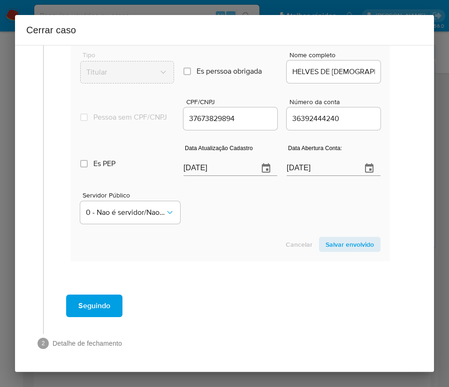
scroll to position [440, 0]
click at [124, 215] on span "0 - Nao é servidor/Nao possui informacao" at bounding box center [125, 212] width 79 height 9
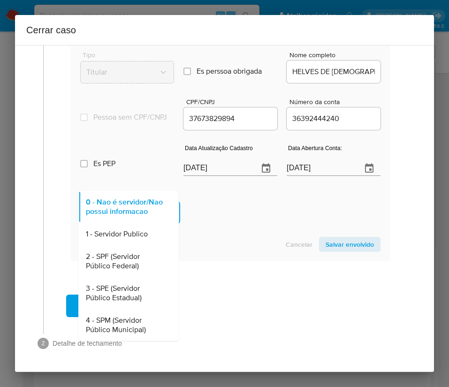
click at [123, 238] on span "1 - Servidor Publico" at bounding box center [117, 234] width 62 height 9
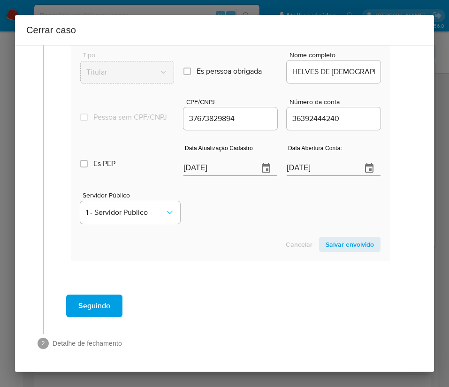
click at [211, 229] on section "Novo envolvido Tipo Titular Es perssoa obrigada Is PObrigada Nome completo HELV…" at bounding box center [230, 142] width 319 height 240
click at [234, 225] on div "Servidor Público 1 - Servidor Publico" at bounding box center [230, 204] width 301 height 47
click at [348, 246] on span "Salvar envolvido" at bounding box center [350, 244] width 48 height 13
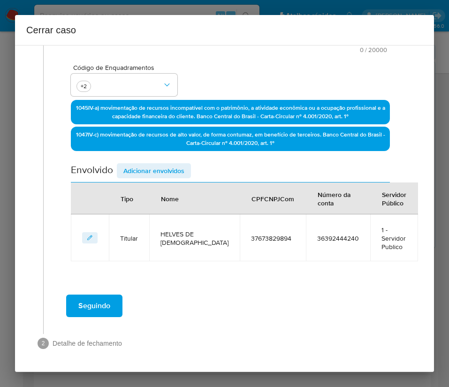
scroll to position [216, 0]
click at [157, 164] on span "Adicionar envolvidos" at bounding box center [153, 170] width 61 height 13
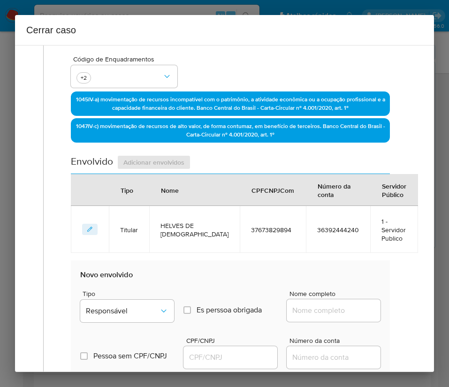
scroll to position [428, 0]
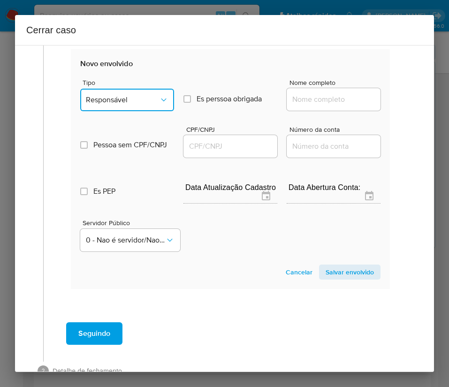
click at [139, 105] on span "Responsável" at bounding box center [122, 99] width 73 height 9
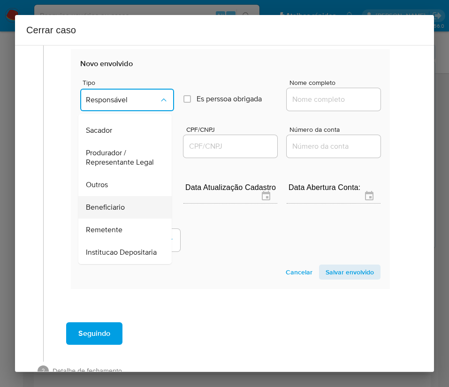
scroll to position [167, 0]
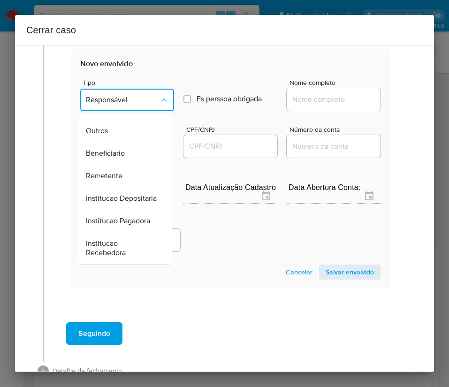
click at [118, 171] on span "Remetente" at bounding box center [104, 175] width 37 height 9
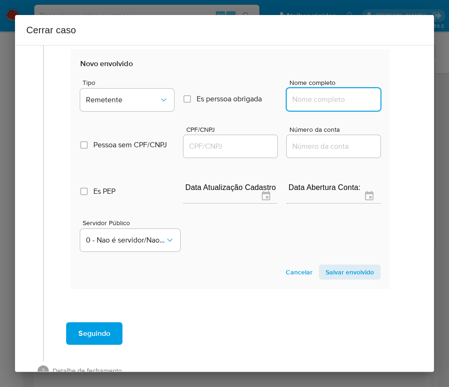
click at [322, 105] on input "Nome completo" at bounding box center [334, 99] width 94 height 12
paste input "Kaizen Gaming Brasil Ltda., 46786961000174"
drag, startPoint x: 302, startPoint y: 109, endPoint x: 403, endPoint y: 130, distance: 103.0
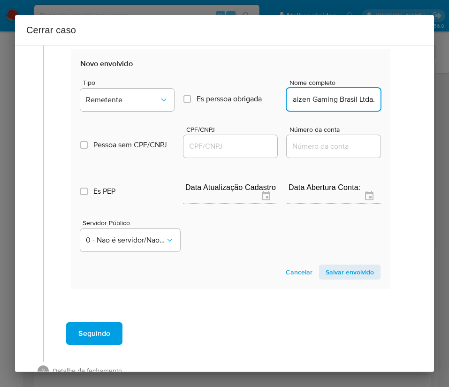
scroll to position [0, 7]
type input "Kaizen Gaming Brasil Ltda."
drag, startPoint x: 212, startPoint y: 156, endPoint x: 227, endPoint y: 156, distance: 15.0
click at [212, 153] on input "CPF/CNPJ" at bounding box center [231, 146] width 94 height 12
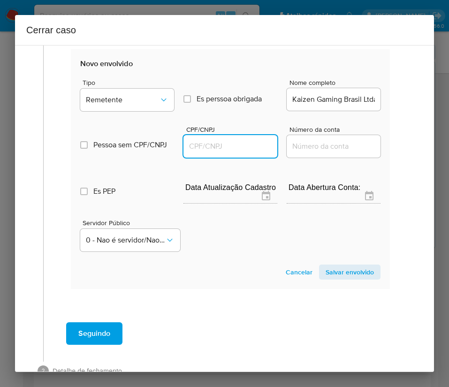
paste input "46786961000174"
type input "46786961000174"
click at [332, 278] on span "Salvar envolvido" at bounding box center [350, 272] width 48 height 13
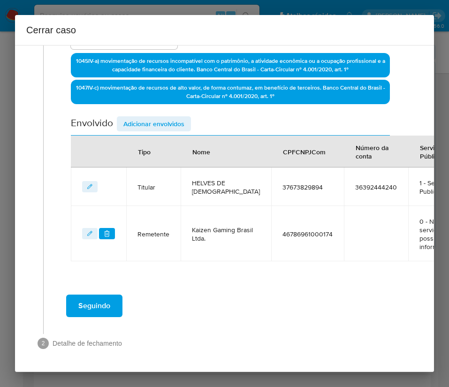
scroll to position [283, 0]
click at [155, 117] on span "Adicionar envolvidos" at bounding box center [153, 123] width 61 height 13
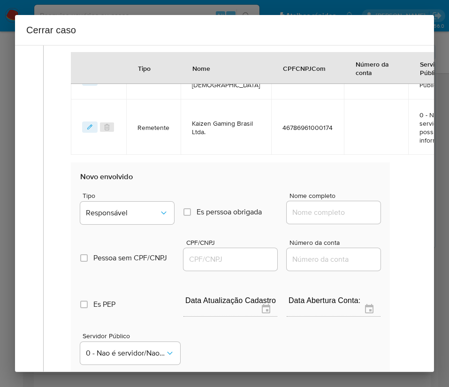
scroll to position [494, 0]
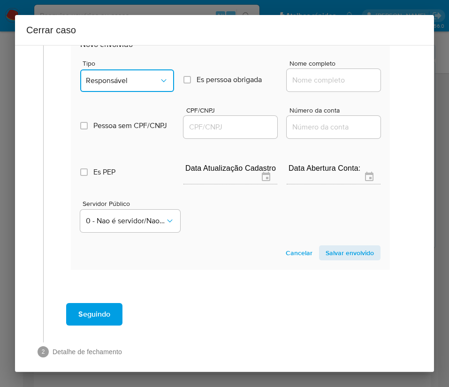
click at [141, 85] on span "Responsável" at bounding box center [122, 80] width 73 height 9
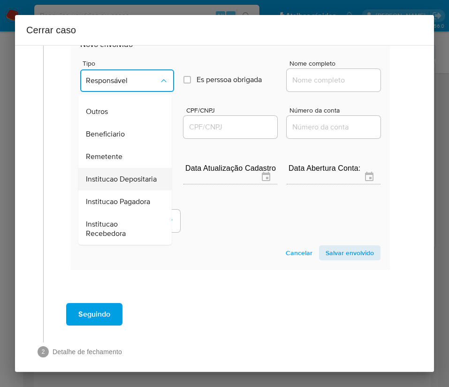
scroll to position [167, 0]
click at [116, 156] on span "Remetente" at bounding box center [104, 156] width 37 height 9
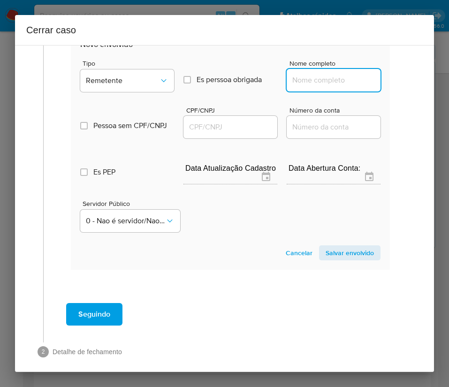
drag, startPoint x: 301, startPoint y: 91, endPoint x: 308, endPoint y: 96, distance: 9.1
click at [301, 86] on input "Nome completo" at bounding box center [334, 80] width 94 height 12
paste input "Global Pagamentos Limitada, 52651559000185"
drag, startPoint x: 301, startPoint y: 100, endPoint x: 401, endPoint y: 101, distance: 100.5
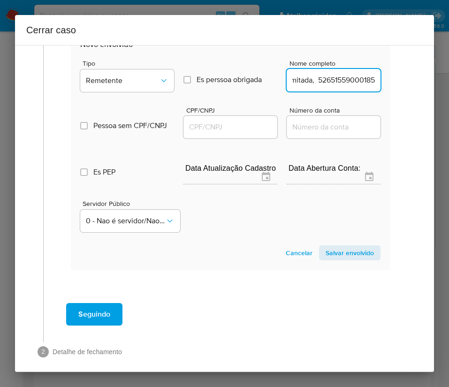
drag, startPoint x: 299, startPoint y: 100, endPoint x: 446, endPoint y: 102, distance: 147.0
click at [442, 95] on div "Cerrar caso 1 Informação completa Geral Data de início 02/07/2025 Data Fin 19/0…" at bounding box center [224, 193] width 449 height 387
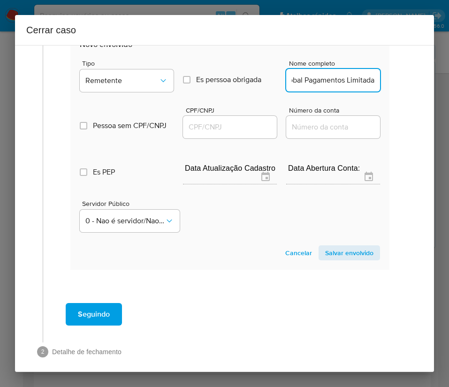
type input "Global Pagamentos Limitada"
drag, startPoint x: 208, startPoint y: 145, endPoint x: 254, endPoint y: 147, distance: 45.6
click at [208, 133] on input "CPF/CNPJ" at bounding box center [230, 127] width 94 height 12
paste input "52651559000185"
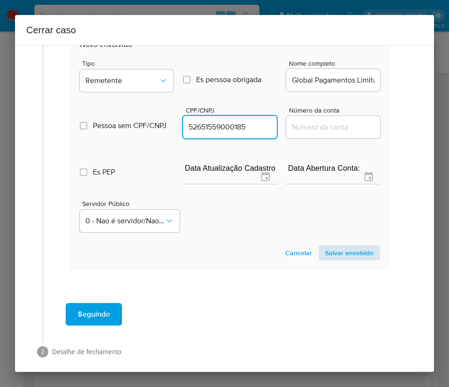
type input "52651559000185"
click at [338, 260] on span "Salvar envolvido" at bounding box center [349, 253] width 48 height 13
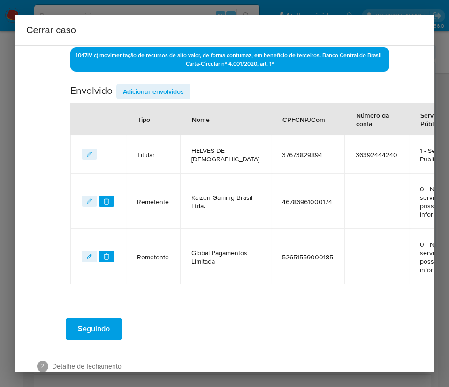
scroll to position [259, 0]
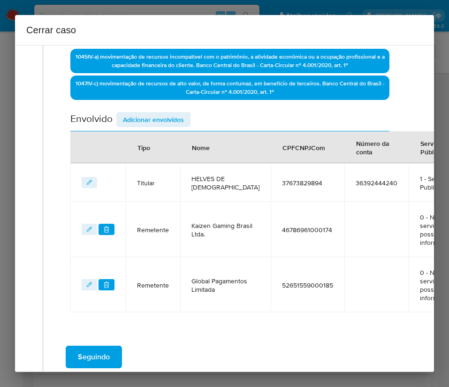
click at [169, 110] on div "Data de início 02/07/2025 Data Fin 19/08/2025 Valor do crédito R$503.885 Valor …" at bounding box center [229, 85] width 319 height 455
click at [167, 117] on span "Adicionar envolvidos" at bounding box center [153, 119] width 61 height 13
click at [149, 118] on span "Adicionar envolvidos" at bounding box center [153, 119] width 61 height 13
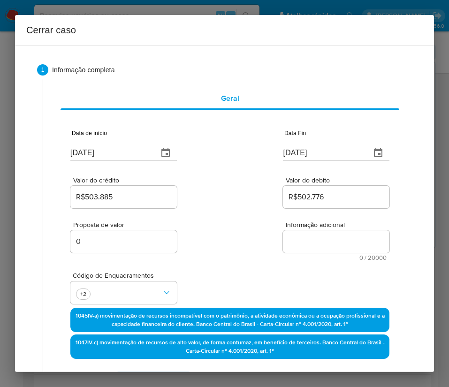
scroll to position [211, 0]
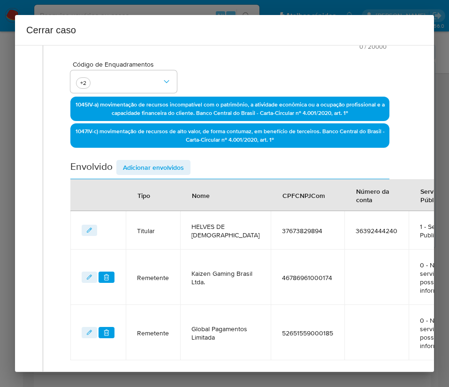
click at [162, 164] on span "Adicionar envolvidos" at bounding box center [153, 167] width 61 height 13
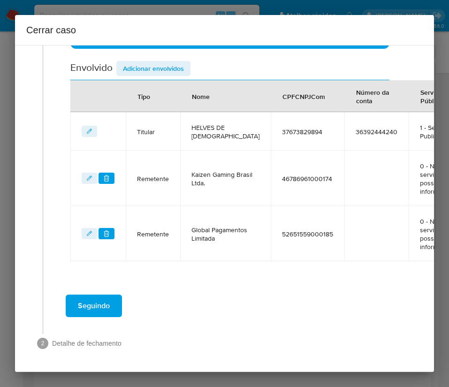
scroll to position [330, 0]
click at [154, 43] on div "Cerrar caso" at bounding box center [224, 30] width 419 height 30
click at [152, 62] on span "Adicionar envolvidos" at bounding box center [153, 68] width 61 height 13
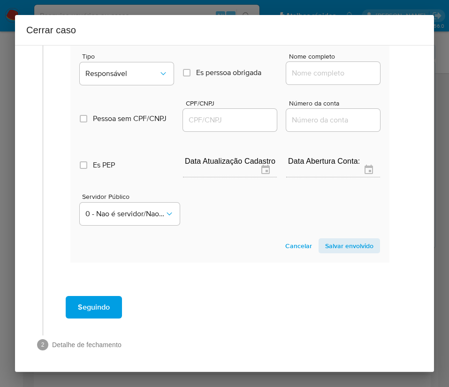
scroll to position [507, 0]
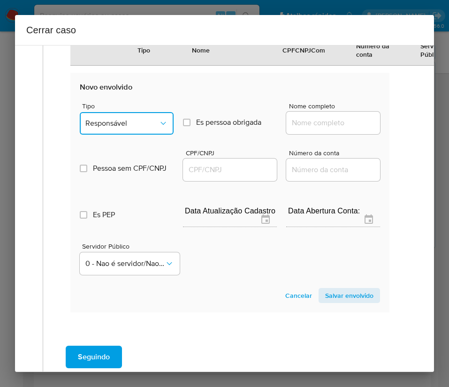
click at [123, 128] on span "Responsável" at bounding box center [121, 123] width 73 height 9
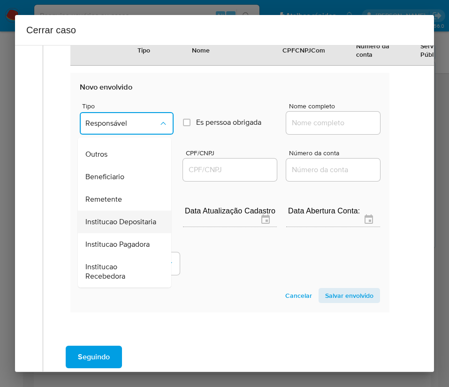
scroll to position [167, 0]
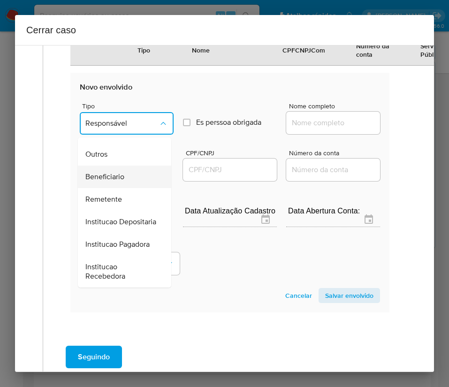
click at [120, 172] on span "Beneficiario" at bounding box center [104, 176] width 39 height 9
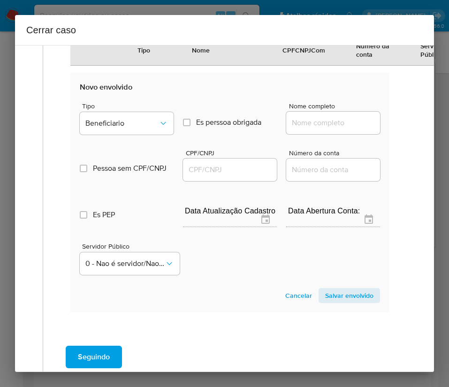
click at [327, 129] on input "Nome completo" at bounding box center [333, 123] width 94 height 12
paste input "Payzu Sociedade De Credito Direto Ltda, 50064128000197"
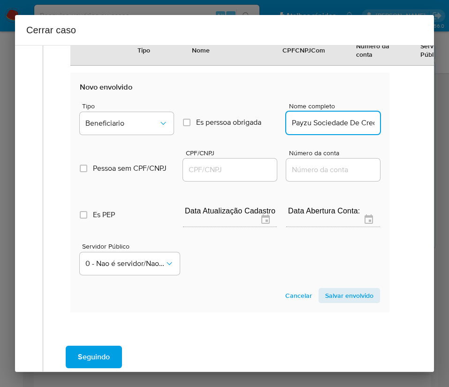
scroll to position [0, 116]
drag, startPoint x: 300, startPoint y: 132, endPoint x: 403, endPoint y: 131, distance: 103.8
type input "Payzu Sociedade De Credito Direto Ltda"
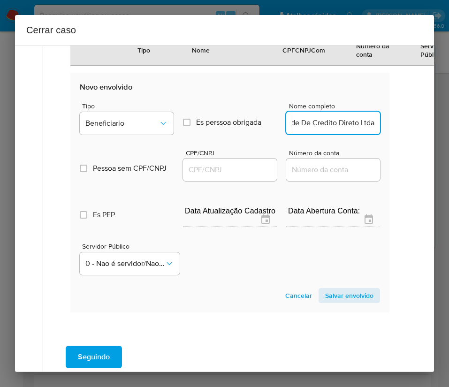
scroll to position [0, 0]
click at [225, 181] on div at bounding box center [230, 170] width 94 height 23
click at [229, 176] on input "CPF/CNPJ" at bounding box center [230, 170] width 94 height 12
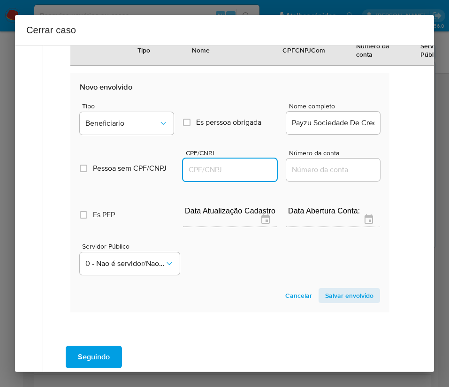
paste input "50064128000197"
type input "50064128000197"
click at [332, 295] on section "Novo envolvido Tipo Beneficiario Es perssoa obrigada Is PObrigada Nome completo…" at bounding box center [229, 193] width 319 height 240
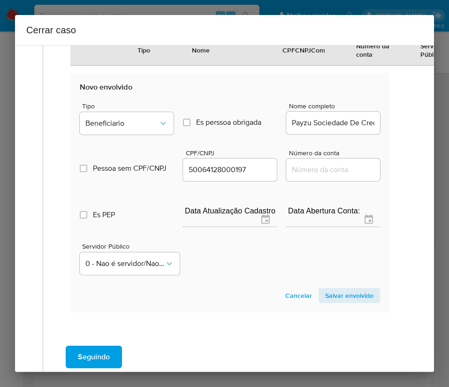
click at [330, 302] on span "Salvar envolvido" at bounding box center [349, 295] width 48 height 13
click at [340, 300] on span "Salvar envolvido" at bounding box center [349, 295] width 48 height 13
click at [340, 302] on span "Salvar envolvido" at bounding box center [349, 295] width 48 height 13
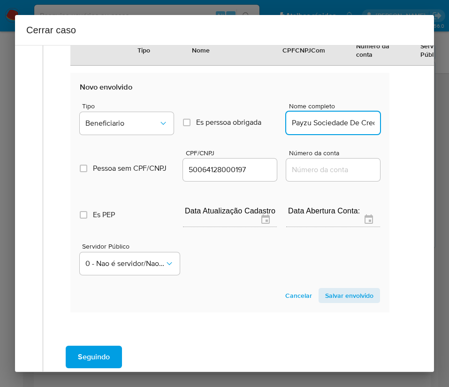
scroll to position [0, 52]
drag, startPoint x: 344, startPoint y: 137, endPoint x: 405, endPoint y: 138, distance: 61.1
click at [328, 300] on span "Salvar envolvido" at bounding box center [349, 295] width 48 height 13
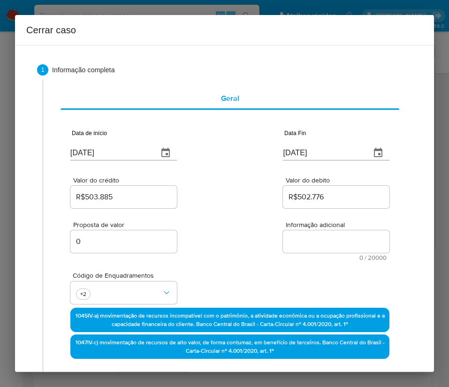
click at [305, 239] on textarea "Informação adicional" at bounding box center [336, 242] width 107 height 23
paste textarea "Informações do Cliente Helves de Jesus Santos, CPF 37673829894, 36 anos, reside…"
type textarea "Informações do Cliente Helves de Jesus Santos, CPF 37673829894, 36 anos, reside…"
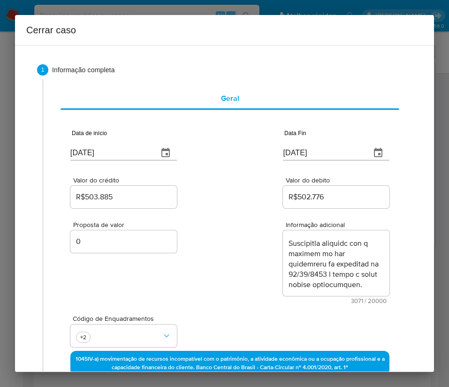
click at [257, 288] on div "Proposta de valor 0 Informação adicional 3071 / 20000 16929 caracteres restantes" at bounding box center [229, 257] width 319 height 94
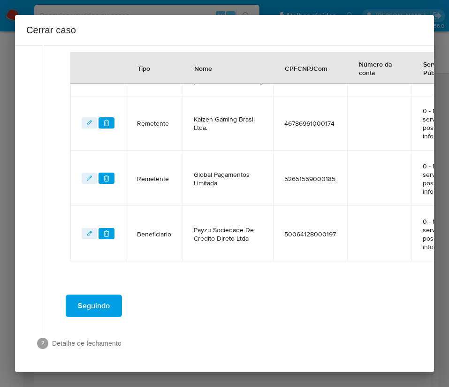
click at [109, 296] on span "Seguindo" at bounding box center [94, 306] width 32 height 21
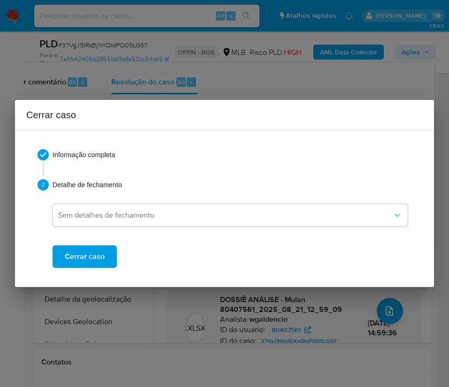
click at [109, 263] on button "Cerrar caso" at bounding box center [85, 257] width 64 height 23
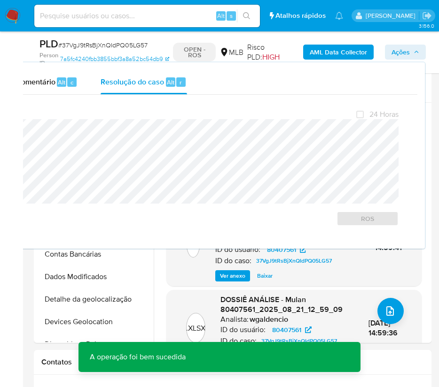
click at [94, 49] on span "# 37VgJ9tRsBjXnQIdPQ05LG57" at bounding box center [102, 44] width 89 height 9
click at [95, 48] on span "# 37VgJ9tRsBjXnQIdPQ05LG57" at bounding box center [102, 44] width 89 height 9
click at [111, 46] on span "# 37VgJ9tRsBjXnQIdPQ05LG57" at bounding box center [102, 44] width 89 height 9
copy span "37VgJ9tRsBjXnQIdPQ05LG57"
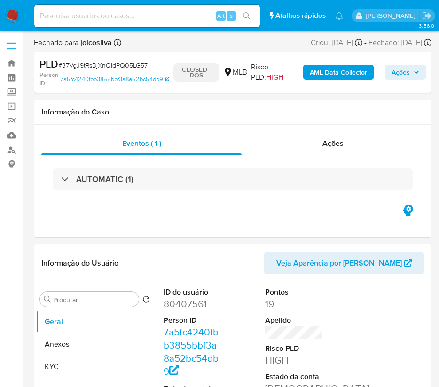
click at [17, 14] on img at bounding box center [13, 16] width 16 height 16
select select "10"
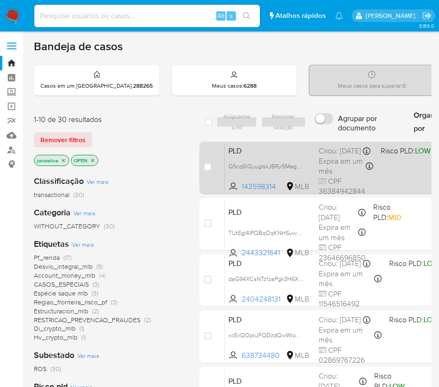
click at [279, 149] on span "PLD" at bounding box center [269, 150] width 83 height 12
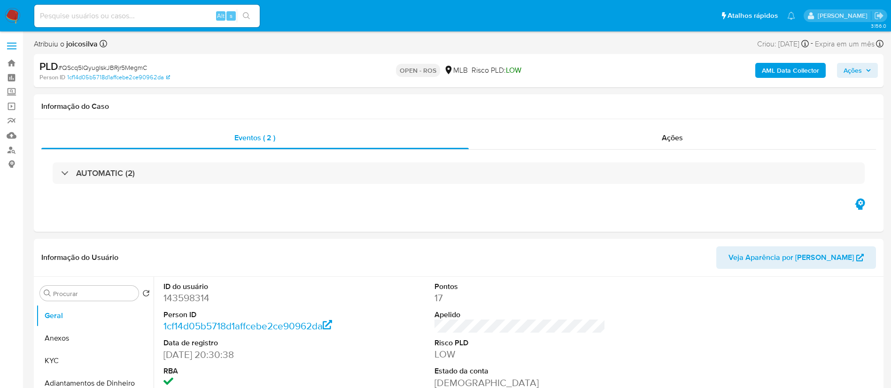
select select "10"
click at [141, 65] on span "# QScq5lQyugIskJBRjr5MegmC" at bounding box center [102, 67] width 89 height 9
copy span "QScq5lQyugIskJBRjr5MegmC"
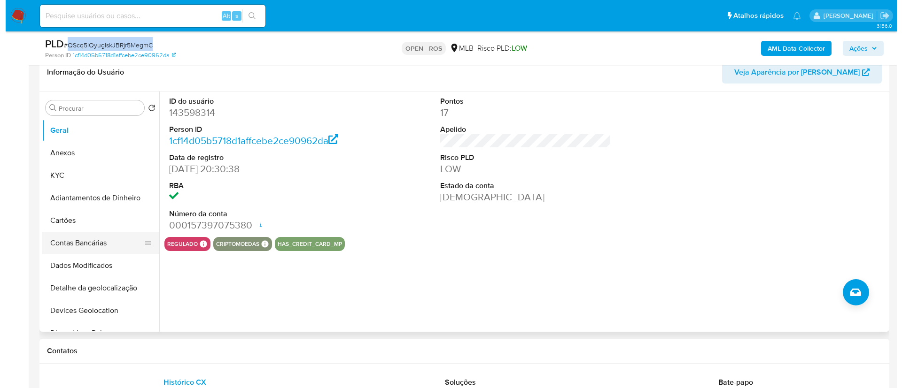
scroll to position [211, 0]
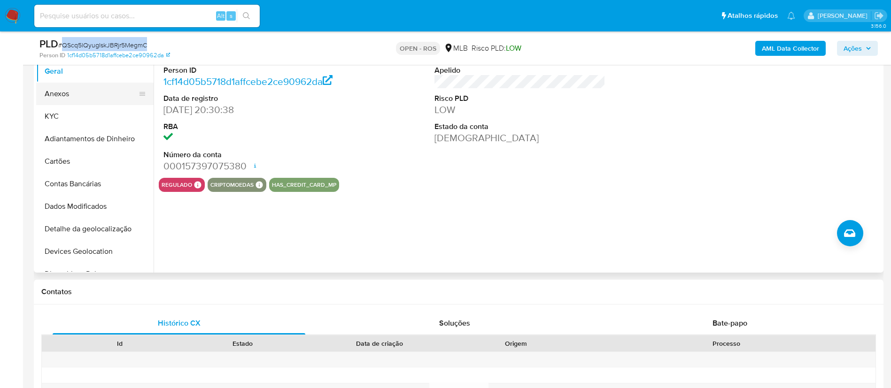
click at [73, 93] on button "Anexos" at bounding box center [91, 94] width 110 height 23
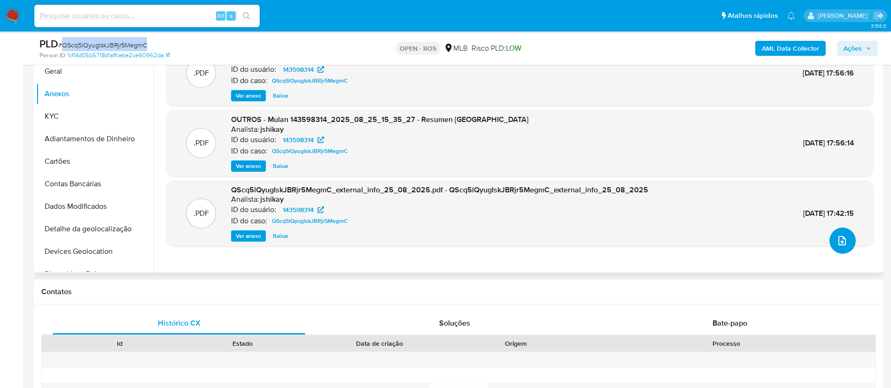
click at [449, 243] on icon "upload-file" at bounding box center [841, 240] width 11 height 11
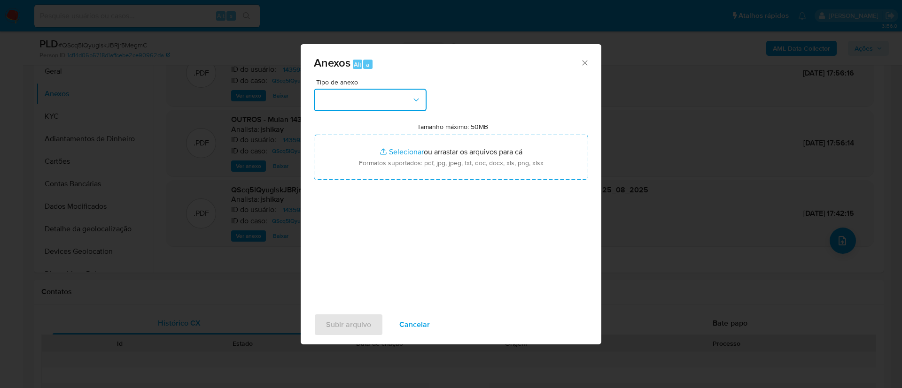
click at [379, 101] on button "button" at bounding box center [370, 100] width 113 height 23
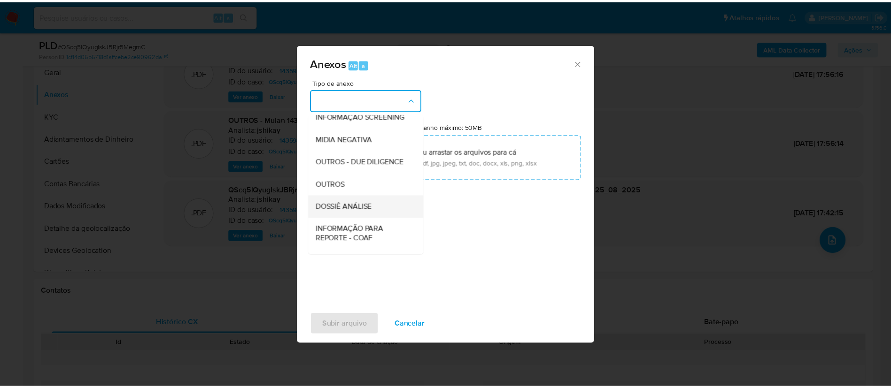
scroll to position [145, 0]
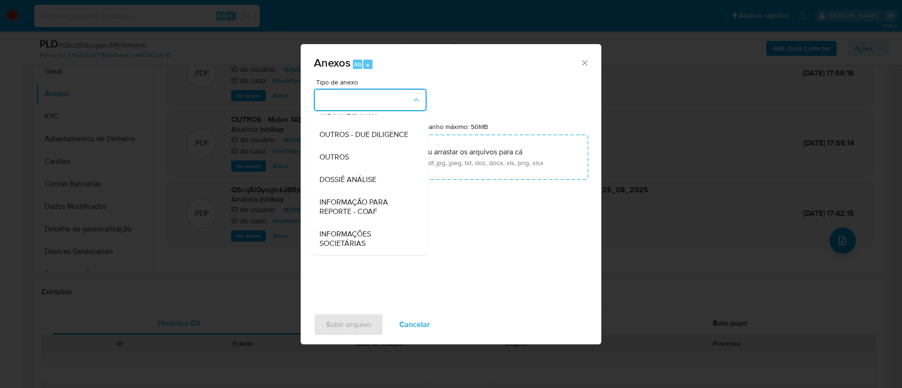
drag, startPoint x: 370, startPoint y: 208, endPoint x: 393, endPoint y: 195, distance: 25.9
click at [370, 208] on span "INFORMAÇÃO PARA REPORTE - COAF" at bounding box center [367, 207] width 96 height 19
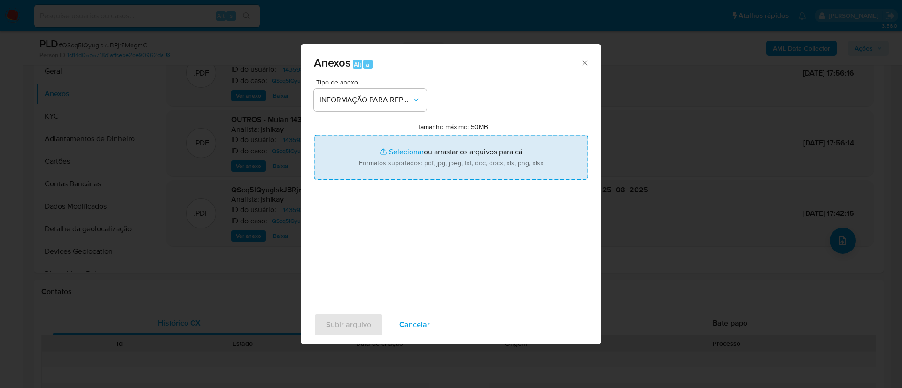
type input "C:\fakepath\SAR - QScq5lQyugIskJBRjr5MegmC - CPF 36384942844 - [PERSON_NAME].pdf"
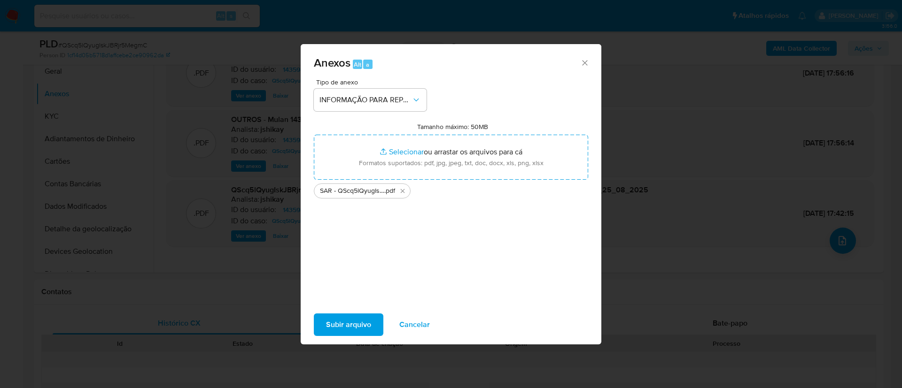
click at [367, 332] on span "Subir arquivo" at bounding box center [348, 325] width 45 height 21
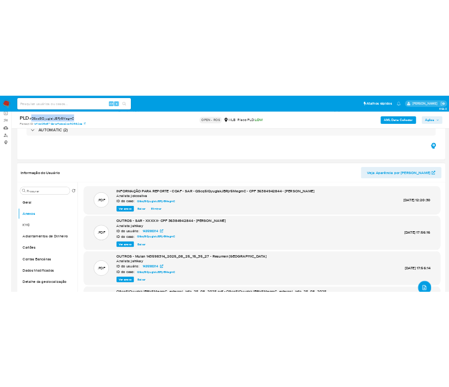
scroll to position [70, 0]
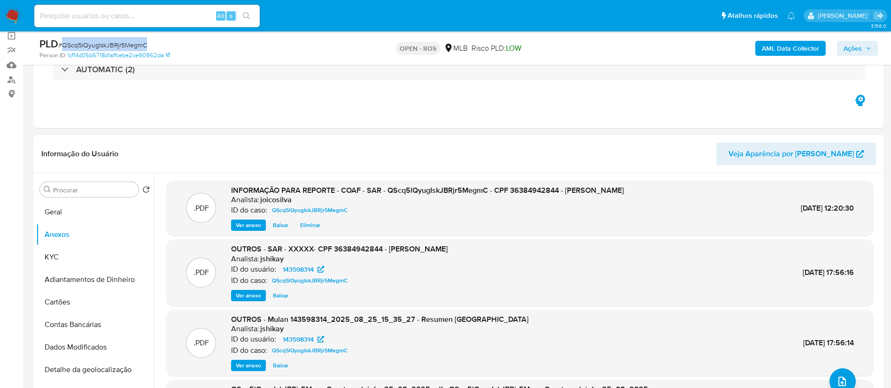
click at [449, 47] on span "Ações" at bounding box center [852, 48] width 18 height 15
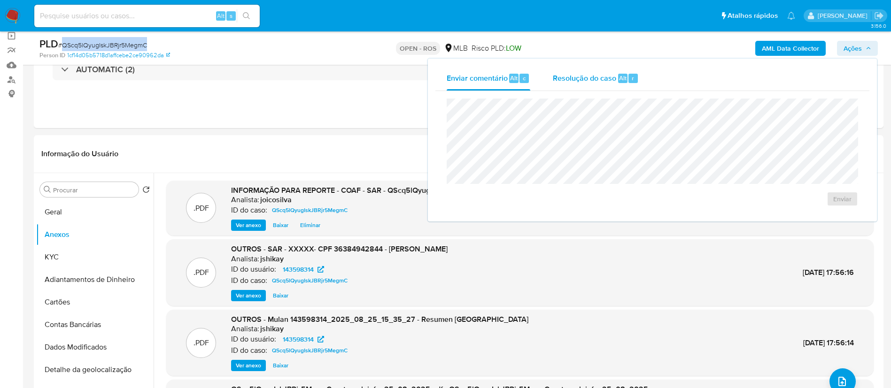
click at [449, 75] on span "Resolução do caso" at bounding box center [584, 77] width 63 height 11
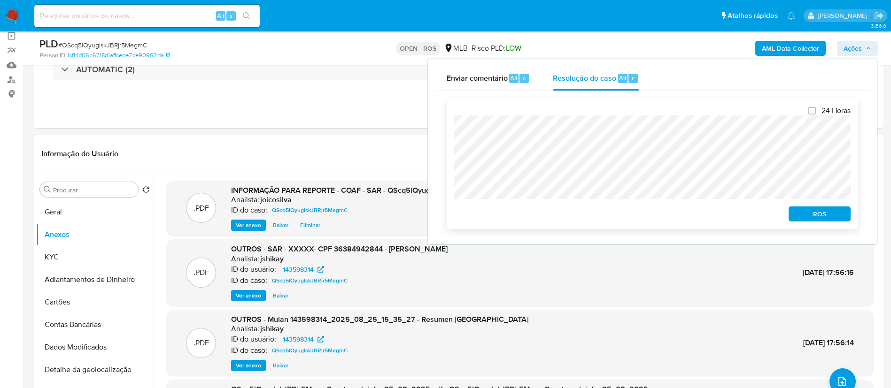
click at [449, 218] on span "ROS" at bounding box center [819, 214] width 49 height 13
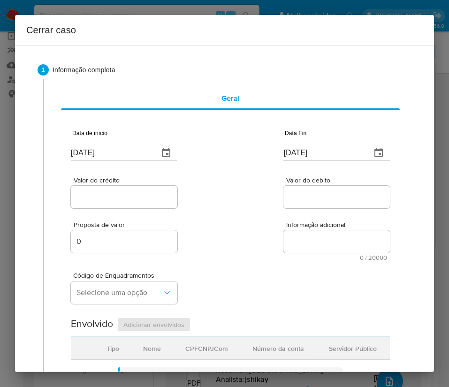
click at [118, 150] on input "[DATE]" at bounding box center [111, 153] width 80 height 15
paste input "04/07"
type input "[DATE]"
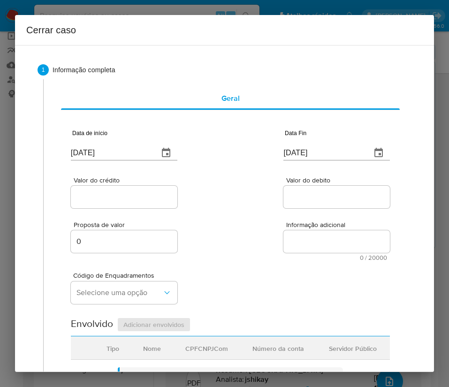
drag, startPoint x: 233, startPoint y: 213, endPoint x: 21, endPoint y: 267, distance: 219.5
click at [234, 213] on div "Proposta de valor 0 Informação adicional 0 / 20000 20000 caracteres restantes" at bounding box center [230, 235] width 319 height 51
click at [314, 154] on input "[DATE]" at bounding box center [324, 153] width 80 height 15
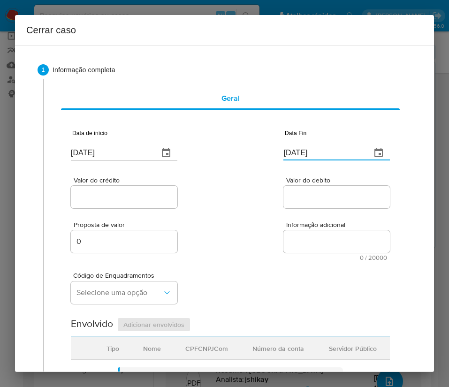
paste input "0"
type input "[DATE]"
click at [269, 254] on div "Proposta de valor 0 Informação adicional 0 / 20000 20000 caracteres restantes" at bounding box center [230, 235] width 319 height 51
click at [150, 197] on input "Valor do crédito" at bounding box center [124, 197] width 107 height 12
drag, startPoint x: 140, startPoint y: 198, endPoint x: 238, endPoint y: 219, distance: 99.5
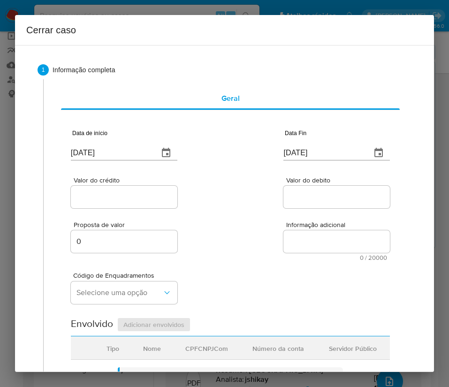
click at [140, 198] on input "Valor do crédito" at bounding box center [124, 197] width 107 height 12
paste input "R$63.131"
type input "R$63.131"
click at [247, 221] on div "Proposta de valor 0 Informação adicional 0 / 20000 20000 caracteres restantes" at bounding box center [230, 235] width 319 height 51
click at [311, 197] on input "Valor do debito" at bounding box center [337, 197] width 107 height 12
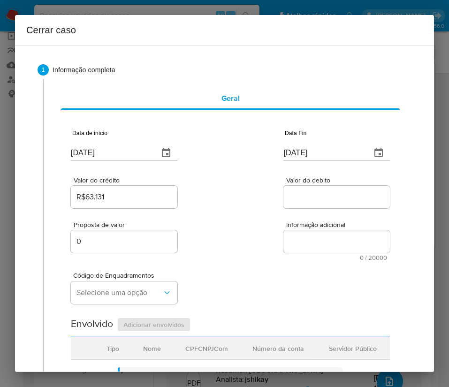
paste input "R$64.826"
type input "R$64.826"
click at [262, 261] on div "Código de Enquadramentos Selecione uma opção" at bounding box center [230, 284] width 319 height 47
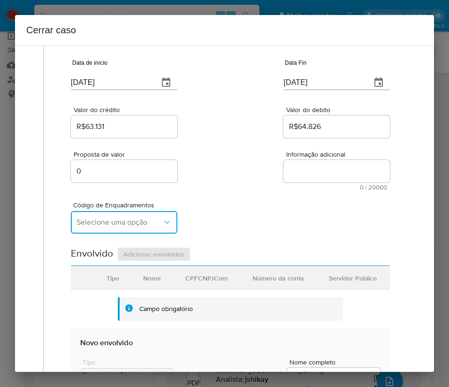
click at [106, 217] on button "Selecione uma opção" at bounding box center [124, 222] width 107 height 23
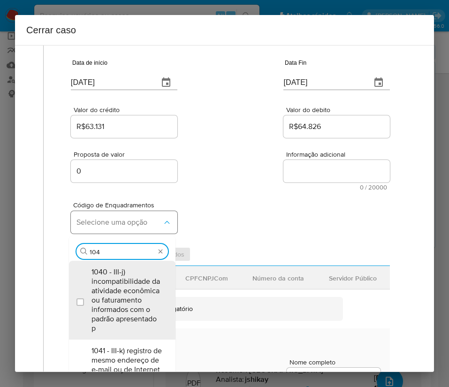
type input "1045"
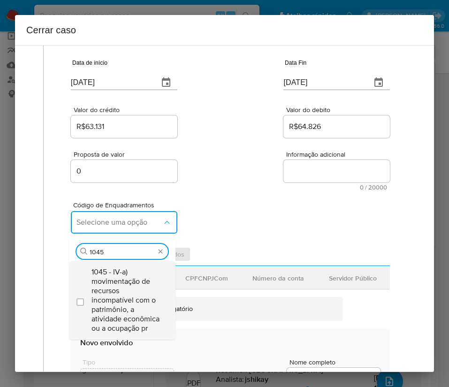
click at [126, 284] on span "1045 - IV-a) movimentação de recursos incompatível com o patrimônio, a atividad…" at bounding box center [127, 301] width 71 height 66
checkbox input "true"
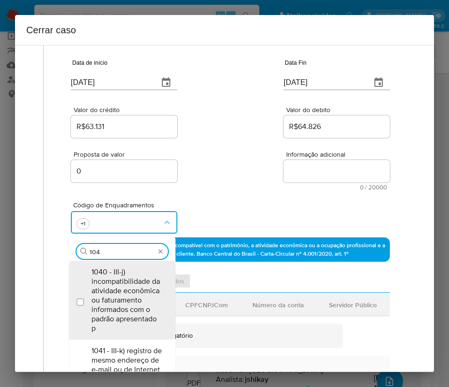
scroll to position [0, 0]
type input "1047"
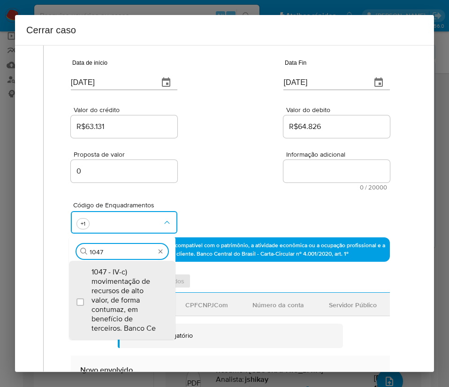
click at [126, 284] on span "1047 - IV-c) movimentação de recursos de alto valor, de forma contumaz, em bene…" at bounding box center [127, 301] width 71 height 66
checkbox input "true"
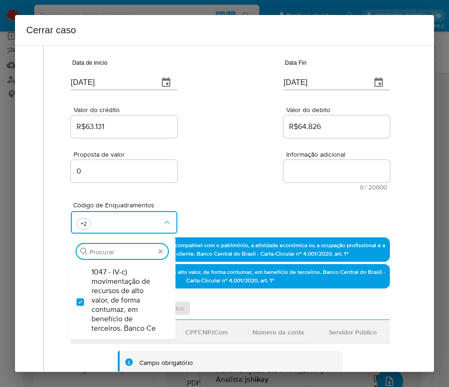
click at [237, 138] on div "Valor do crédito R$63.131 Valor do debito R$64.826" at bounding box center [230, 117] width 319 height 45
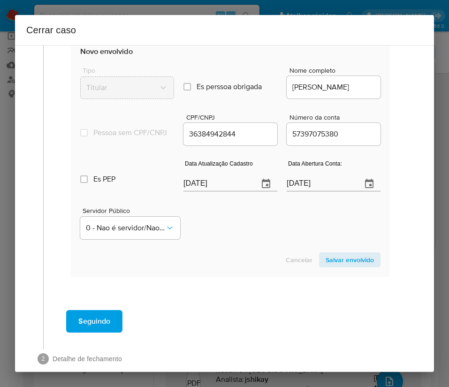
scroll to position [423, 0]
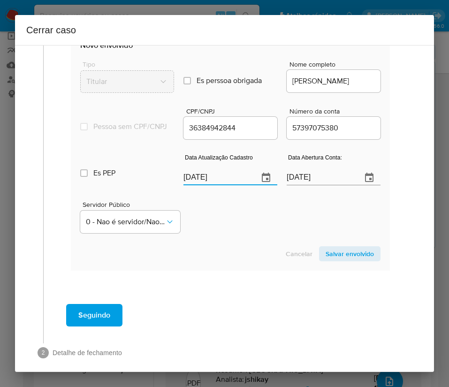
click at [215, 185] on input "27/08/2025" at bounding box center [218, 177] width 68 height 15
paste input "19"
type input "19/08/2025"
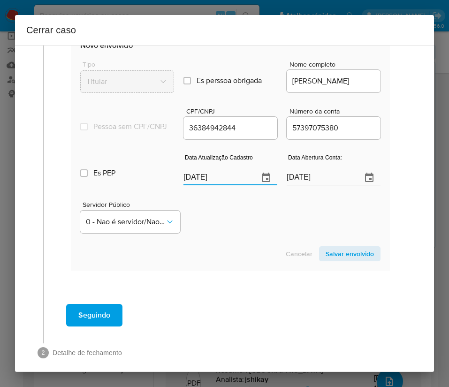
click at [308, 183] on input "22/02/2021" at bounding box center [321, 177] width 68 height 15
click at [262, 237] on div "Servidor Público 0 - Nao é servidor/[PERSON_NAME] possui informacao" at bounding box center [230, 213] width 301 height 47
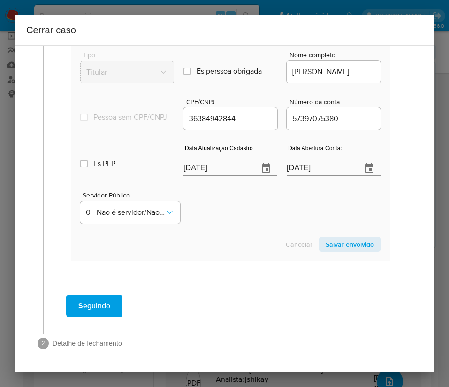
scroll to position [440, 0]
click at [347, 251] on span "Salvar envolvido" at bounding box center [350, 244] width 48 height 13
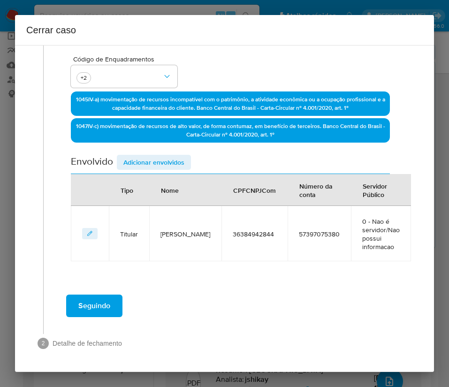
click at [157, 162] on span "Adicionar envolvidos" at bounding box center [153, 162] width 61 height 13
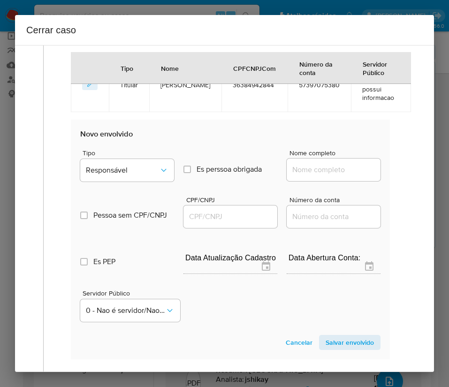
scroll to position [464, 0]
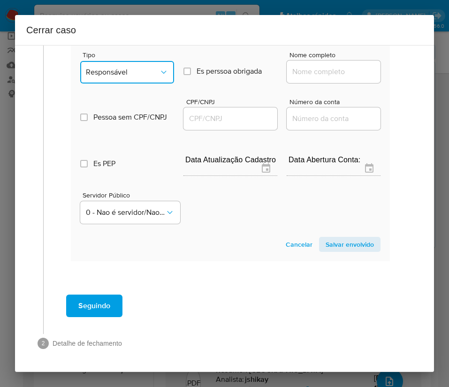
click at [143, 68] on span "Responsável" at bounding box center [122, 72] width 73 height 9
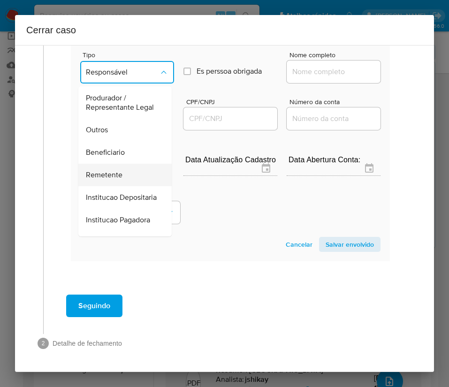
scroll to position [167, 0]
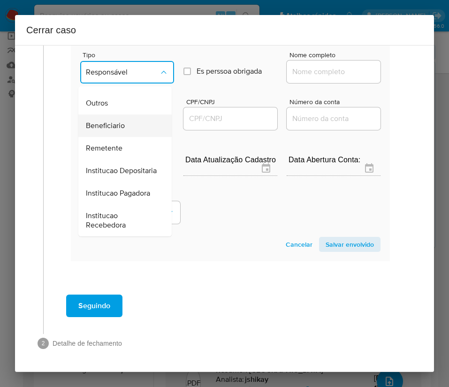
click at [118, 121] on span "Beneficiario" at bounding box center [105, 125] width 39 height 9
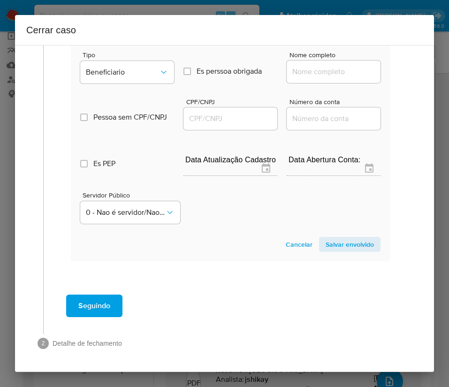
click at [321, 69] on input "Nome completo" at bounding box center [334, 72] width 94 height 12
paste input "SISTEMA LOTERICO DE PERNAMBUCO LTDA, 06023798000173"
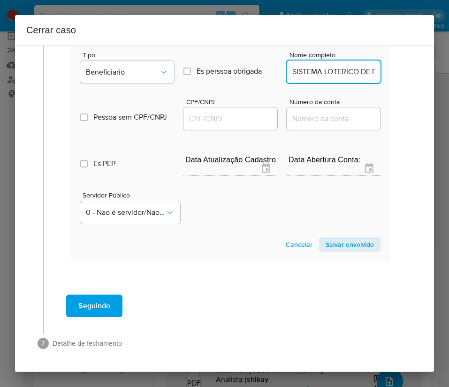
scroll to position [0, 134]
drag, startPoint x: 298, startPoint y: 75, endPoint x: 400, endPoint y: 75, distance: 101.4
type input "SISTEMA LOTERICO DE PERNAMBUCO LTDA"
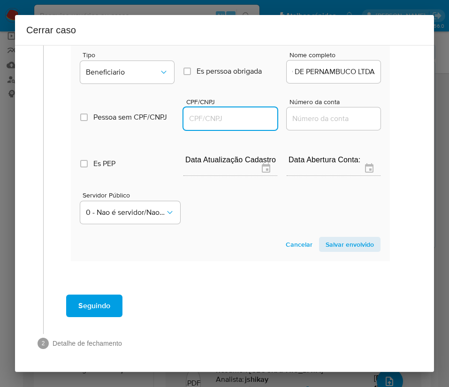
scroll to position [0, 0]
drag, startPoint x: 249, startPoint y: 119, endPoint x: 259, endPoint y: 123, distance: 10.7
click at [249, 119] on input "CPF/CNPJ" at bounding box center [231, 119] width 94 height 12
paste input "06023798000173"
type input "6023798000173"
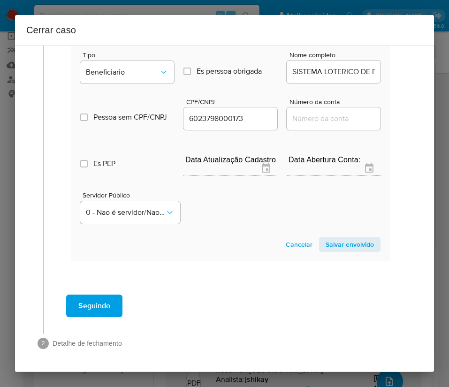
click at [345, 238] on span "Salvar envolvido" at bounding box center [350, 244] width 48 height 13
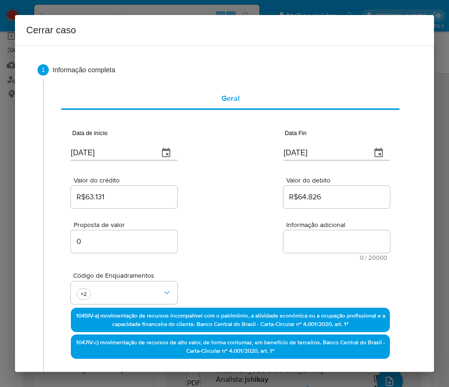
click at [318, 243] on textarea "Informação adicional" at bounding box center [337, 242] width 107 height 23
paste textarea "Informações do Cliente José Marcos Santos Cruz, CPF 36384942844, 37 anos, resid…"
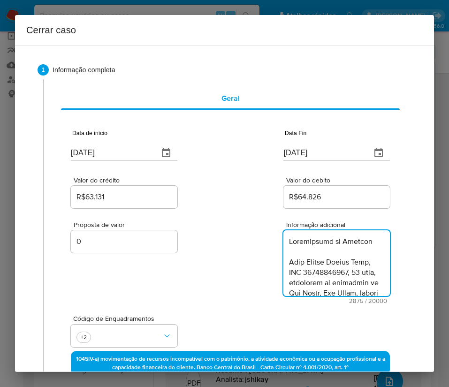
scroll to position [1810, 0]
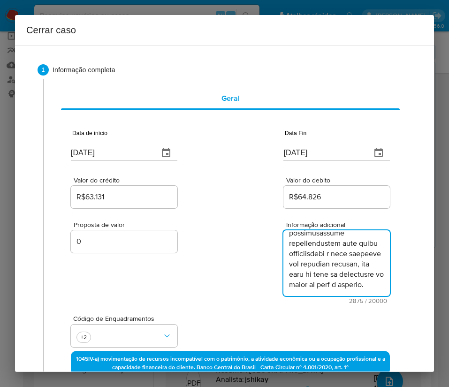
type textarea "Informações do Cliente José Marcos Santos Cruz, CPF 36384942844, 37 anos, resid…"
click at [262, 294] on div "Proposta de valor 0 Informação adicional 2875 / 20000 17125 caracteres restantes" at bounding box center [230, 257] width 319 height 94
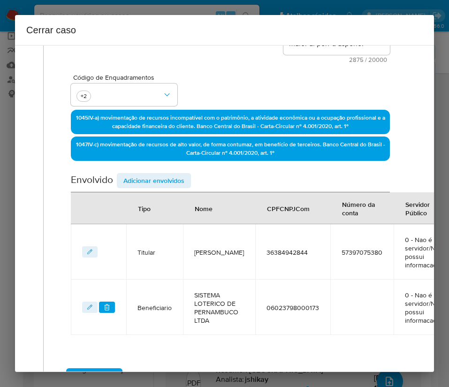
scroll to position [326, 0]
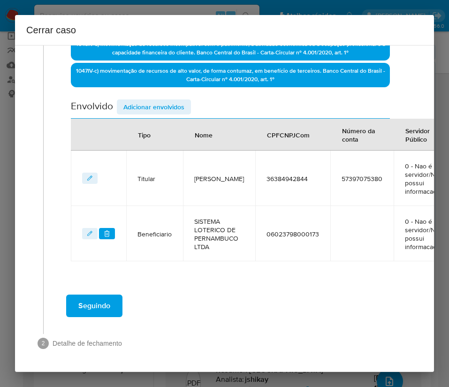
click at [113, 295] on button "Seguindo" at bounding box center [94, 306] width 56 height 23
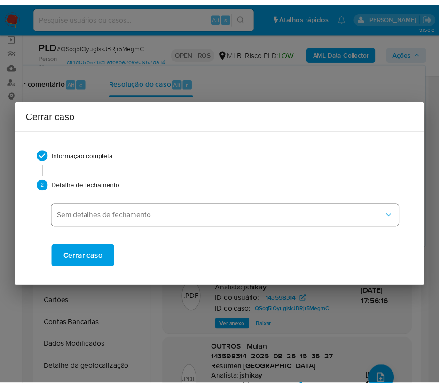
scroll to position [1727, 0]
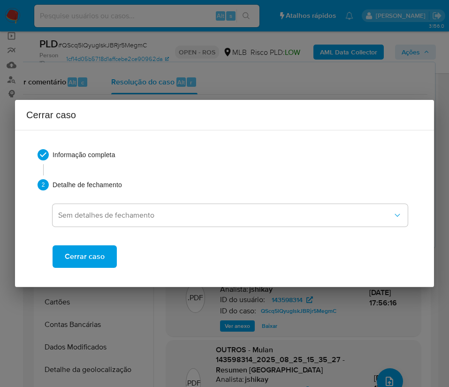
click at [106, 257] on button "Cerrar caso" at bounding box center [85, 257] width 64 height 23
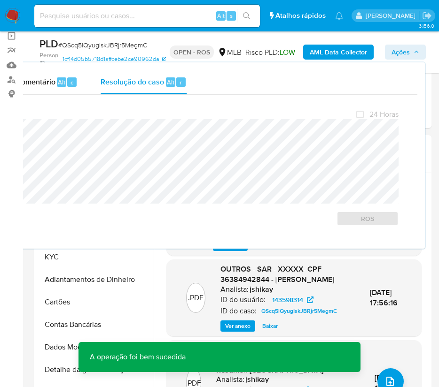
click at [121, 43] on span "# QScq5lQyugIskJBRjr5MegmC" at bounding box center [102, 44] width 89 height 9
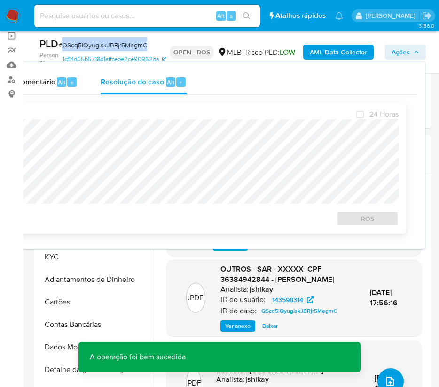
copy span "QScq5lQyugIskJBRjr5MegmC"
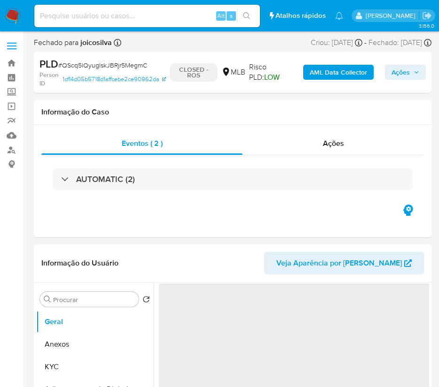
click at [12, 14] on img at bounding box center [13, 16] width 16 height 16
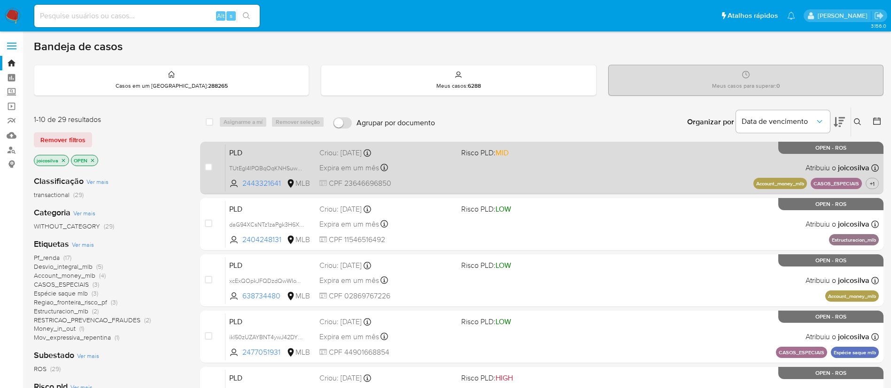
click at [449, 168] on div "PLD TUtEgI4lPQBqOqKNHSuwWHZE 2443321641 MLB Risco PLD: MID Criou: [DATE] Criou:…" at bounding box center [551, 167] width 653 height 47
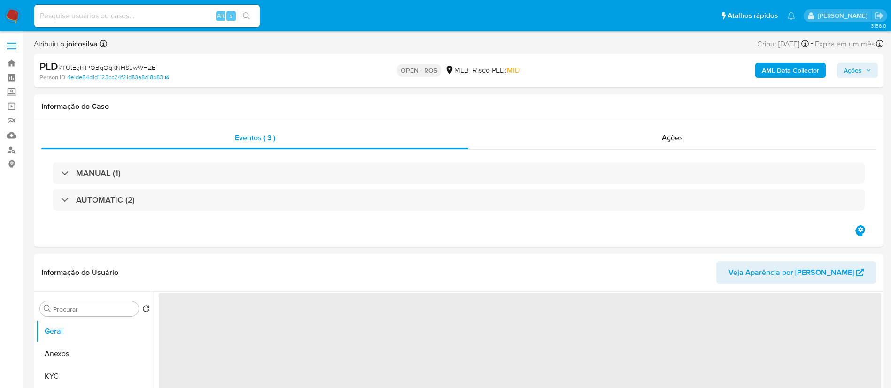
click at [146, 69] on span "# TUtEgI4lPQBqOqKNHSuwWHZE" at bounding box center [106, 67] width 97 height 9
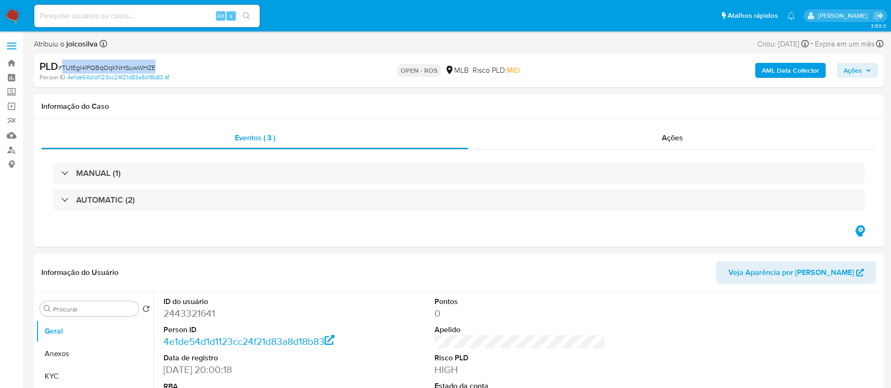
copy span "TUtEgI4lPQBqOqKNHSuwWHZE"
select select "10"
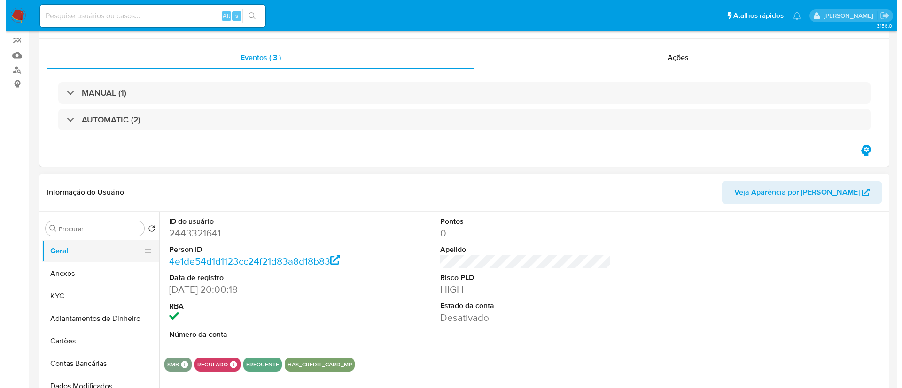
scroll to position [211, 0]
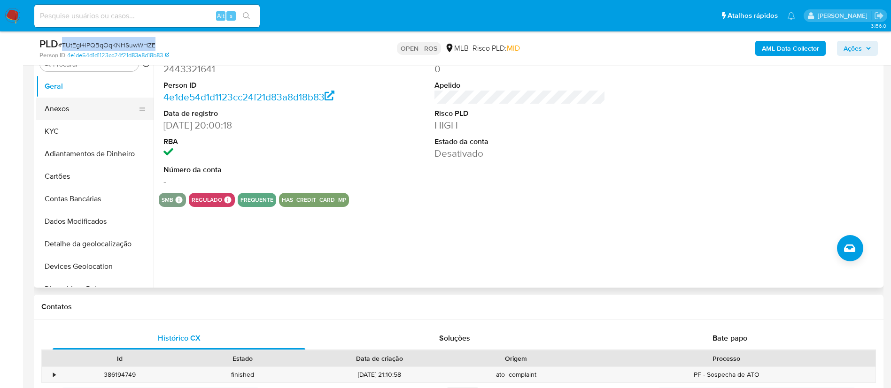
click at [83, 113] on button "Anexos" at bounding box center [91, 109] width 110 height 23
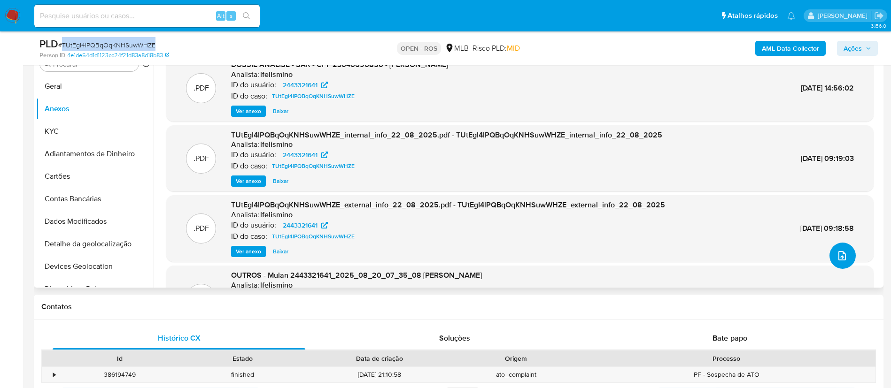
click at [847, 253] on button "upload-file" at bounding box center [842, 256] width 26 height 26
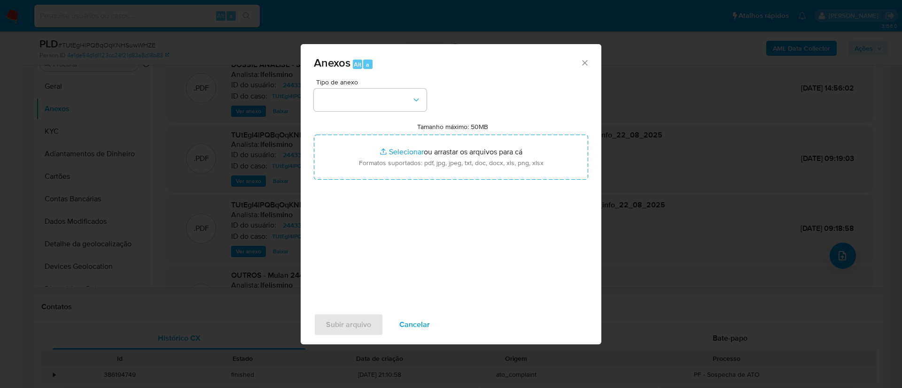
click at [399, 116] on div "Tipo de anexo Tamanho máximo: 50MB Selecionar arquivos Selecionar ou arrastar o…" at bounding box center [451, 190] width 274 height 222
click at [412, 106] on button "button" at bounding box center [370, 100] width 113 height 23
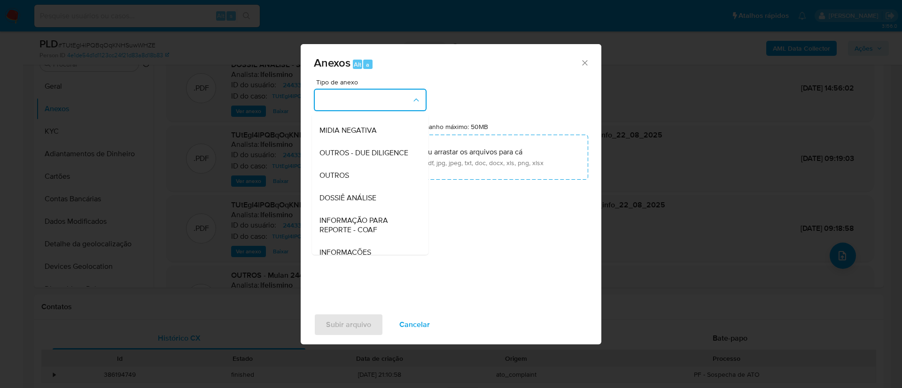
scroll to position [145, 0]
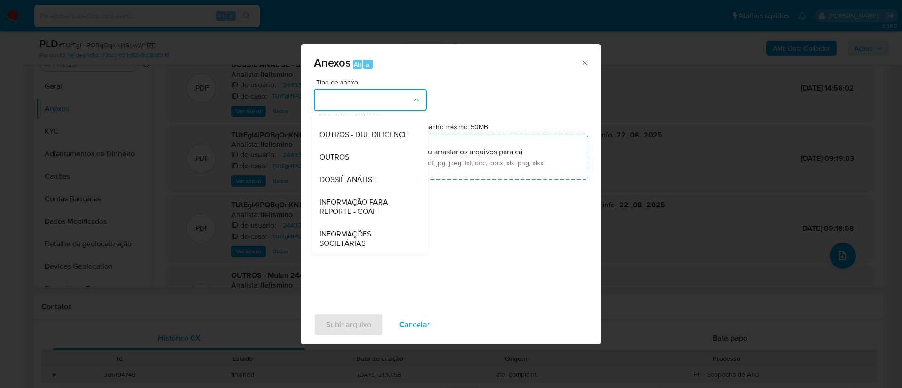
drag, startPoint x: 409, startPoint y: 105, endPoint x: 414, endPoint y: 112, distance: 8.7
click at [409, 105] on button "button" at bounding box center [370, 100] width 113 height 23
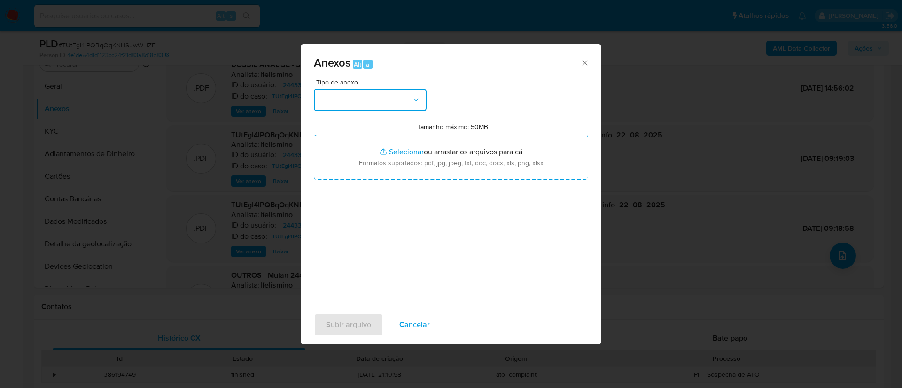
click at [406, 104] on button "button" at bounding box center [370, 100] width 113 height 23
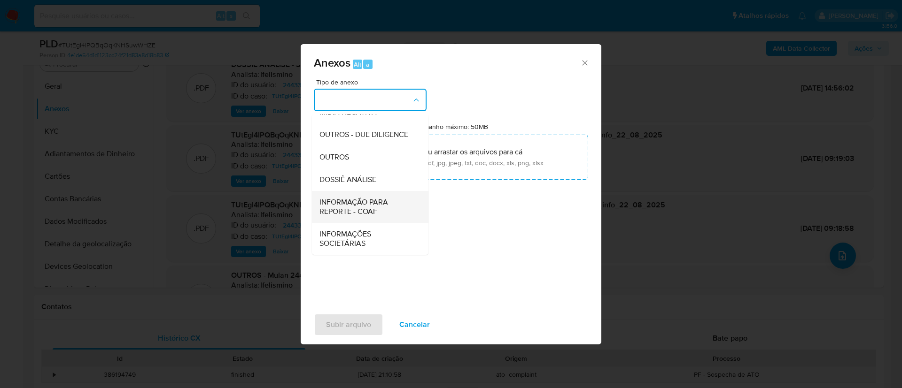
click at [377, 212] on span "INFORMAÇÃO PARA REPORTE - COAF" at bounding box center [367, 207] width 96 height 19
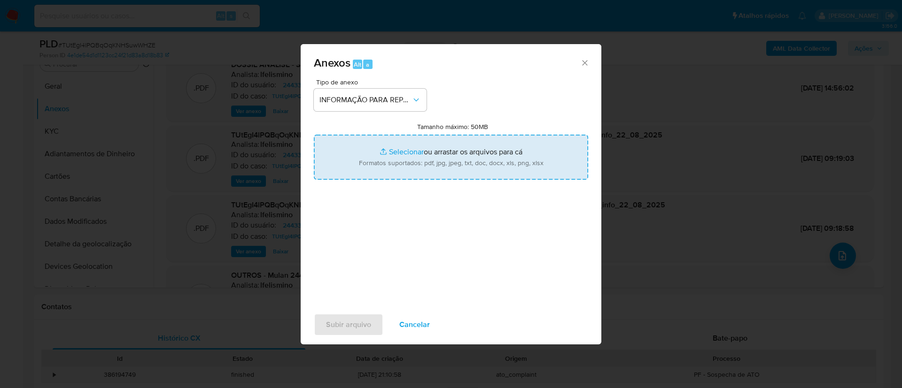
type input "C:\fakepath\SAR - TUtEgI4lPQBqOqKNHSuwWHZE - CPF 23646696850 - [PERSON_NAME].pdf"
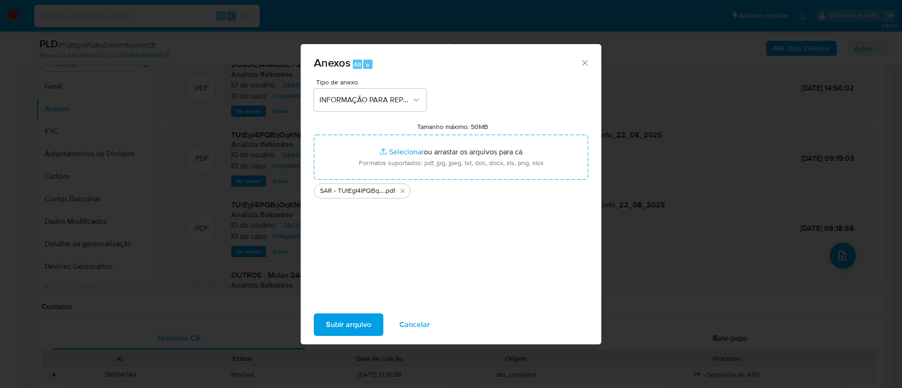
click at [362, 332] on span "Subir arquivo" at bounding box center [348, 325] width 45 height 21
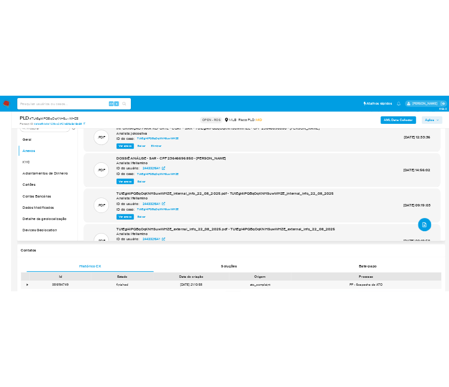
scroll to position [70, 0]
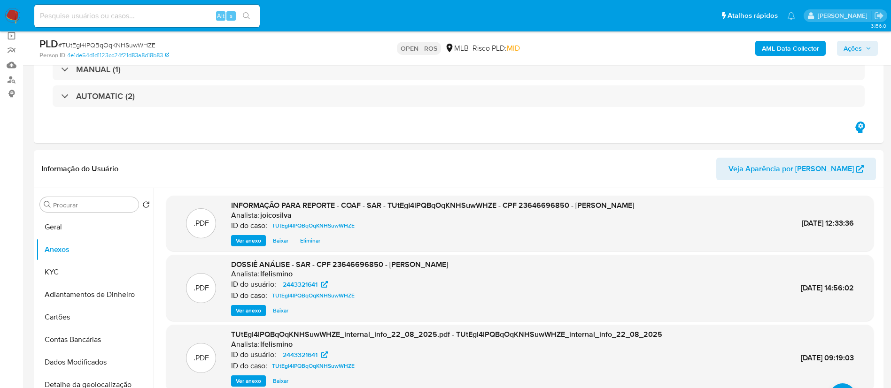
click at [869, 50] on icon "button" at bounding box center [868, 49] width 6 height 6
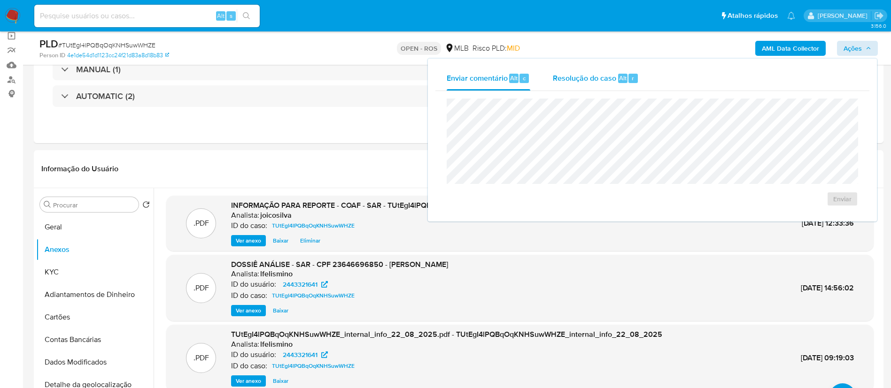
click at [588, 79] on span "Resolução do caso" at bounding box center [584, 77] width 63 height 11
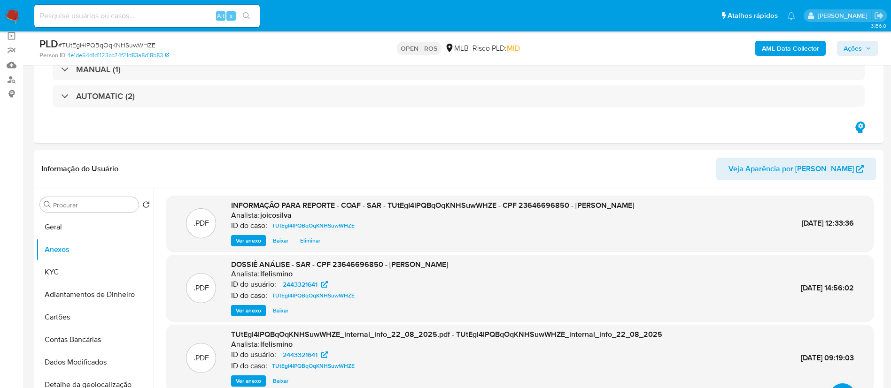
click at [845, 48] on span "Ações" at bounding box center [852, 48] width 18 height 15
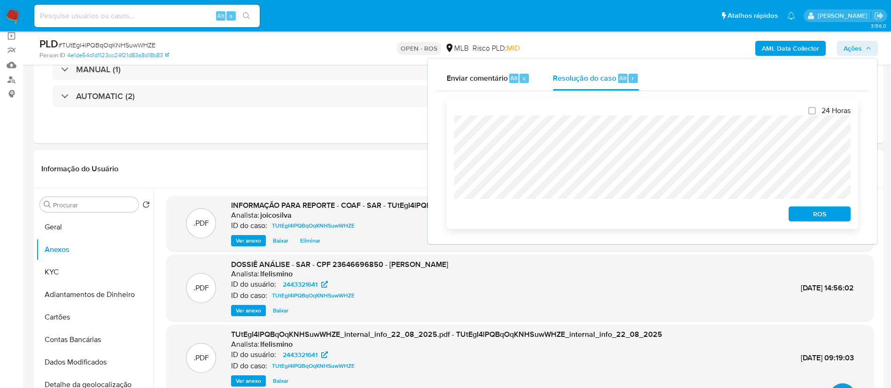
click at [448, 129] on div "24 Horas ROS" at bounding box center [652, 164] width 411 height 131
click at [829, 215] on span "ROS" at bounding box center [819, 214] width 49 height 13
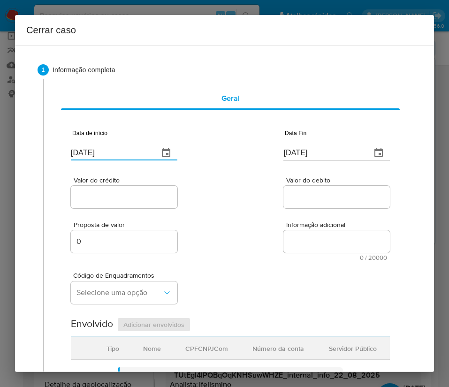
click at [101, 156] on input "[DATE]" at bounding box center [111, 153] width 80 height 15
paste input "08/06"
type input "08/06/2025"
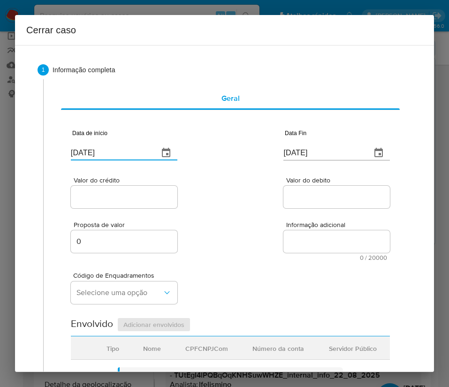
drag, startPoint x: 218, startPoint y: 195, endPoint x: 172, endPoint y: 229, distance: 57.4
click at [216, 199] on div "Valor do crédito Valor do debito" at bounding box center [230, 188] width 319 height 45
click at [312, 155] on input "[DATE]" at bounding box center [324, 153] width 80 height 15
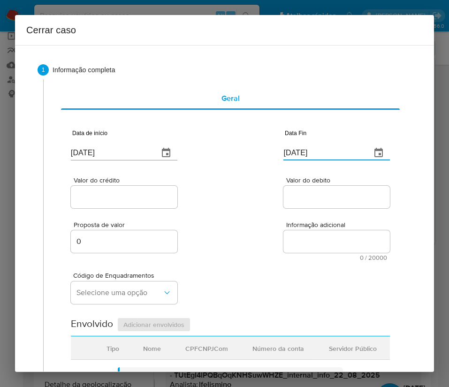
paste input "15"
type input "15/08/2025"
click at [310, 213] on div "Proposta de valor 0 Informação adicional 0 / 20000 20000 caracteres restantes" at bounding box center [230, 235] width 319 height 51
drag, startPoint x: 153, startPoint y: 196, endPoint x: 146, endPoint y: 200, distance: 8.0
click at [153, 196] on input "Valor do crédito" at bounding box center [124, 197] width 107 height 12
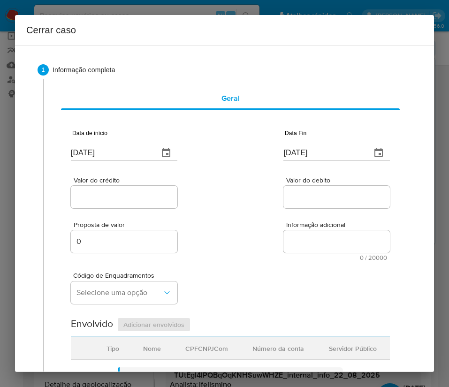
click at [126, 197] on input "Valor do crédito" at bounding box center [124, 197] width 107 height 12
paste input "R$1.404.587"
type input "R$1.404.587"
drag, startPoint x: 277, startPoint y: 225, endPoint x: 231, endPoint y: 262, distance: 59.0
click at [275, 233] on div "Proposta de valor 0 Informação adicional 0 / 20000 20000 caracteres restantes" at bounding box center [230, 235] width 319 height 51
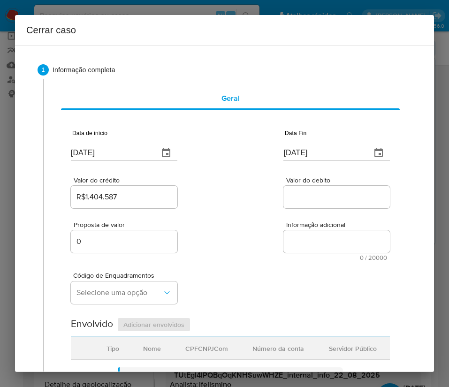
click at [318, 193] on input "Valor do debito" at bounding box center [337, 197] width 107 height 12
click at [320, 198] on input "Valor do debito" at bounding box center [337, 197] width 107 height 12
paste input "R$1.394.334"
type input "R$1.394.334"
click at [259, 283] on div "Código de Enquadramentos Selecione uma opção" at bounding box center [230, 284] width 319 height 47
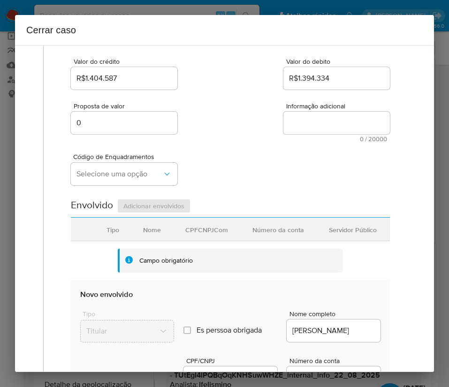
scroll to position [141, 0]
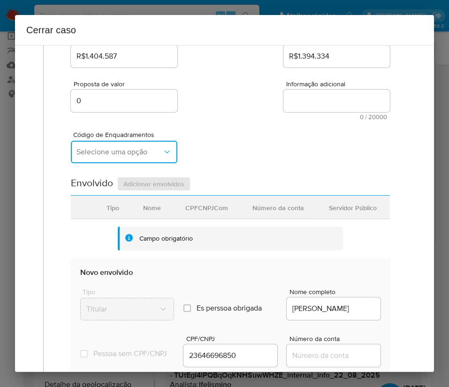
click at [136, 151] on span "Selecione uma opção" at bounding box center [120, 151] width 86 height 9
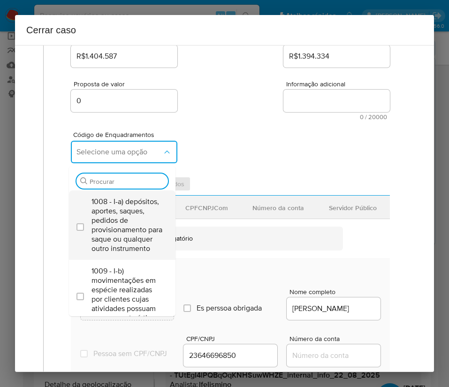
click at [113, 223] on span "1008 - I-a) depósitos, aportes, saques, pedidos de provisionamento para saque o…" at bounding box center [127, 225] width 71 height 56
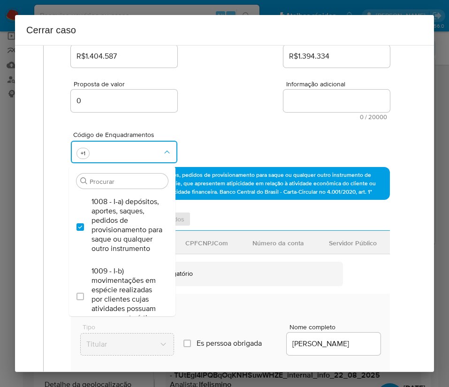
checkbox input "true"
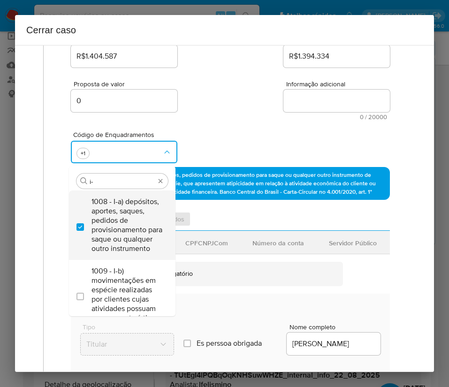
type input "i-h"
click at [115, 214] on span "1015 - I-h) saques em espécie de conta que receba diversos depósitos por transf…" at bounding box center [127, 225] width 71 height 56
checkbox input "true"
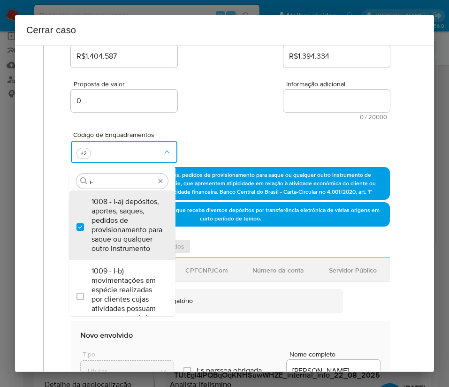
scroll to position [0, 0]
type input "i"
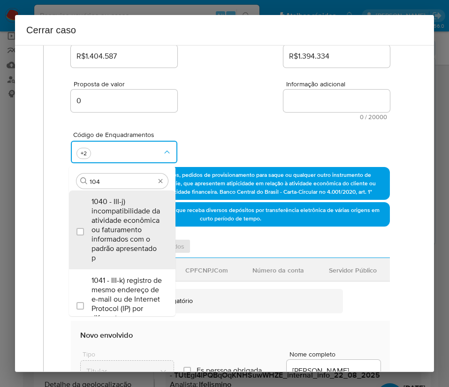
type input "1045"
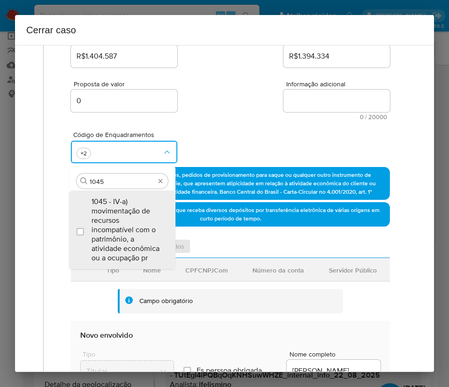
click at [115, 214] on span "1045 - IV-a) movimentação de recursos incompatível com o patrimônio, a atividad…" at bounding box center [127, 230] width 71 height 66
checkbox input "true"
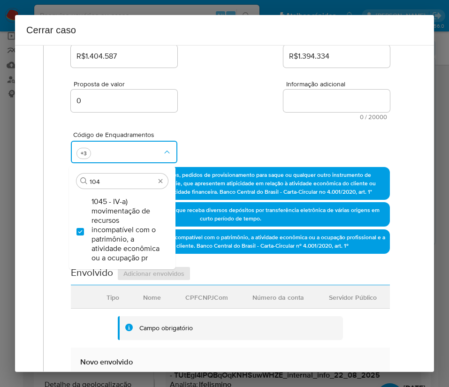
type input "1047"
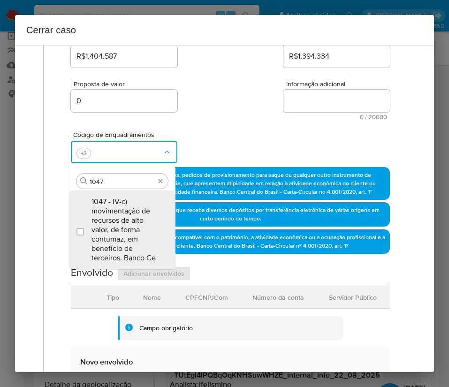
click at [115, 214] on span "1047 - IV-c) movimentação de recursos de alto valor, de forma contumaz, em bene…" at bounding box center [127, 230] width 71 height 66
checkbox input "true"
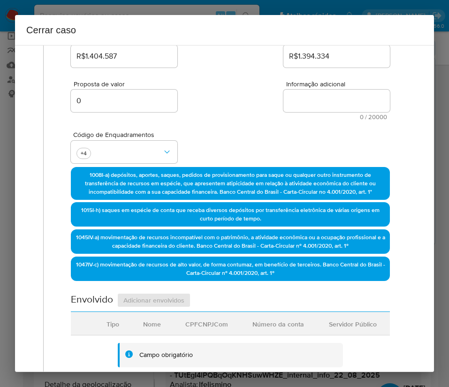
click at [248, 77] on div "Proposta de valor 0 Informação adicional 0 / 20000 20000 caracteres restantes" at bounding box center [230, 94] width 319 height 51
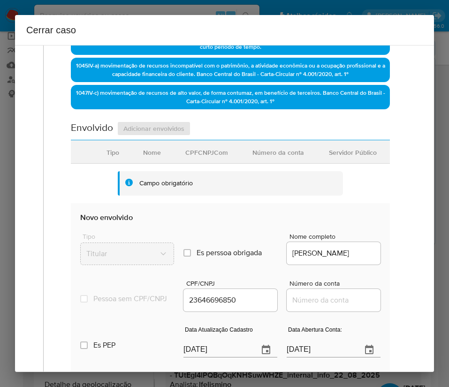
scroll to position [423, 0]
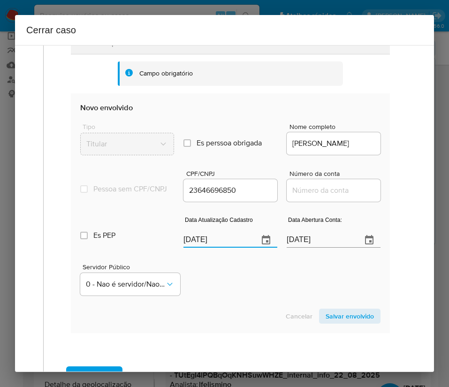
click at [199, 248] on input "[DATE]" at bounding box center [218, 240] width 68 height 15
paste input "11"
type input "11/08/2025"
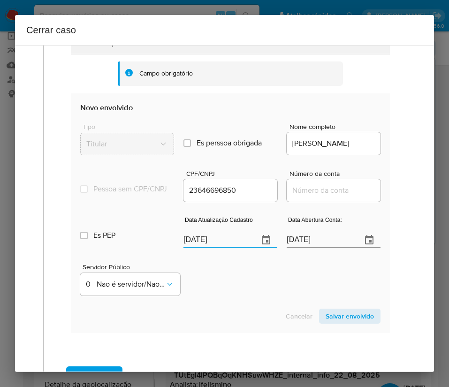
click at [225, 333] on section "Novo envolvido Tipo Titular Es perssoa obrigada Is PObrigada Nome completo JONA…" at bounding box center [230, 213] width 319 height 240
click at [322, 248] on input "[DATE]" at bounding box center [321, 240] width 68 height 15
paste input "17/05"
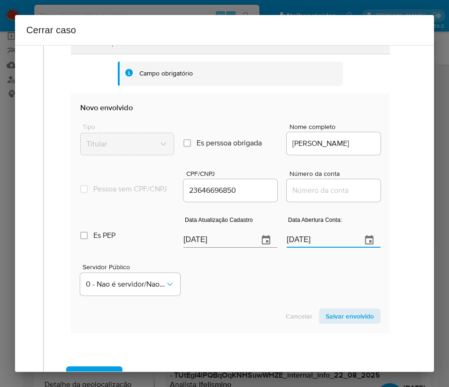
type input "17/05/2025"
drag, startPoint x: 324, startPoint y: 281, endPoint x: 312, endPoint y: 281, distance: 12.7
click at [324, 281] on div "Servidor Público 0 - Nao é servidor/Nao possui informacao" at bounding box center [230, 276] width 301 height 47
click at [309, 197] on input "Número da conta" at bounding box center [334, 191] width 94 height 12
paste input "15612947626"
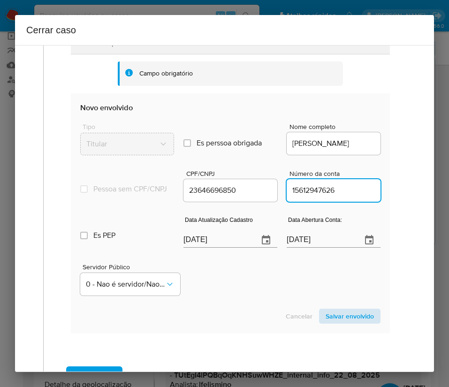
type input "15612947626"
click at [350, 323] on span "Salvar envolvido" at bounding box center [350, 316] width 48 height 13
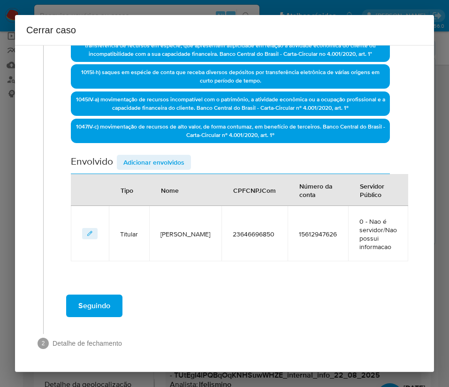
scroll to position [279, 0]
drag, startPoint x: 159, startPoint y: 170, endPoint x: 168, endPoint y: 161, distance: 12.3
click at [160, 170] on div "Envolvido Adicionar envolvidos" at bounding box center [230, 164] width 319 height 19
click at [170, 159] on span "Adicionar envolvidos" at bounding box center [153, 162] width 61 height 13
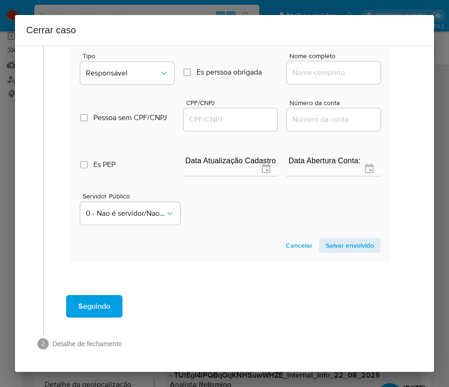
scroll to position [526, 0]
drag, startPoint x: 116, startPoint y: 66, endPoint x: 117, endPoint y: 76, distance: 9.9
click at [117, 67] on button "Responsável" at bounding box center [127, 73] width 94 height 23
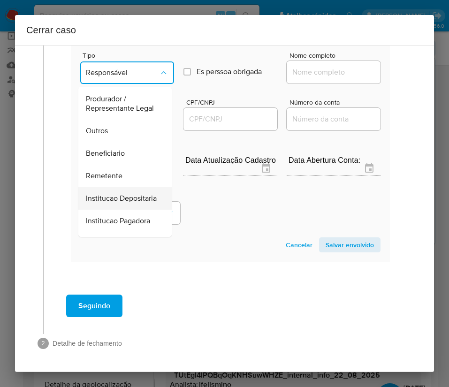
scroll to position [167, 0]
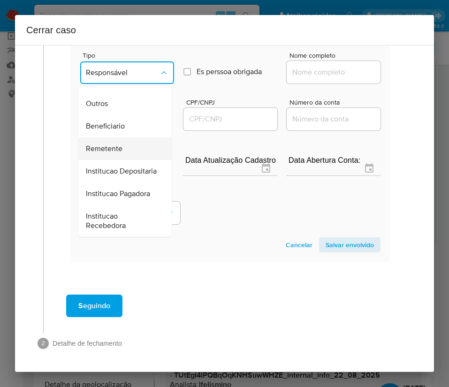
click at [110, 144] on span "Remetente" at bounding box center [104, 148] width 37 height 9
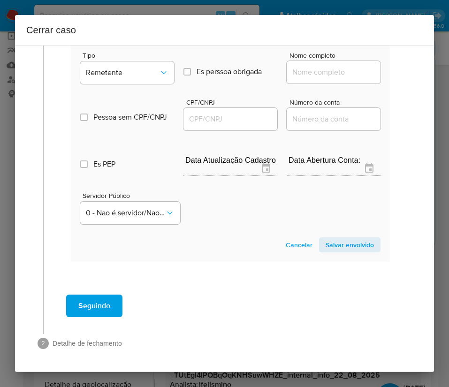
click at [302, 74] on input "Nome completo" at bounding box center [334, 72] width 94 height 12
paste input "Marcos Teodoro Pereira - CPF 20102511802"
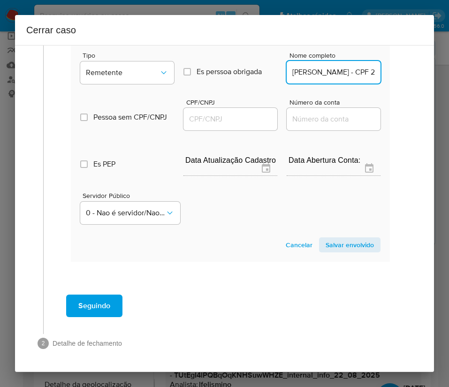
scroll to position [0, 63]
drag, startPoint x: 319, startPoint y: 73, endPoint x: 422, endPoint y: 72, distance: 102.4
click at [422, 72] on div "1 Informação completa Geral Data de início 08/06/2025 Data Fin 15/08/2025 Valor…" at bounding box center [224, 208] width 419 height 327
type input "Marcos Teodoro Pereira"
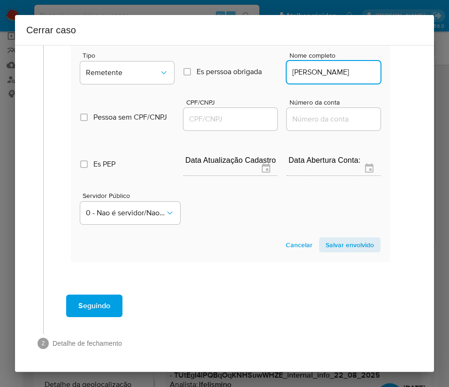
click at [230, 116] on input "CPF/CNPJ" at bounding box center [231, 119] width 94 height 12
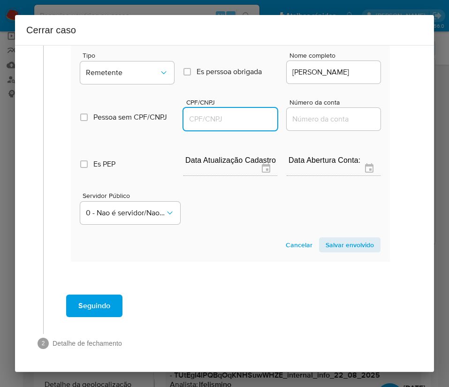
paste input "20102511802"
type input "20102511802"
click at [339, 245] on span "Salvar envolvido" at bounding box center [350, 245] width 48 height 13
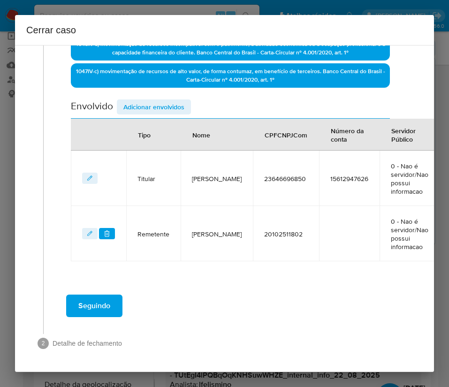
click at [147, 109] on span "Adicionar envolvidos" at bounding box center [153, 106] width 61 height 13
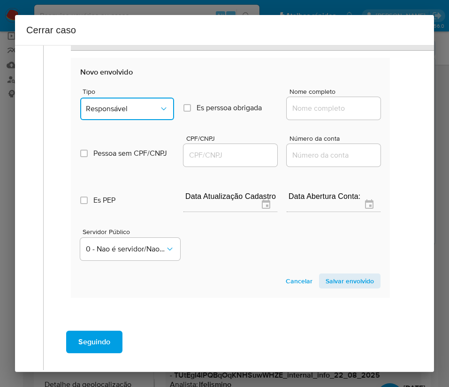
click at [129, 100] on button "Responsável" at bounding box center [127, 109] width 94 height 23
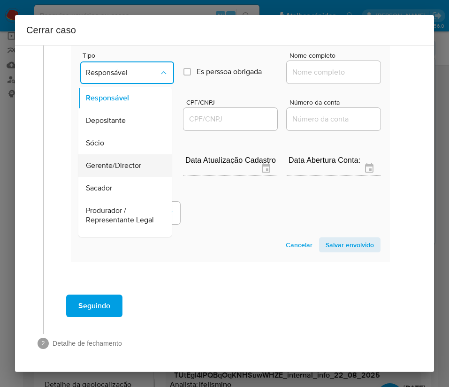
scroll to position [167, 0]
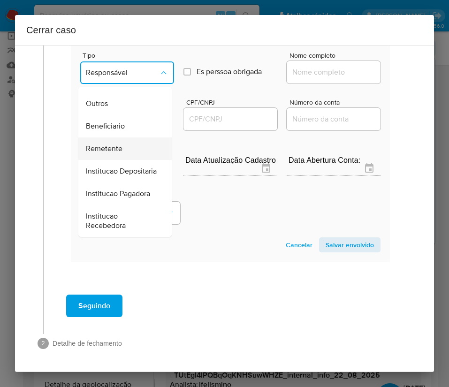
click at [115, 144] on span "Remetente" at bounding box center [104, 148] width 37 height 9
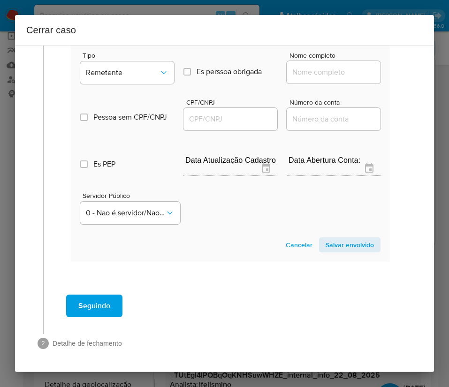
click at [309, 71] on input "Nome completo" at bounding box center [334, 72] width 94 height 12
paste input "Lorrane Ferrer Hermenegildo - CPF 14590120976"
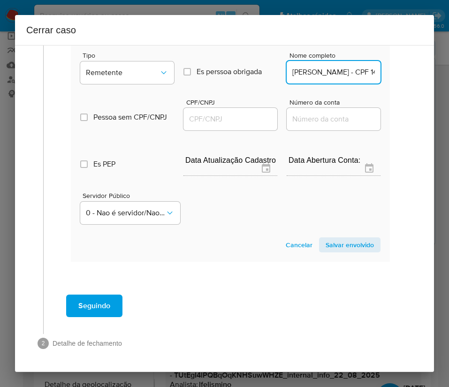
scroll to position [0, 82]
drag, startPoint x: 317, startPoint y: 74, endPoint x: 432, endPoint y: 77, distance: 115.1
click at [432, 76] on div "1 Informação completa Geral Data de início 08/06/2025 Data Fin 15/08/2025 Valor…" at bounding box center [224, 208] width 419 height 327
type input "Lorrane Ferrer Hermenegildo"
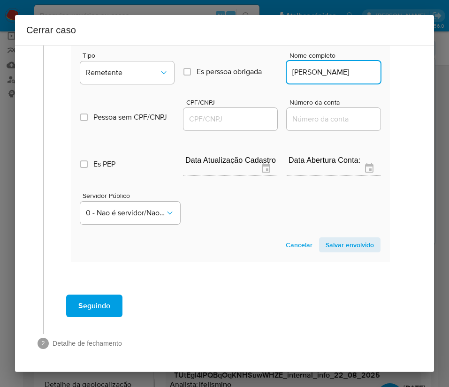
scroll to position [0, 0]
click at [240, 118] on input "CPF/CNPJ" at bounding box center [231, 119] width 94 height 12
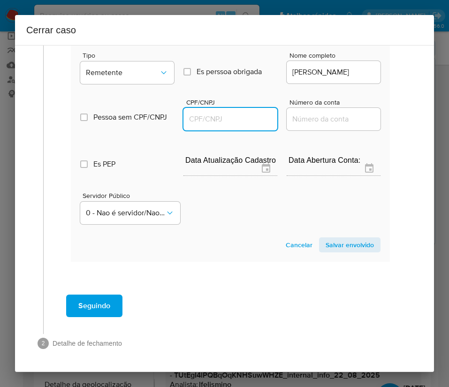
paste input "14590120976"
type input "14590120976"
click at [334, 243] on span "Salvar envolvido" at bounding box center [350, 245] width 48 height 13
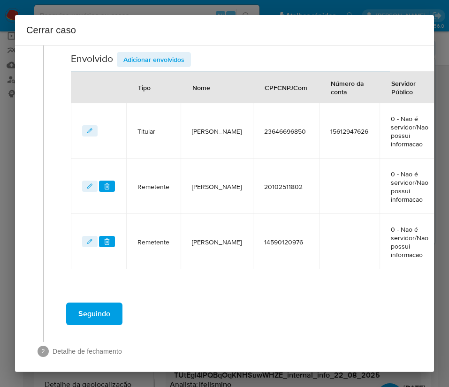
scroll to position [330, 0]
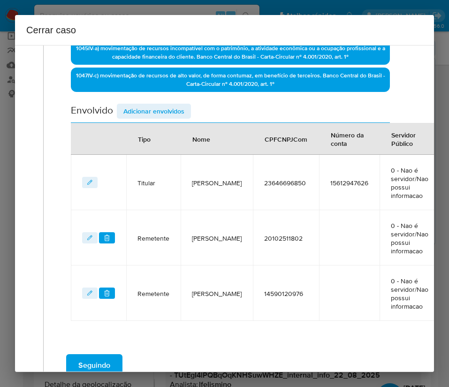
click at [169, 106] on span "Adicionar envolvidos" at bounding box center [153, 111] width 61 height 13
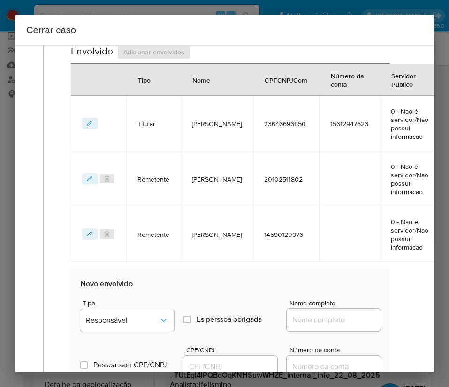
scroll to position [612, 0]
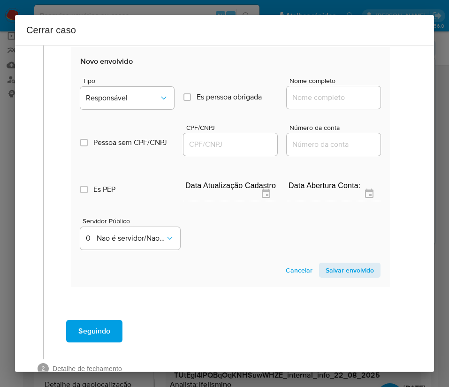
click at [142, 85] on div "Tipo Responsável" at bounding box center [127, 95] width 94 height 36
click at [146, 99] on span "Responsável" at bounding box center [122, 97] width 73 height 9
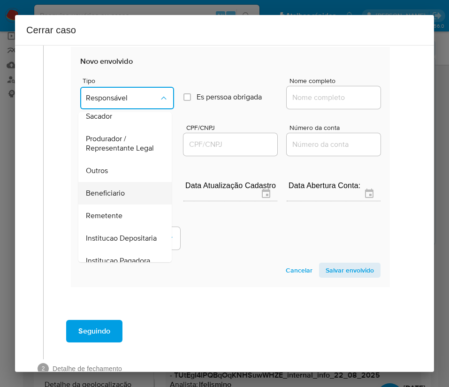
scroll to position [167, 0]
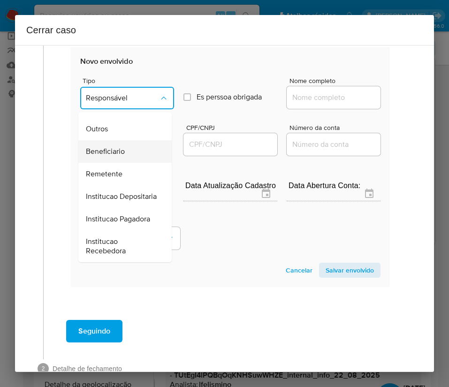
click at [123, 147] on span "Beneficiario" at bounding box center [105, 151] width 39 height 9
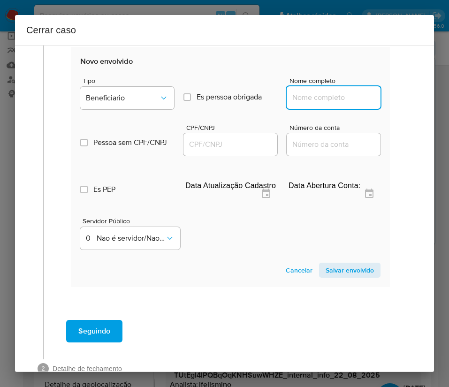
drag, startPoint x: 309, startPoint y: 103, endPoint x: 319, endPoint y: 97, distance: 11.5
click at [310, 102] on input "Nome completo" at bounding box center [334, 98] width 94 height 12
click at [320, 95] on input "Nome completo" at bounding box center [334, 98] width 94 height 12
paste input "Benedito Santos de Souza - CPF 45545726845"
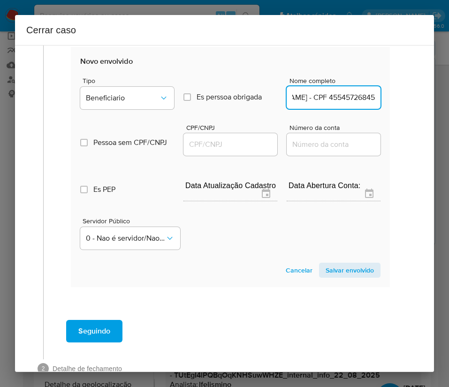
drag, startPoint x: 316, startPoint y: 100, endPoint x: 412, endPoint y: 98, distance: 95.8
click at [412, 98] on div "1 Informação completa Geral Data de início 08/06/2025 Data Fin 15/08/2025 Valor…" at bounding box center [224, 208] width 419 height 327
type input "Benedito Santos de Souza"
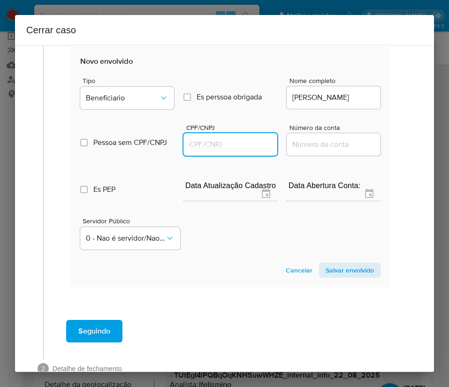
click at [244, 144] on input "CPF/CNPJ" at bounding box center [231, 145] width 94 height 12
paste input "45545726845"
type input "45545726845"
click at [339, 278] on section "Novo envolvido Tipo Beneficiario Es perssoa obrigada Is PObrigada Nome completo…" at bounding box center [230, 167] width 319 height 240
click at [344, 268] on span "Salvar envolvido" at bounding box center [350, 270] width 48 height 13
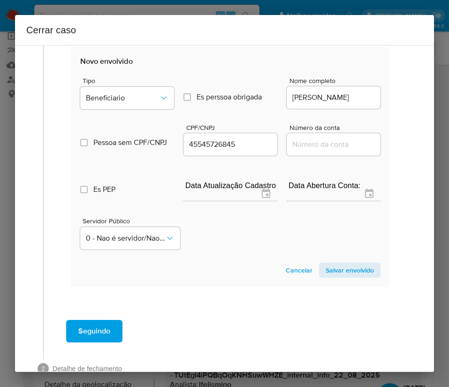
scroll to position [456, 0]
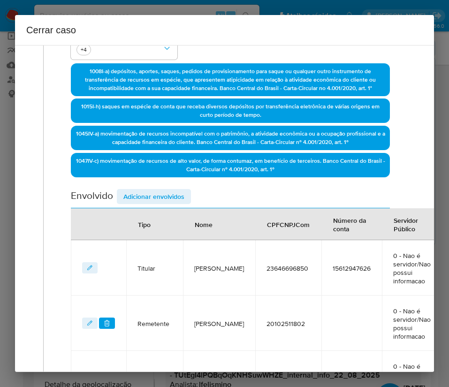
click at [168, 198] on span "Adicionar envolvidos" at bounding box center [153, 196] width 61 height 13
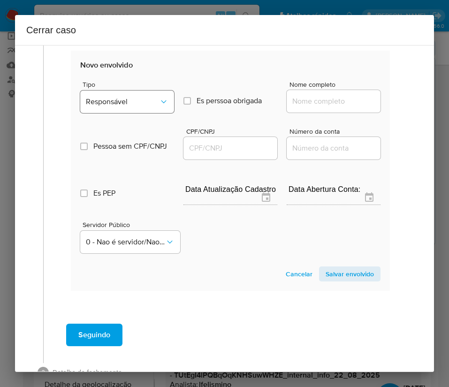
scroll to position [633, 0]
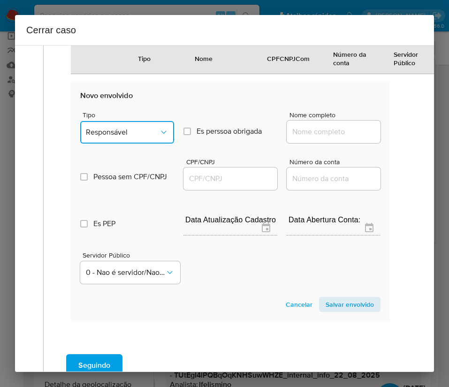
click at [145, 137] on button "Responsável" at bounding box center [127, 132] width 94 height 23
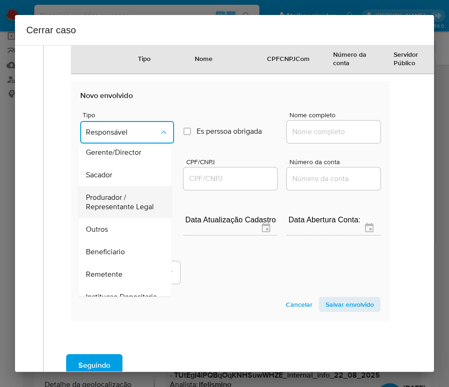
scroll to position [167, 0]
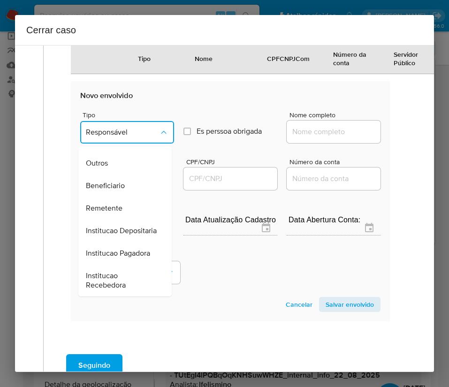
drag, startPoint x: 119, startPoint y: 194, endPoint x: 120, endPoint y: 180, distance: 14.6
click at [119, 197] on div "Remetente" at bounding box center [122, 208] width 73 height 23
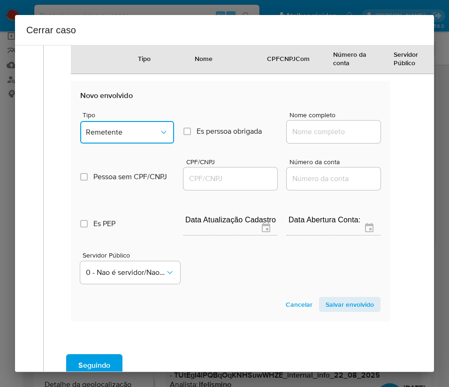
click at [125, 132] on span "Remetente" at bounding box center [122, 132] width 73 height 9
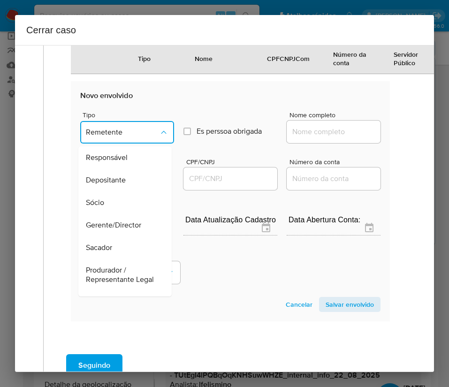
scroll to position [135, 0]
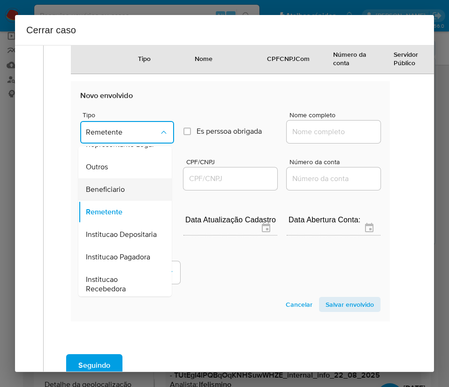
click at [113, 193] on span "Beneficiario" at bounding box center [105, 189] width 39 height 9
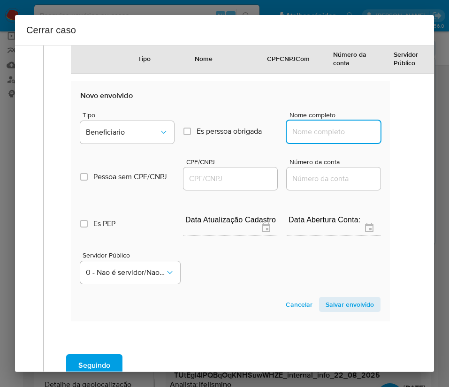
click at [313, 130] on input "Nome completo" at bounding box center [334, 132] width 94 height 12
paste input "Luccas Antonio de Freitas - CPF 42213848831"
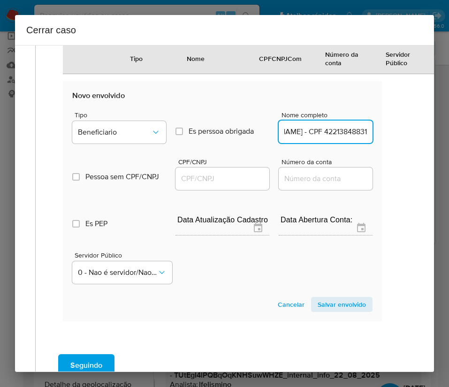
drag, startPoint x: 318, startPoint y: 135, endPoint x: 449, endPoint y: 138, distance: 131.5
type input "Luccas Antonio de Freitas"
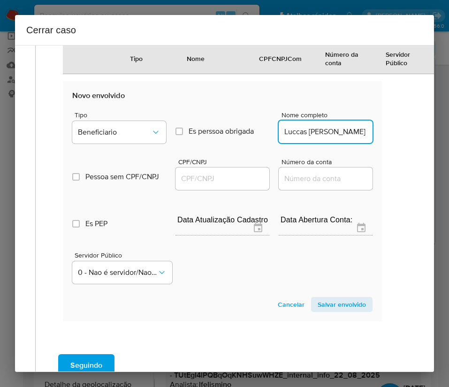
click at [245, 178] on input "CPF/CNPJ" at bounding box center [223, 179] width 94 height 12
paste input "42213848831"
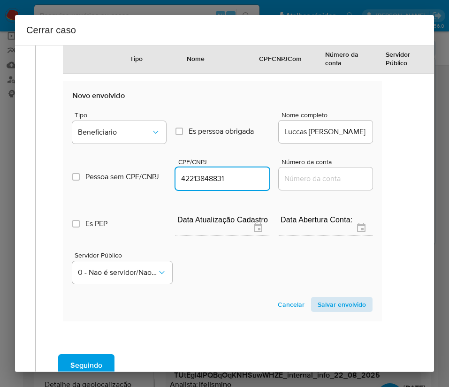
type input "42213848831"
click at [329, 306] on span "Salvar envolvido" at bounding box center [342, 304] width 48 height 13
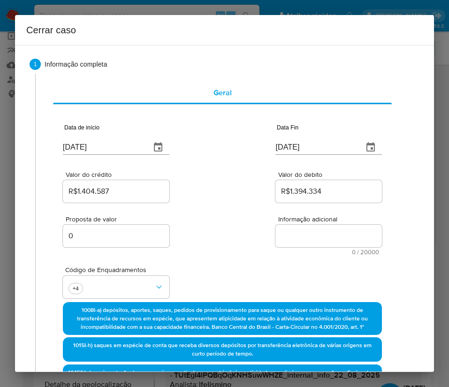
scroll to position [0, 9]
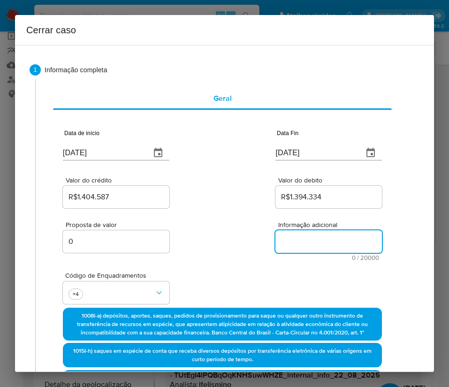
click at [305, 248] on textarea "Informação adicional" at bounding box center [329, 242] width 107 height 23
paste textarea "Informações do Cliente Jonatas Torres Rossetti, CPF 23646696850, 42 anos, resid…"
type textarea "Informações do Cliente Jonatas Torres Rossetti, CPF 23646696850, 42 anos, resid…"
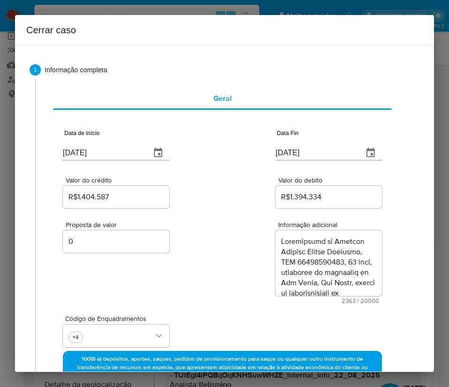
scroll to position [1397, 0]
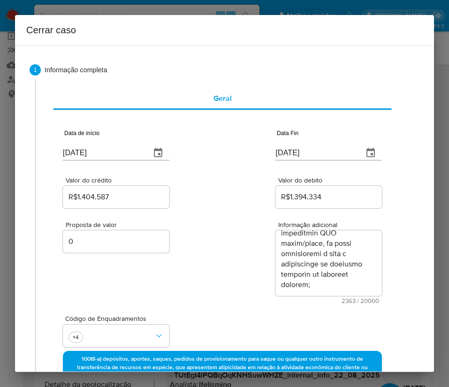
click at [256, 285] on div "Proposta de valor 0 Informação adicional 2363 / 20000 17637 caracteres restantes" at bounding box center [222, 257] width 319 height 94
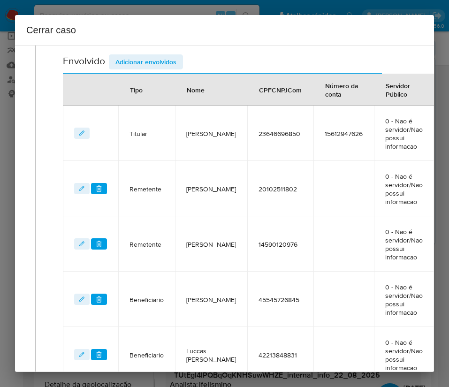
scroll to position [555, 9]
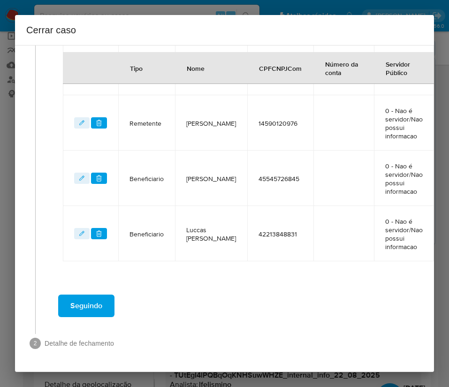
click at [115, 298] on div "Seguindo" at bounding box center [222, 306] width 355 height 34
click at [108, 298] on button "Seguindo" at bounding box center [86, 306] width 56 height 23
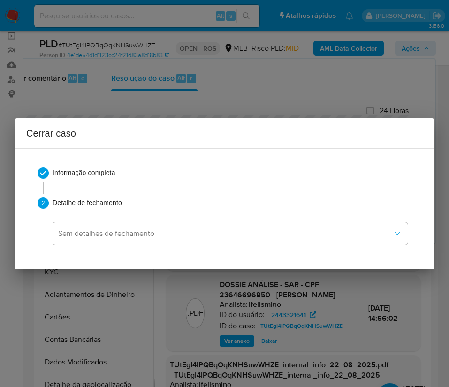
scroll to position [0, 0]
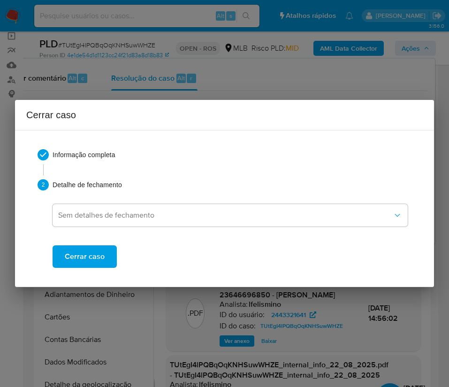
click at [86, 264] on span "Cerrar caso" at bounding box center [85, 257] width 40 height 21
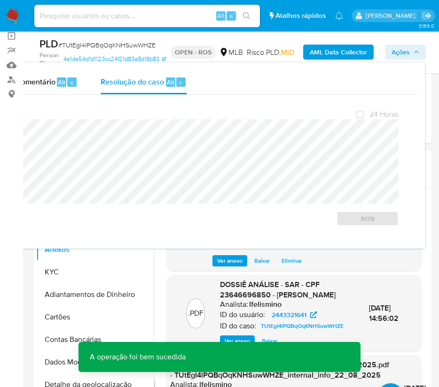
click at [86, 43] on span "# TUtEgI4lPQBqOqKNHSuwWHZE" at bounding box center [106, 44] width 97 height 9
copy span "TUtEgI4lPQBqOqKNHSuwWHZE"
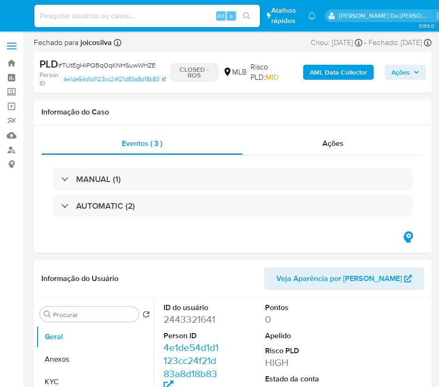
select select "10"
click at [15, 17] on img at bounding box center [13, 16] width 16 height 16
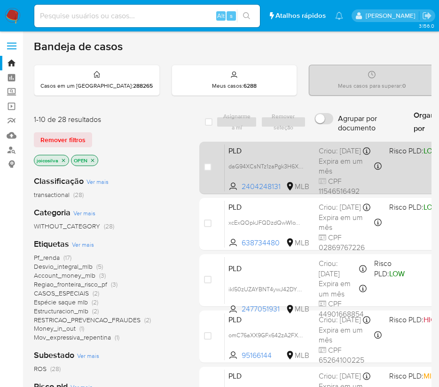
click at [304, 161] on div "PLD daG94XCsNTz1zaPgk3H6XyDT 2404248131 MLB Risco PLD: LOW Criou: [DATE] Criou:…" at bounding box center [407, 167] width 367 height 47
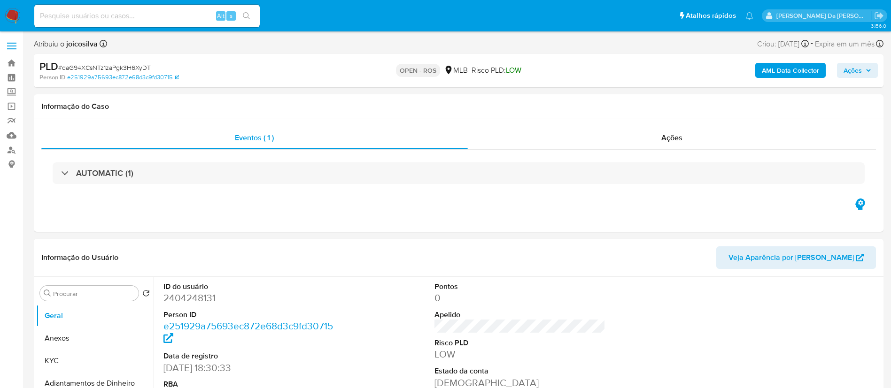
click at [143, 65] on span "# daG94XCsNTz1zaPgk3H6XyDT" at bounding box center [104, 67] width 93 height 9
select select "10"
